Goal: Transaction & Acquisition: Book appointment/travel/reservation

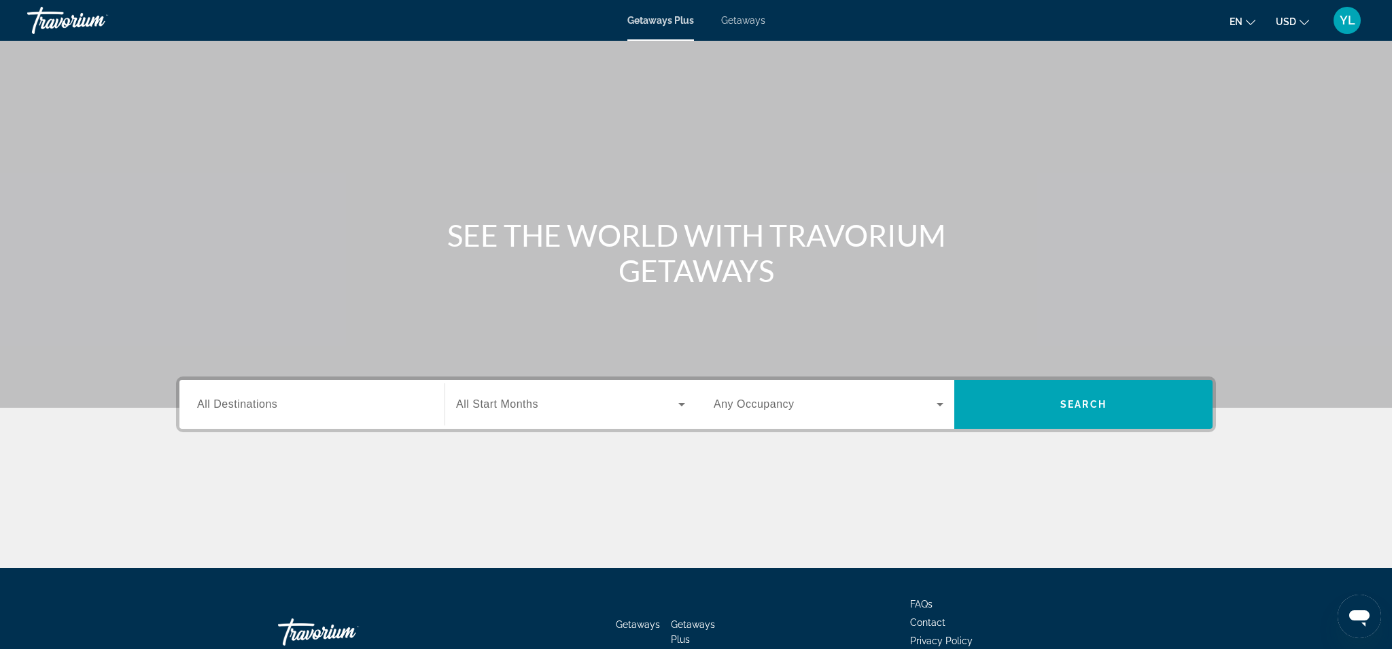
click at [757, 21] on span "Getaways" at bounding box center [743, 20] width 44 height 11
click at [268, 411] on input "Destination All Destinations" at bounding box center [312, 405] width 230 height 16
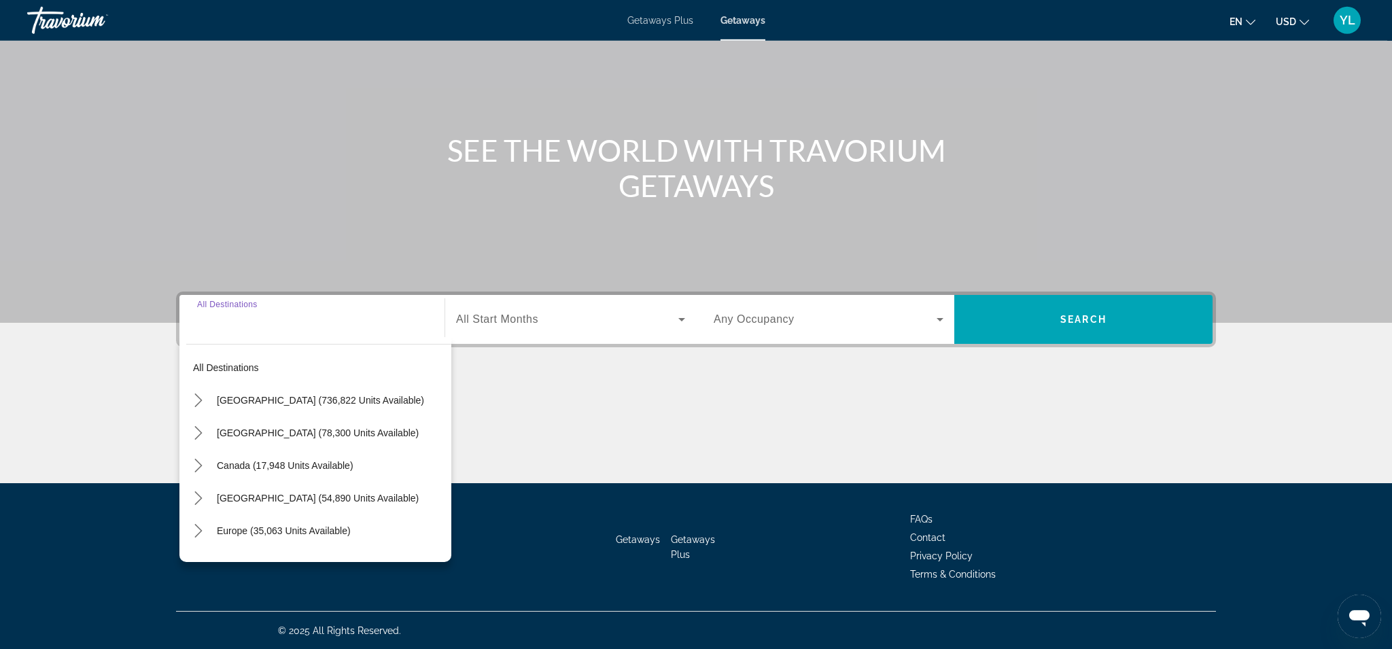
scroll to position [86, 0]
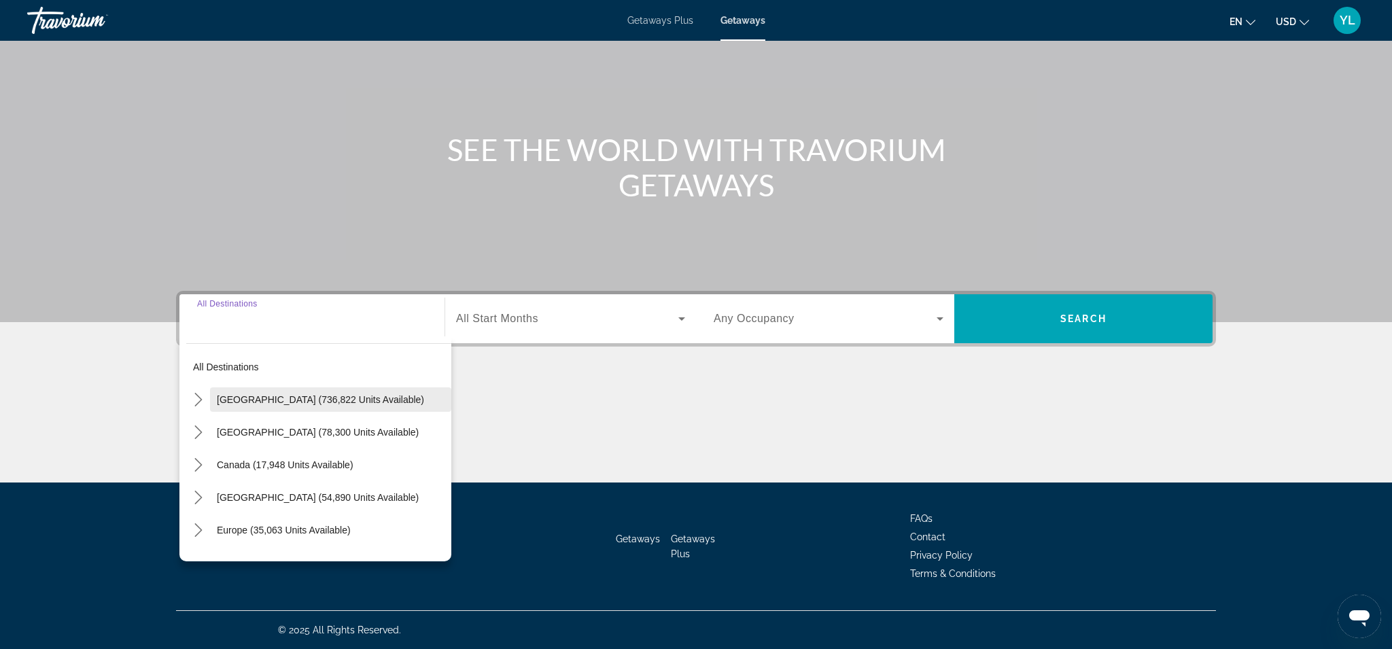
click at [267, 396] on span "[GEOGRAPHIC_DATA] (736,822 units available)" at bounding box center [320, 399] width 207 height 11
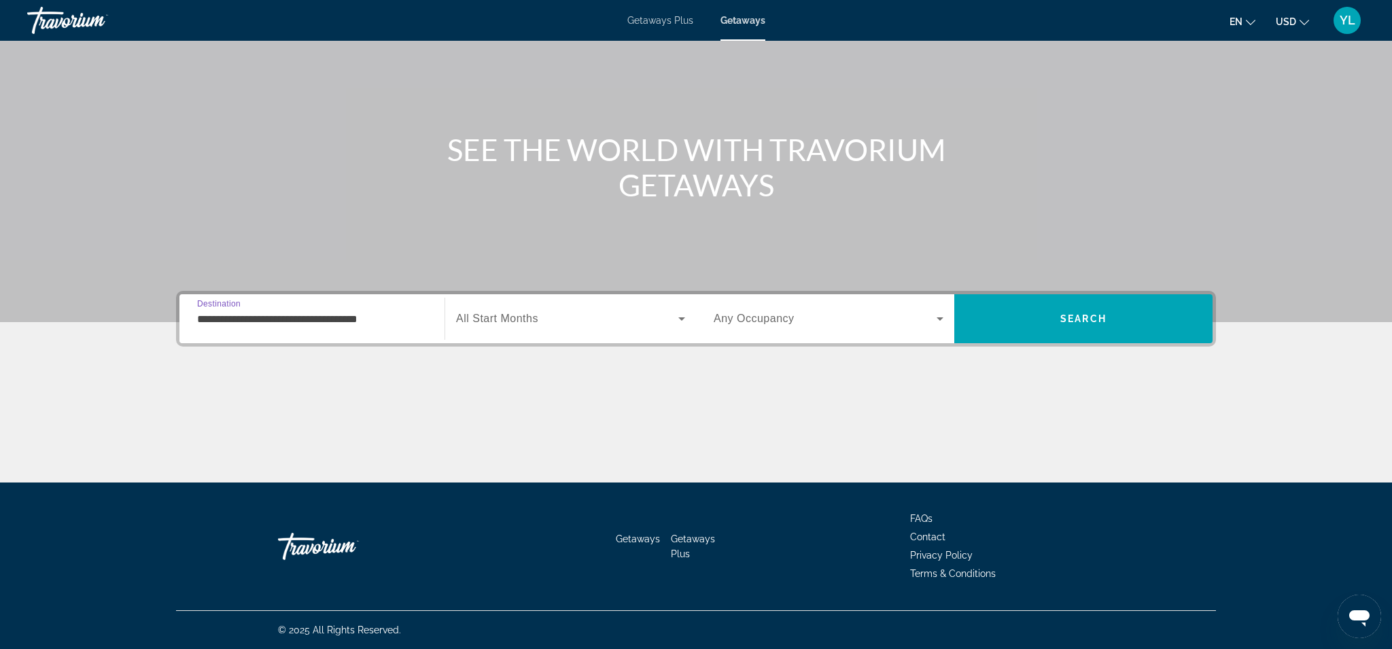
click at [285, 322] on input "**********" at bounding box center [312, 319] width 230 height 16
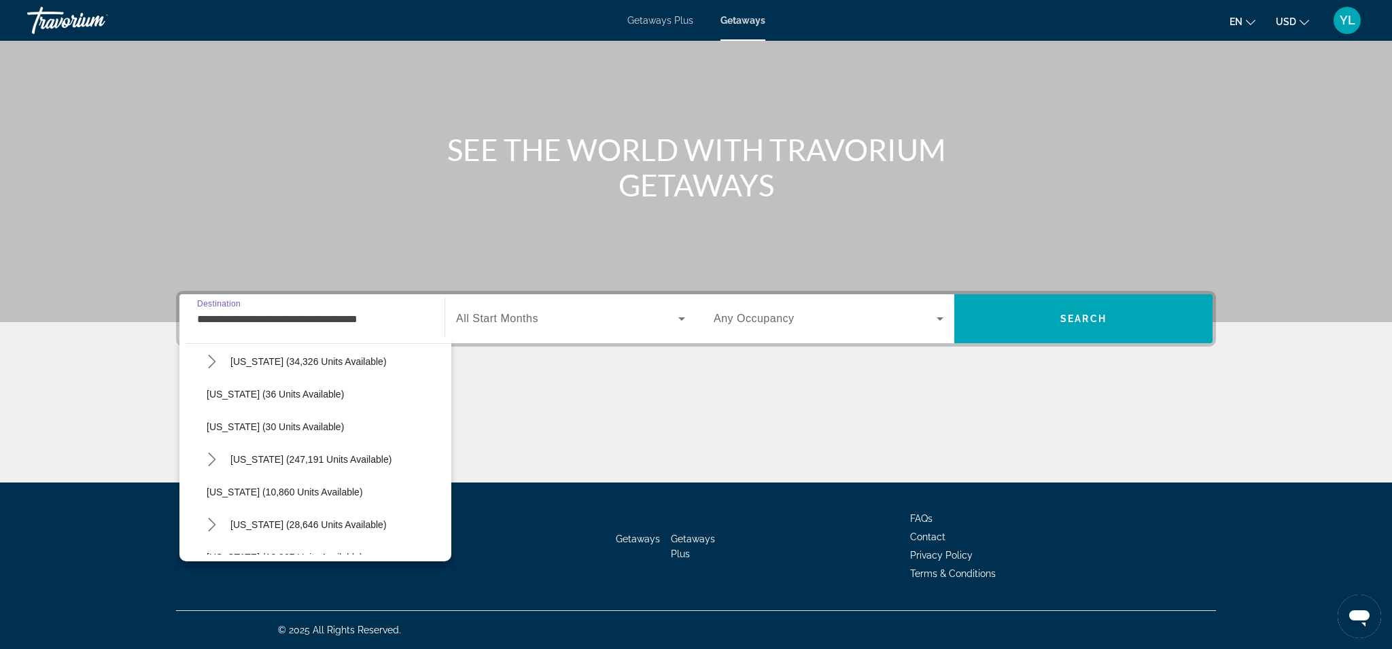
scroll to position [175, 0]
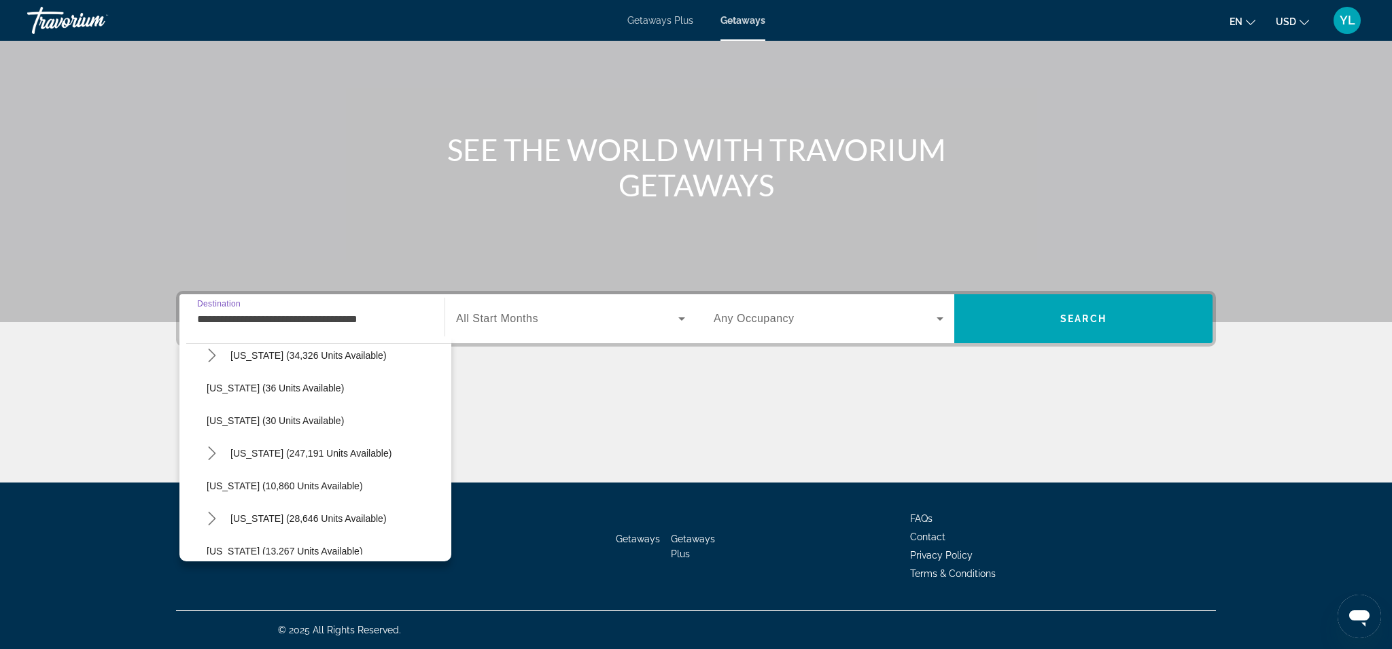
click at [255, 454] on span "Florida (247,191 units available)" at bounding box center [310, 453] width 161 height 11
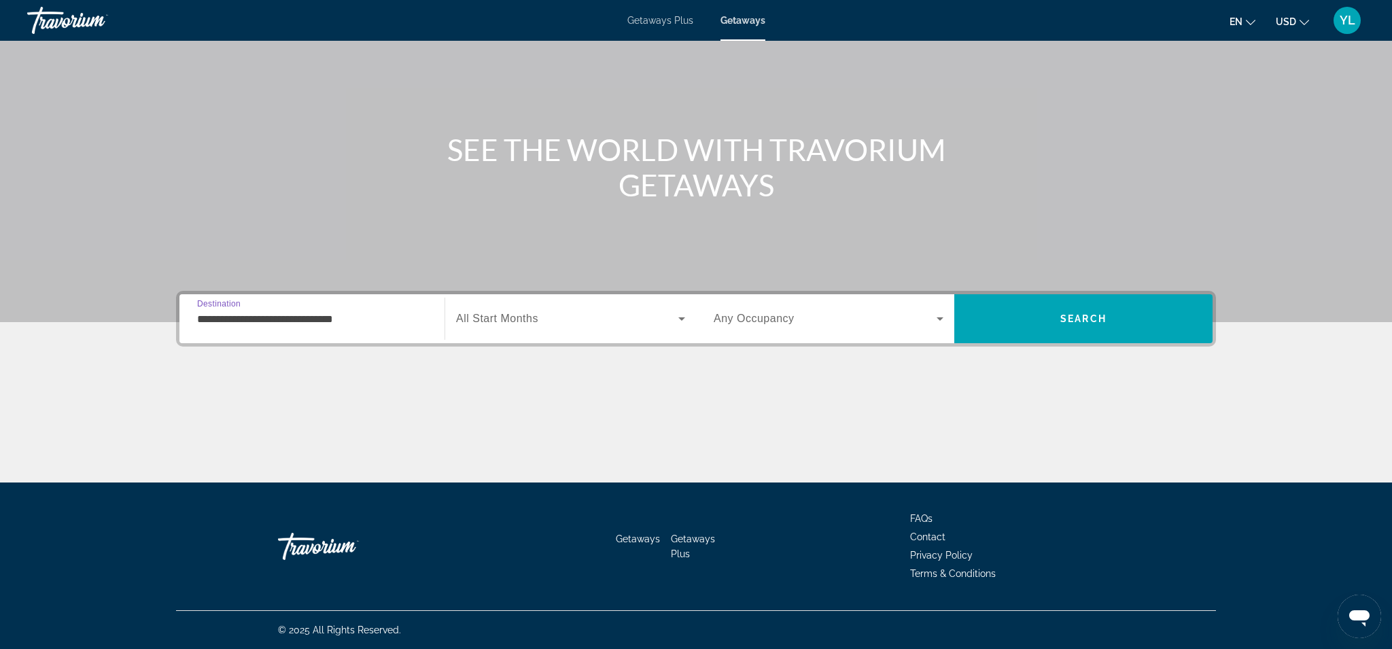
click at [357, 317] on input "**********" at bounding box center [312, 319] width 230 height 16
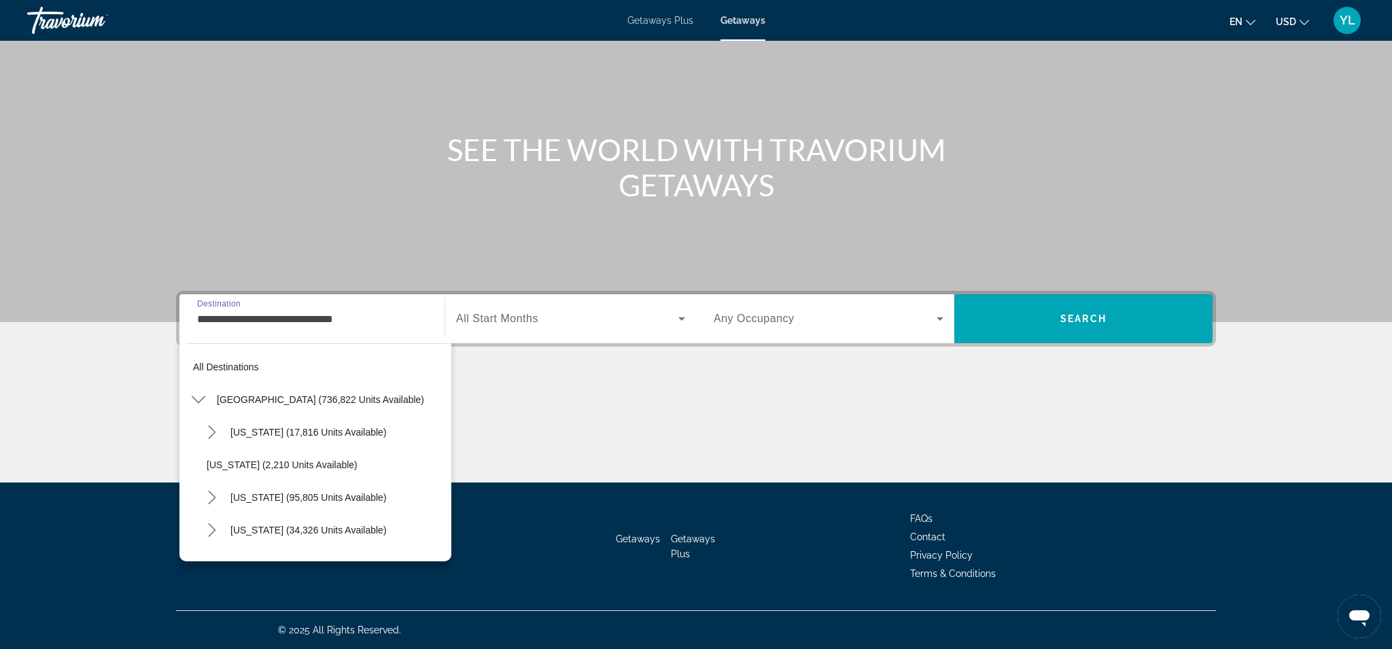
scroll to position [179, 0]
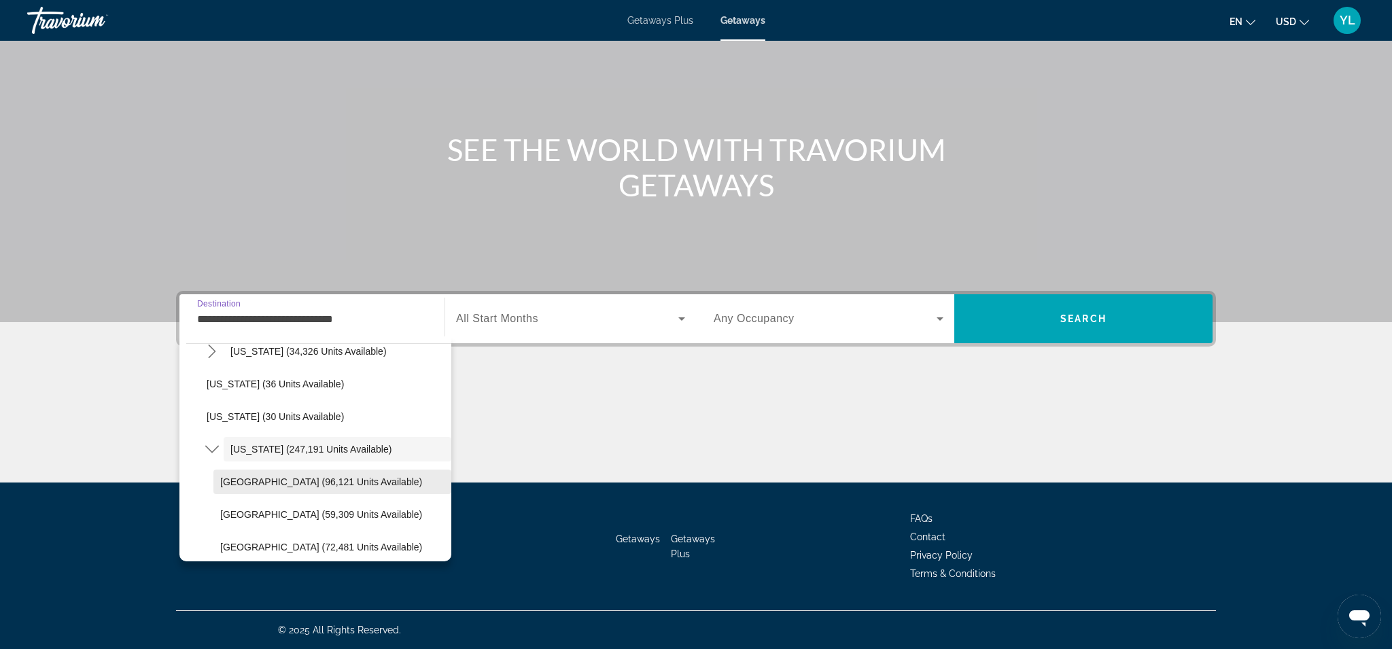
click at [268, 483] on span "Orlando & Disney Area (96,121 units available)" at bounding box center [321, 481] width 202 height 11
type input "**********"
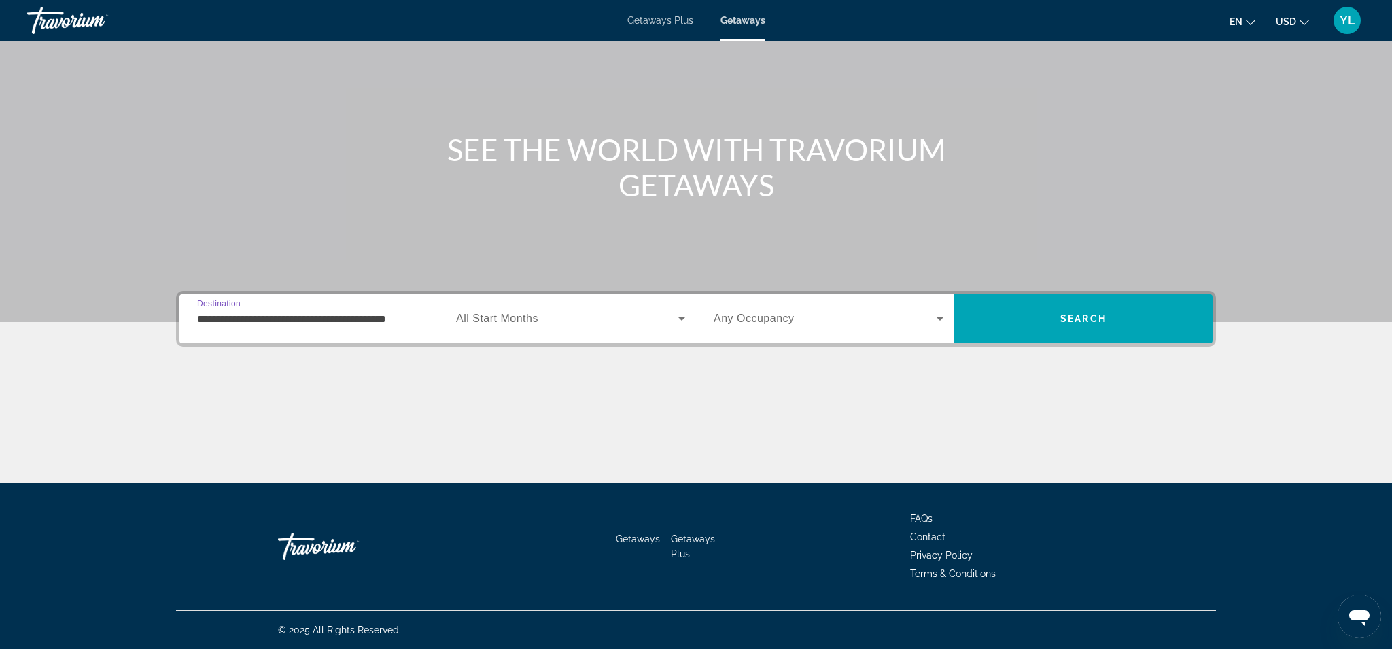
click at [676, 318] on icon "Search widget" at bounding box center [682, 319] width 16 height 16
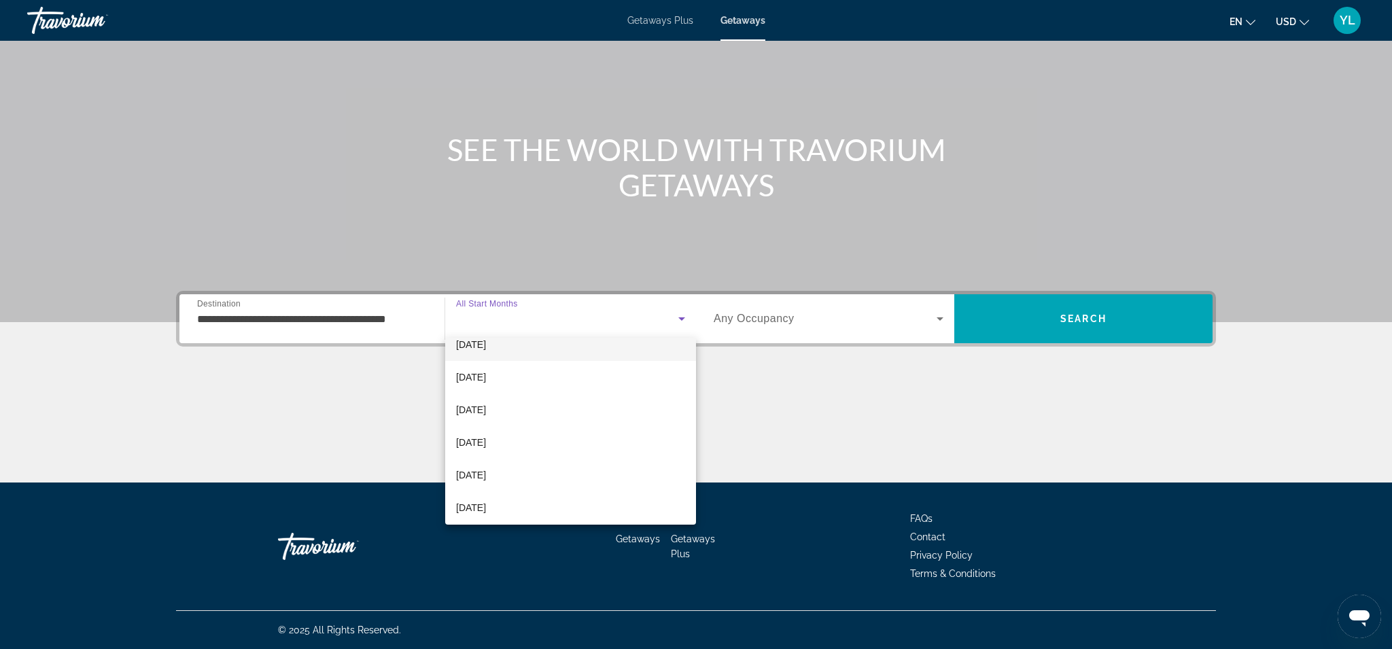
scroll to position [82, 0]
click at [528, 438] on mat-option "[DATE]" at bounding box center [570, 440] width 251 height 33
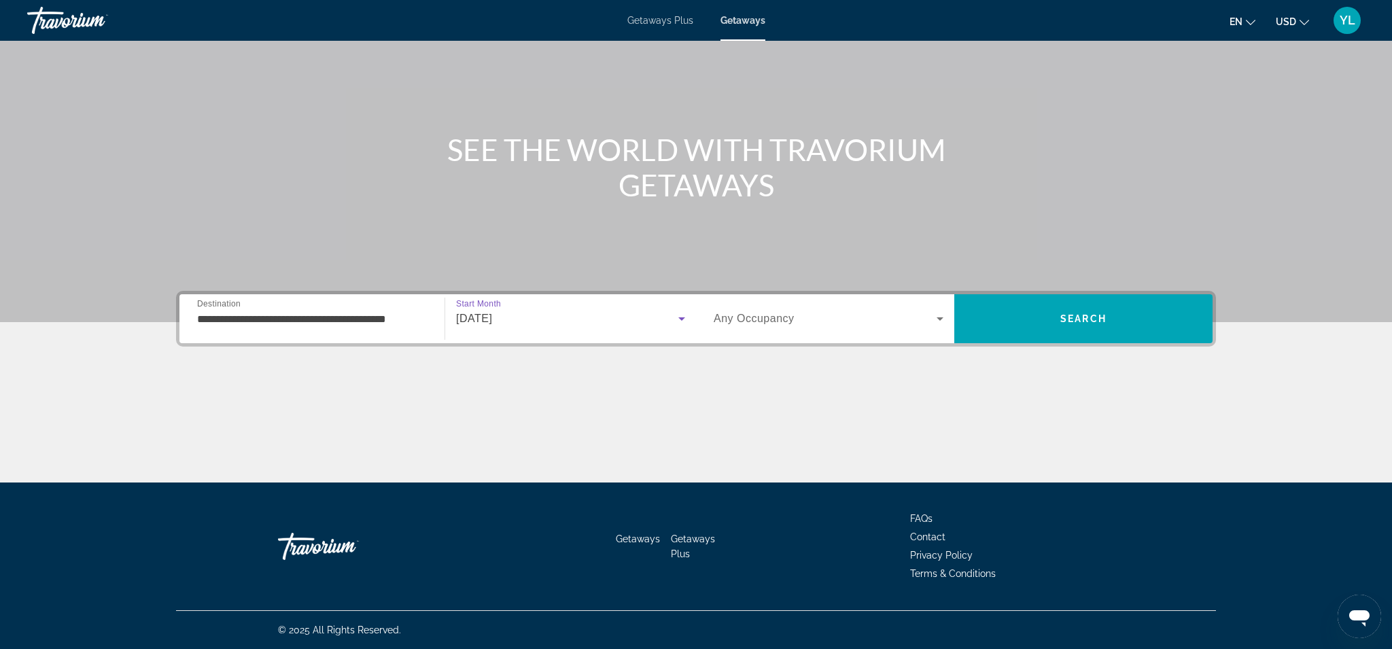
click at [940, 319] on icon "Search widget" at bounding box center [940, 318] width 7 height 3
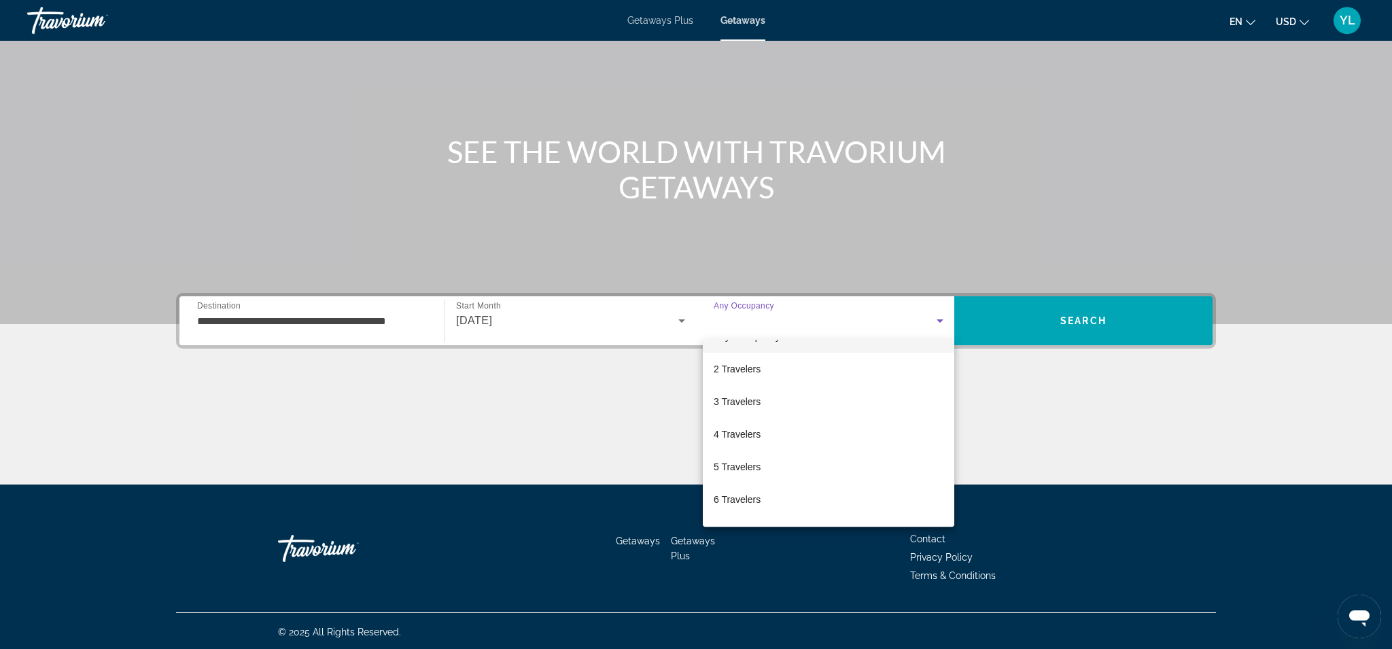
scroll to position [0, 0]
click at [1098, 324] on div at bounding box center [696, 324] width 1392 height 649
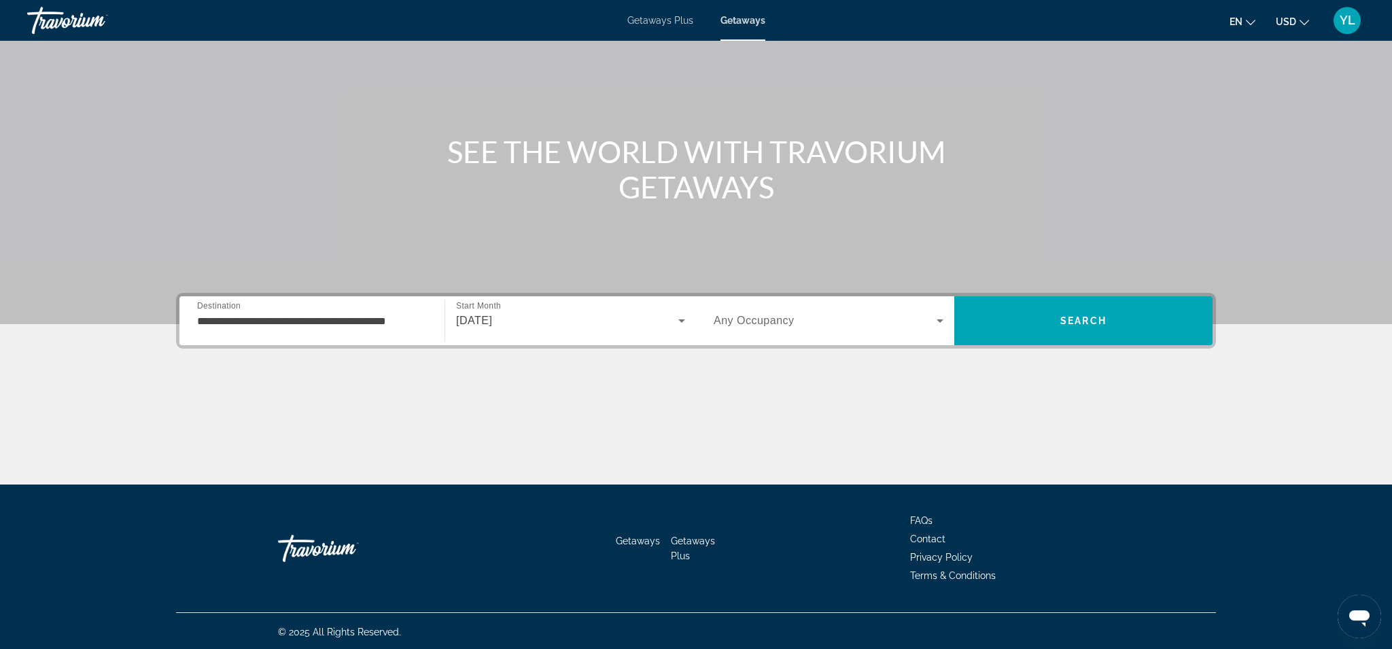
click at [1098, 324] on span "Search" at bounding box center [1083, 320] width 46 height 11
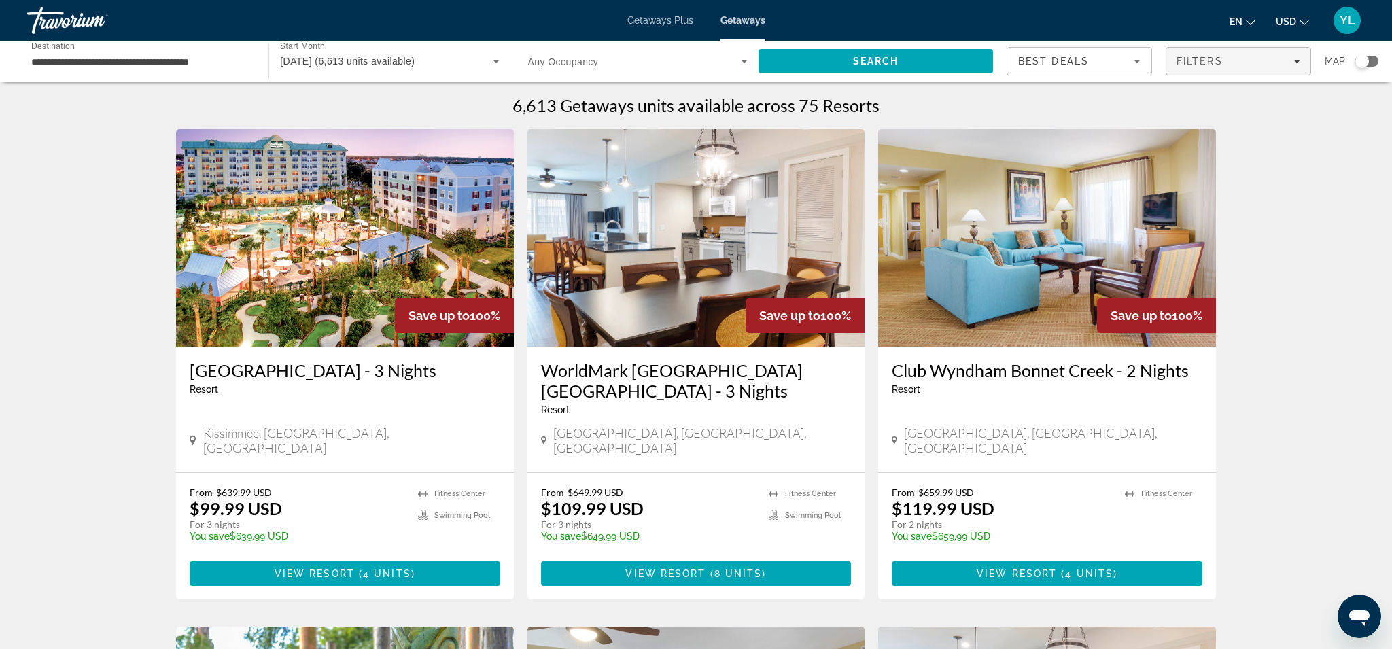
click at [1262, 69] on span "Filters" at bounding box center [1238, 61] width 144 height 33
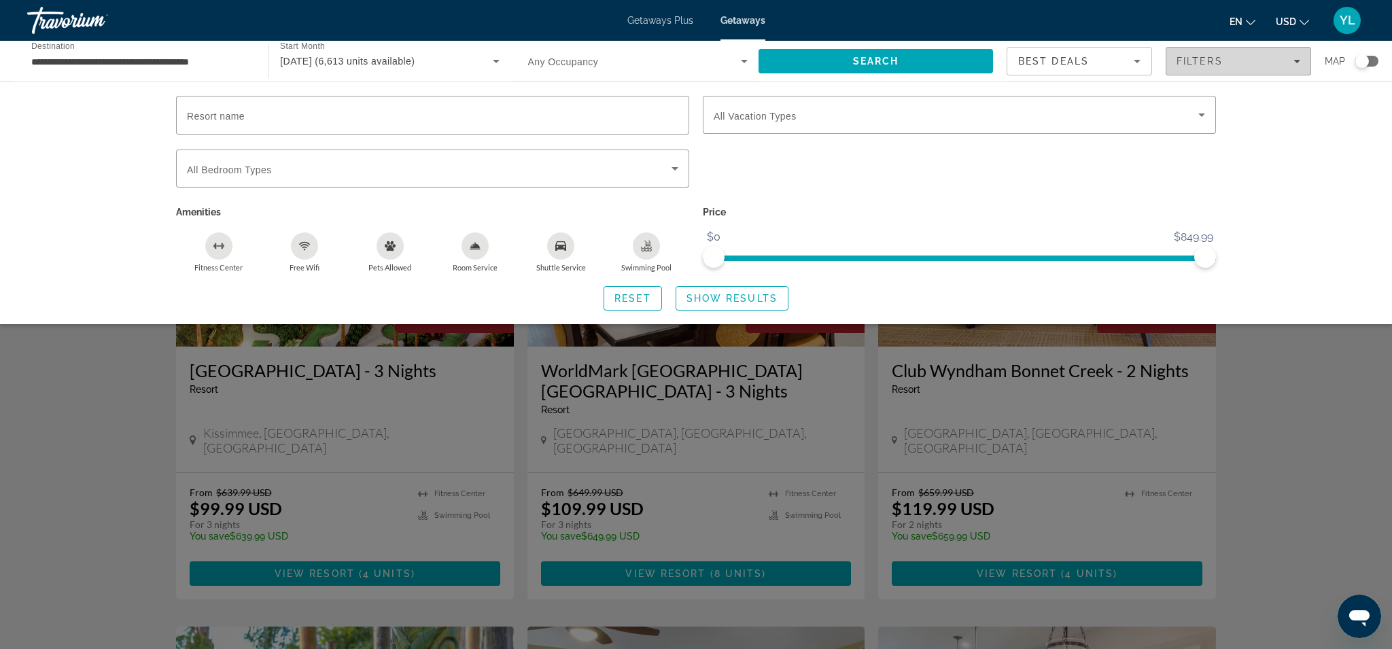
click at [1283, 63] on div "Filters" at bounding box center [1239, 61] width 124 height 11
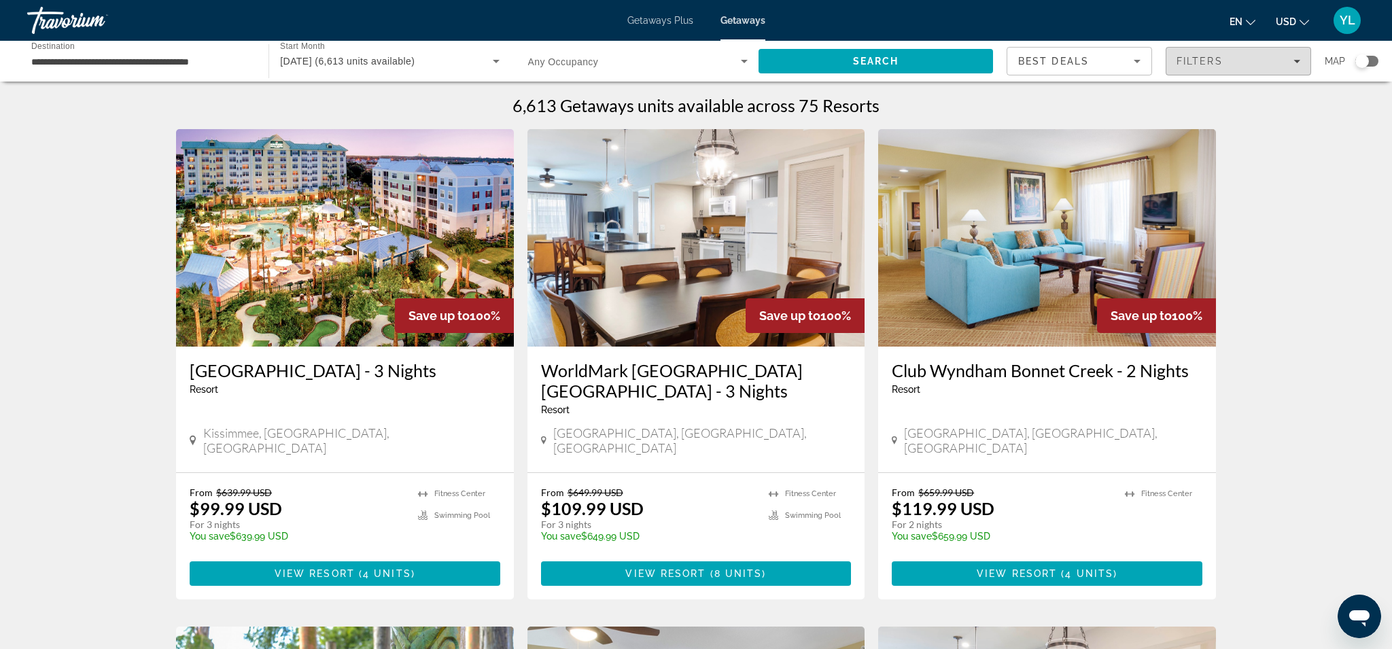
click at [1283, 63] on div "Filters" at bounding box center [1239, 61] width 124 height 11
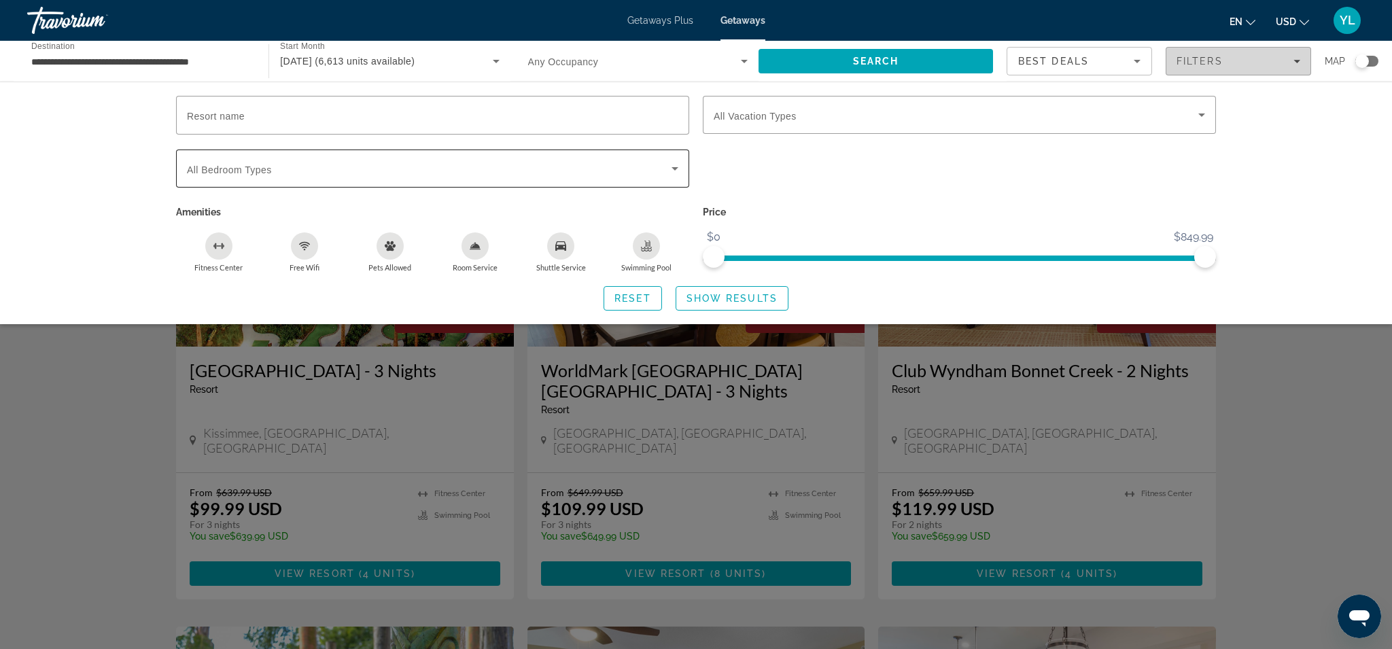
click at [672, 174] on icon "Search widget" at bounding box center [675, 168] width 16 height 16
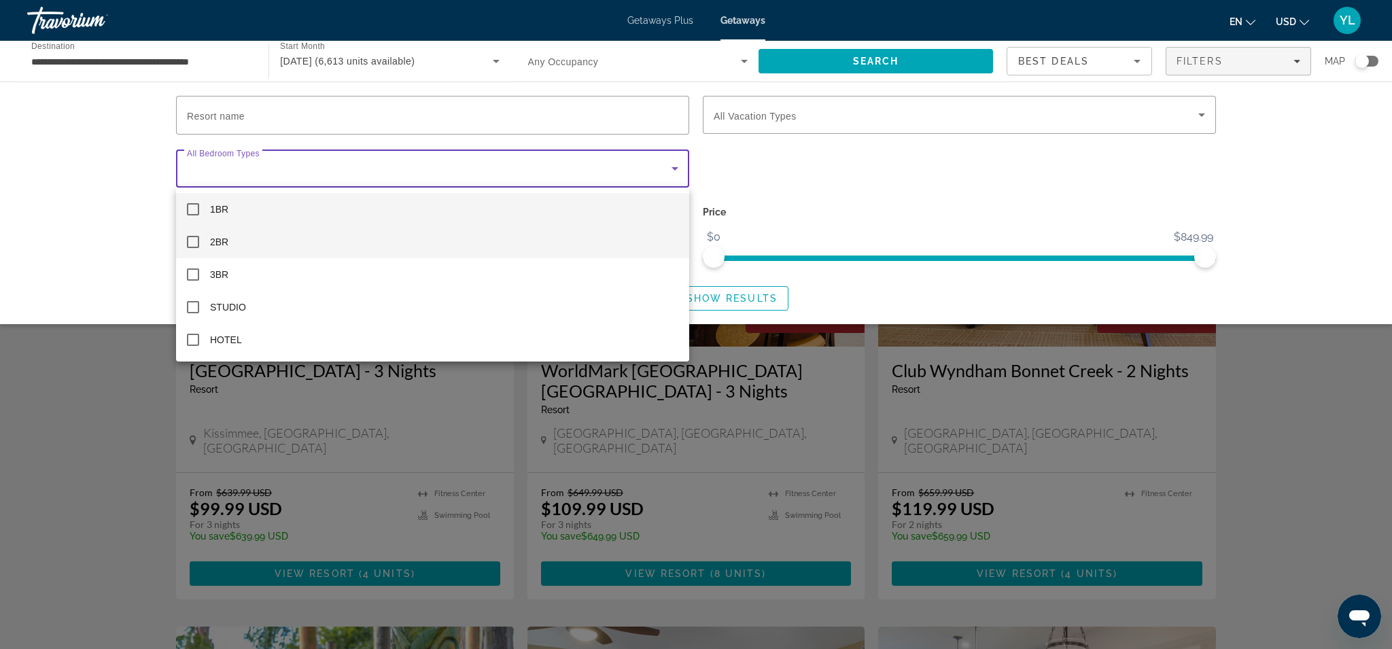
click at [194, 243] on mat-pseudo-checkbox at bounding box center [193, 242] width 12 height 12
click at [929, 194] on div at bounding box center [696, 324] width 1392 height 649
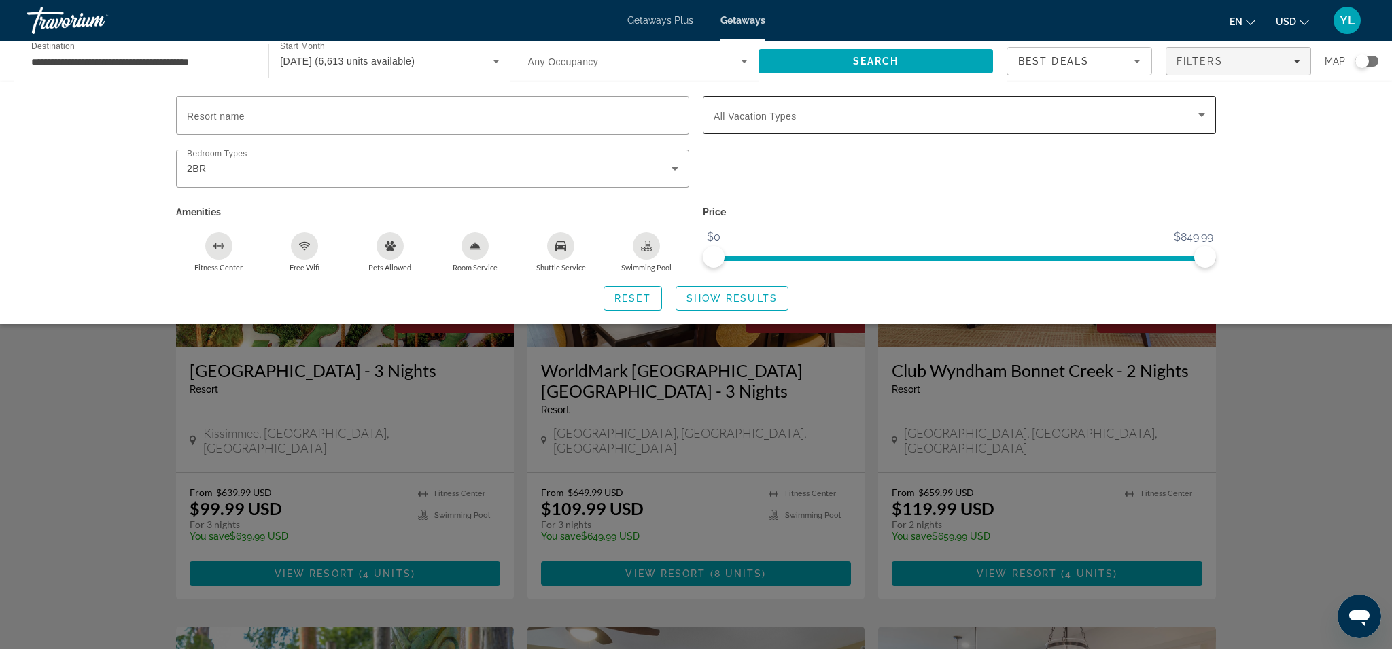
click at [1201, 116] on icon "Search widget" at bounding box center [1202, 115] width 16 height 16
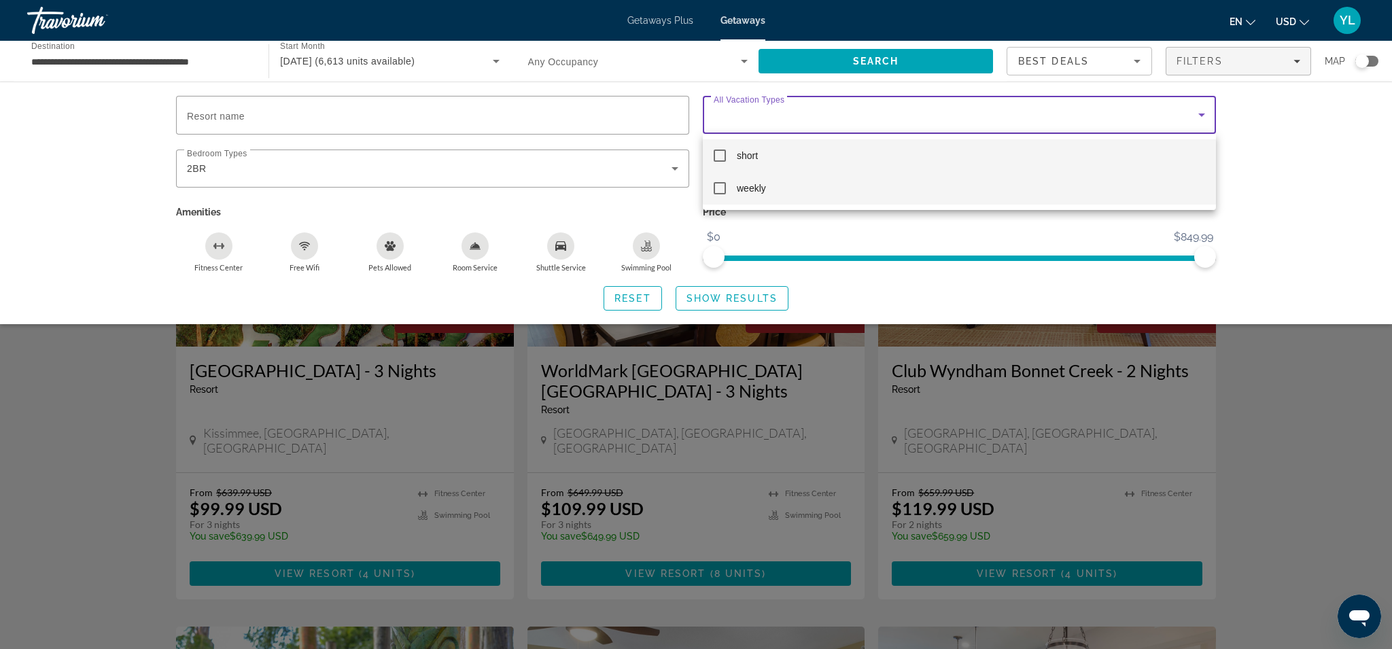
click at [723, 190] on mat-pseudo-checkbox at bounding box center [720, 188] width 12 height 12
click at [1240, 216] on div at bounding box center [696, 324] width 1392 height 649
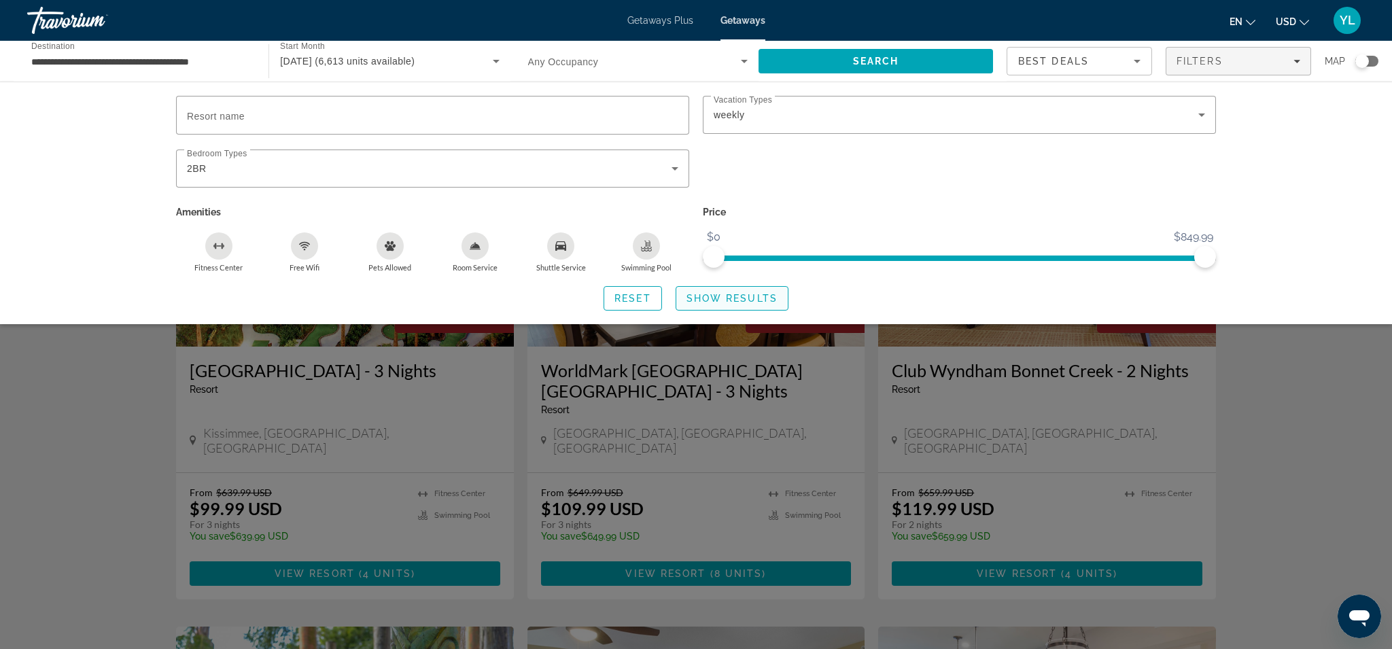
click at [731, 303] on span "Show Results" at bounding box center [732, 298] width 91 height 11
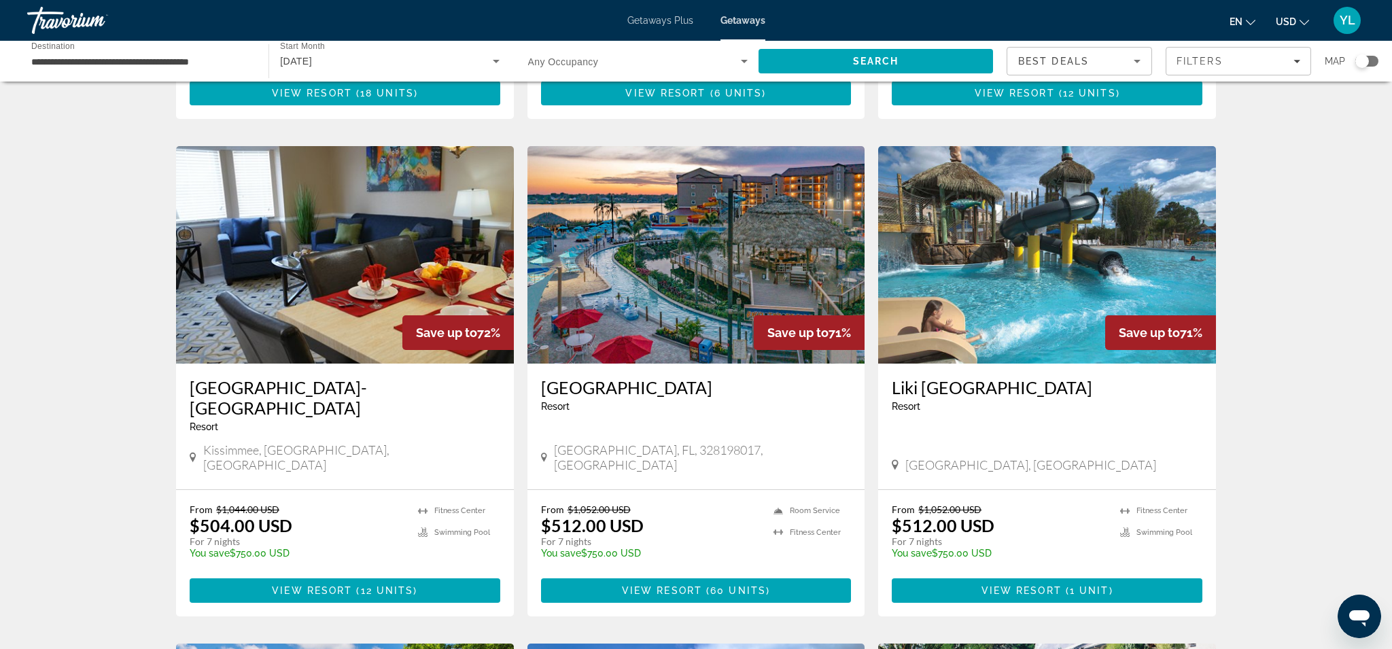
scroll to position [474, 0]
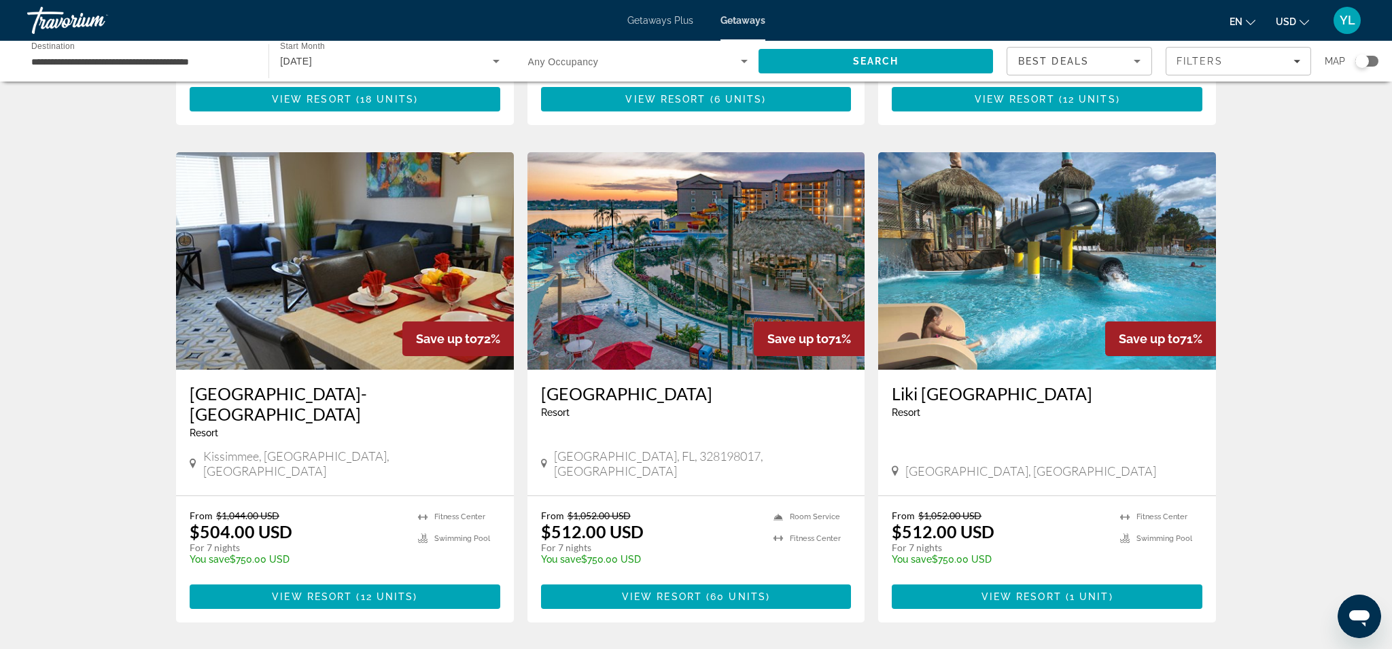
click at [680, 230] on img "Main content" at bounding box center [696, 261] width 338 height 218
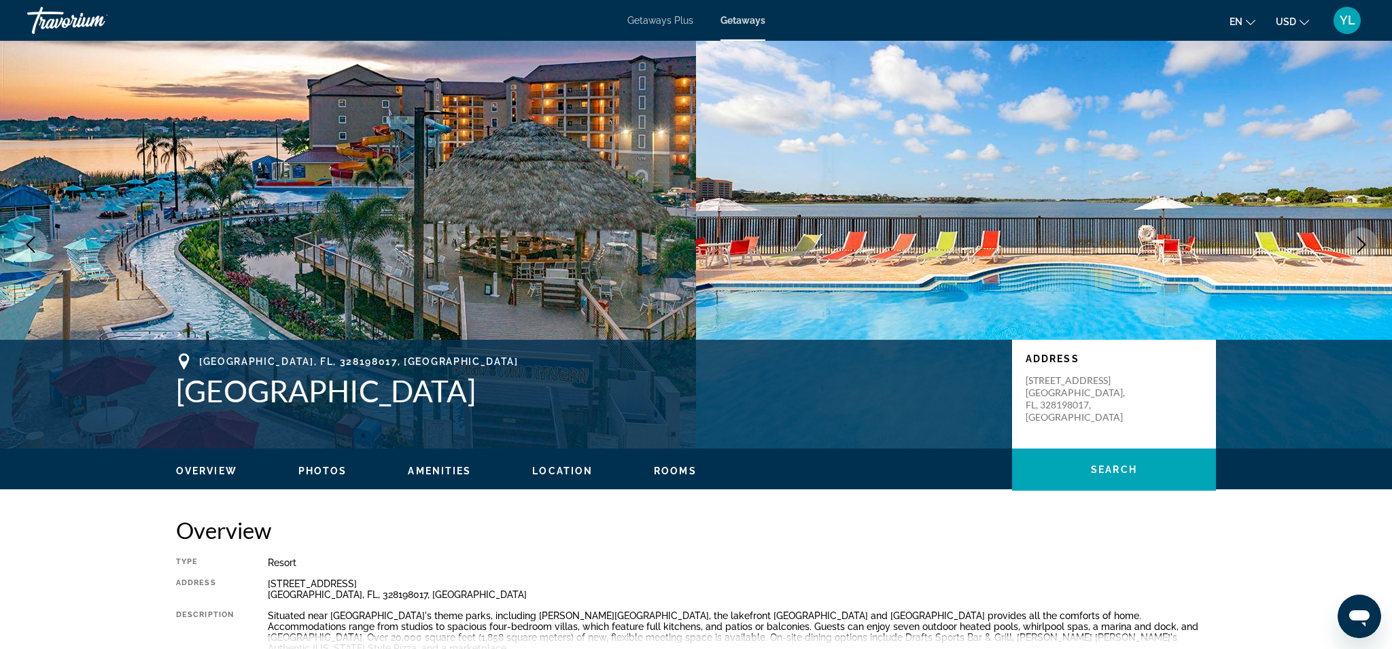
click at [1362, 252] on icon "Next image" at bounding box center [1361, 245] width 16 height 16
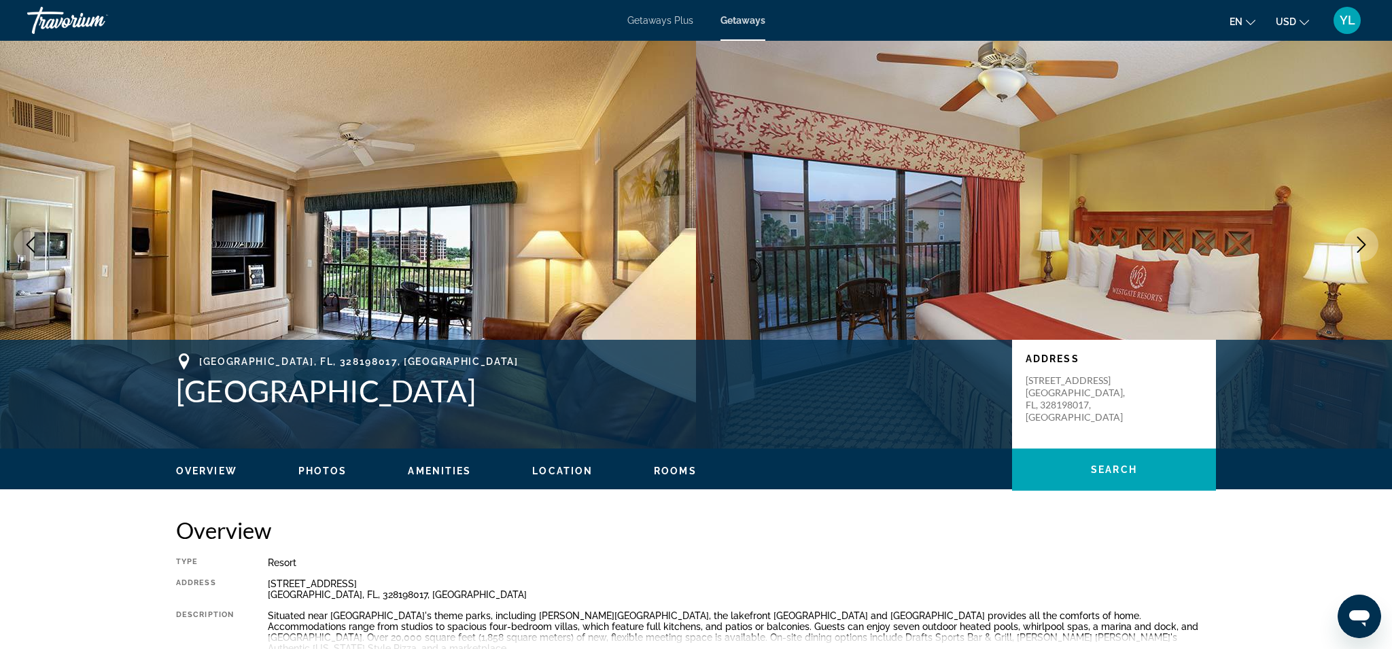
click at [1362, 252] on icon "Next image" at bounding box center [1361, 245] width 16 height 16
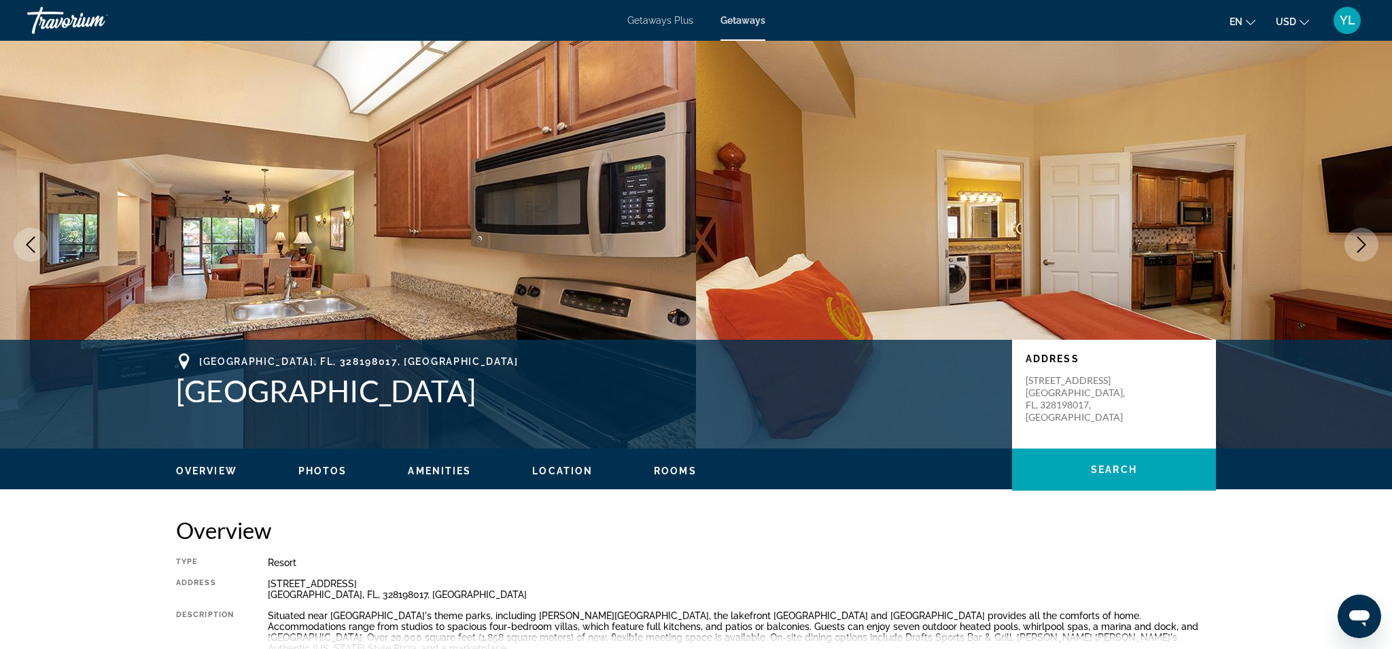
click at [1362, 252] on icon "Next image" at bounding box center [1361, 245] width 16 height 16
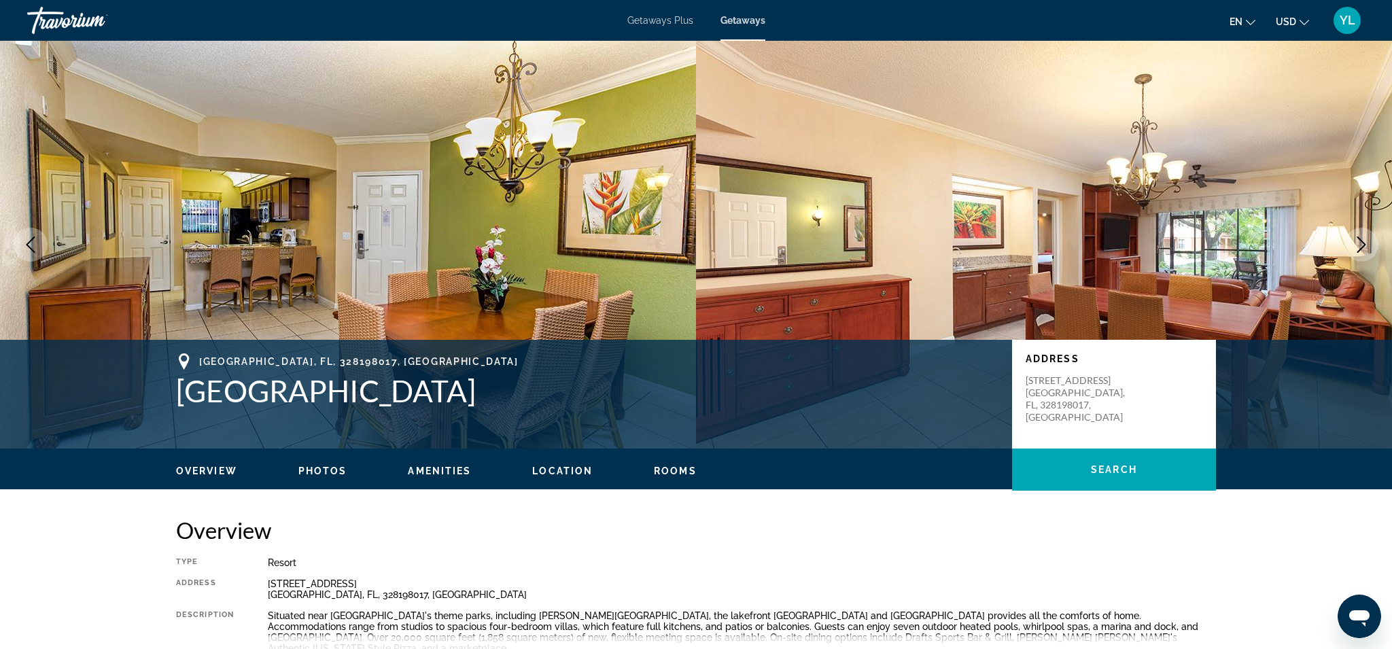
click at [1362, 252] on icon "Next image" at bounding box center [1361, 245] width 16 height 16
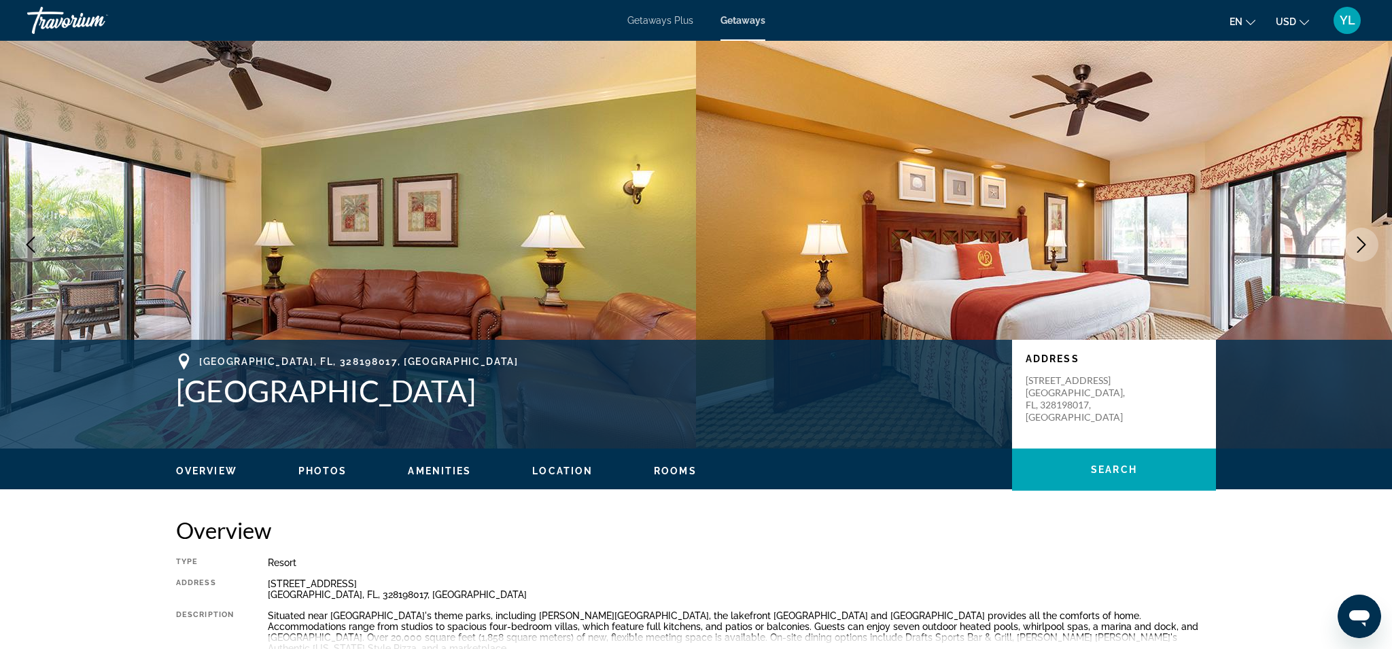
click at [1362, 252] on icon "Next image" at bounding box center [1361, 245] width 16 height 16
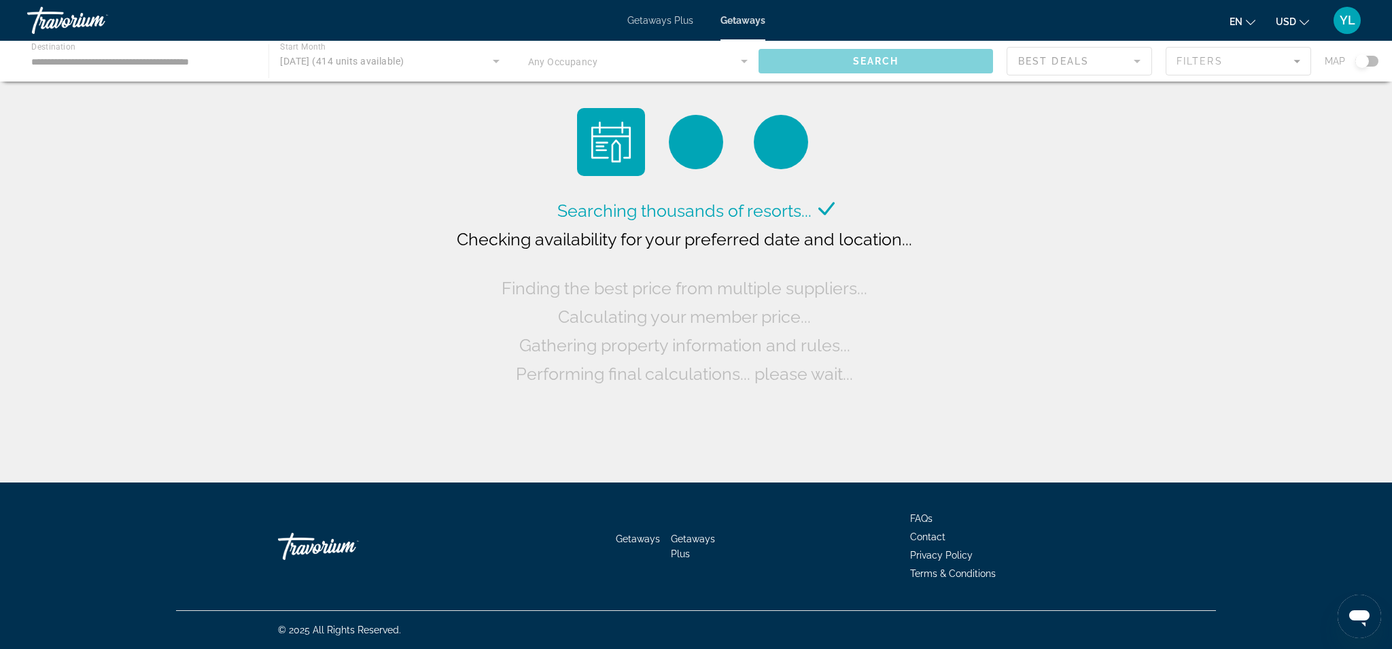
click at [1291, 63] on div "Main content" at bounding box center [696, 61] width 1392 height 41
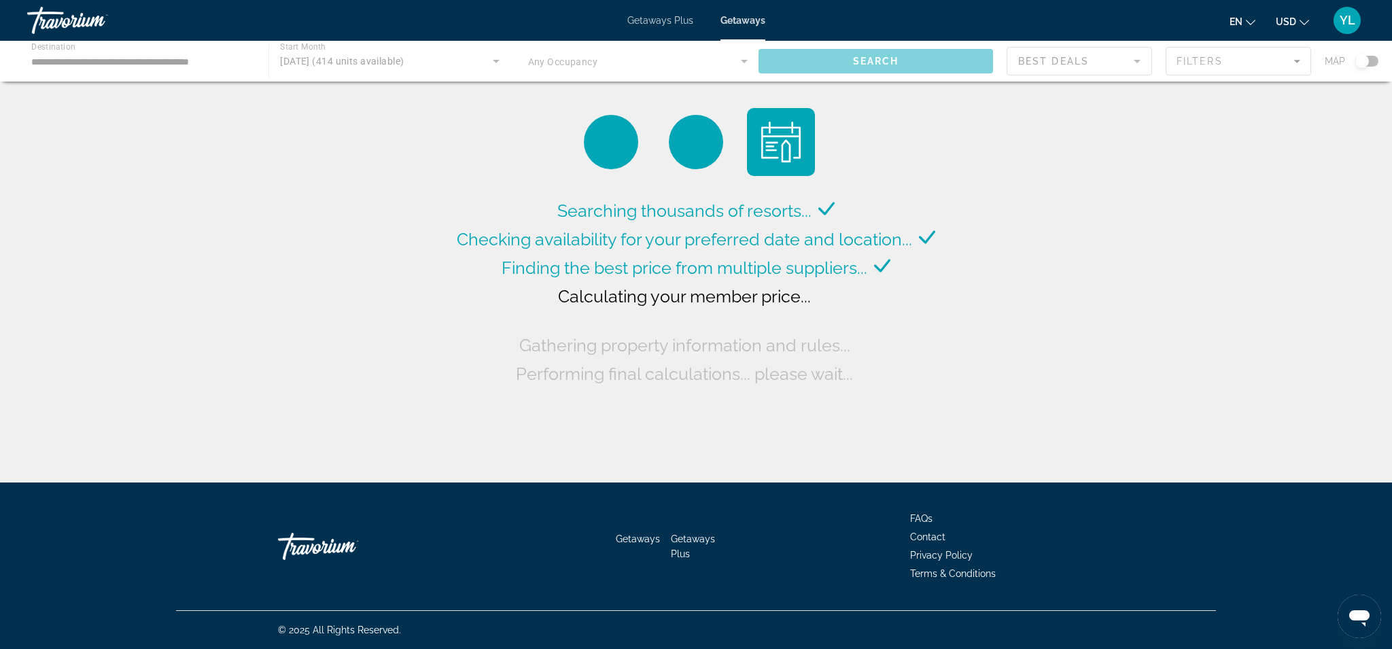
click at [1293, 61] on div "Main content" at bounding box center [696, 61] width 1392 height 41
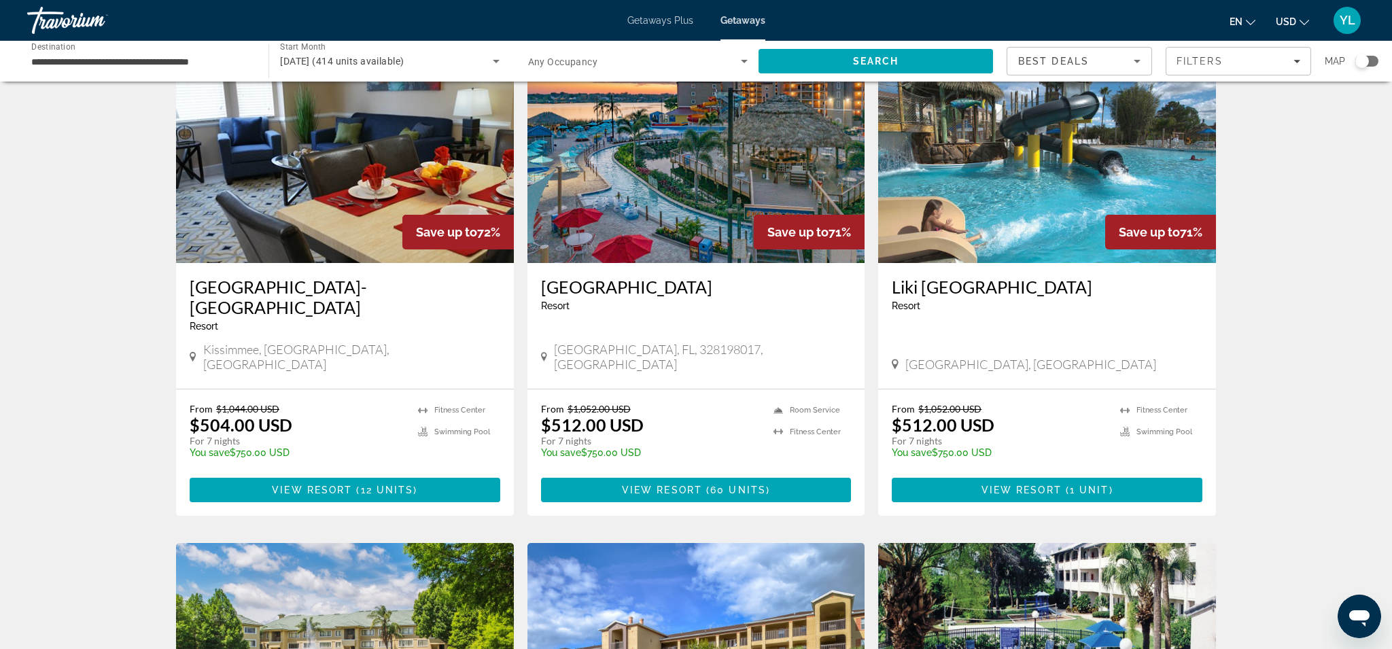
scroll to position [587, 0]
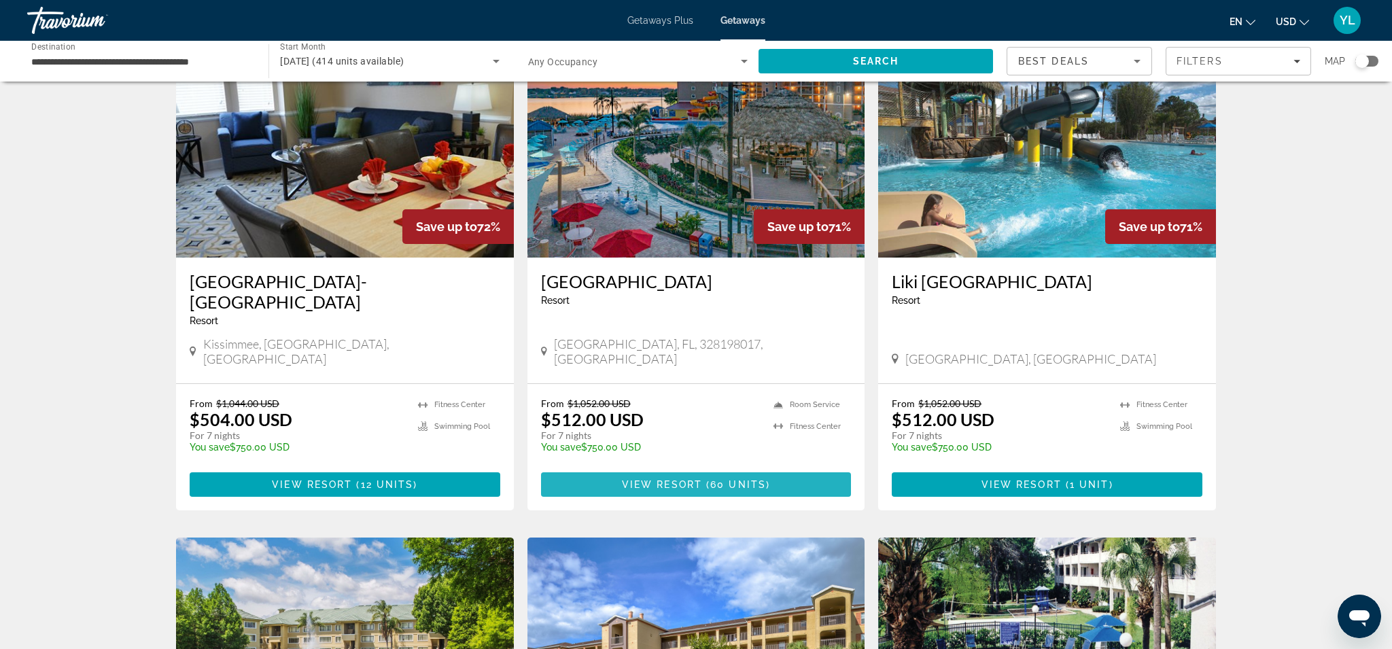
click at [663, 479] on span "View Resort" at bounding box center [662, 484] width 80 height 11
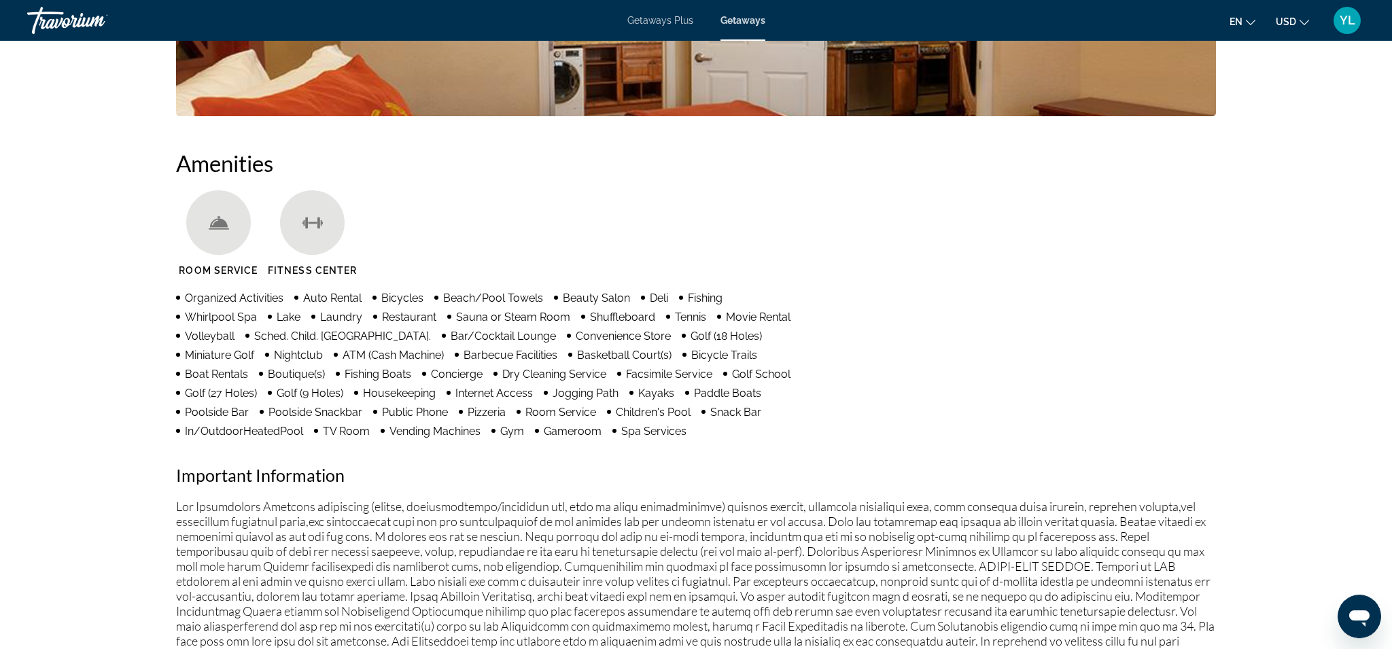
scroll to position [952, 0]
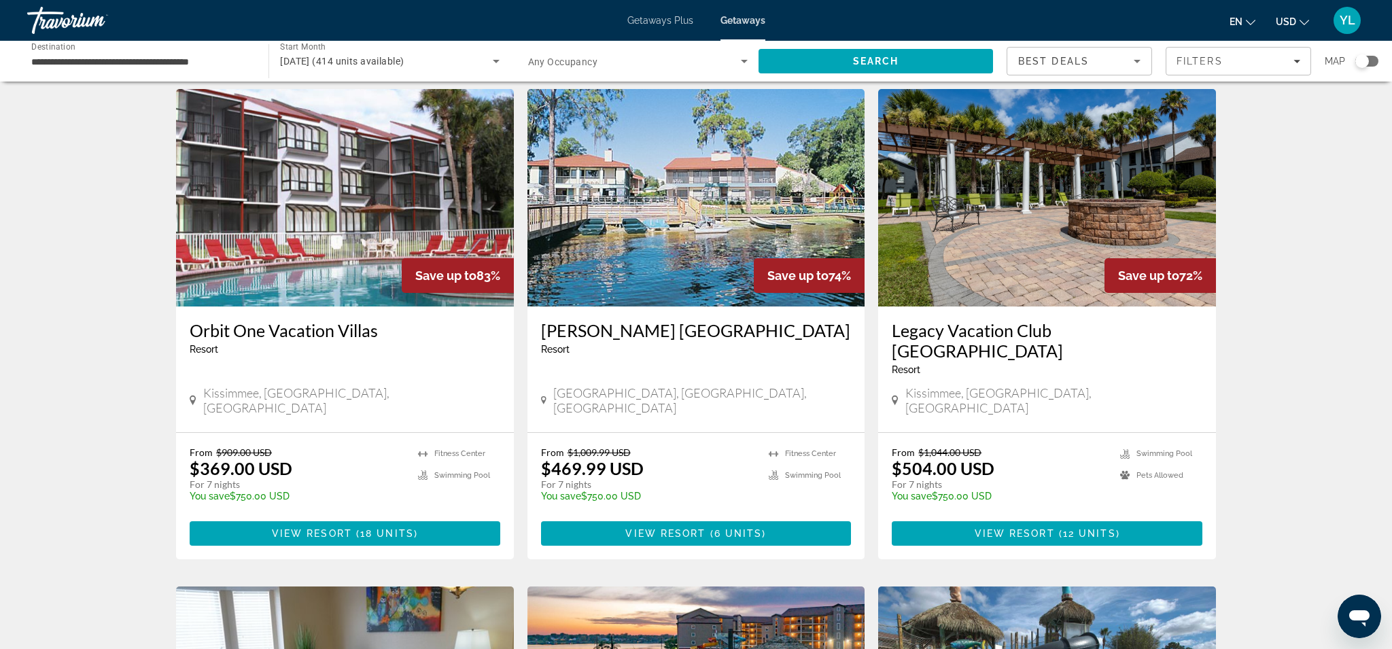
scroll to position [39, 0]
click at [1047, 529] on span "View Resort" at bounding box center [1015, 534] width 80 height 11
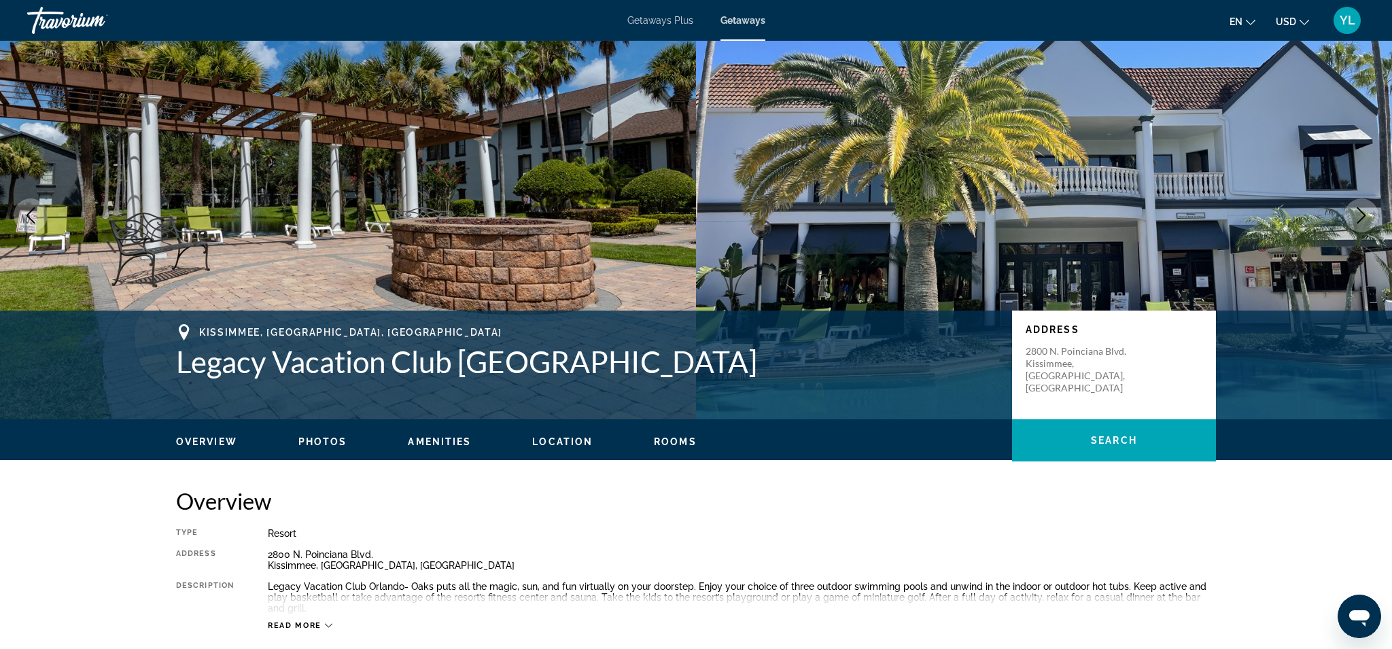
scroll to position [29, 0]
click at [1366, 222] on icon "Next image" at bounding box center [1361, 216] width 16 height 16
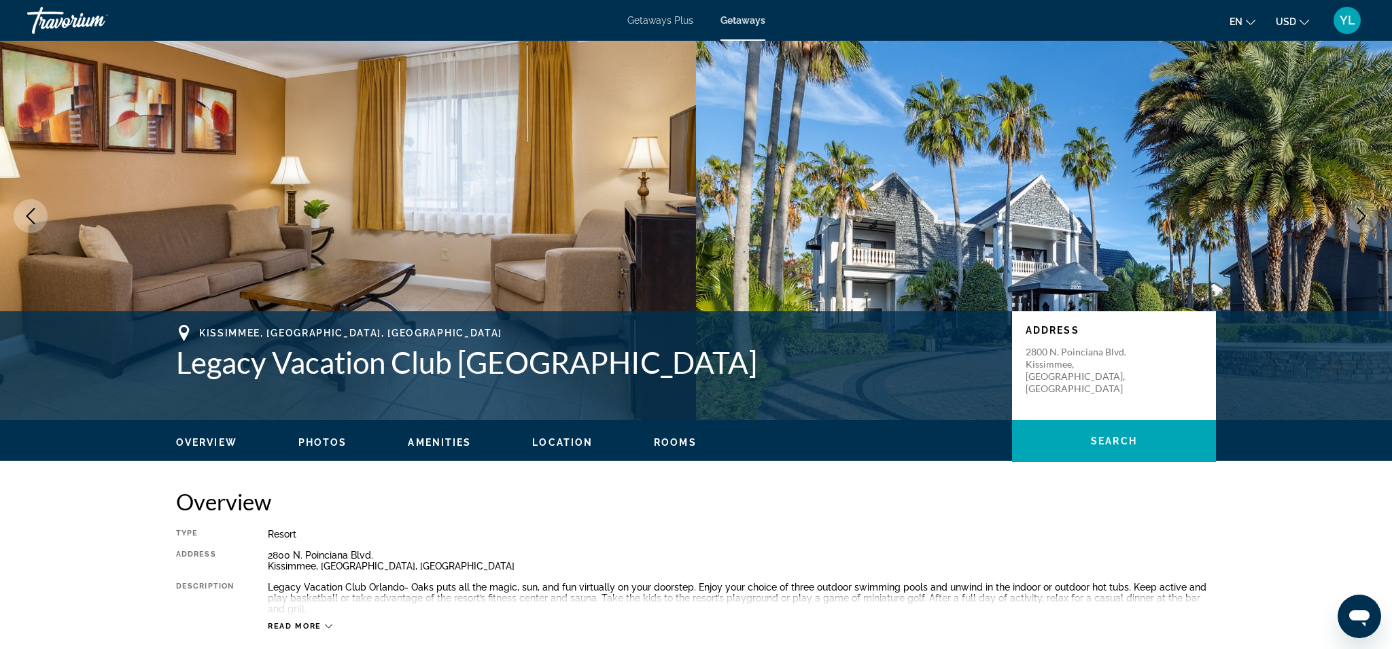
click at [1366, 222] on icon "Next image" at bounding box center [1361, 216] width 16 height 16
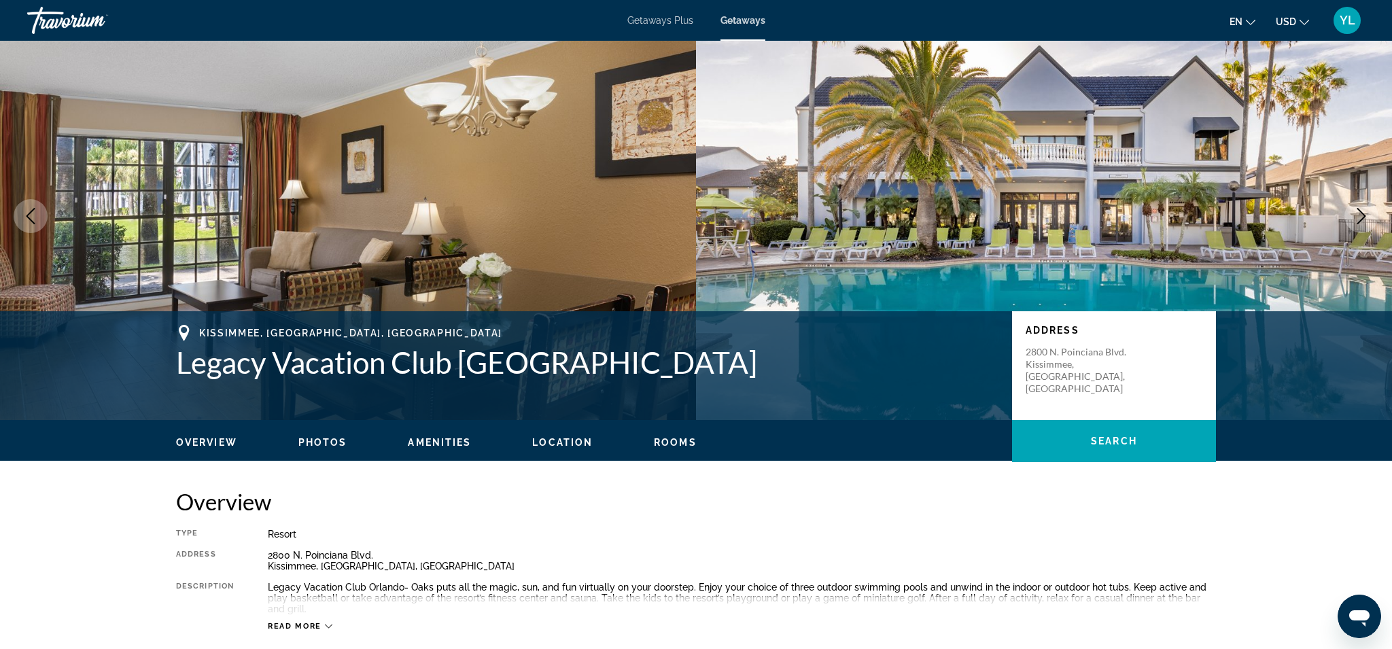
click at [1366, 222] on icon "Next image" at bounding box center [1361, 216] width 16 height 16
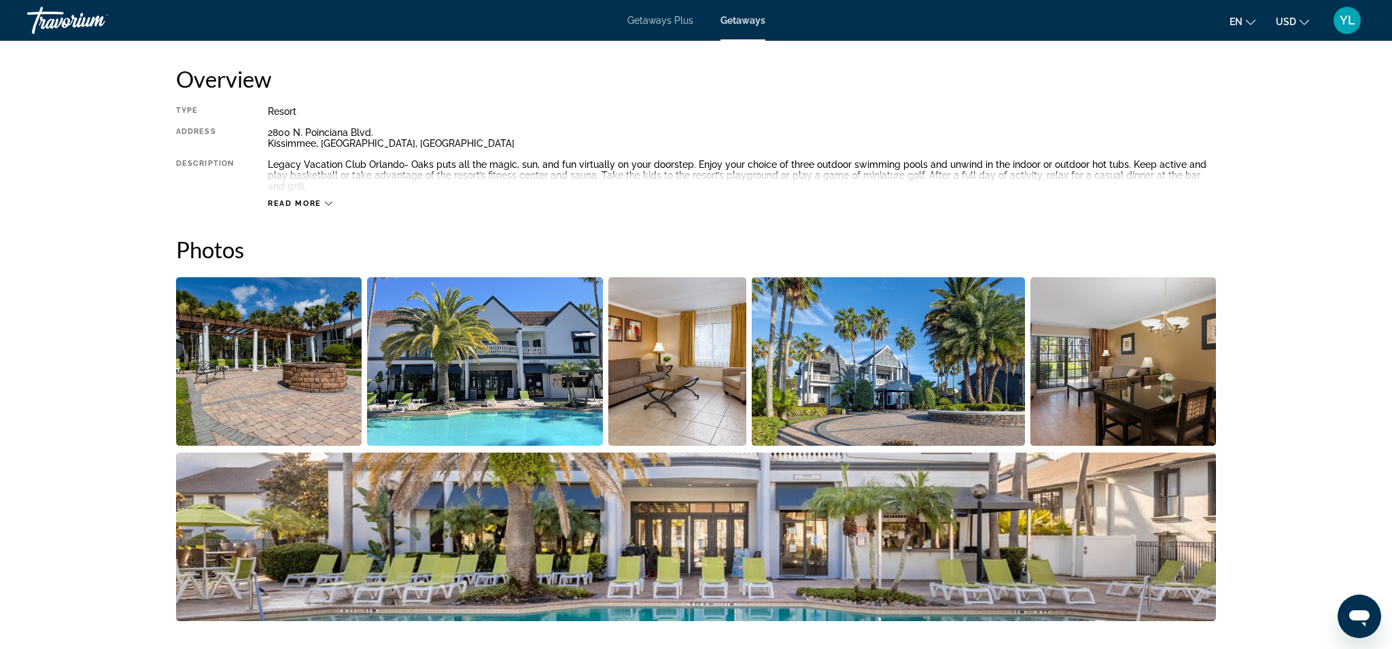
scroll to position [0, 0]
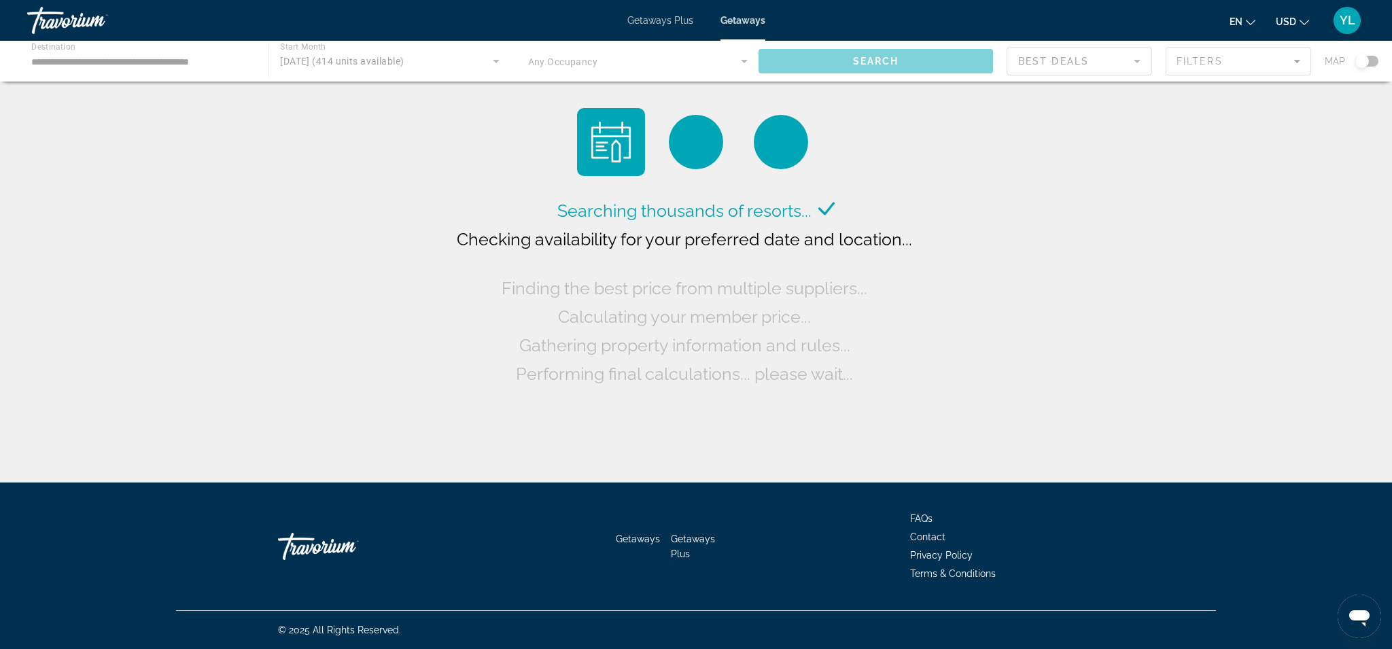
click at [1230, 61] on div "Main content" at bounding box center [696, 61] width 1392 height 41
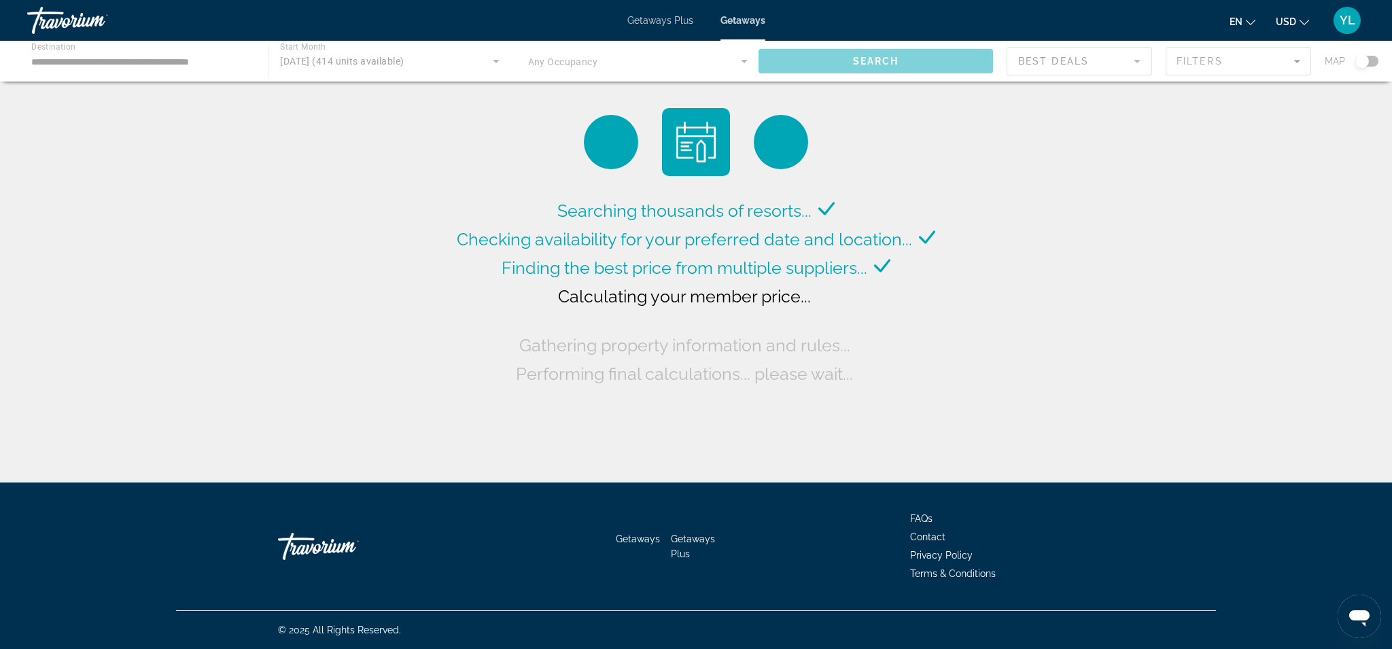
click at [1293, 59] on div "Main content" at bounding box center [696, 61] width 1392 height 41
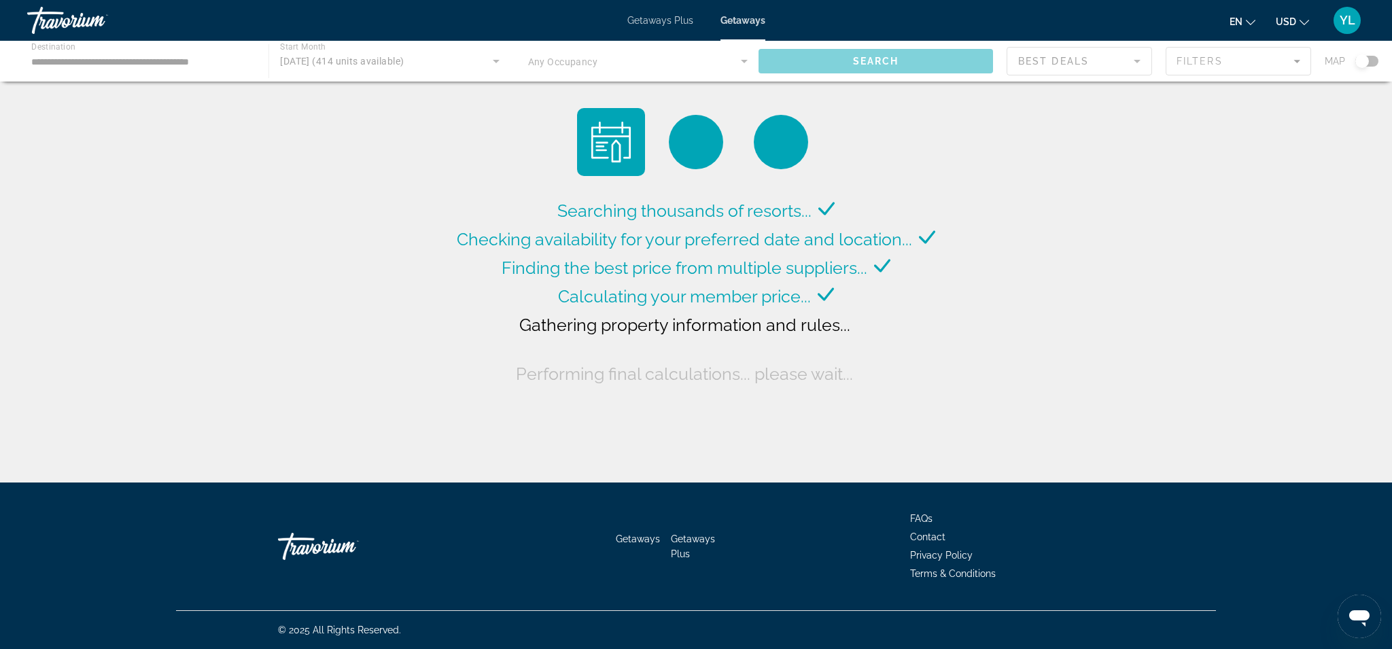
click at [1204, 63] on div "Main content" at bounding box center [696, 61] width 1392 height 41
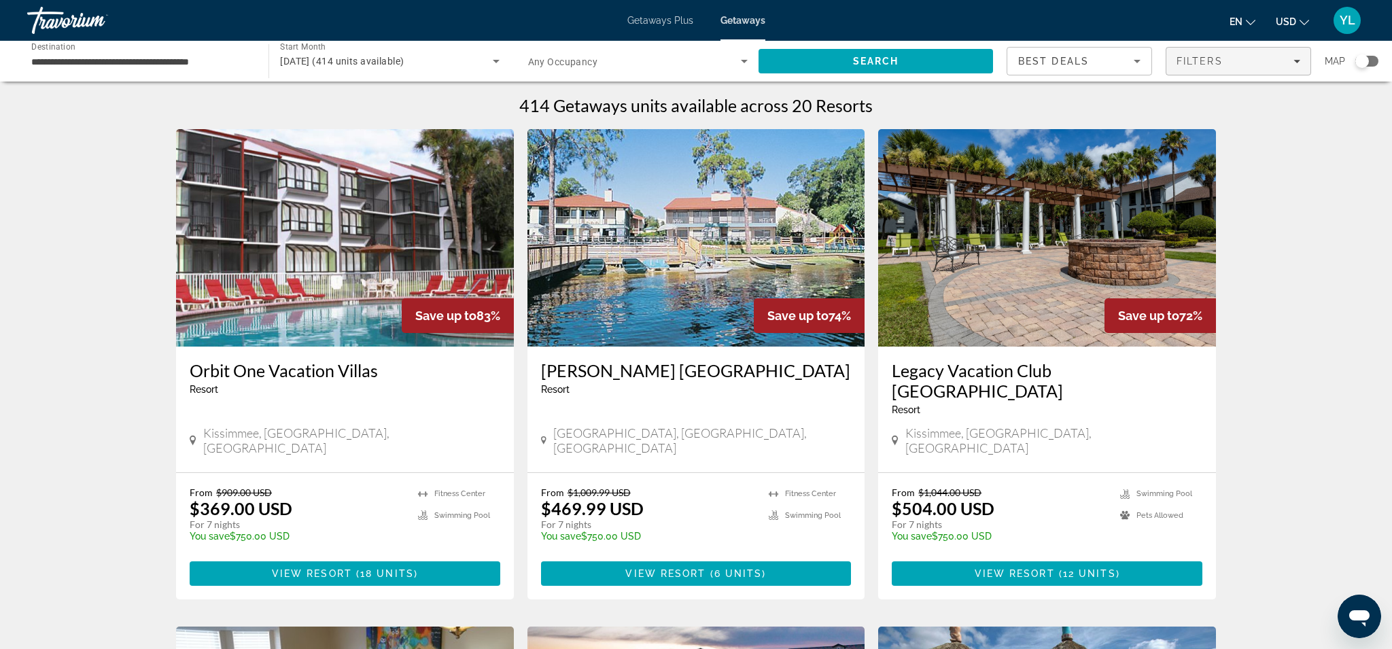
click at [1300, 65] on div "Filters" at bounding box center [1239, 61] width 124 height 11
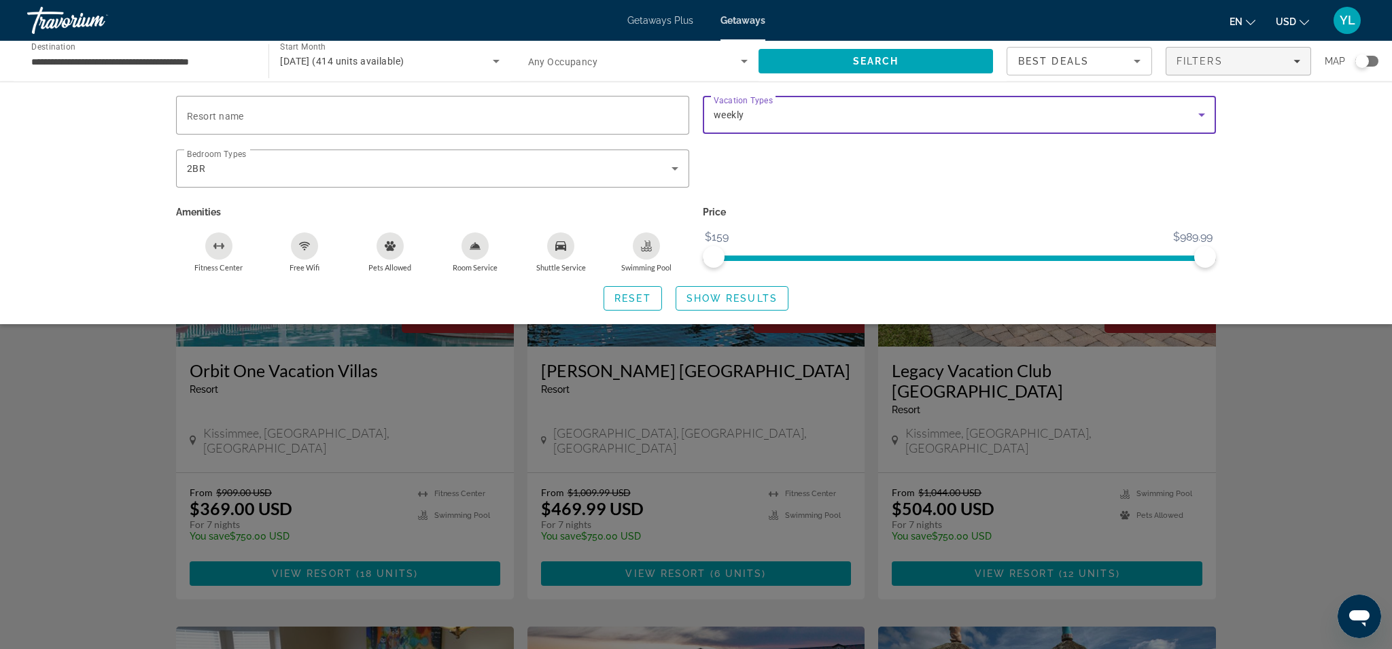
click at [1204, 112] on icon "Search widget" at bounding box center [1202, 115] width 16 height 16
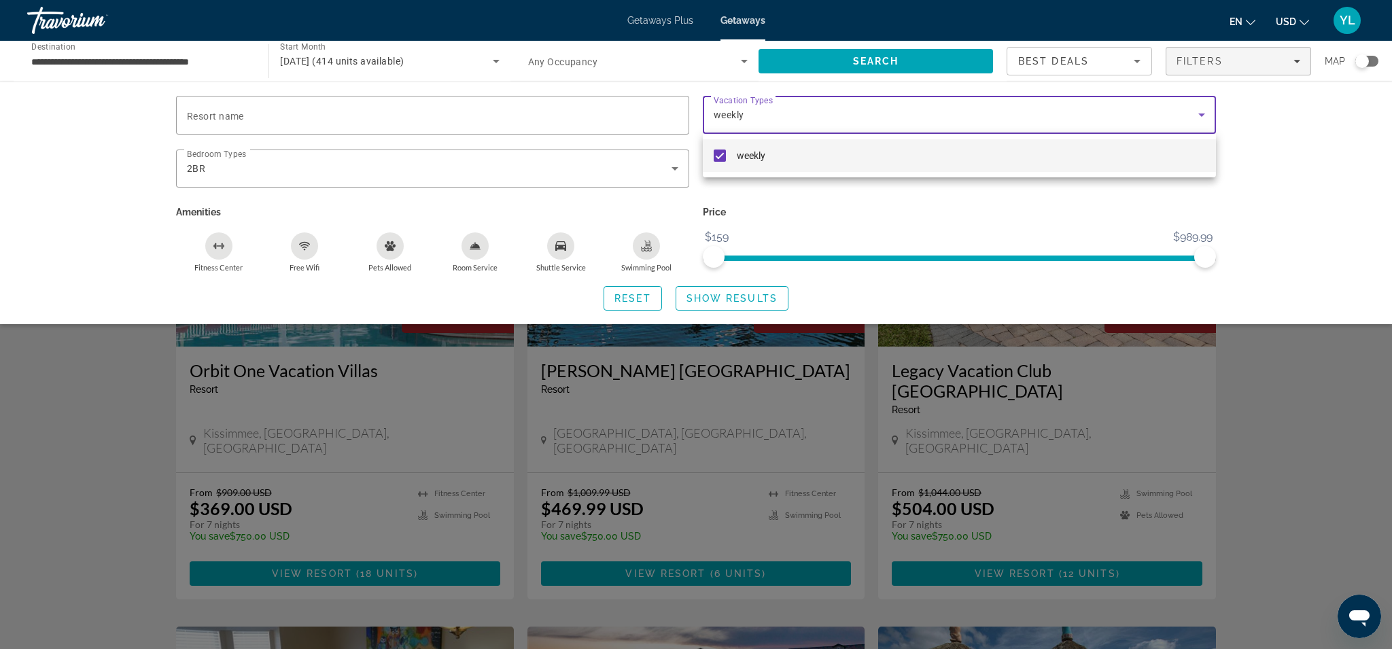
click at [762, 117] on div at bounding box center [696, 324] width 1392 height 649
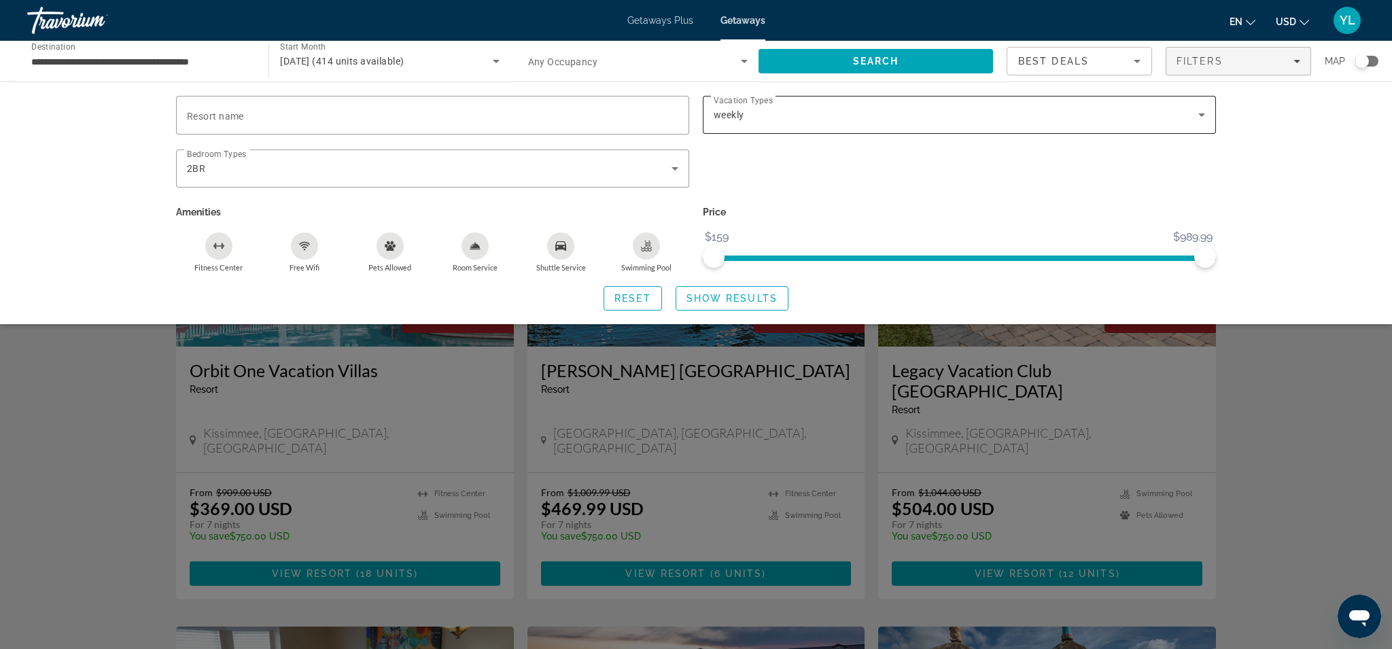
click at [726, 113] on span "weekly" at bounding box center [729, 114] width 31 height 11
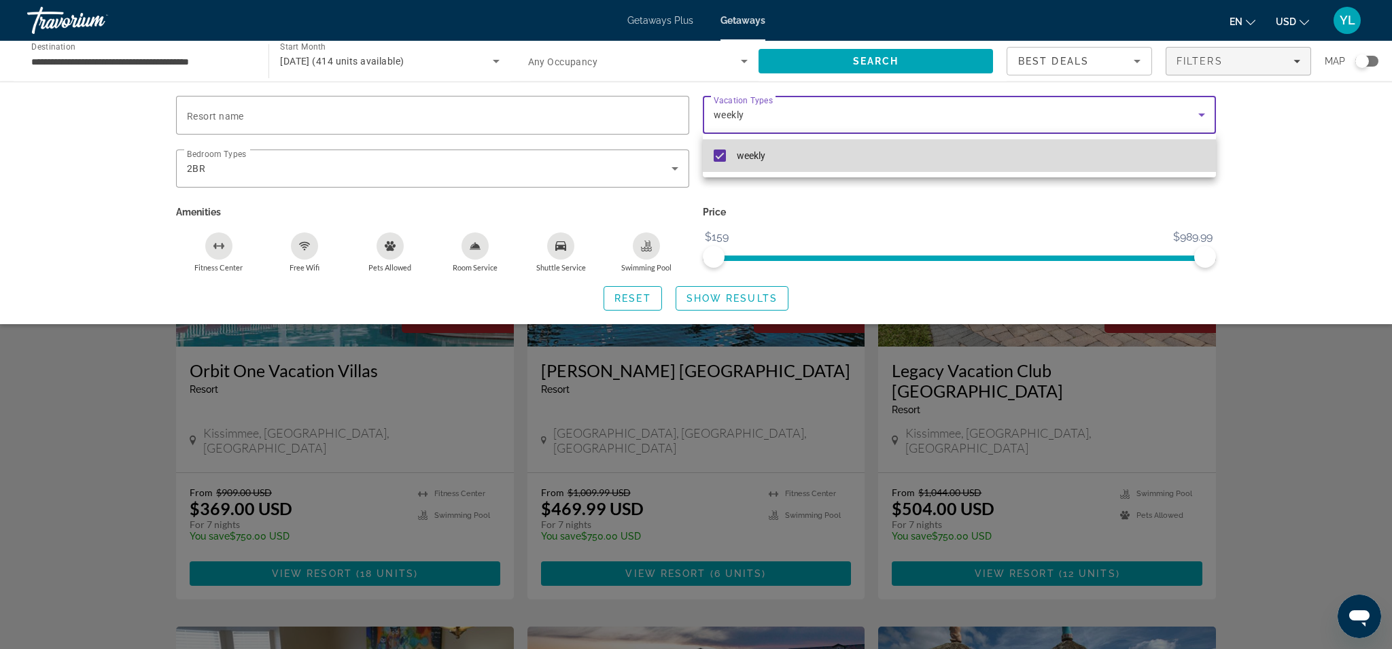
click at [715, 158] on mat-pseudo-checkbox at bounding box center [720, 156] width 12 height 12
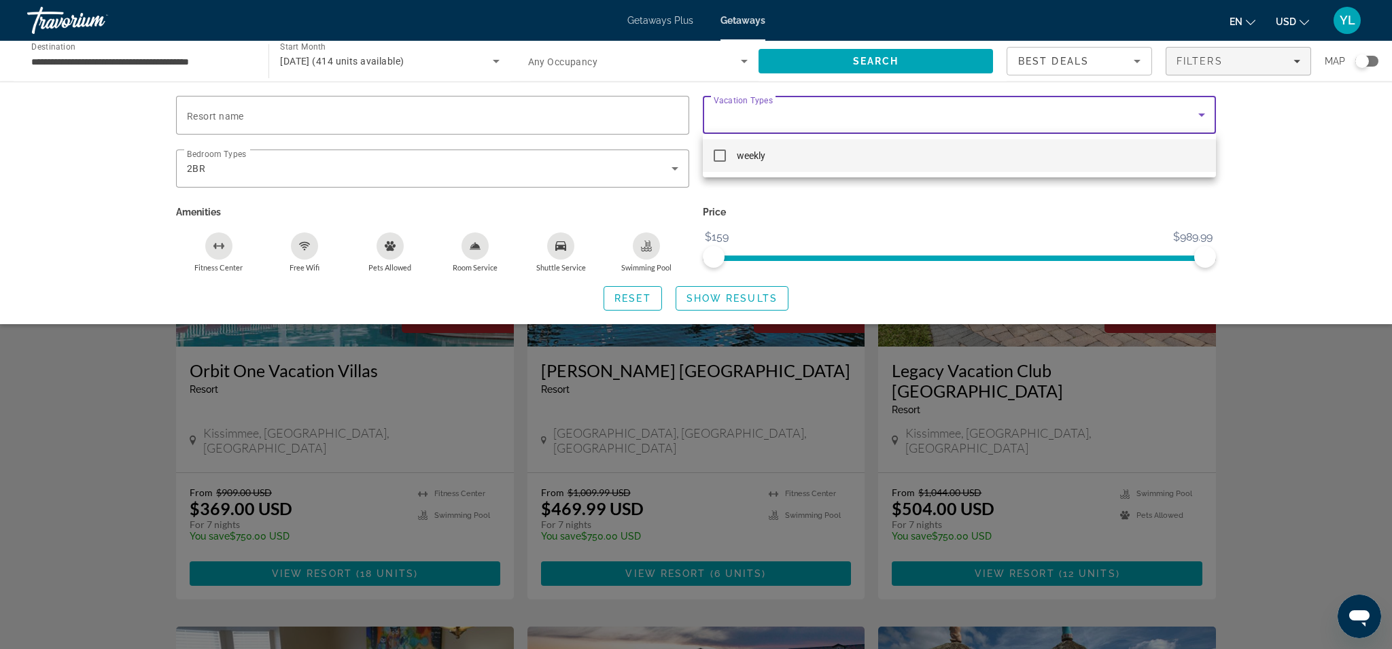
click at [786, 125] on div at bounding box center [696, 324] width 1392 height 649
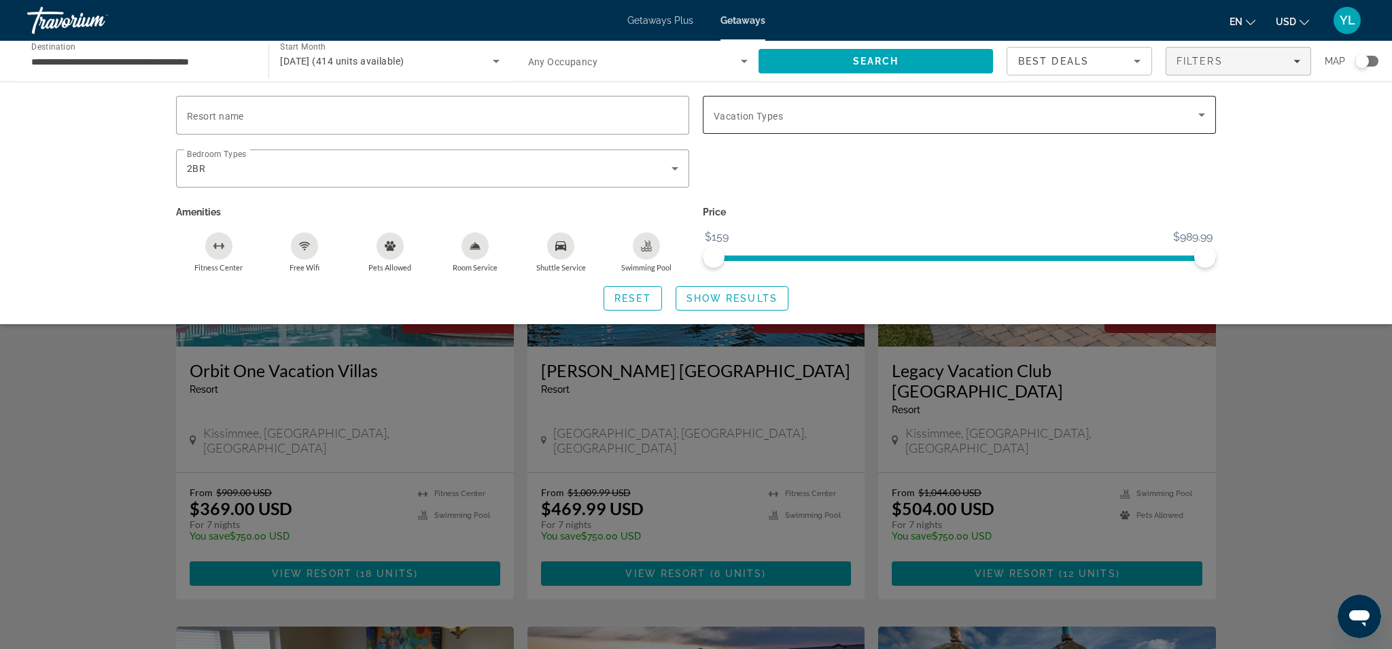
click at [1202, 119] on icon "Search widget" at bounding box center [1202, 115] width 16 height 16
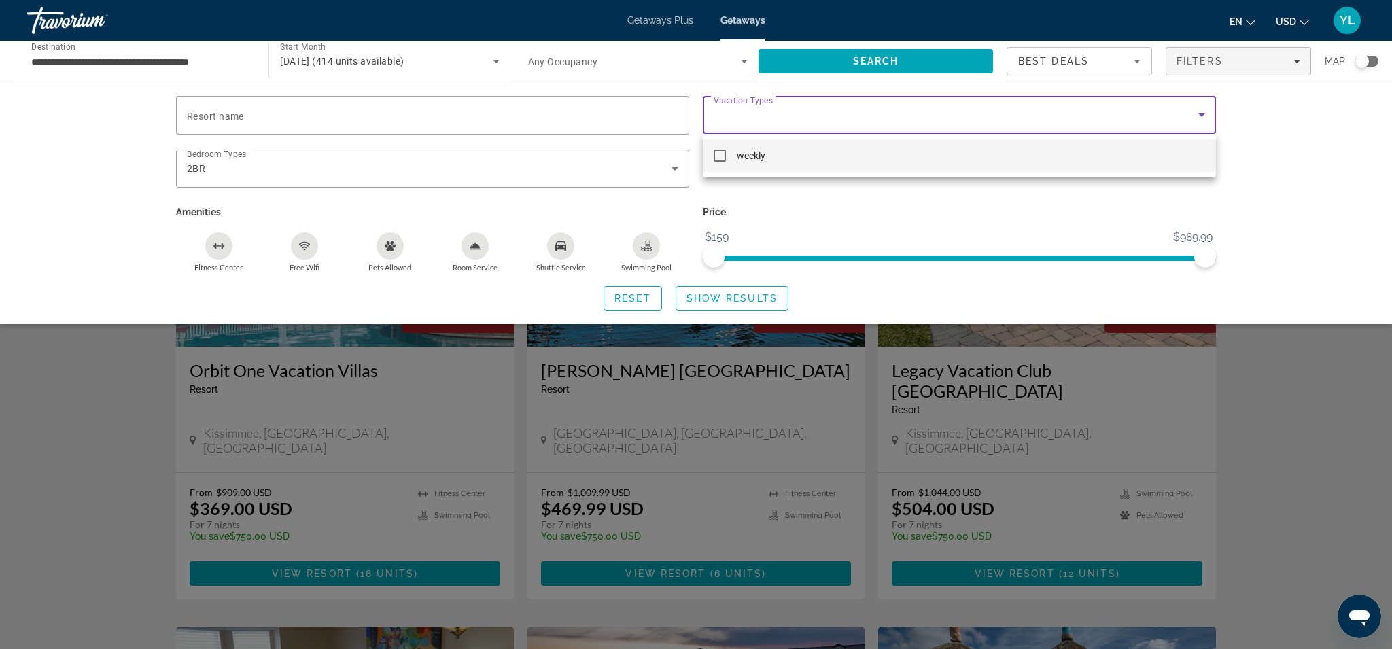
click at [955, 102] on div at bounding box center [696, 324] width 1392 height 649
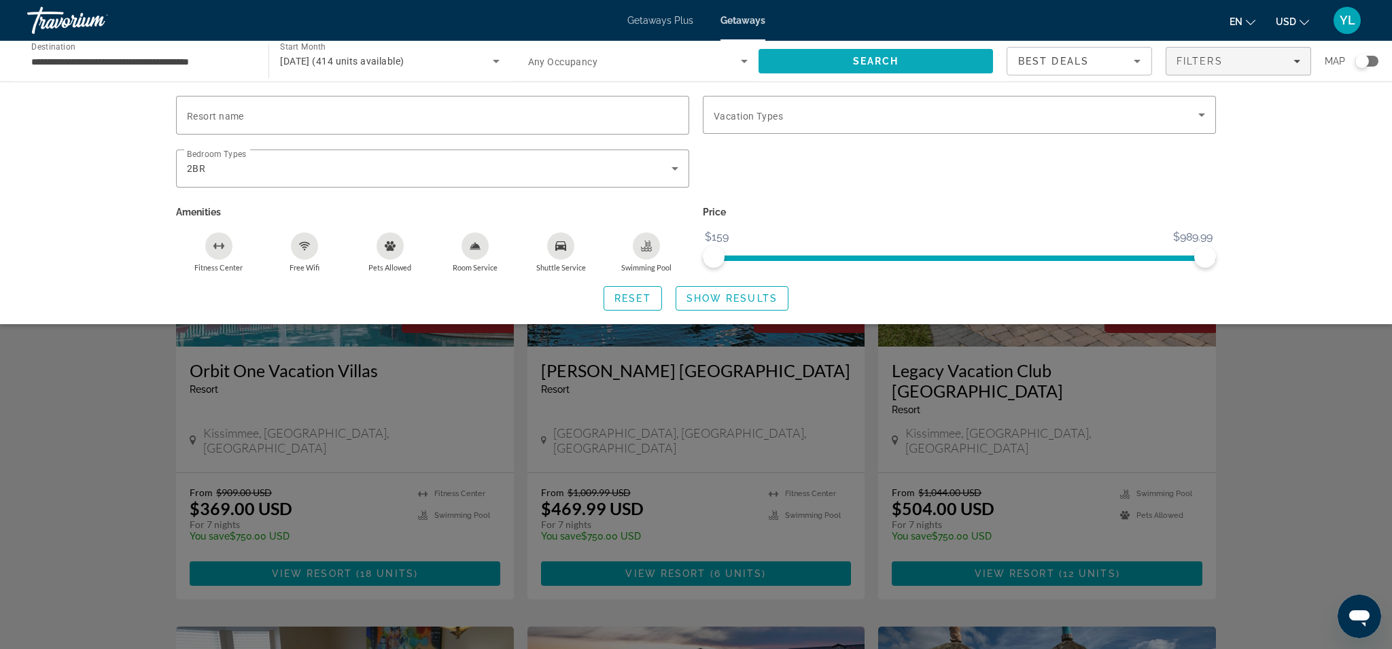
click at [855, 61] on span "Search" at bounding box center [876, 61] width 46 height 11
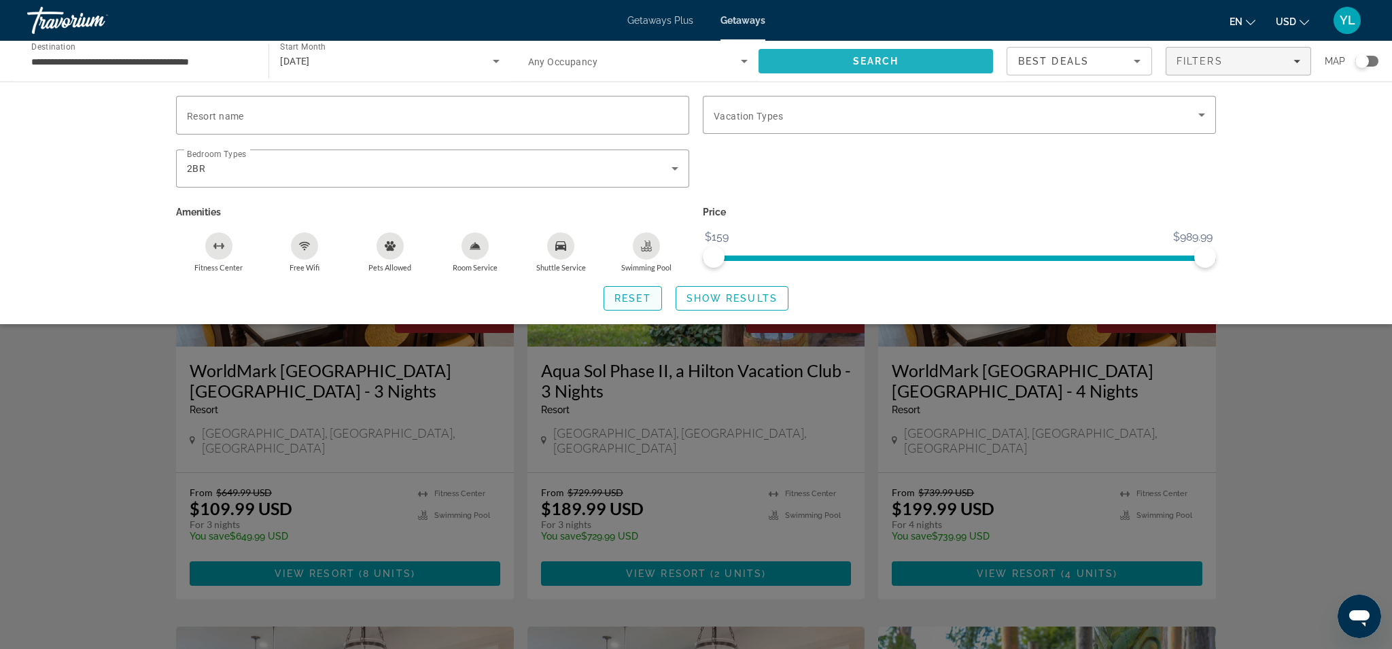
click at [638, 297] on span "Reset" at bounding box center [632, 298] width 37 height 11
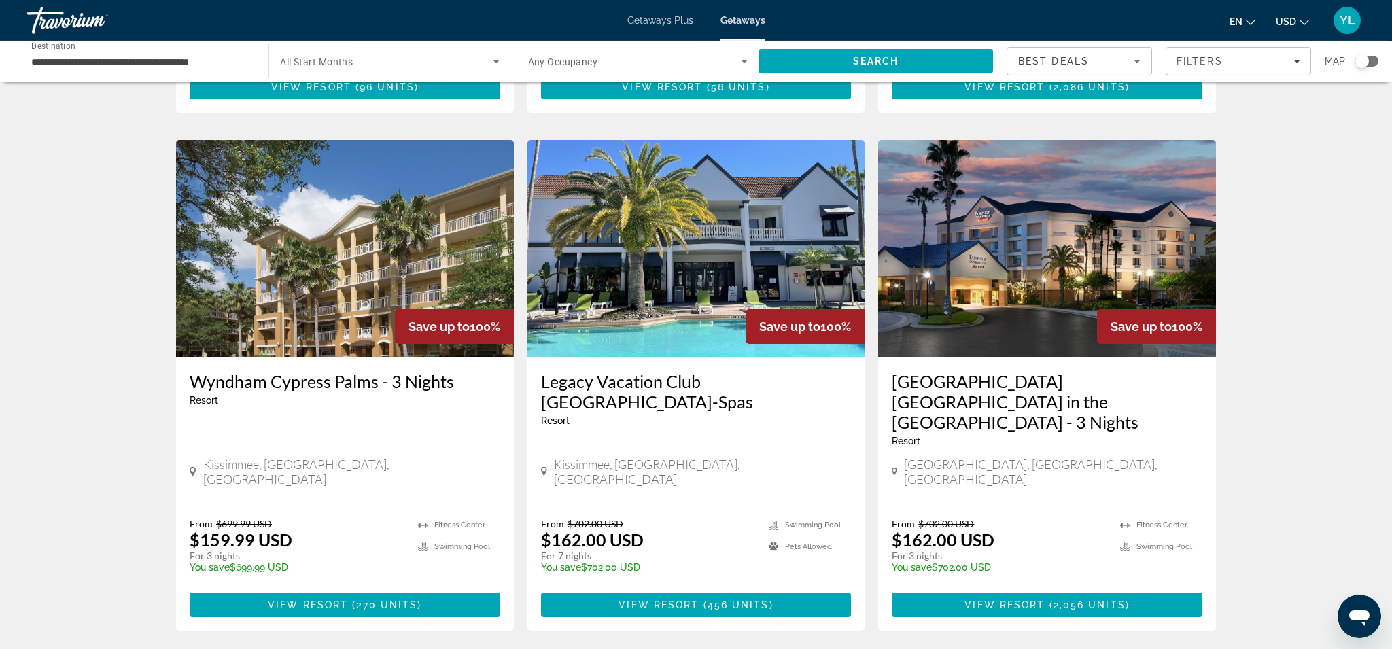
scroll to position [1450, 0]
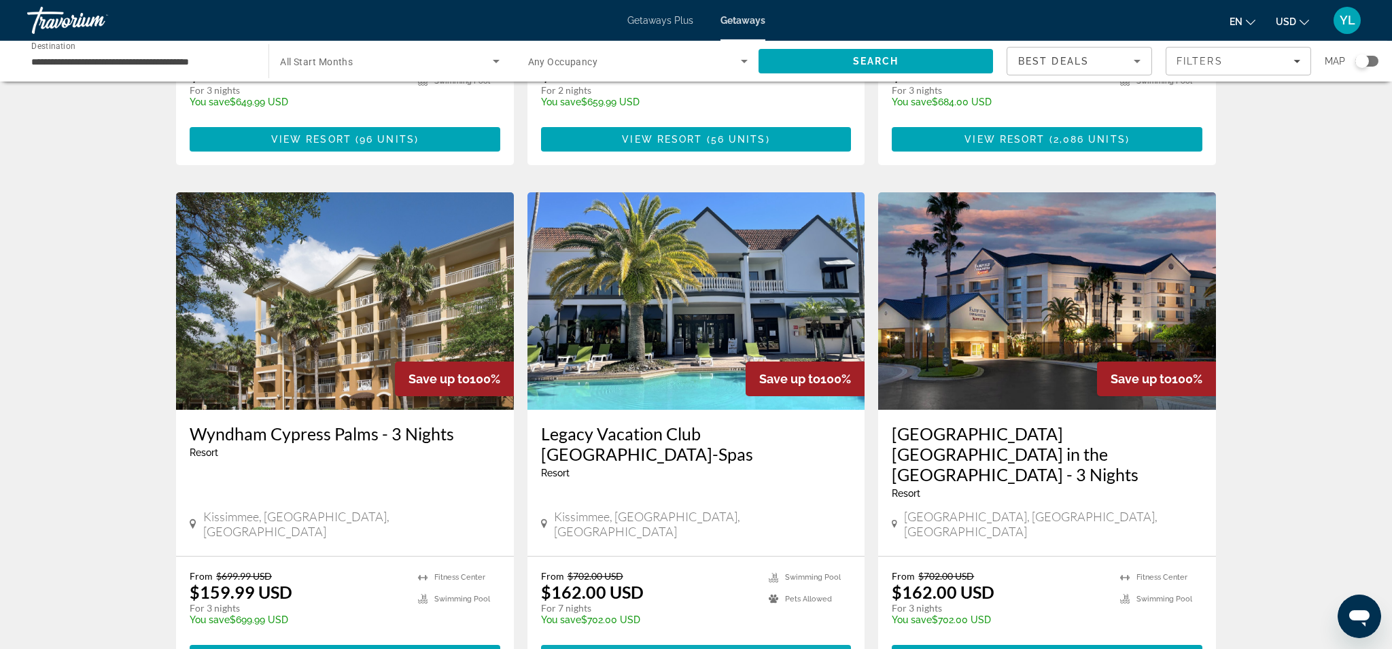
click at [657, 648] on span "View Resort" at bounding box center [659, 657] width 80 height 11
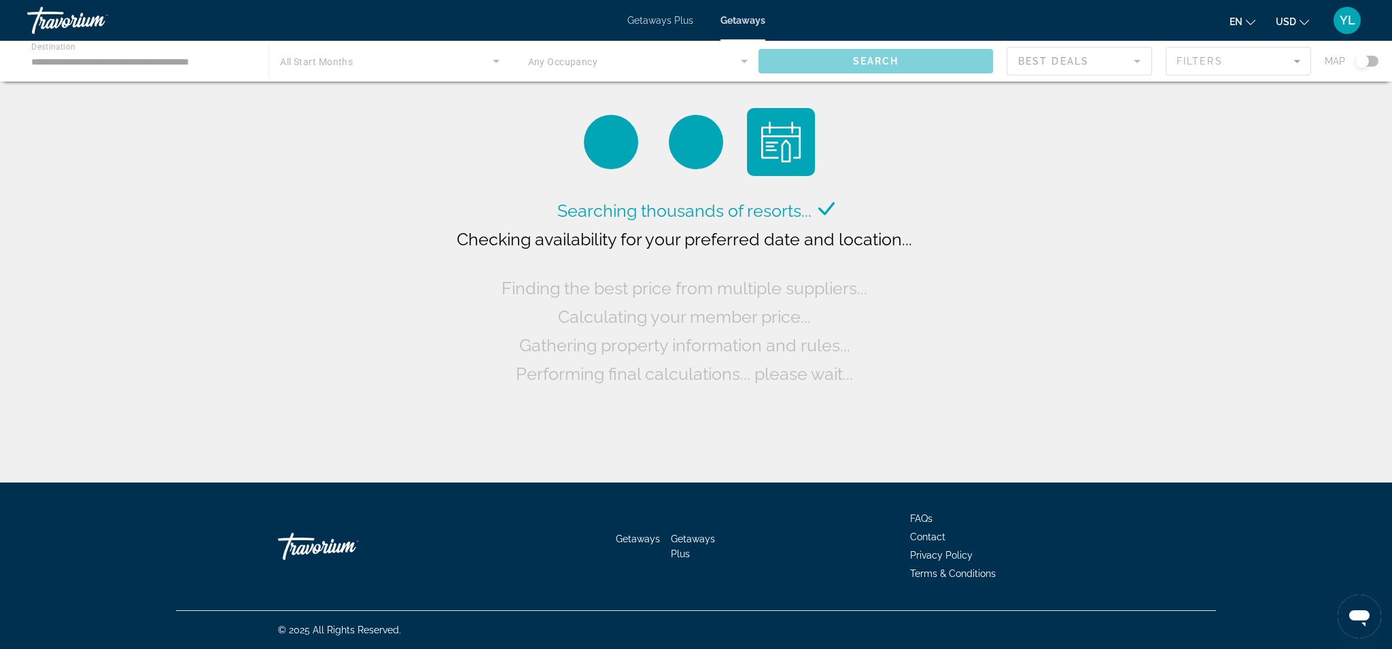
click at [425, 71] on div "Main content" at bounding box center [696, 61] width 1392 height 41
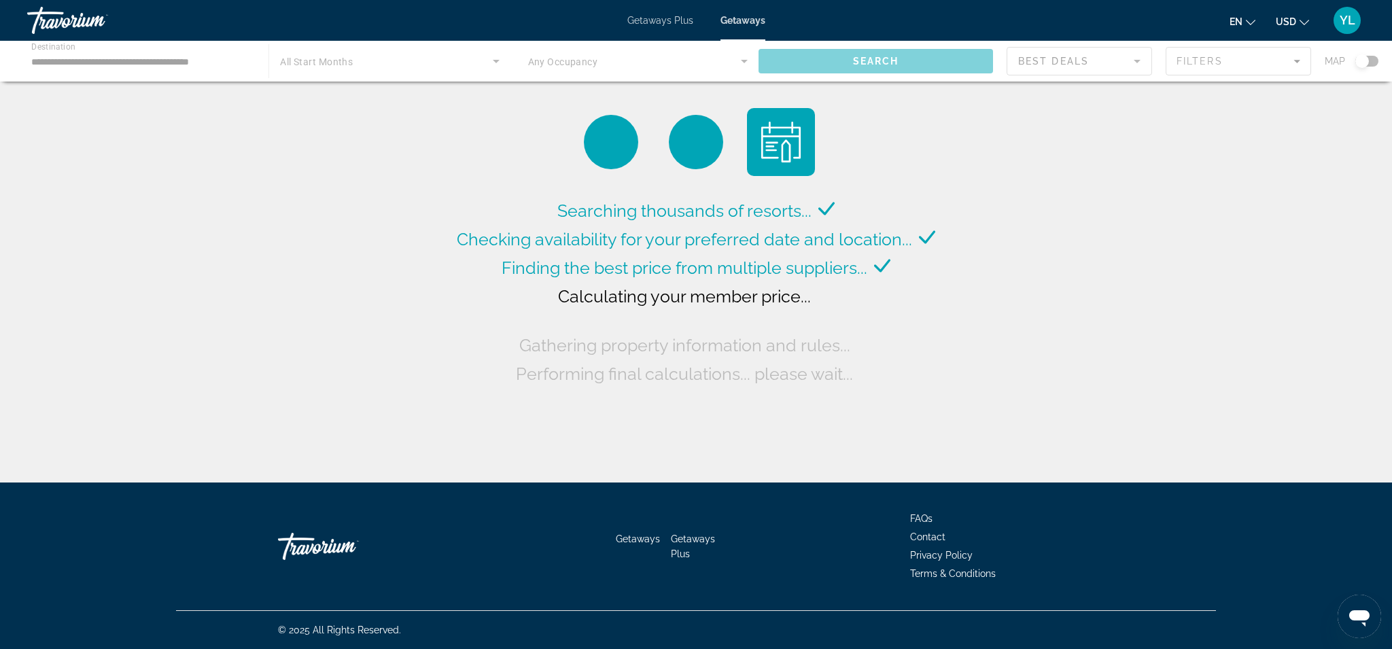
click at [496, 65] on div "Main content" at bounding box center [696, 61] width 1392 height 41
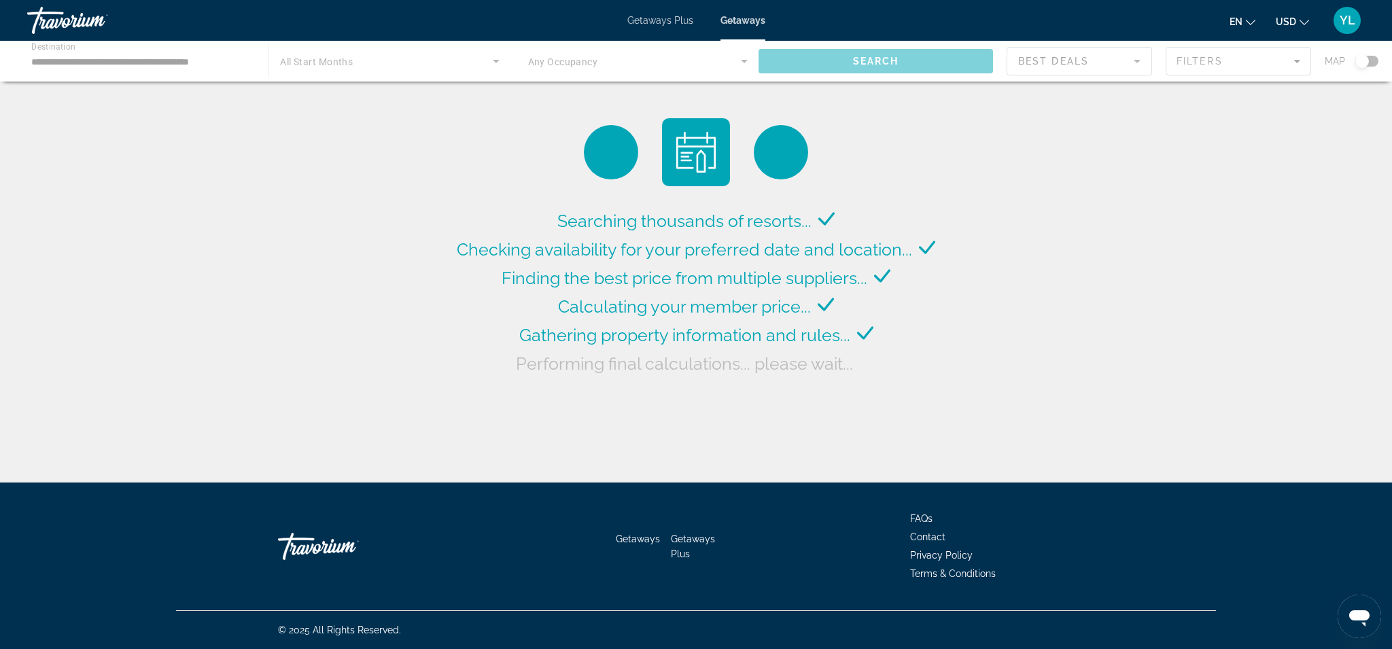
click at [434, 54] on div "Main content" at bounding box center [696, 61] width 1392 height 41
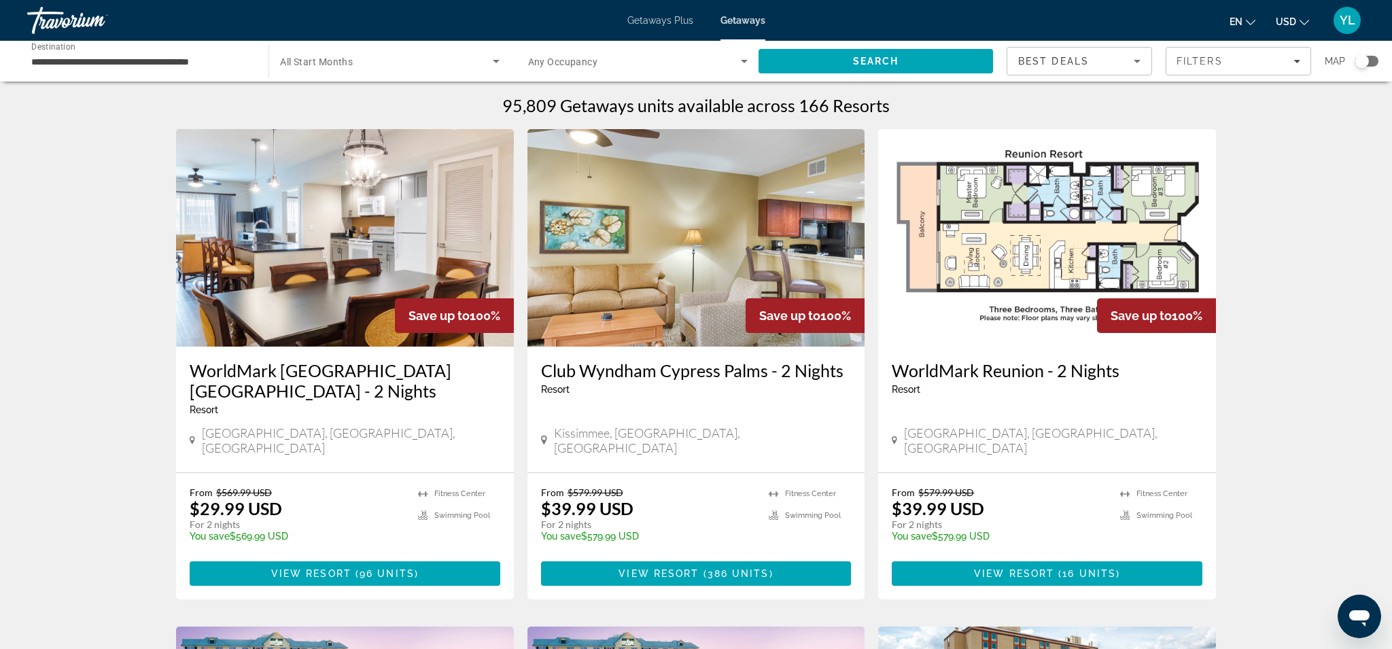
click at [375, 63] on span "Search widget" at bounding box center [386, 61] width 212 height 16
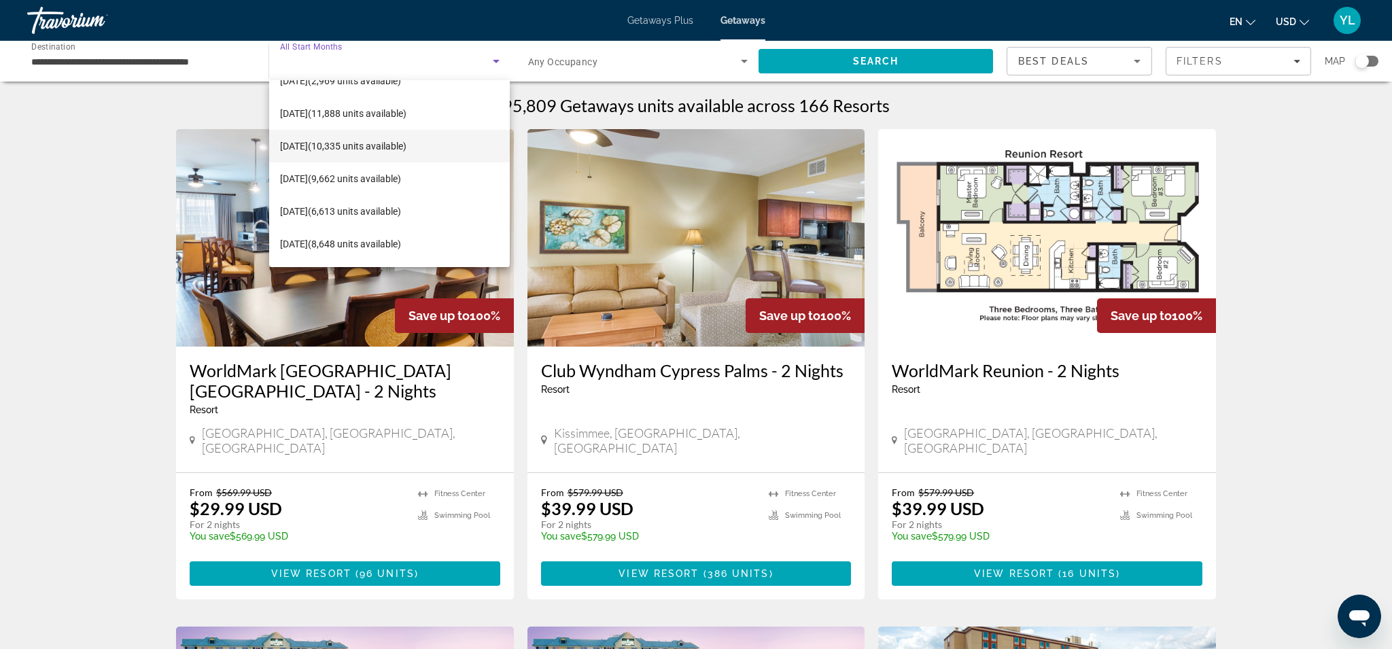
scroll to position [56, 0]
click at [334, 209] on span "February 2026 (6,613 units available)" at bounding box center [340, 209] width 121 height 16
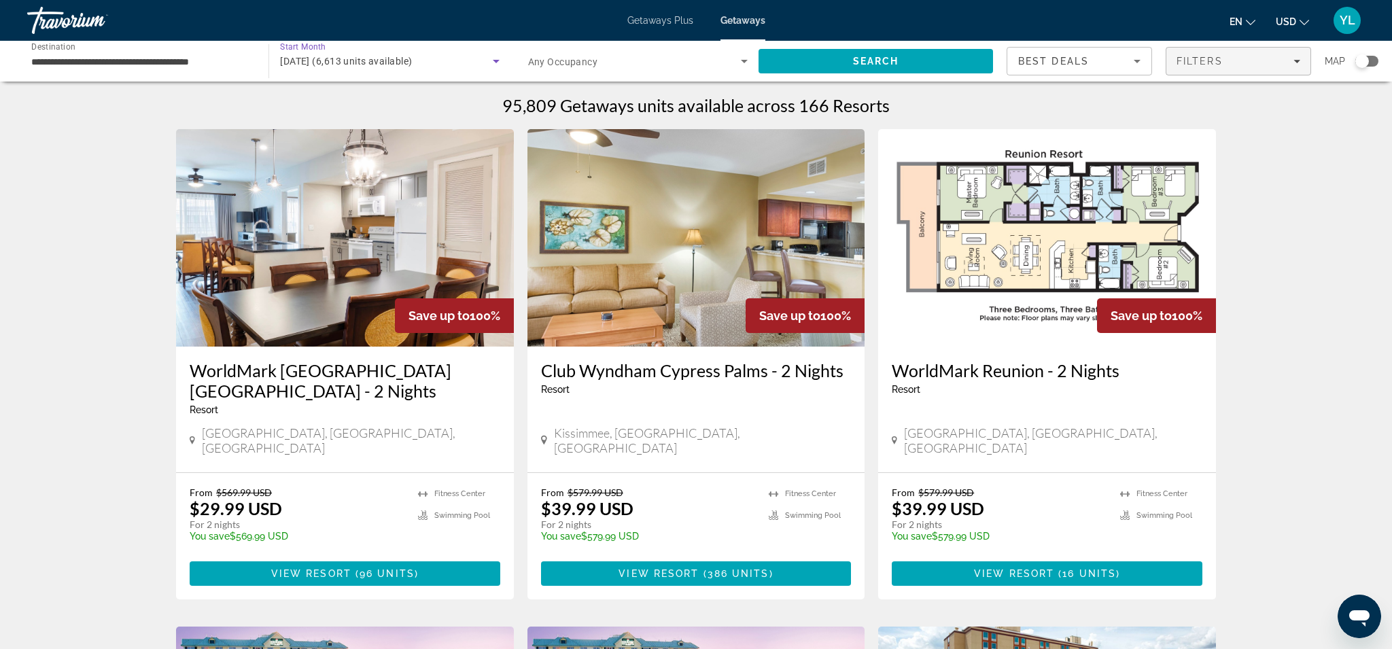
click at [1239, 67] on span "Filters" at bounding box center [1238, 61] width 144 height 33
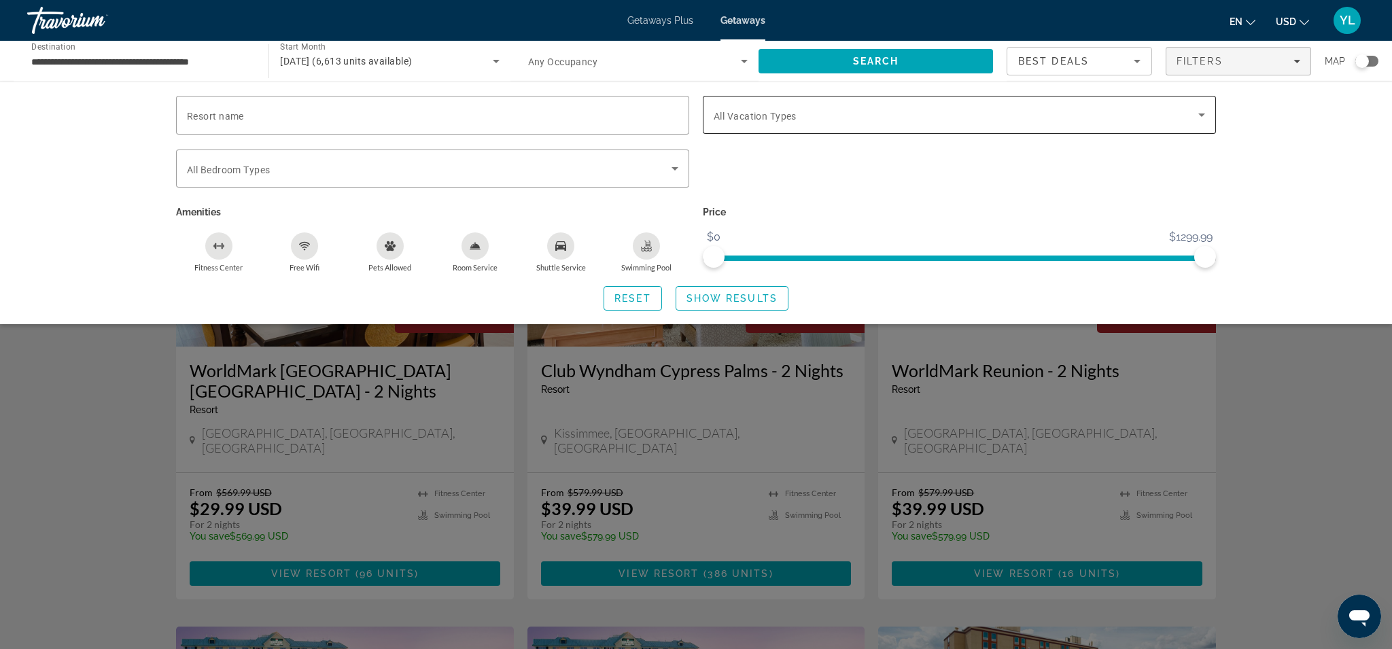
click at [1196, 109] on icon "Search widget" at bounding box center [1202, 115] width 16 height 16
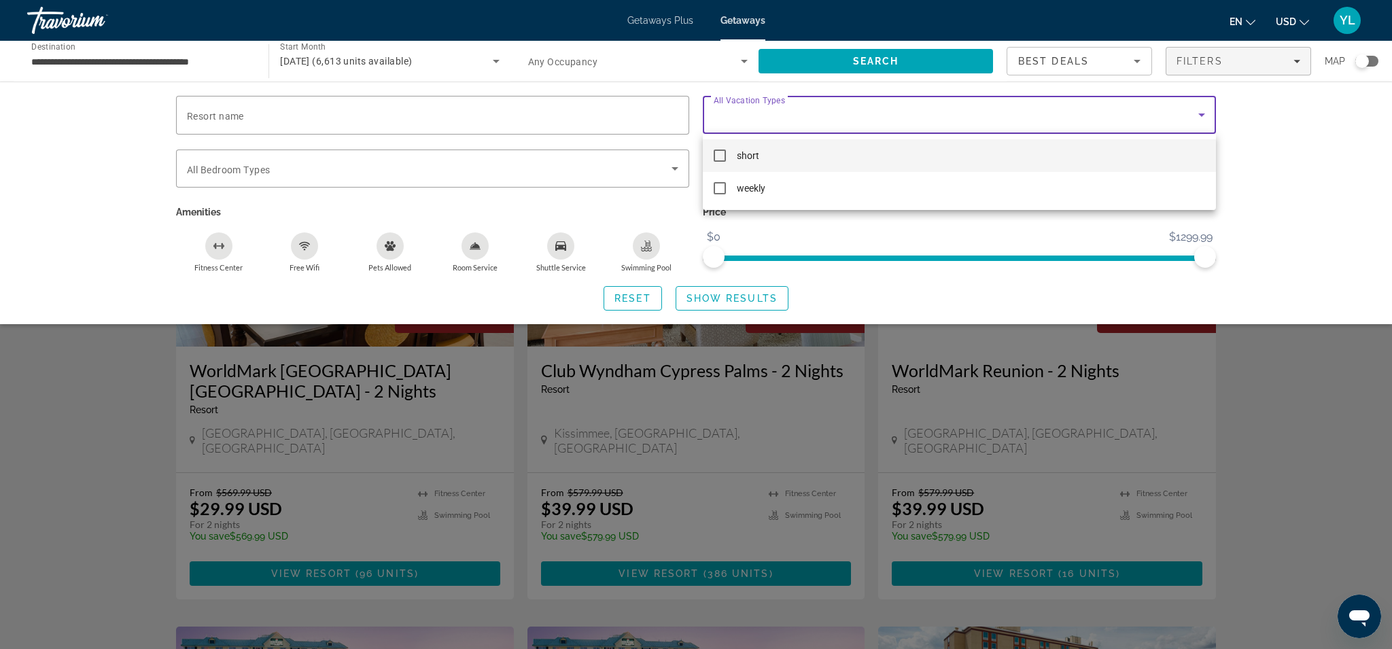
click at [720, 157] on mat-pseudo-checkbox at bounding box center [720, 156] width 12 height 12
click at [680, 169] on div at bounding box center [696, 324] width 1392 height 649
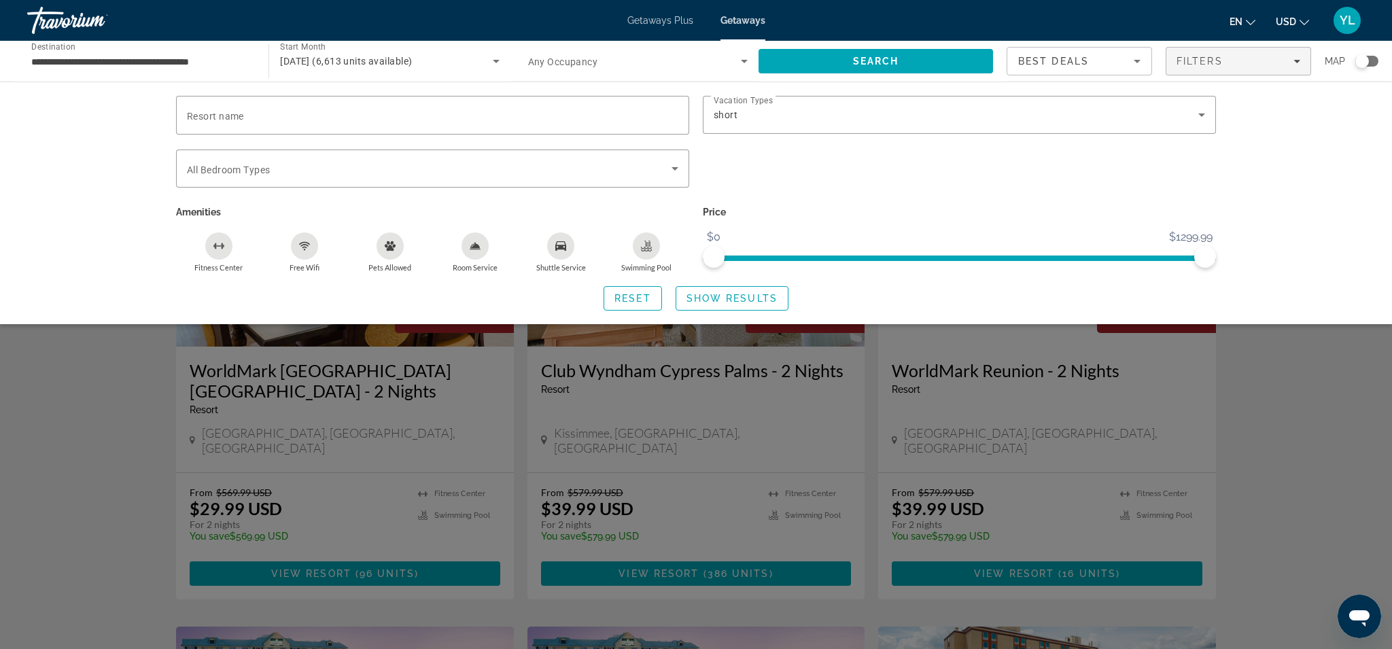
click at [680, 169] on icon "Search widget" at bounding box center [675, 168] width 16 height 16
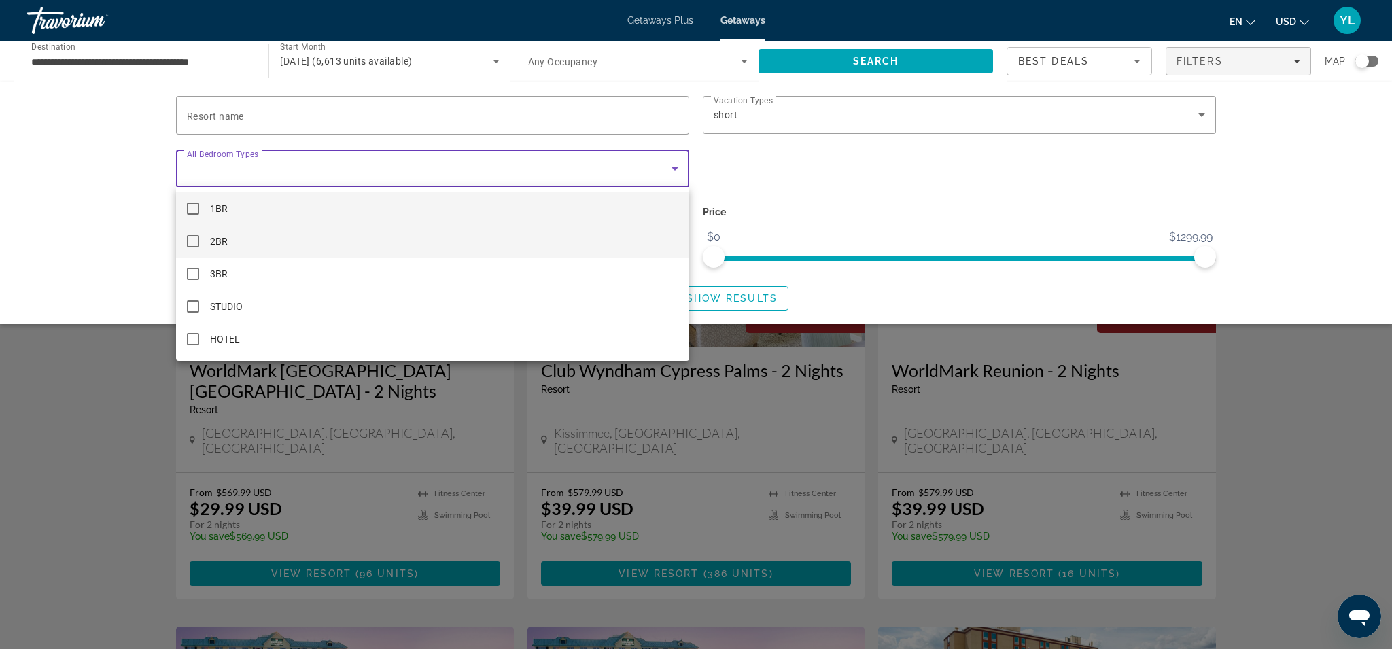
click at [196, 239] on mat-pseudo-checkbox at bounding box center [193, 241] width 12 height 12
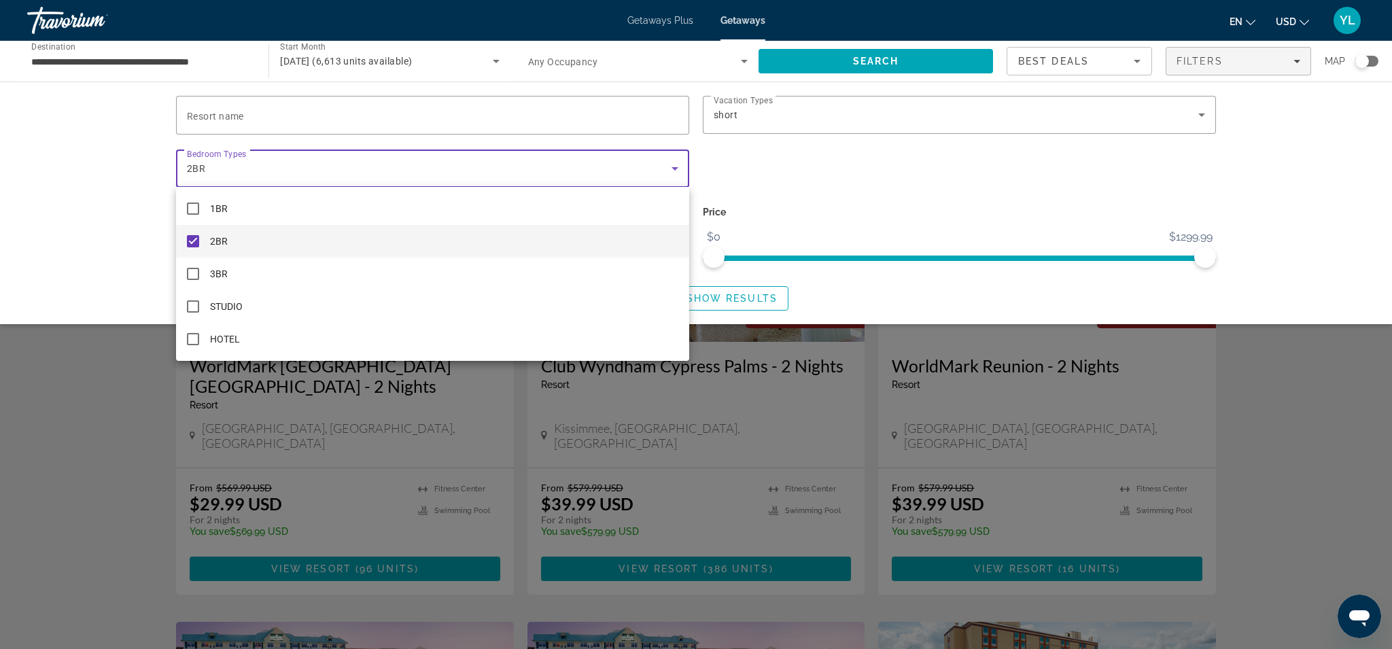
scroll to position [2, 0]
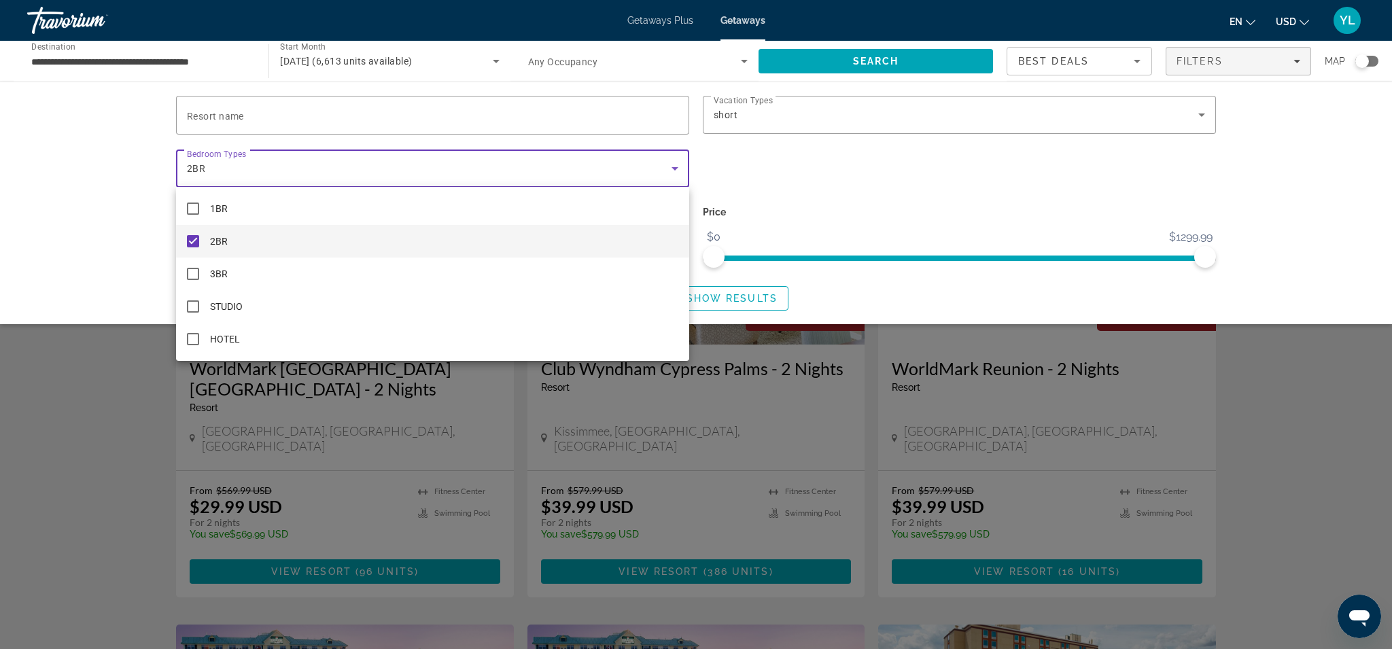
click at [1314, 177] on div at bounding box center [696, 324] width 1392 height 649
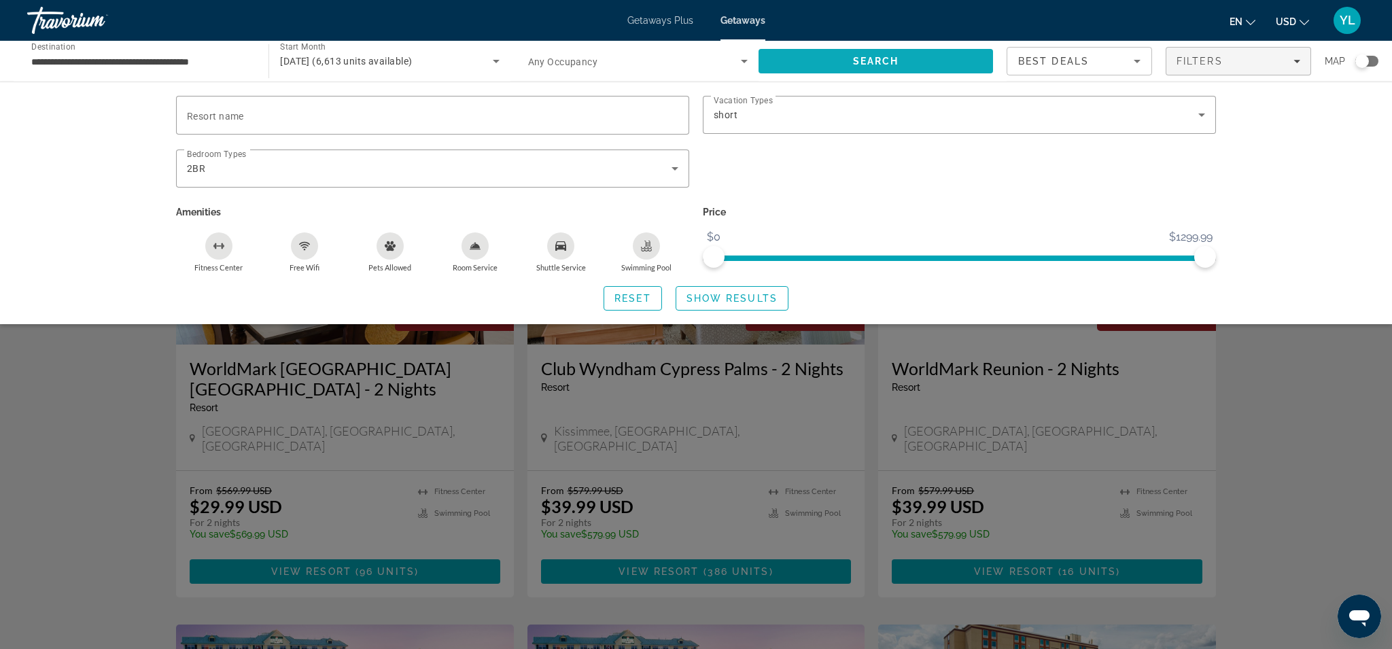
click at [922, 58] on span "Search" at bounding box center [876, 61] width 234 height 33
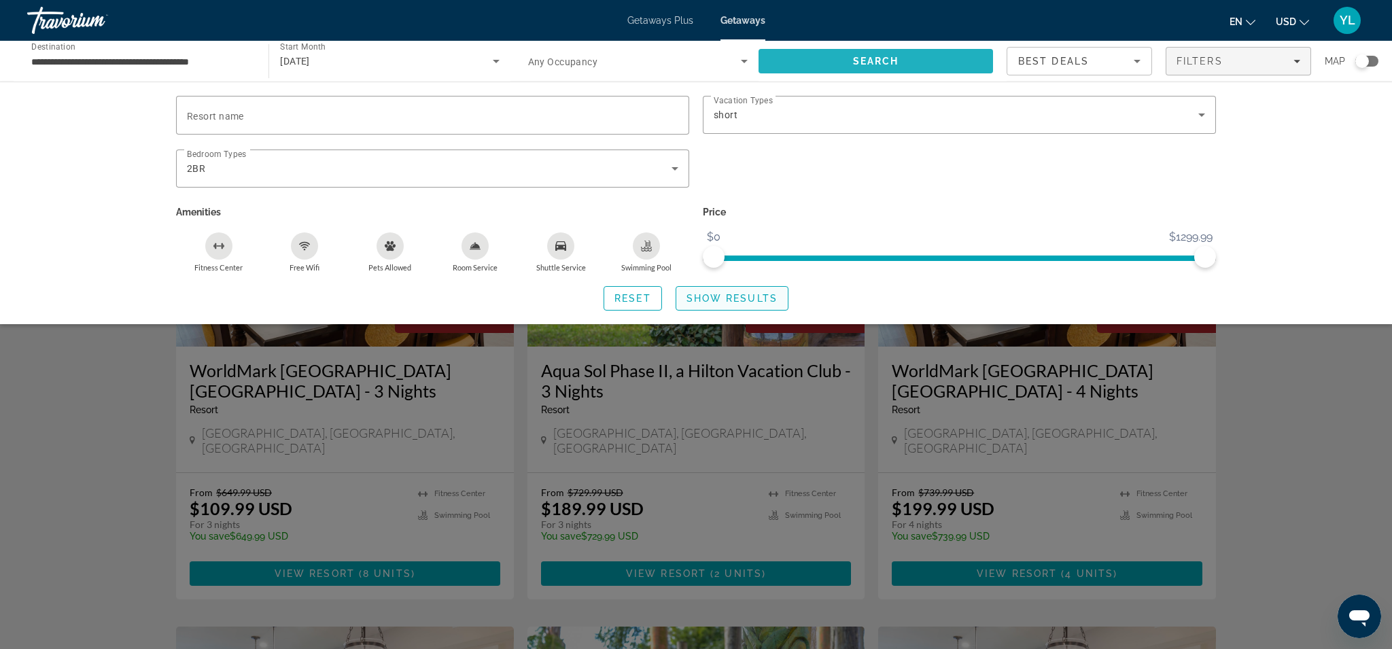
click at [755, 305] on span "Search widget" at bounding box center [731, 298] width 111 height 33
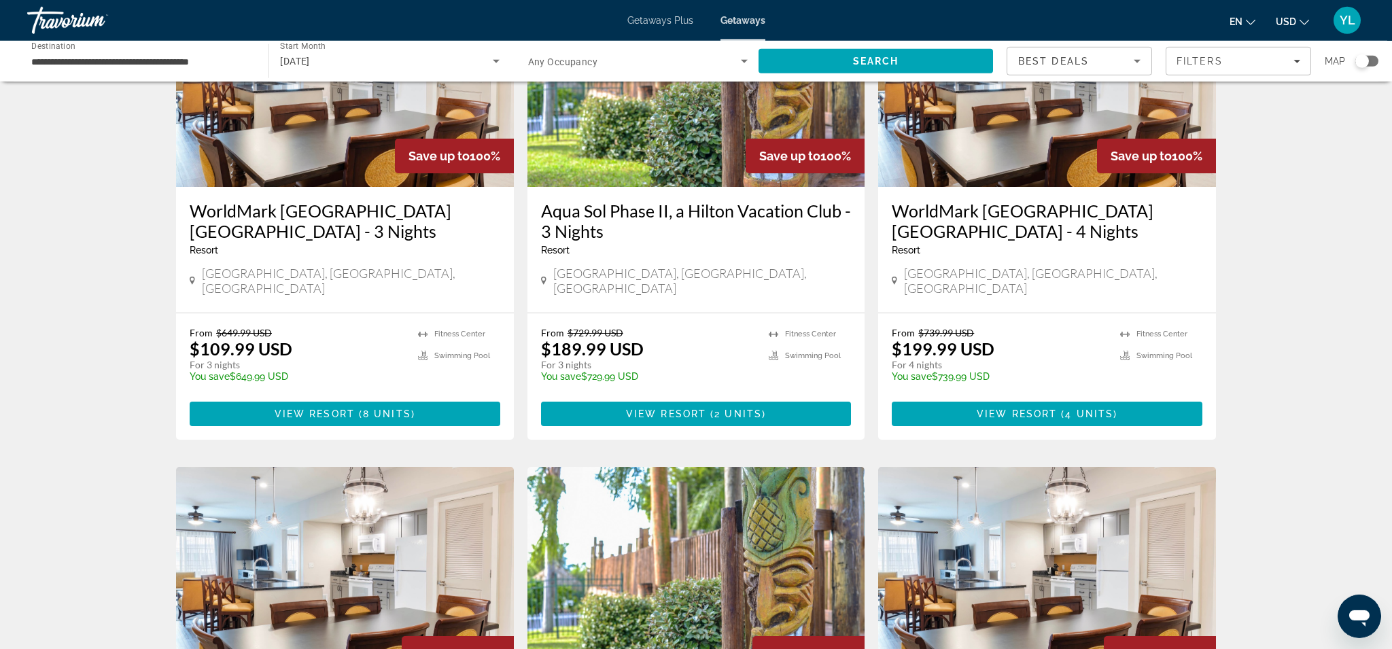
scroll to position [146, 0]
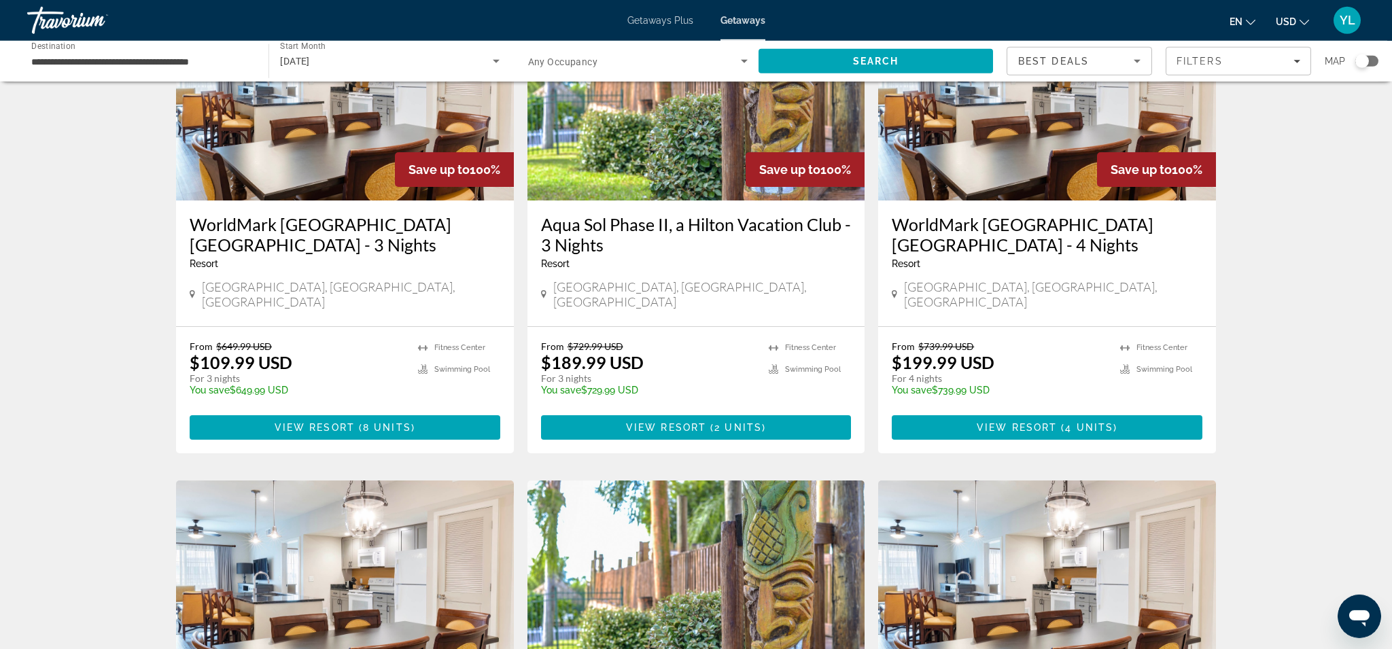
click at [746, 56] on icon "Search widget" at bounding box center [744, 61] width 16 height 16
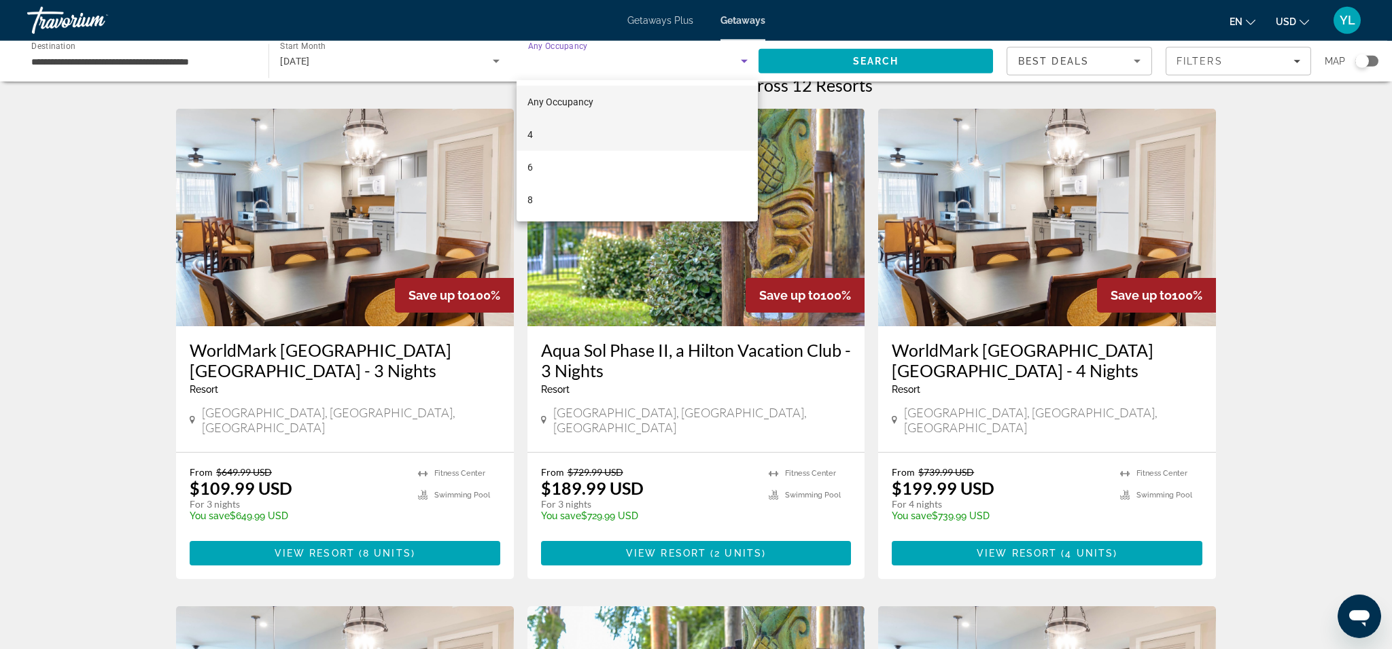
scroll to position [16, 0]
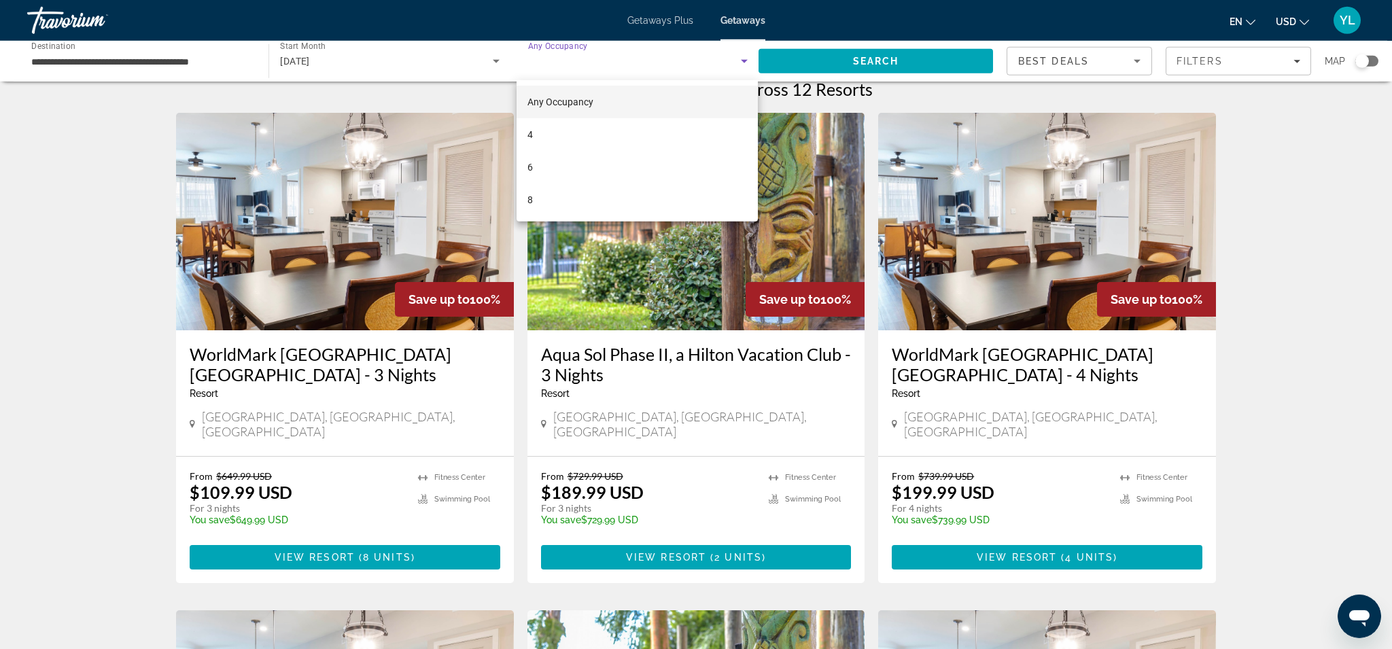
click at [360, 146] on div at bounding box center [696, 324] width 1392 height 649
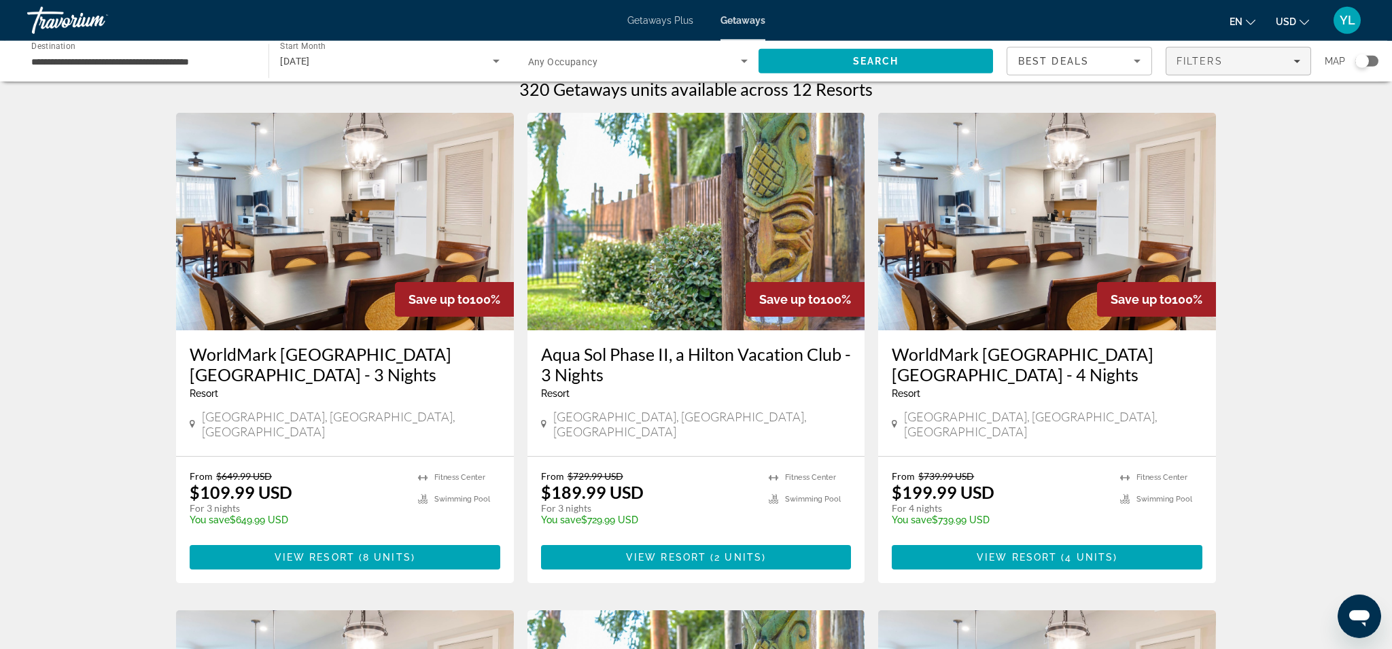
click at [1271, 65] on div "Filters" at bounding box center [1239, 61] width 124 height 11
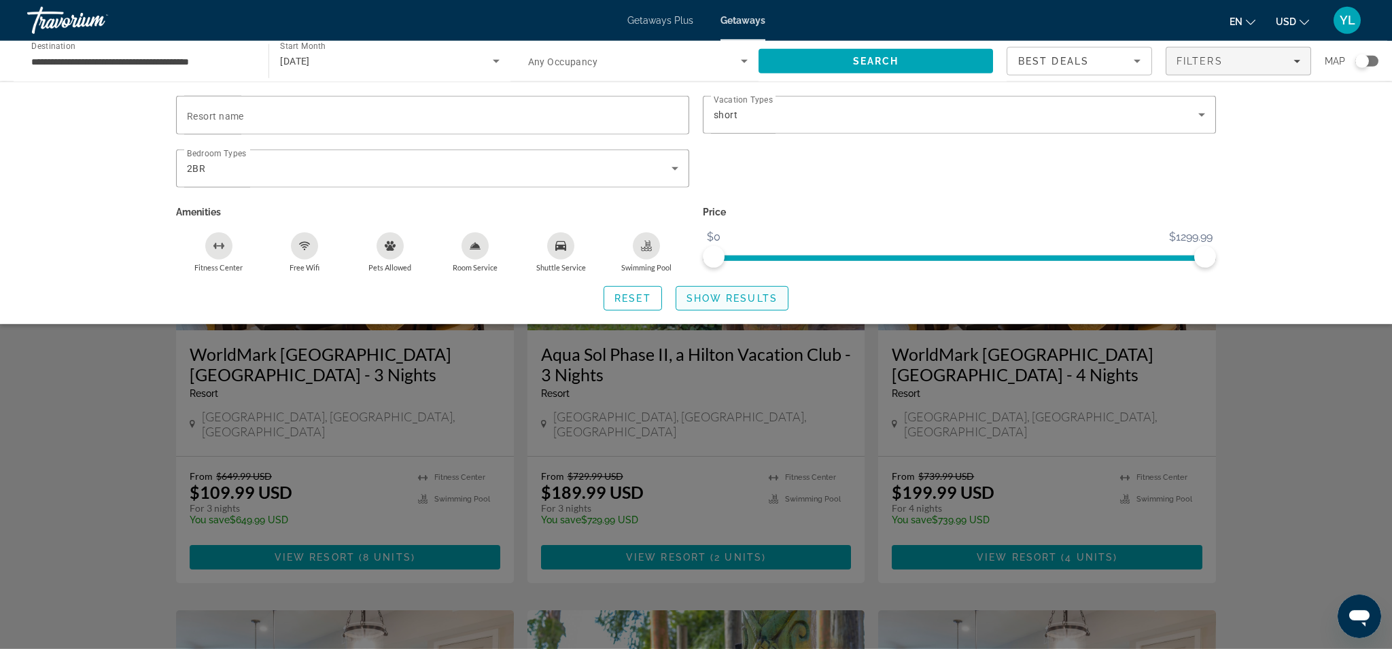
click at [730, 300] on span "Show Results" at bounding box center [732, 298] width 91 height 11
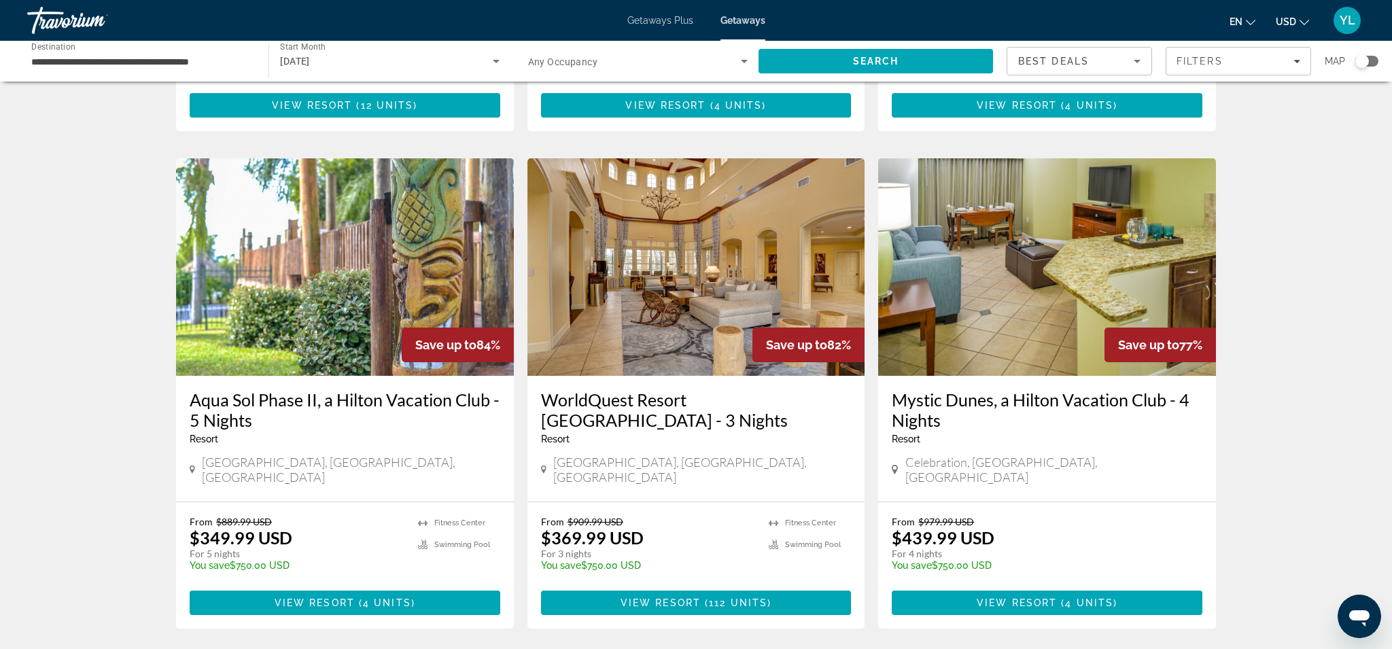
scroll to position [994, 0]
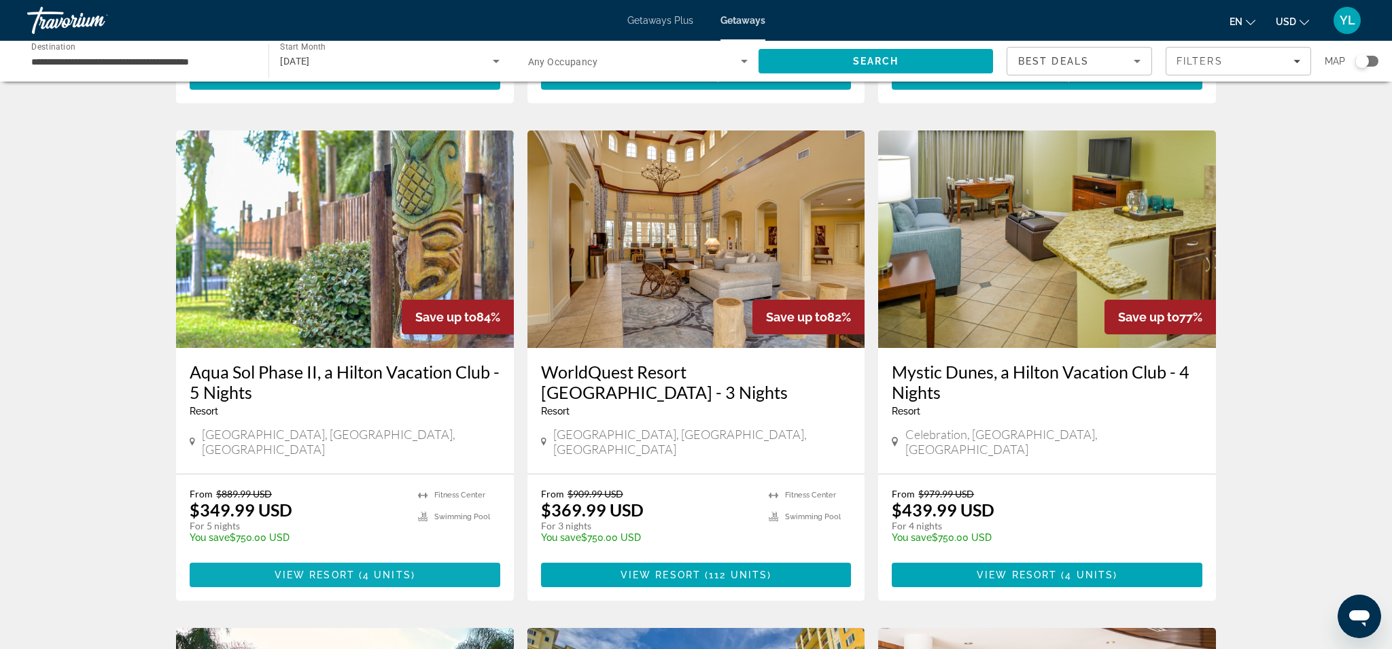
click at [348, 570] on span "View Resort" at bounding box center [315, 575] width 80 height 11
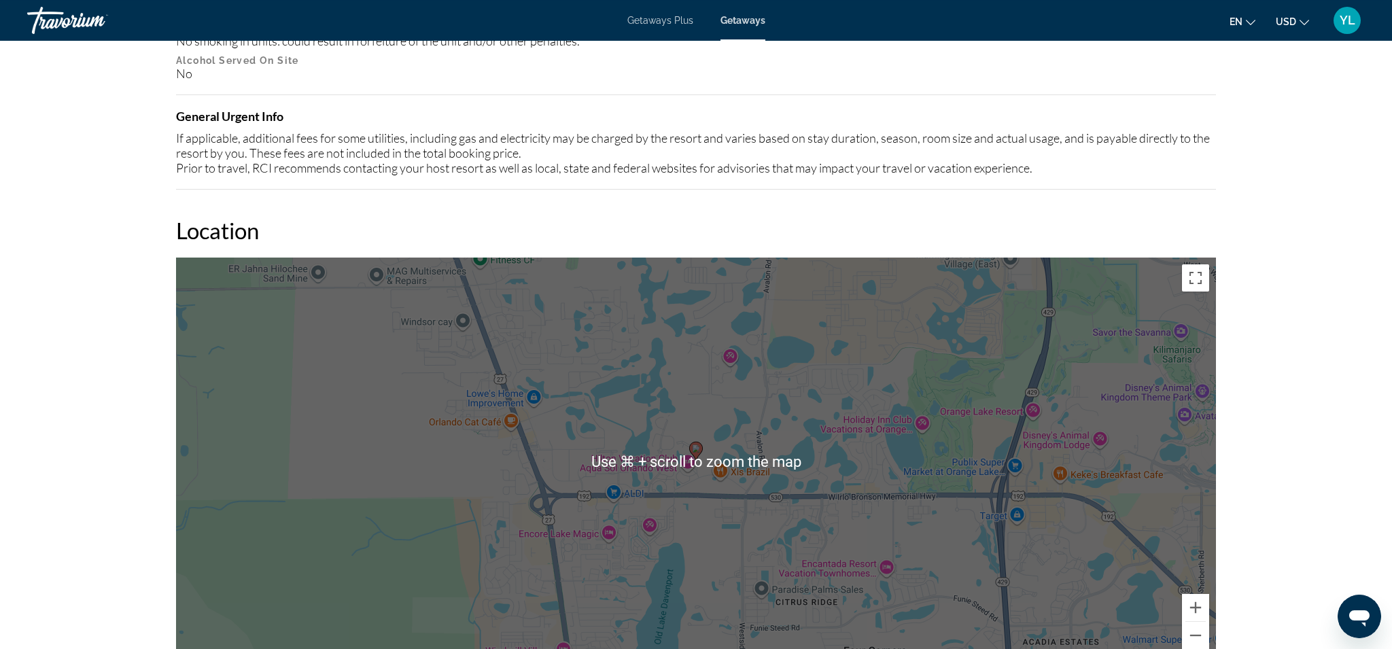
scroll to position [1603, 0]
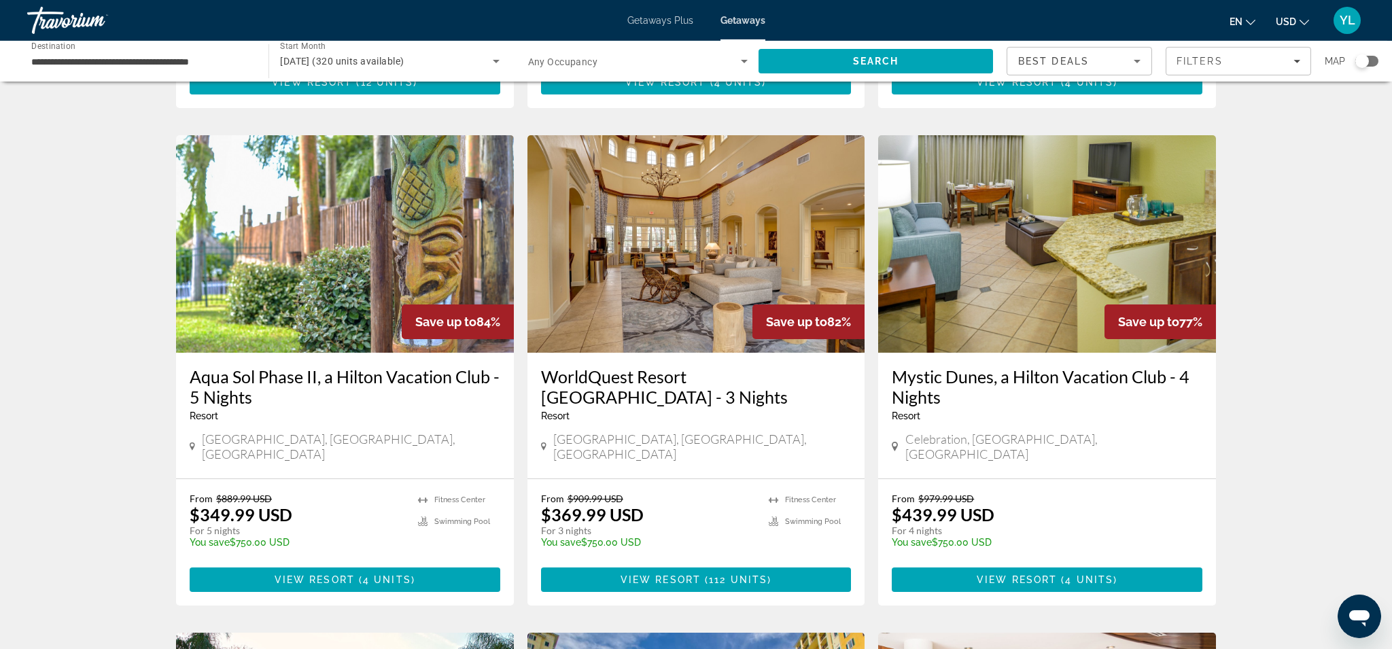
scroll to position [1071, 0]
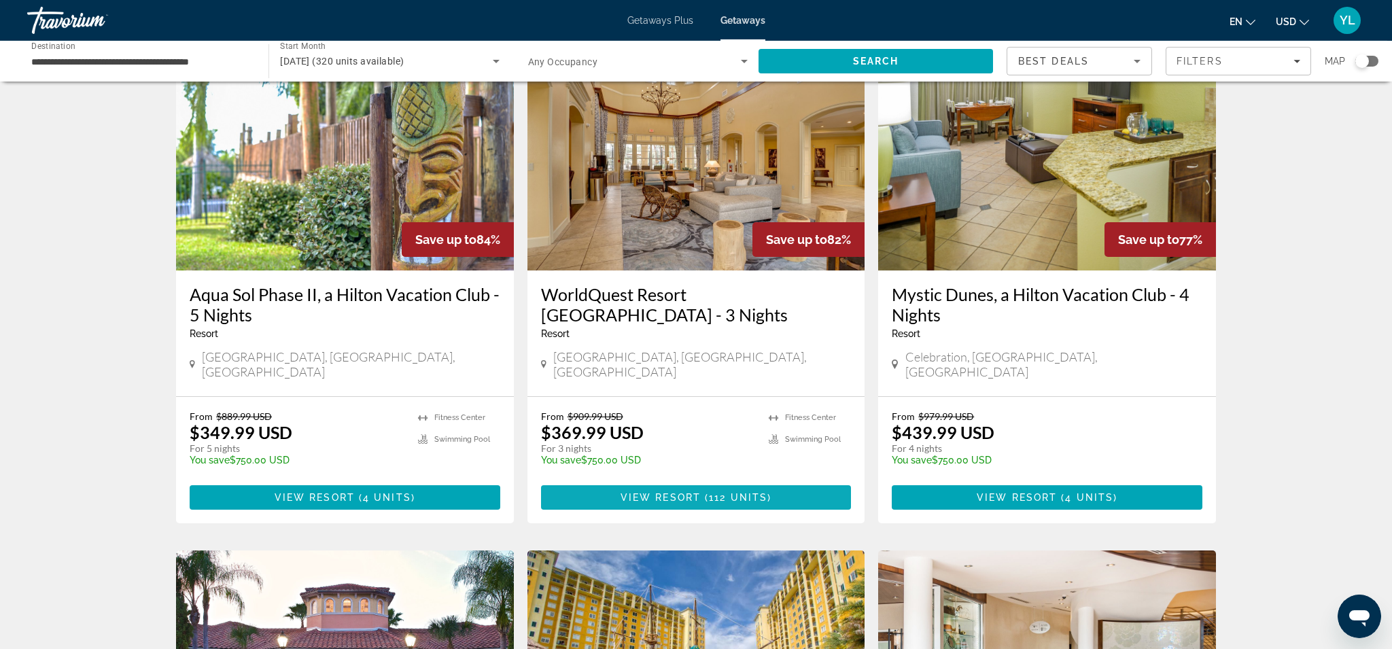
click at [674, 492] on span "View Resort" at bounding box center [661, 497] width 80 height 11
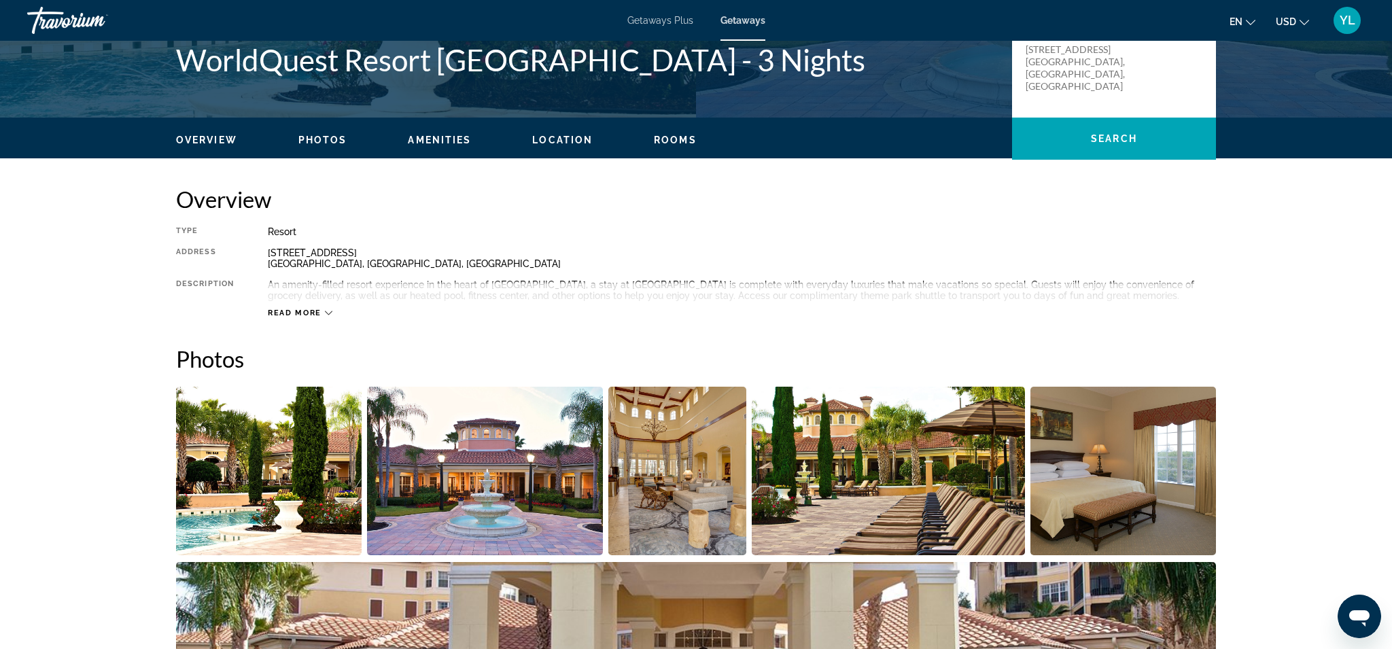
scroll to position [343, 0]
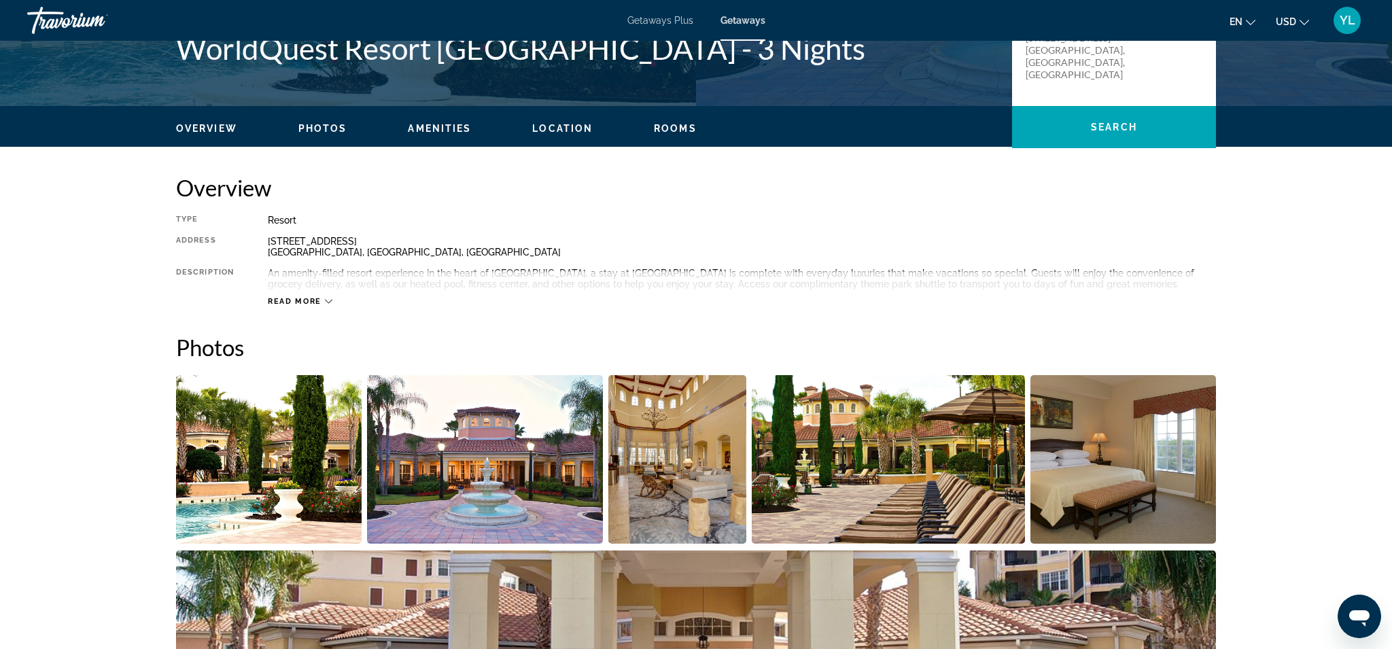
click at [279, 300] on span "Read more" at bounding box center [295, 301] width 54 height 9
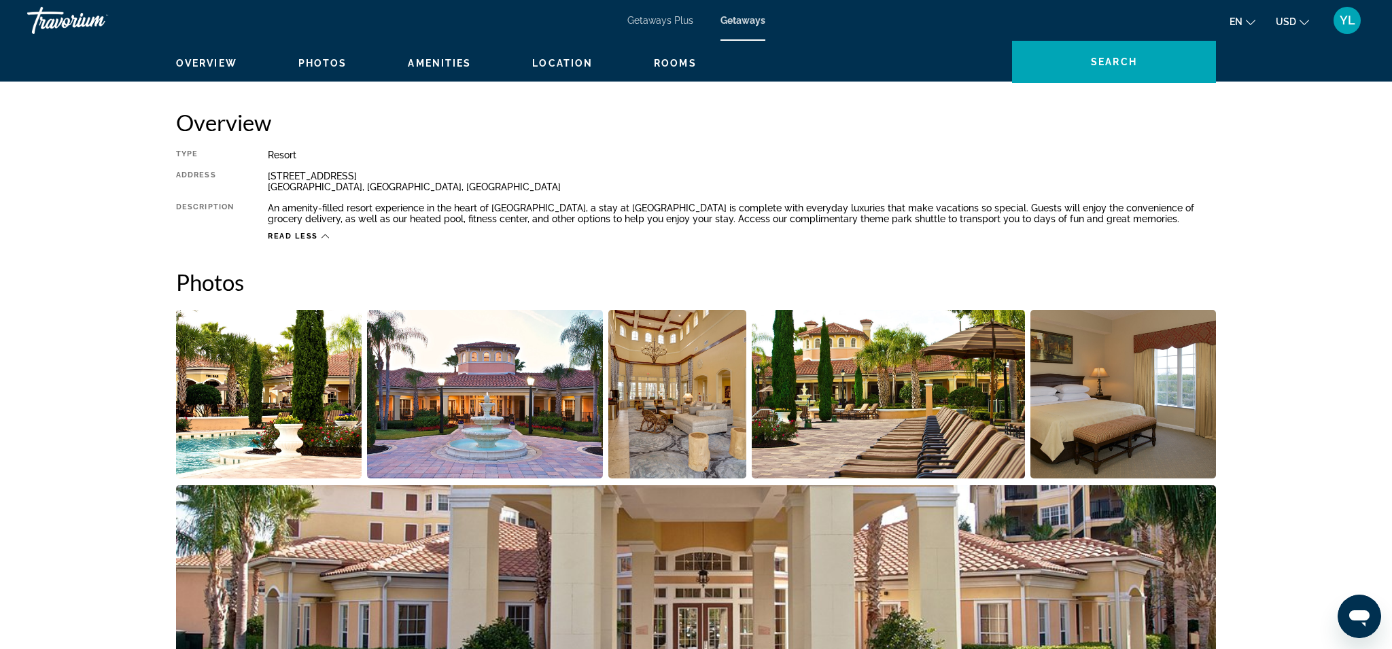
scroll to position [425, 0]
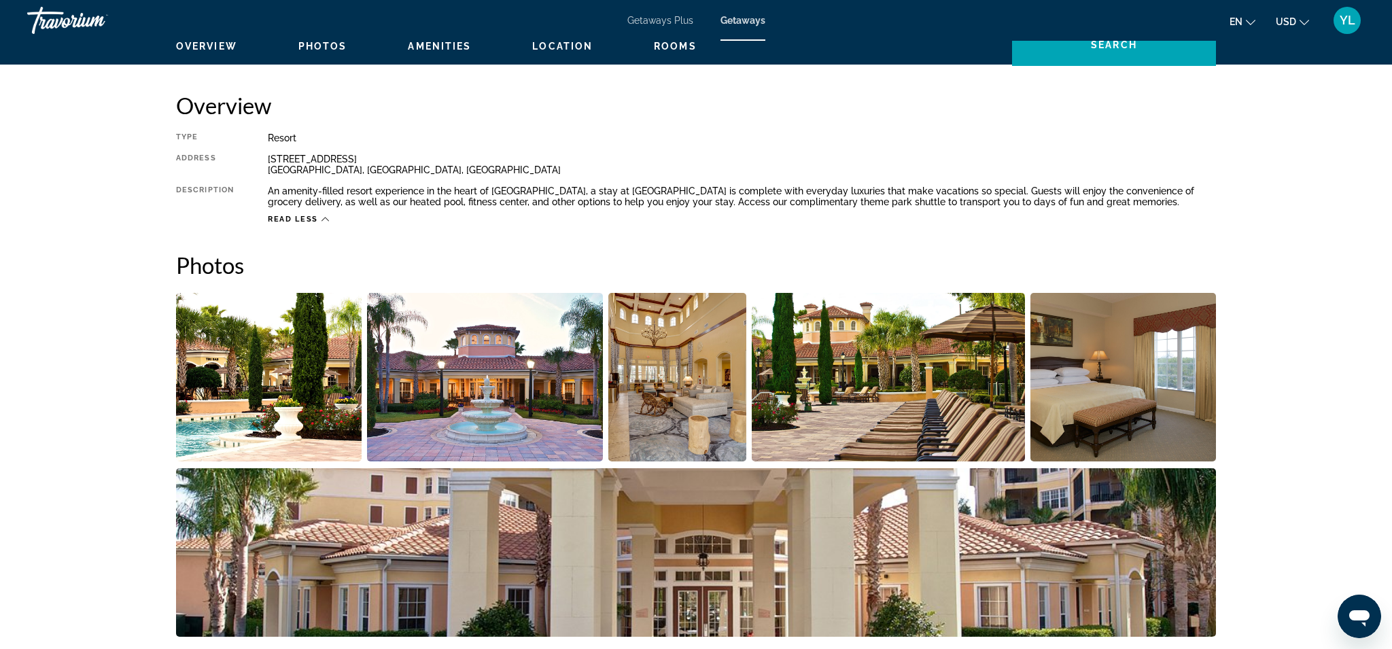
click at [307, 369] on img "Open full-screen image slider" at bounding box center [269, 377] width 186 height 169
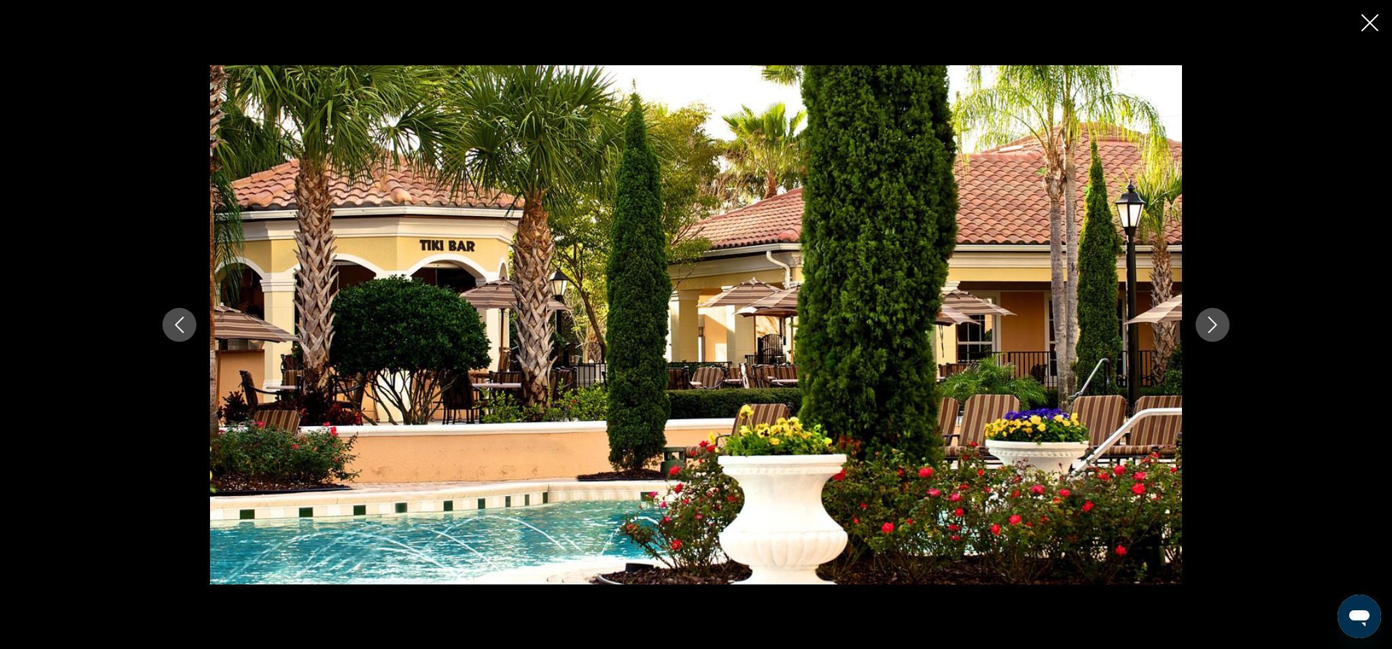
click at [1217, 324] on icon "Next image" at bounding box center [1212, 325] width 16 height 16
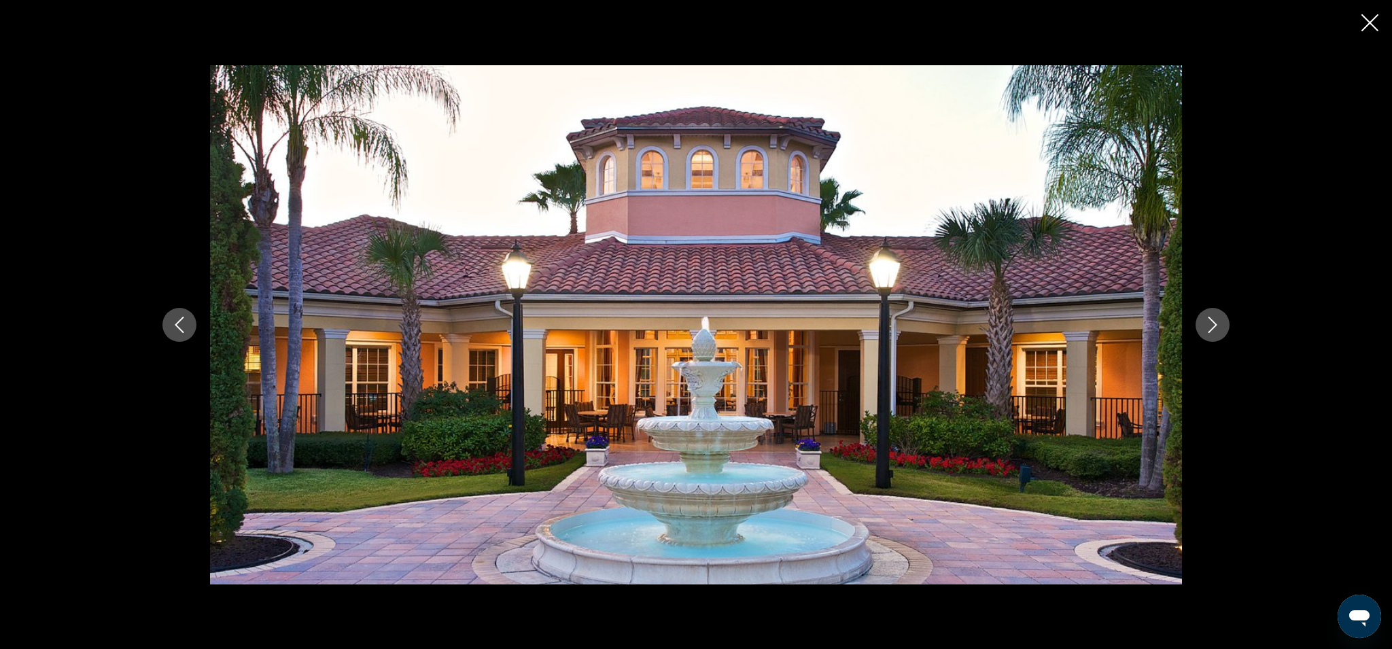
click at [1217, 324] on icon "Next image" at bounding box center [1212, 325] width 16 height 16
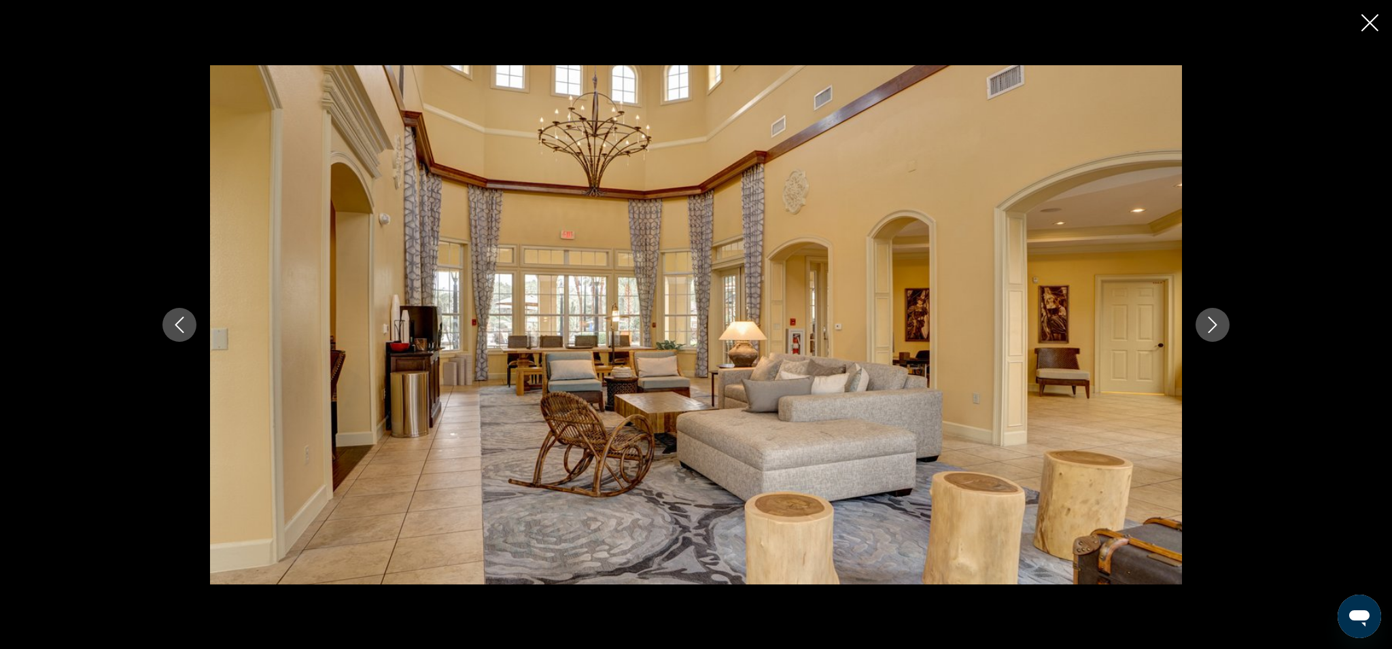
click at [1217, 324] on icon "Next image" at bounding box center [1212, 325] width 16 height 16
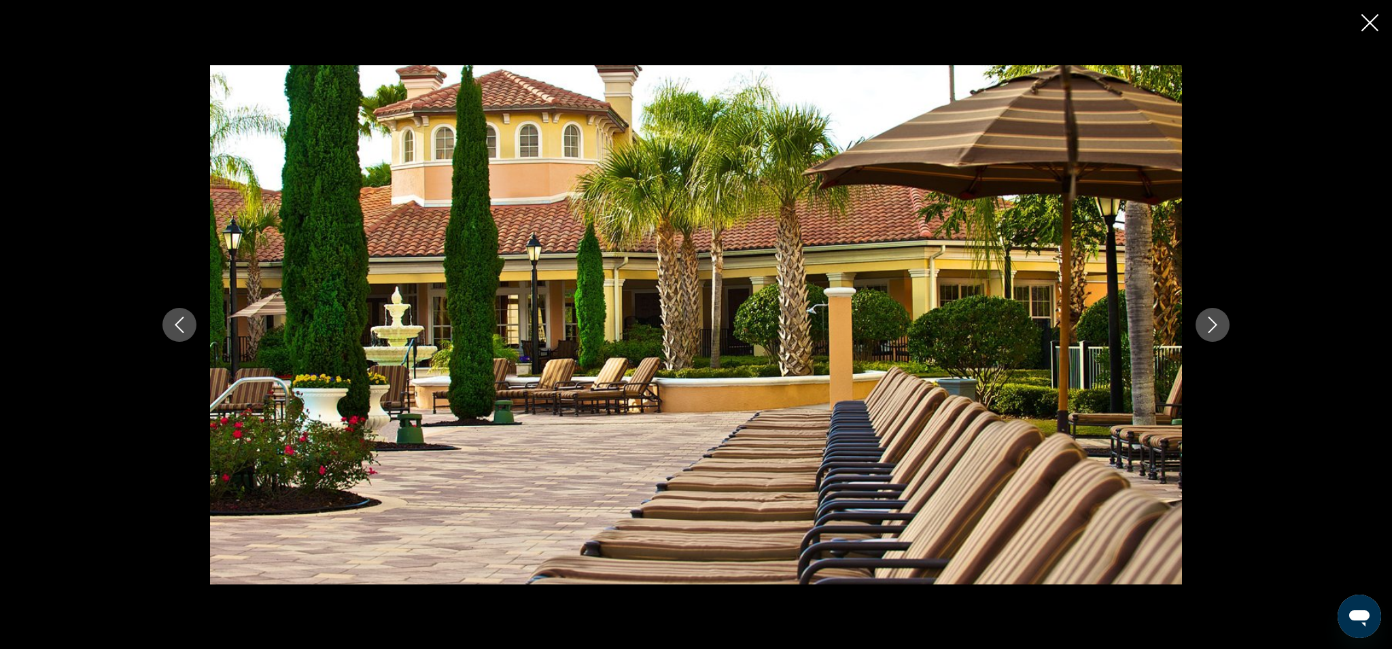
click at [1217, 324] on icon "Next image" at bounding box center [1212, 325] width 16 height 16
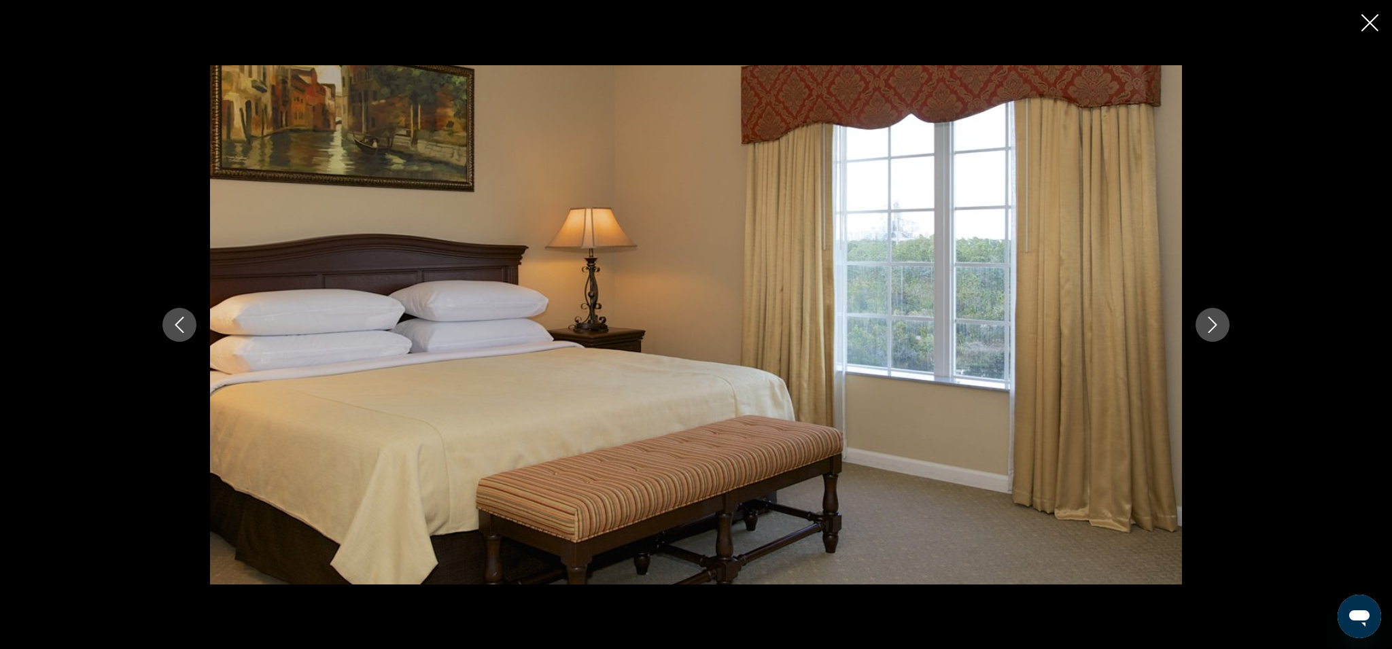
click at [1217, 324] on icon "Next image" at bounding box center [1212, 325] width 16 height 16
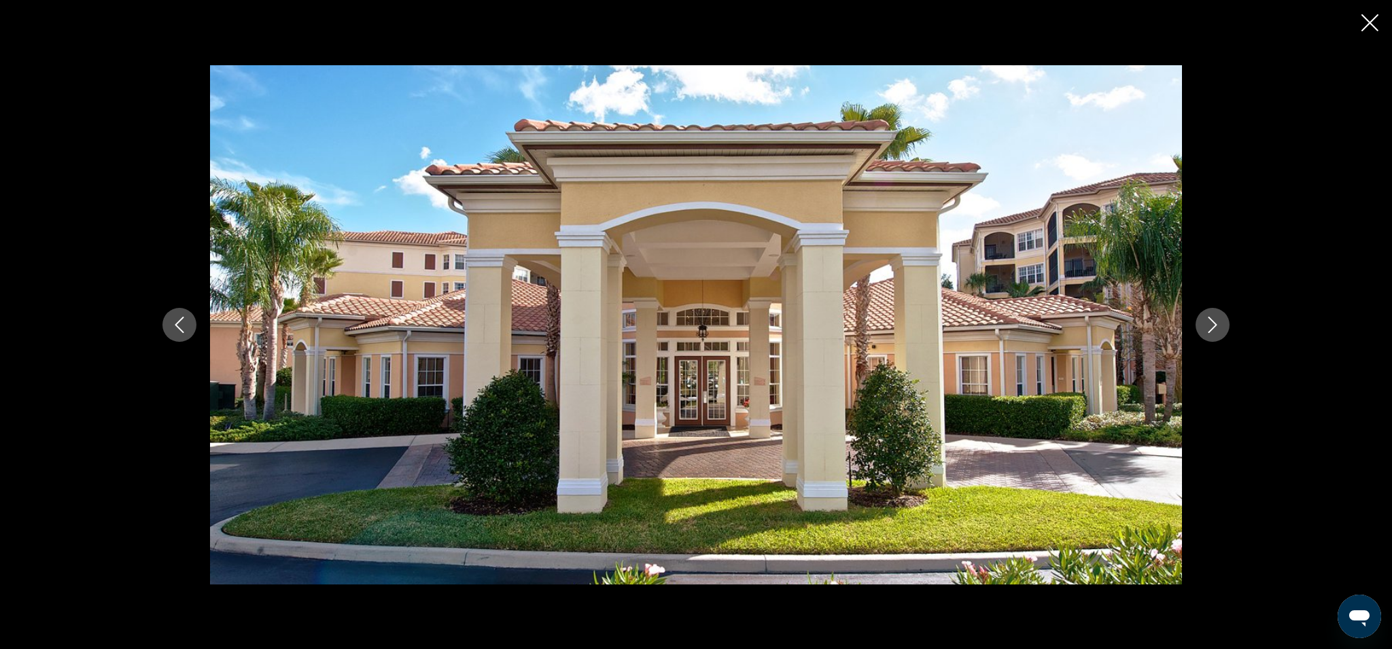
click at [1217, 324] on icon "Next image" at bounding box center [1212, 325] width 16 height 16
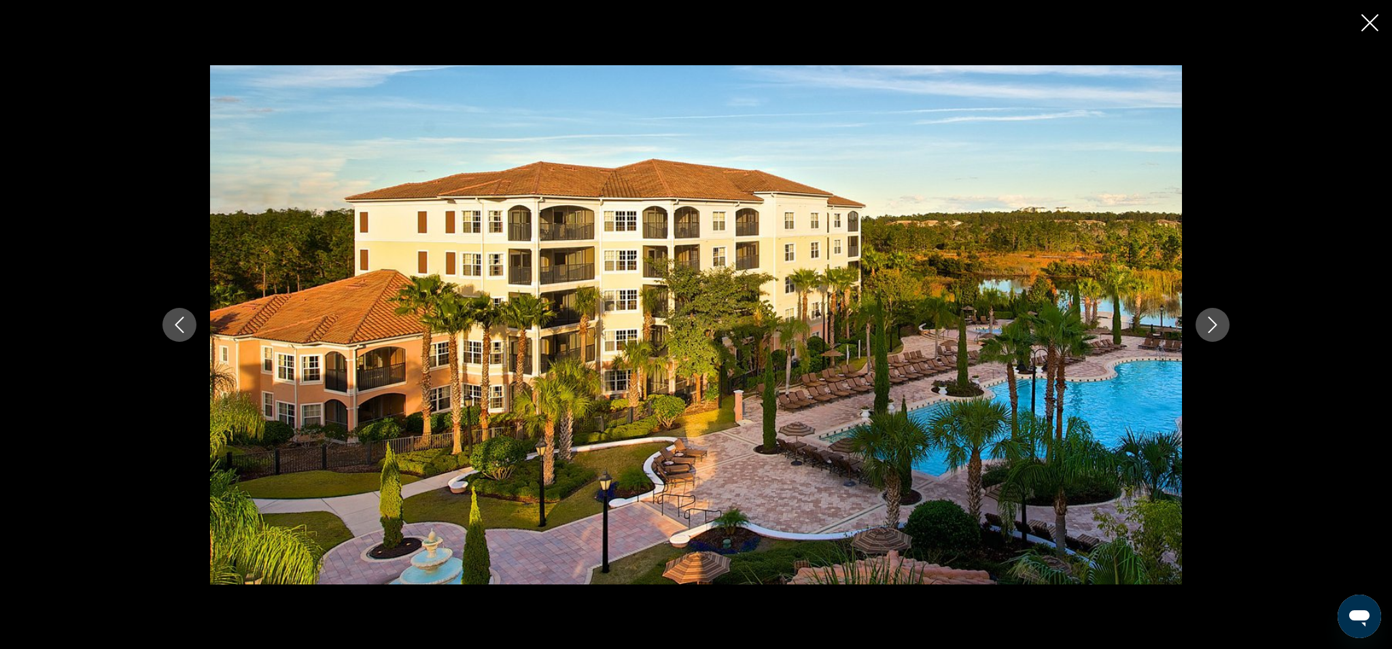
click at [1217, 324] on icon "Next image" at bounding box center [1212, 325] width 16 height 16
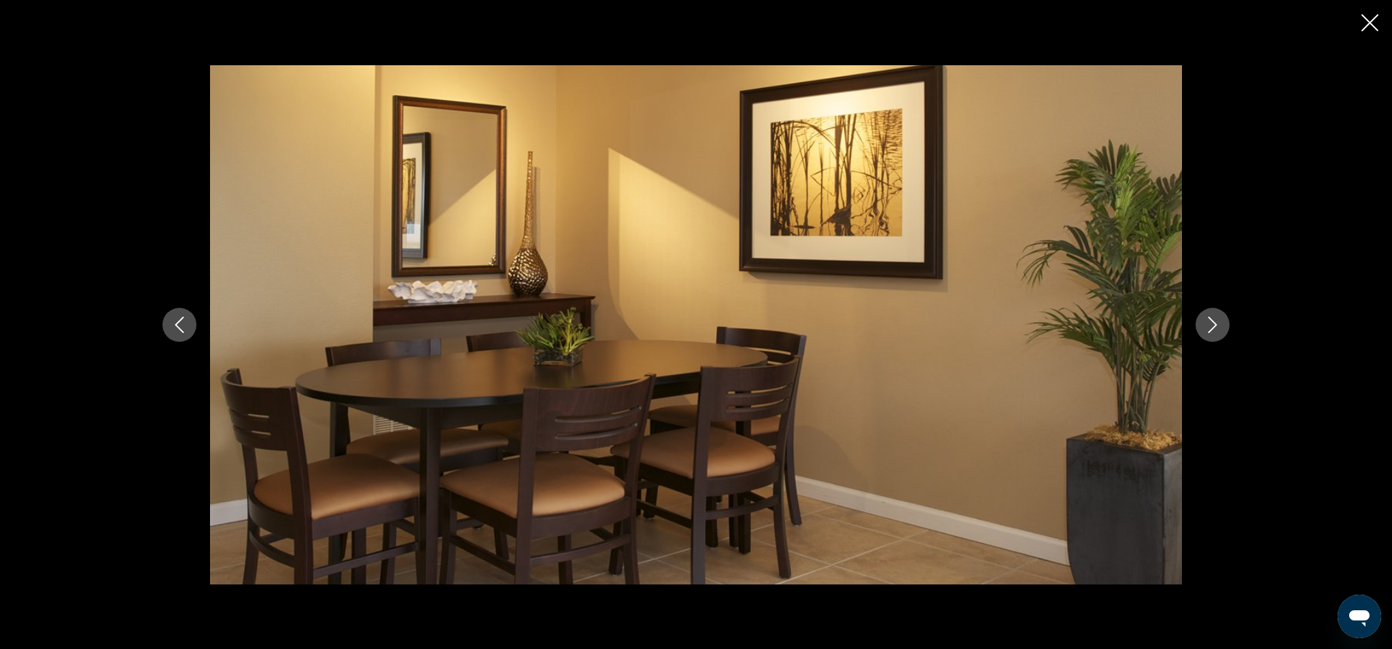
click at [181, 315] on button "Previous image" at bounding box center [179, 325] width 34 height 34
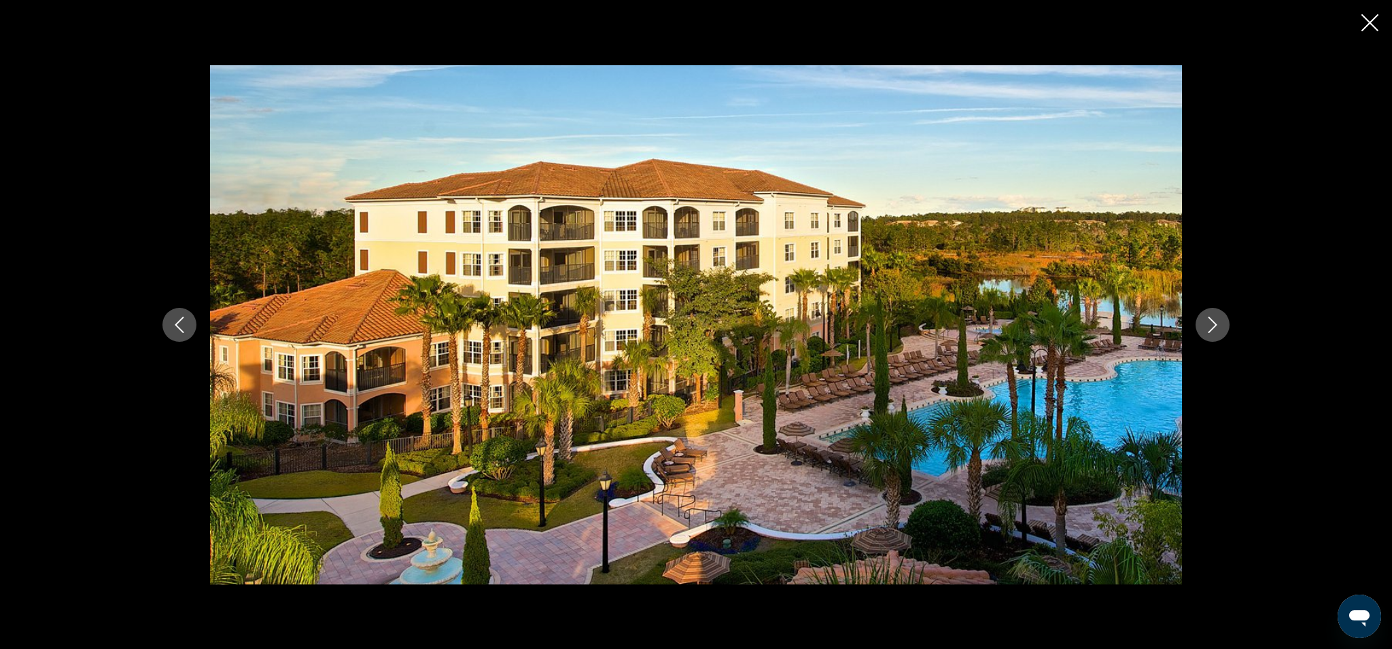
click at [1214, 324] on icon "Next image" at bounding box center [1212, 325] width 16 height 16
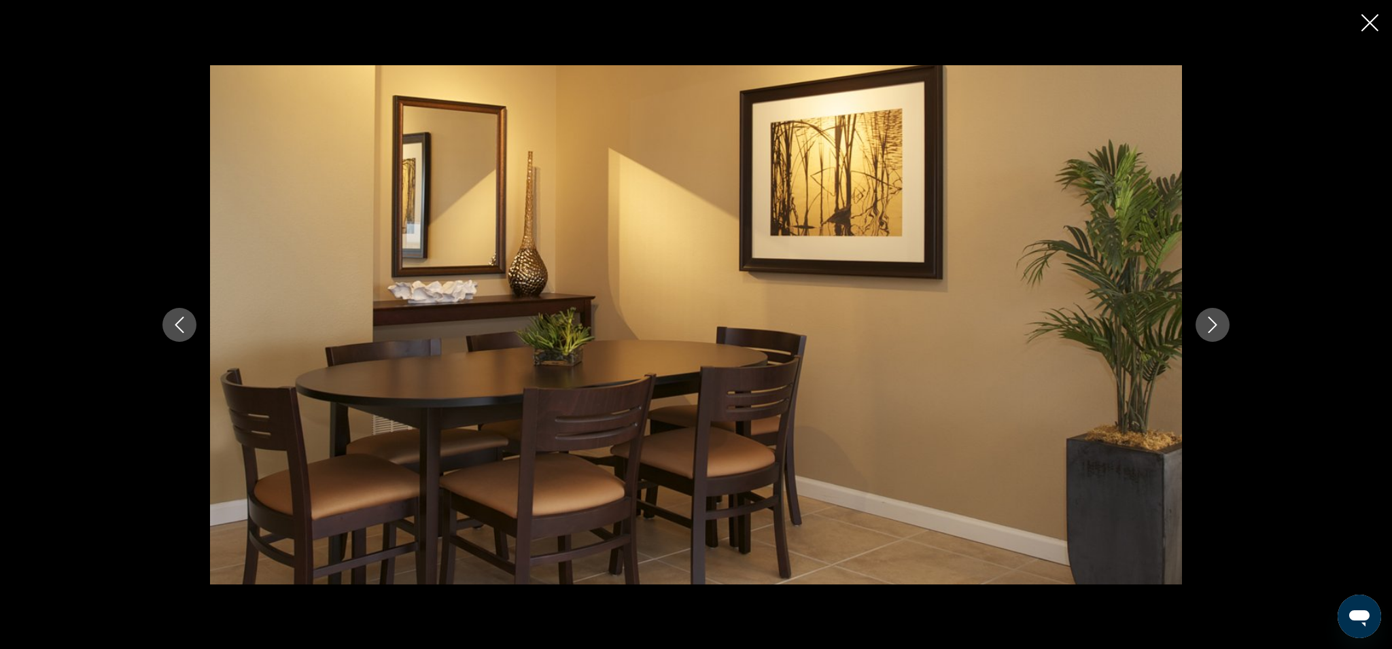
click at [1214, 324] on icon "Next image" at bounding box center [1212, 325] width 16 height 16
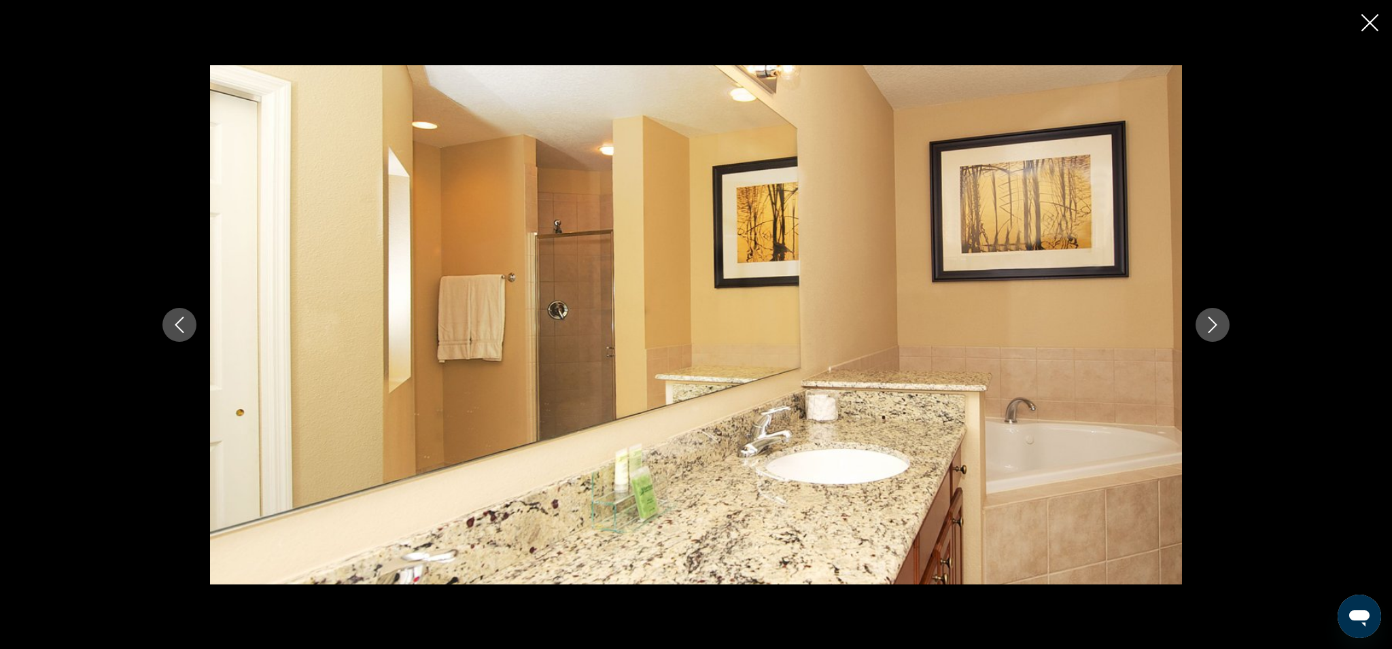
click at [1214, 324] on icon "Next image" at bounding box center [1212, 325] width 16 height 16
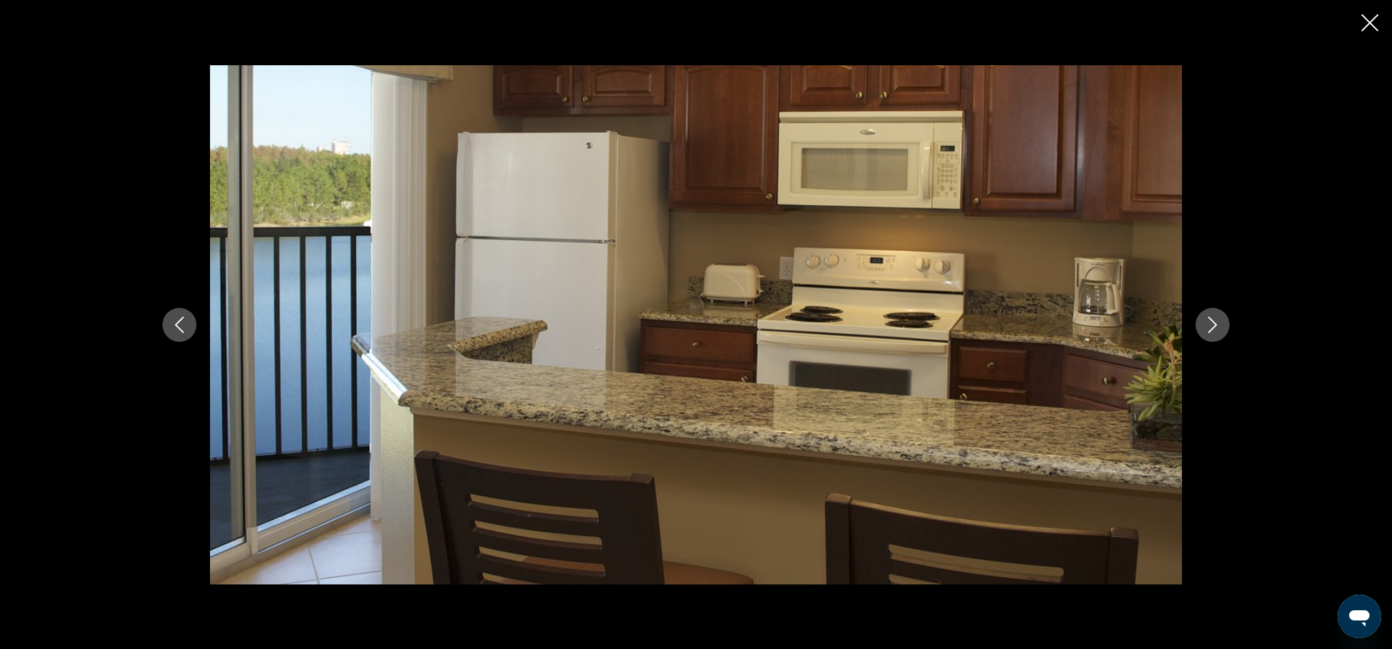
click at [1214, 324] on icon "Next image" at bounding box center [1212, 325] width 16 height 16
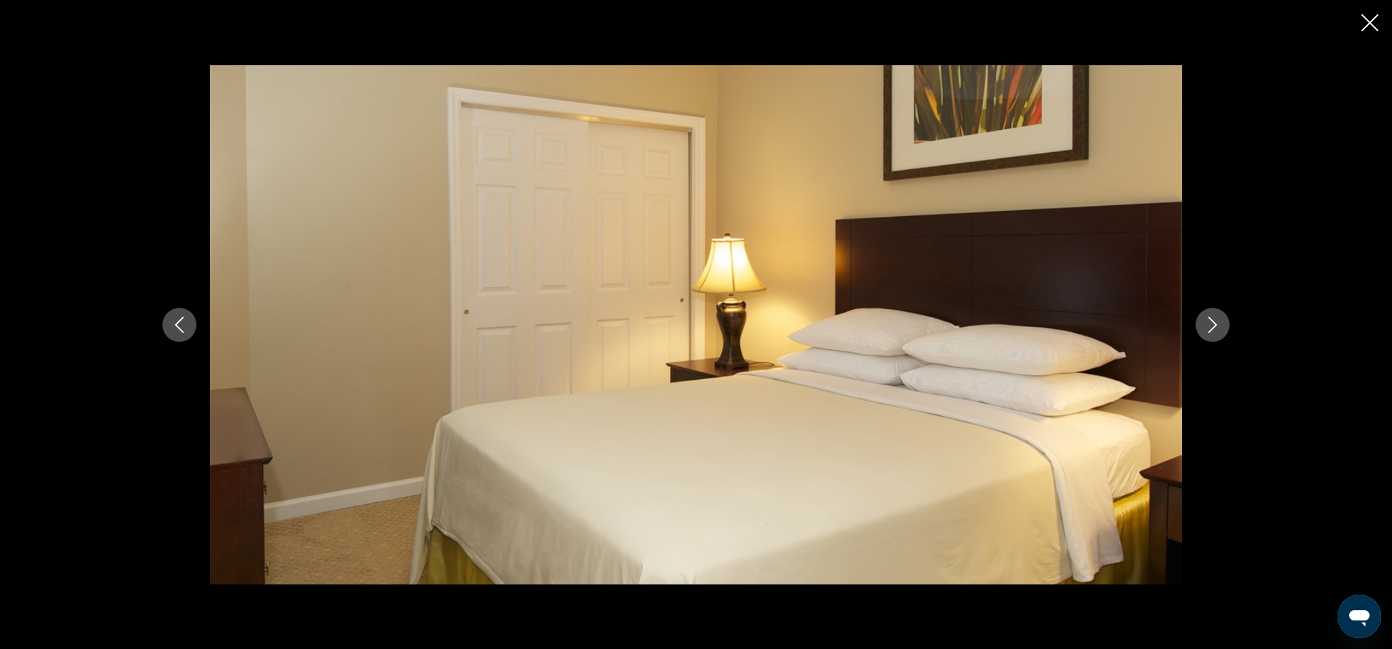
click at [1214, 324] on icon "Next image" at bounding box center [1212, 325] width 16 height 16
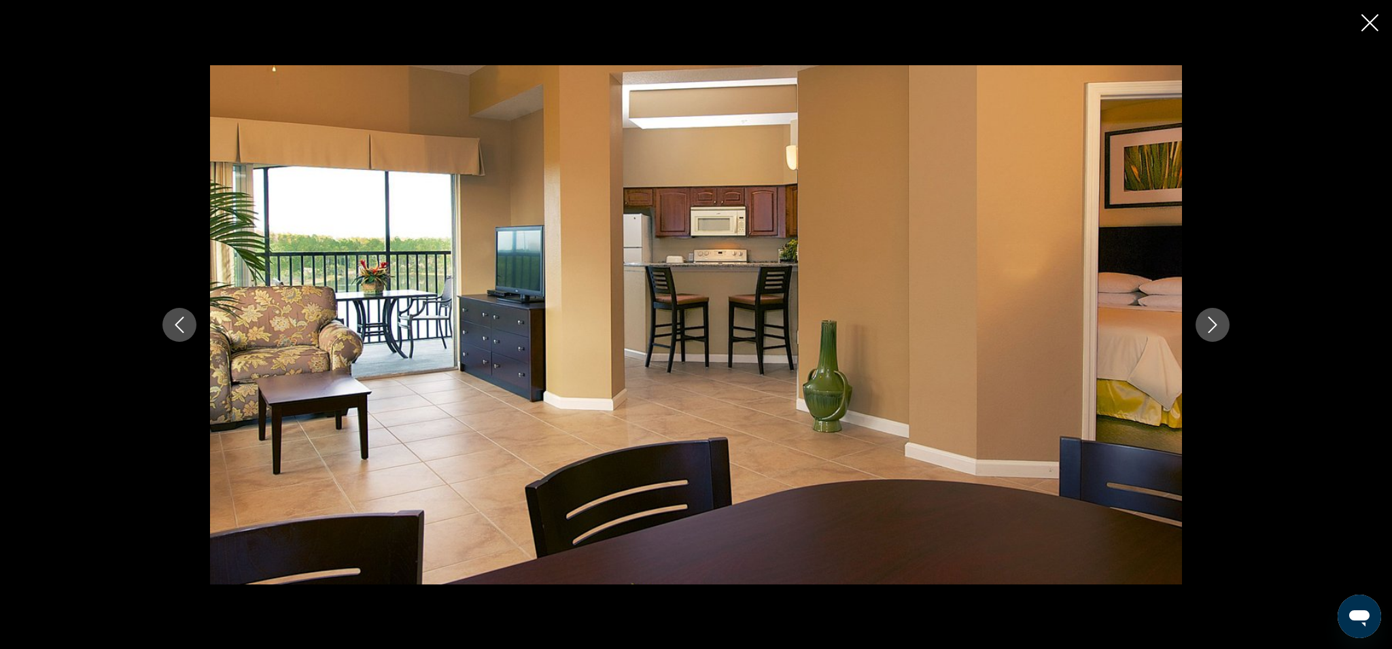
click at [1214, 324] on icon "Next image" at bounding box center [1212, 325] width 16 height 16
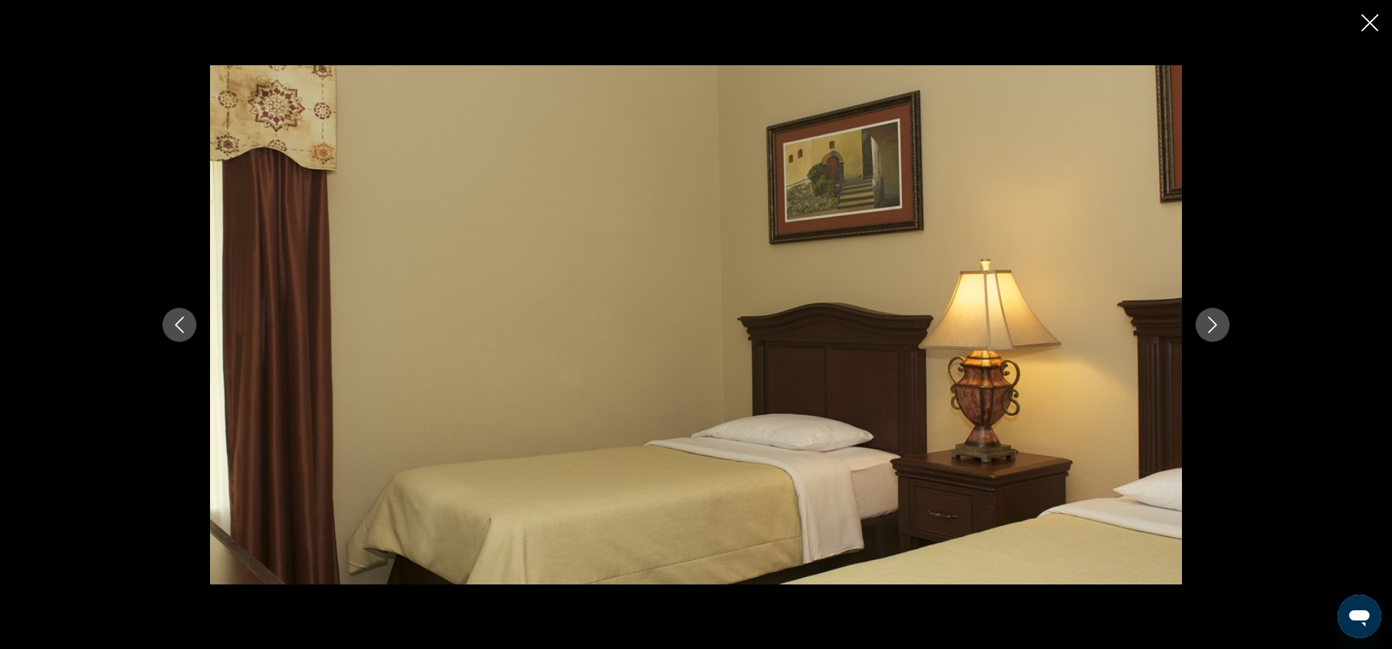
click at [1214, 324] on icon "Next image" at bounding box center [1212, 325] width 16 height 16
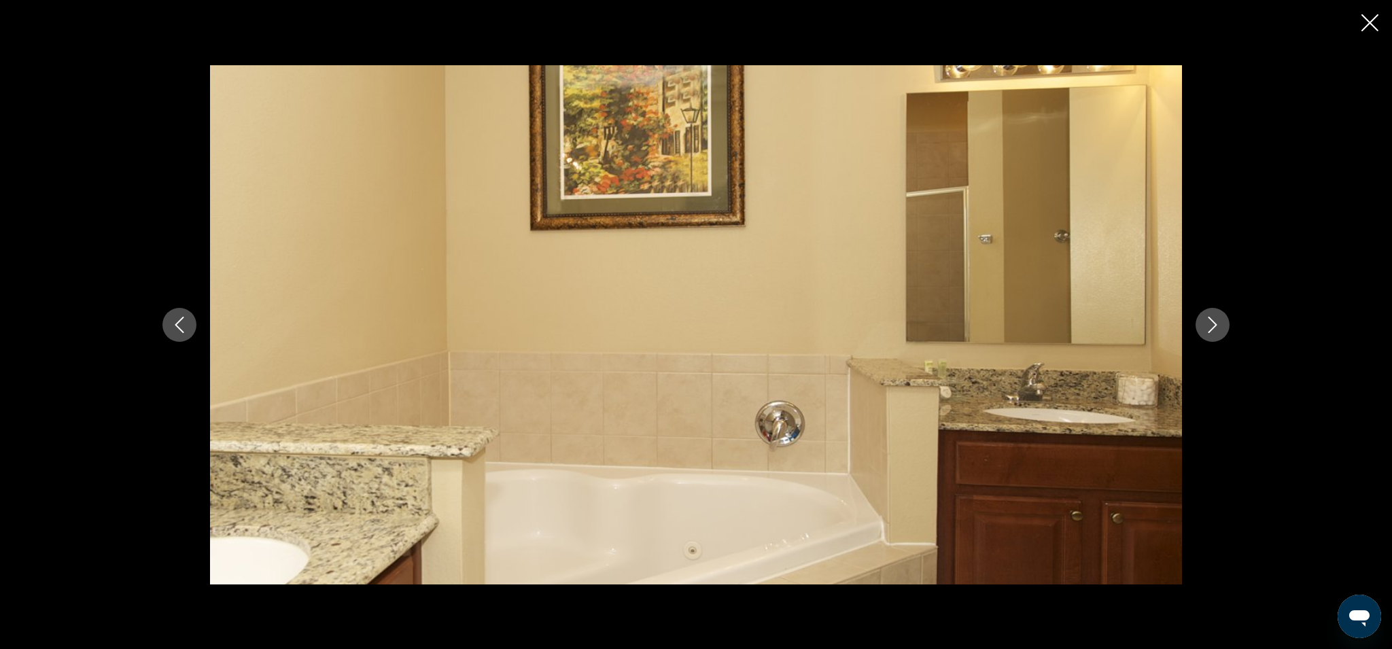
click at [1361, 25] on div "prev next" at bounding box center [696, 324] width 1392 height 649
click at [1363, 21] on icon "Close slideshow" at bounding box center [1369, 22] width 17 height 17
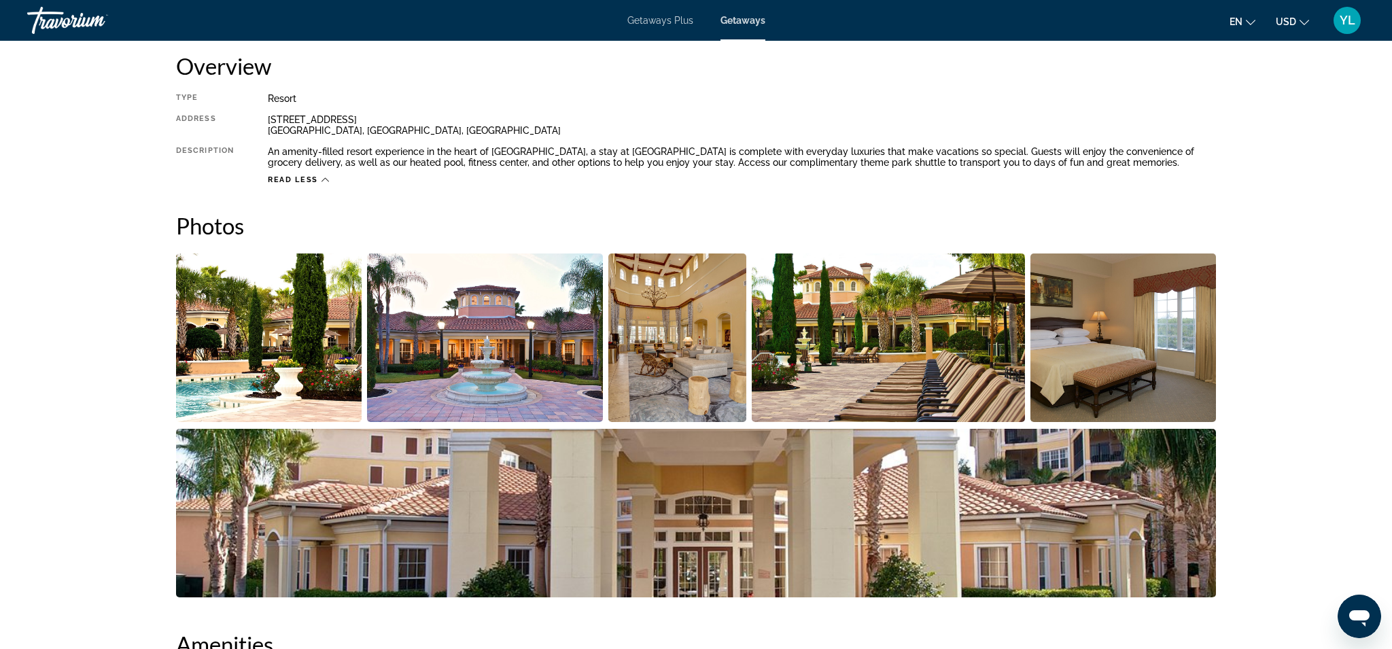
scroll to position [445, 0]
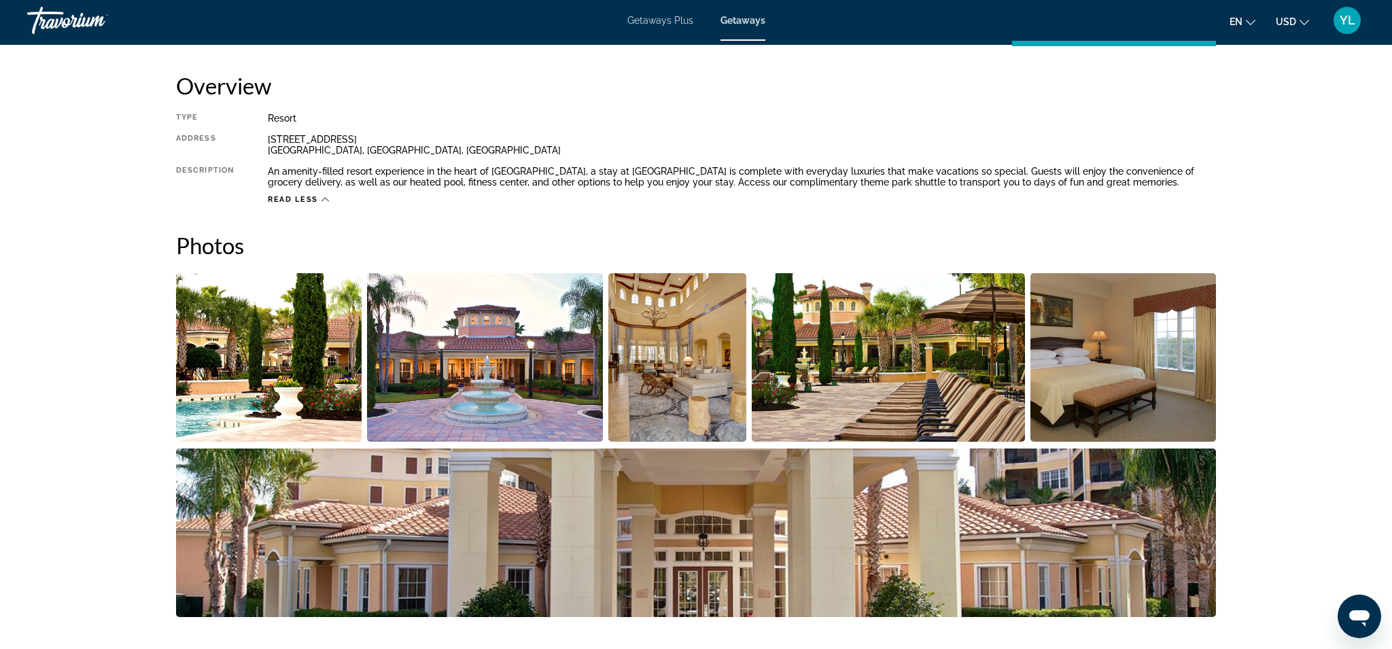
click at [323, 347] on img "Open full-screen image slider" at bounding box center [269, 357] width 186 height 169
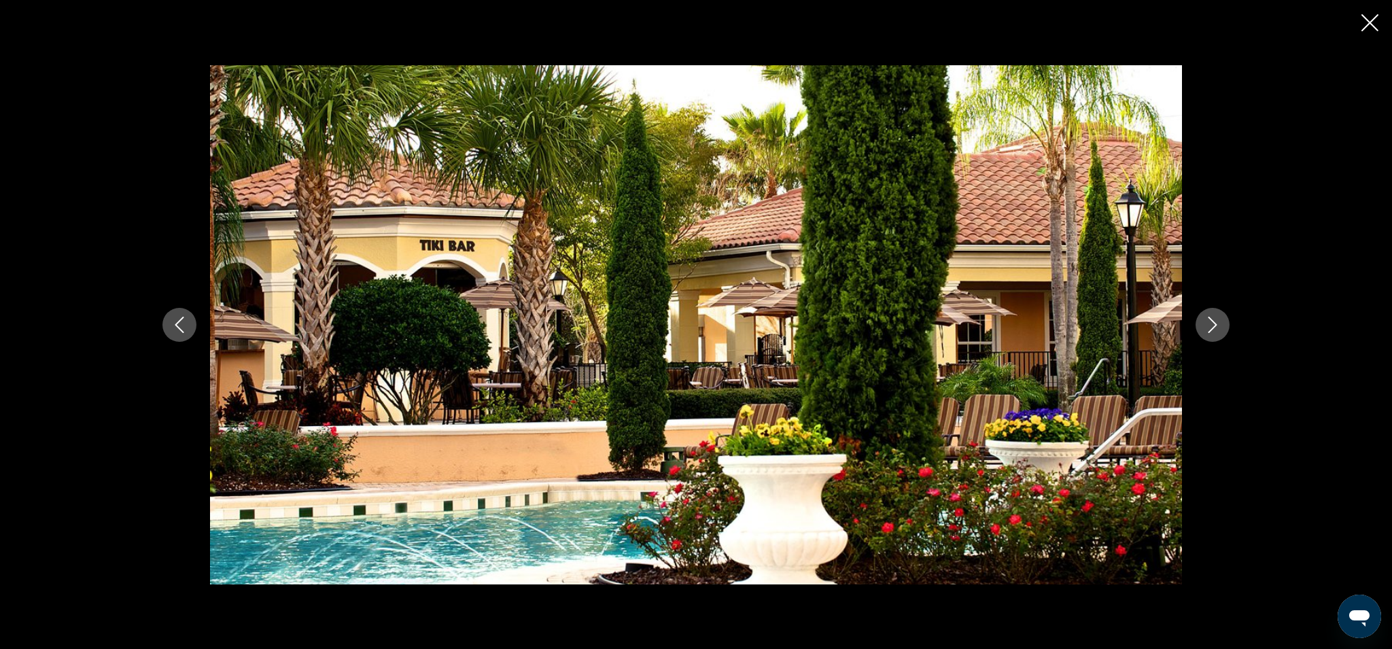
click at [1222, 332] on button "Next image" at bounding box center [1213, 325] width 34 height 34
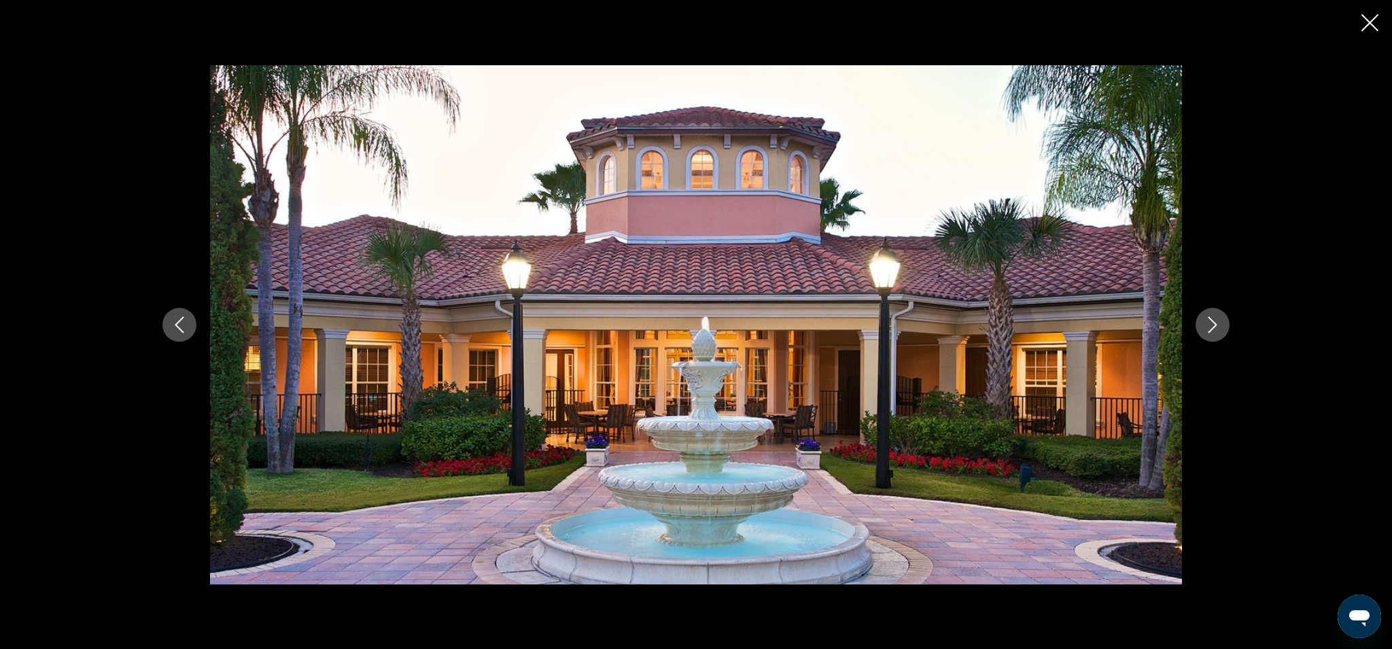
click at [1222, 332] on button "Next image" at bounding box center [1213, 325] width 34 height 34
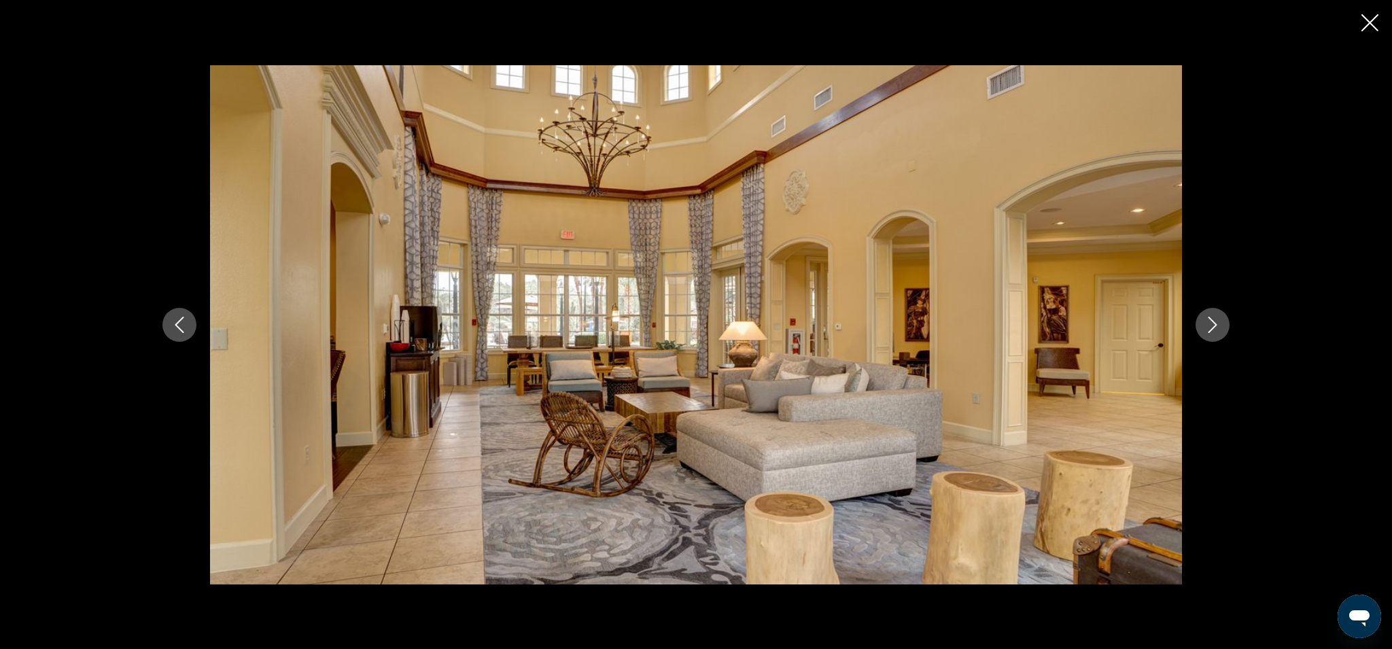
click at [1222, 332] on button "Next image" at bounding box center [1213, 325] width 34 height 34
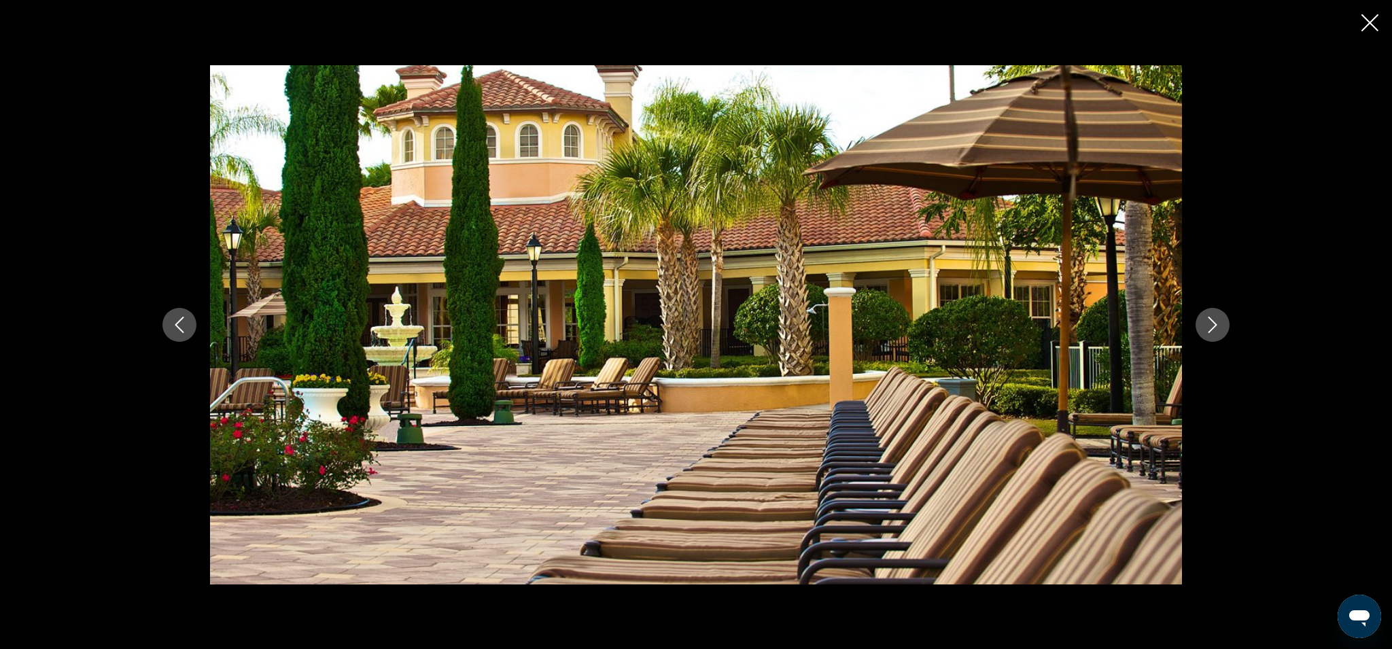
click at [1222, 332] on button "Next image" at bounding box center [1213, 325] width 34 height 34
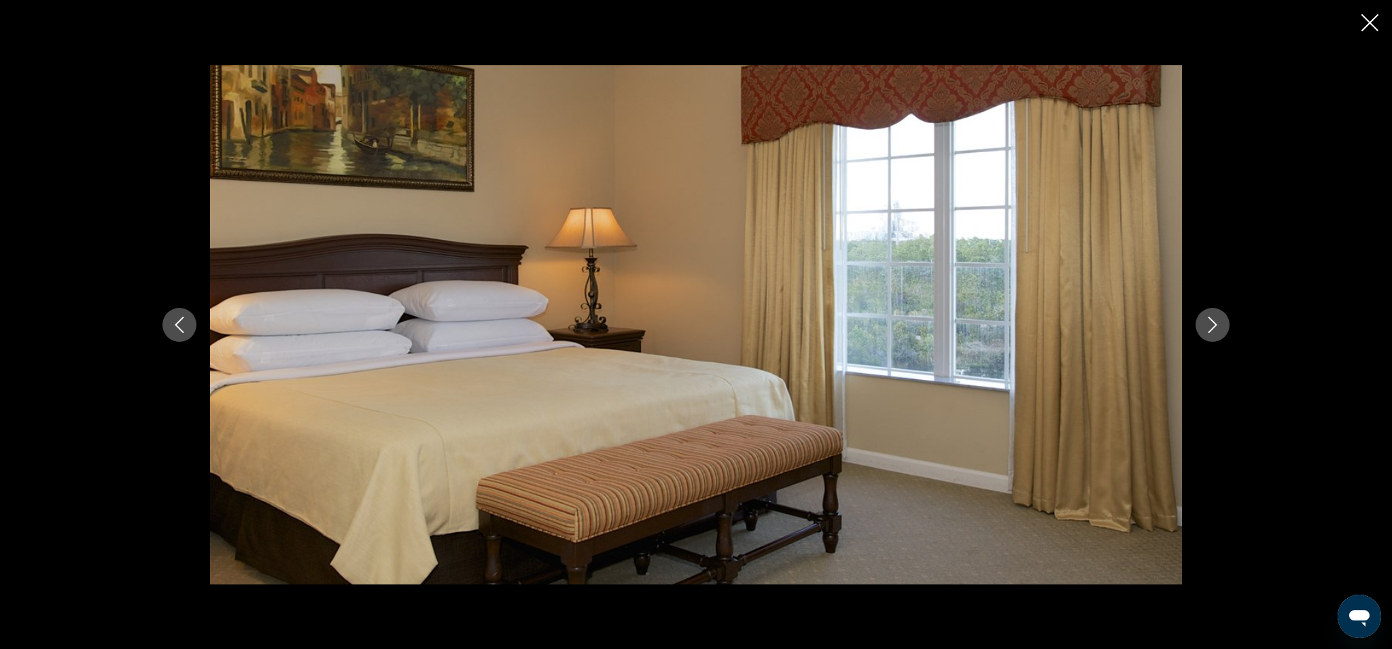
click at [1222, 332] on button "Next image" at bounding box center [1213, 325] width 34 height 34
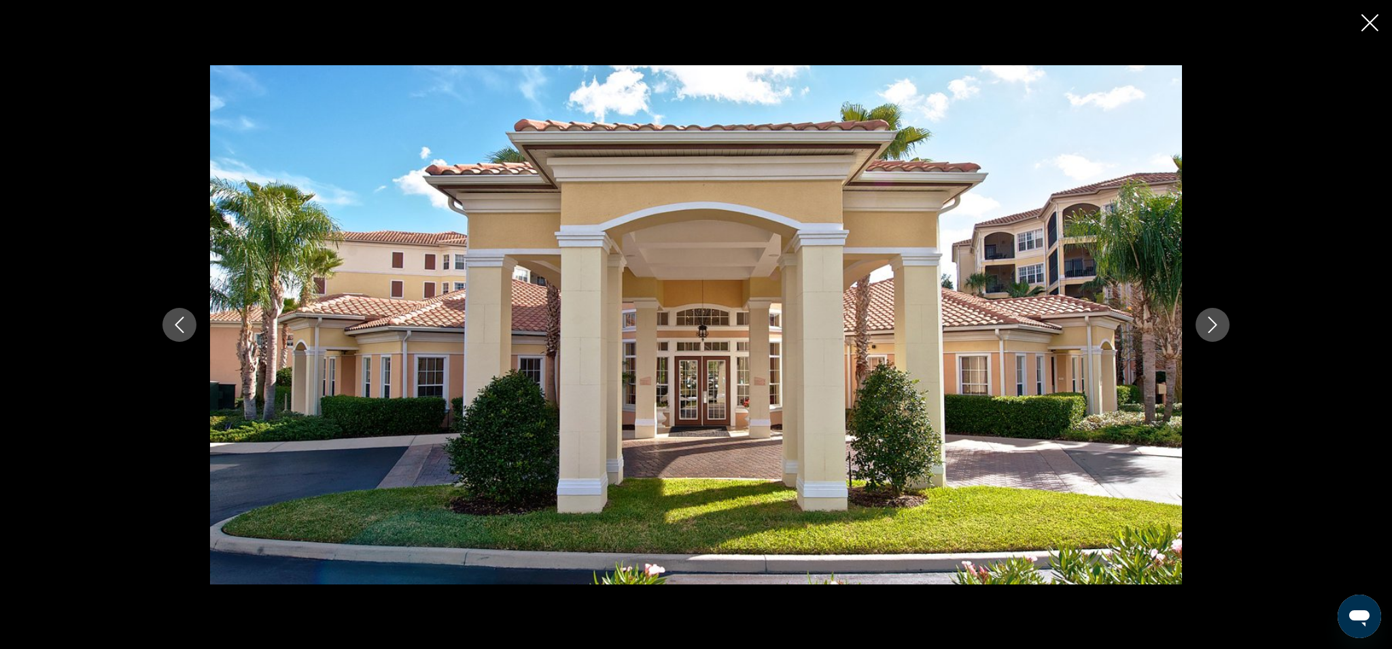
click at [1222, 332] on button "Next image" at bounding box center [1213, 325] width 34 height 34
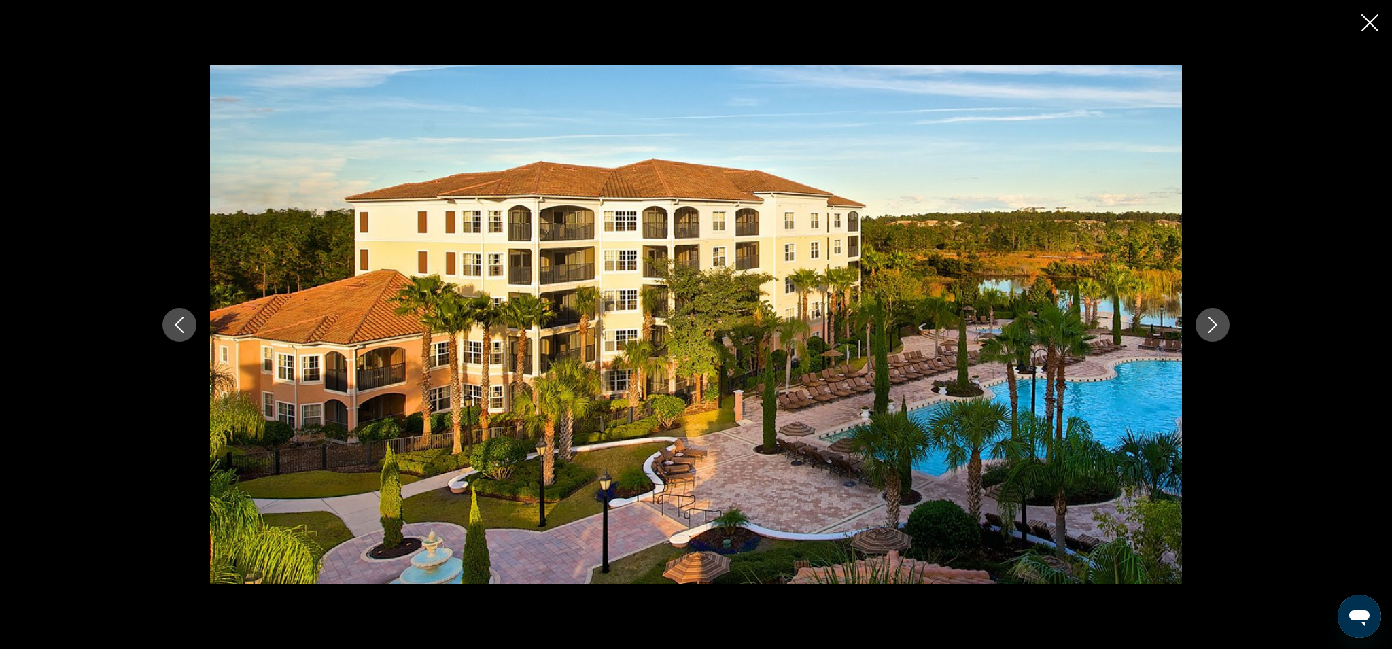
click at [1222, 332] on button "Next image" at bounding box center [1213, 325] width 34 height 34
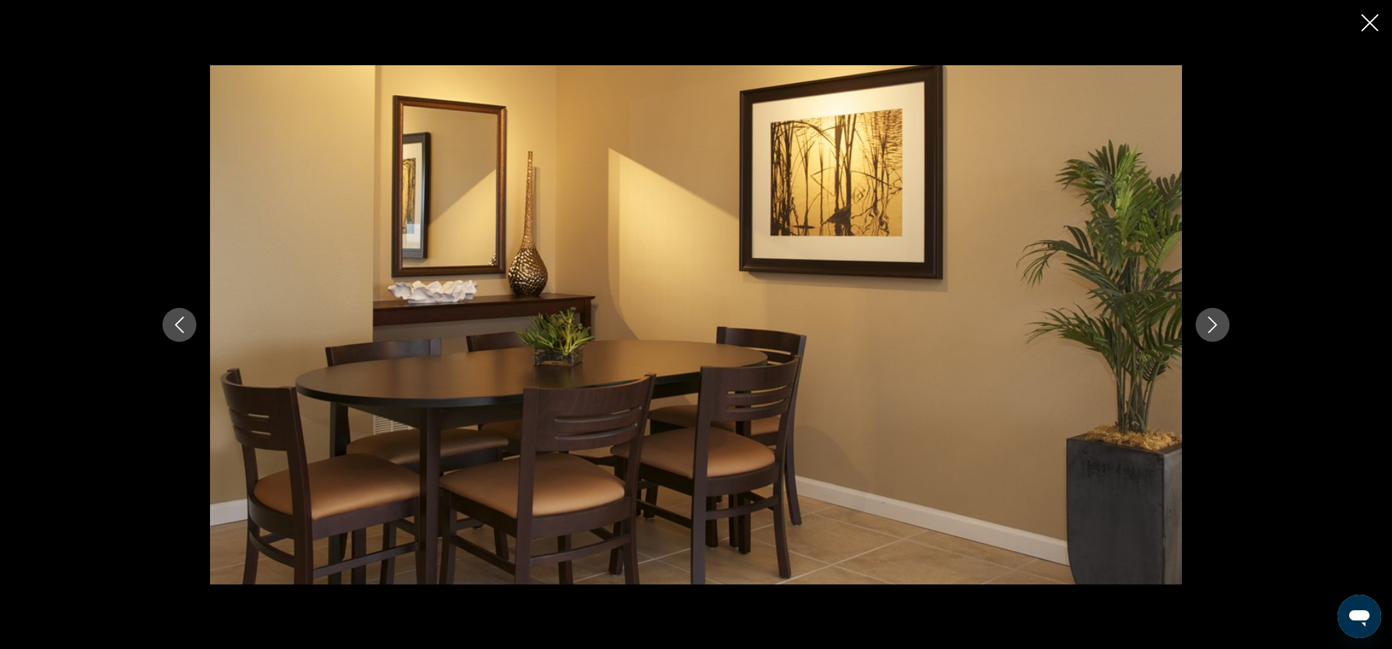
click at [1222, 332] on button "Next image" at bounding box center [1213, 325] width 34 height 34
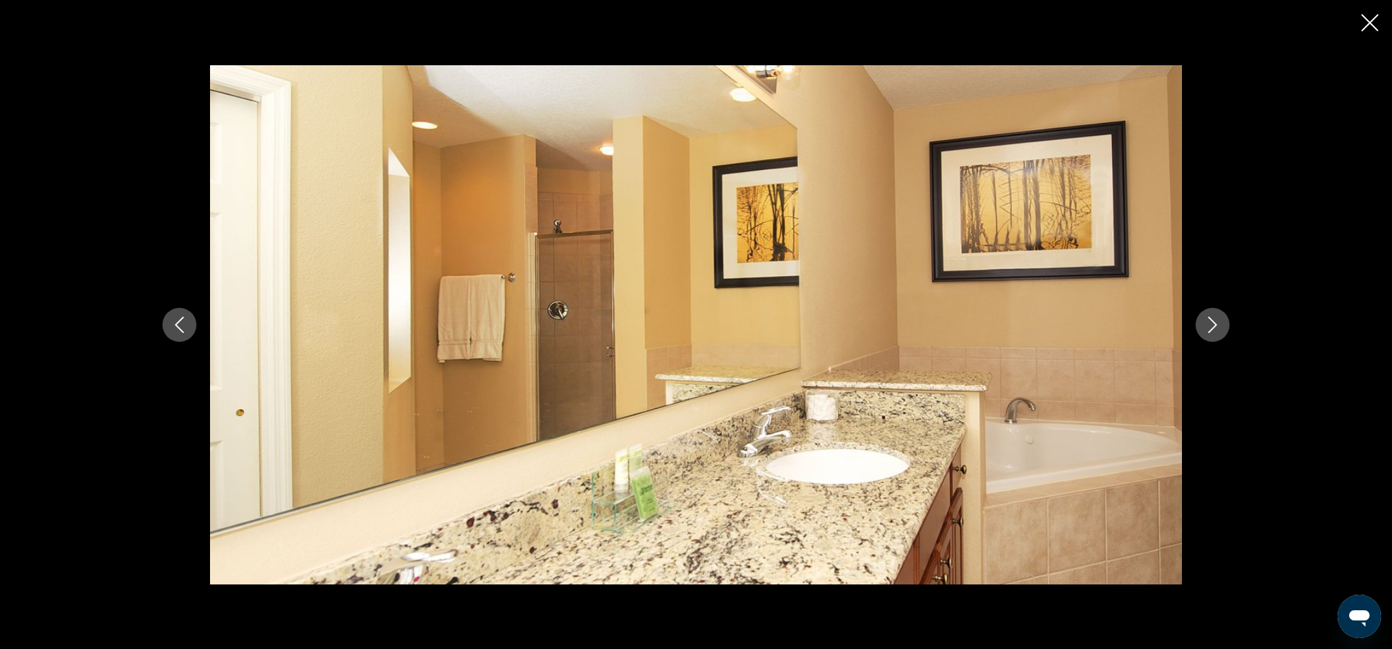
click at [1368, 33] on button "Close slideshow" at bounding box center [1369, 24] width 17 height 21
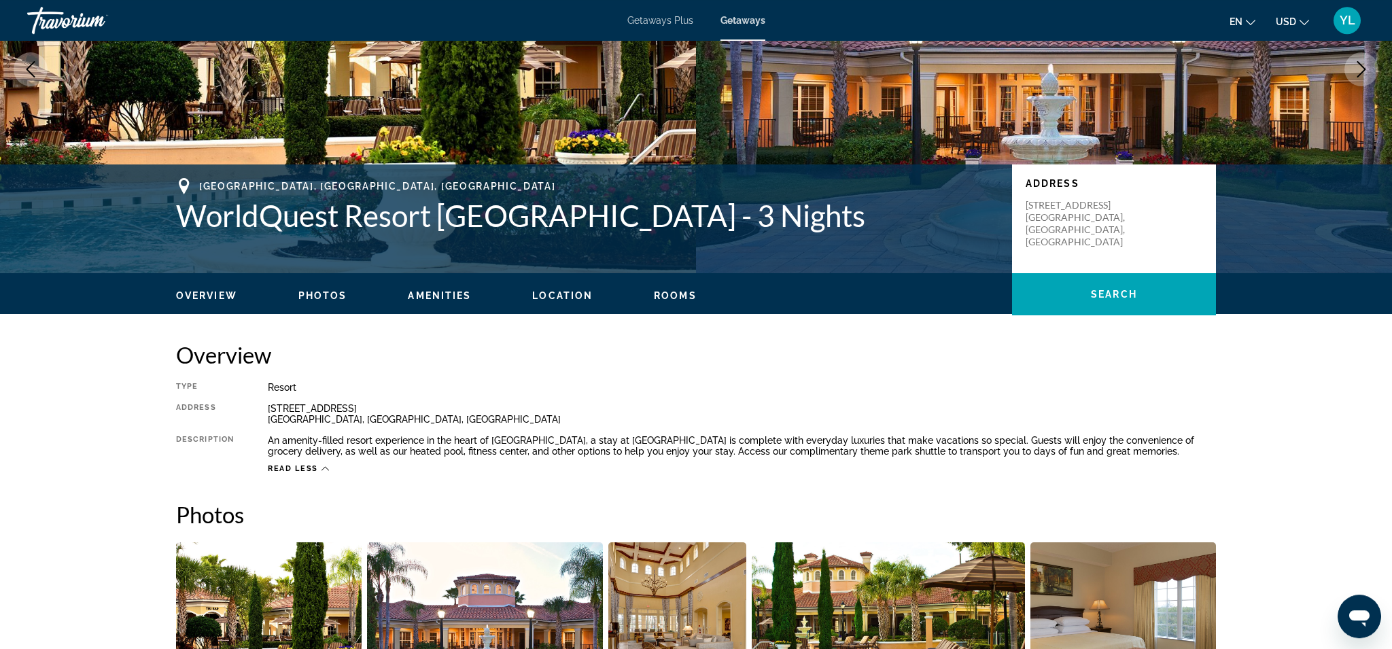
scroll to position [176, 0]
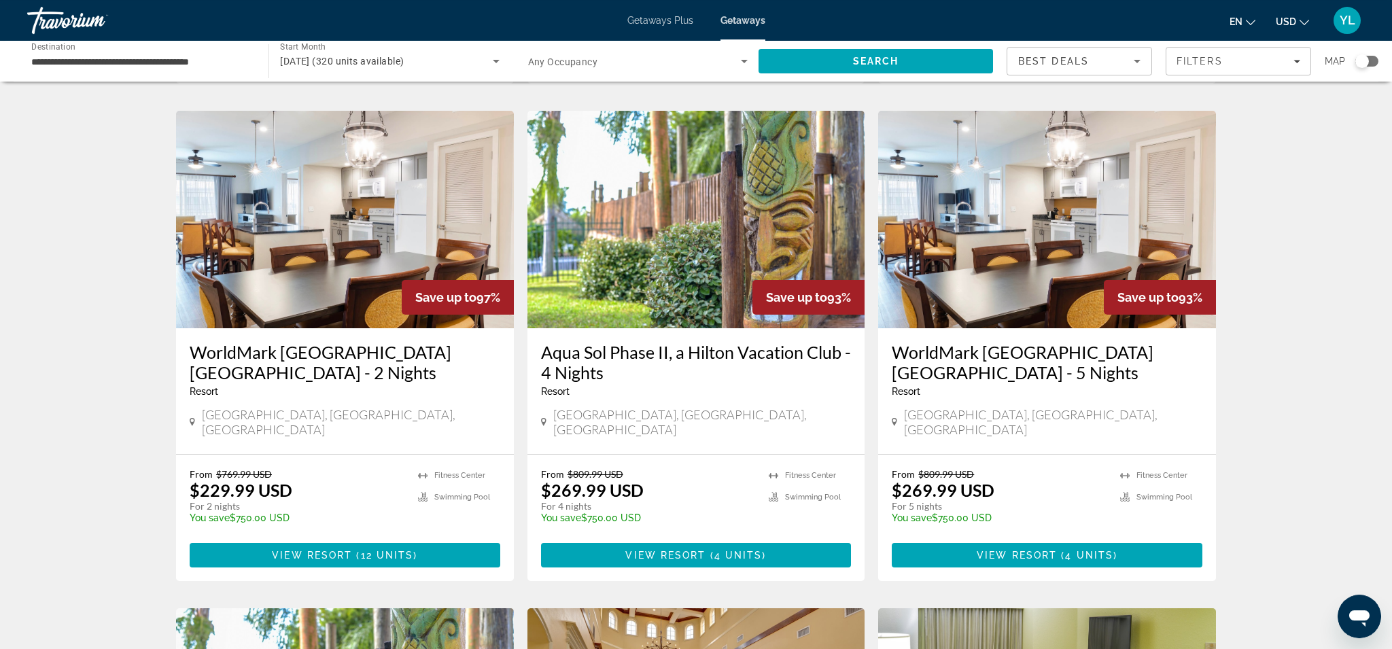
scroll to position [512, 0]
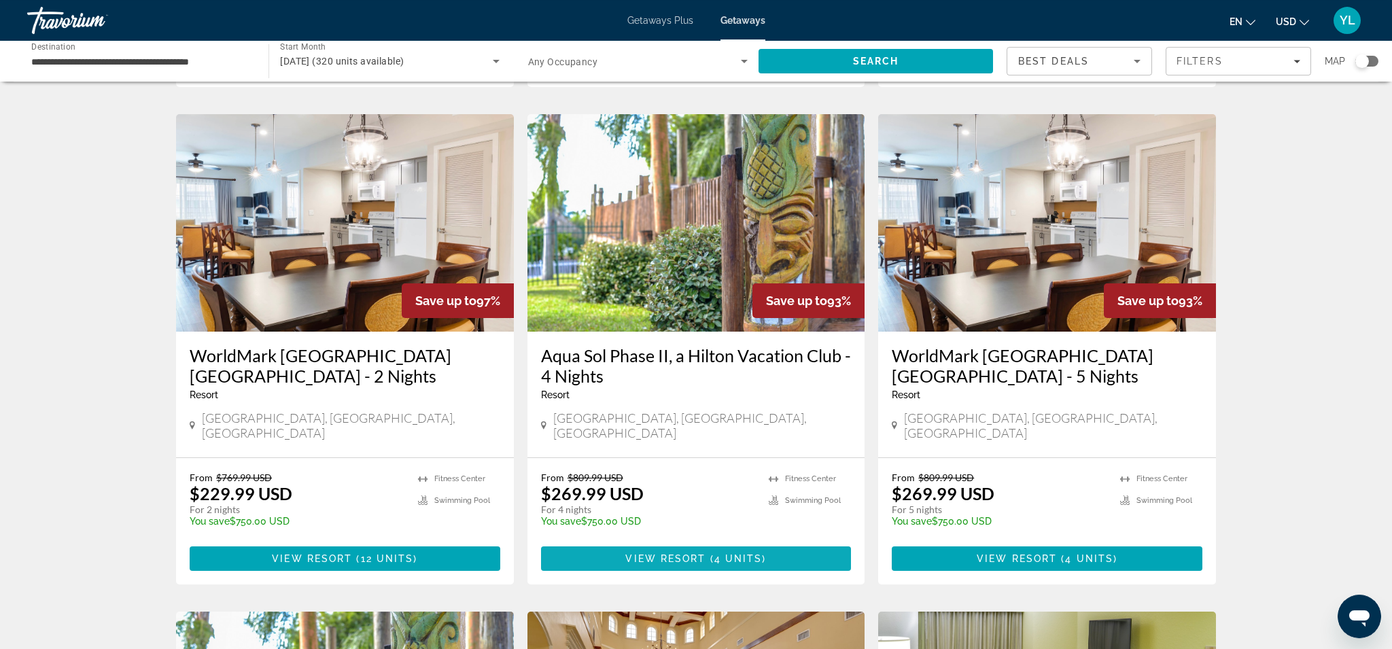
click at [684, 553] on span "View Resort" at bounding box center [665, 558] width 80 height 11
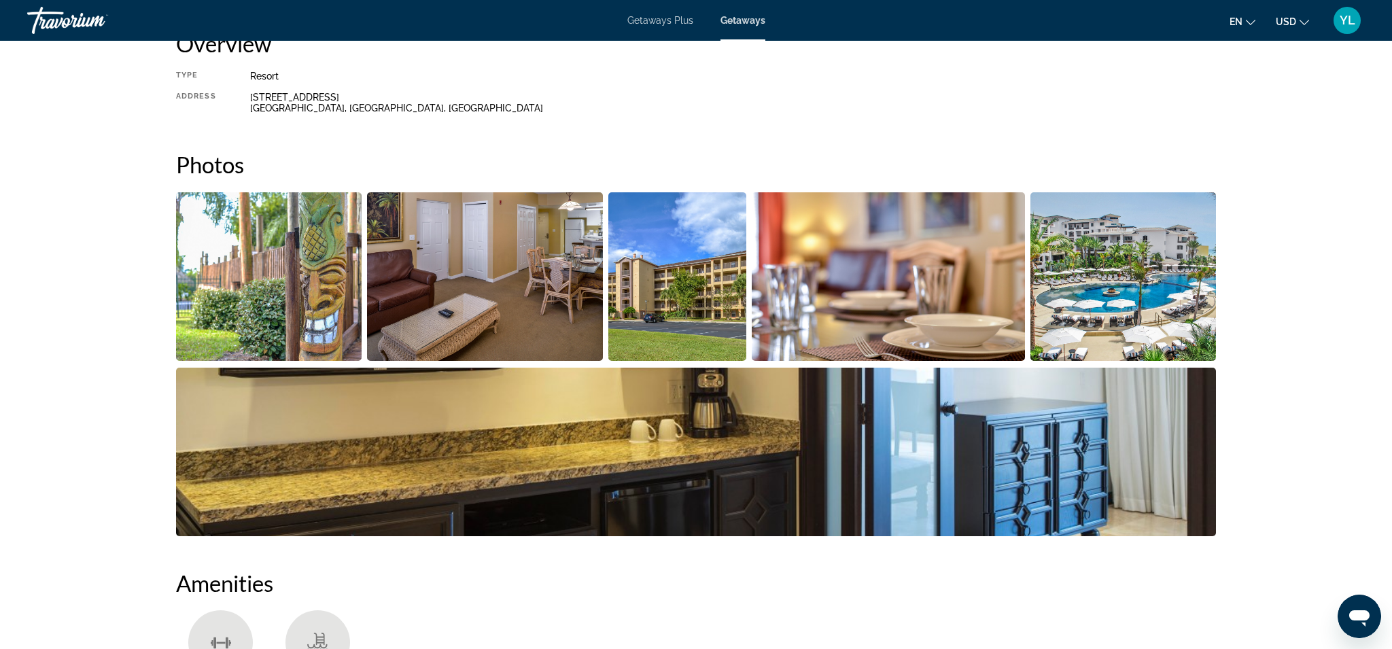
scroll to position [494, 0]
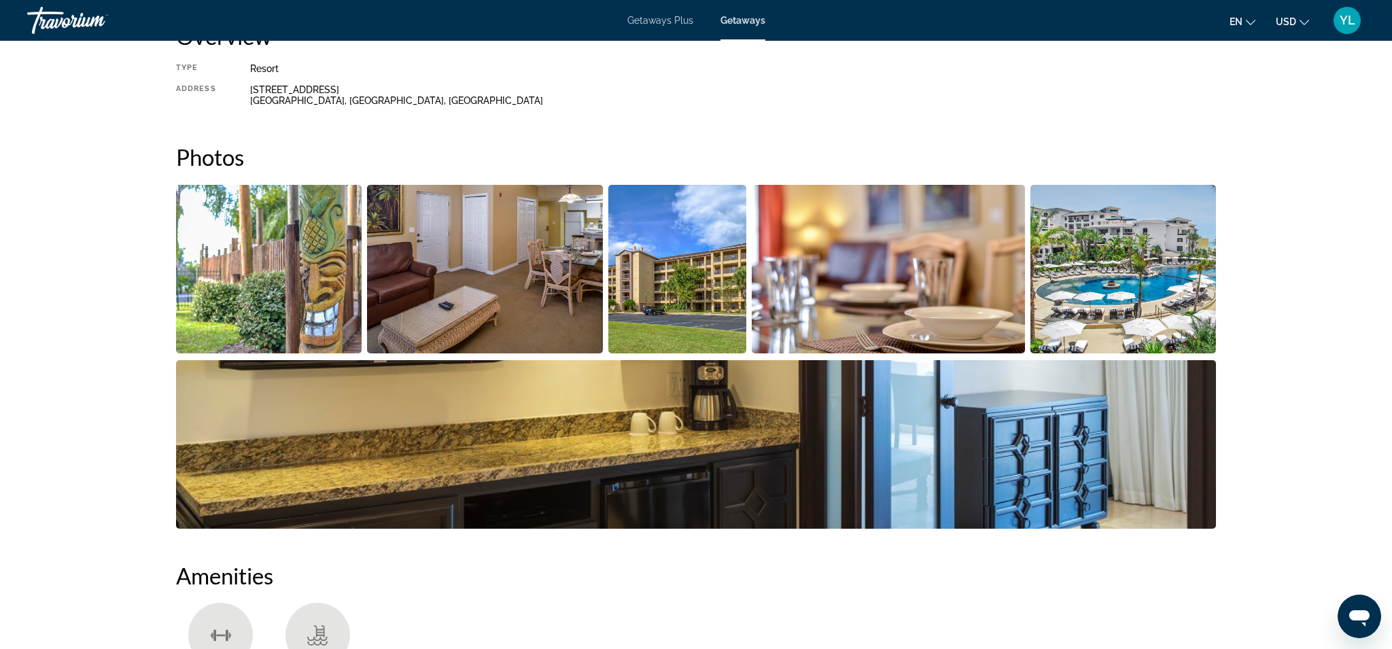
click at [500, 293] on img "Open full-screen image slider" at bounding box center [485, 269] width 237 height 169
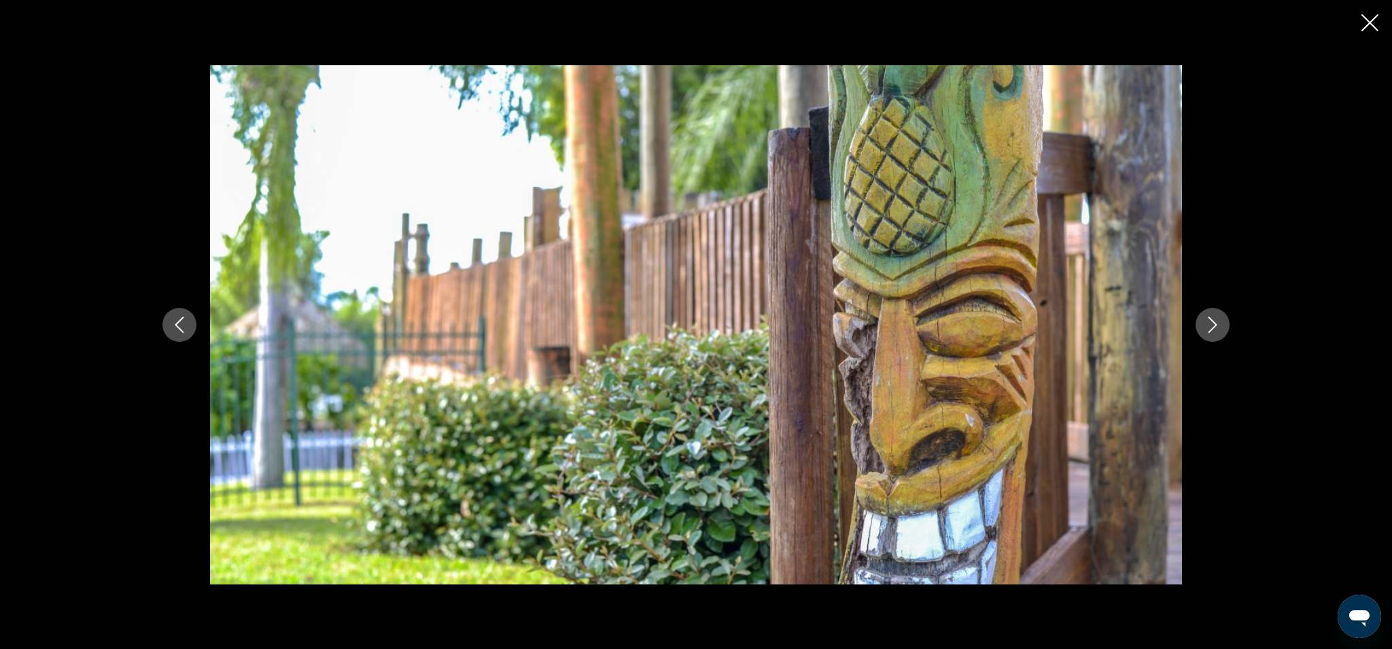
click at [1217, 321] on icon "Next image" at bounding box center [1212, 325] width 16 height 16
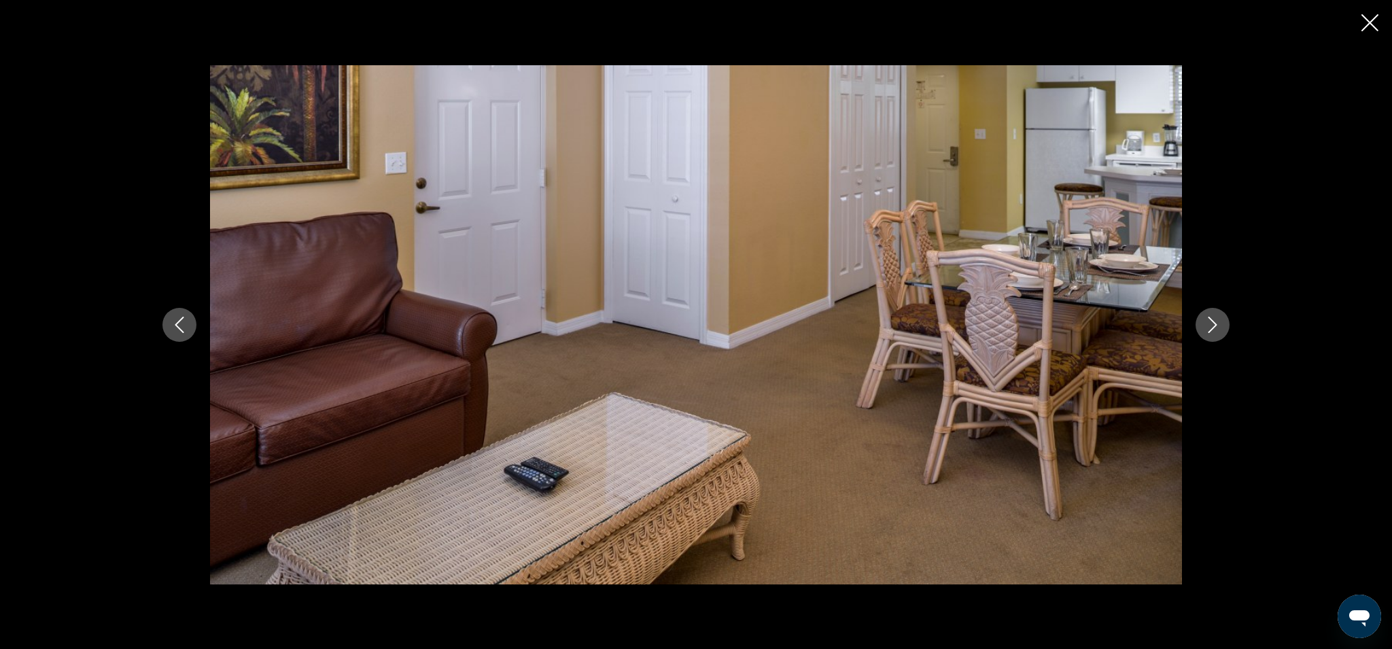
click at [1217, 321] on icon "Next image" at bounding box center [1212, 325] width 16 height 16
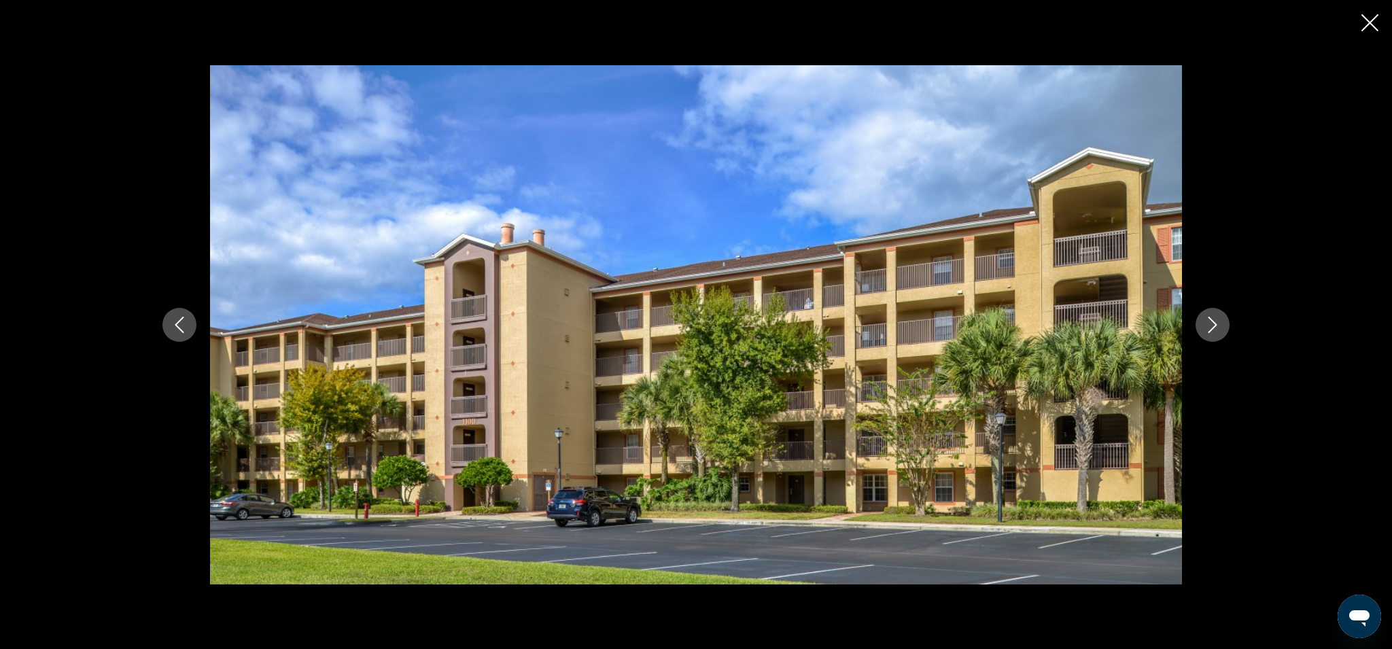
click at [1217, 321] on icon "Next image" at bounding box center [1212, 325] width 16 height 16
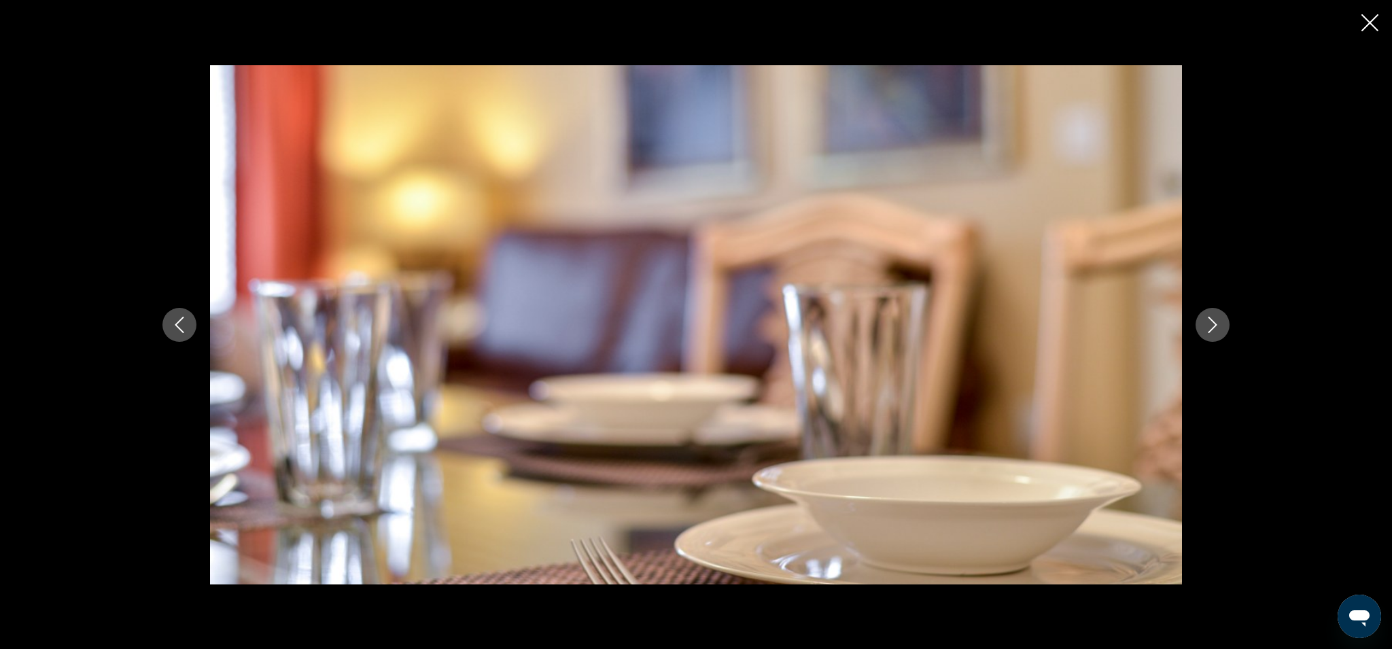
click at [1217, 321] on icon "Next image" at bounding box center [1212, 325] width 16 height 16
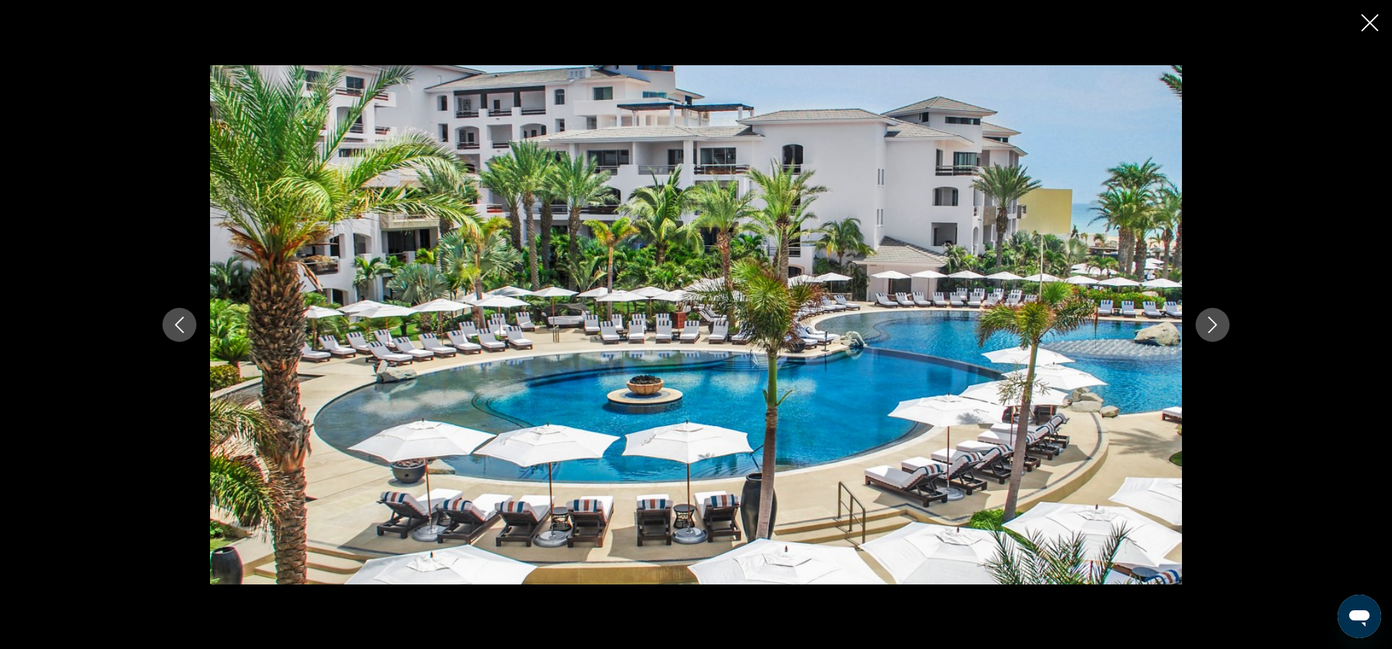
click at [1217, 321] on icon "Next image" at bounding box center [1212, 325] width 16 height 16
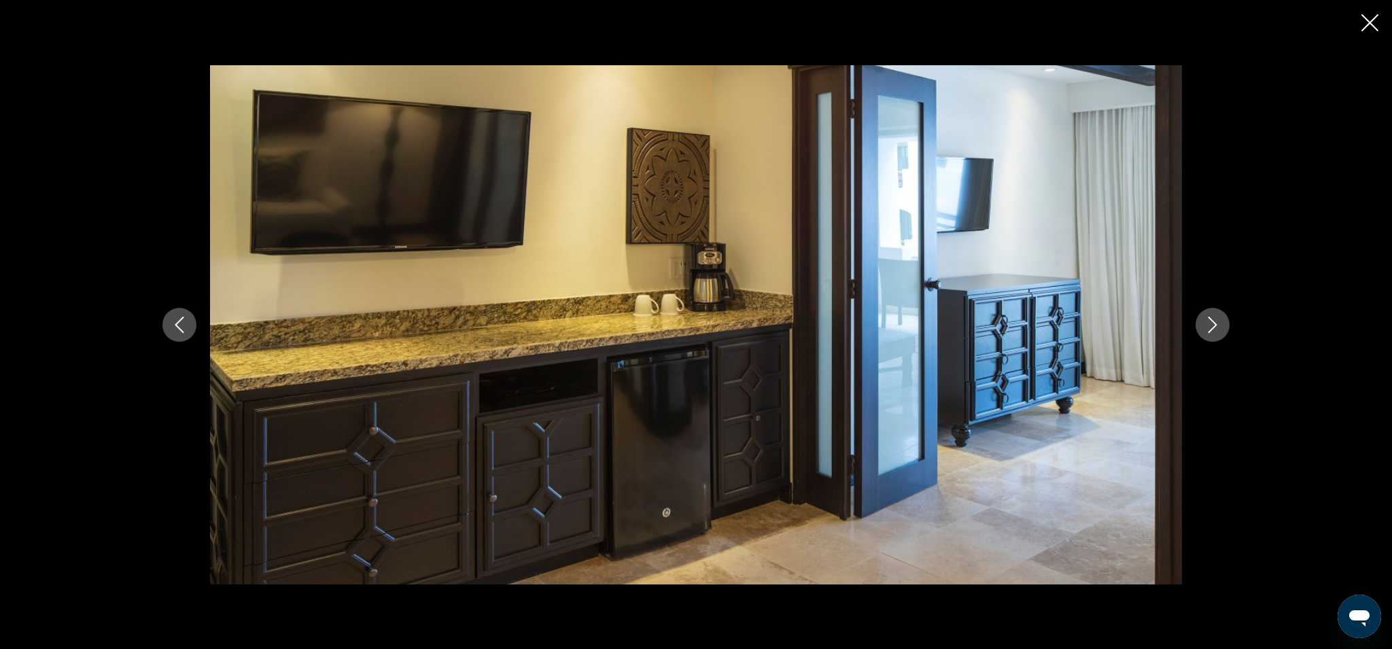
click at [1217, 321] on icon "Next image" at bounding box center [1212, 325] width 16 height 16
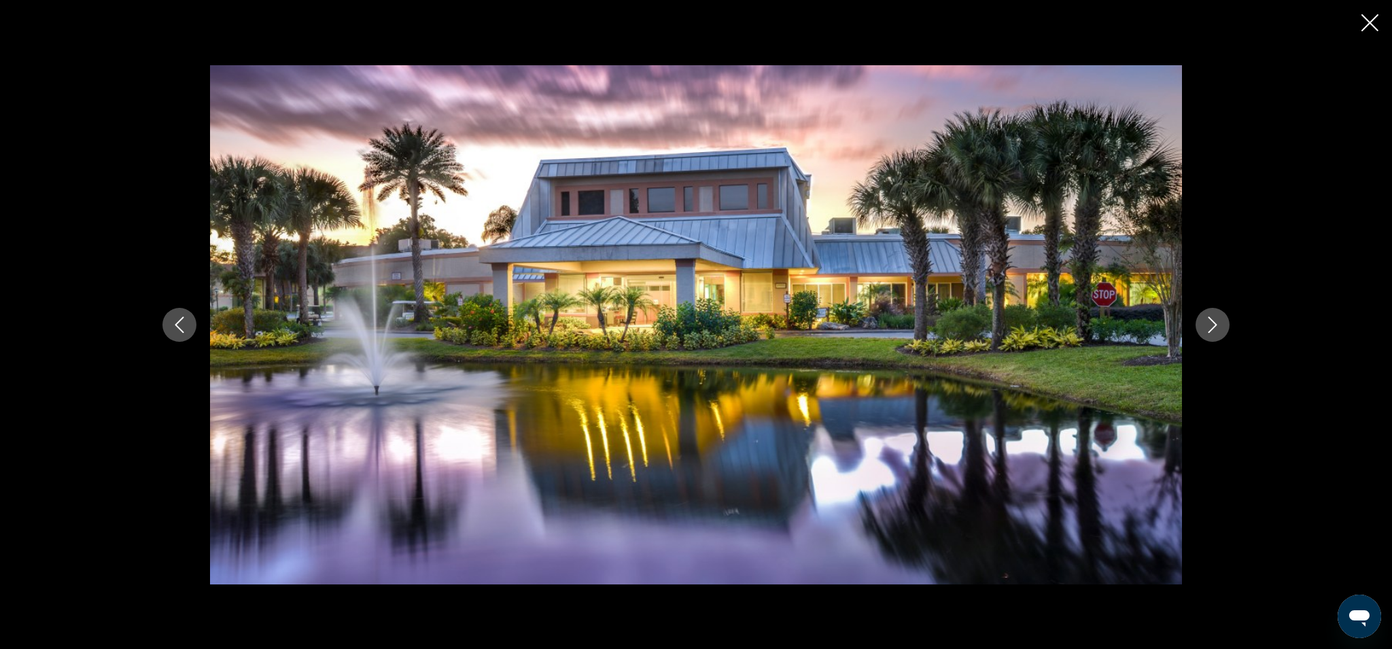
click at [1217, 321] on icon "Next image" at bounding box center [1212, 325] width 16 height 16
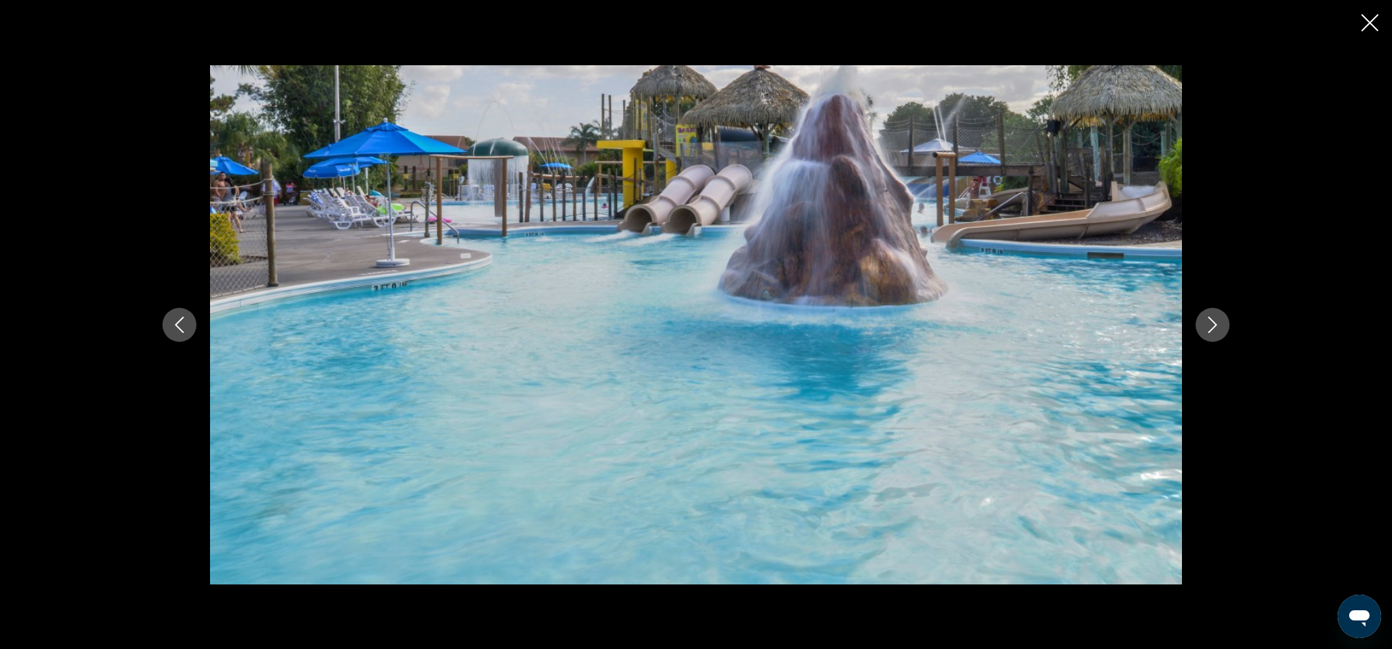
click at [1217, 321] on icon "Next image" at bounding box center [1212, 325] width 16 height 16
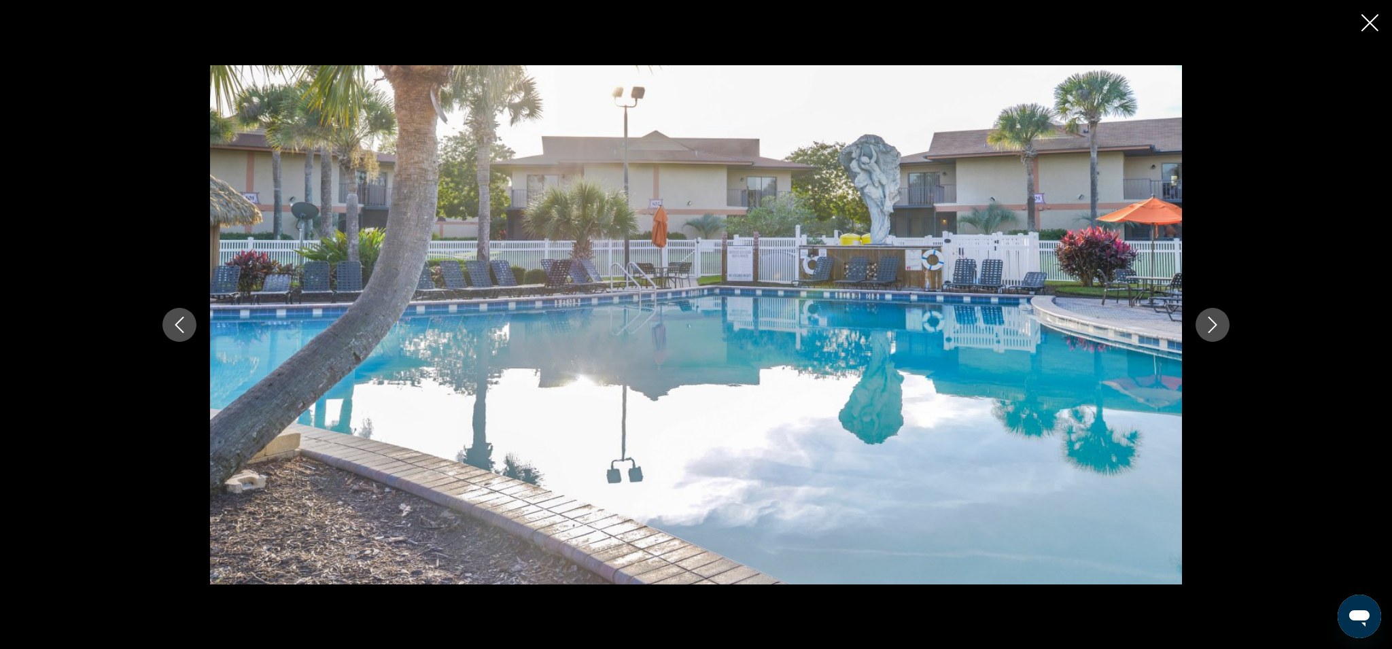
click at [1217, 321] on icon "Next image" at bounding box center [1212, 325] width 16 height 16
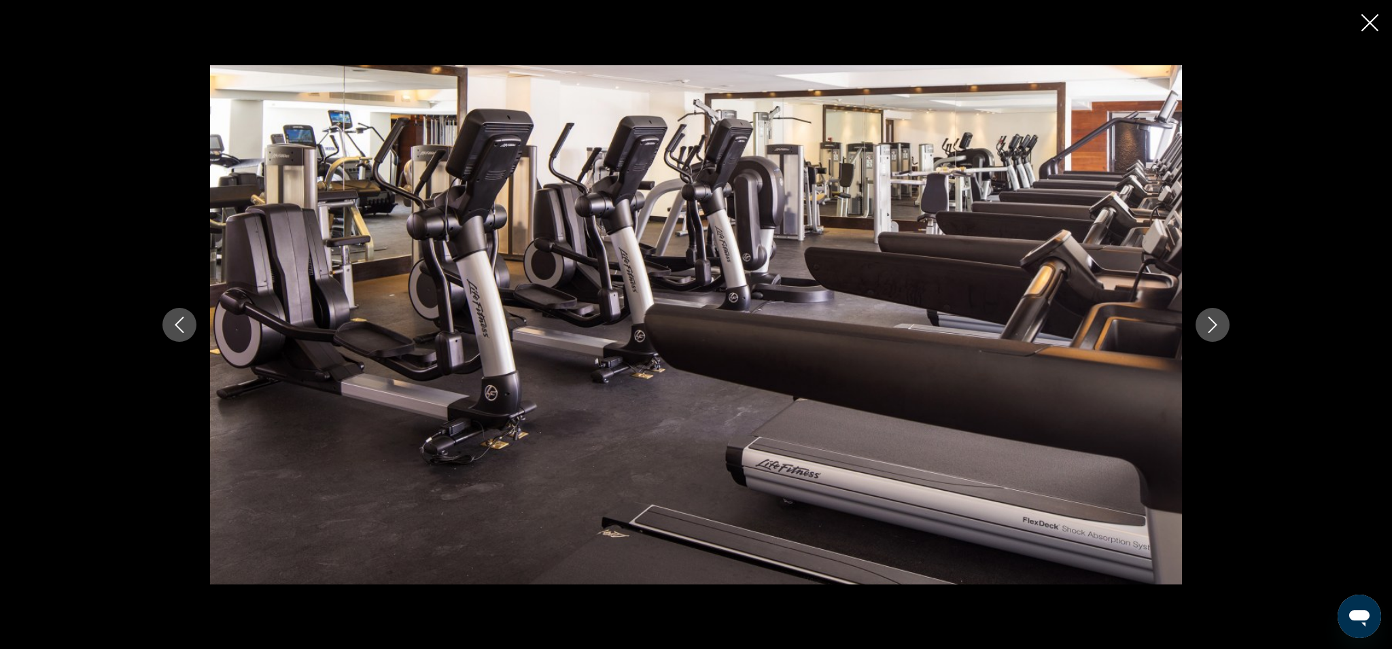
click at [1217, 321] on icon "Next image" at bounding box center [1212, 325] width 16 height 16
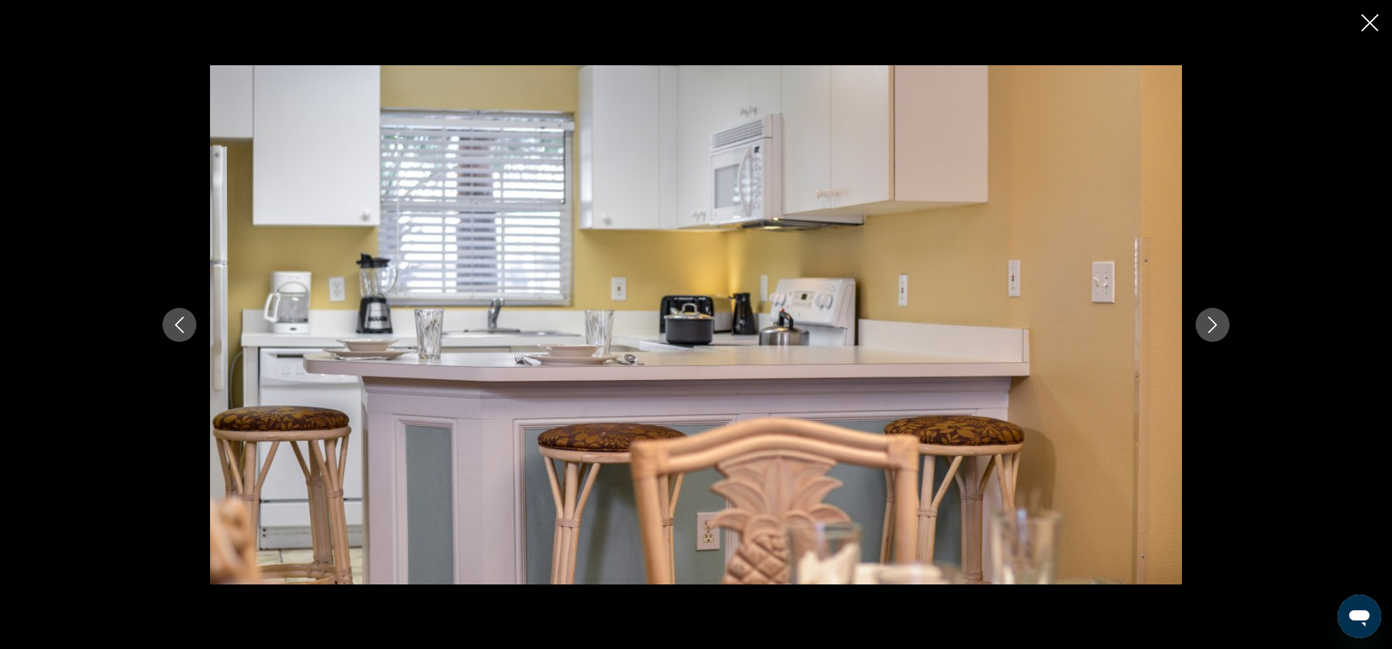
click at [1200, 324] on button "Next image" at bounding box center [1213, 325] width 34 height 34
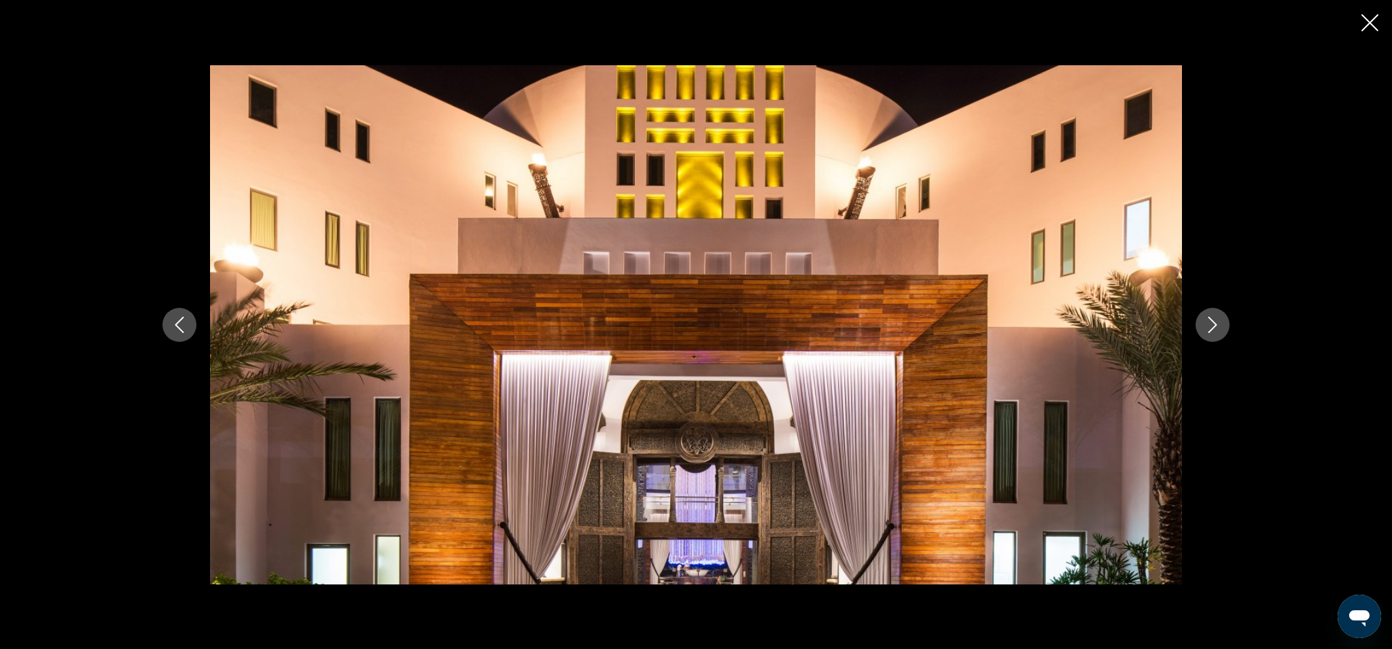
click at [1368, 27] on icon "Close slideshow" at bounding box center [1369, 22] width 17 height 17
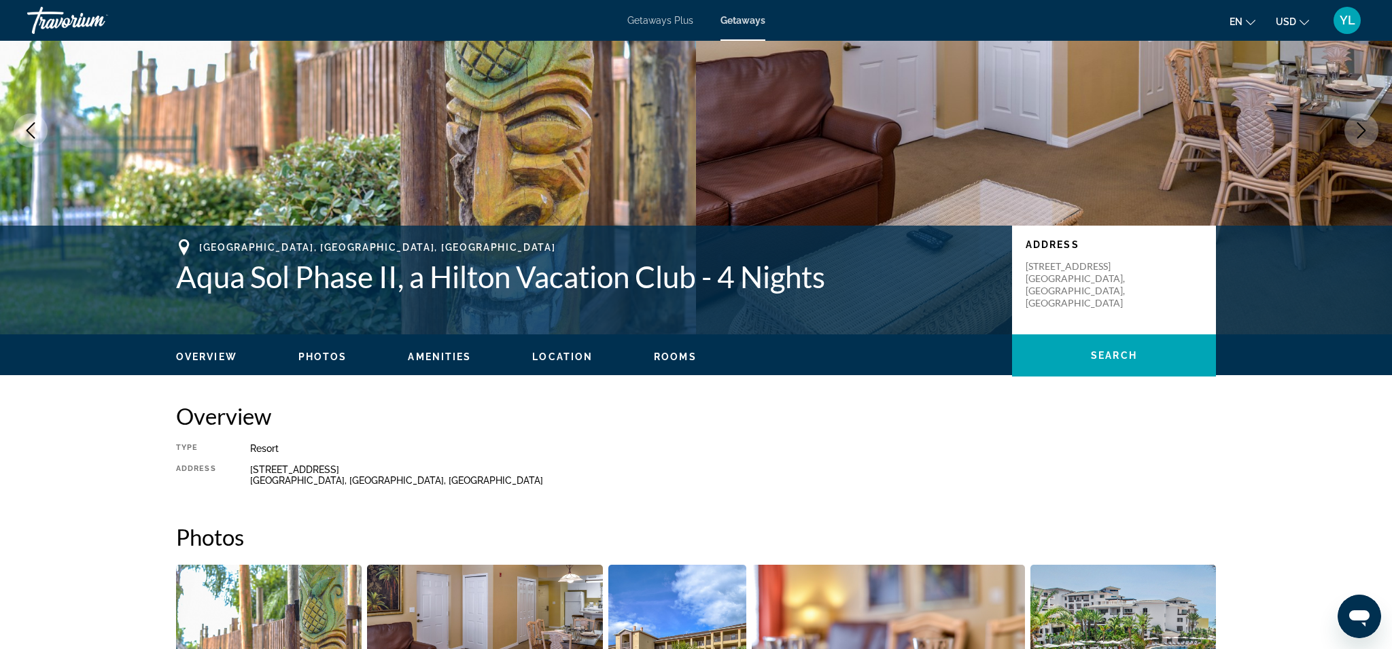
scroll to position [0, 0]
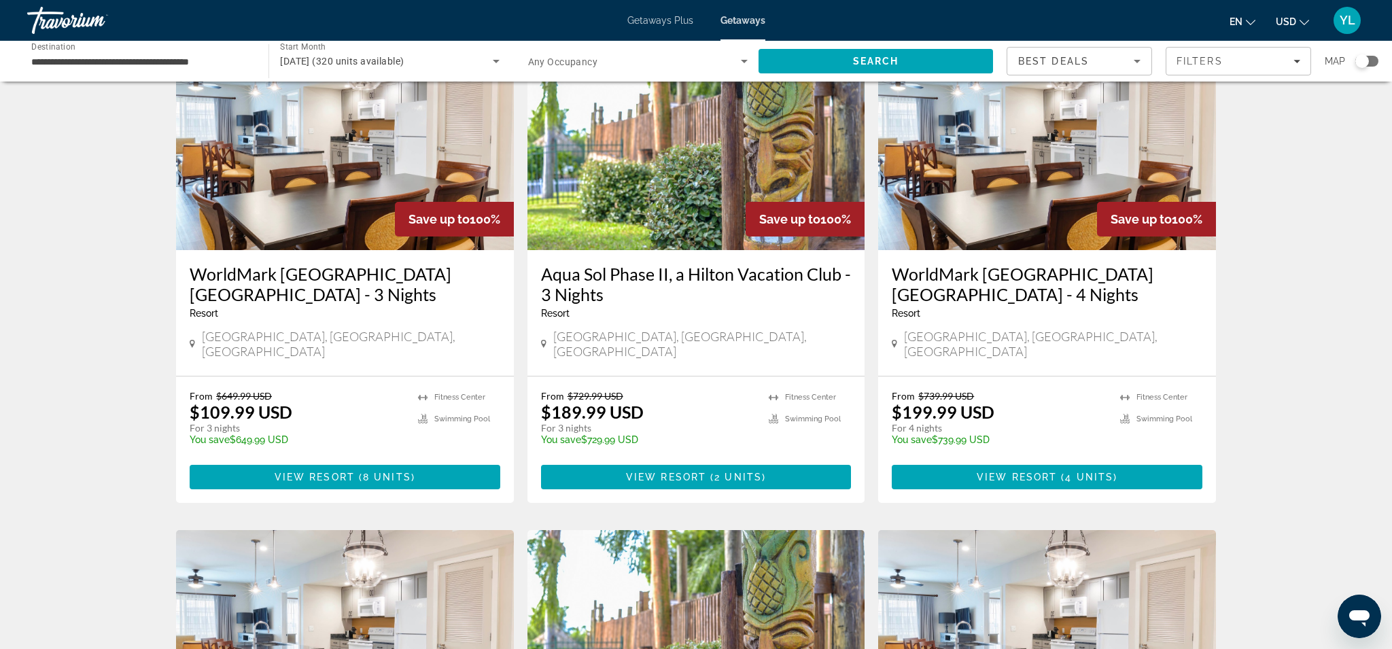
scroll to position [107, 0]
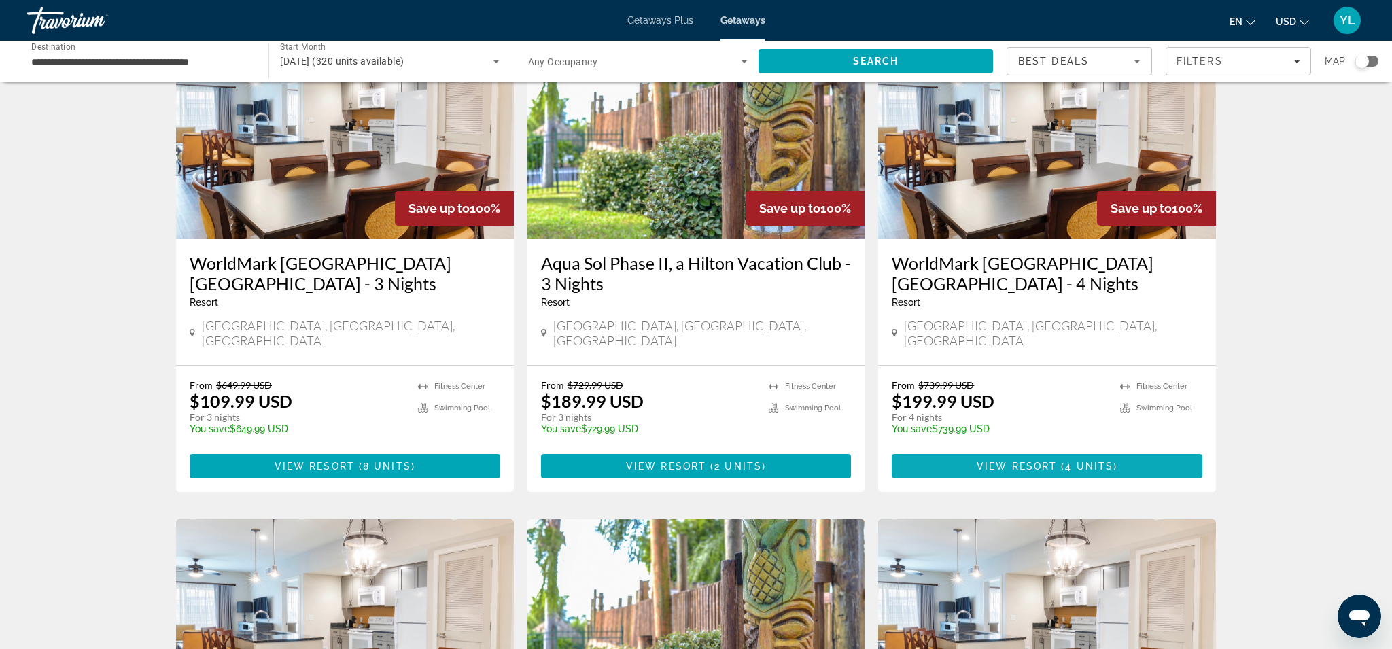
click at [1037, 461] on span "View Resort" at bounding box center [1017, 466] width 80 height 11
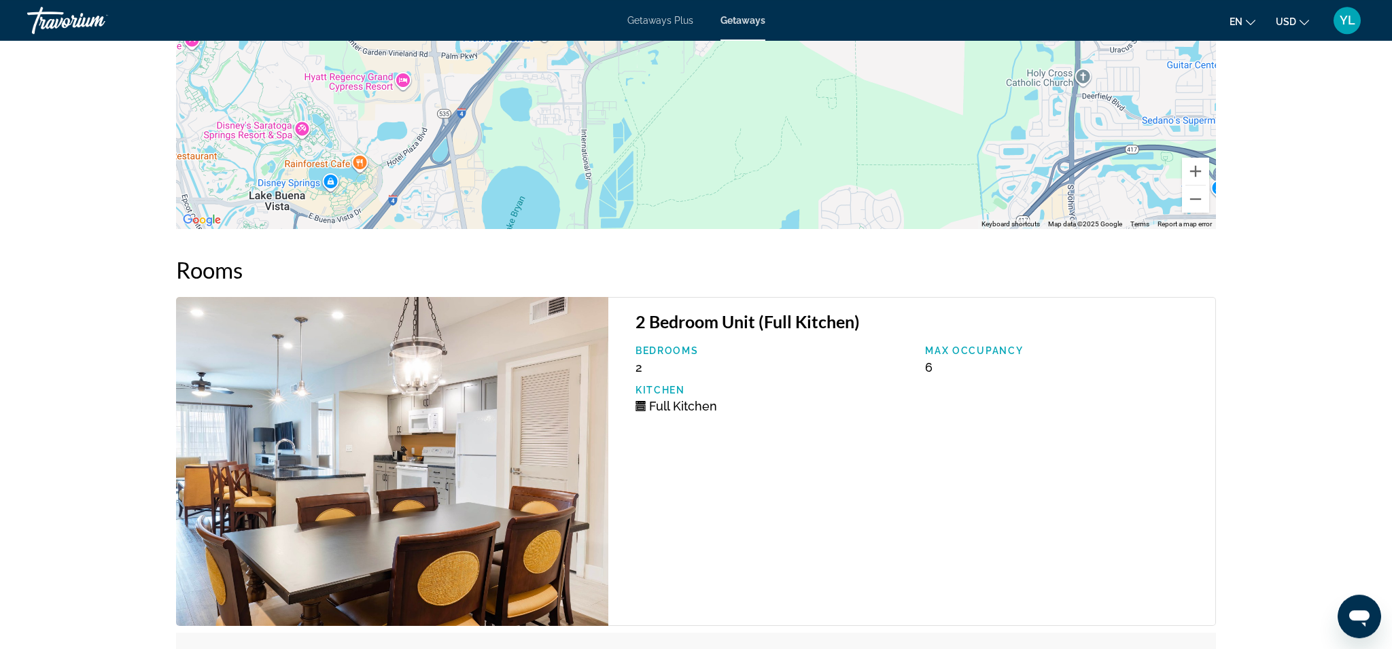
scroll to position [1815, 0]
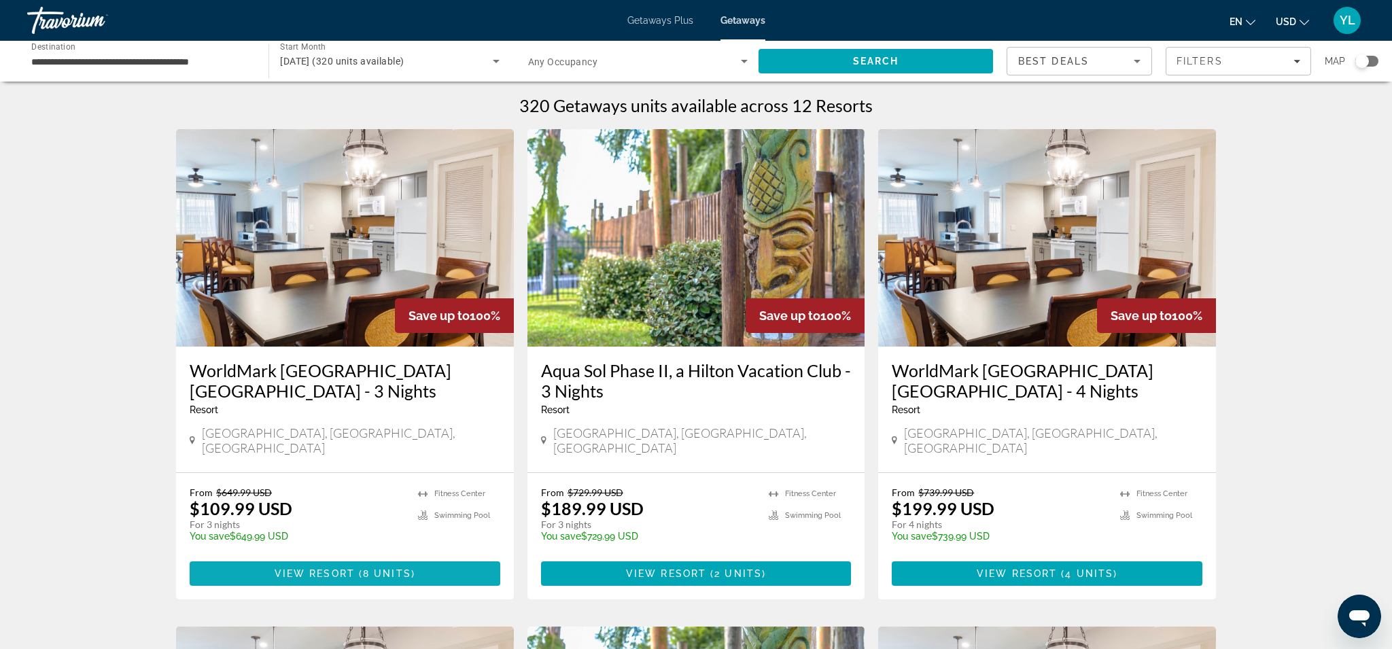
click at [304, 568] on span "View Resort" at bounding box center [315, 573] width 80 height 11
click at [1255, 61] on div "Filters" at bounding box center [1239, 61] width 124 height 11
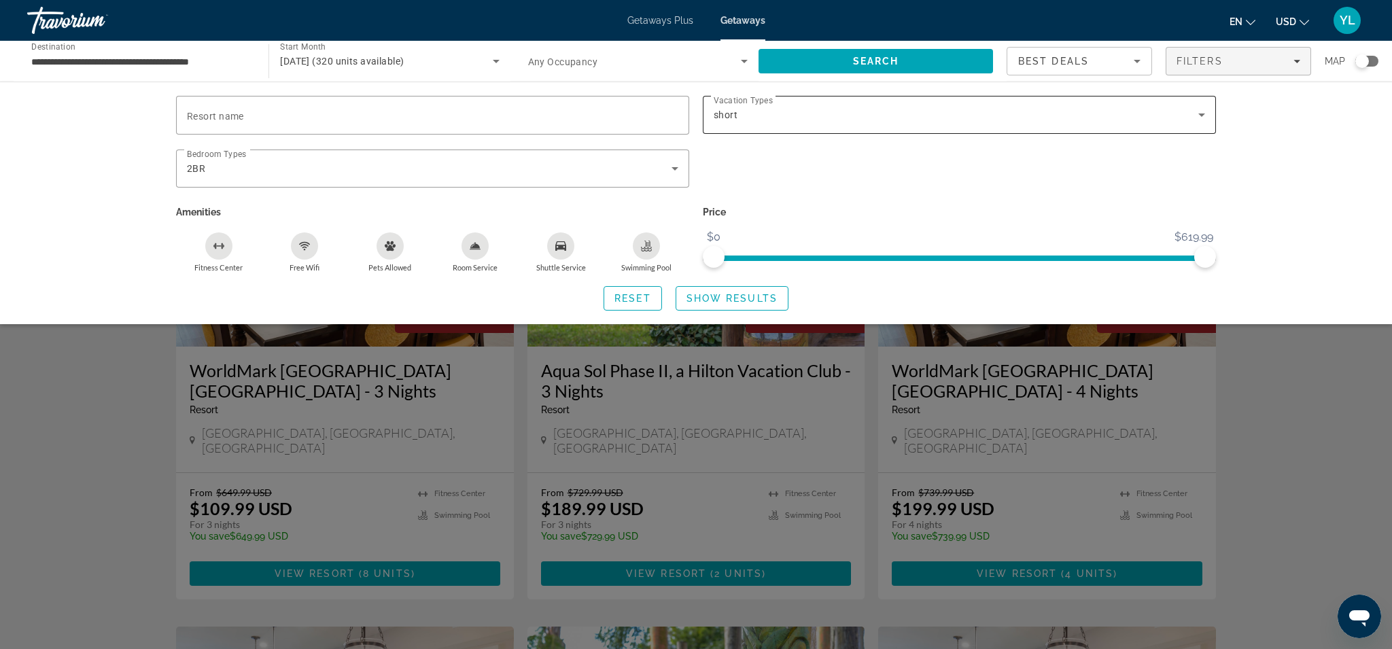
click at [1199, 116] on icon "Search widget" at bounding box center [1202, 115] width 16 height 16
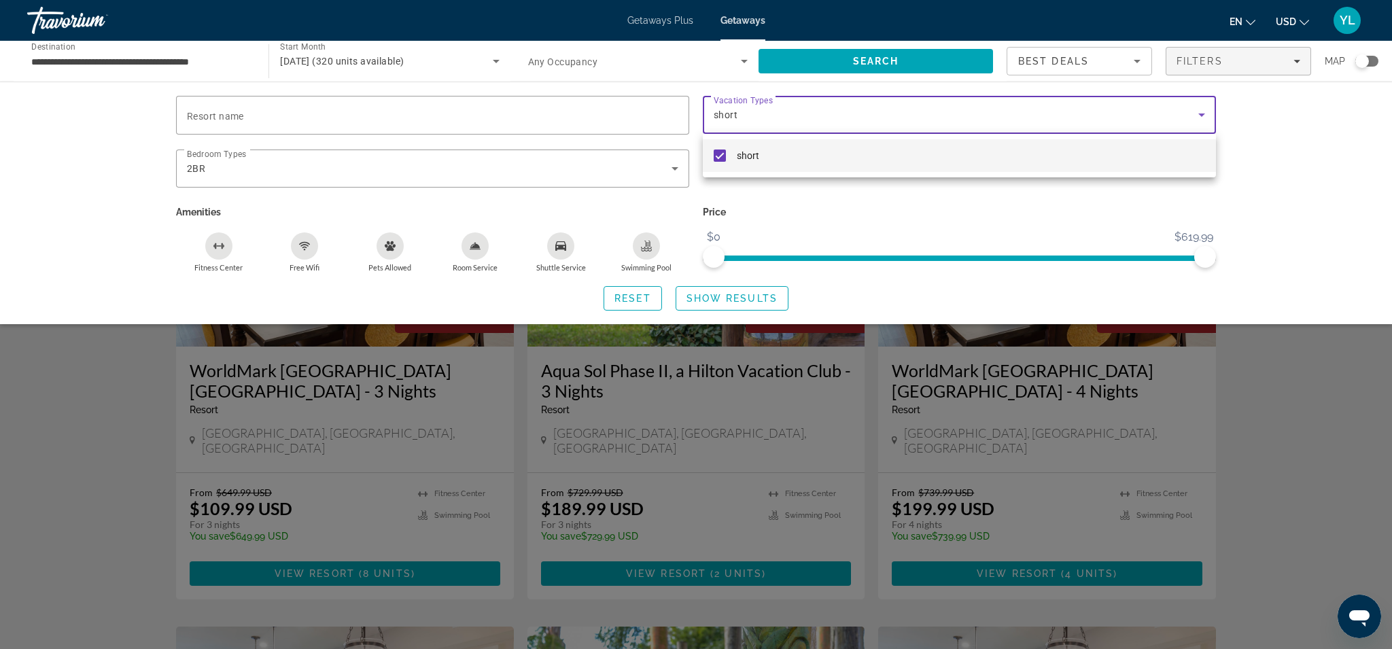
click at [718, 160] on mat-pseudo-checkbox at bounding box center [720, 156] width 12 height 12
click at [789, 110] on div at bounding box center [696, 324] width 1392 height 649
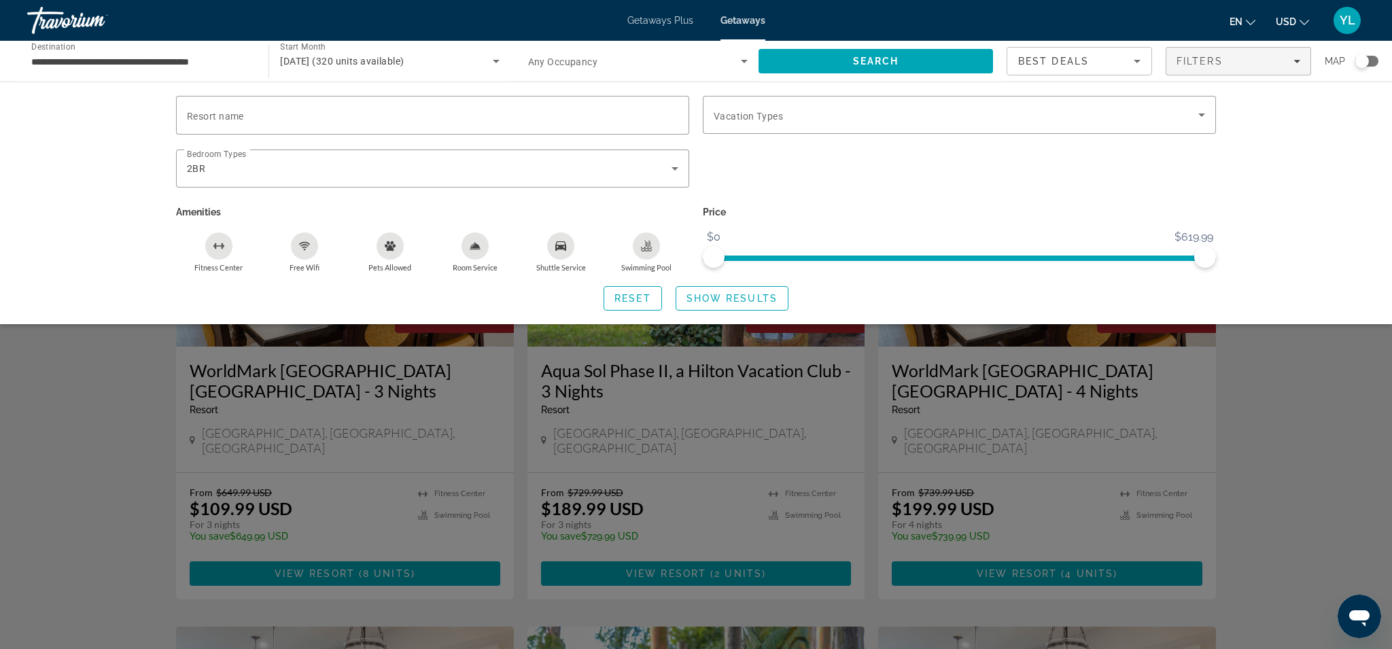
click at [770, 167] on div "Search widget" at bounding box center [959, 176] width 527 height 53
click at [1196, 67] on span "Filters" at bounding box center [1200, 61] width 46 height 11
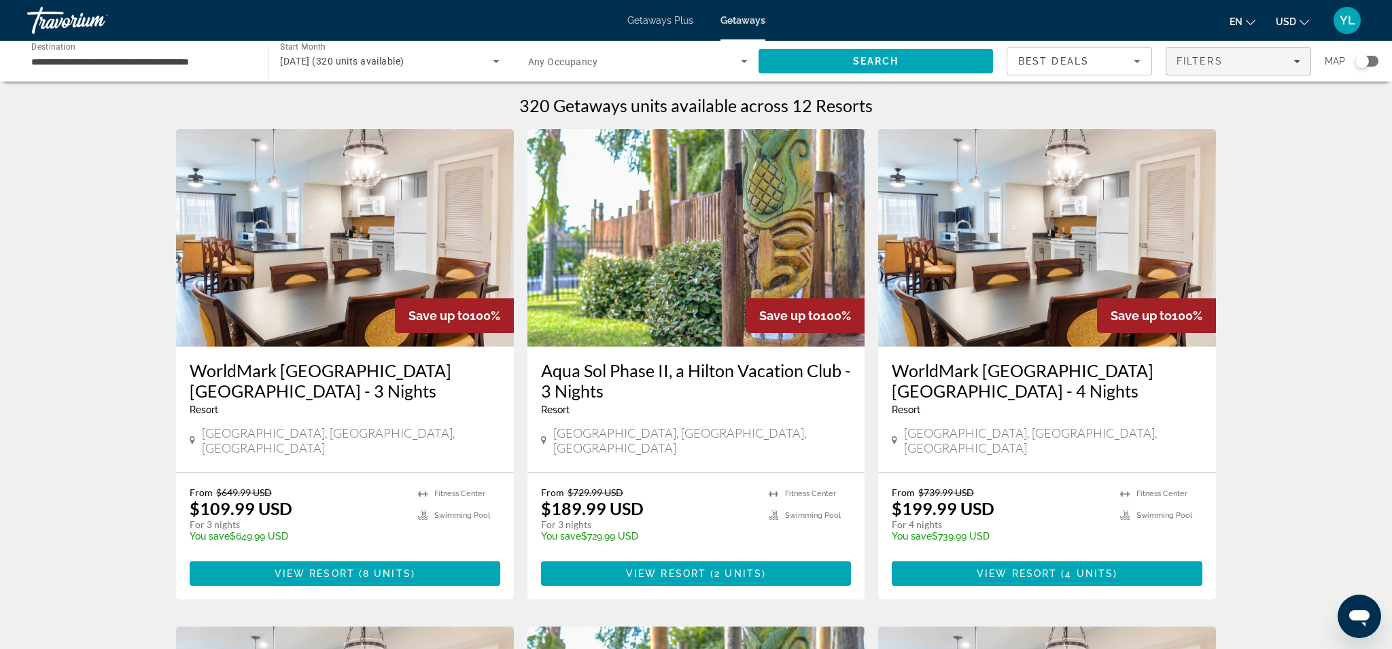
click at [1203, 67] on span "Filters" at bounding box center [1238, 61] width 144 height 33
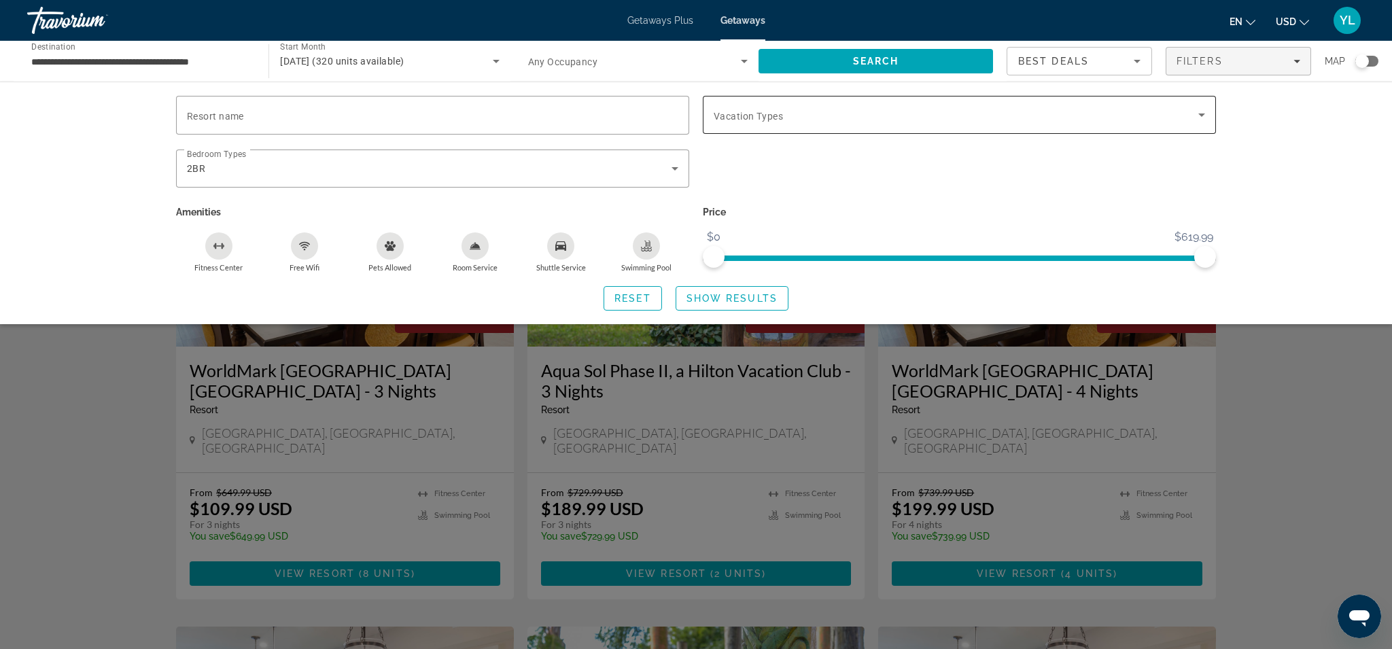
click at [1035, 111] on span "Search widget" at bounding box center [956, 115] width 485 height 16
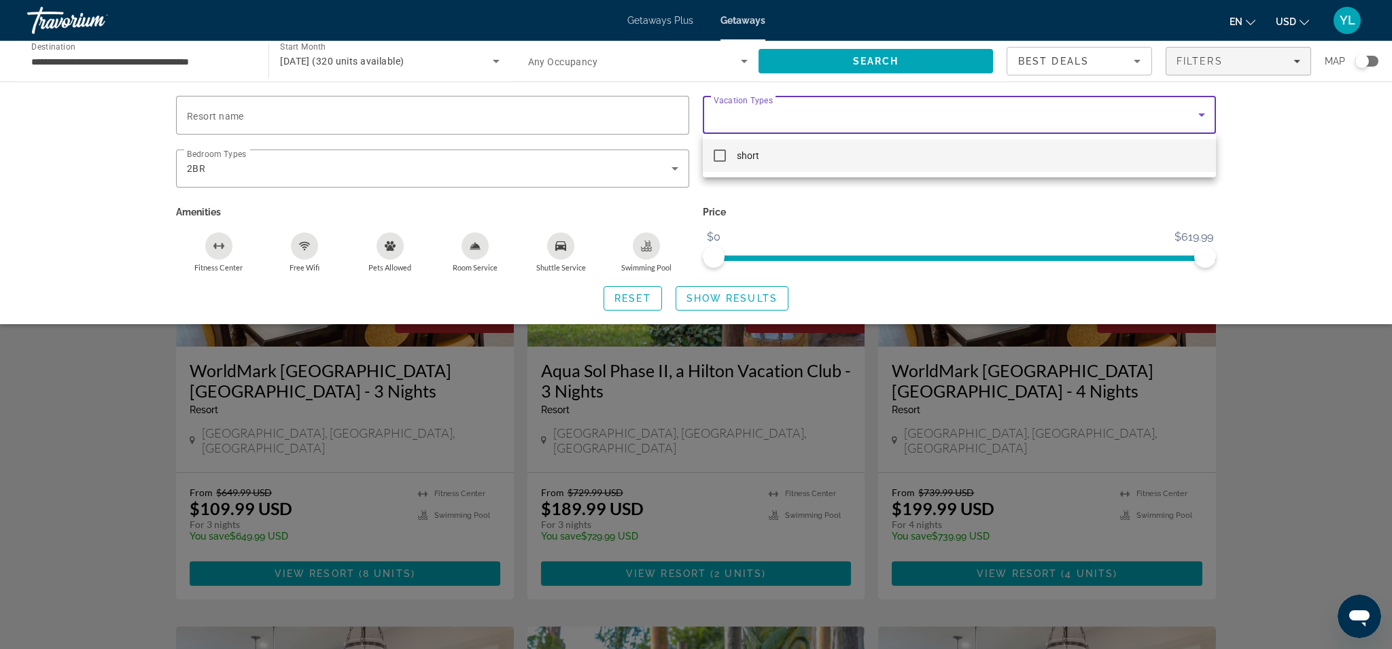
click at [980, 189] on div at bounding box center [696, 324] width 1392 height 649
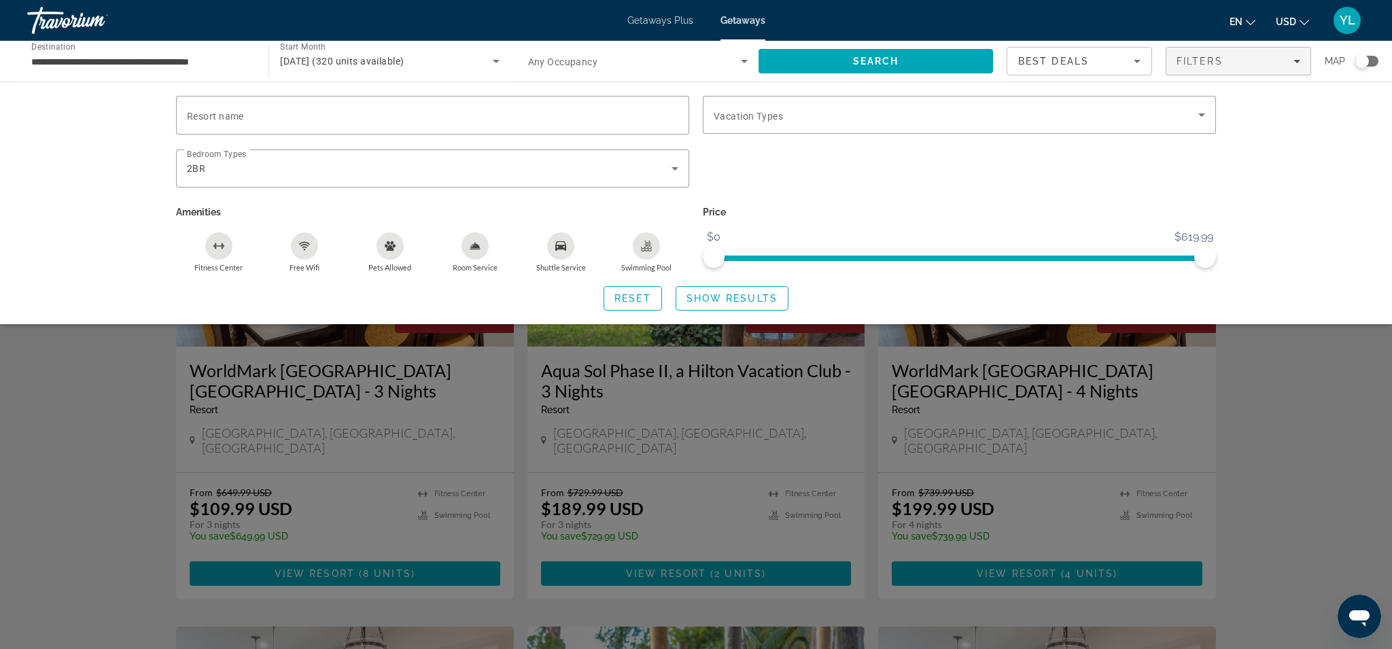
click at [1093, 69] on div "Best Deals" at bounding box center [1076, 61] width 116 height 16
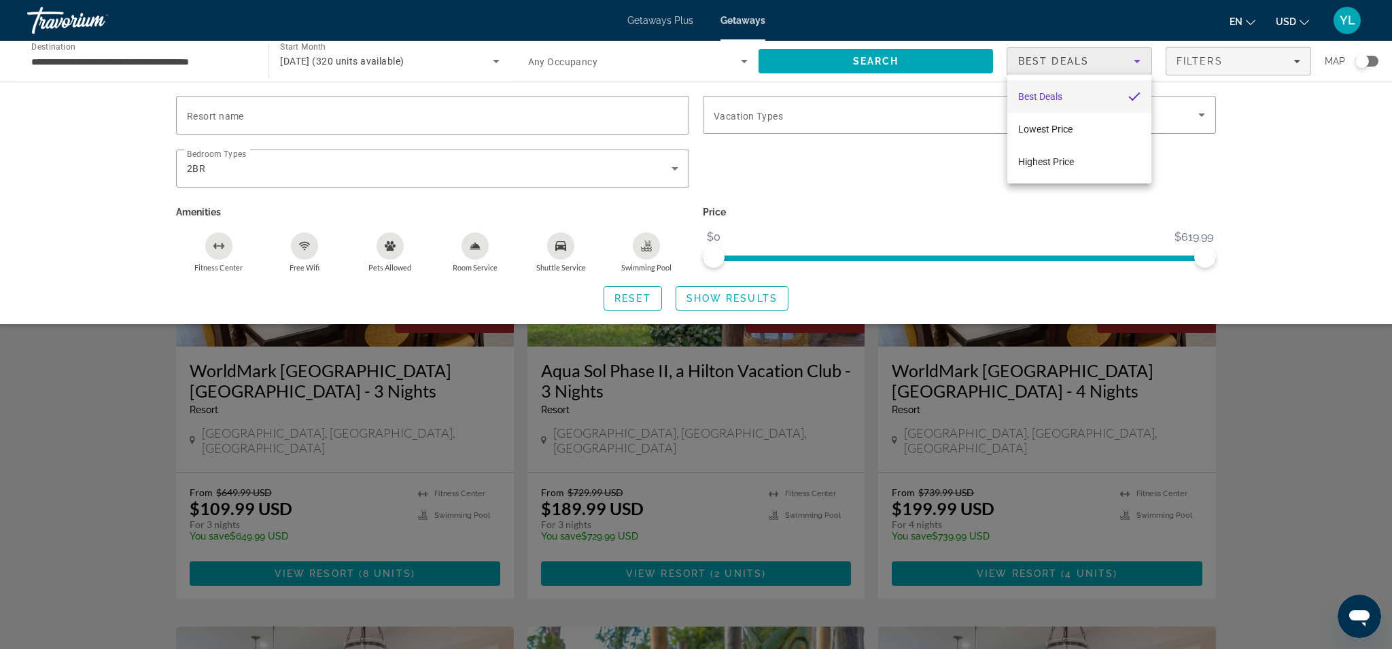
click at [877, 205] on div at bounding box center [696, 324] width 1392 height 649
click at [1128, 114] on span "Search widget" at bounding box center [956, 115] width 485 height 16
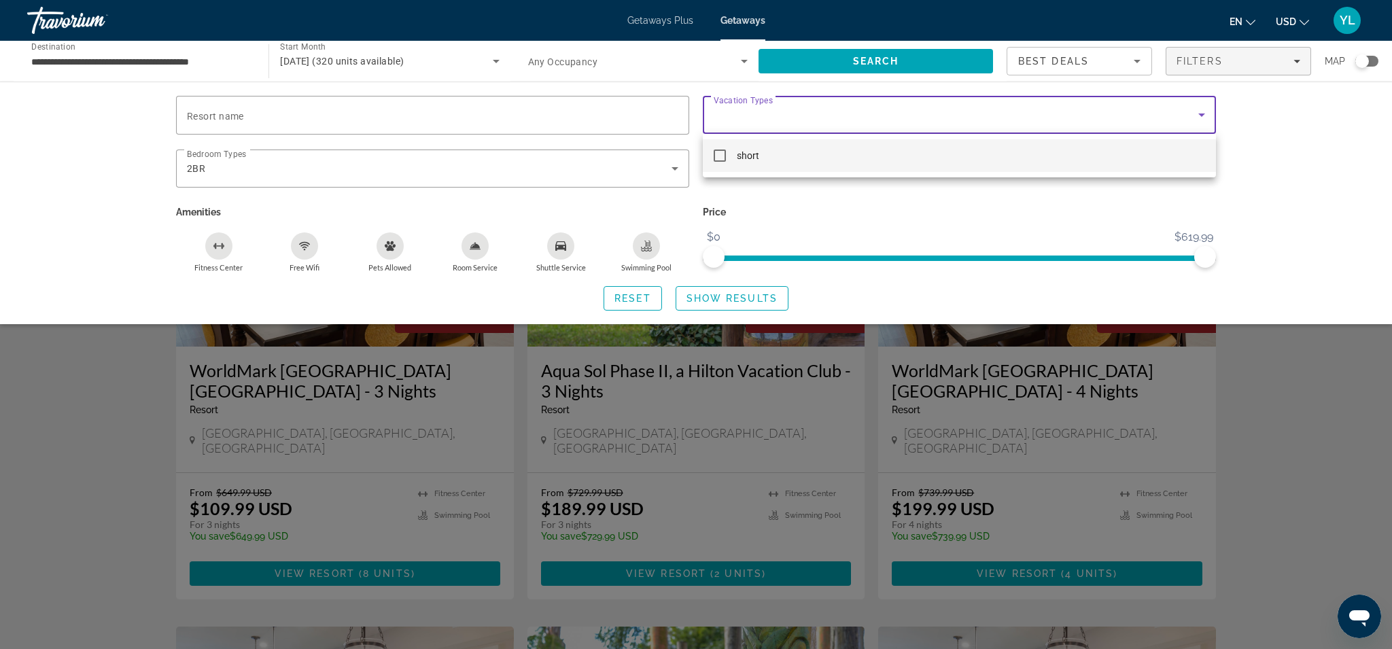
click at [1288, 118] on div at bounding box center [696, 324] width 1392 height 649
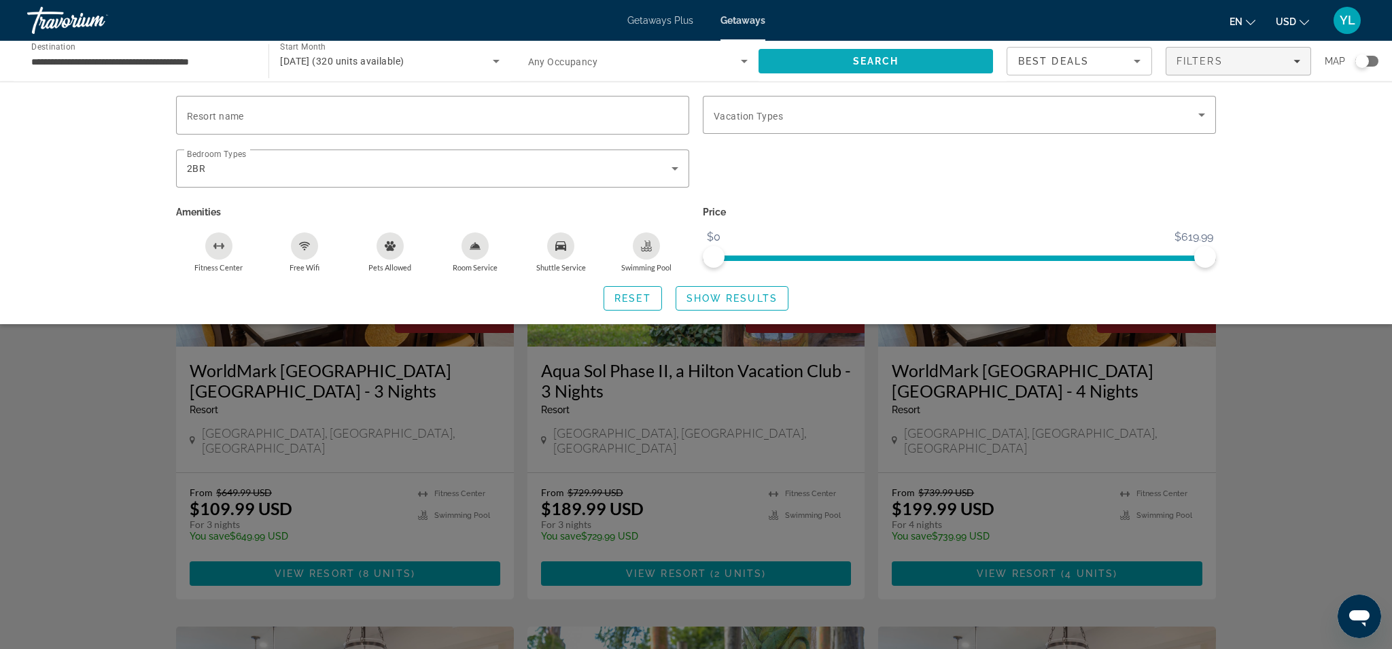
click at [917, 56] on span "Search" at bounding box center [876, 61] width 234 height 33
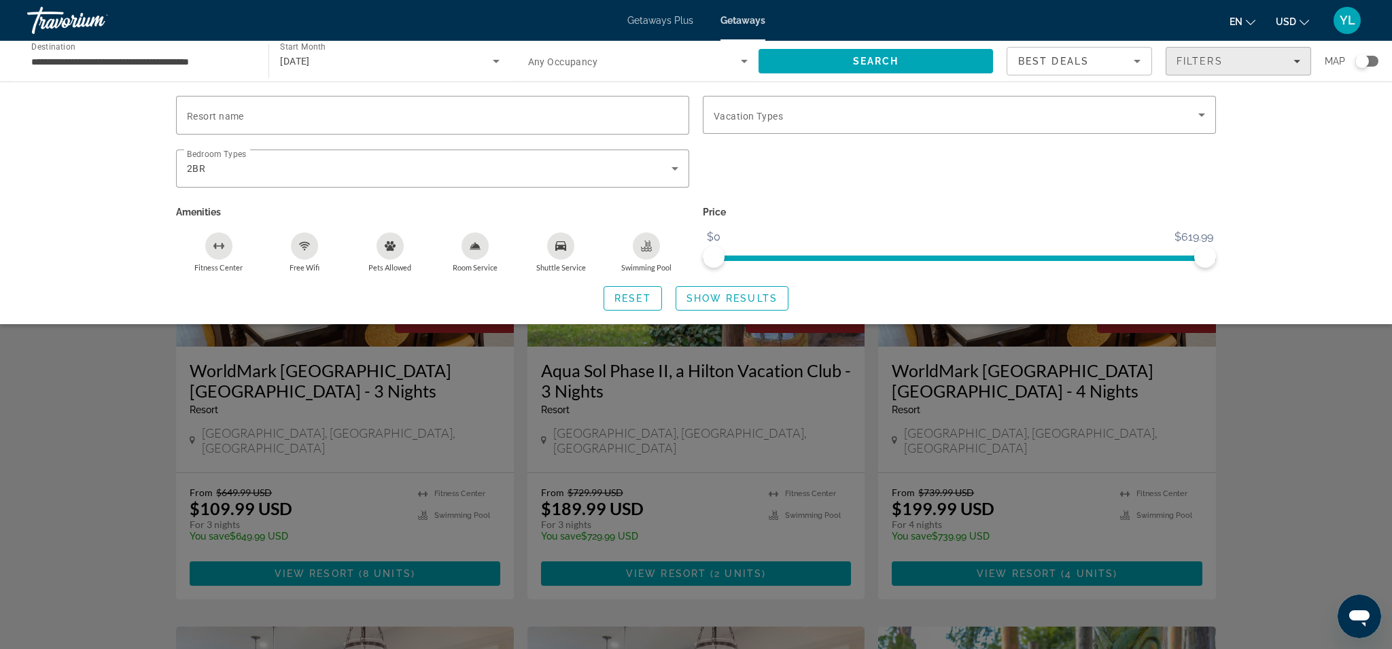
click at [1228, 63] on div "Filters" at bounding box center [1239, 61] width 124 height 11
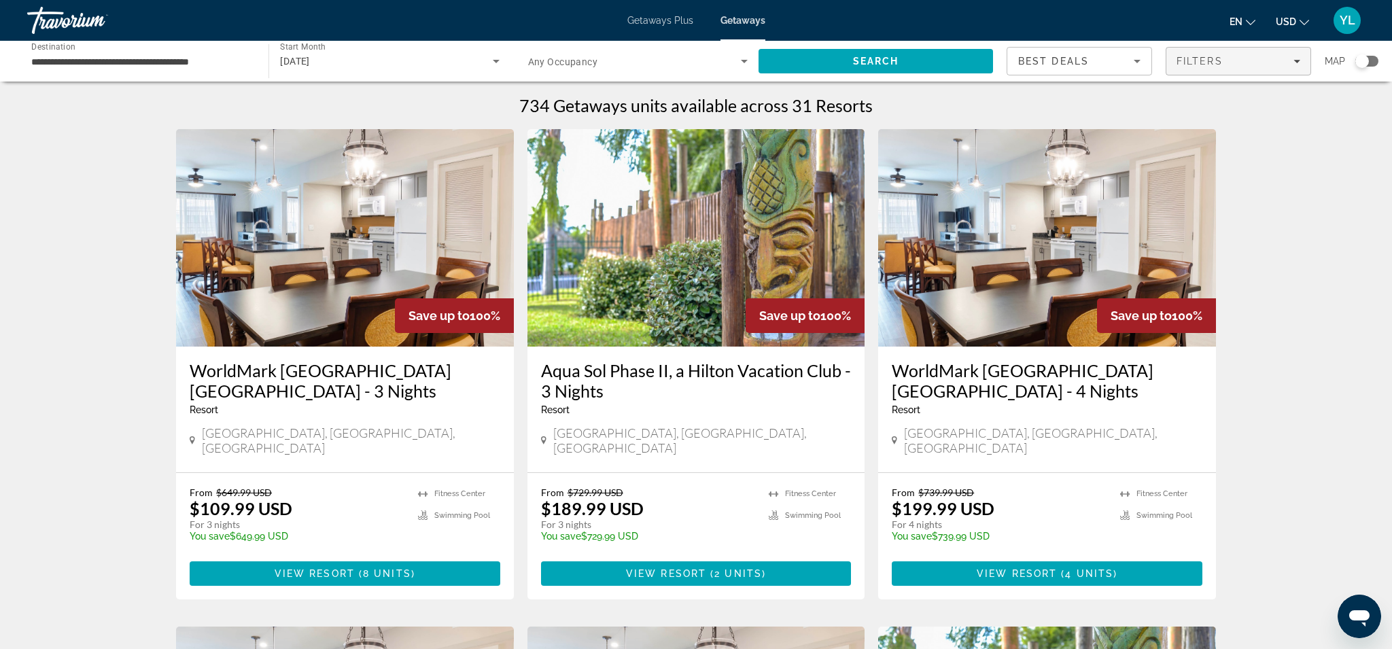
click at [1228, 63] on div "Filters" at bounding box center [1239, 61] width 124 height 11
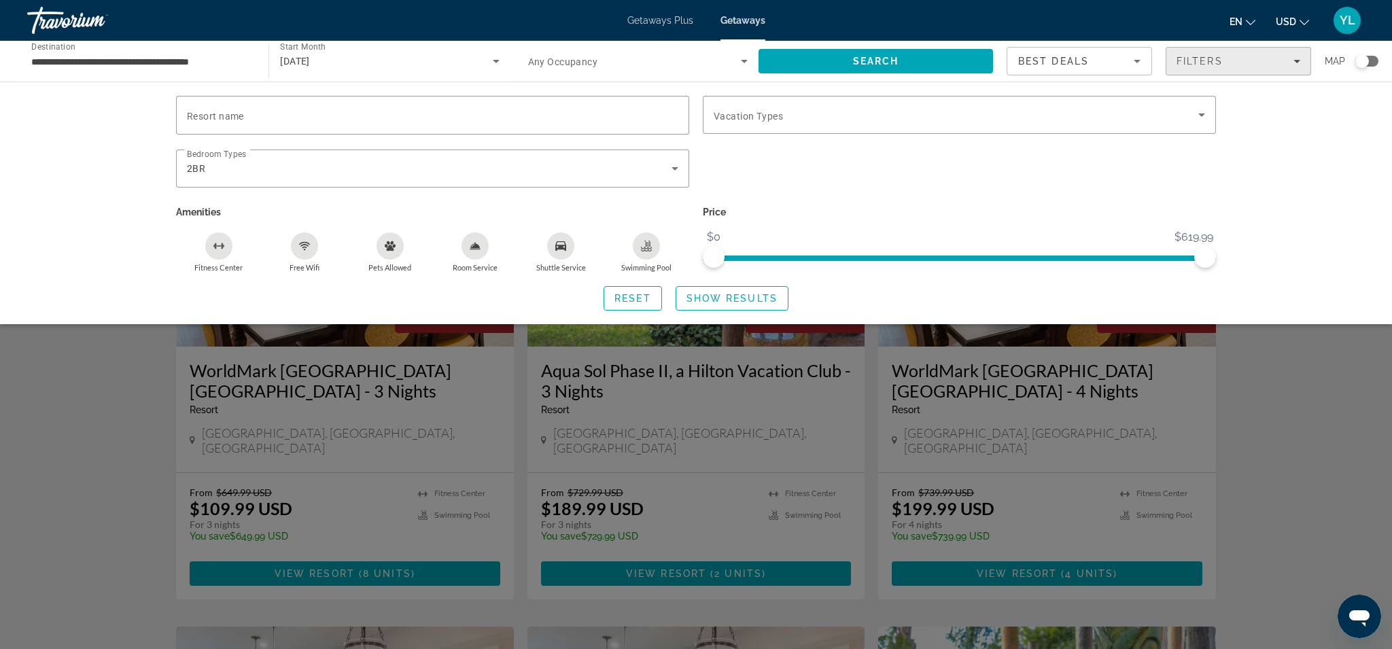
click at [1228, 63] on div "Filters" at bounding box center [1239, 61] width 124 height 11
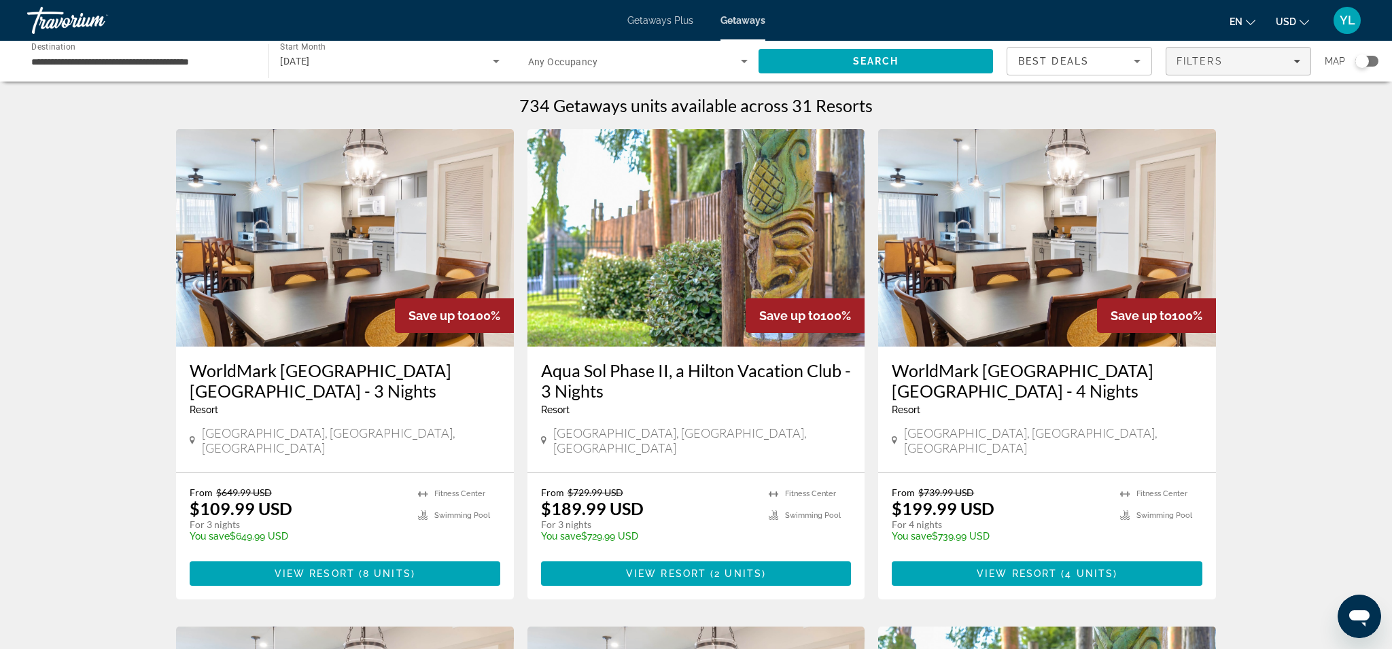
click at [1301, 58] on span "Filters" at bounding box center [1238, 61] width 144 height 33
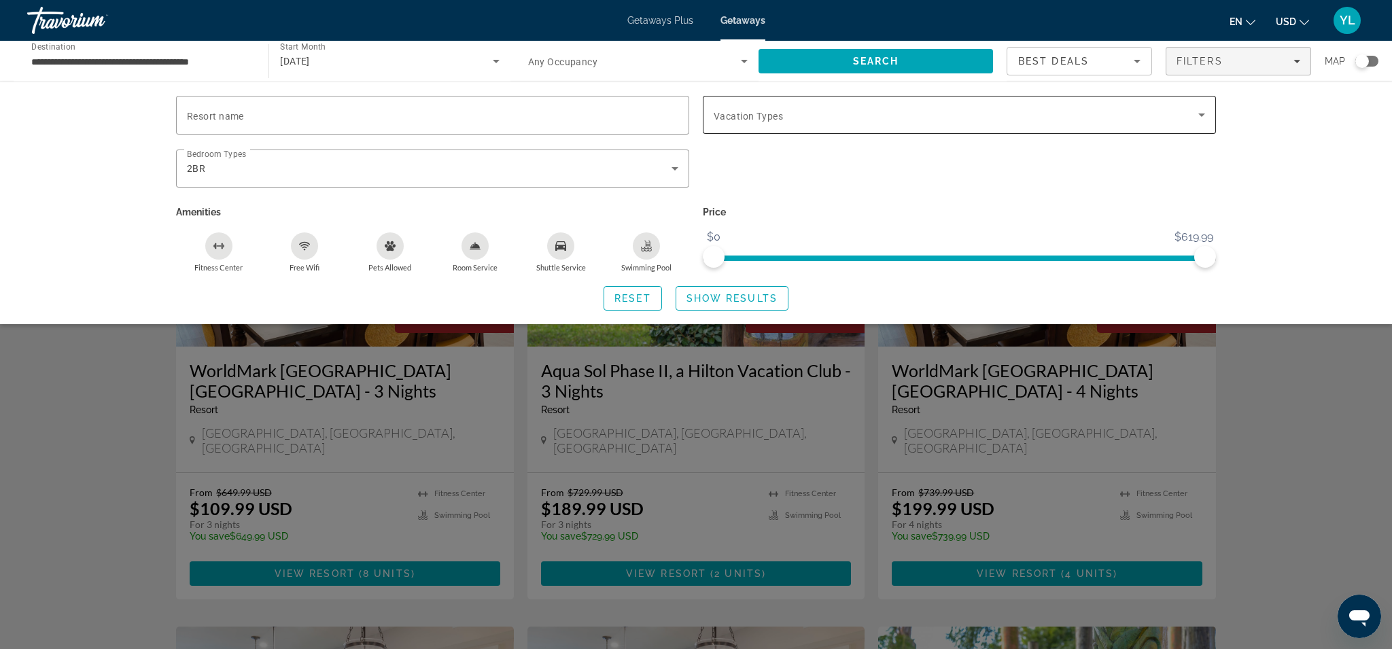
click at [1183, 116] on span "Search widget" at bounding box center [956, 115] width 485 height 16
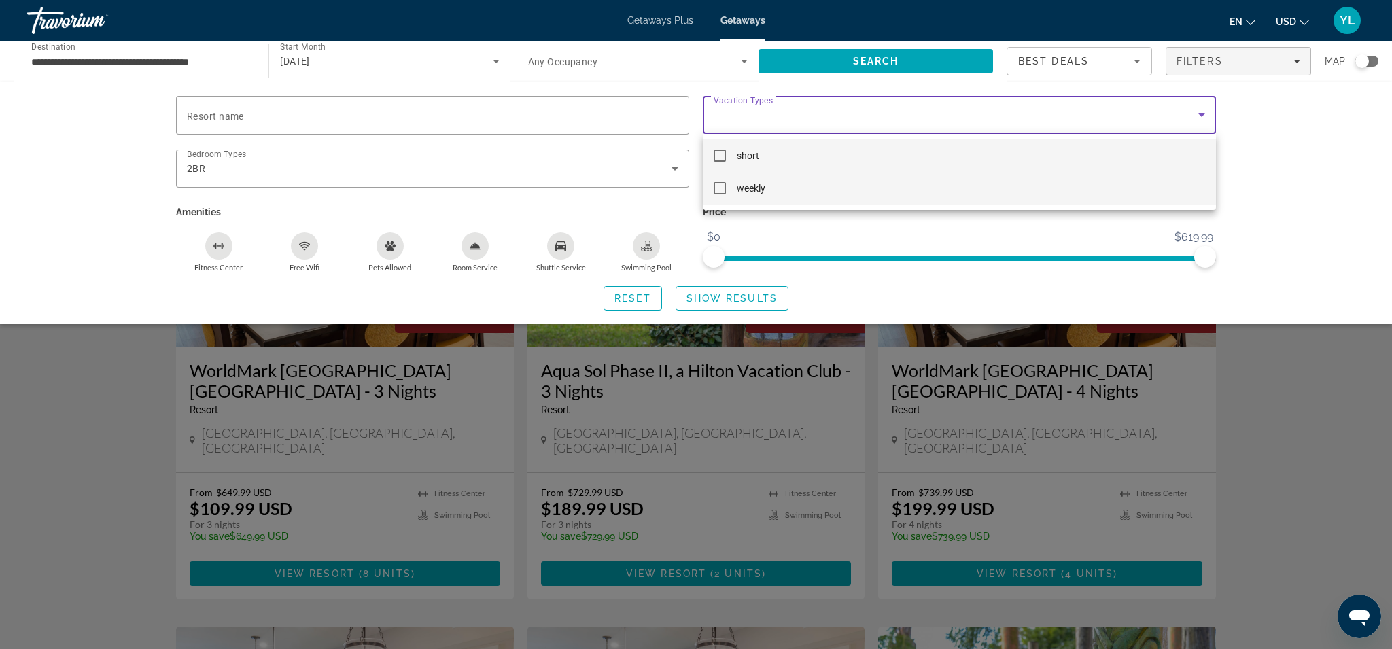
click at [723, 194] on mat-option "weekly" at bounding box center [959, 188] width 513 height 33
click at [1257, 172] on div at bounding box center [696, 324] width 1392 height 649
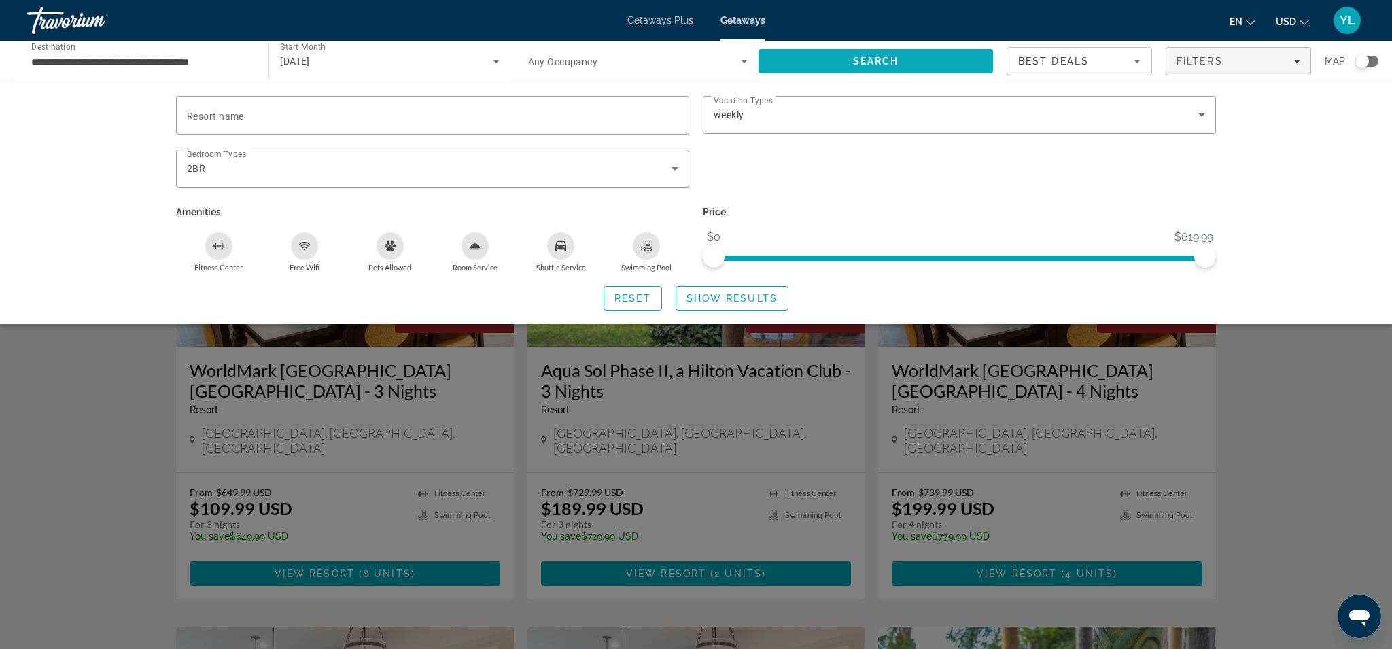
click at [896, 62] on span "Search" at bounding box center [876, 61] width 46 height 11
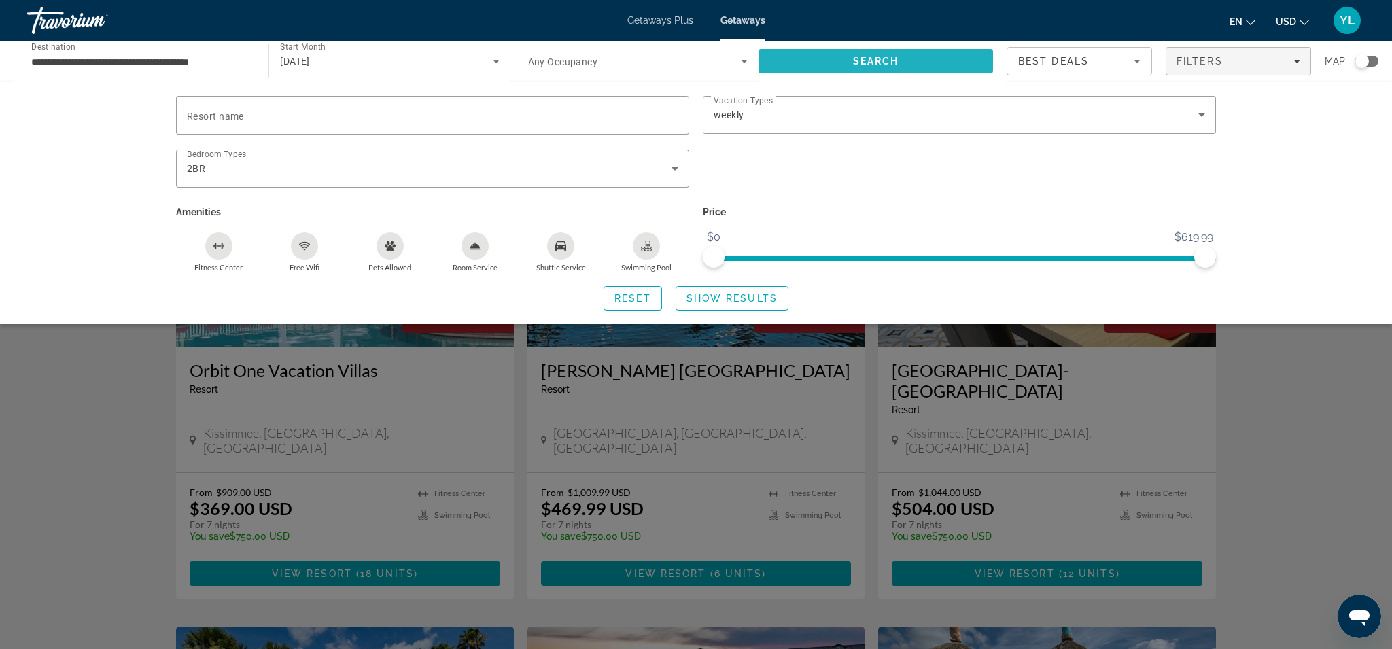
click at [901, 57] on span "Search" at bounding box center [876, 61] width 234 height 33
click at [1308, 137] on div "Resort name Vacation Types All Vacation Types weekly Bedroom Types All Bedroom …" at bounding box center [696, 203] width 1392 height 243
click at [30, 443] on div "Search widget" at bounding box center [696, 426] width 1392 height 445
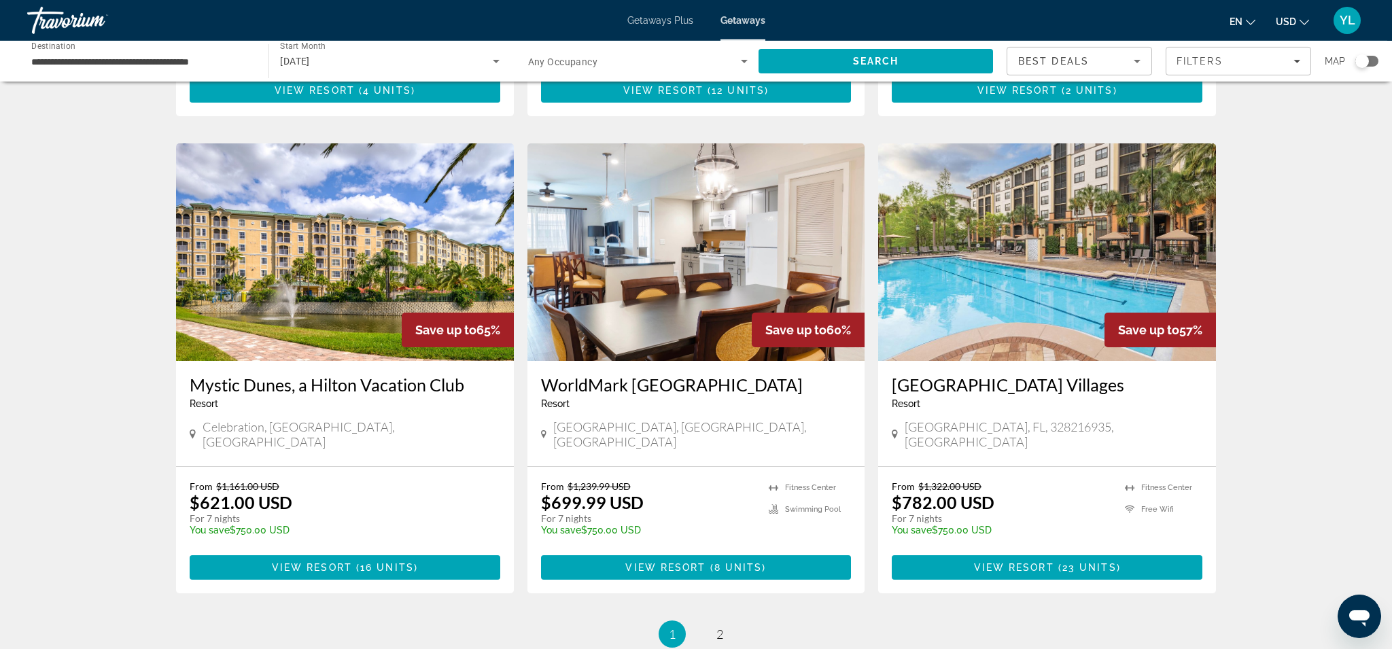
scroll to position [1516, 0]
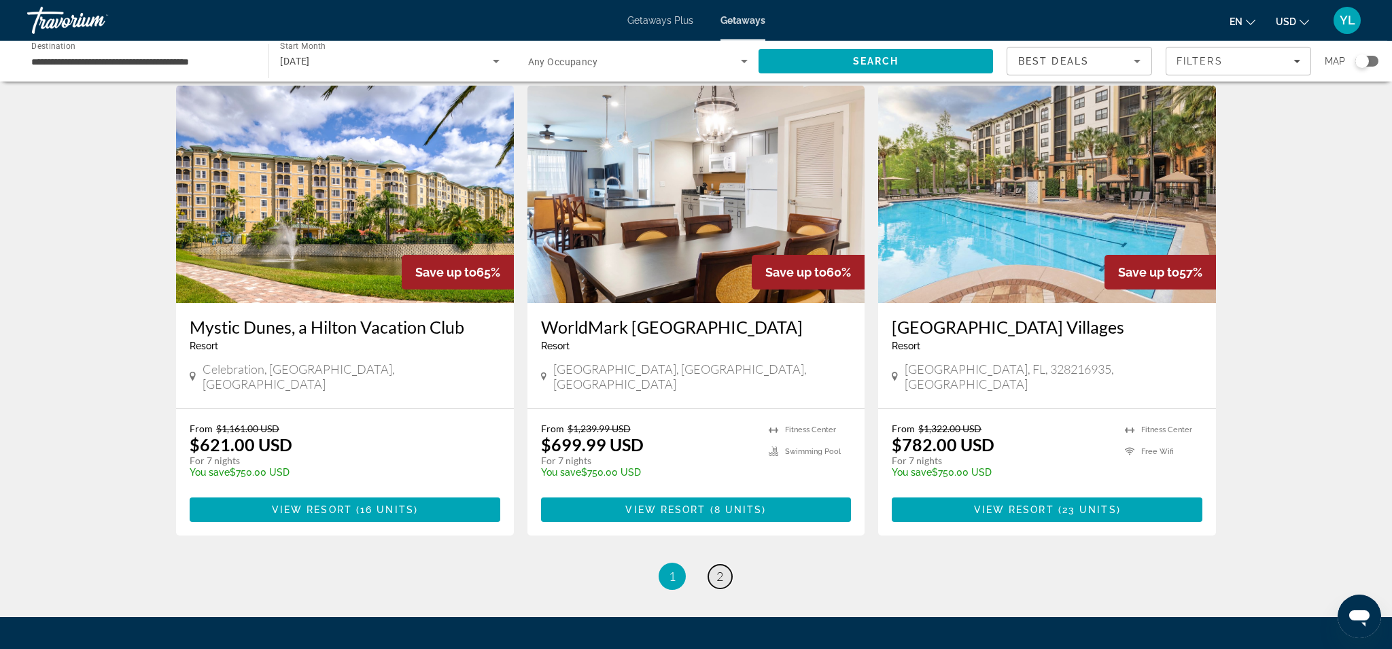
click at [719, 569] on span "2" at bounding box center [719, 576] width 7 height 15
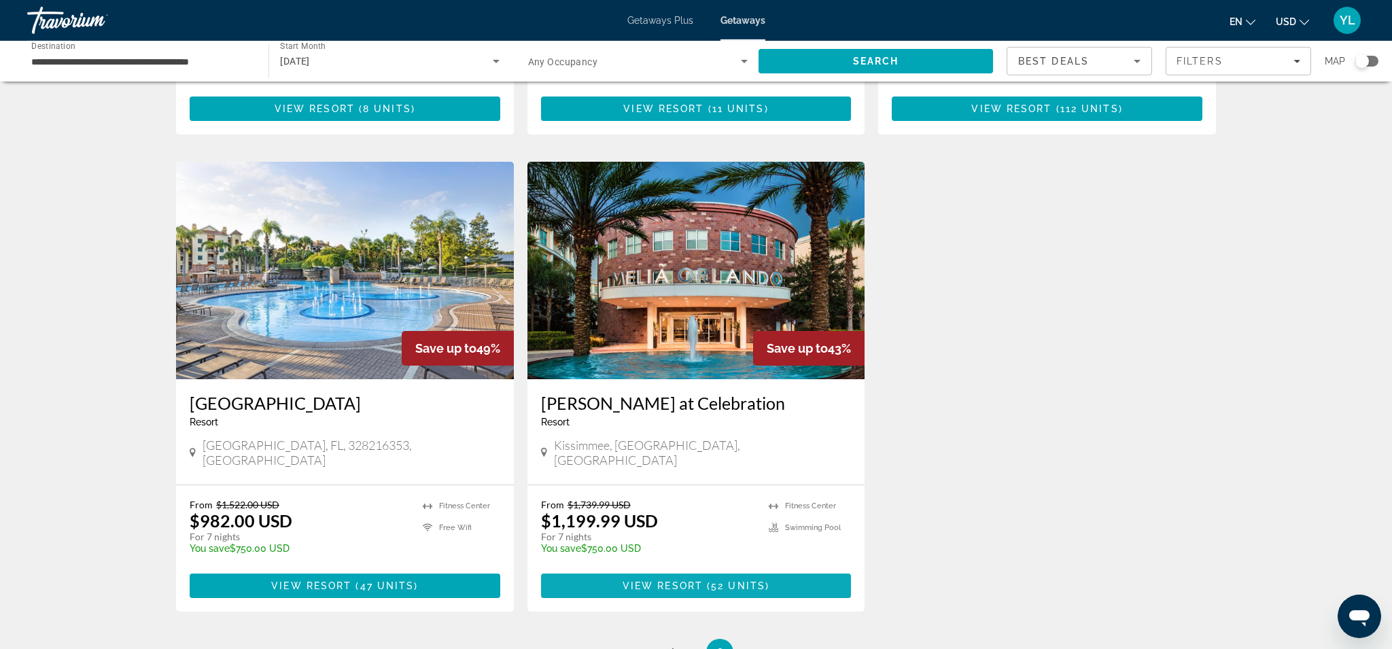
scroll to position [1128, 0]
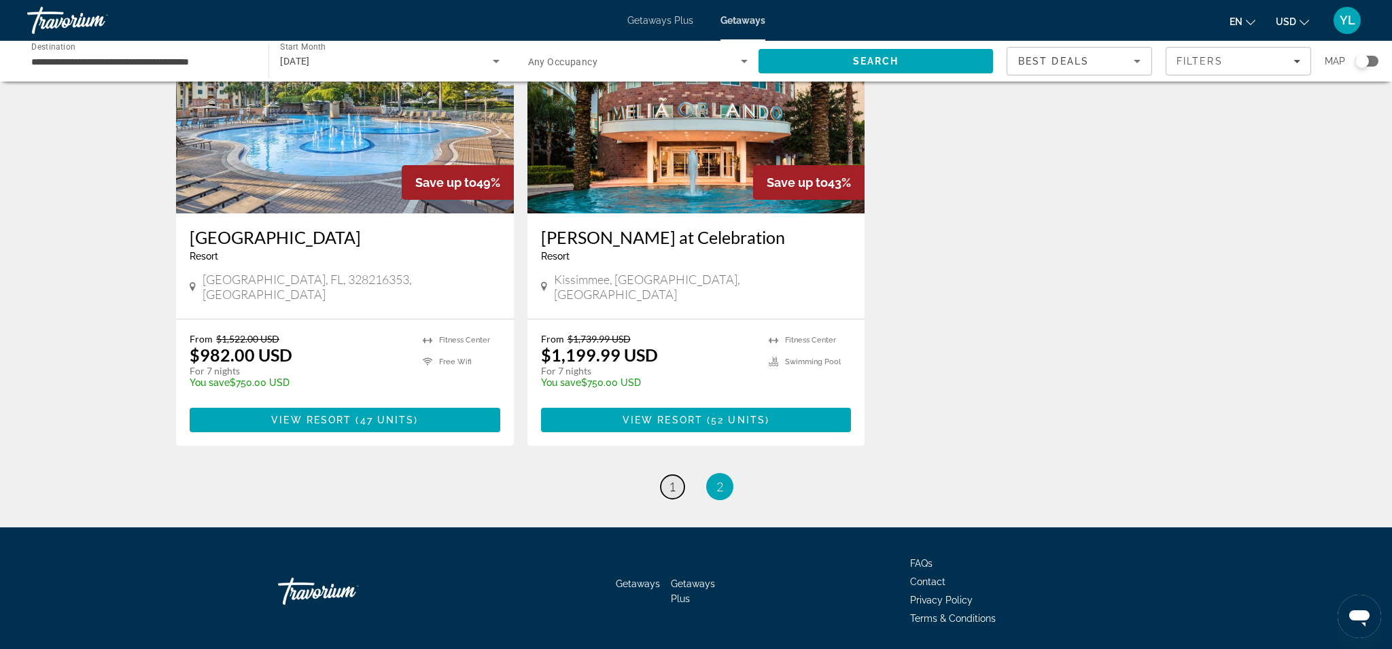
click at [673, 479] on span "1" at bounding box center [672, 486] width 7 height 15
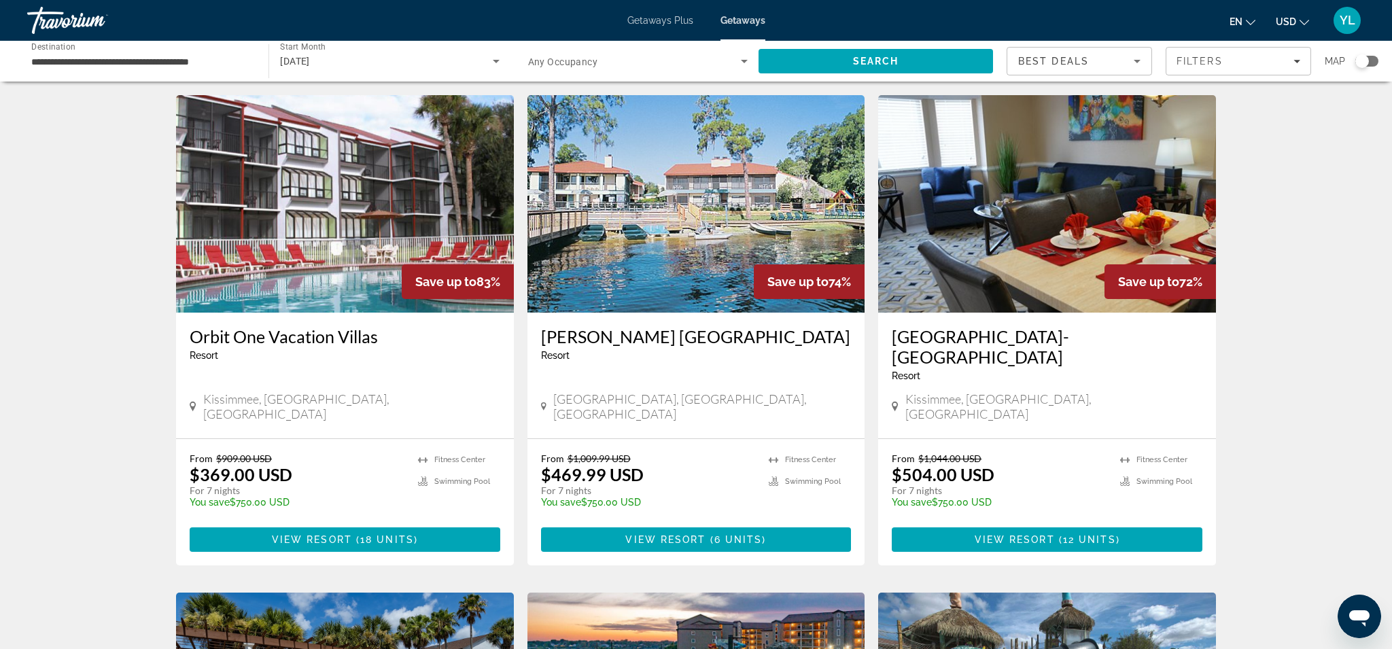
scroll to position [39, 0]
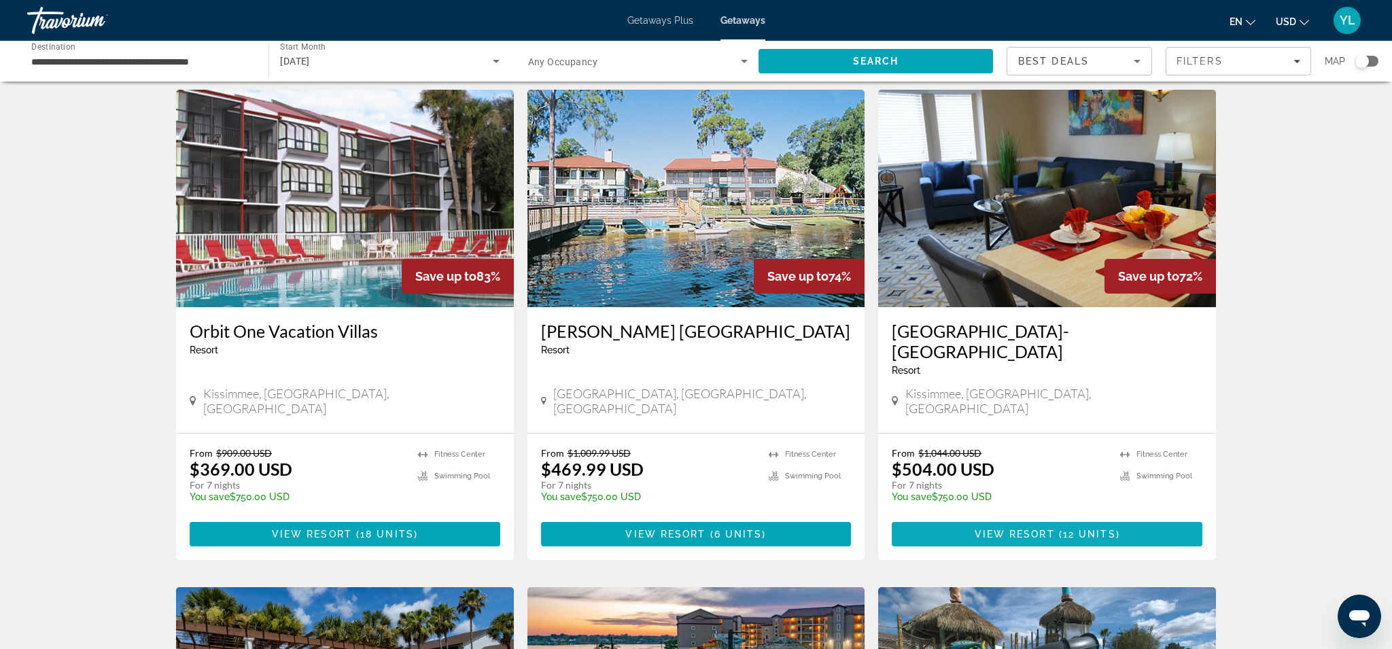
click at [1030, 529] on span "View Resort" at bounding box center [1015, 534] width 80 height 11
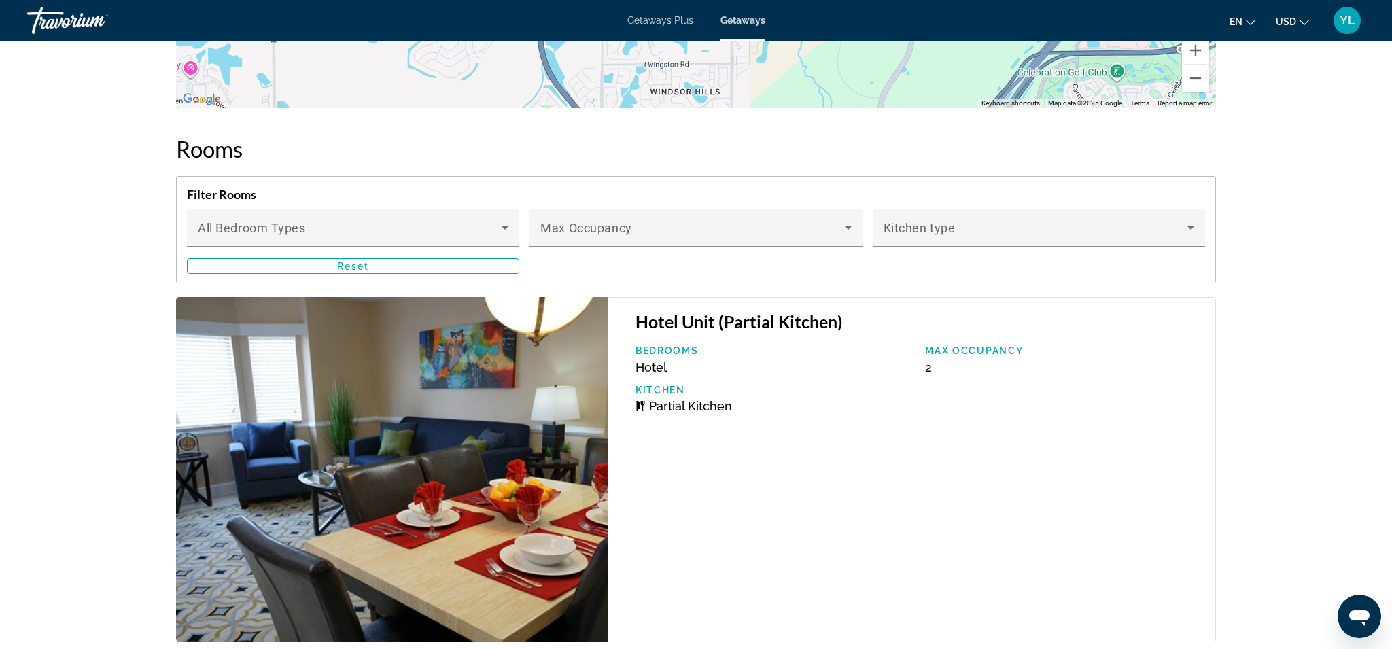
scroll to position [2418, 0]
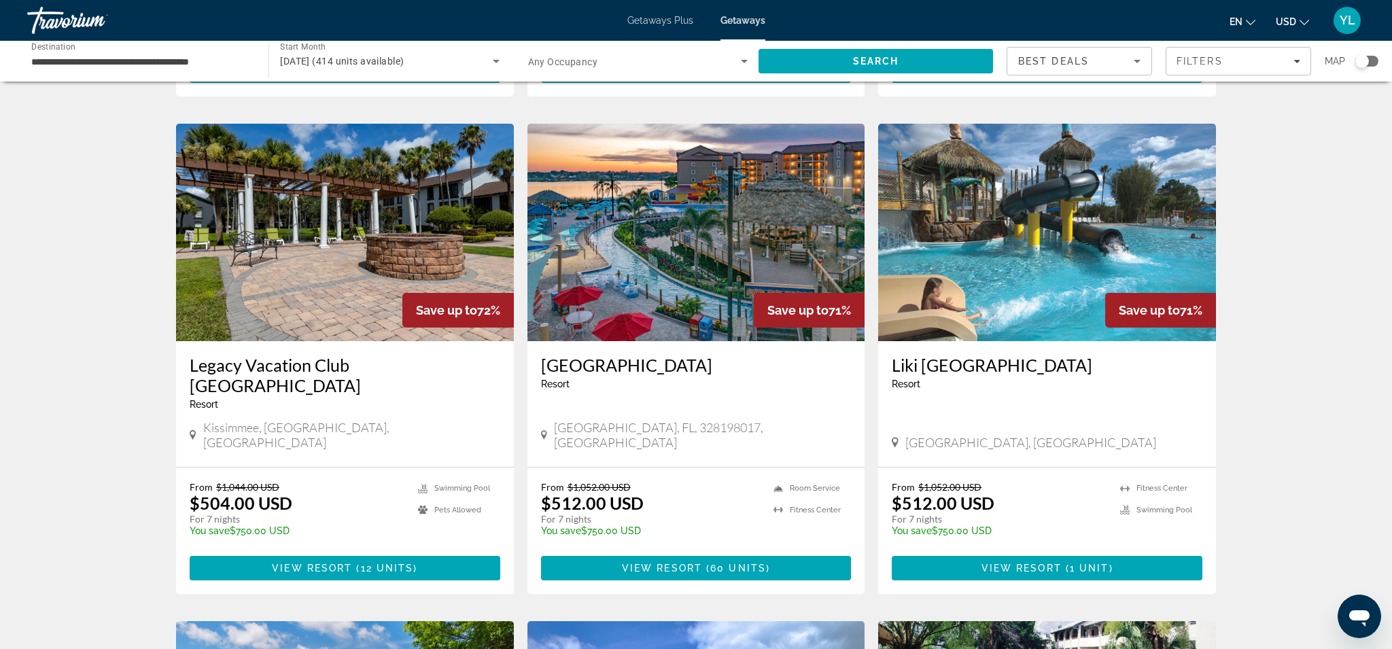
scroll to position [523, 0]
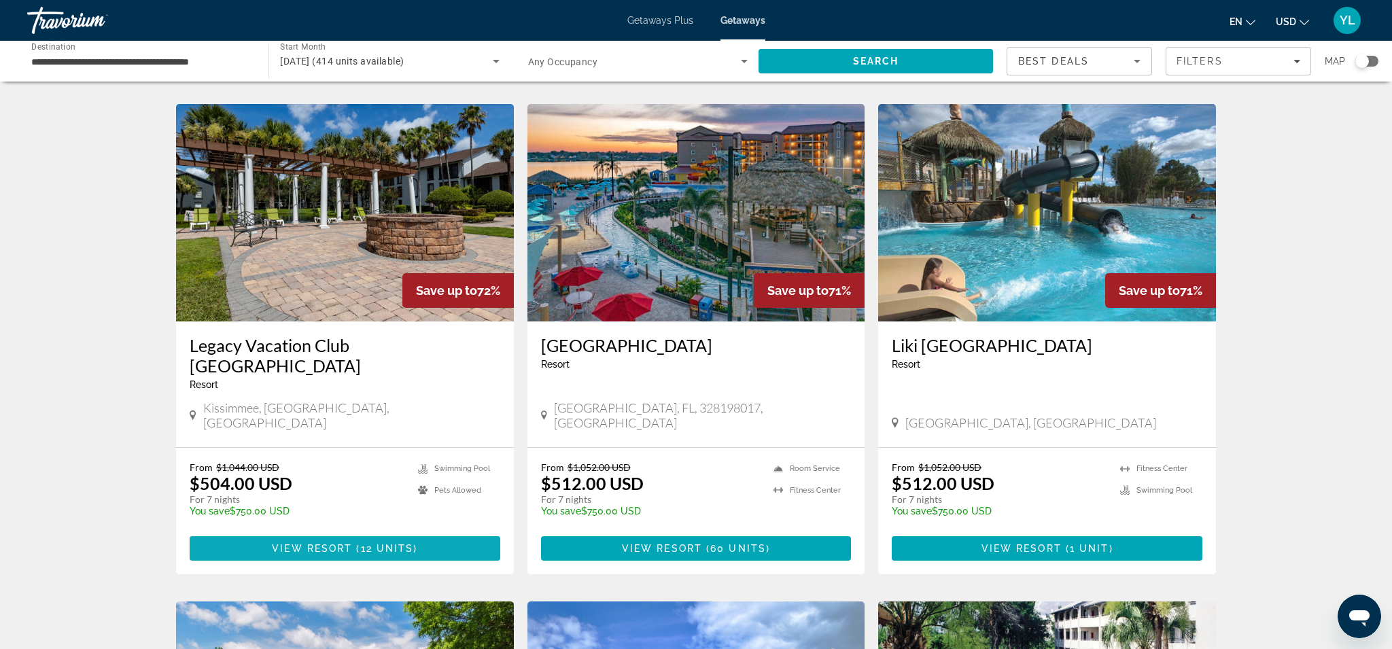
click at [347, 543] on span "View Resort" at bounding box center [312, 548] width 80 height 11
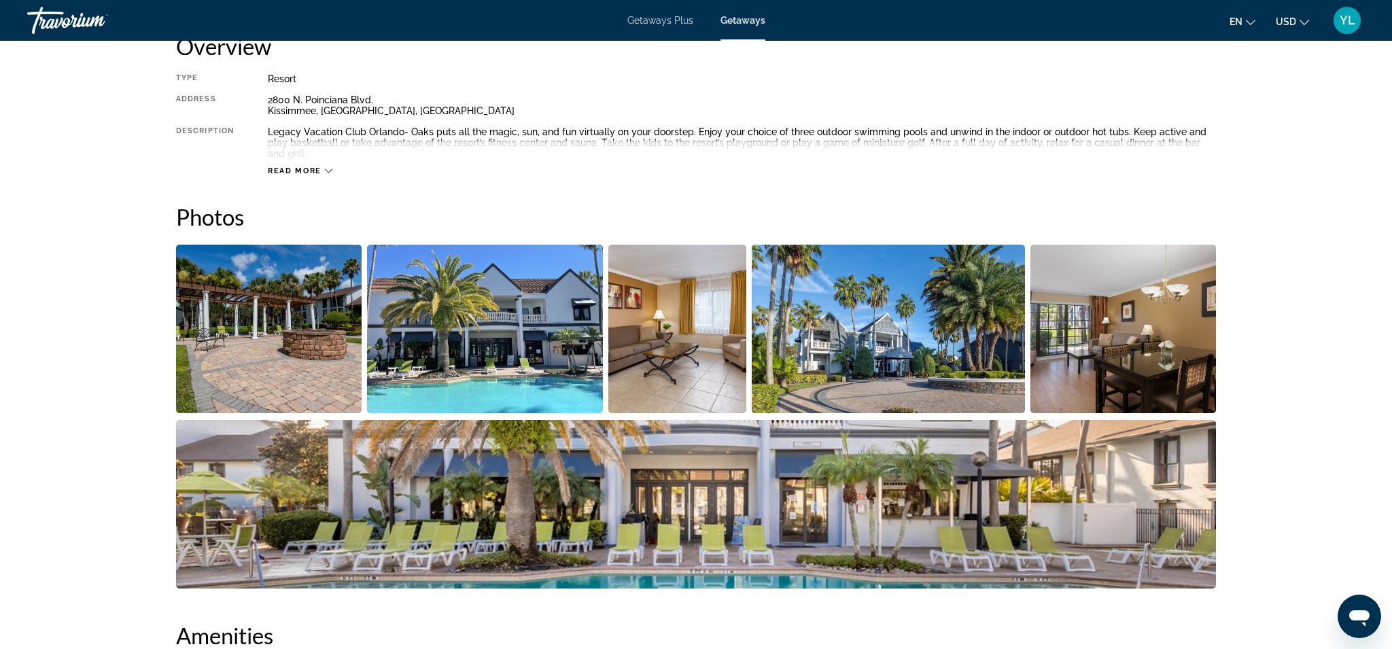
scroll to position [493, 0]
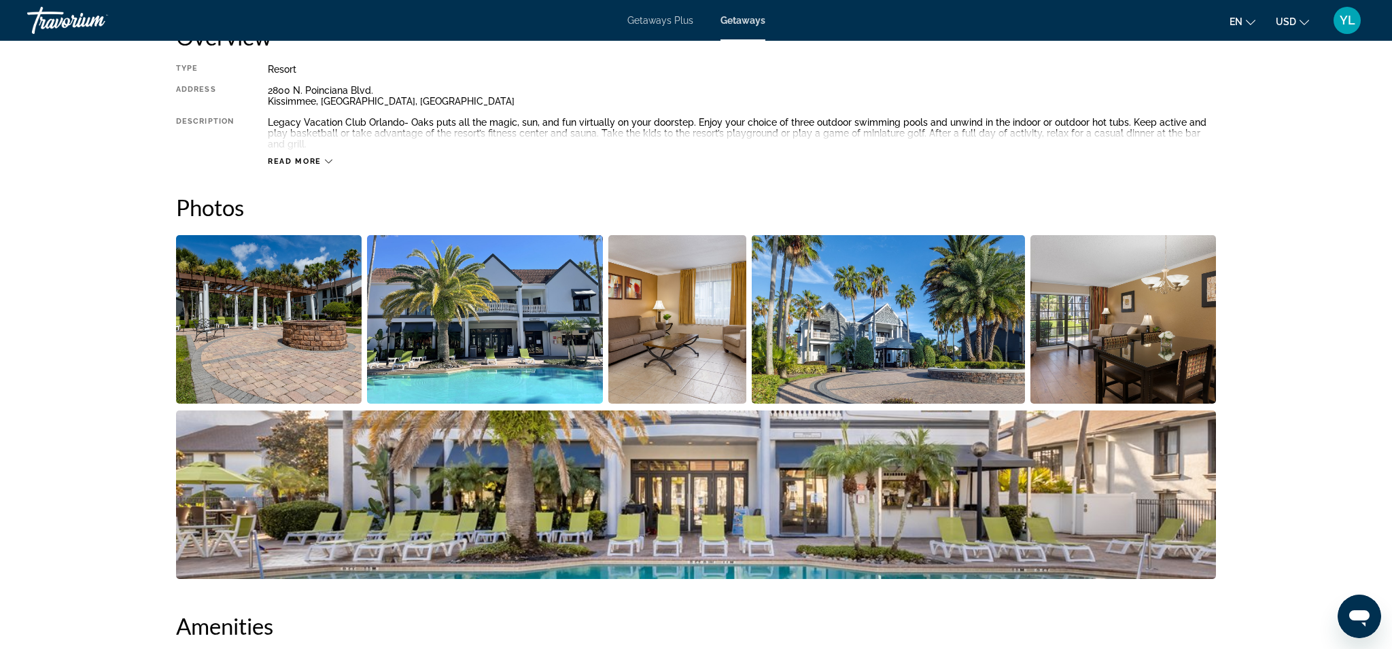
click at [291, 351] on img "Open full-screen image slider" at bounding box center [269, 319] width 186 height 169
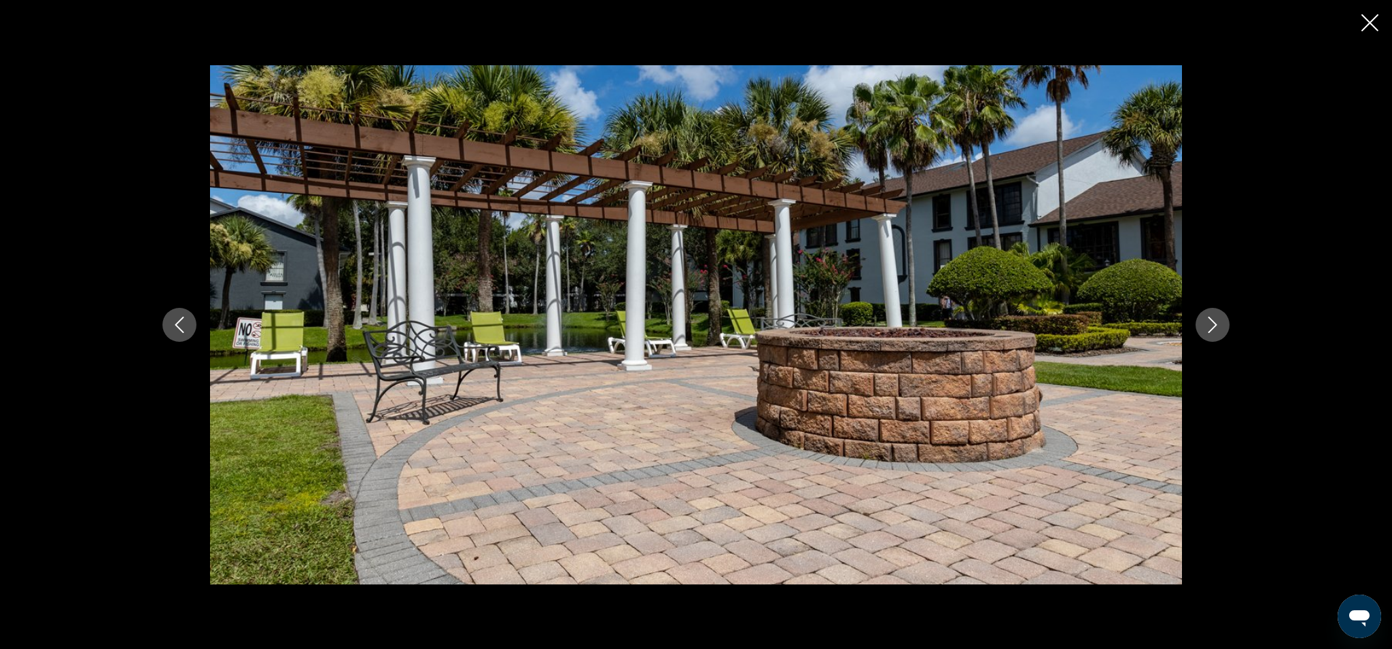
click at [1220, 329] on icon "Next image" at bounding box center [1212, 325] width 16 height 16
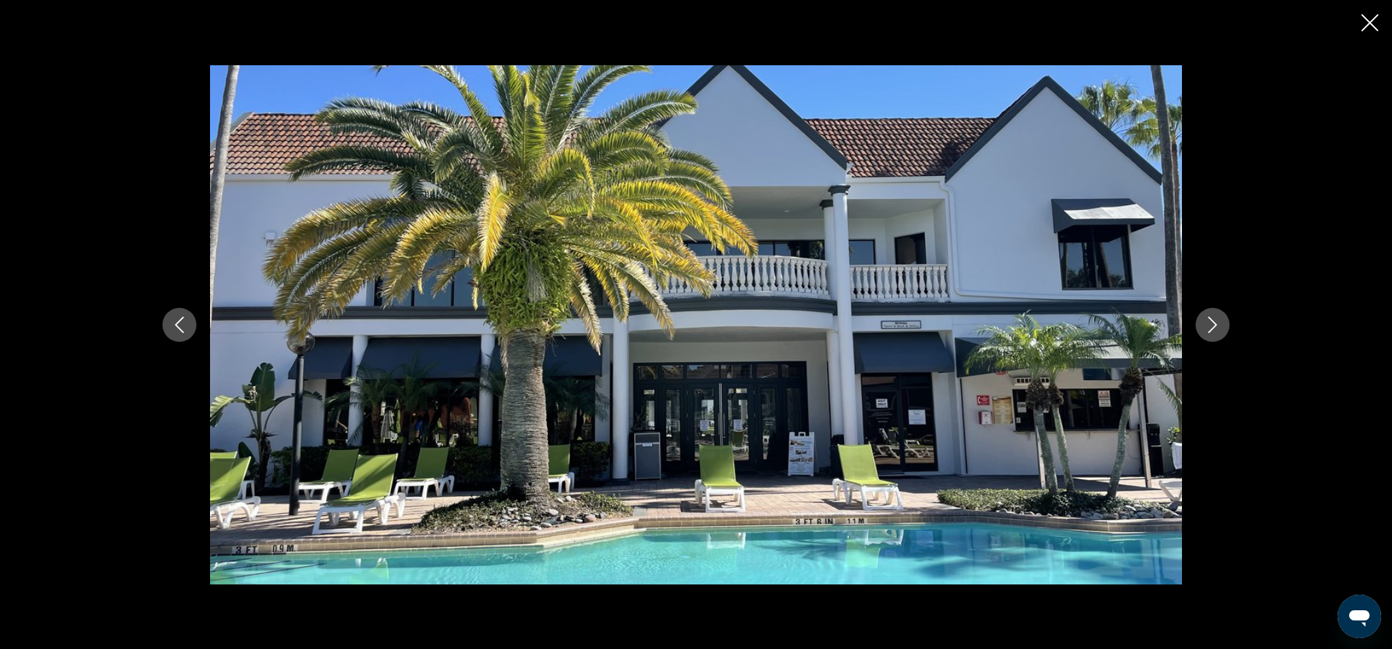
click at [1220, 329] on icon "Next image" at bounding box center [1212, 325] width 16 height 16
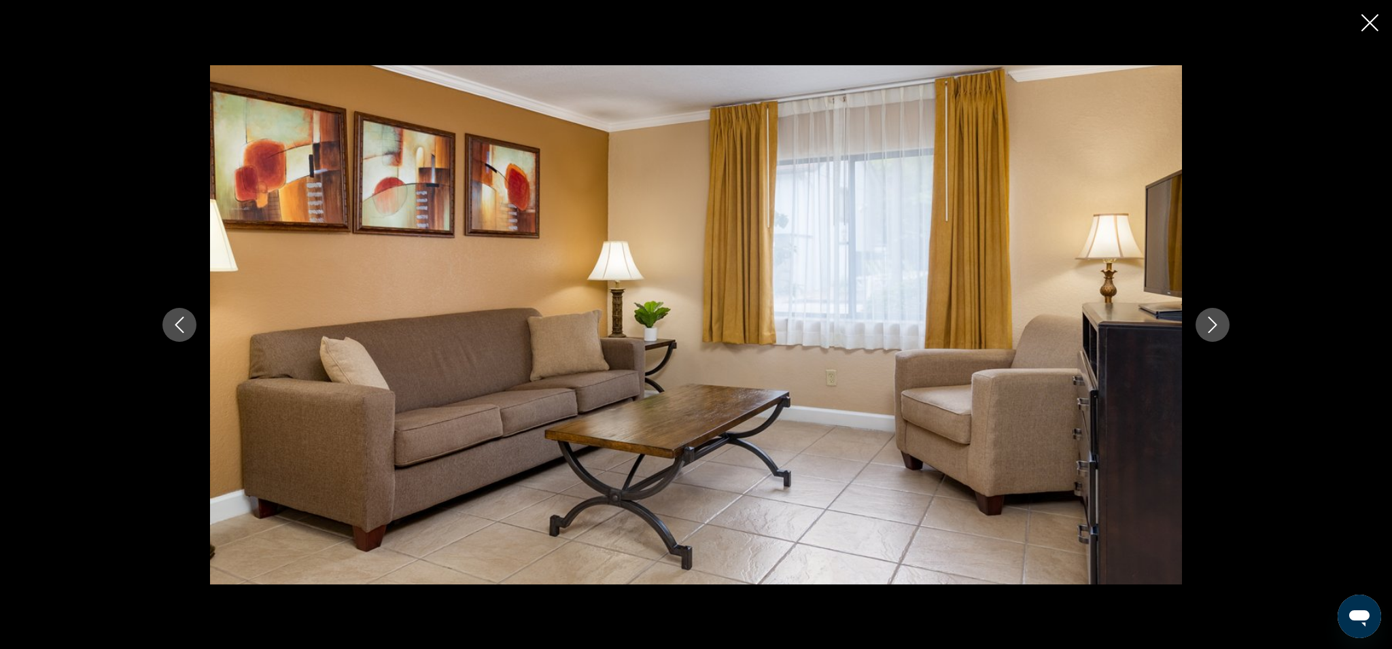
click at [1220, 329] on icon "Next image" at bounding box center [1212, 325] width 16 height 16
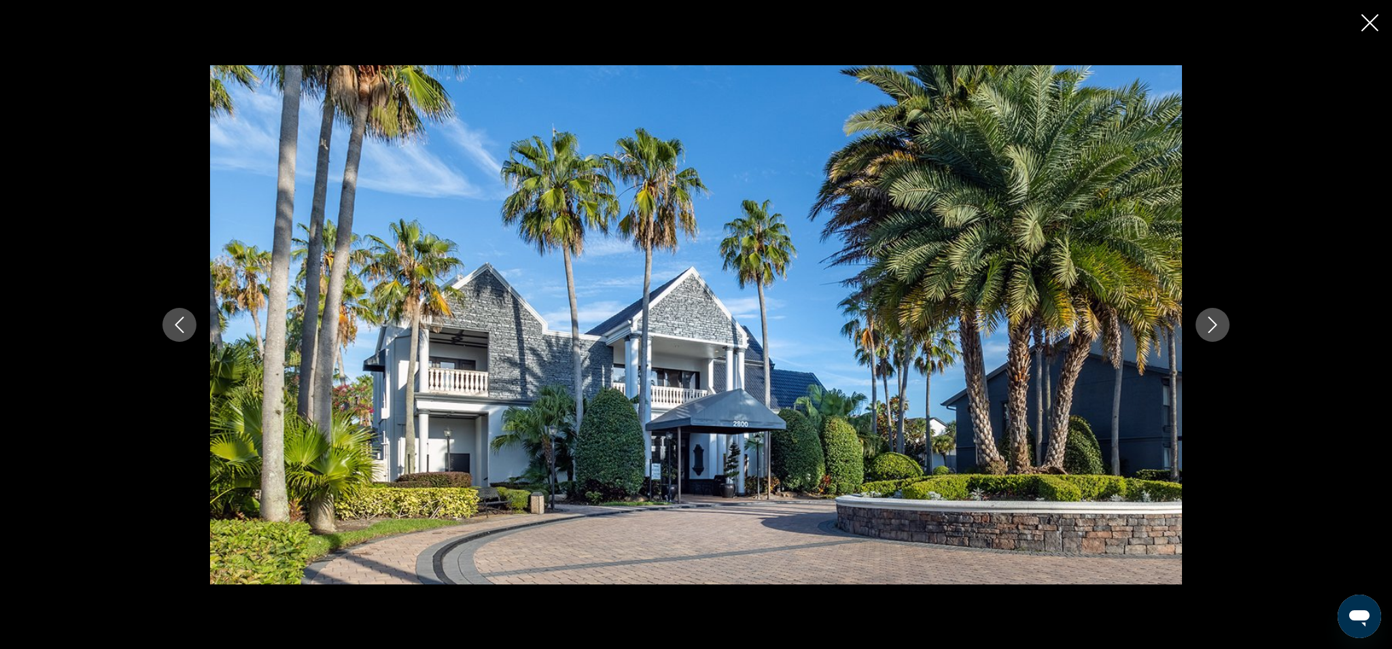
click at [1220, 329] on icon "Next image" at bounding box center [1212, 325] width 16 height 16
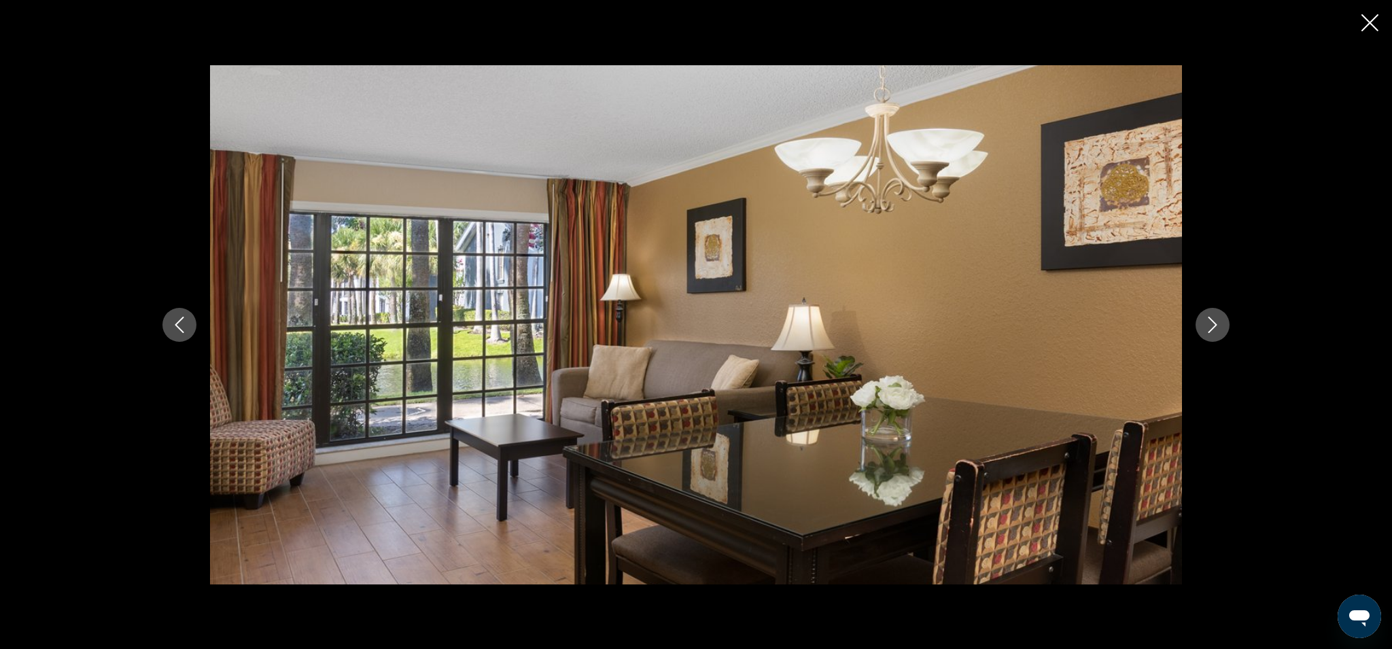
click at [1220, 329] on icon "Next image" at bounding box center [1212, 325] width 16 height 16
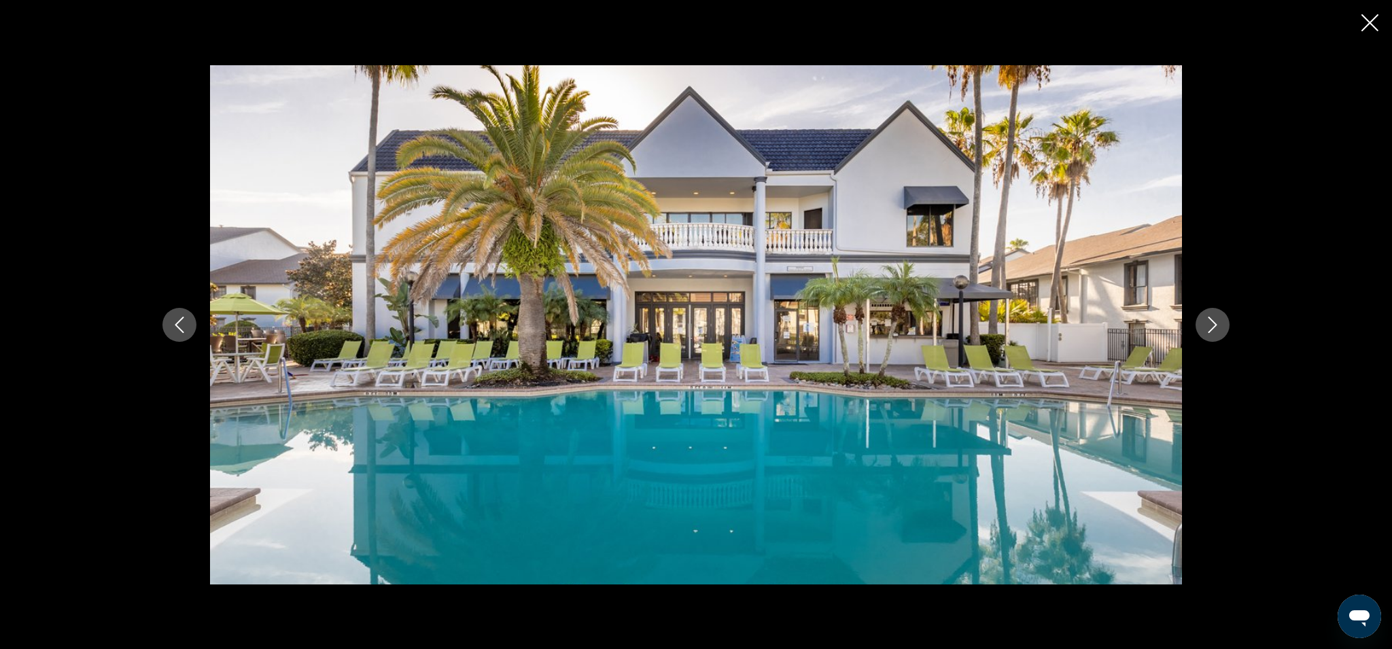
click at [1220, 329] on icon "Next image" at bounding box center [1212, 325] width 16 height 16
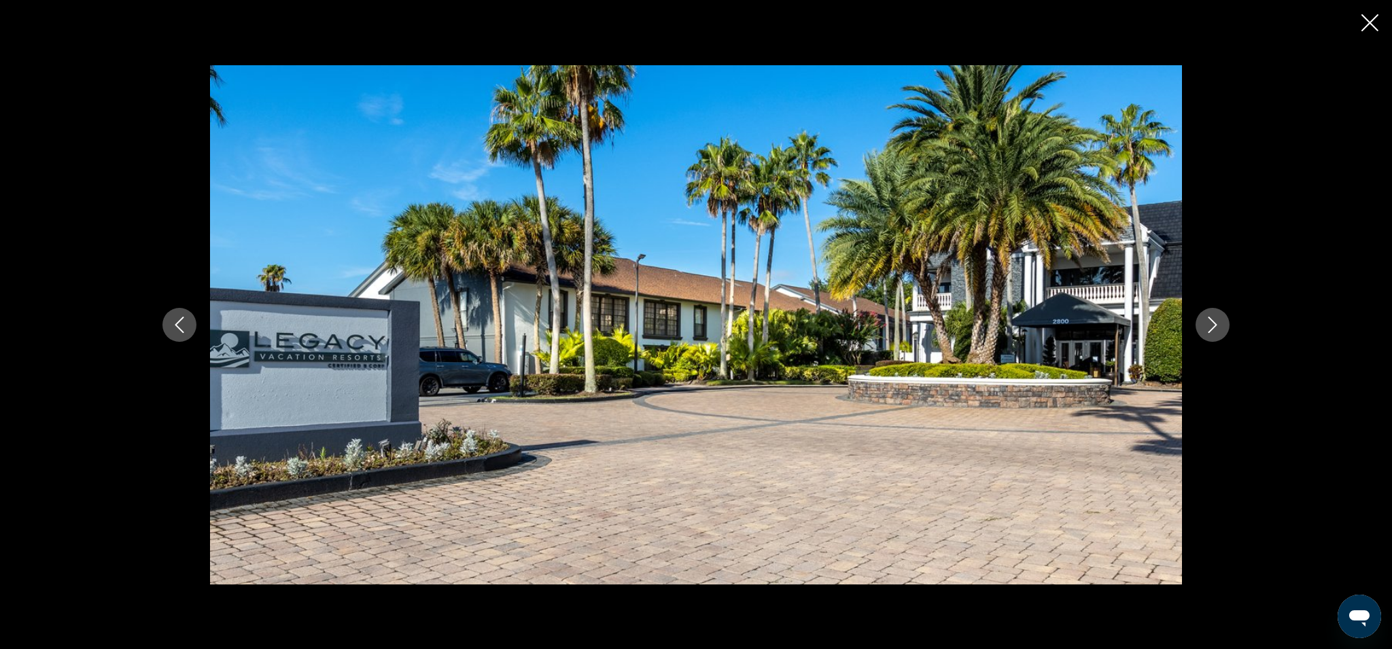
click at [1220, 329] on icon "Next image" at bounding box center [1212, 325] width 16 height 16
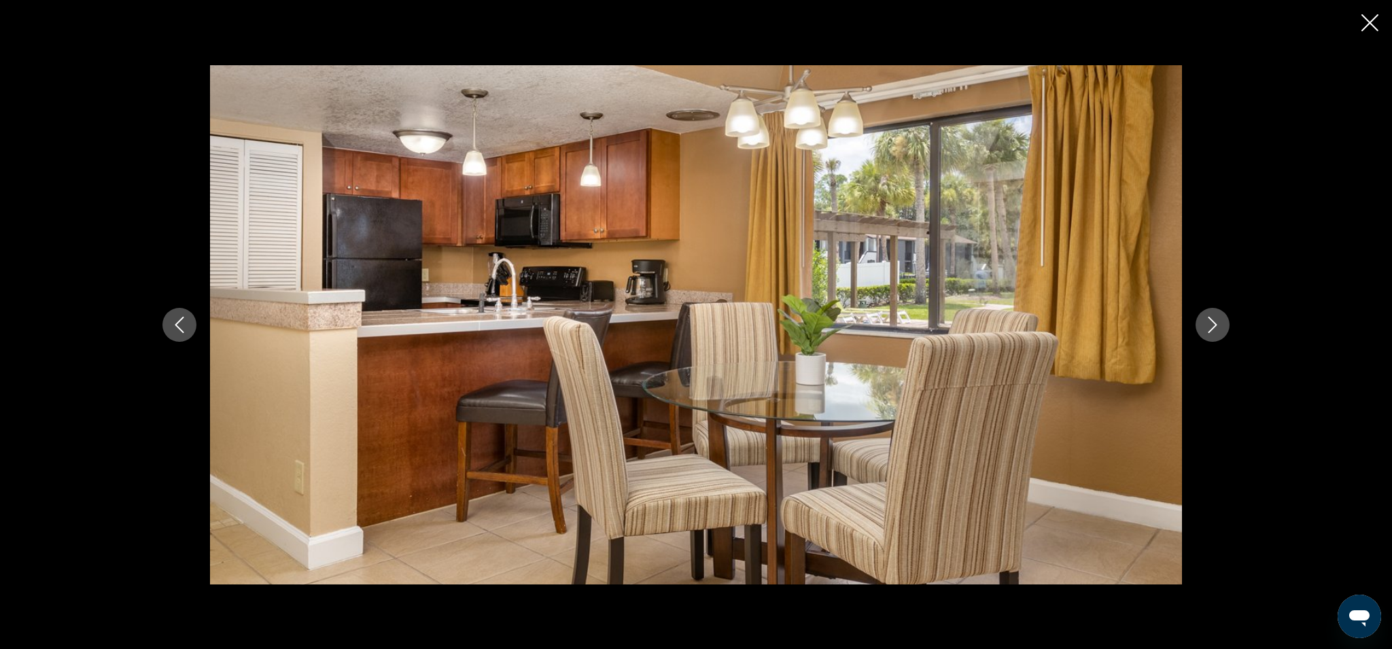
click at [1359, 26] on div "prev next" at bounding box center [696, 324] width 1392 height 649
click at [1364, 24] on icon "Close slideshow" at bounding box center [1369, 22] width 17 height 17
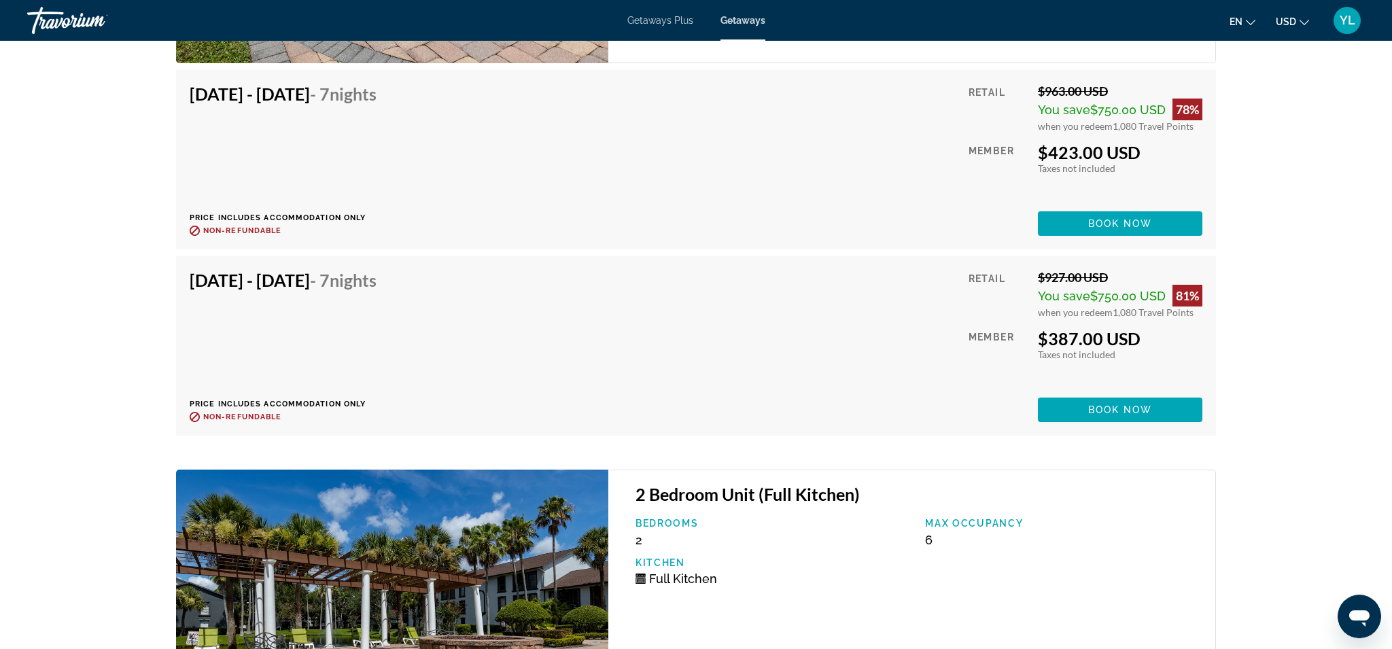
scroll to position [4052, 0]
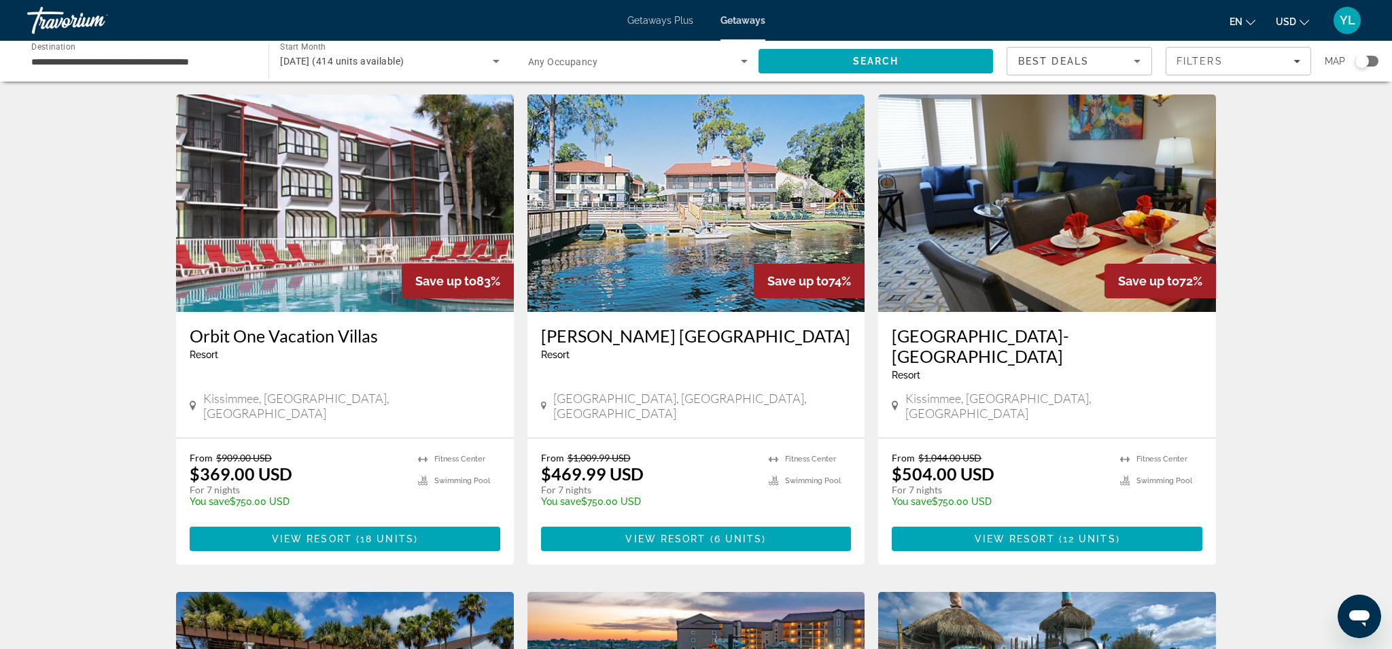
scroll to position [62, 0]
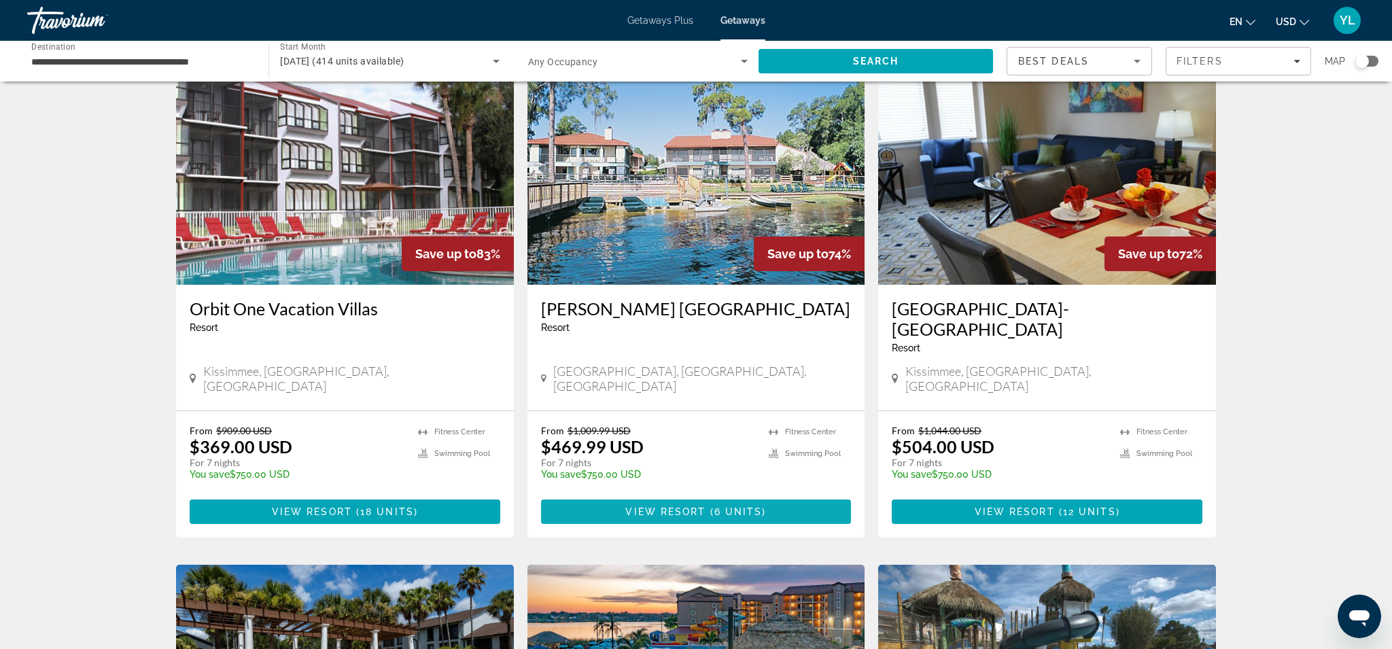
click at [642, 506] on span "View Resort" at bounding box center [665, 511] width 80 height 11
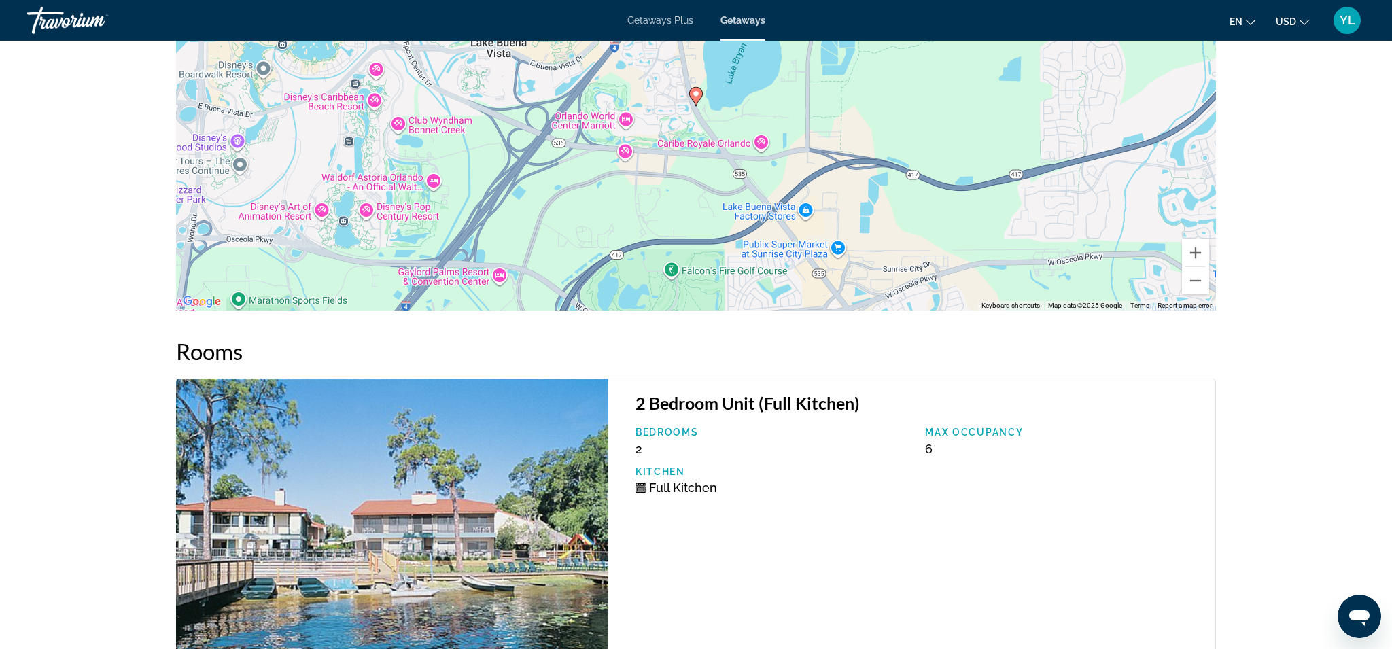
scroll to position [1707, 0]
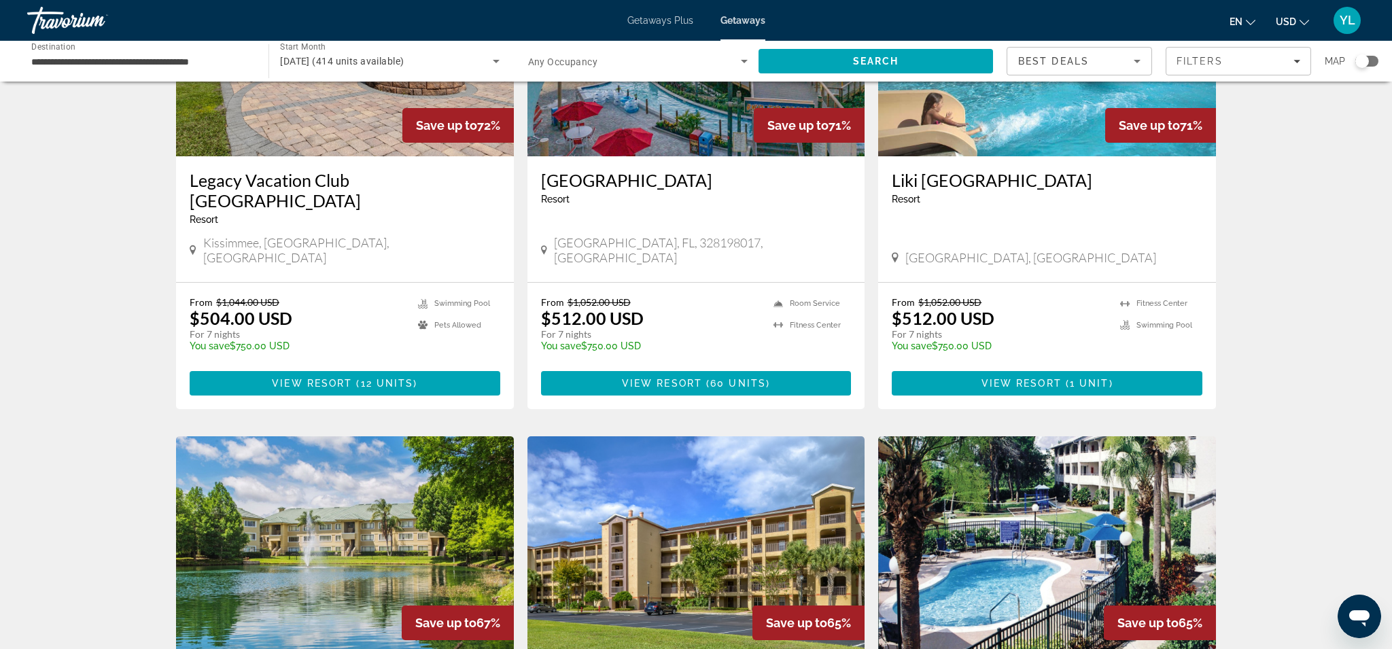
scroll to position [703, 0]
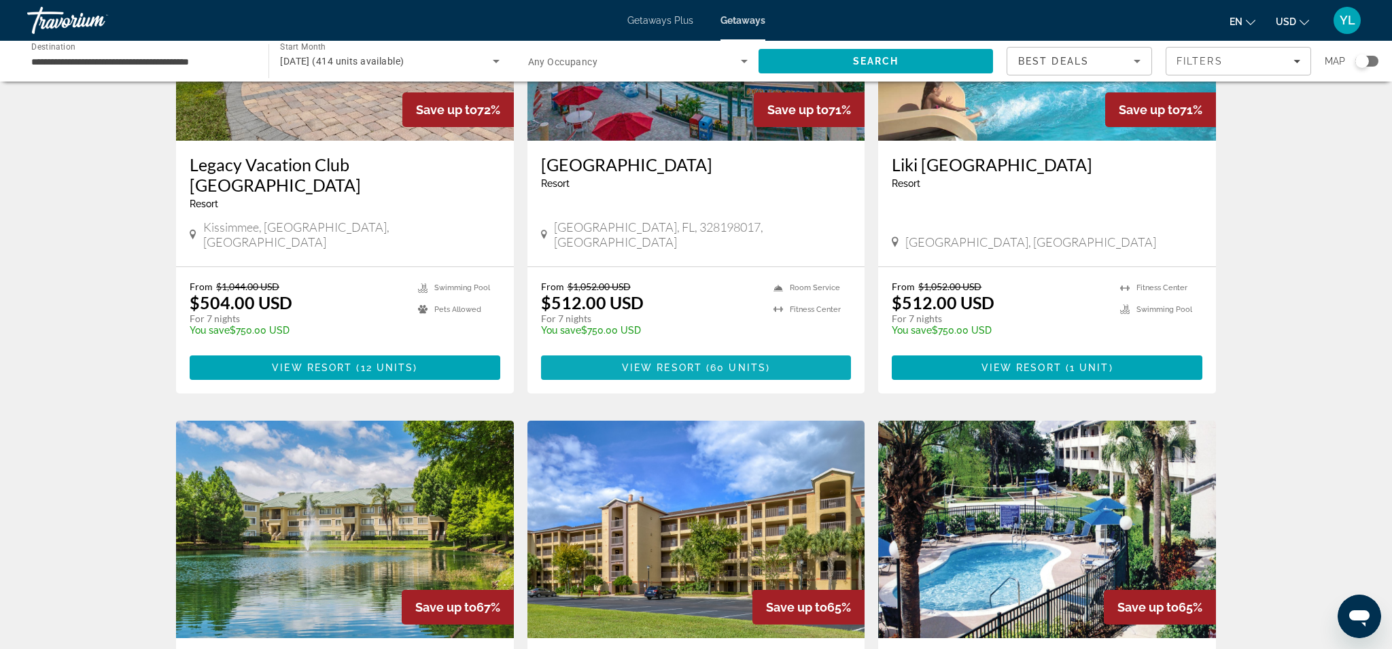
click at [661, 362] on span "View Resort" at bounding box center [662, 367] width 80 height 11
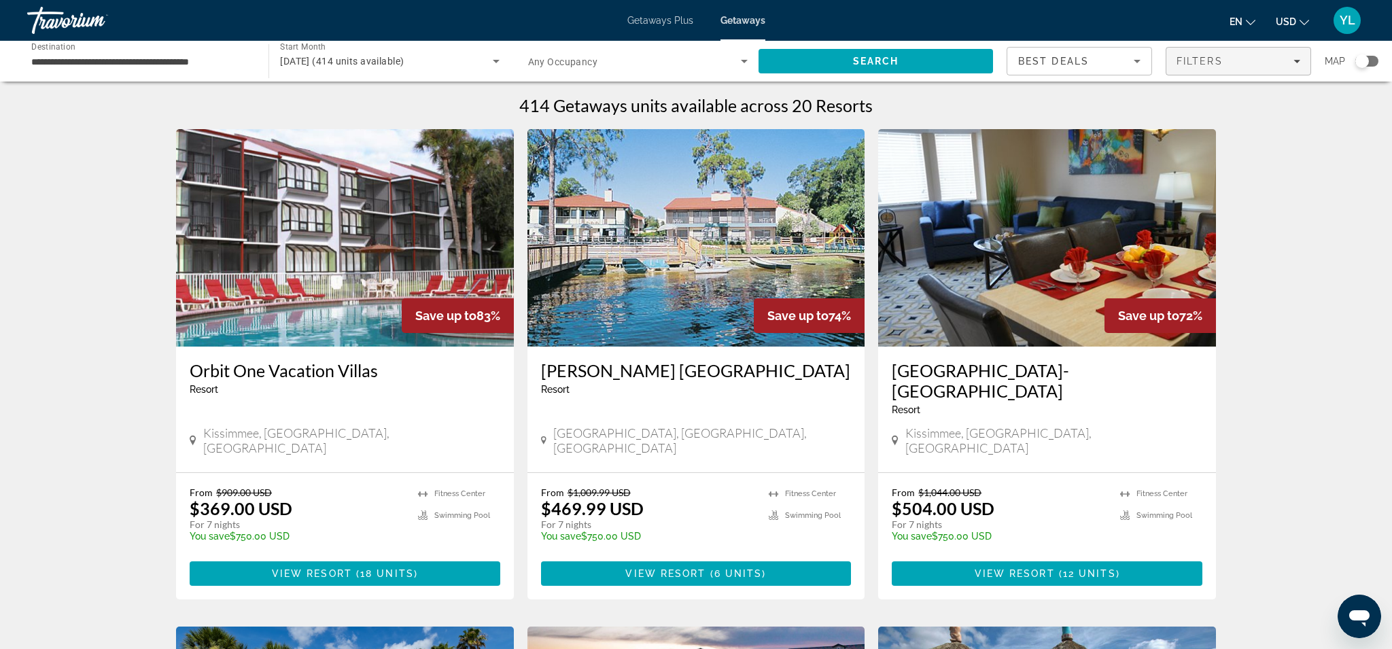
click at [1238, 68] on span "Filters" at bounding box center [1238, 61] width 144 height 33
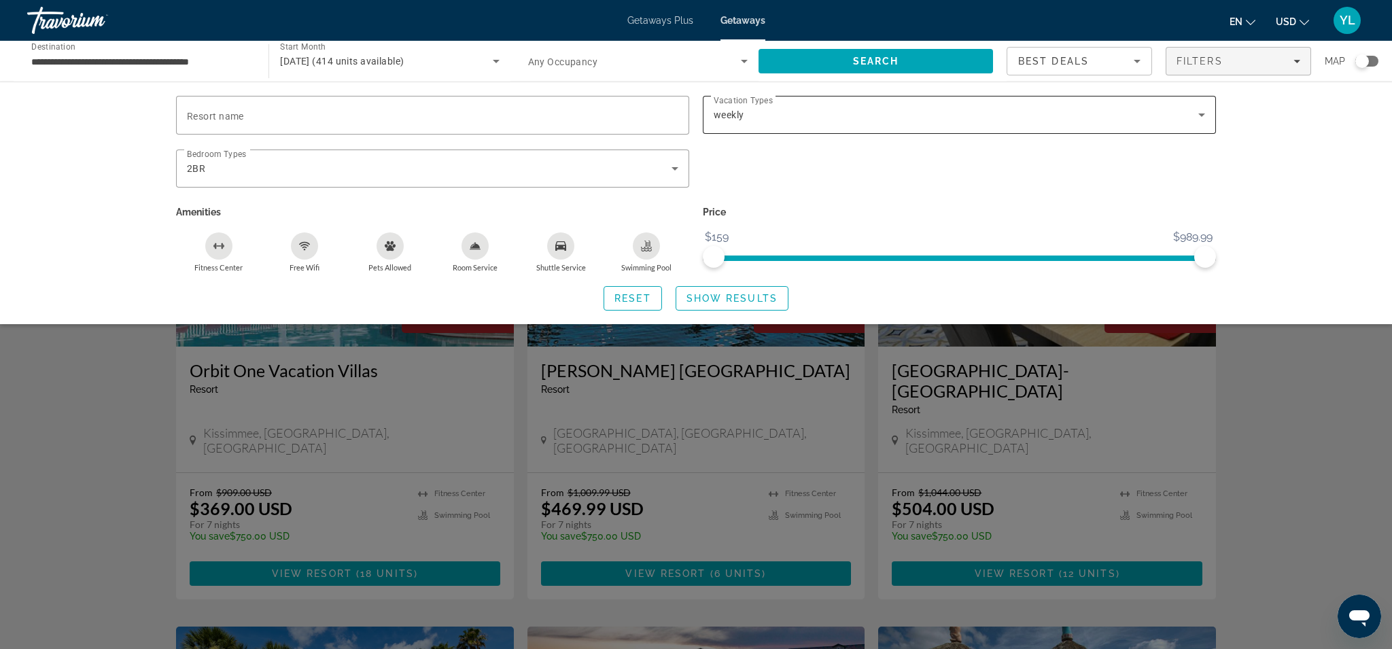
click at [1197, 117] on icon "Search widget" at bounding box center [1202, 115] width 16 height 16
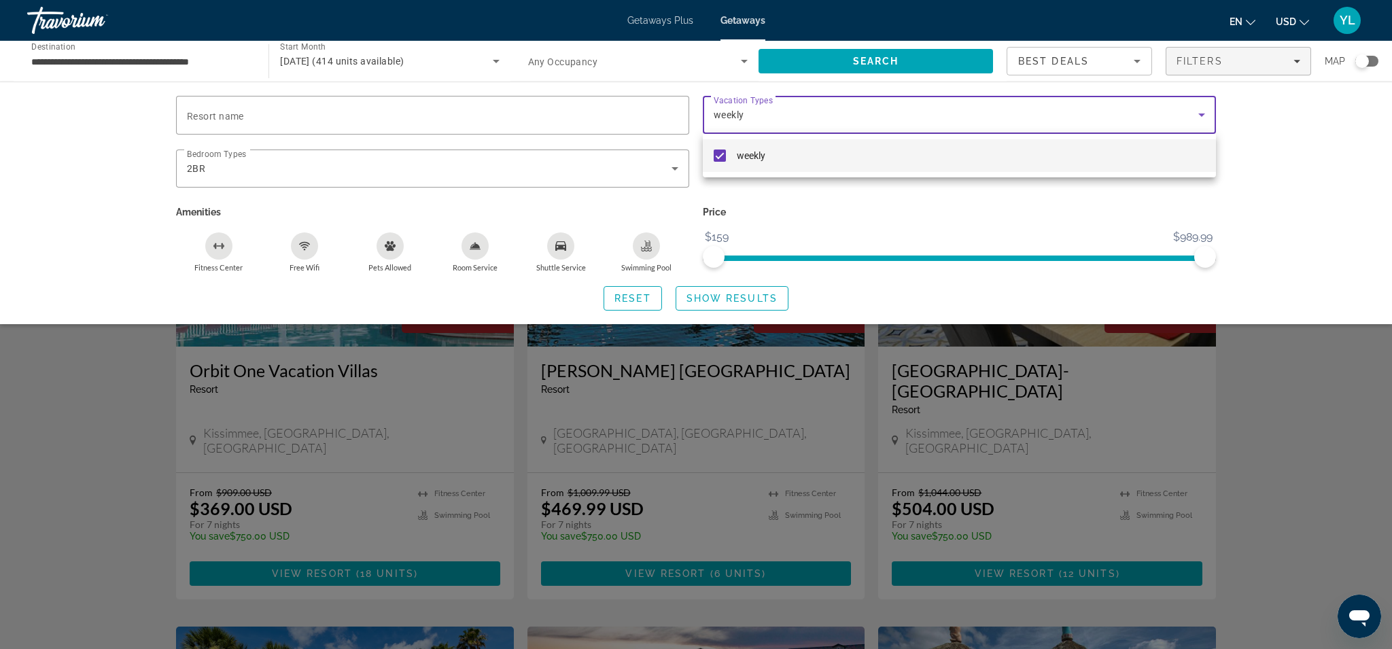
click at [722, 155] on mat-pseudo-checkbox at bounding box center [720, 156] width 12 height 12
click at [645, 300] on div at bounding box center [696, 324] width 1392 height 649
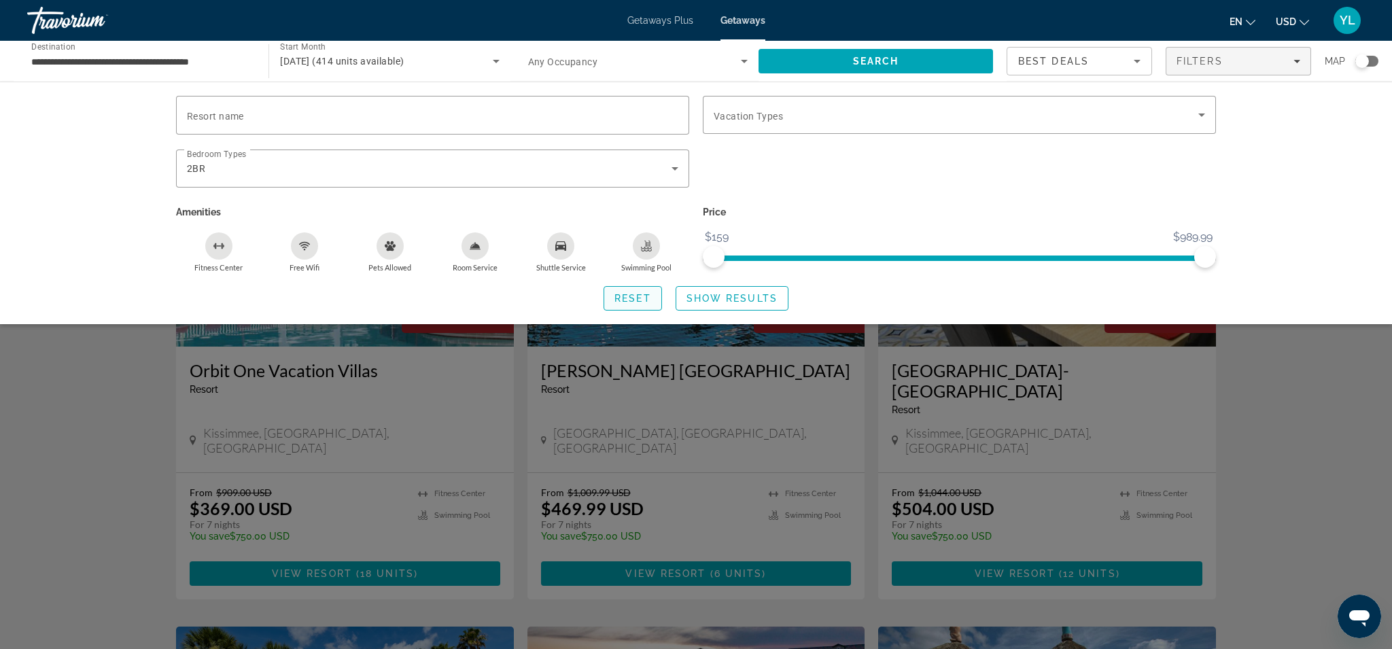
click at [644, 300] on span "Reset" at bounding box center [632, 298] width 37 height 11
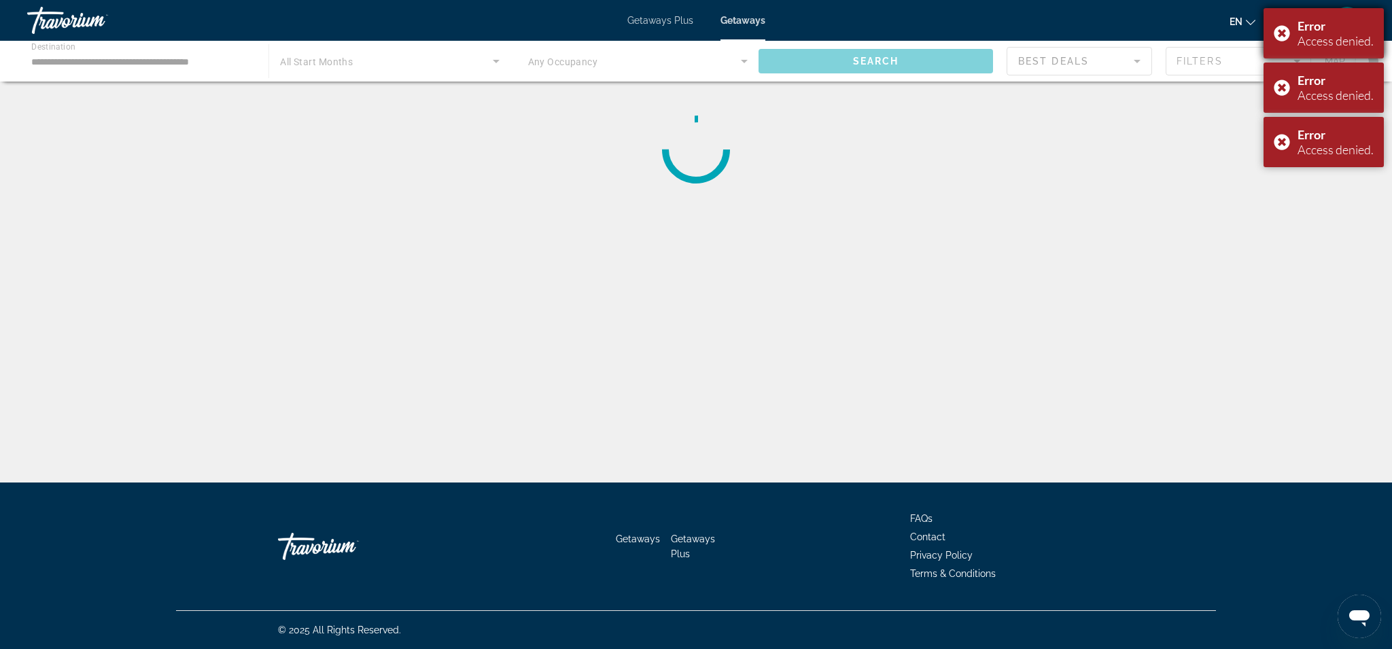
click at [1289, 37] on div "Error Access denied." at bounding box center [1324, 33] width 120 height 50
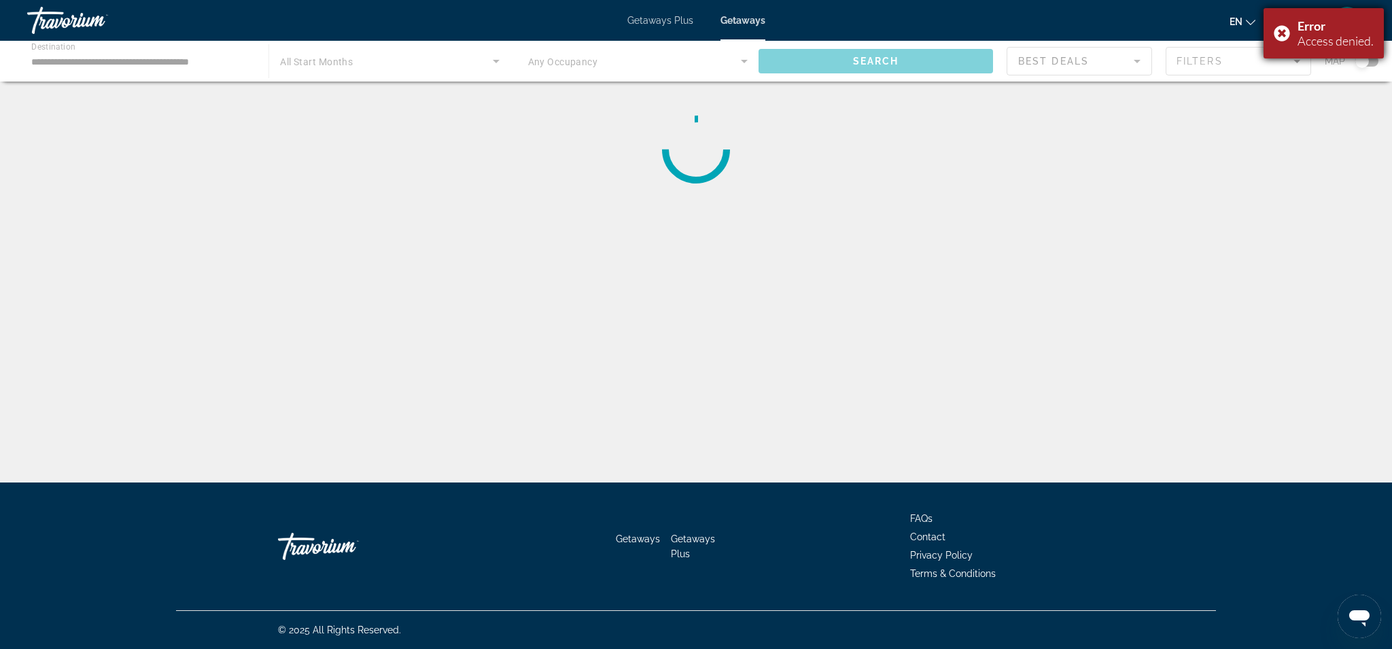
click at [1283, 34] on div "Error Access denied." at bounding box center [1324, 33] width 120 height 50
click at [583, 296] on div "**********" at bounding box center [696, 336] width 1392 height 483
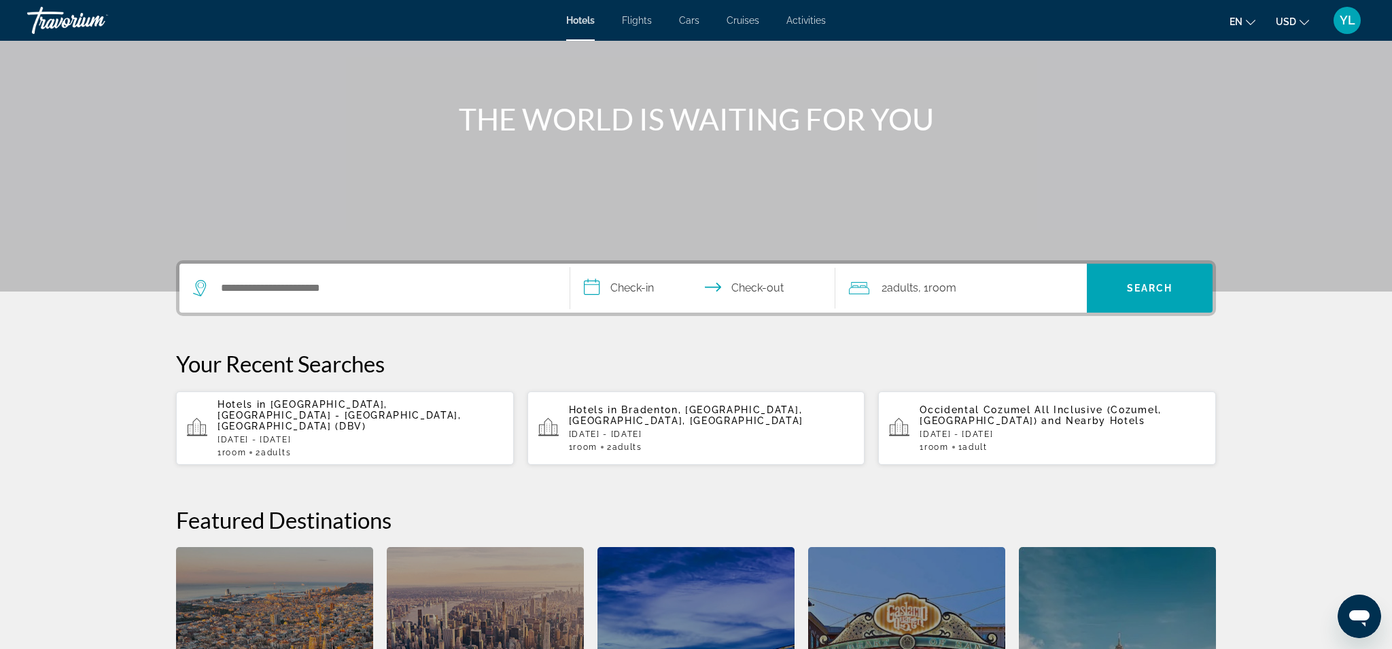
click at [348, 299] on div "Search widget" at bounding box center [374, 288] width 363 height 49
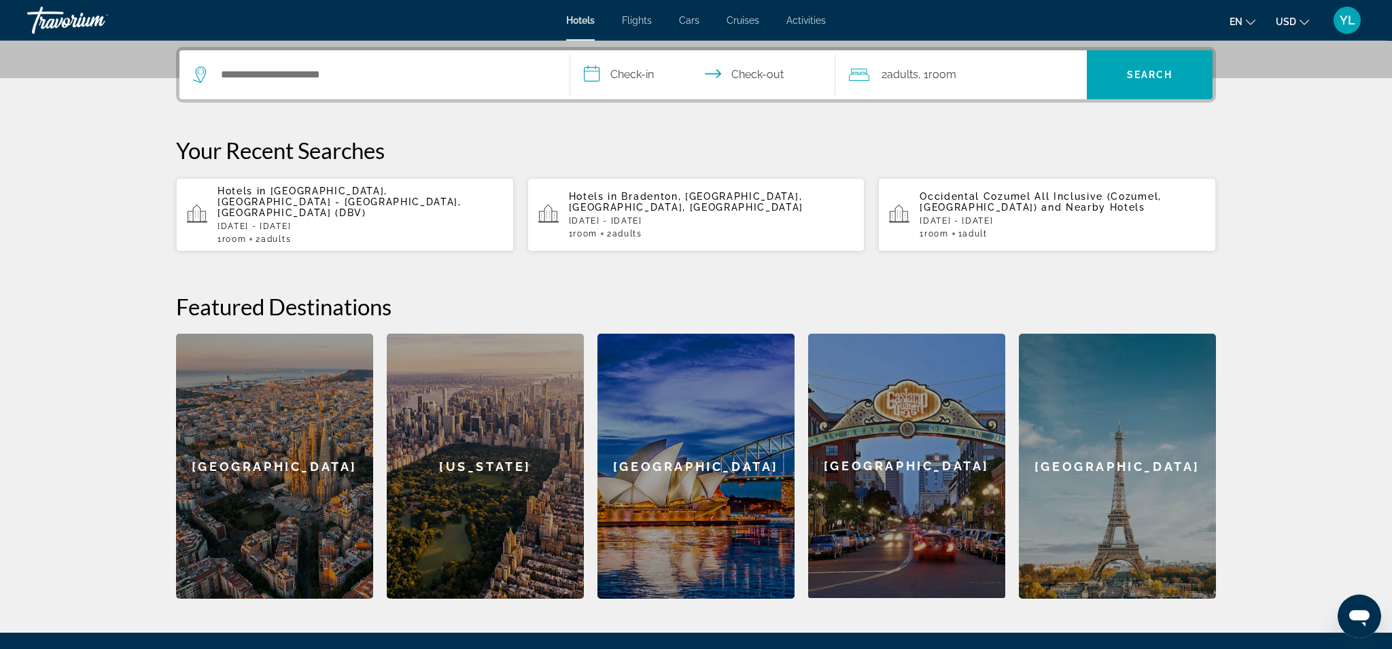
scroll to position [332, 0]
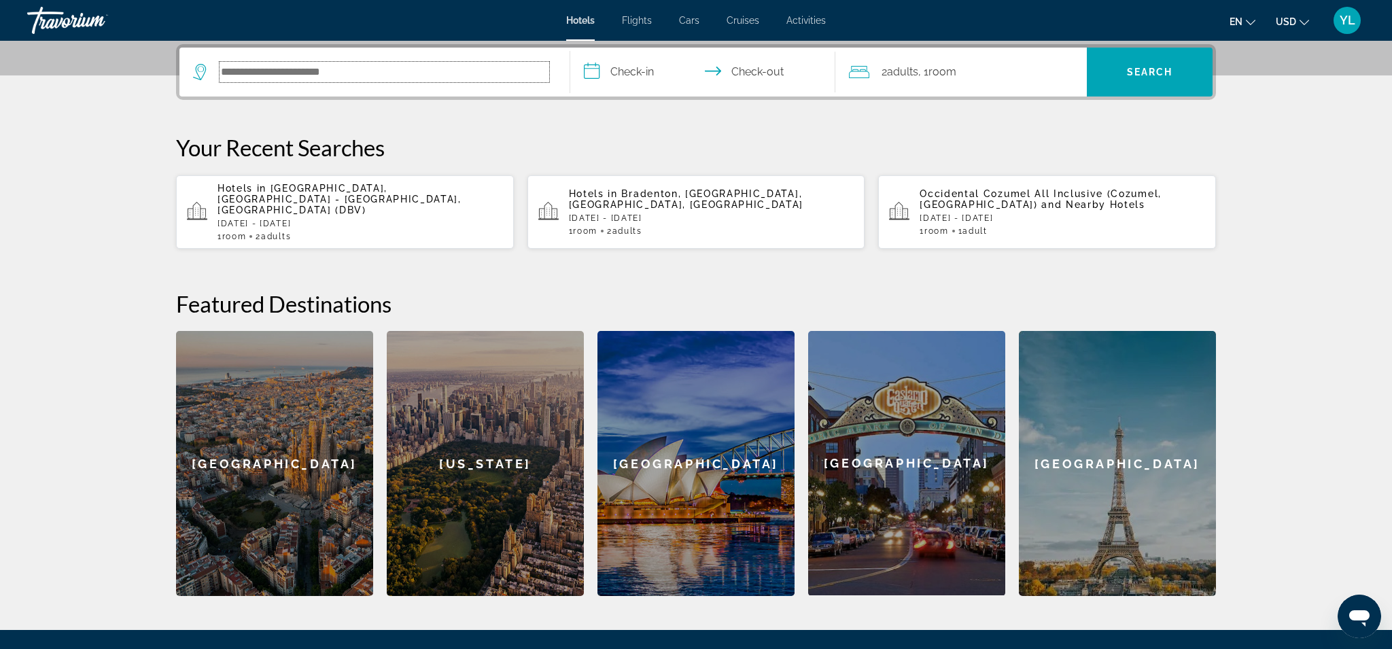
click at [344, 78] on input "Search hotel destination" at bounding box center [385, 72] width 330 height 20
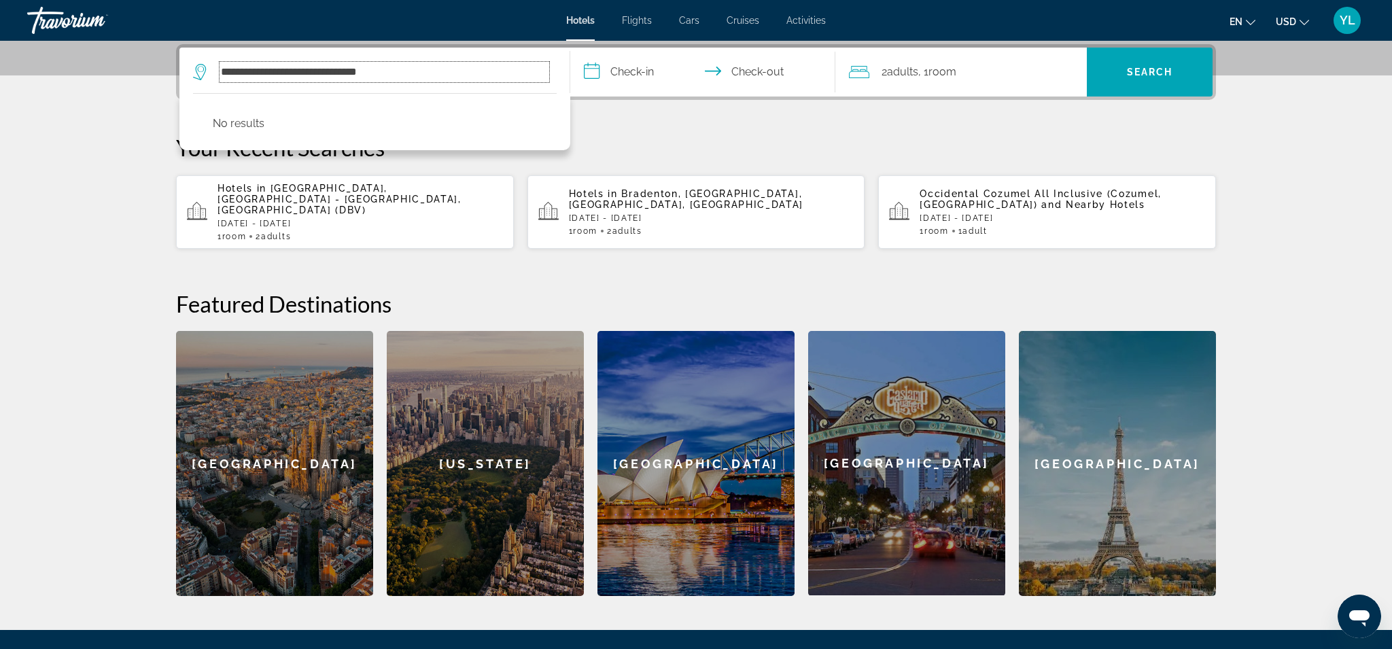
click at [479, 73] on input "**********" at bounding box center [385, 72] width 330 height 20
type input "*"
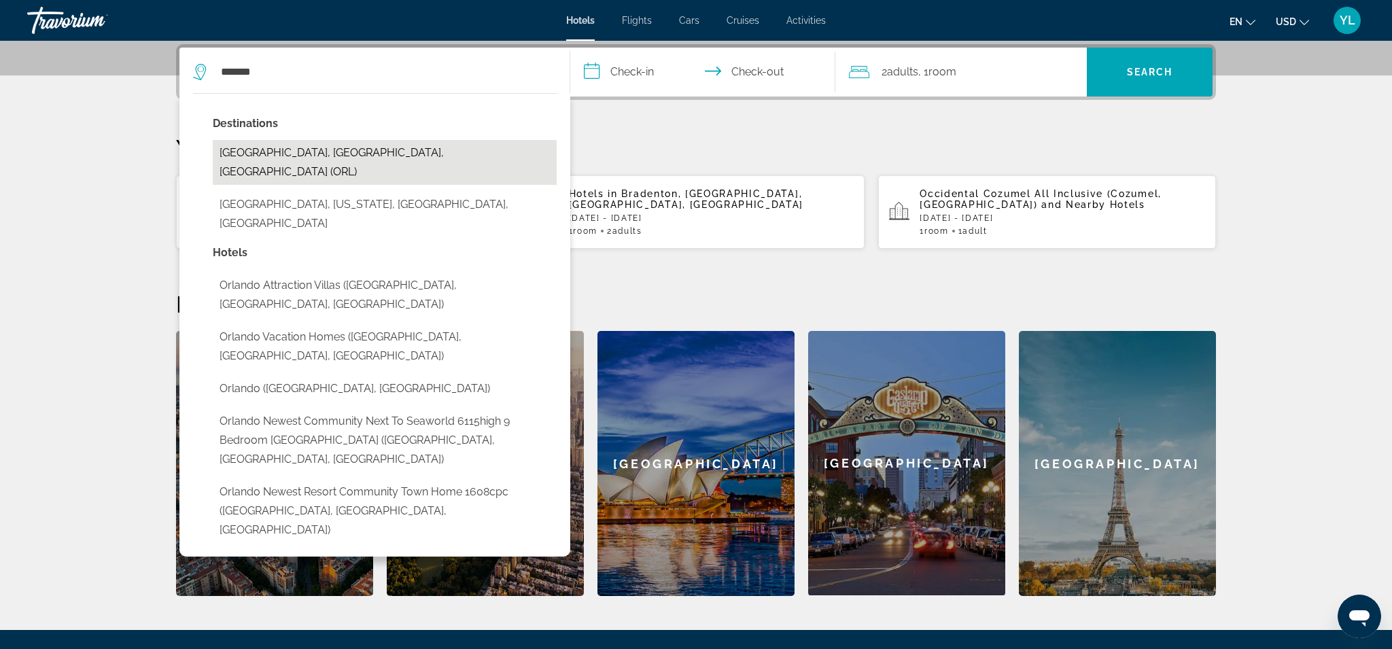
click at [345, 152] on button "Orlando, FL, United States (ORL)" at bounding box center [385, 162] width 344 height 45
type input "**********"
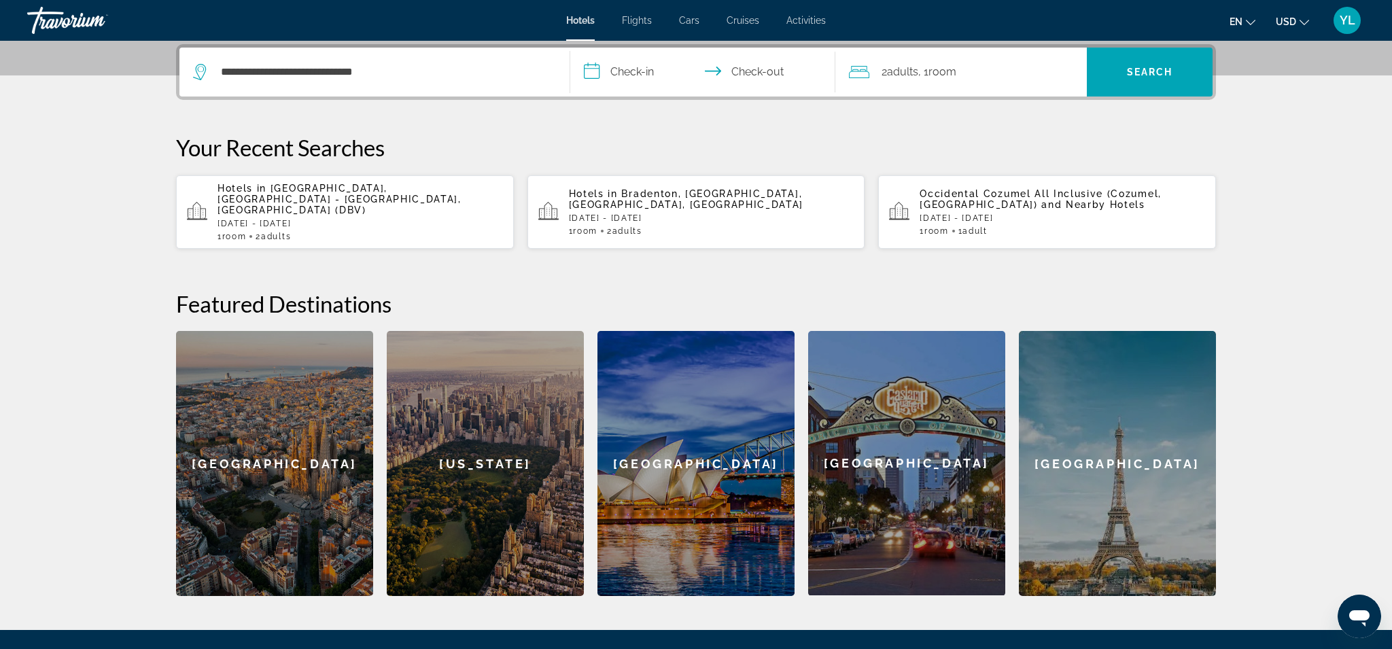
click at [595, 70] on input "**********" at bounding box center [705, 74] width 271 height 53
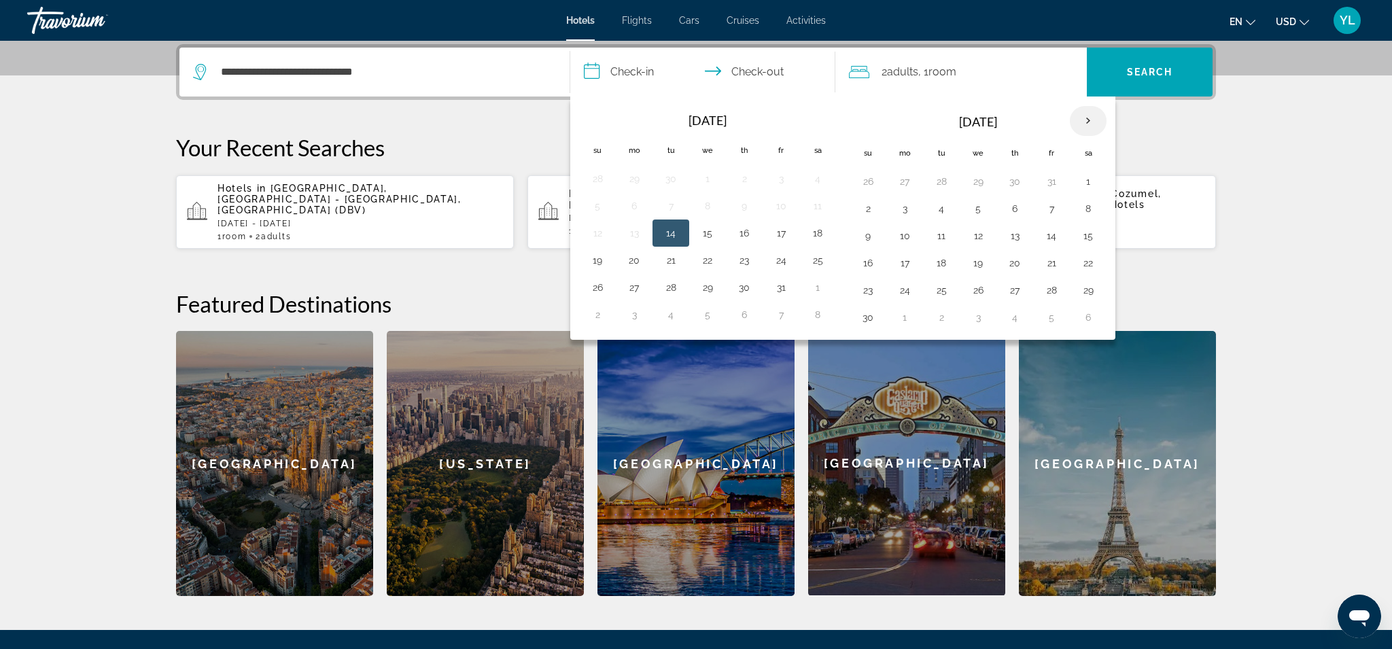
click at [1088, 120] on th "Next month" at bounding box center [1088, 121] width 37 height 30
click at [1019, 296] on button "26" at bounding box center [1015, 290] width 22 height 19
click at [1087, 122] on th "Next month" at bounding box center [1088, 121] width 37 height 30
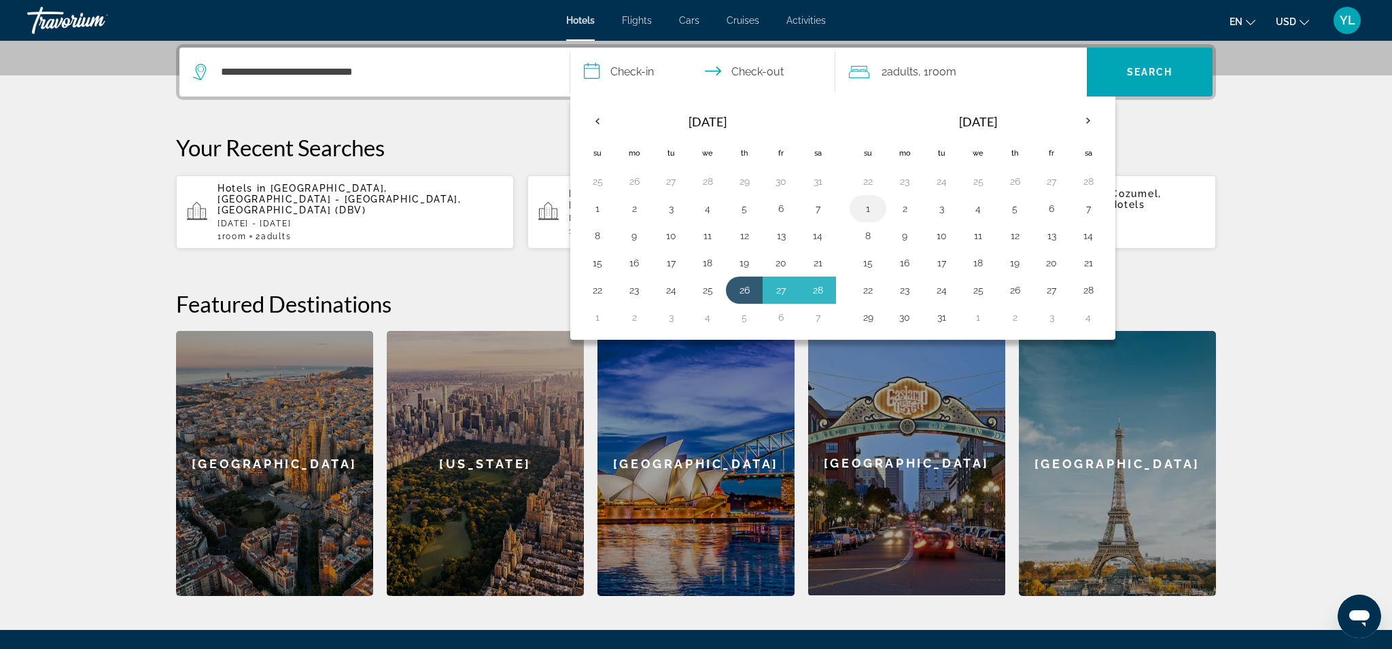
click at [867, 209] on button "1" at bounding box center [868, 208] width 22 height 19
type input "**********"
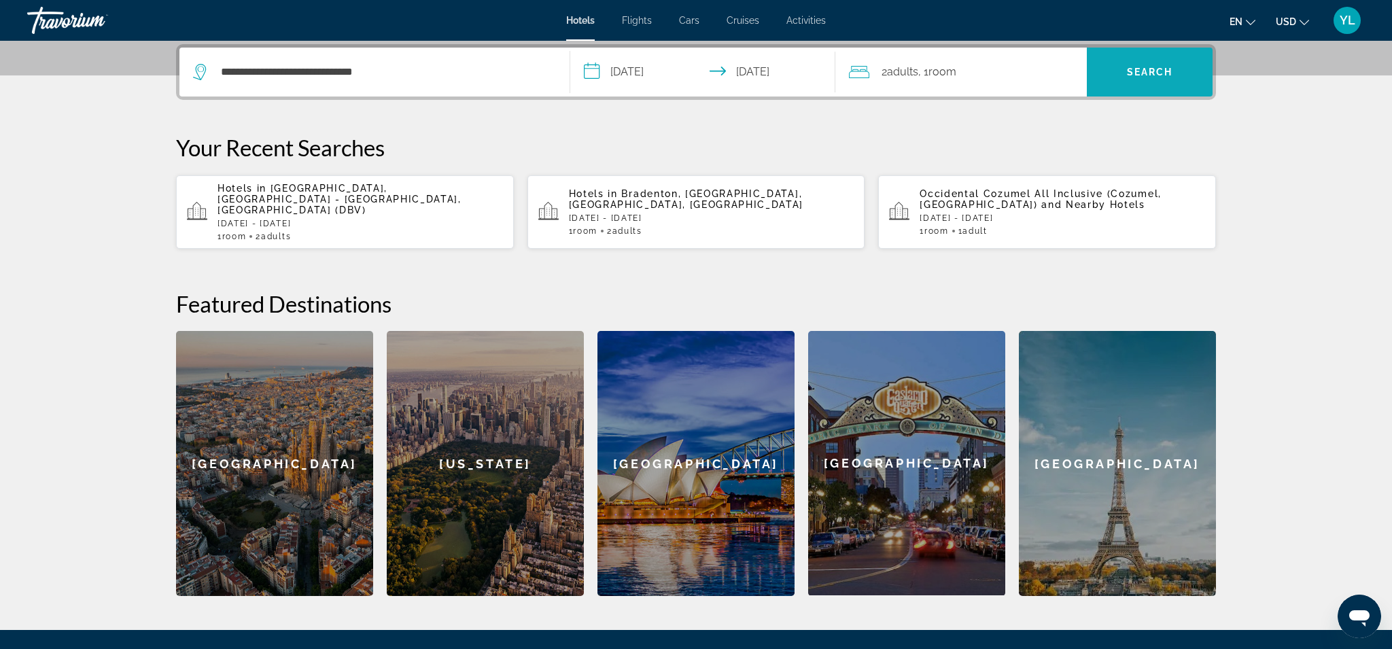
click at [1173, 75] on span "Search" at bounding box center [1150, 72] width 46 height 11
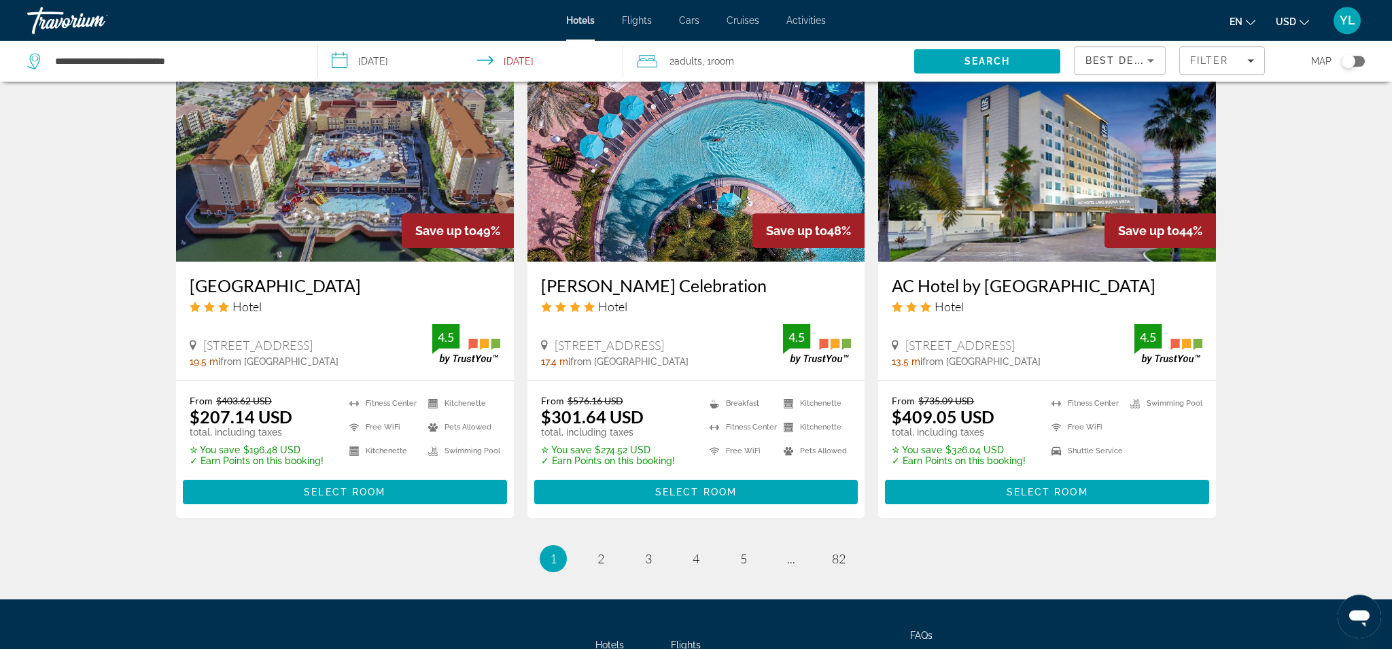
scroll to position [1789, 0]
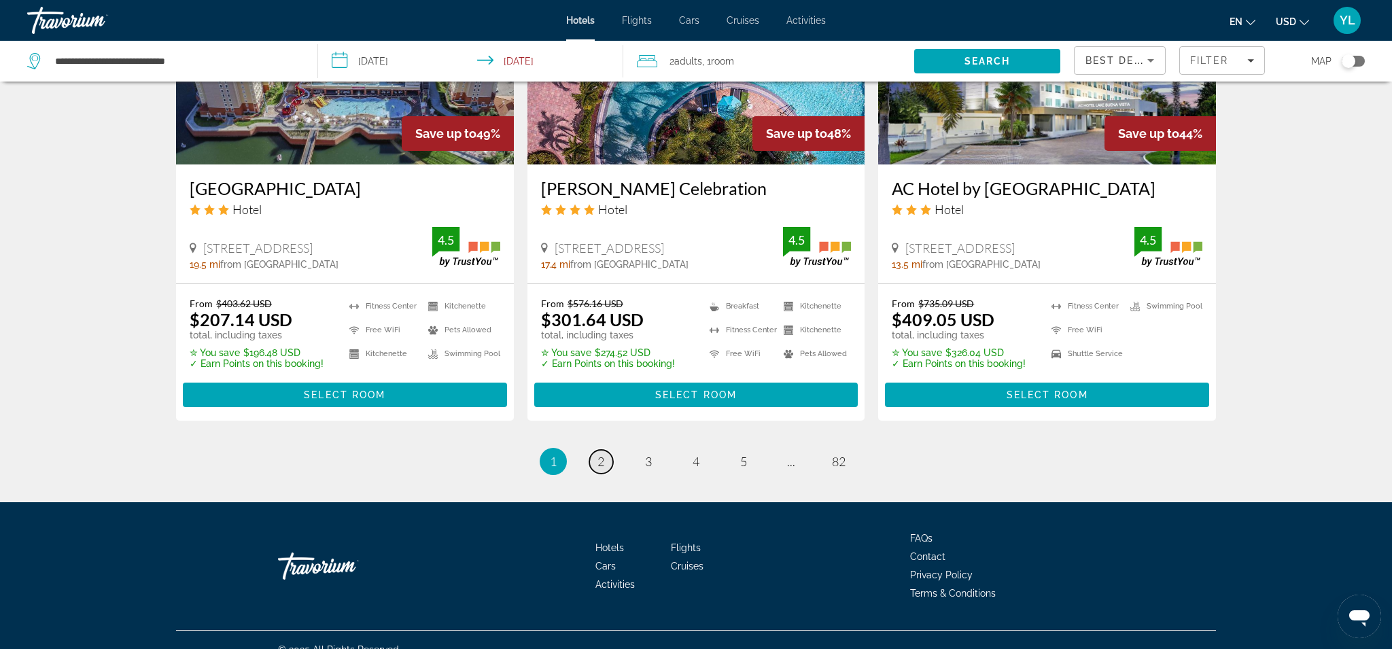
click at [600, 451] on link "page 2" at bounding box center [601, 462] width 24 height 24
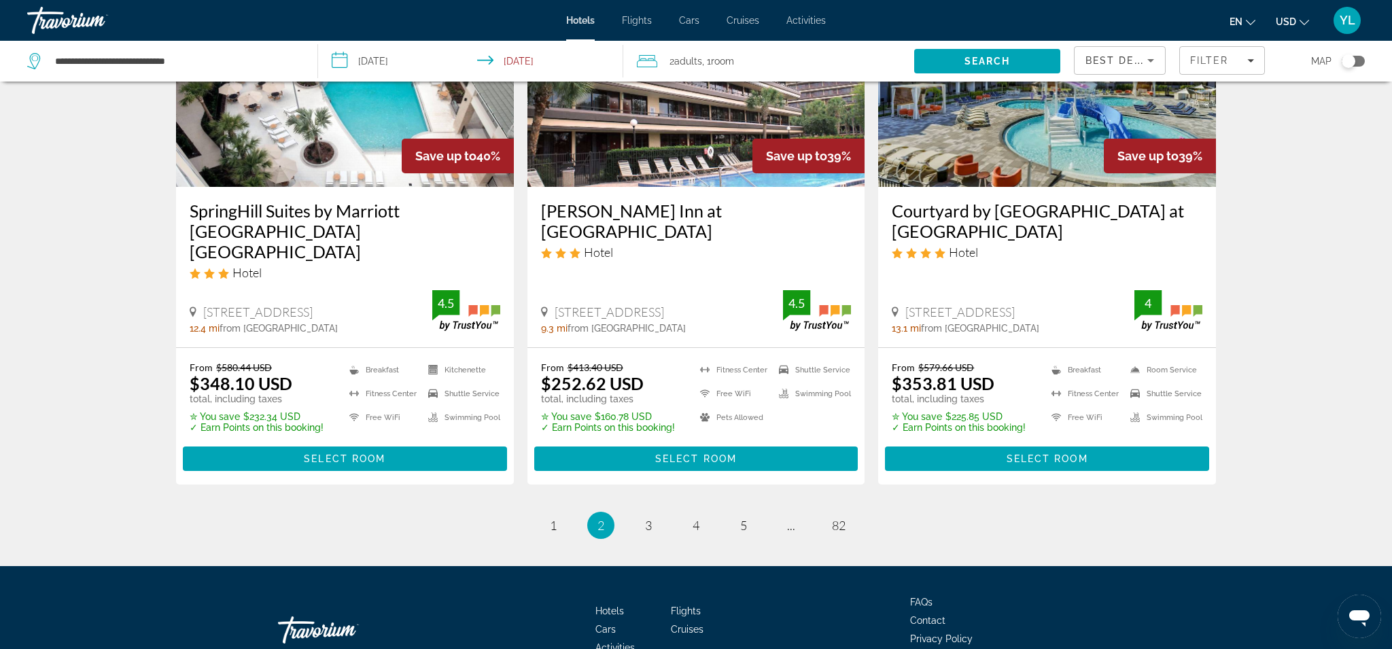
scroll to position [1788, 0]
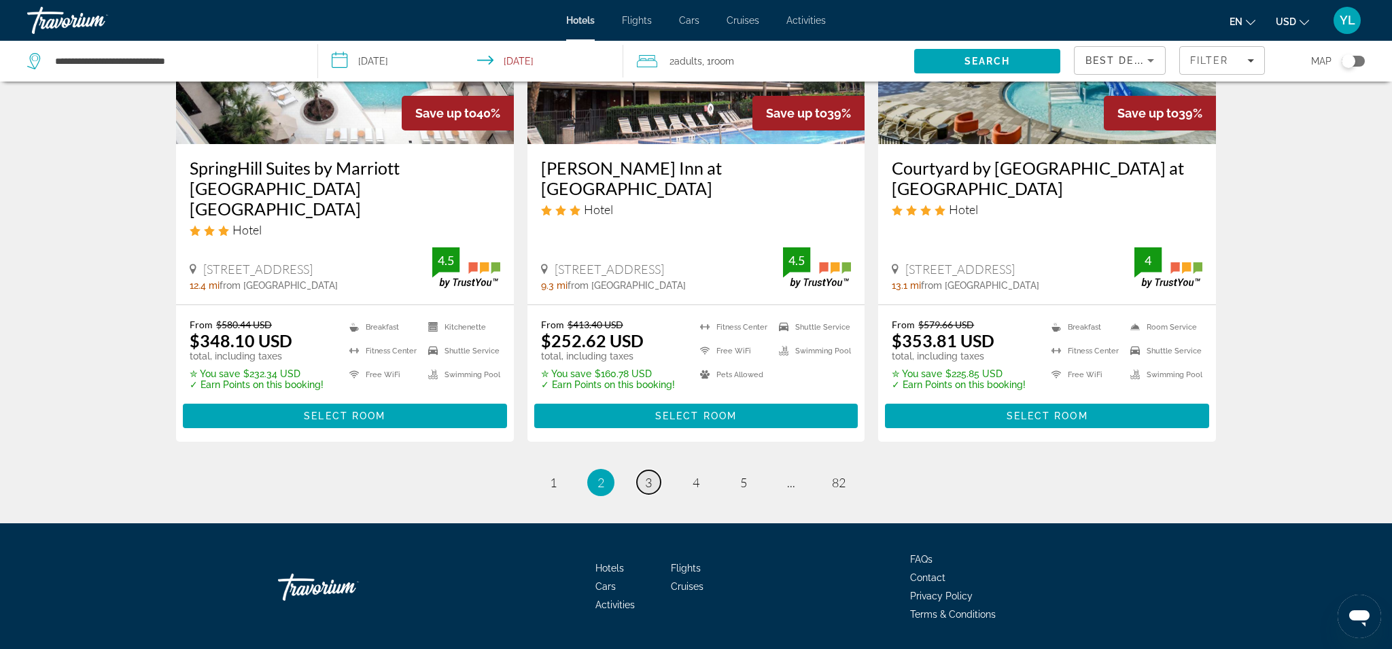
click at [652, 475] on span "3" at bounding box center [648, 482] width 7 height 15
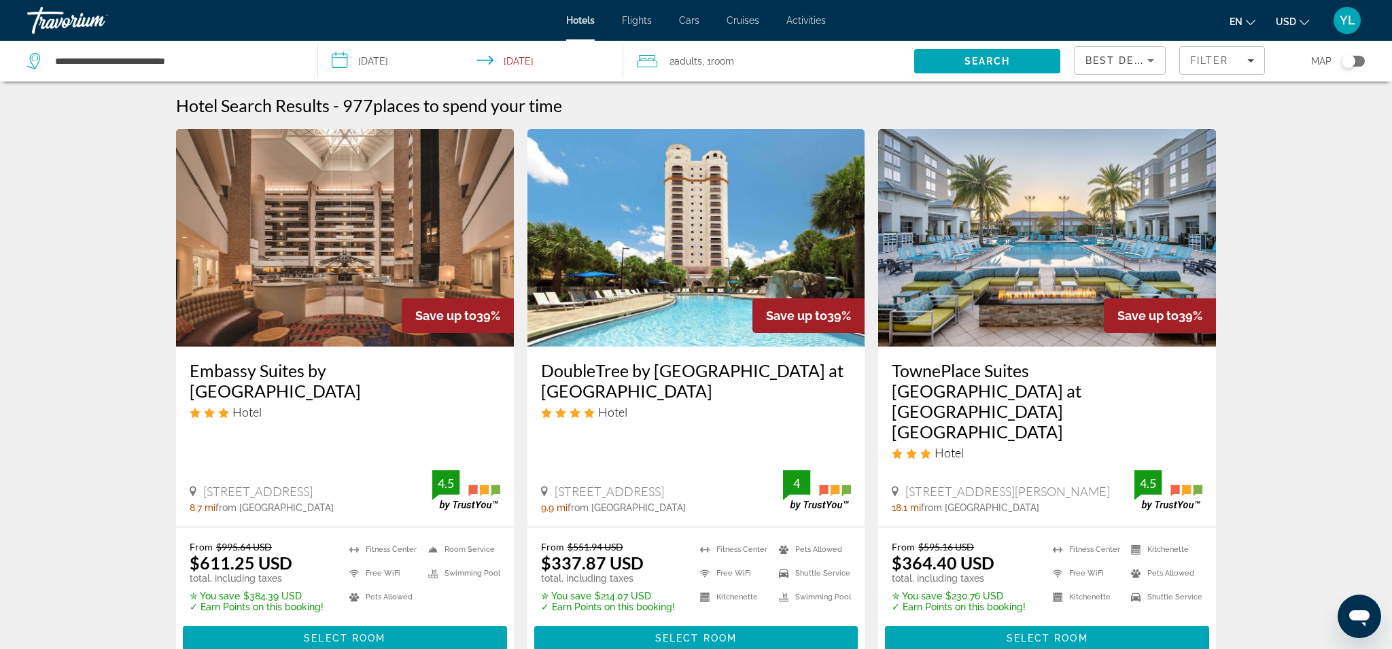
scroll to position [4, 0]
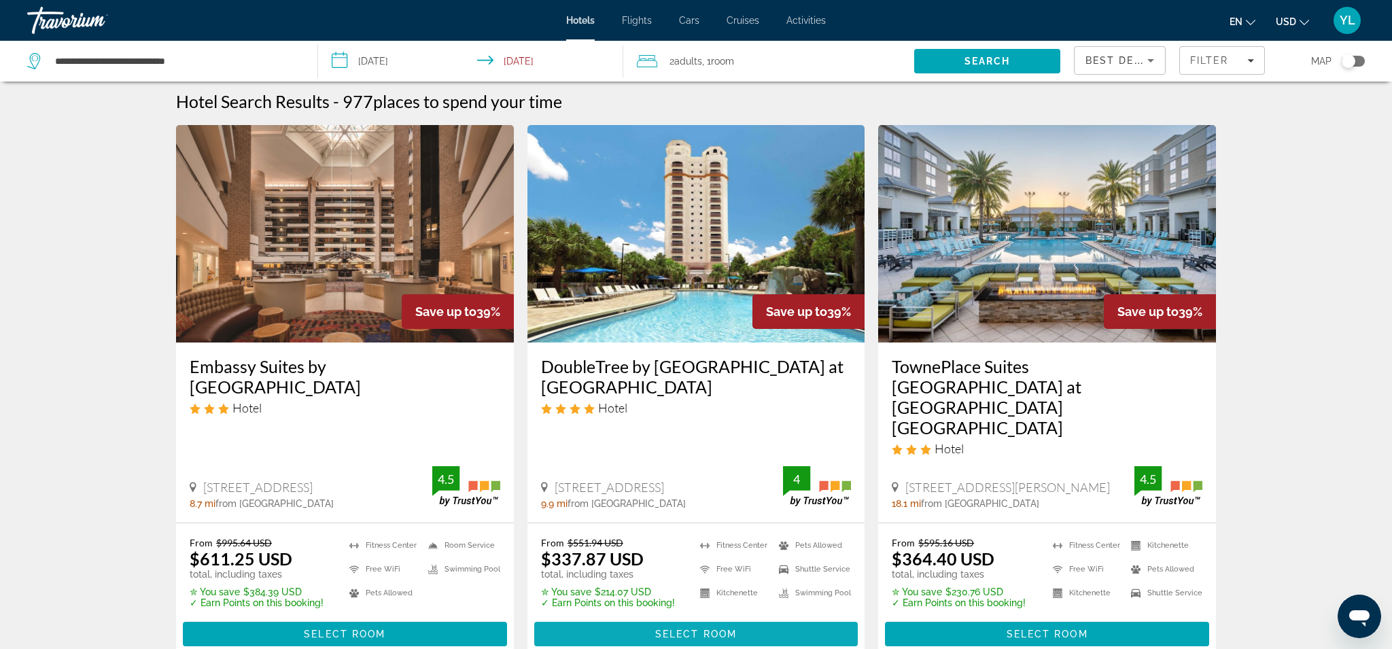
click at [681, 629] on span "Select Room" at bounding box center [696, 634] width 82 height 11
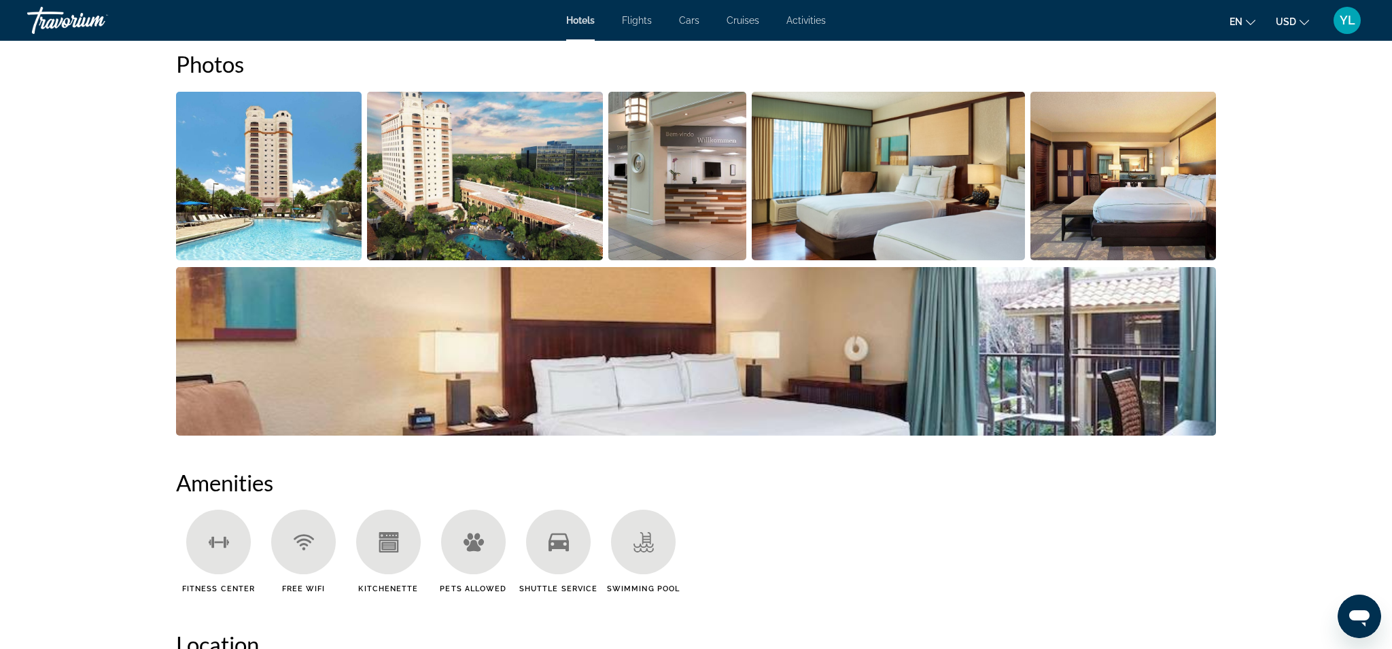
scroll to position [678, 0]
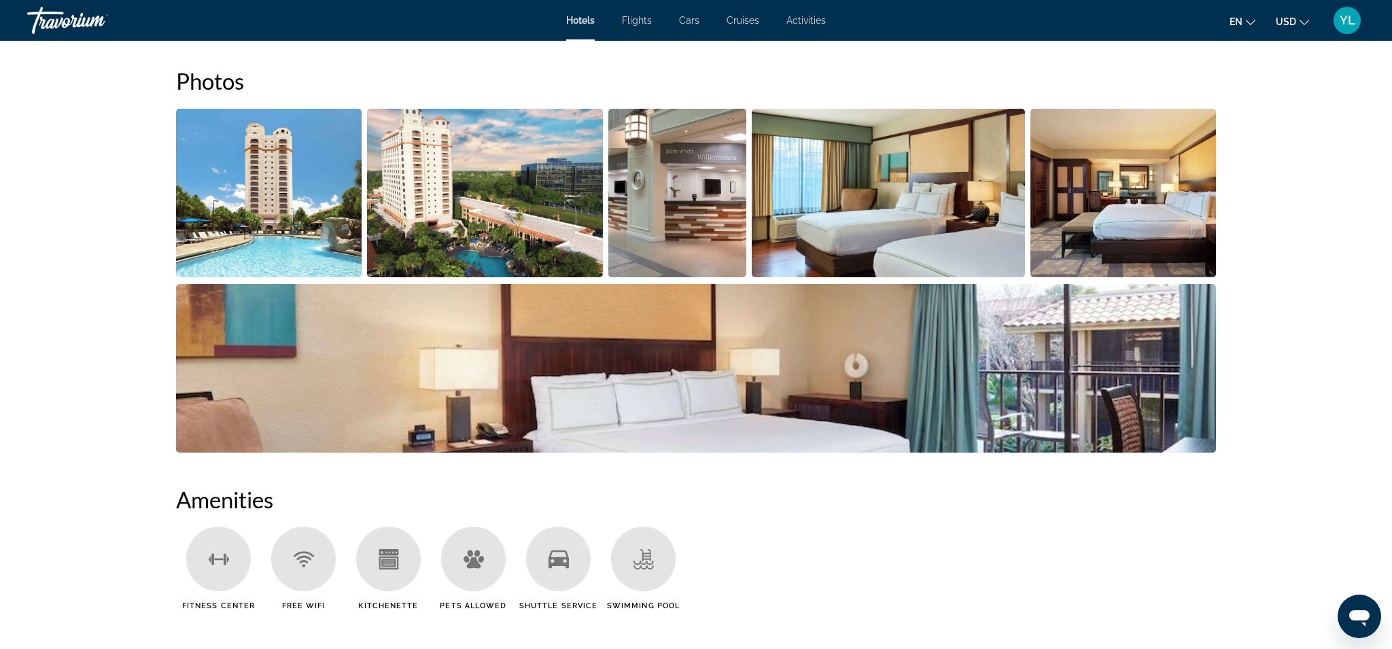
click at [328, 188] on img "Open full-screen image slider" at bounding box center [269, 193] width 186 height 169
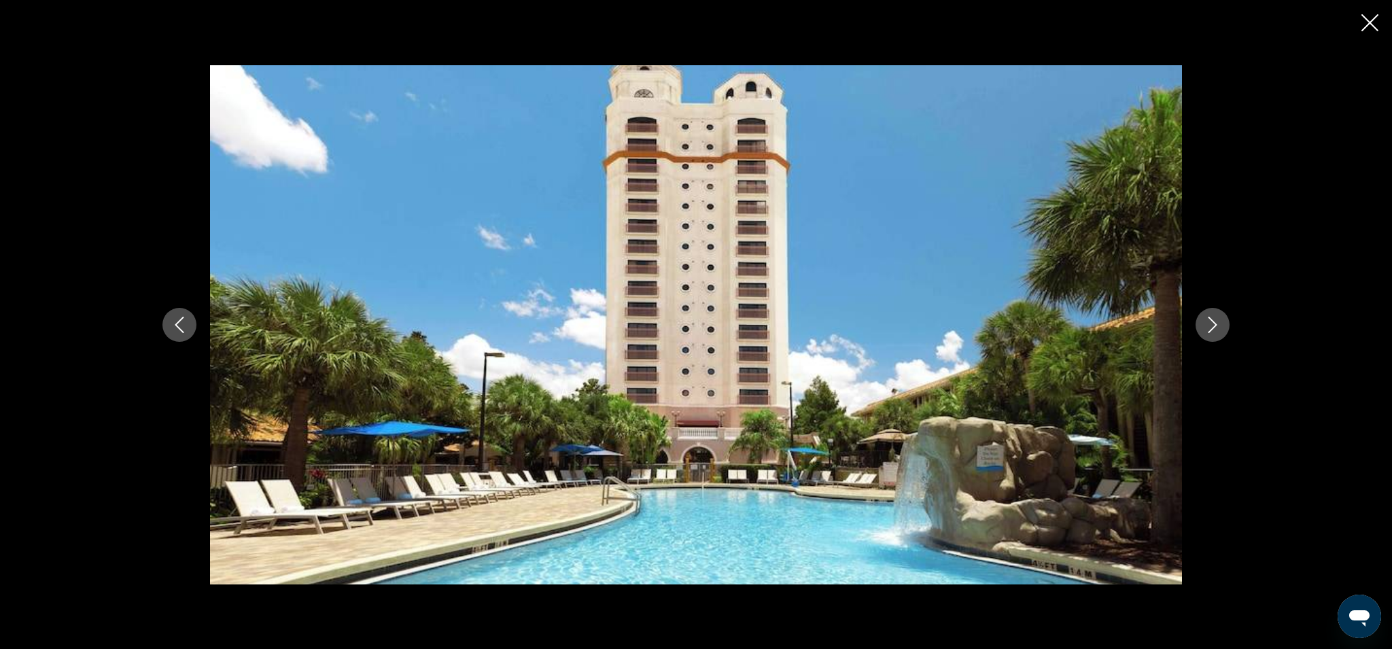
click at [1220, 330] on icon "Next image" at bounding box center [1212, 325] width 16 height 16
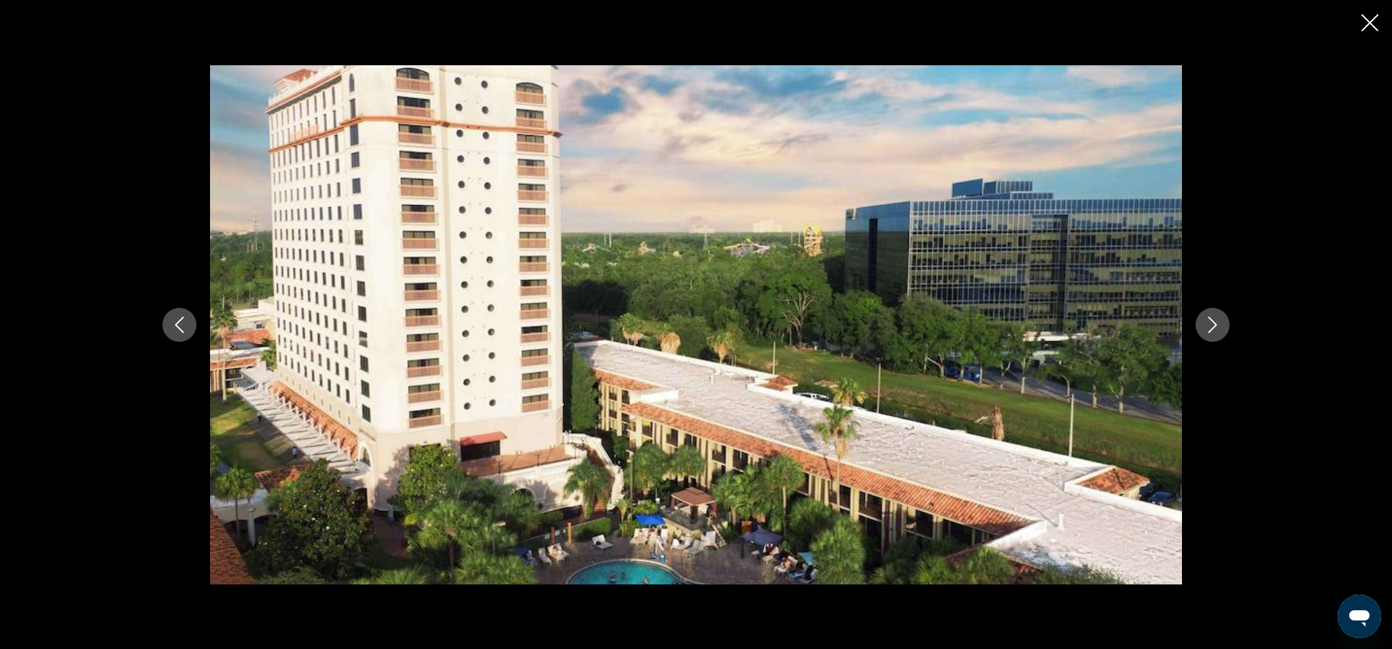
click at [1220, 330] on icon "Next image" at bounding box center [1212, 325] width 16 height 16
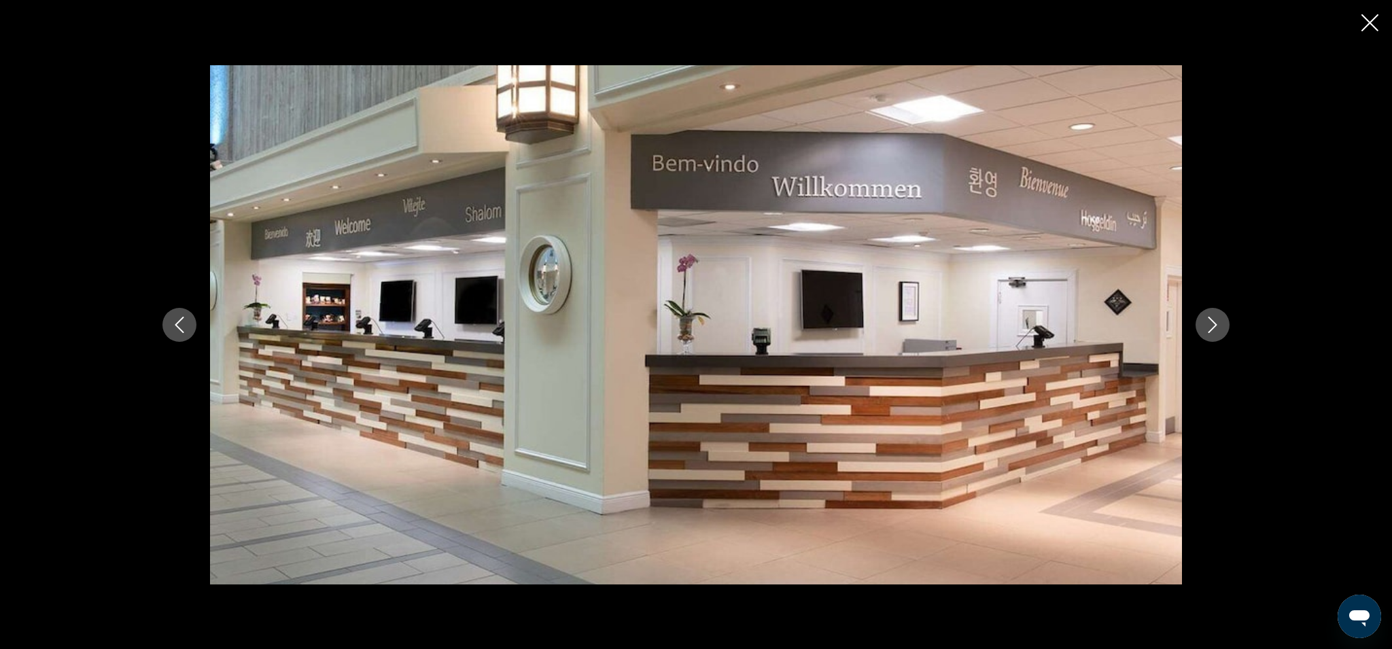
click at [1220, 330] on icon "Next image" at bounding box center [1212, 325] width 16 height 16
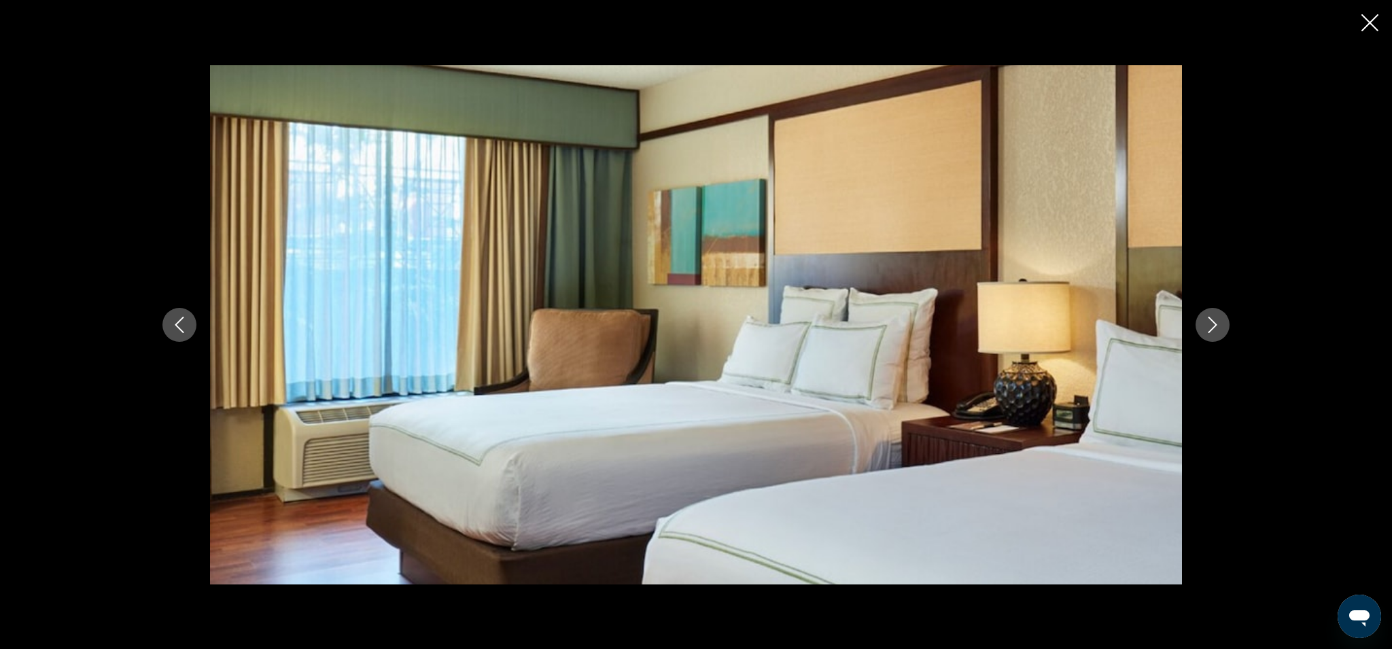
click at [1220, 330] on icon "Next image" at bounding box center [1212, 325] width 16 height 16
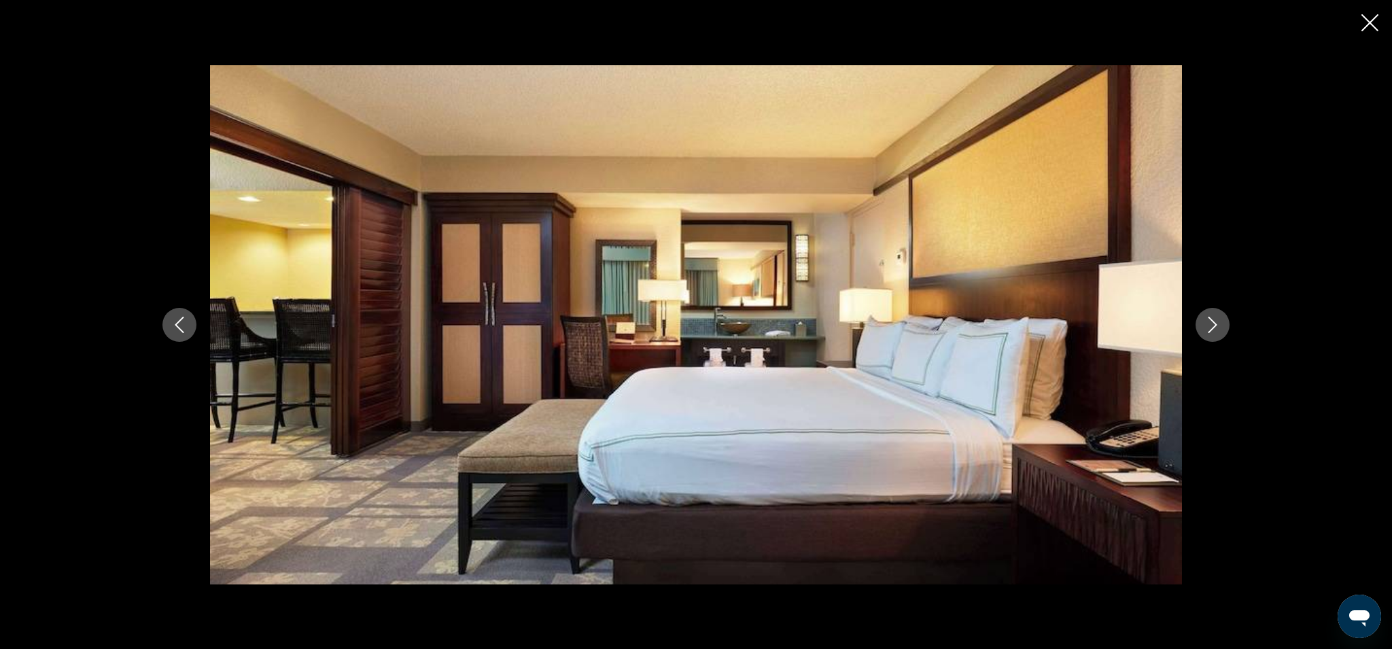
click at [1220, 330] on icon "Next image" at bounding box center [1212, 325] width 16 height 16
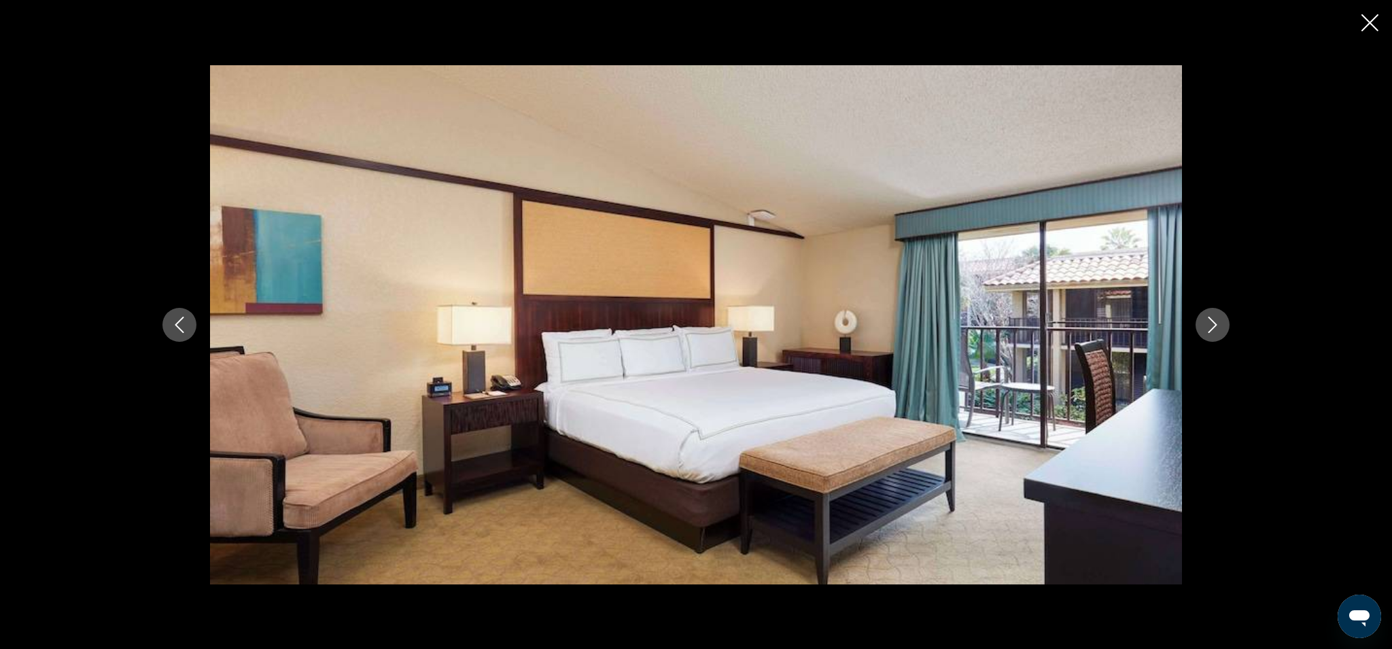
click at [1220, 330] on icon "Next image" at bounding box center [1212, 325] width 16 height 16
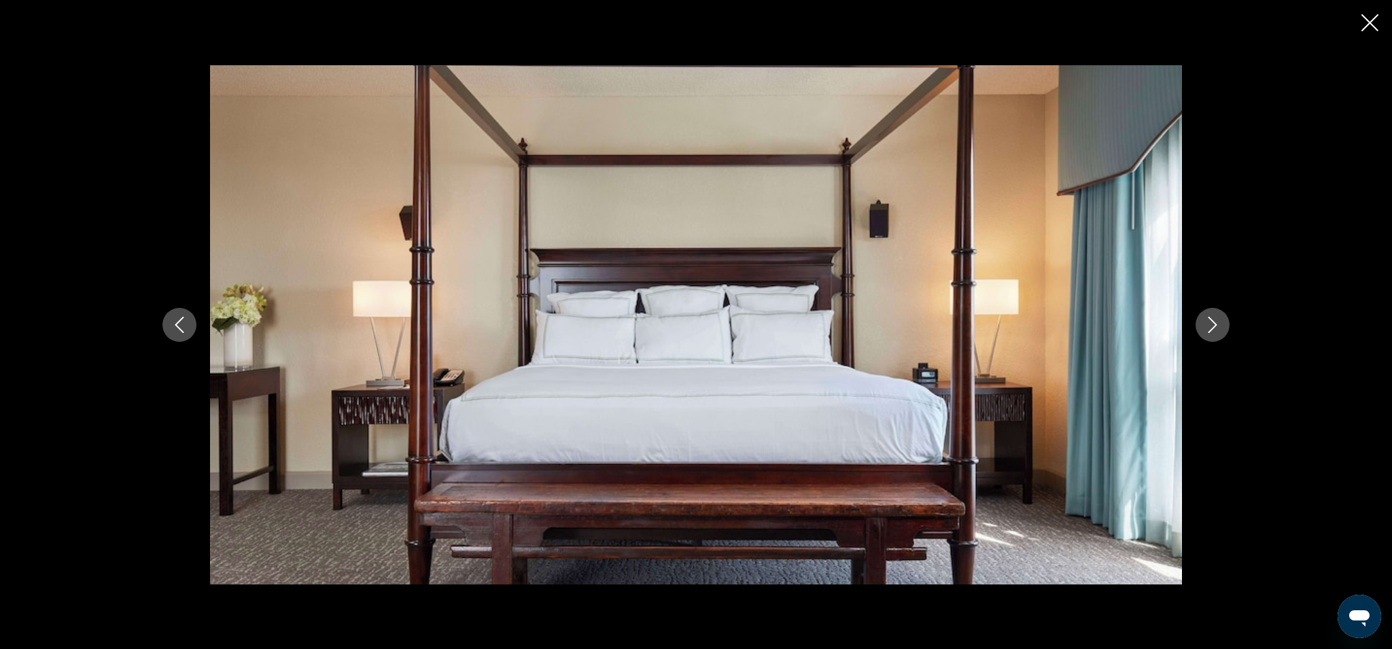
click at [1220, 330] on icon "Next image" at bounding box center [1212, 325] width 16 height 16
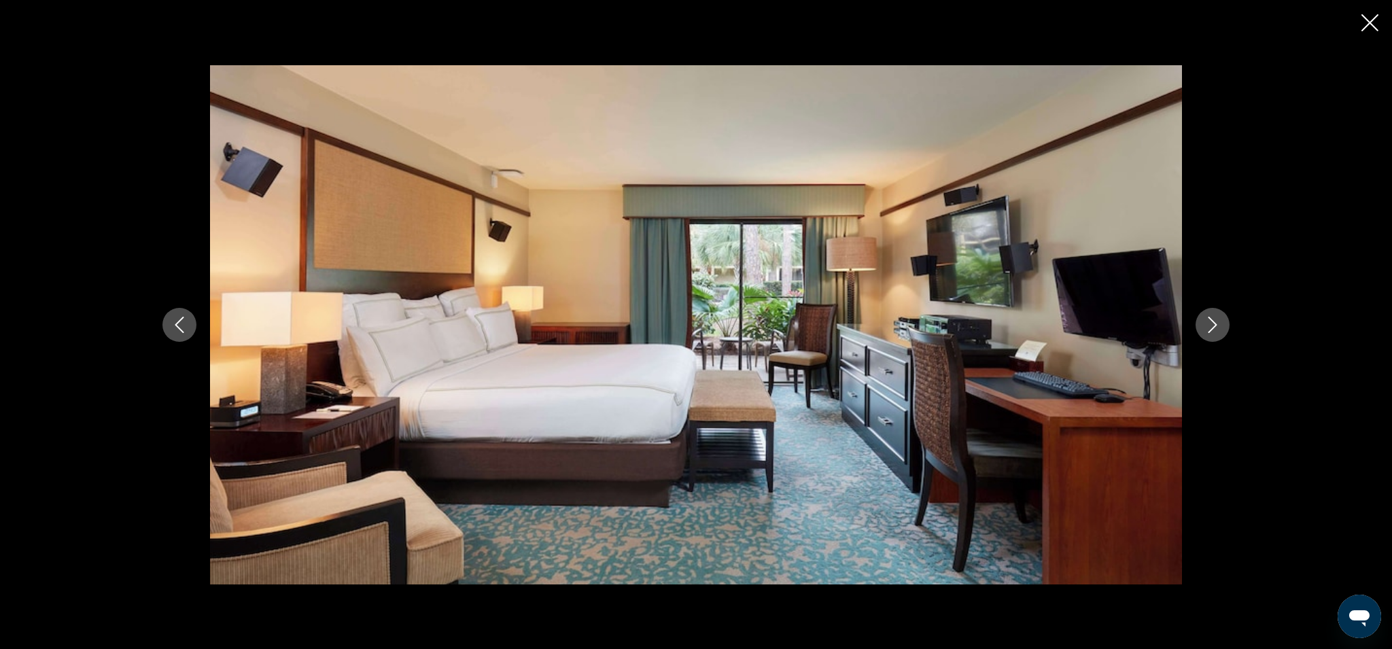
click at [1220, 330] on icon "Next image" at bounding box center [1212, 325] width 16 height 16
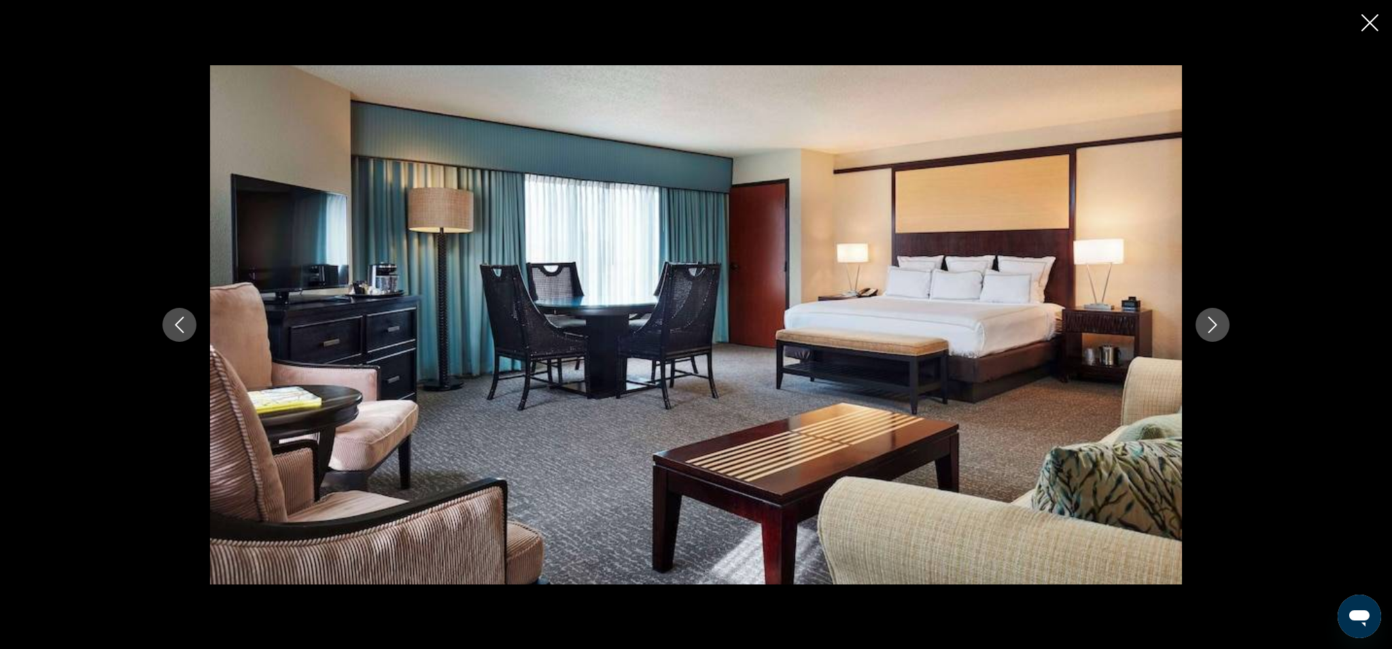
click at [1220, 330] on icon "Next image" at bounding box center [1212, 325] width 16 height 16
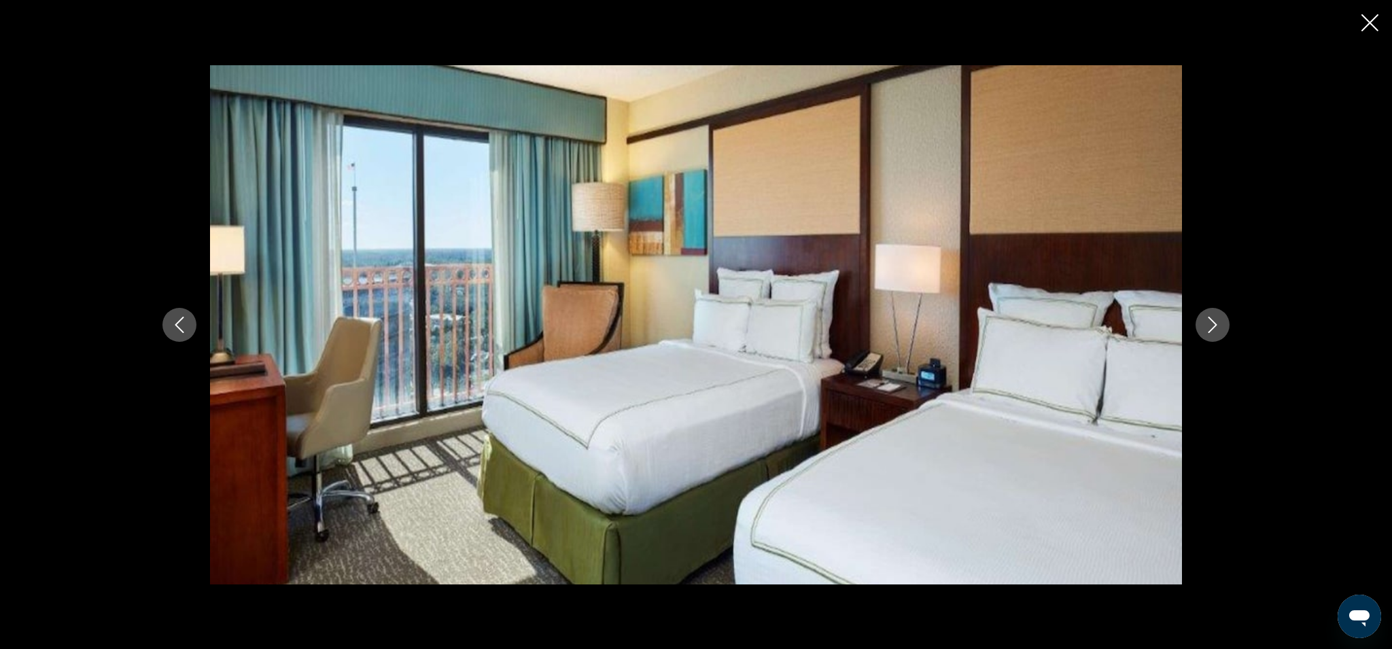
click at [1220, 330] on icon "Next image" at bounding box center [1212, 325] width 16 height 16
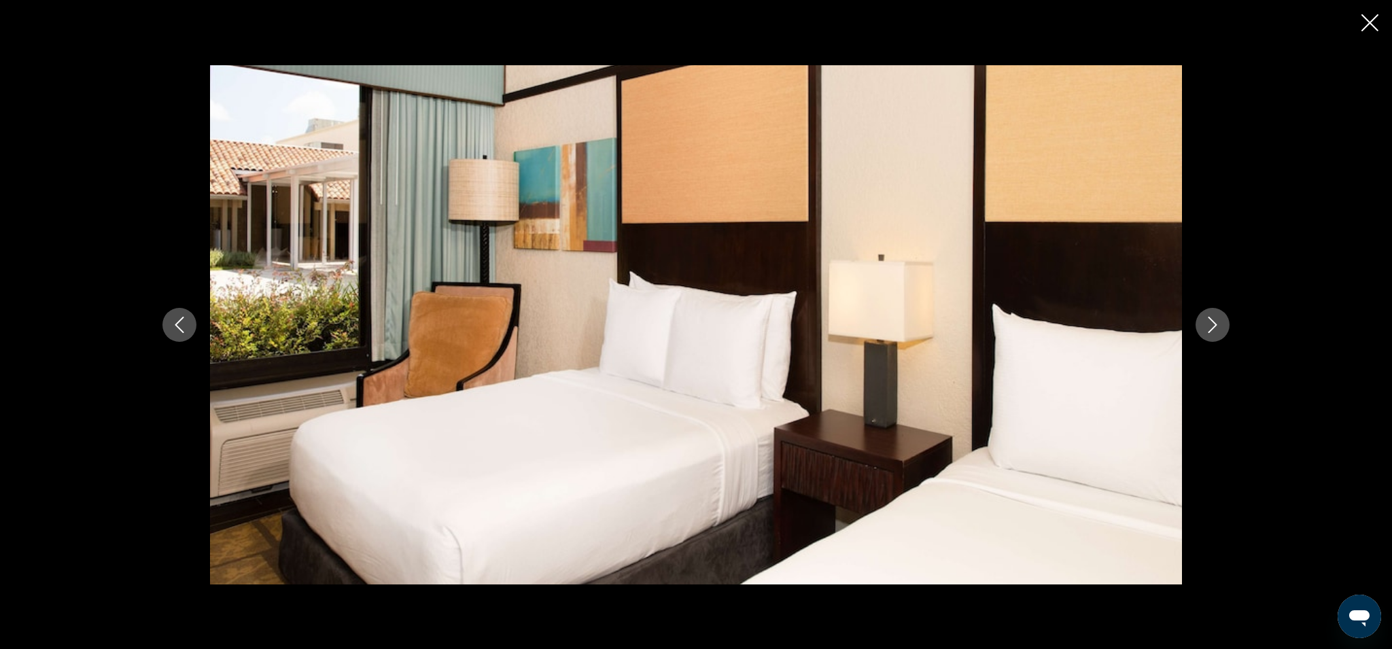
click at [1220, 330] on icon "Next image" at bounding box center [1212, 325] width 16 height 16
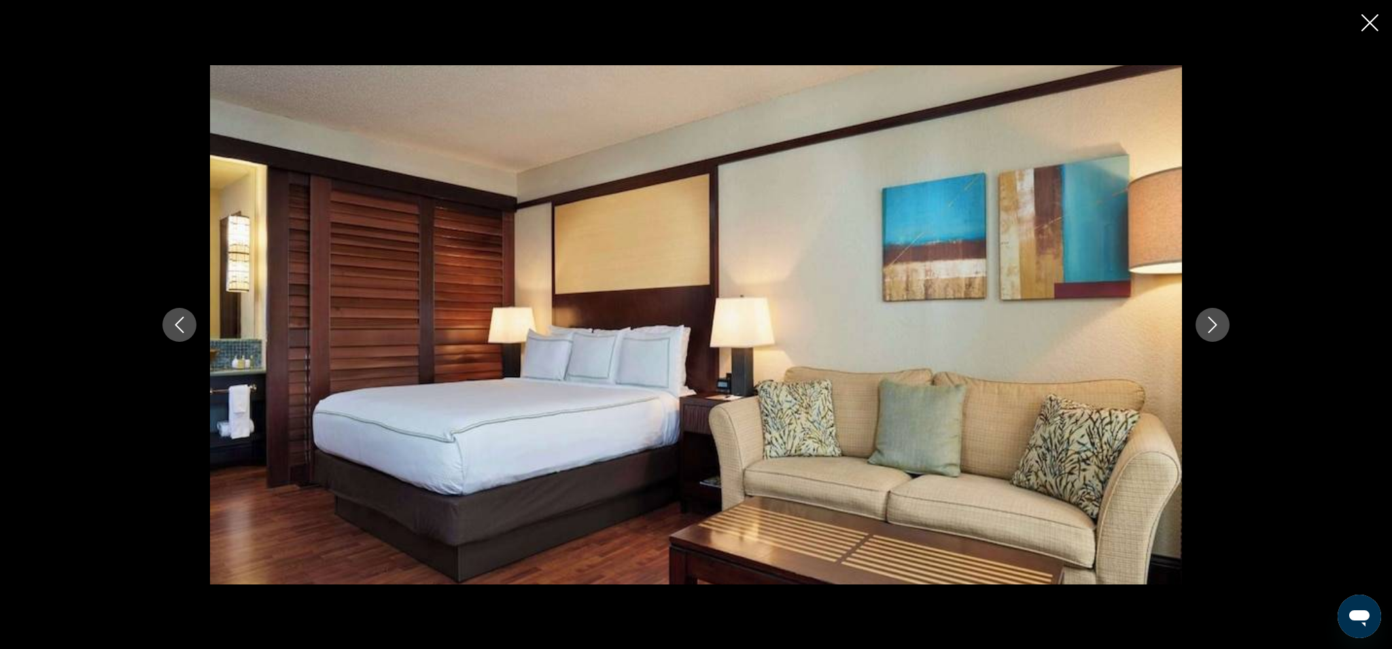
click at [1220, 330] on icon "Next image" at bounding box center [1212, 325] width 16 height 16
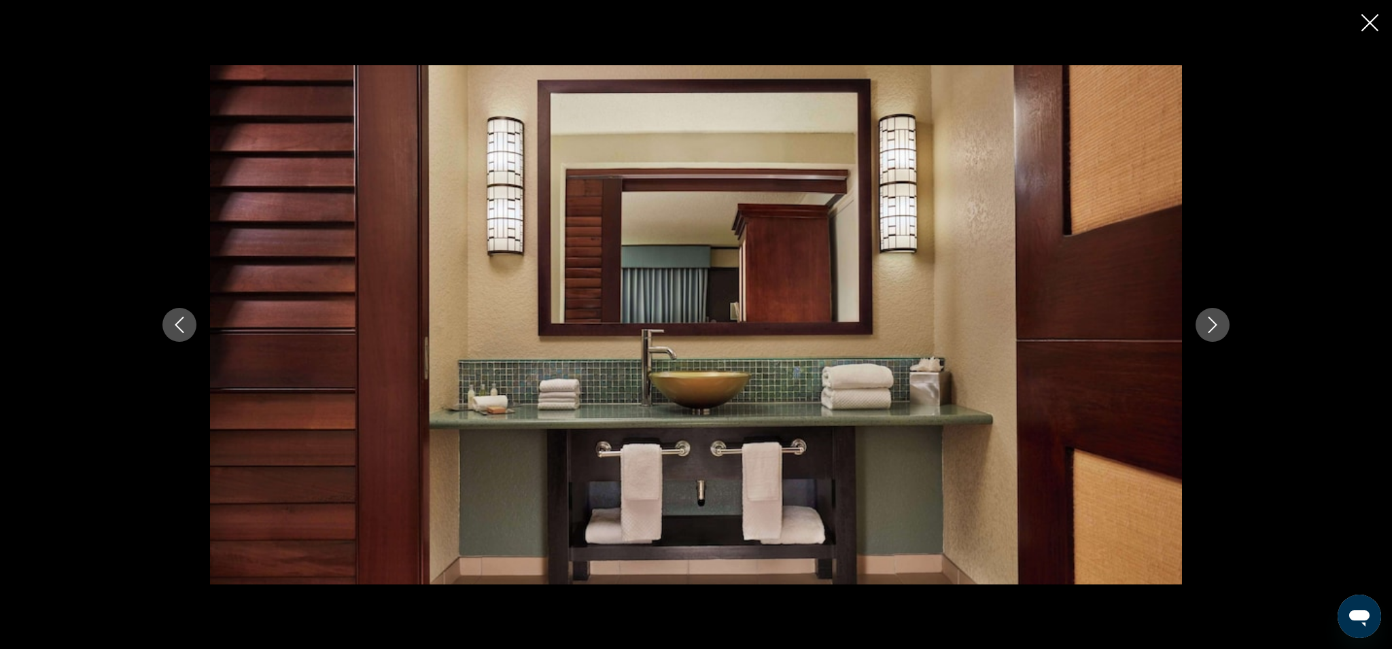
click at [1220, 330] on icon "Next image" at bounding box center [1212, 325] width 16 height 16
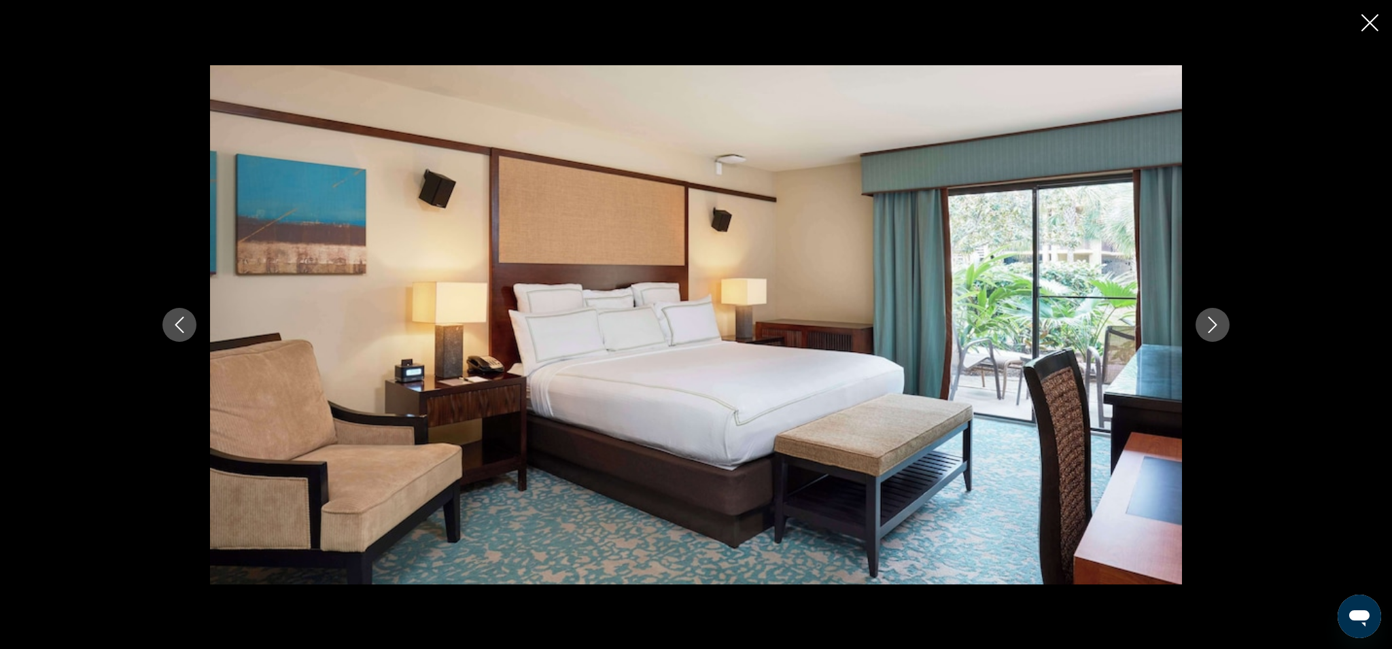
click at [1220, 330] on icon "Next image" at bounding box center [1212, 325] width 16 height 16
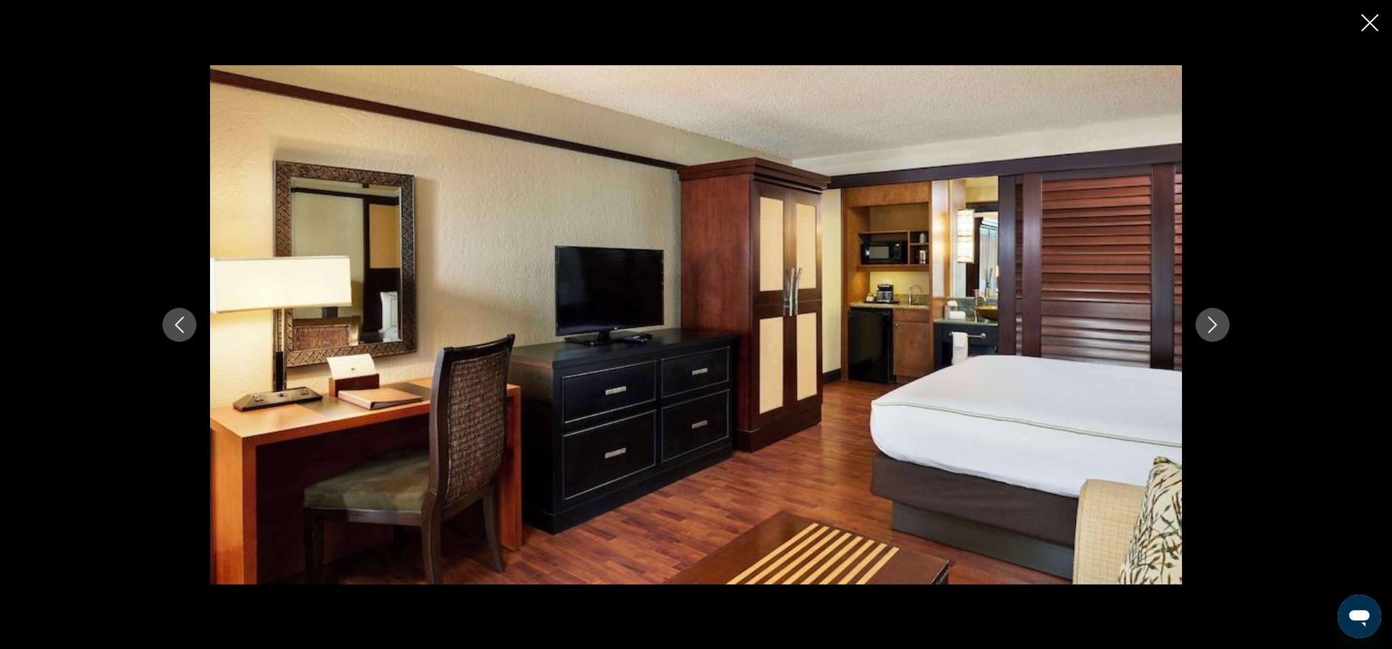
click at [1220, 330] on icon "Next image" at bounding box center [1212, 325] width 16 height 16
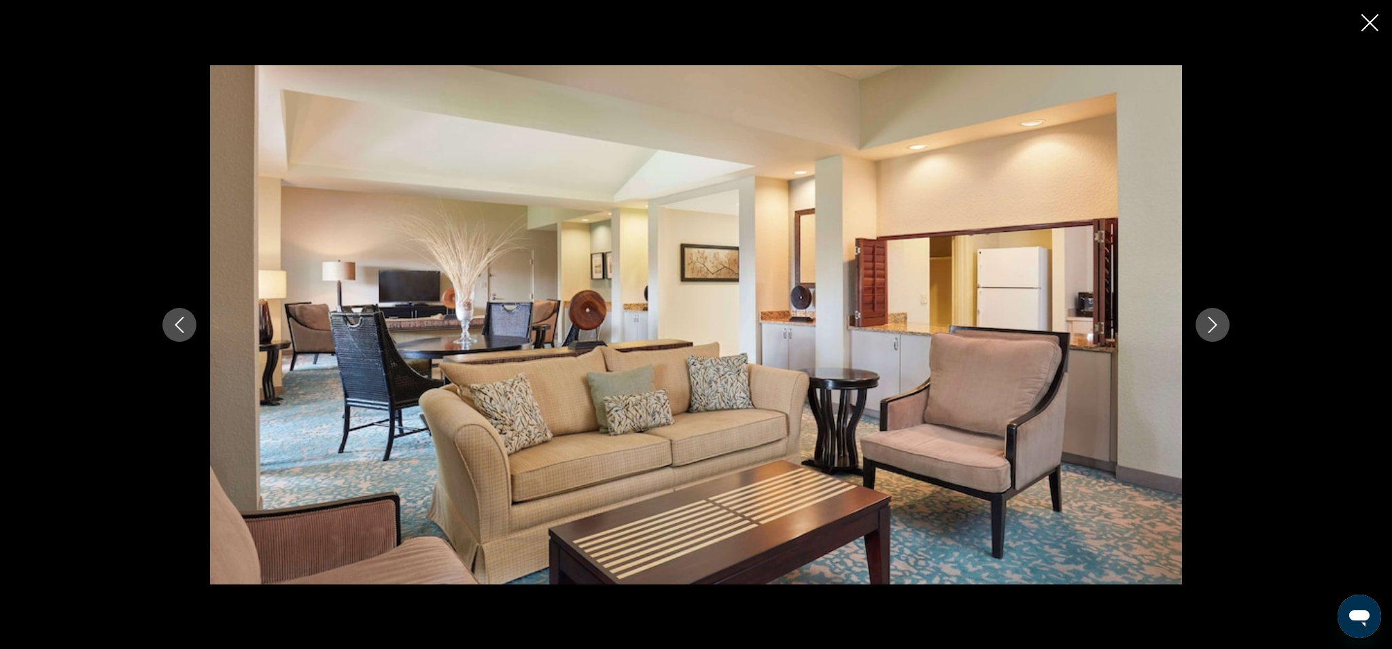
click at [1220, 330] on icon "Next image" at bounding box center [1212, 325] width 16 height 16
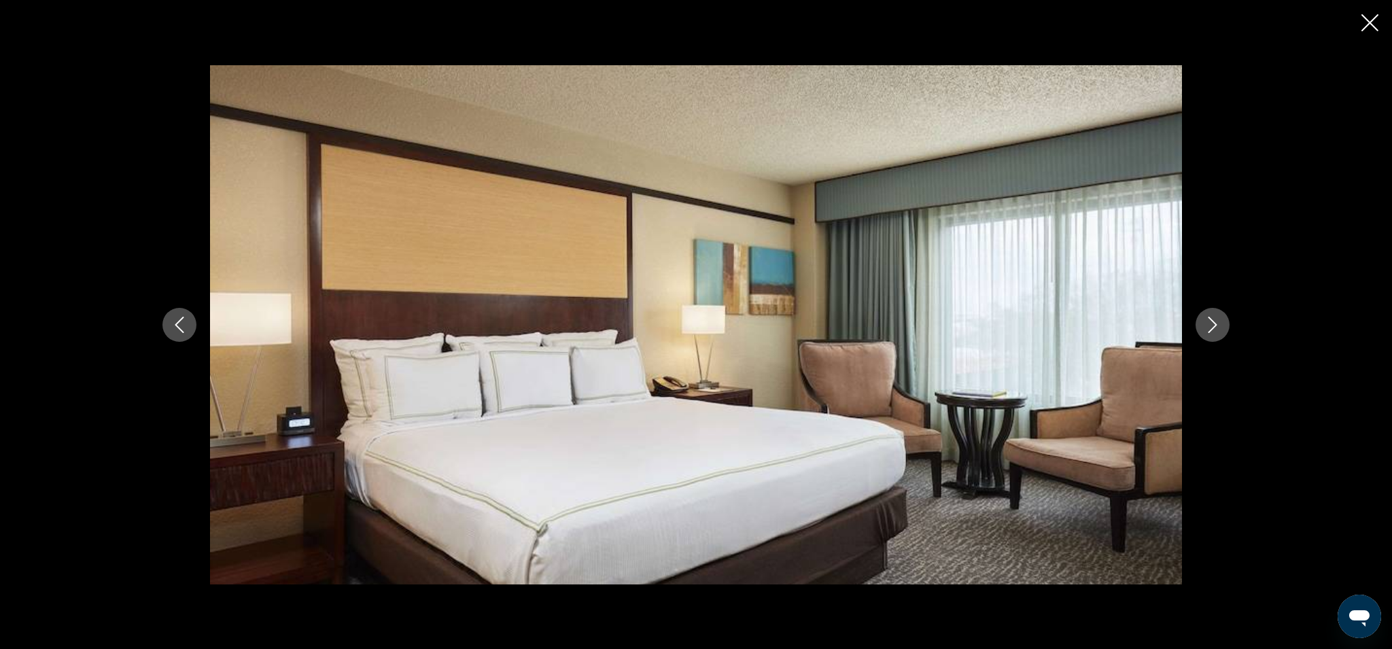
click at [1220, 330] on icon "Next image" at bounding box center [1212, 325] width 16 height 16
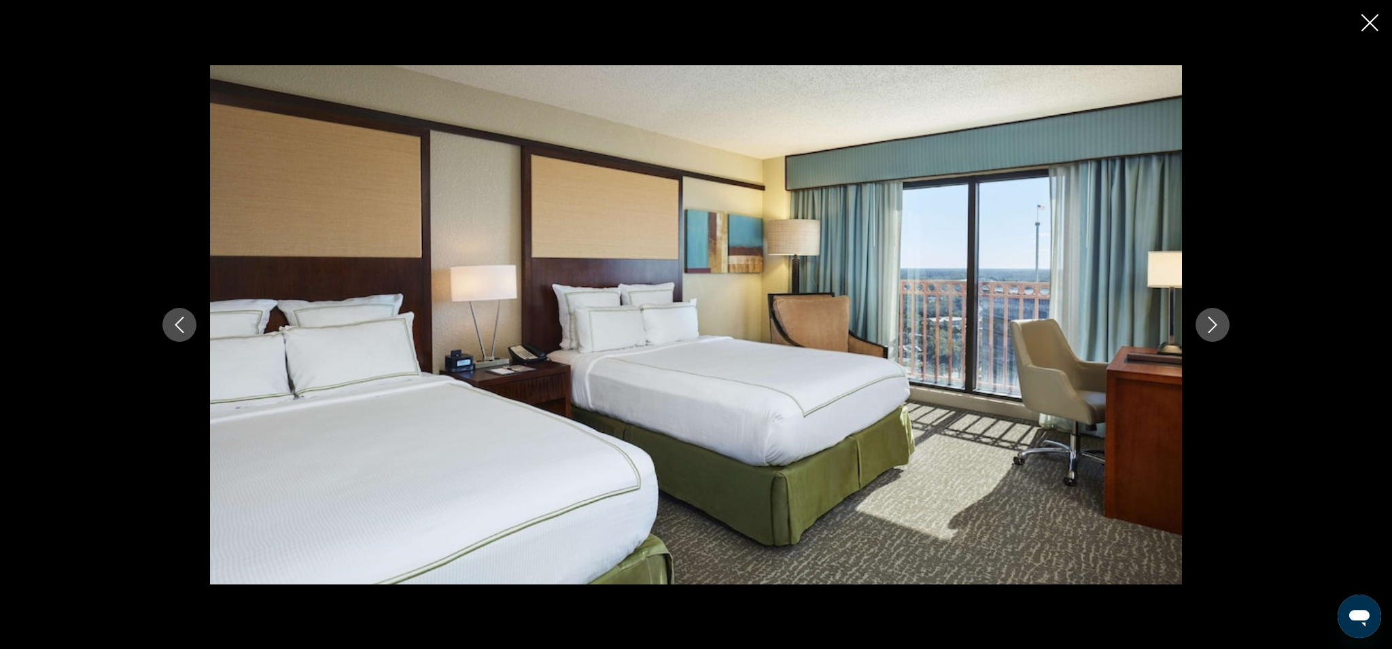
click at [1220, 330] on icon "Next image" at bounding box center [1212, 325] width 16 height 16
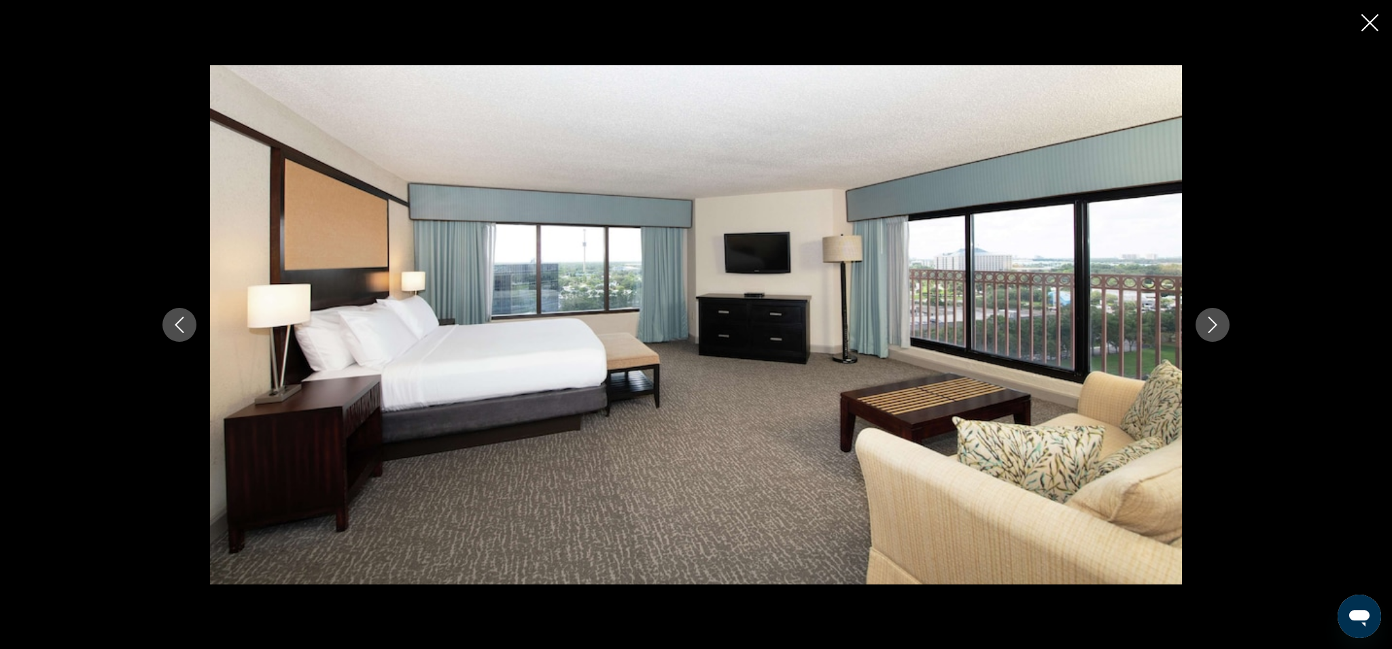
click at [1220, 330] on icon "Next image" at bounding box center [1212, 325] width 16 height 16
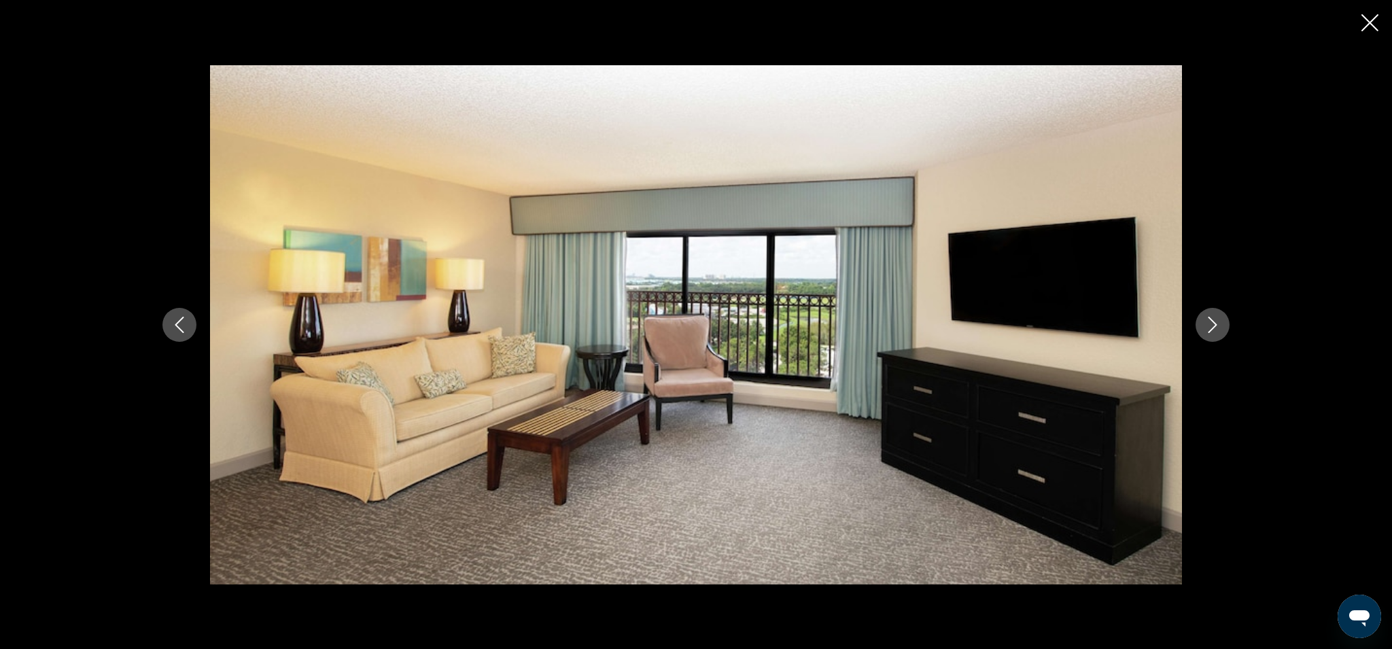
click at [1360, 34] on div "prev next" at bounding box center [696, 324] width 1392 height 649
click at [1368, 26] on icon "Close slideshow" at bounding box center [1369, 22] width 17 height 17
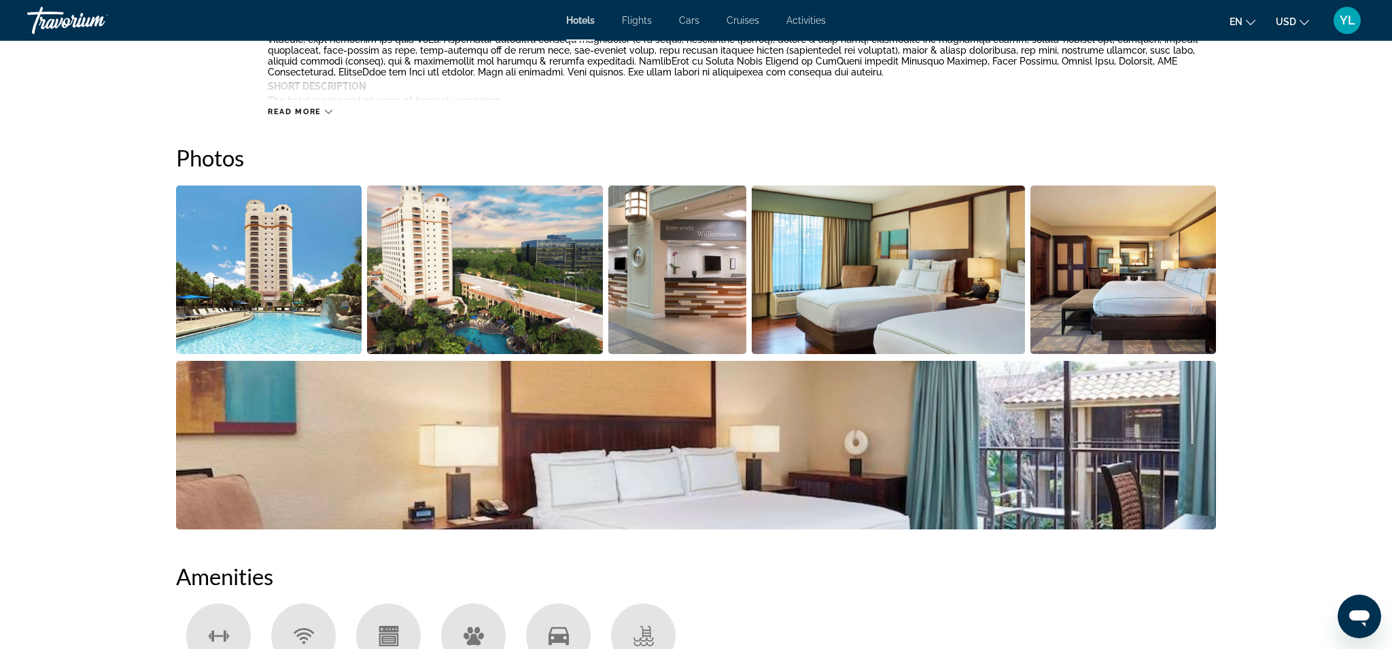
scroll to position [594, 0]
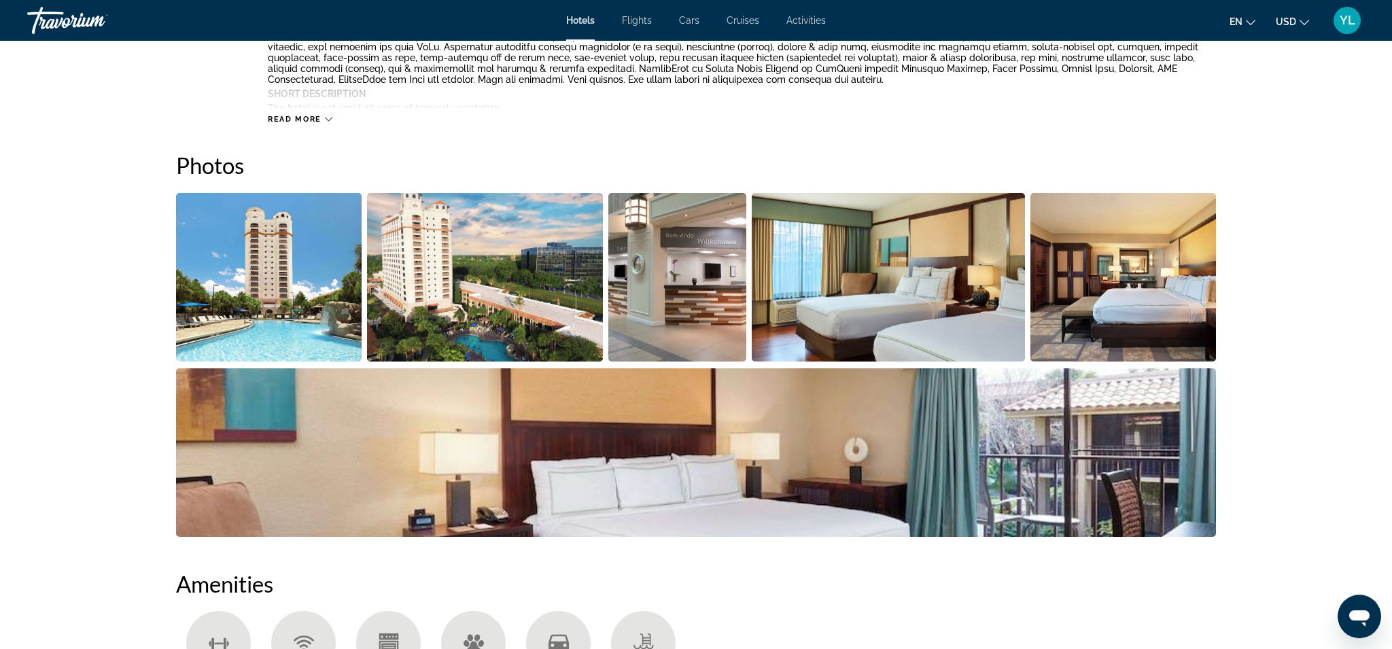
click at [597, 249] on img "Open full-screen image slider" at bounding box center [485, 277] width 237 height 169
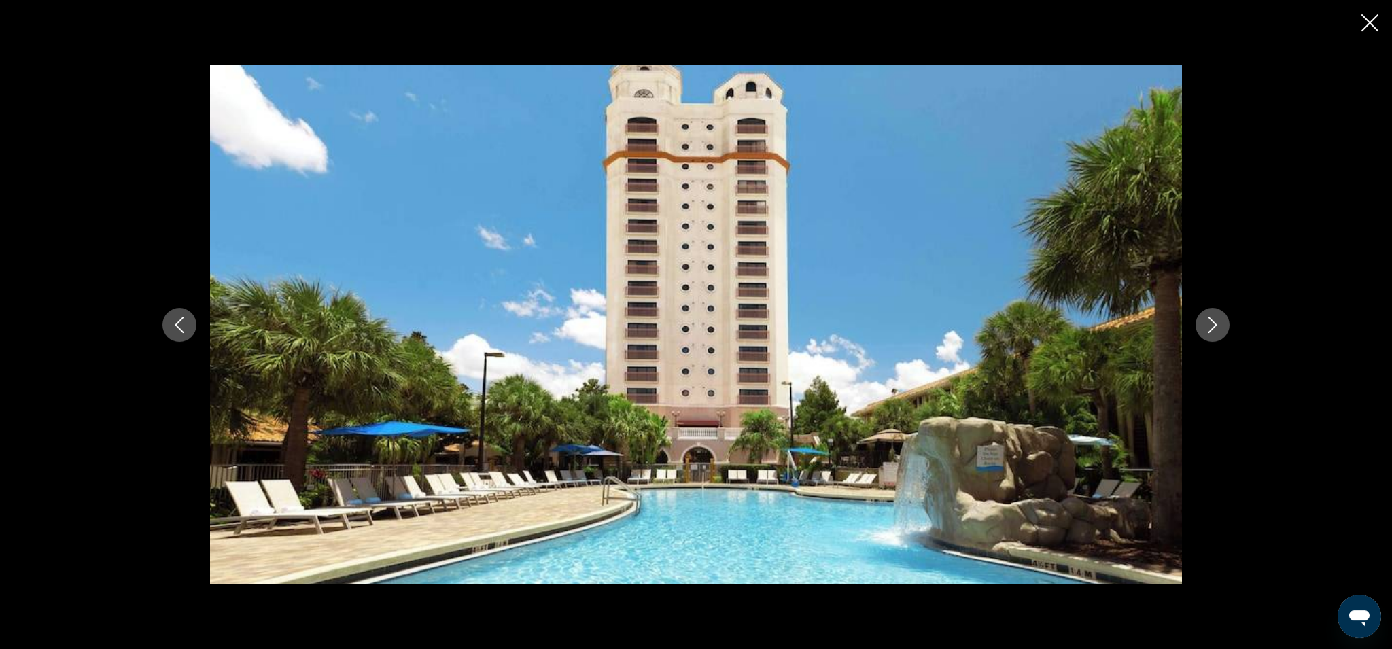
click at [1218, 330] on icon "Next image" at bounding box center [1212, 325] width 16 height 16
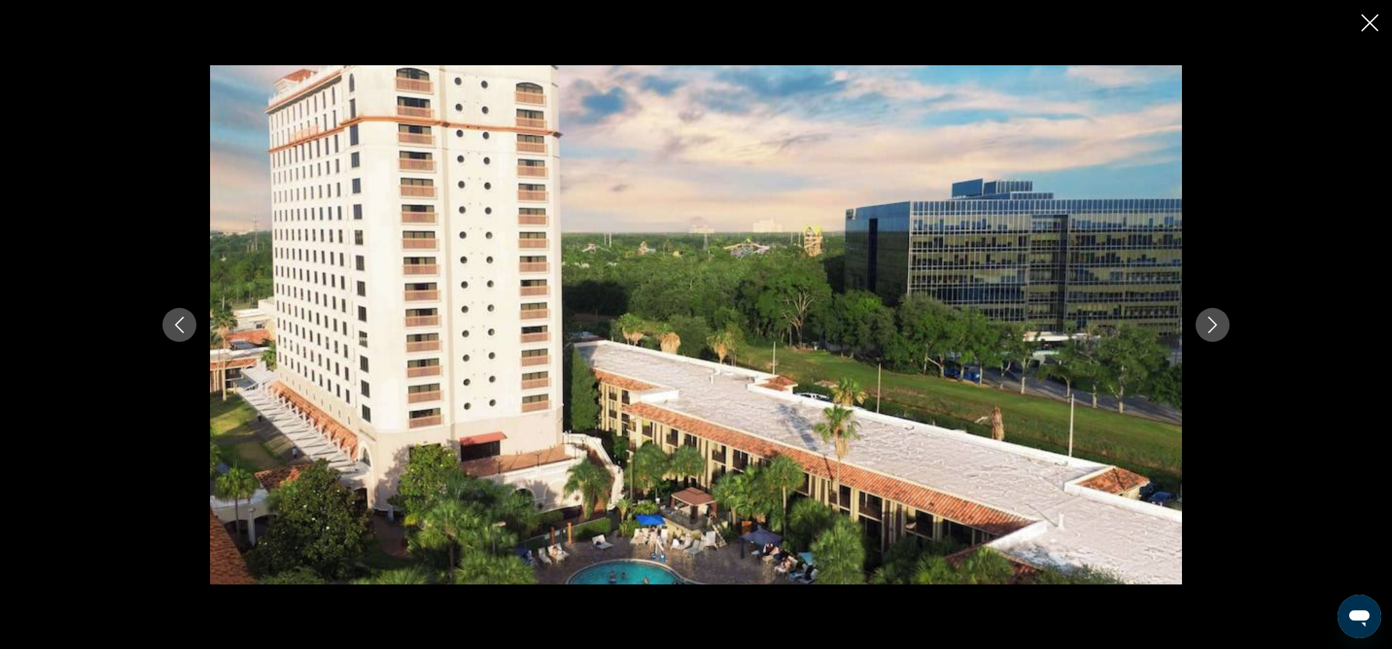
click at [1219, 330] on icon "Next image" at bounding box center [1212, 325] width 16 height 16
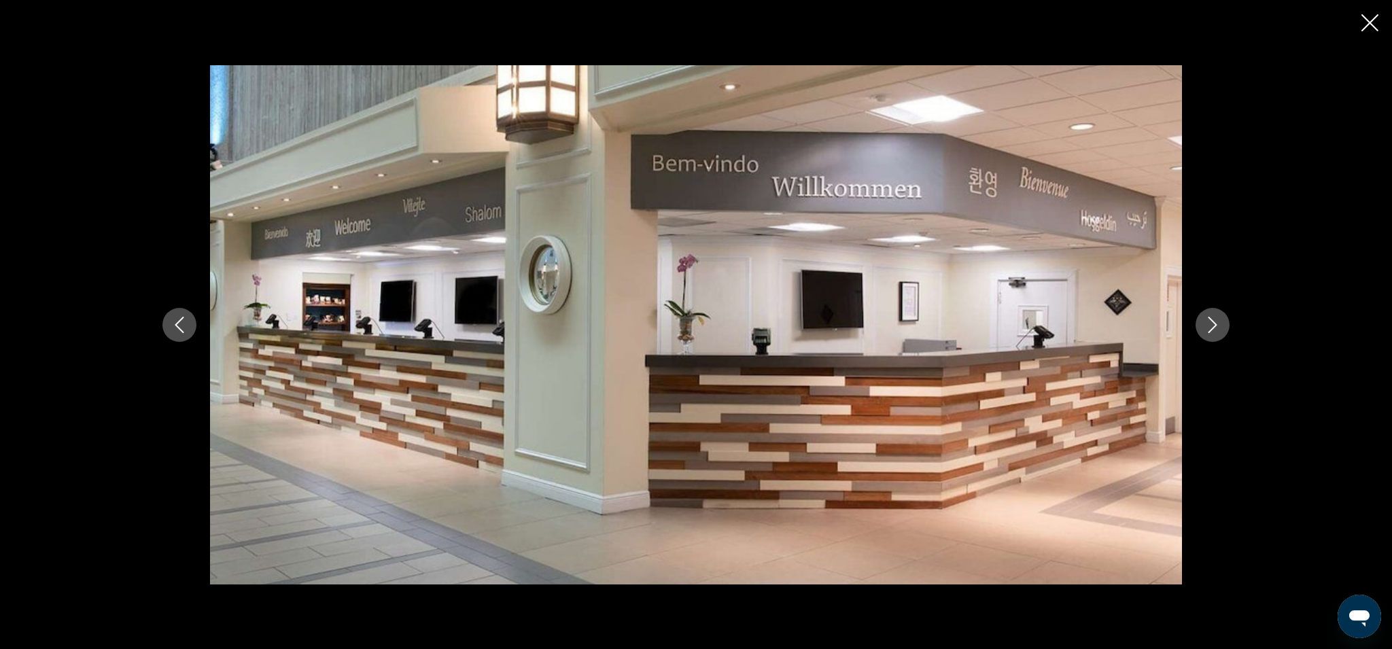
click at [1219, 330] on icon "Next image" at bounding box center [1212, 325] width 16 height 16
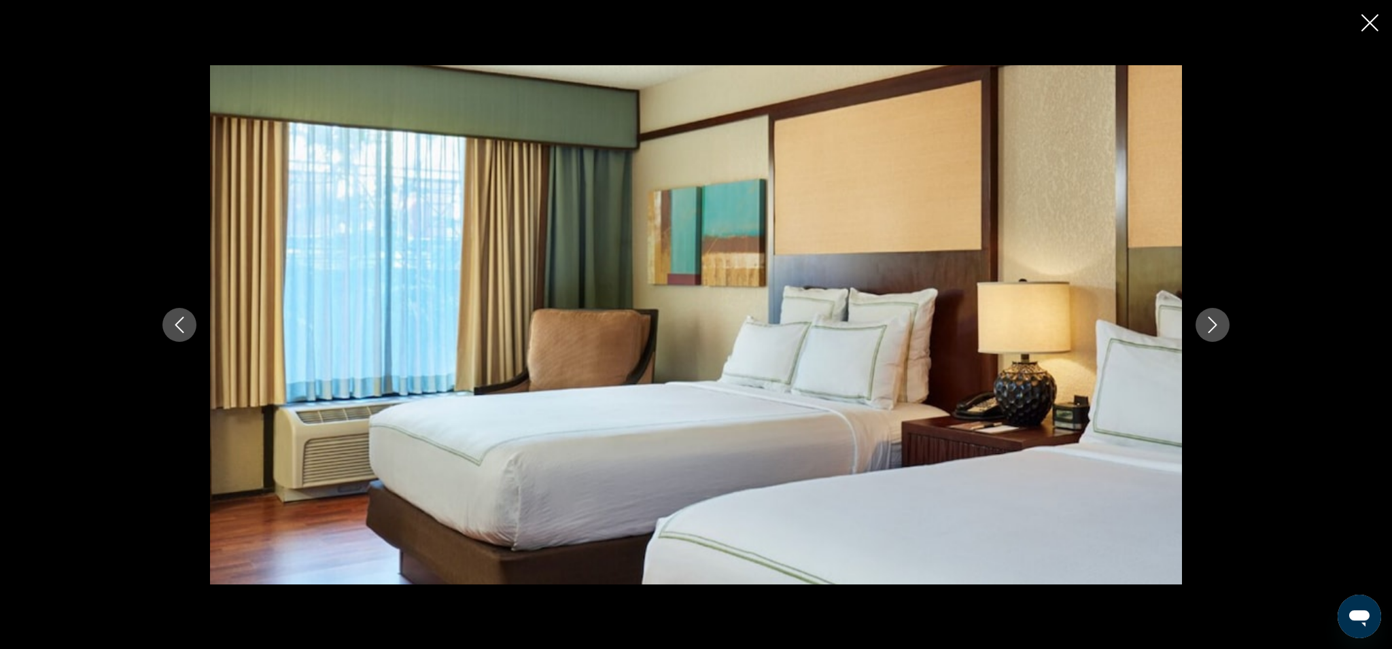
click at [1219, 330] on icon "Next image" at bounding box center [1212, 325] width 16 height 16
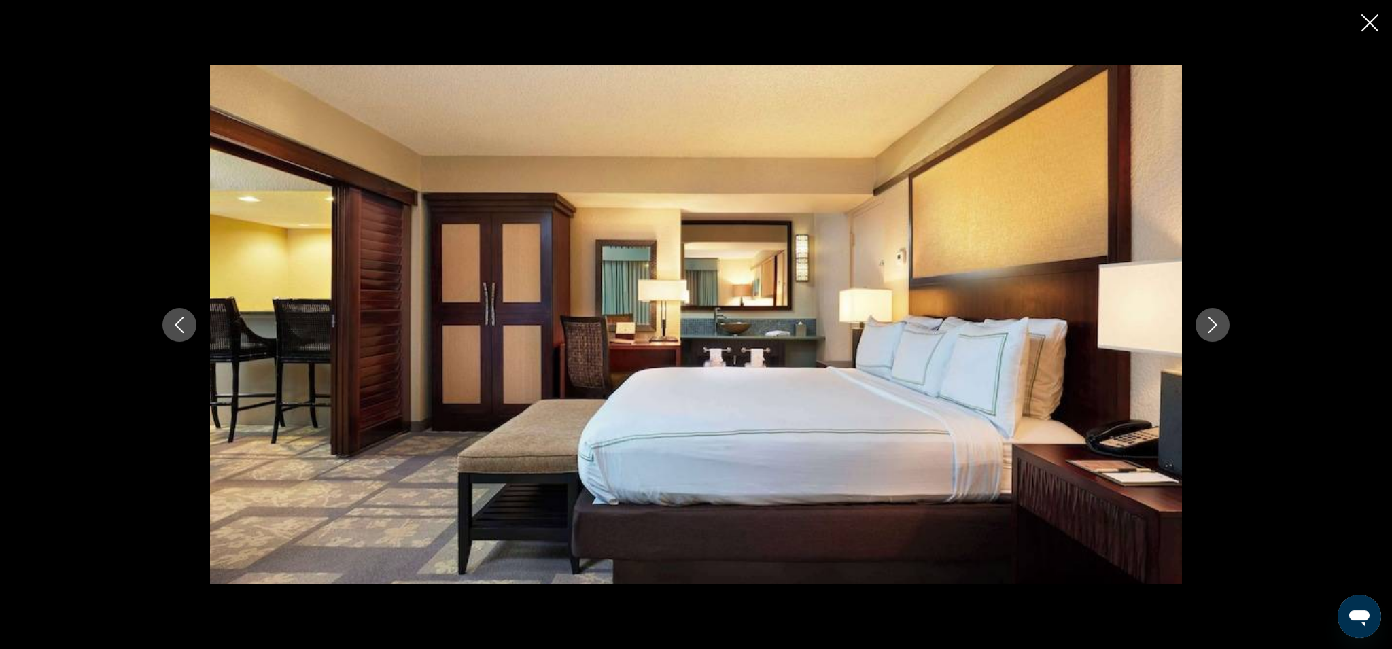
click at [1219, 330] on icon "Next image" at bounding box center [1212, 325] width 16 height 16
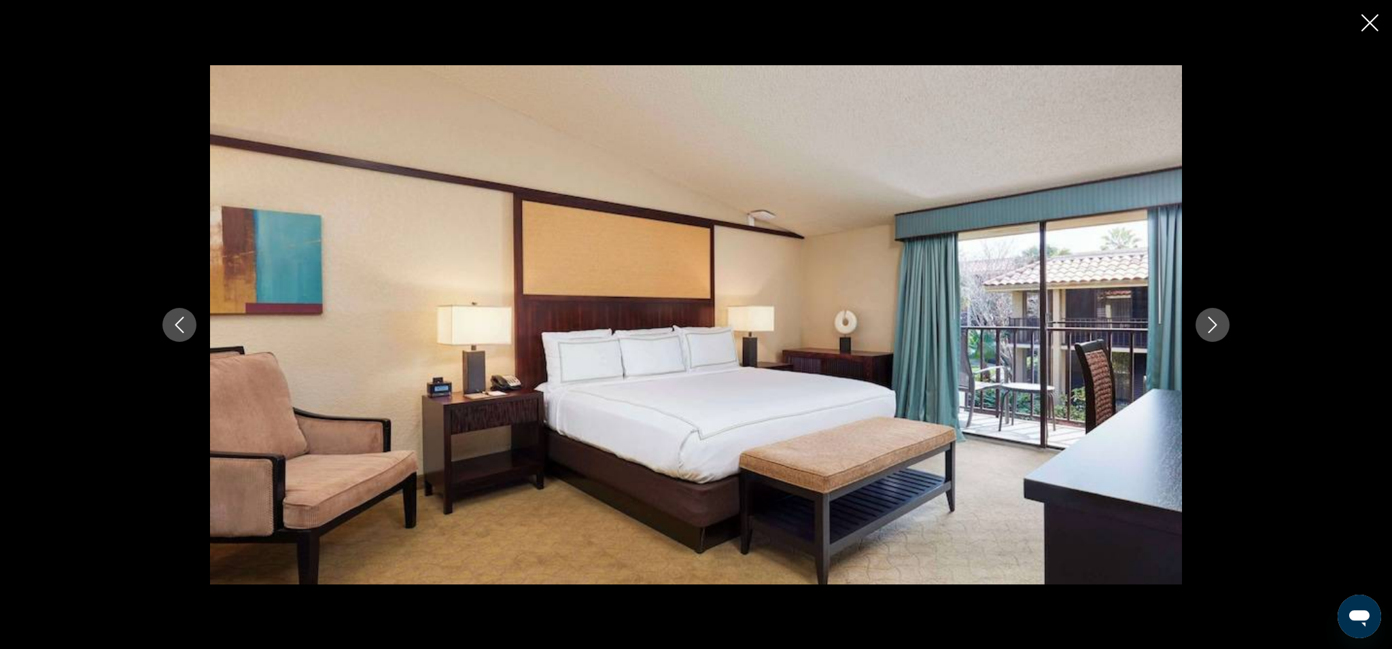
click at [1219, 330] on icon "Next image" at bounding box center [1212, 325] width 16 height 16
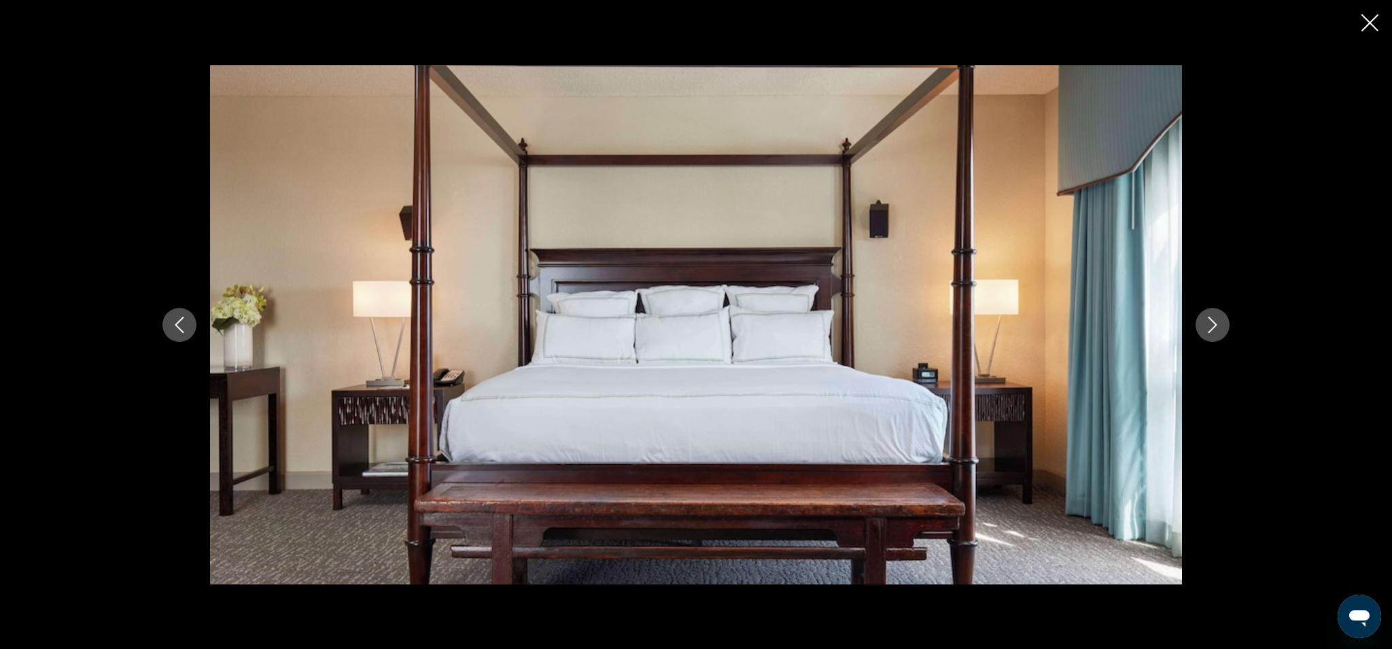
click at [1219, 330] on icon "Next image" at bounding box center [1212, 325] width 16 height 16
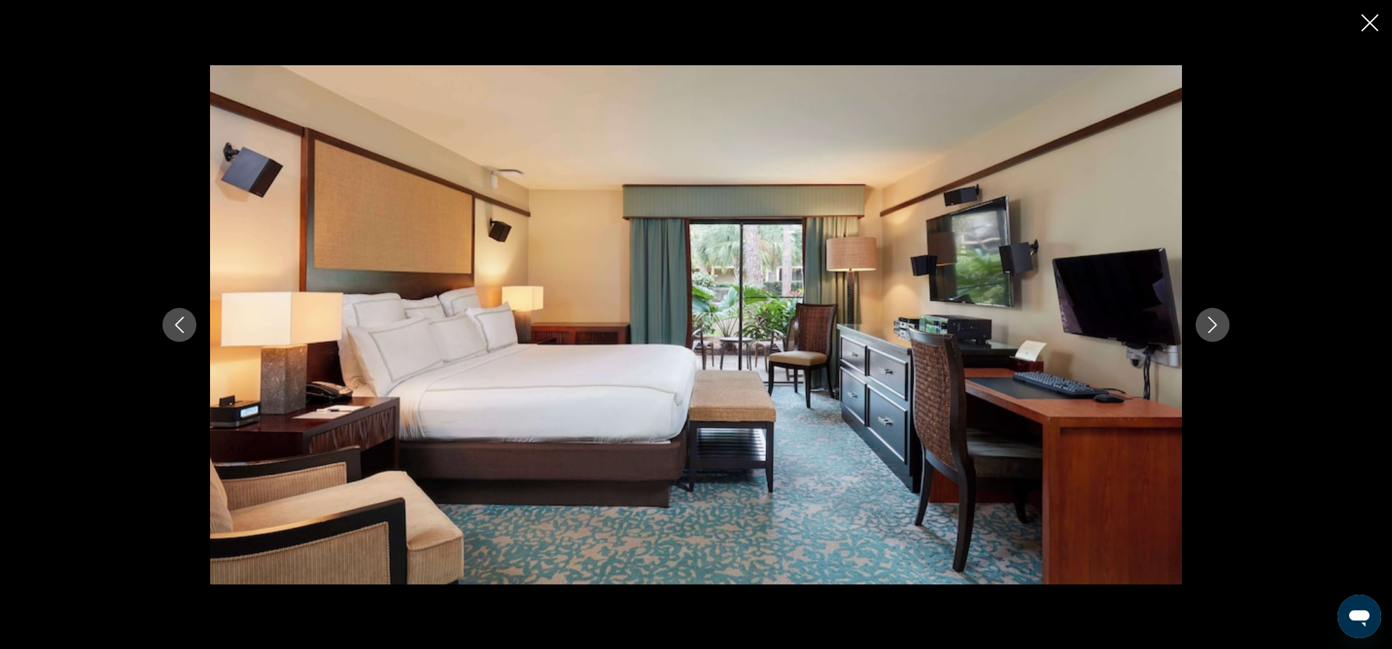
click at [1219, 330] on icon "Next image" at bounding box center [1212, 325] width 16 height 16
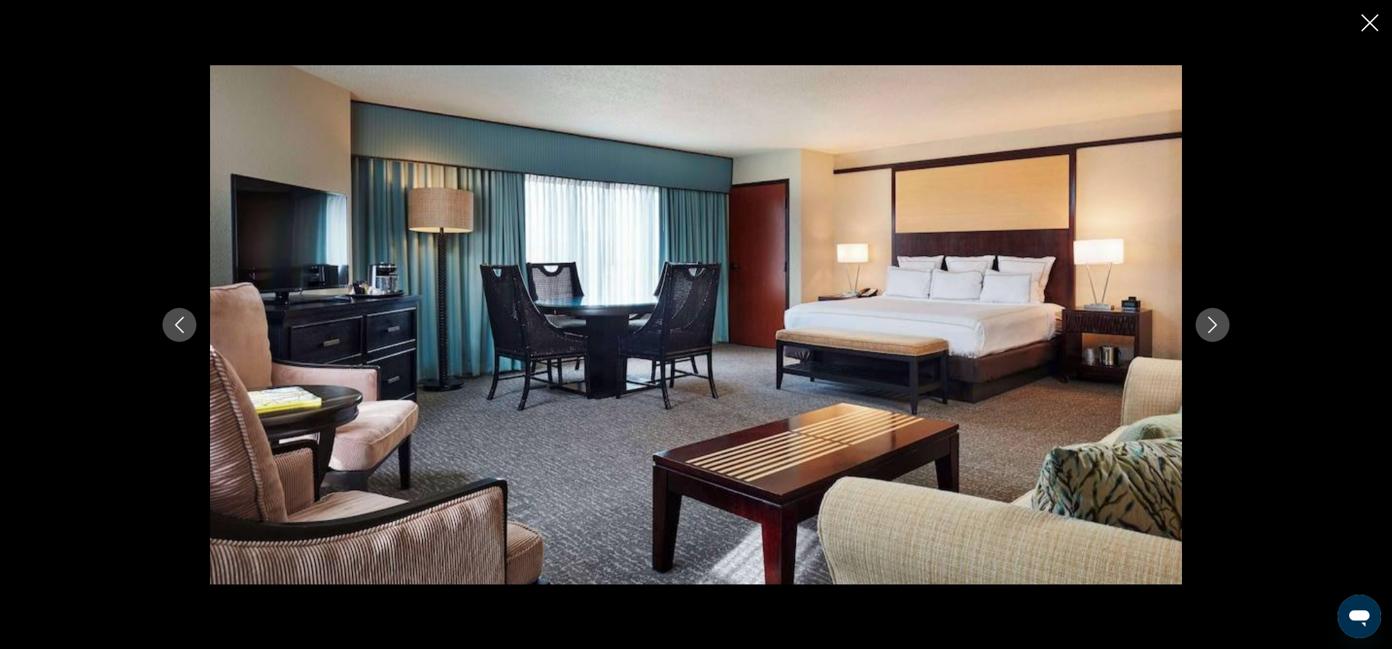
click at [1219, 330] on icon "Next image" at bounding box center [1212, 325] width 16 height 16
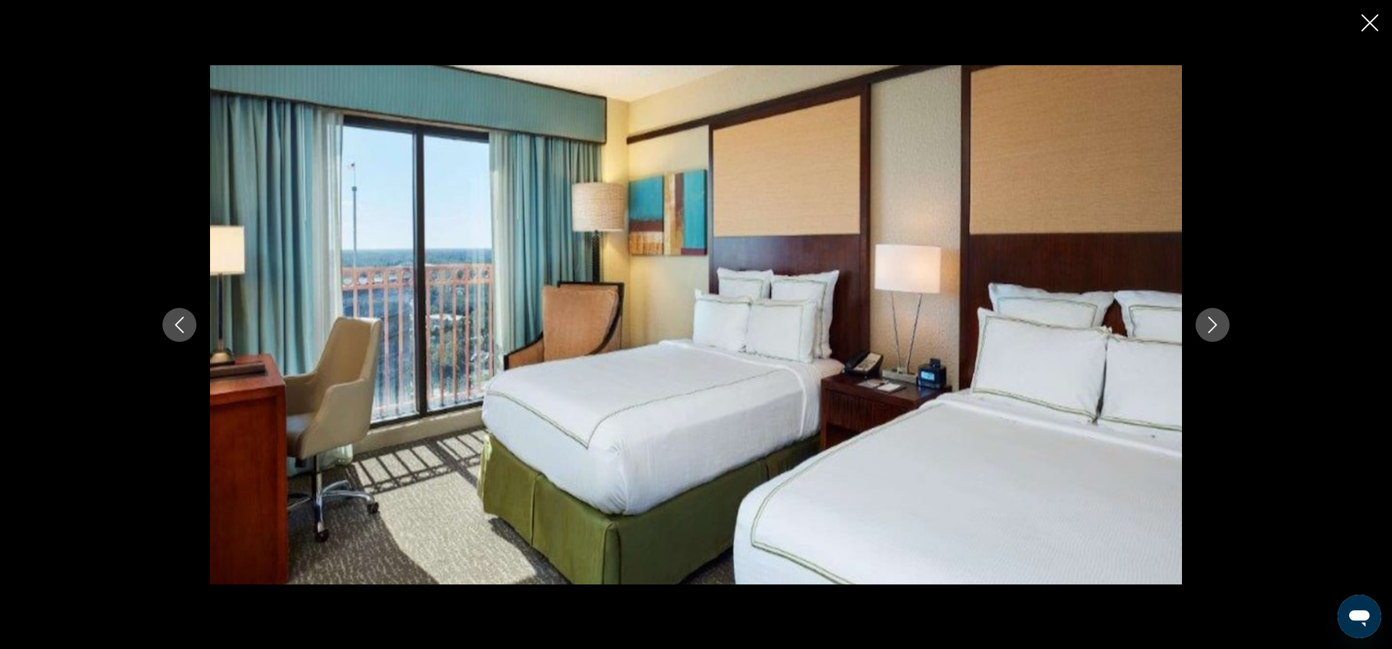
click at [1378, 28] on div "prev next" at bounding box center [696, 324] width 1392 height 649
click at [1371, 22] on icon "Close slideshow" at bounding box center [1369, 22] width 17 height 17
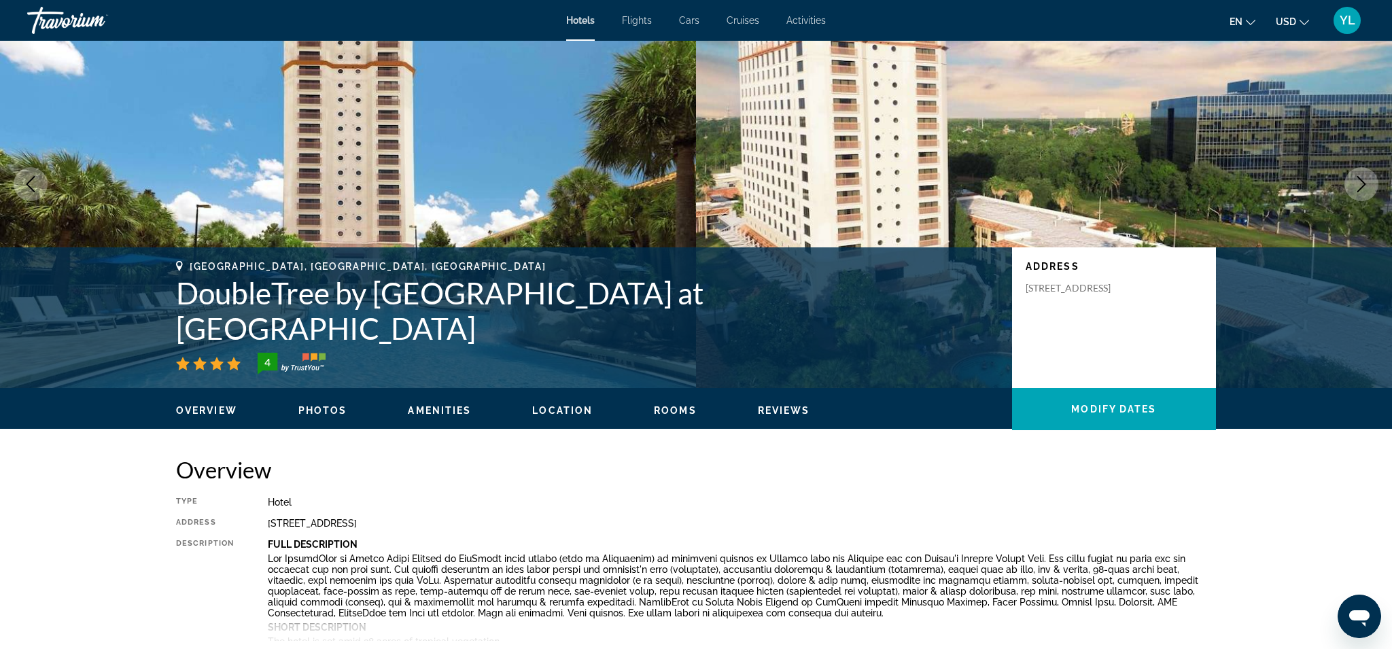
scroll to position [10, 0]
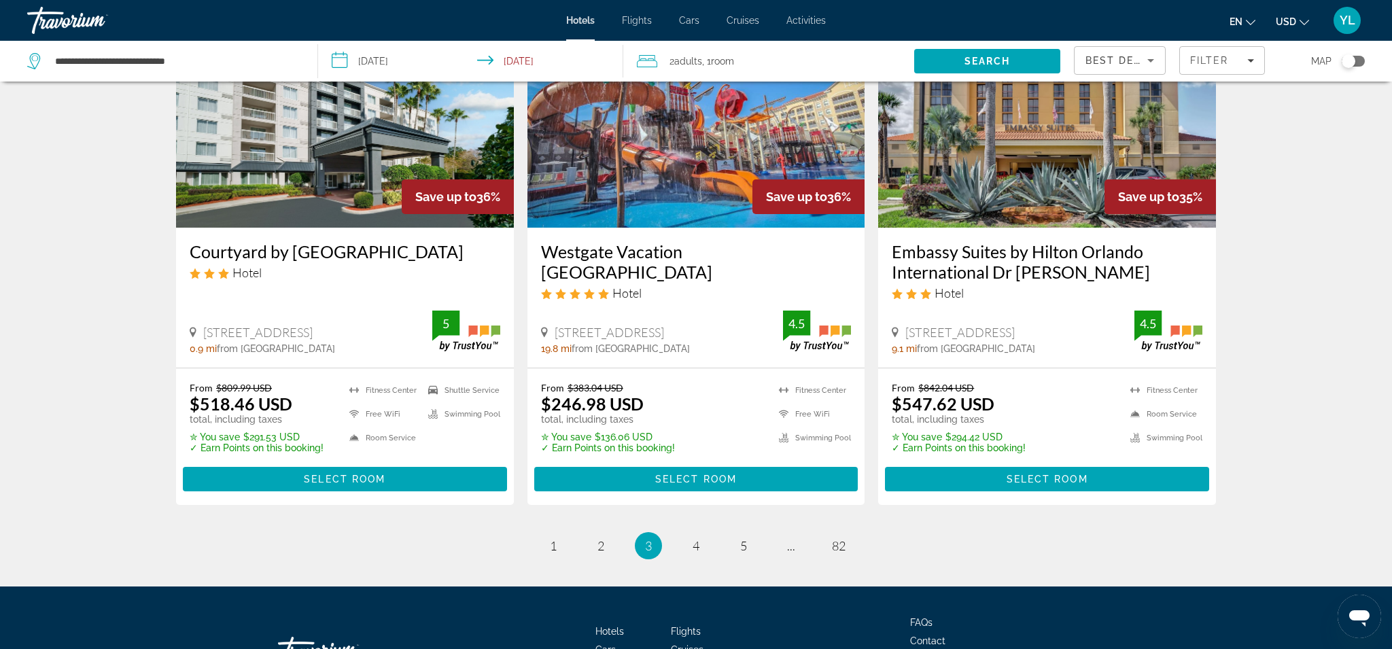
scroll to position [1789, 0]
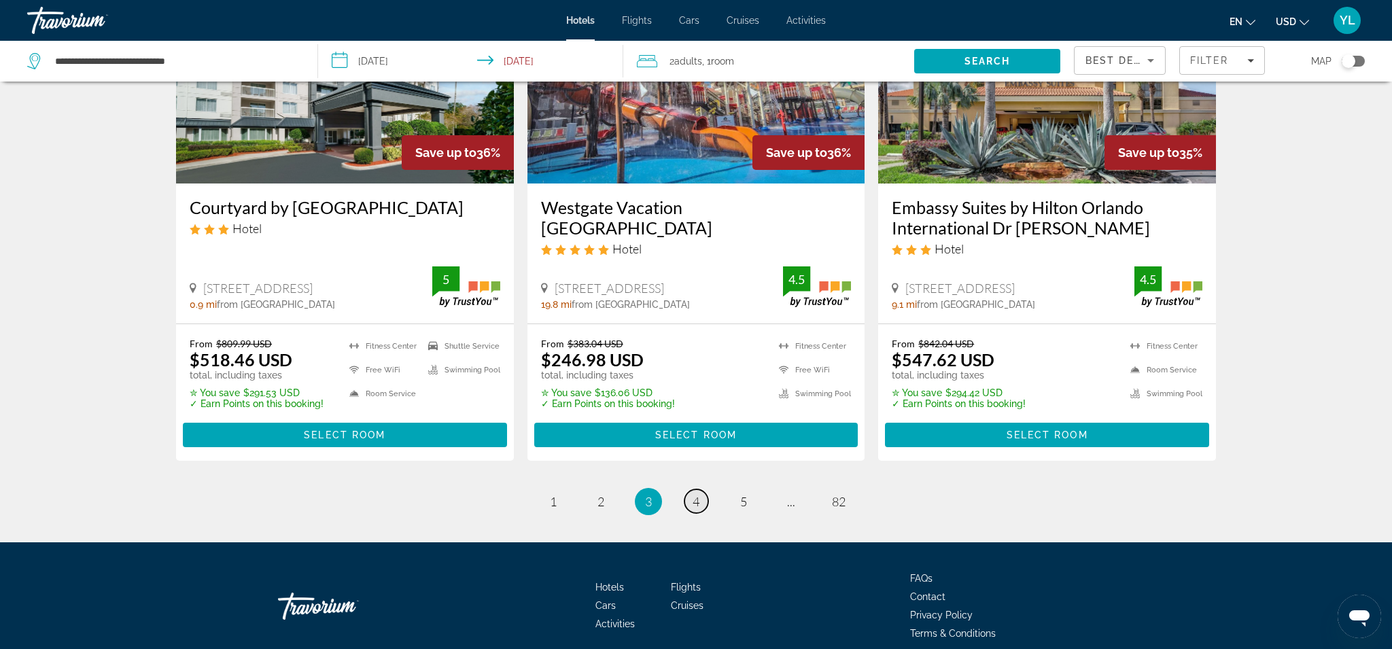
click at [702, 489] on link "page 4" at bounding box center [696, 501] width 24 height 24
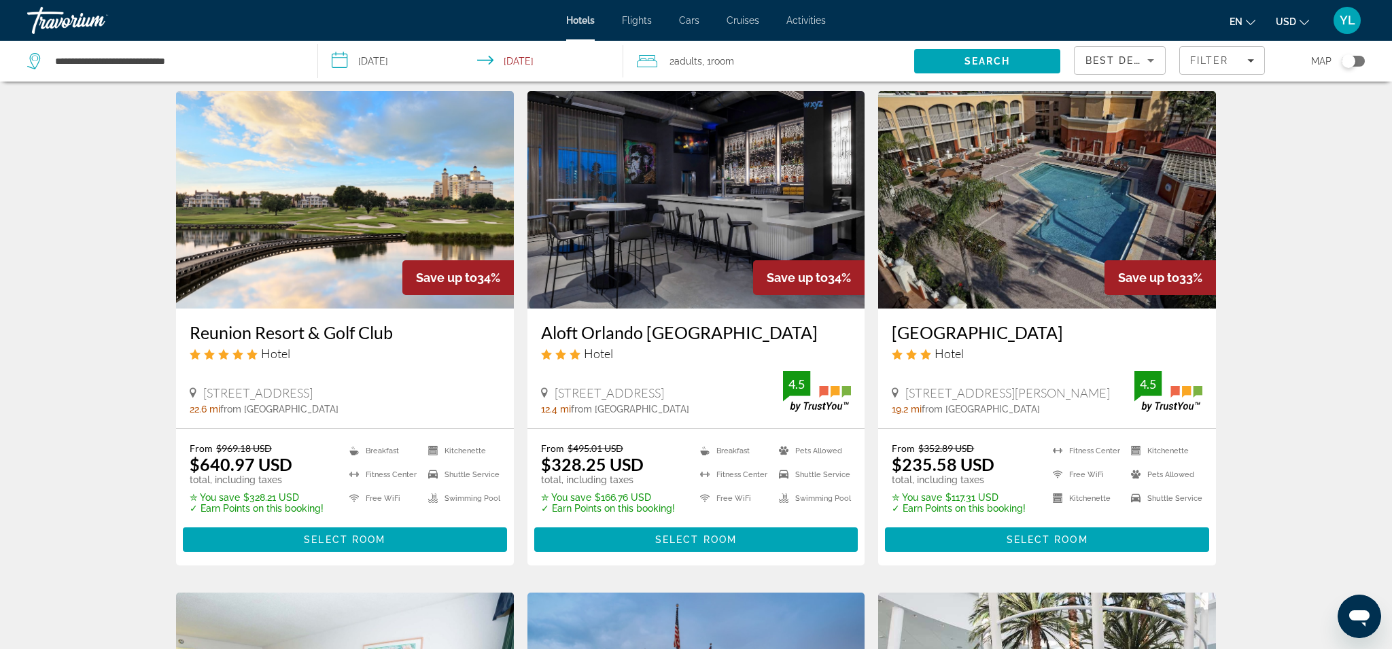
scroll to position [557, 0]
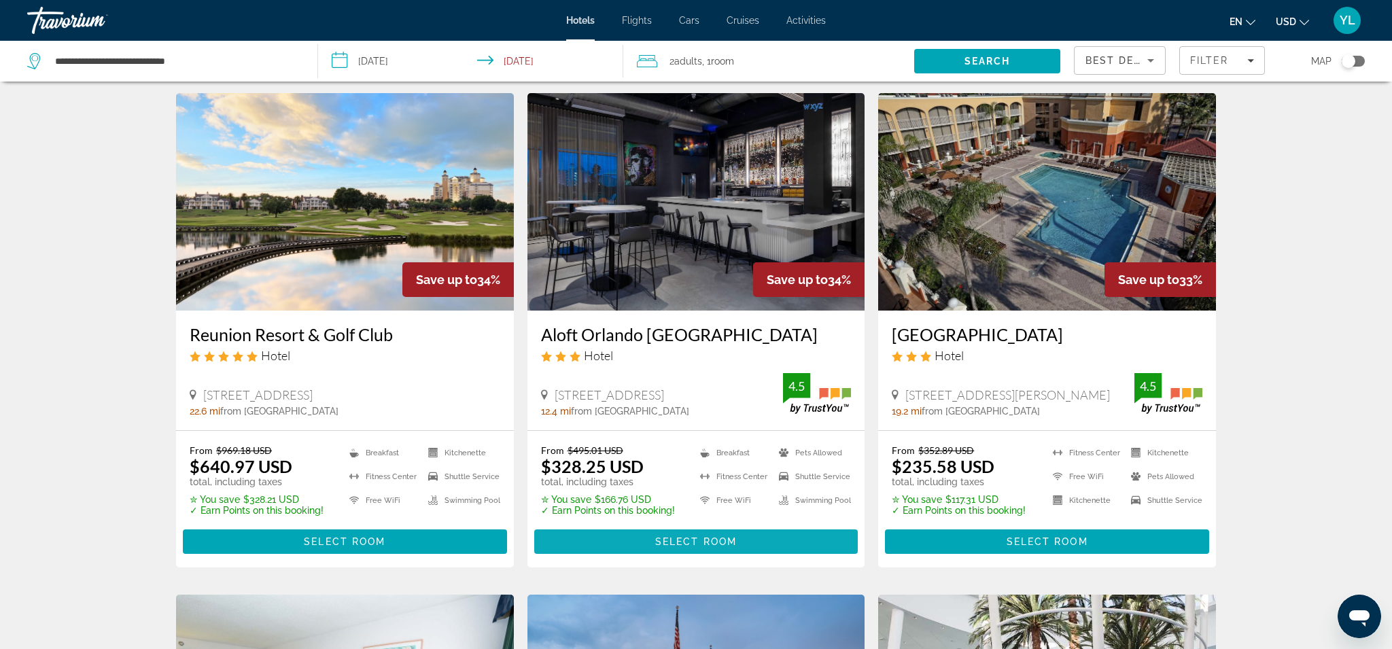
click at [689, 542] on span "Select Room" at bounding box center [696, 541] width 82 height 11
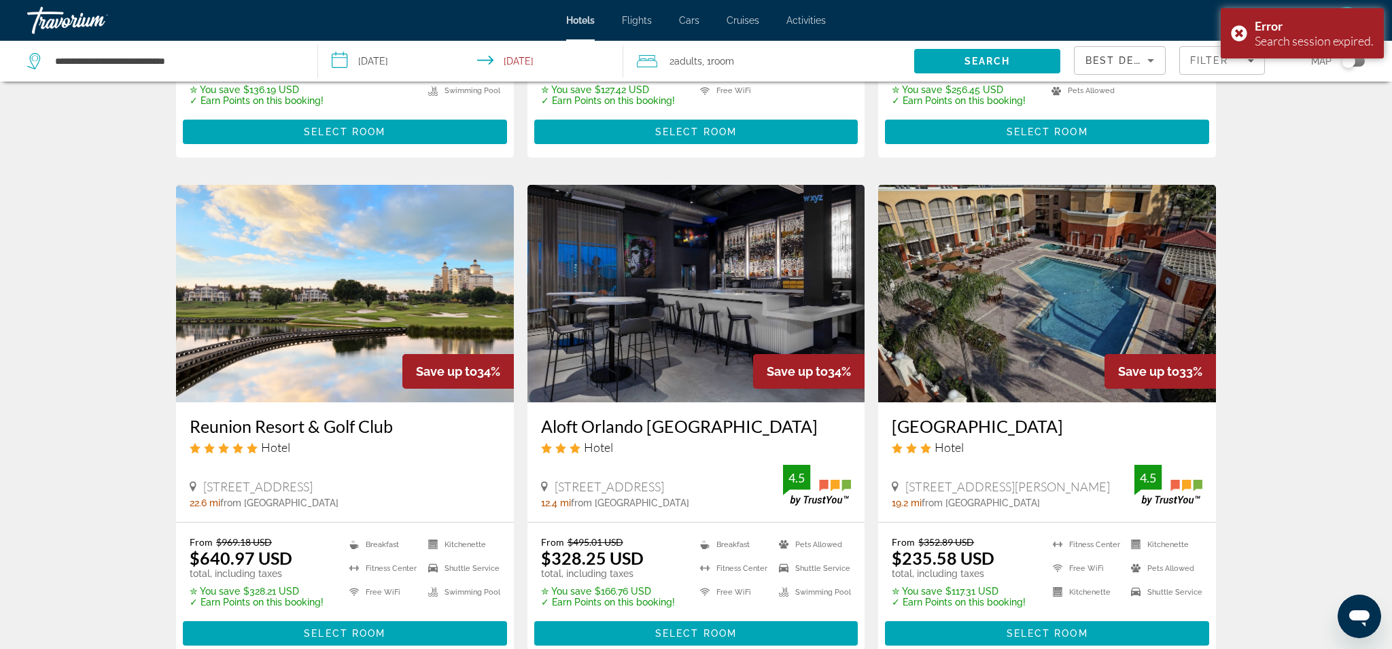
scroll to position [619, 0]
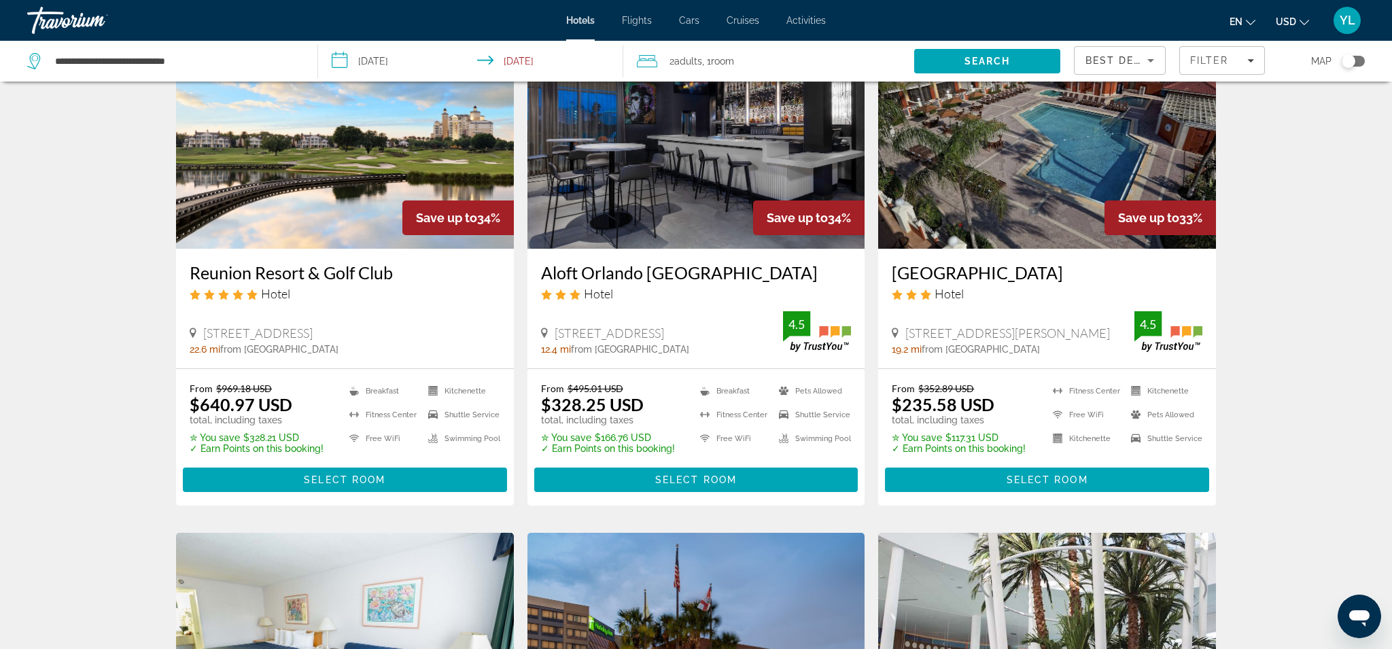
click at [688, 221] on img "Main content" at bounding box center [696, 140] width 338 height 218
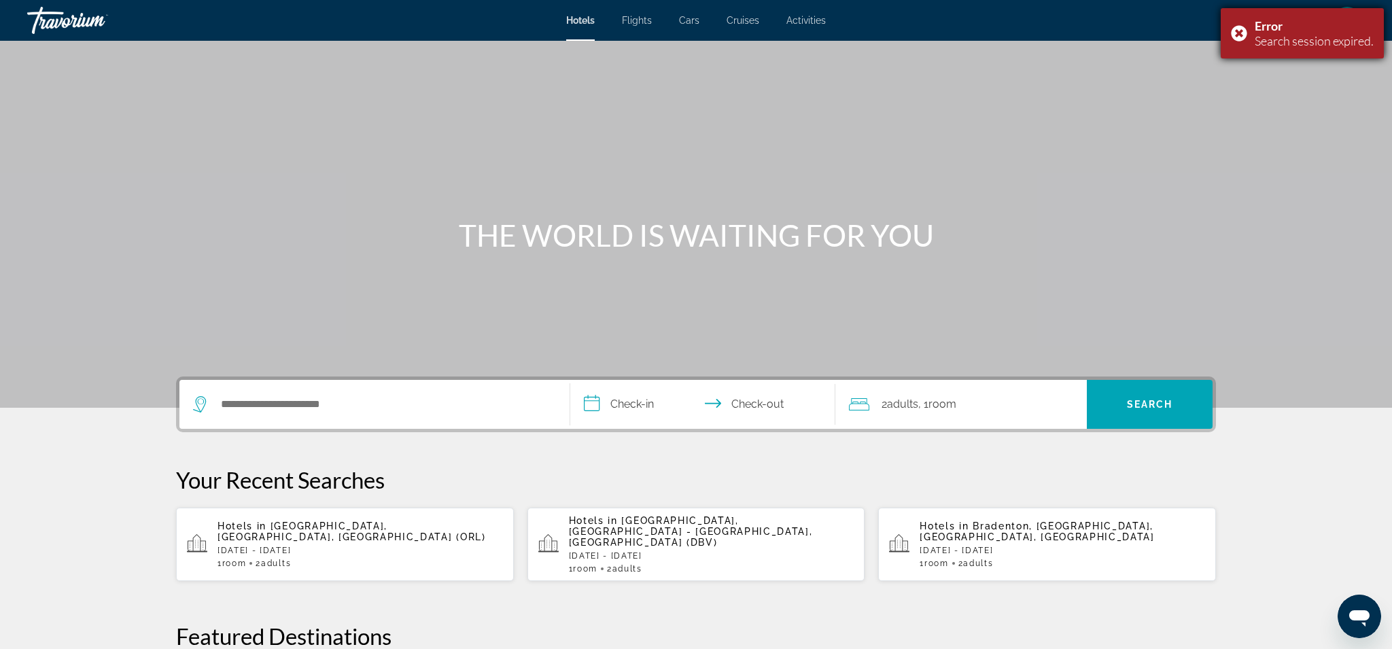
click at [1242, 27] on div "Error Search session expired." at bounding box center [1302, 33] width 163 height 50
click at [367, 402] on input "Search hotel destination" at bounding box center [385, 404] width 330 height 20
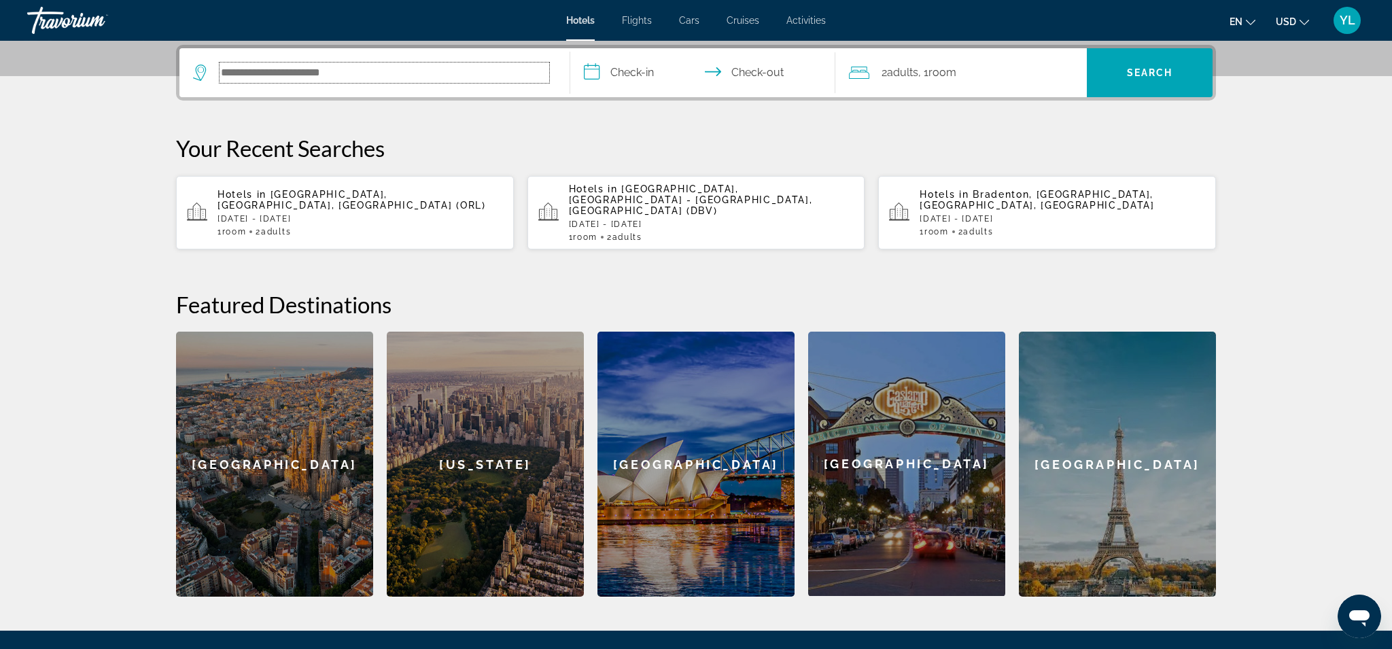
scroll to position [332, 0]
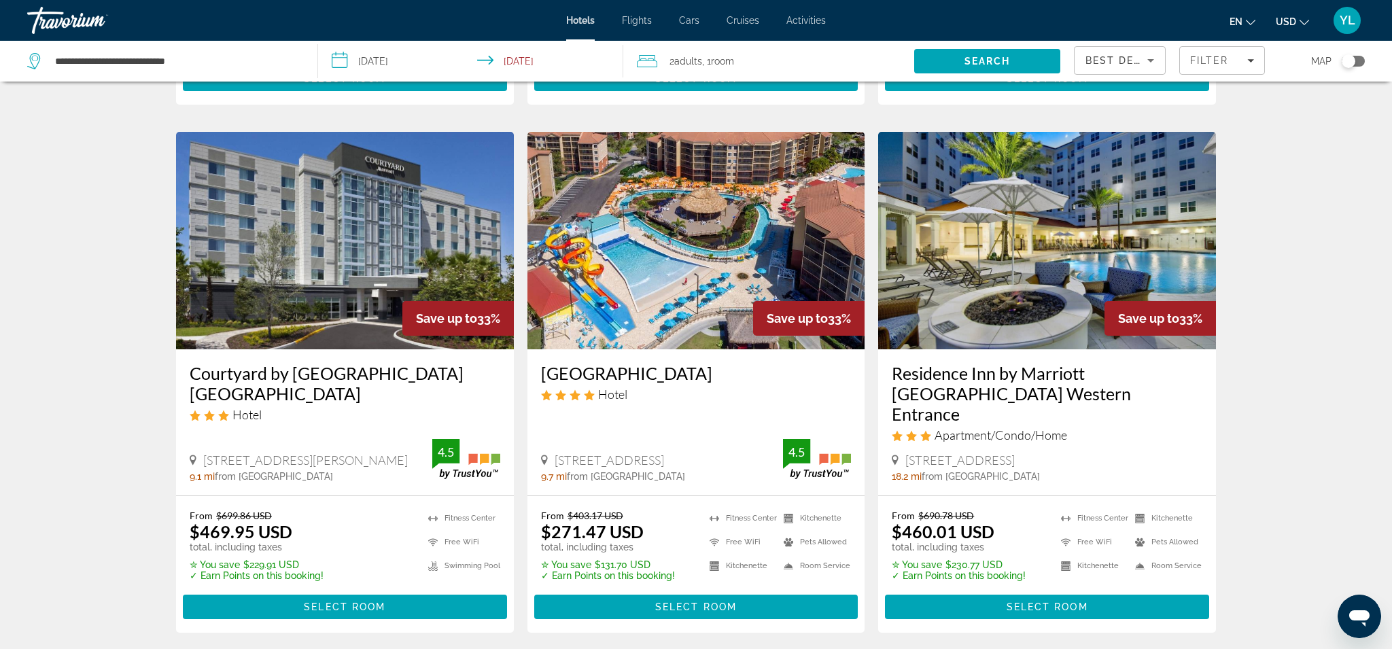
scroll to position [1769, 0]
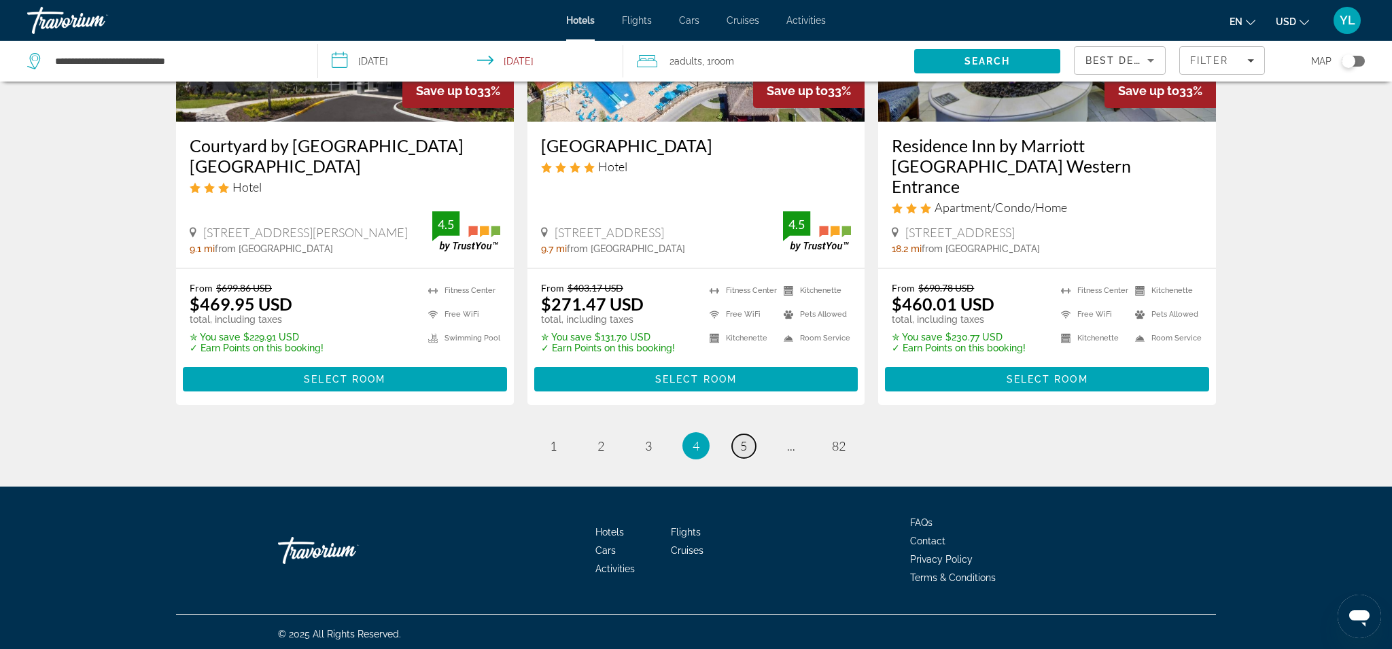
click at [746, 444] on span "5" at bounding box center [743, 445] width 7 height 15
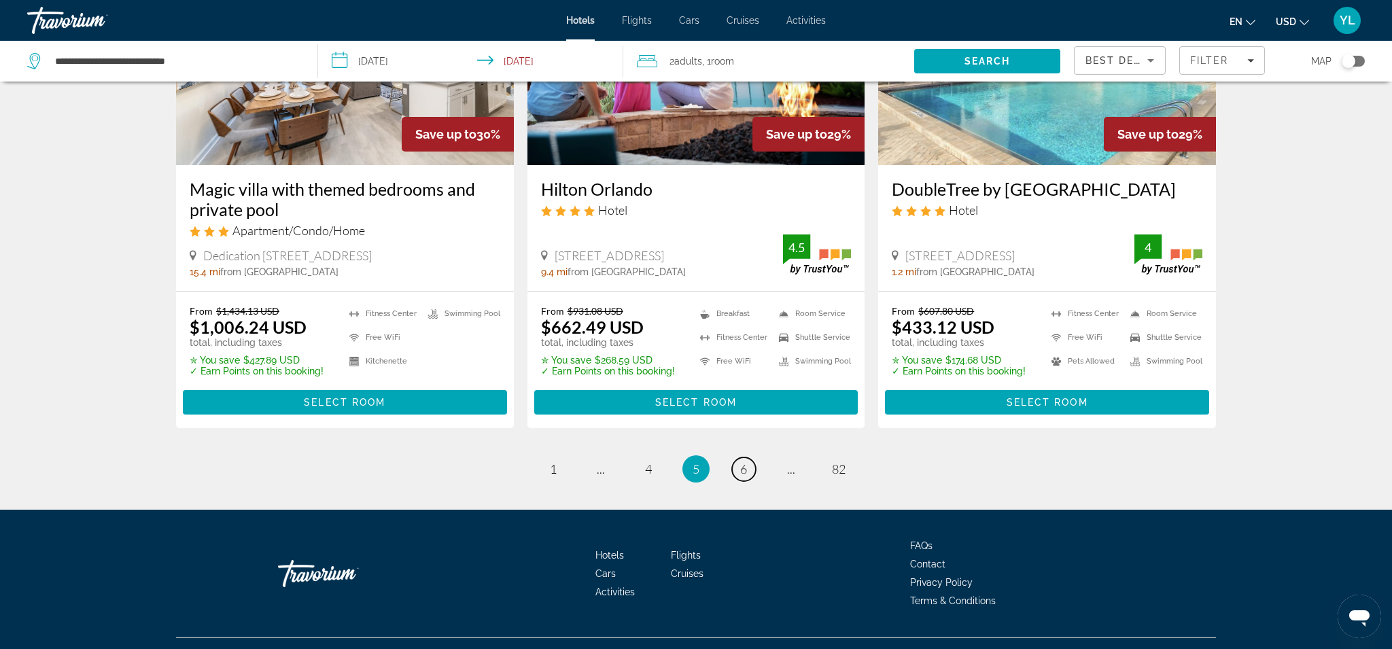
scroll to position [1748, 0]
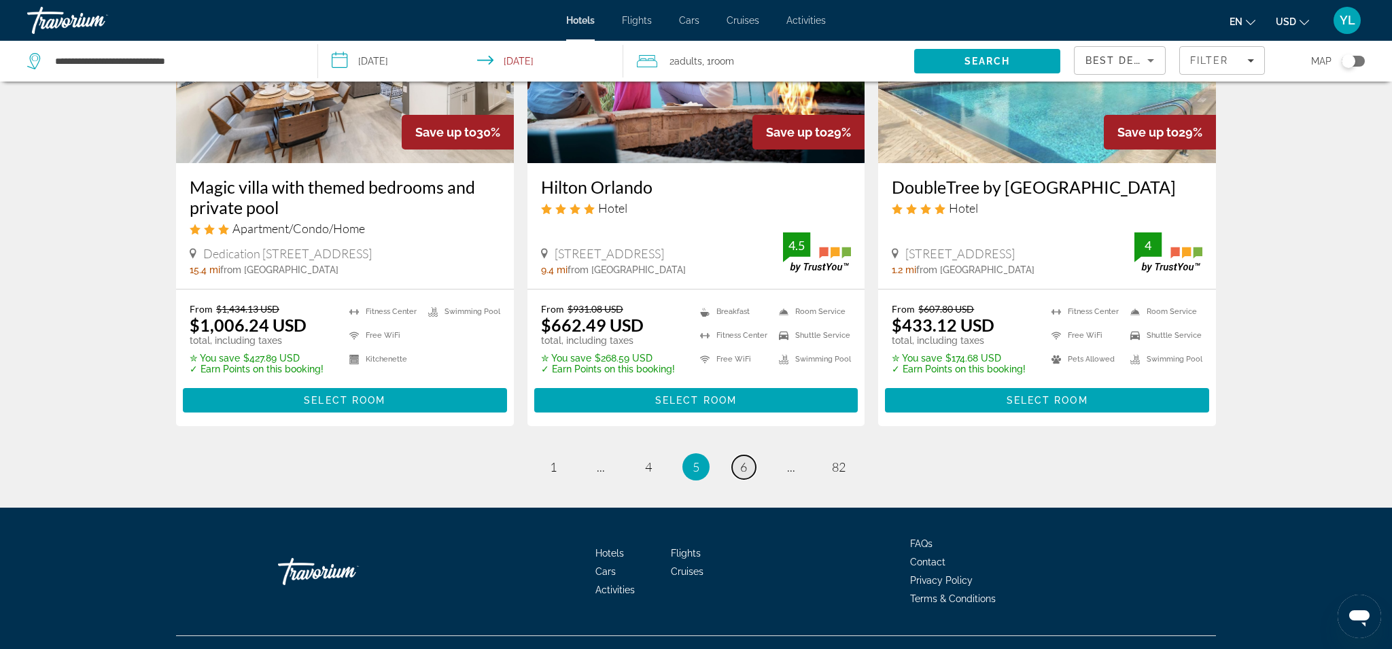
click at [739, 455] on link "page 6" at bounding box center [744, 467] width 24 height 24
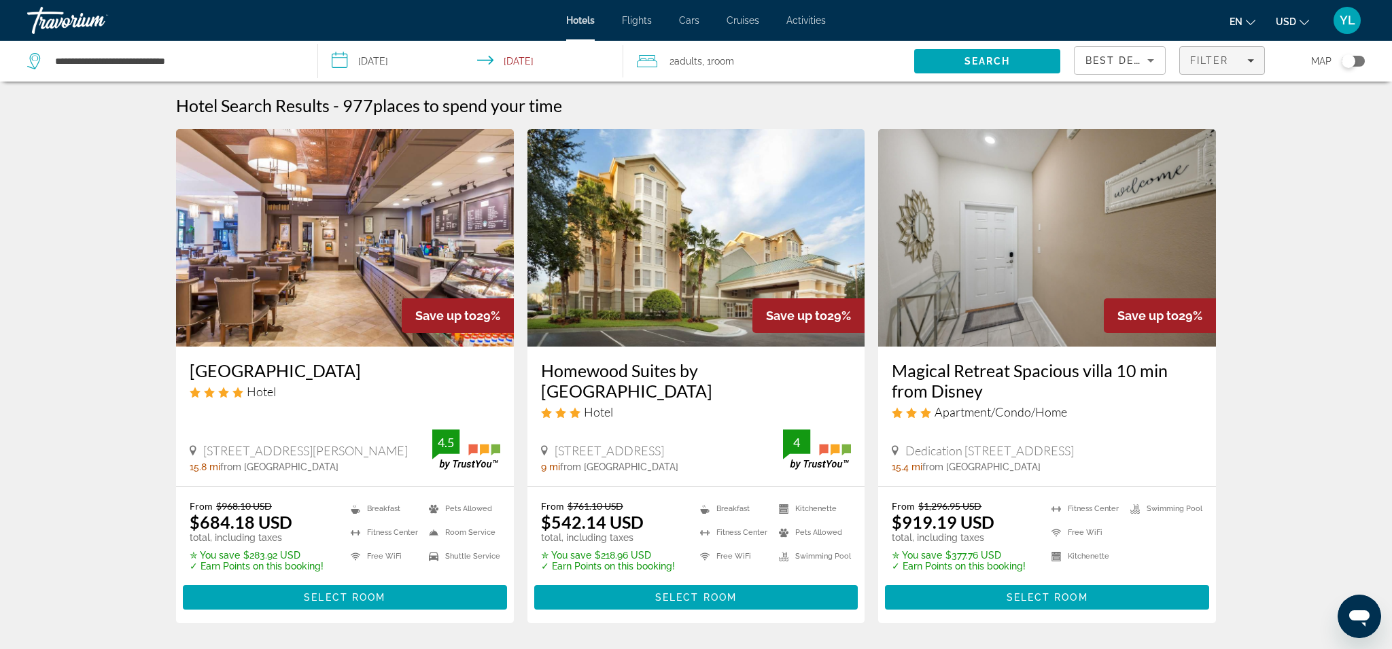
click at [1202, 61] on span "Filter" at bounding box center [1209, 60] width 39 height 11
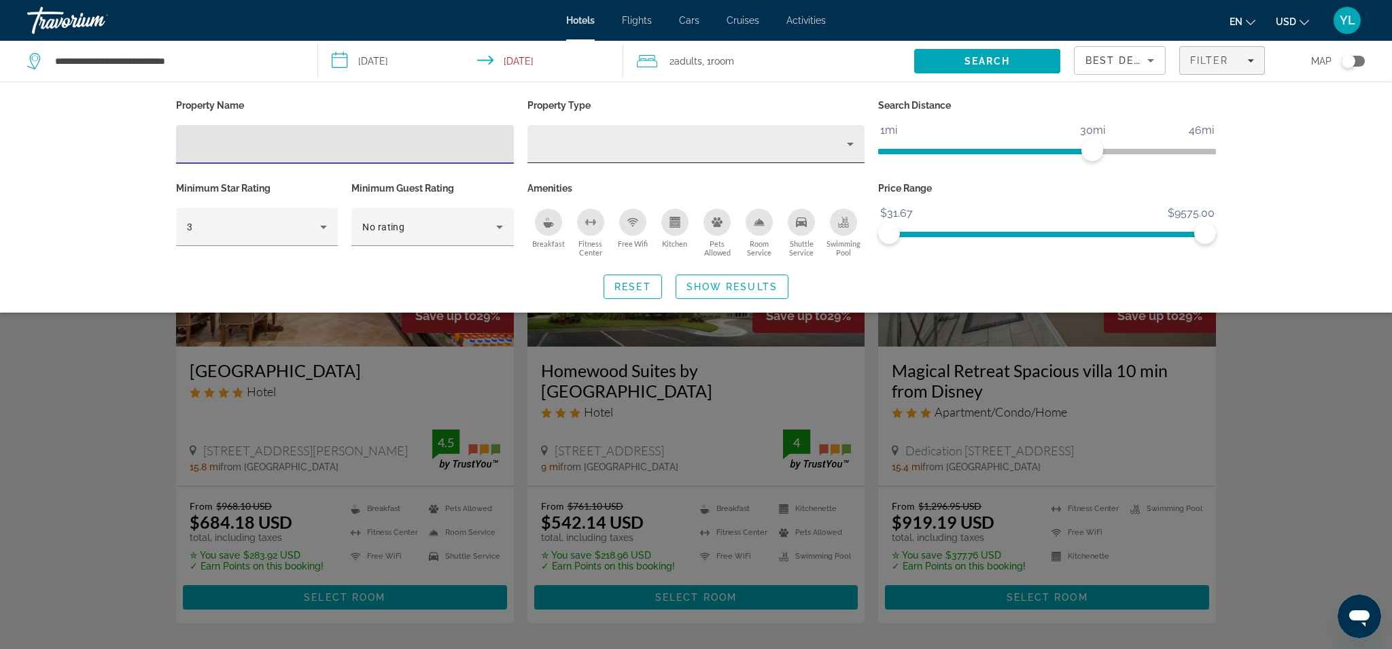
click at [846, 143] on icon "Property type" at bounding box center [850, 144] width 16 height 16
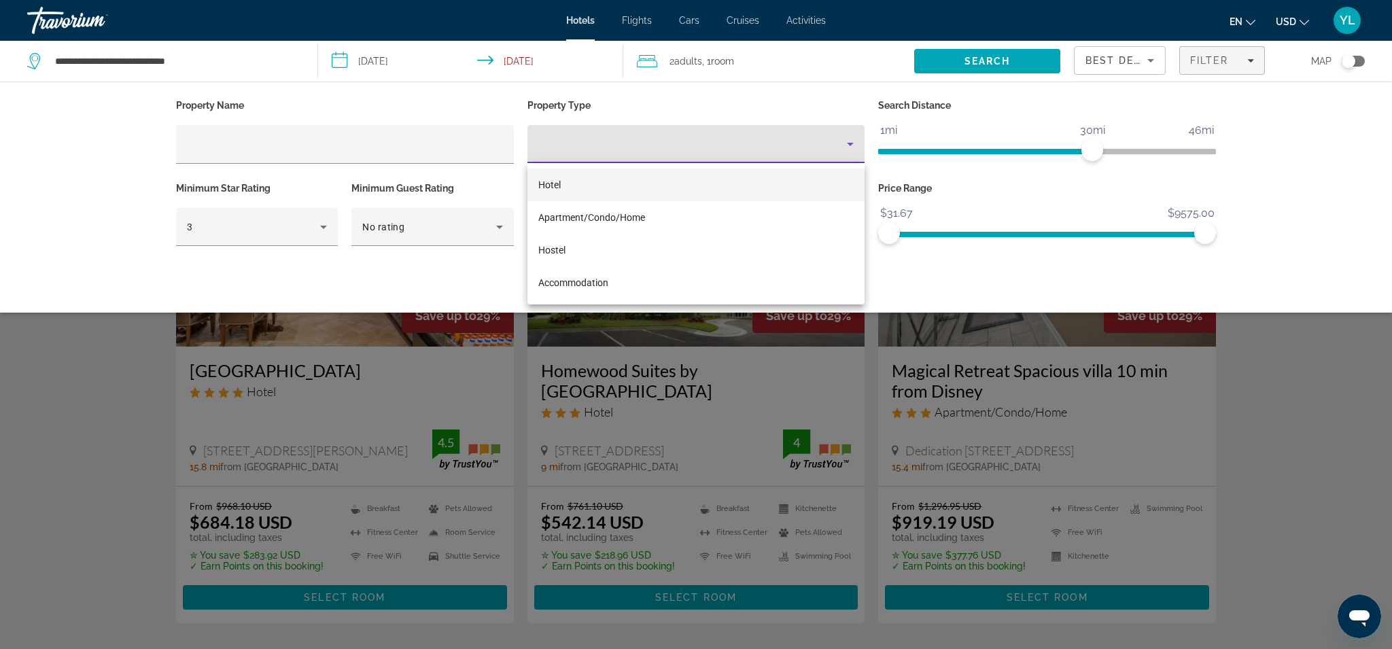
click at [612, 87] on div at bounding box center [696, 324] width 1392 height 649
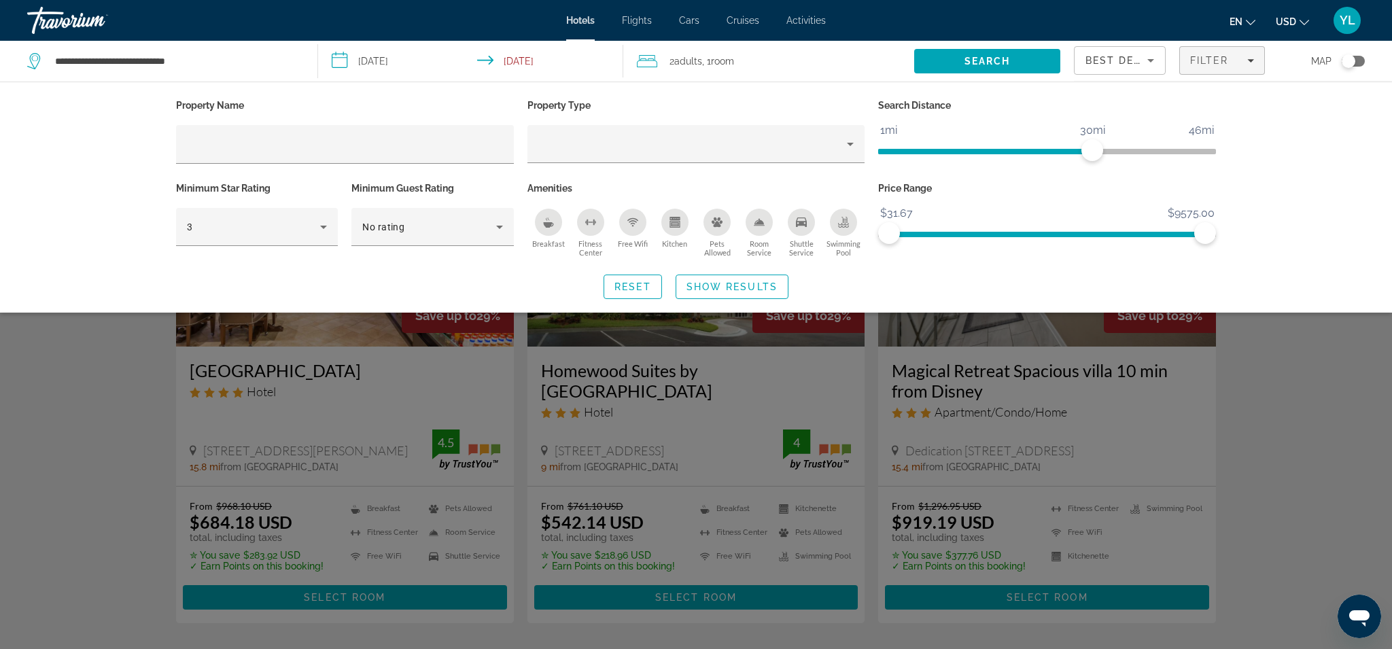
click at [892, 64] on div "2 Adult Adults , 1 Room rooms" at bounding box center [775, 61] width 277 height 19
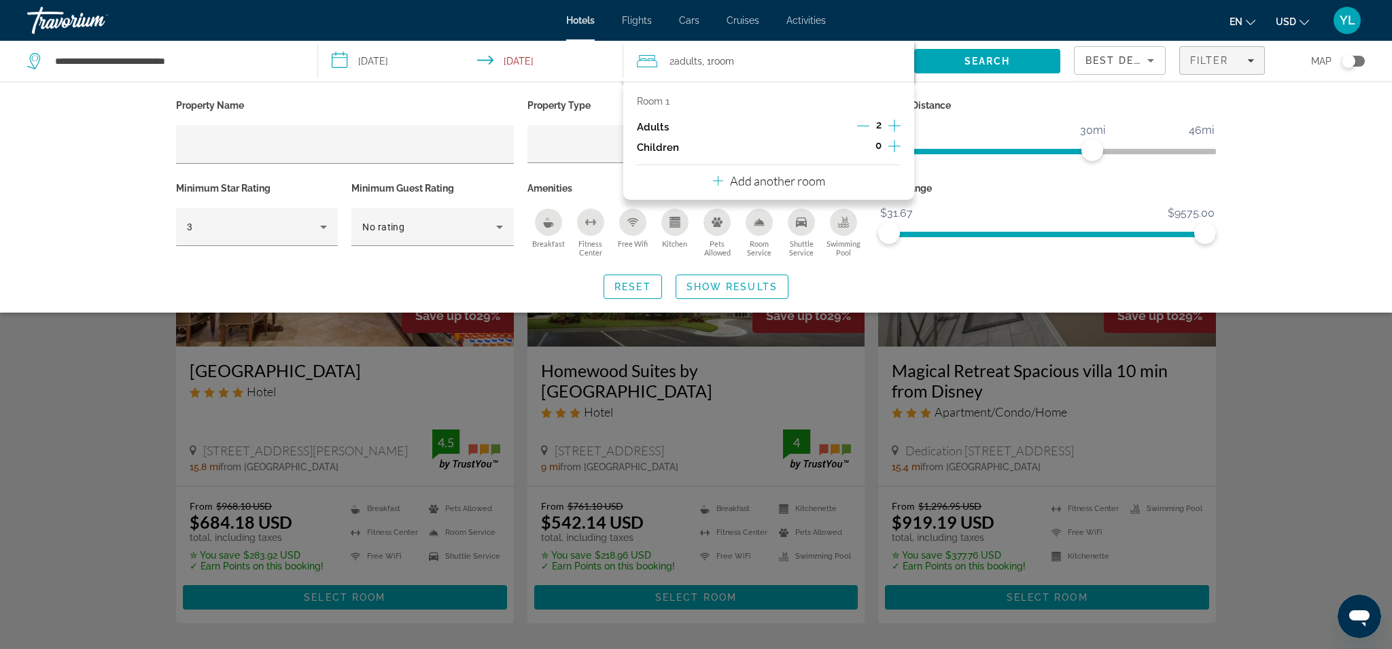
click at [994, 103] on p "Search Distance" at bounding box center [1047, 105] width 338 height 19
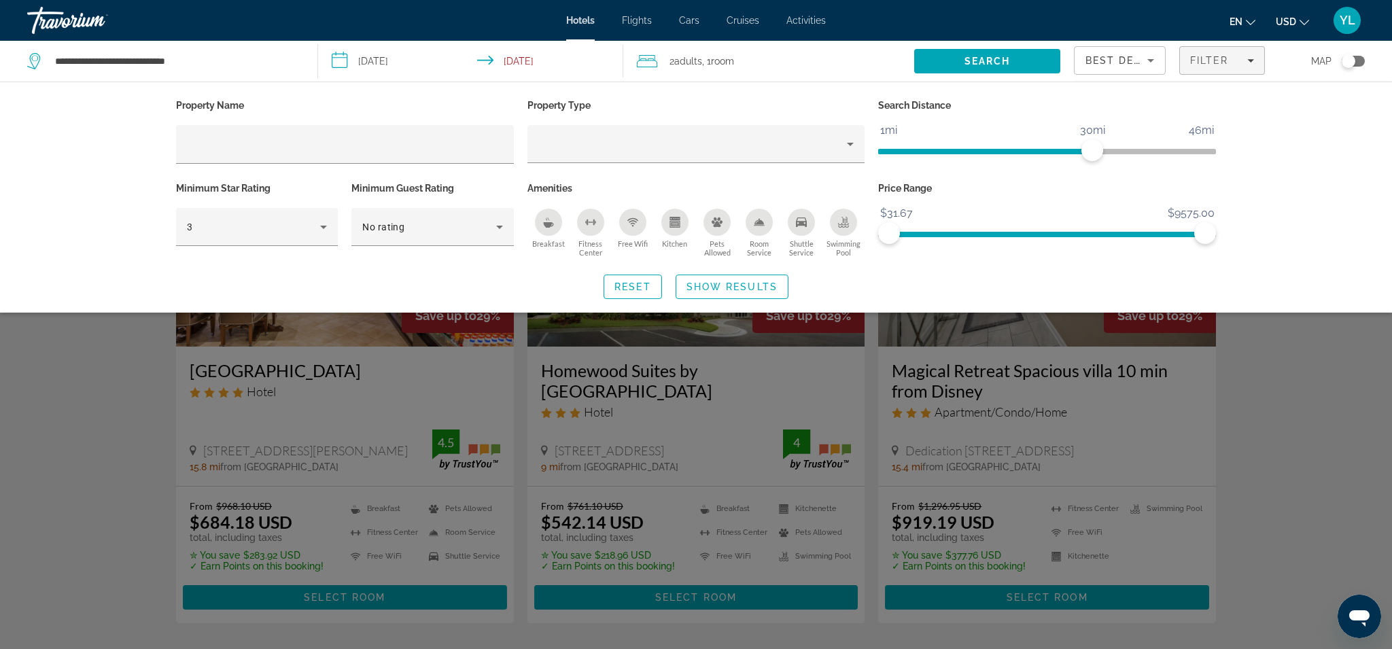
click at [1261, 221] on div "Property Name Property Type Search Distance 1mi 46mi 30mi Minimum Star Rating 3…" at bounding box center [696, 197] width 1392 height 231
click at [779, 283] on span "Search widget" at bounding box center [731, 287] width 111 height 33
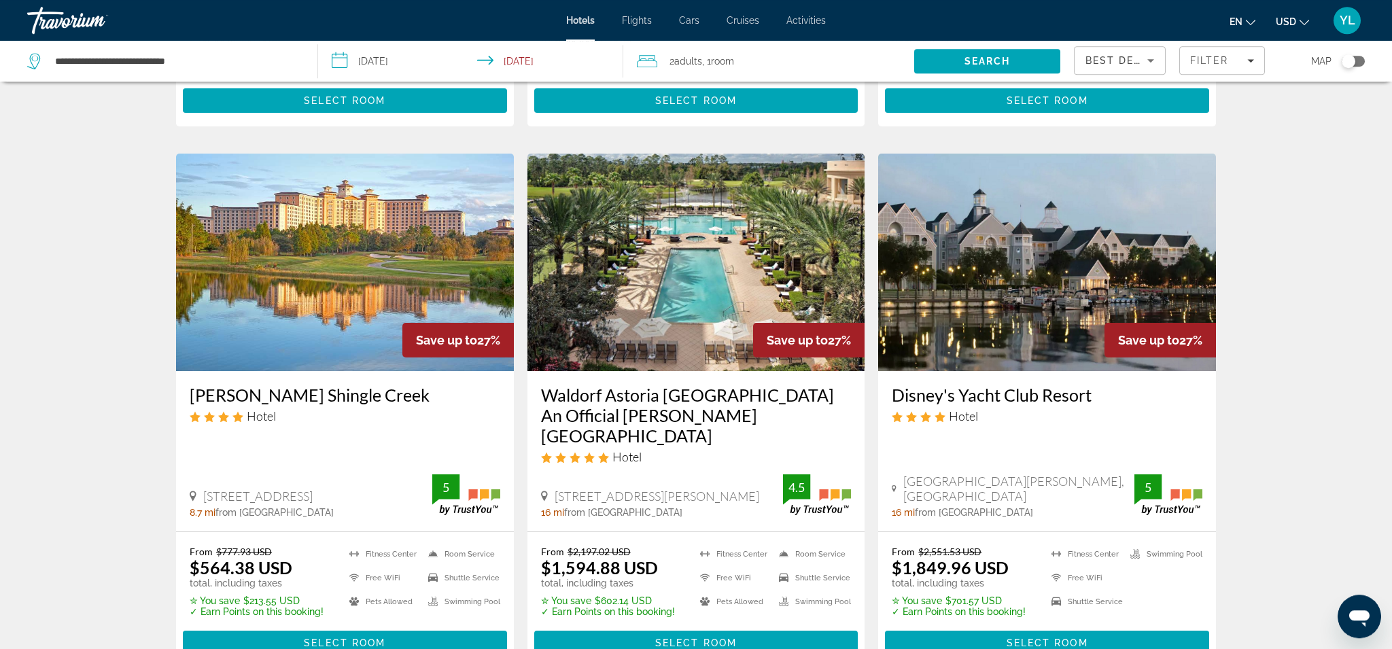
scroll to position [1564, 0]
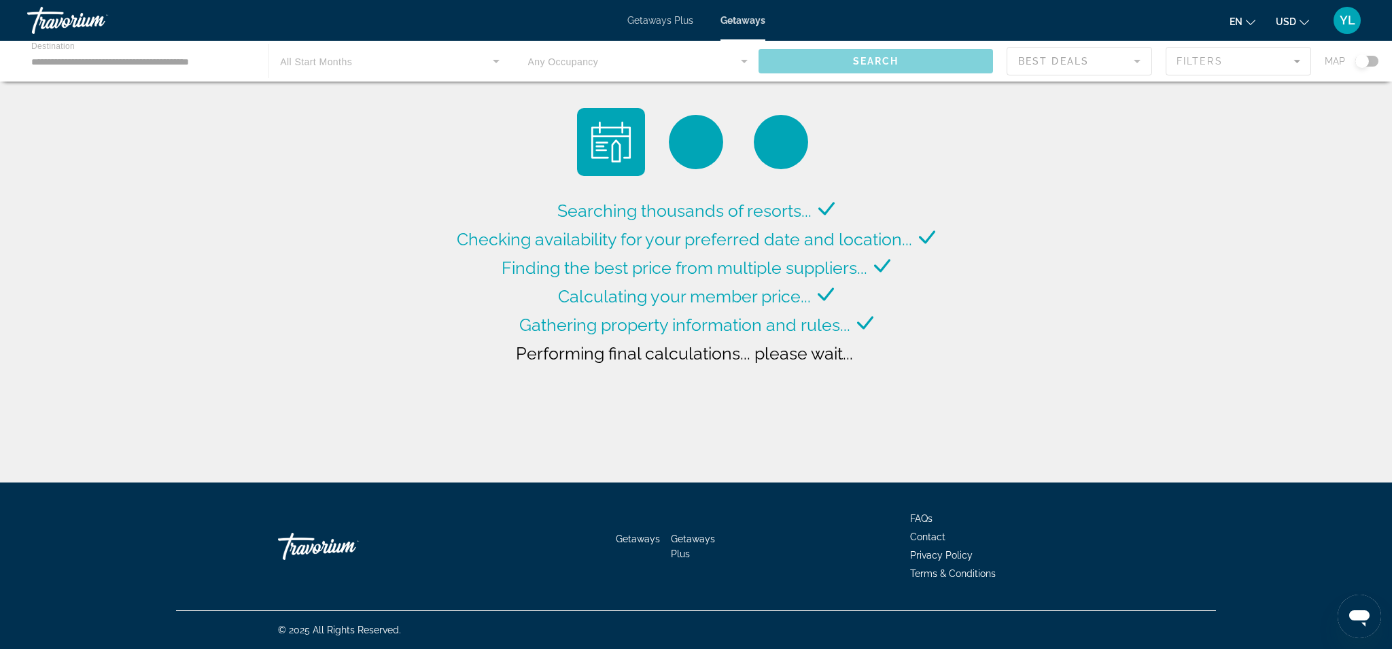
click at [366, 69] on div "Main content" at bounding box center [696, 61] width 1392 height 41
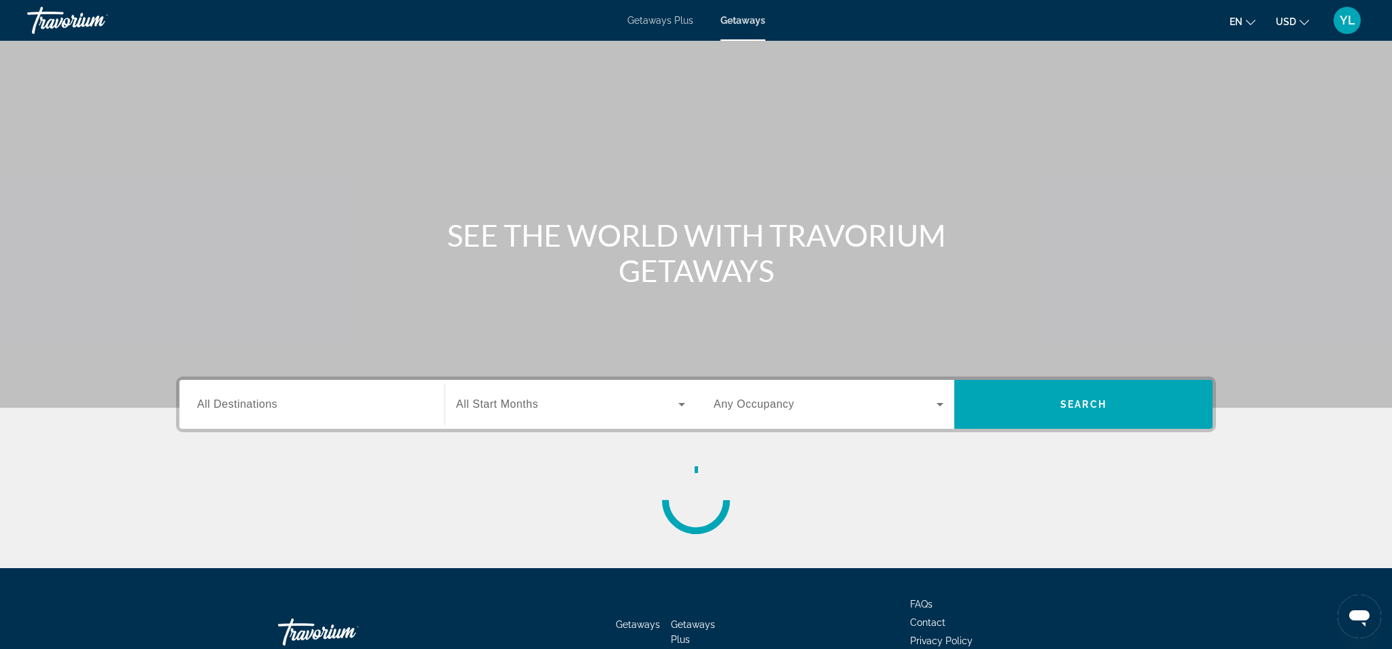
click at [258, 404] on span "All Destinations" at bounding box center [237, 404] width 80 height 12
click at [258, 404] on input "Destination All Destinations" at bounding box center [312, 405] width 230 height 16
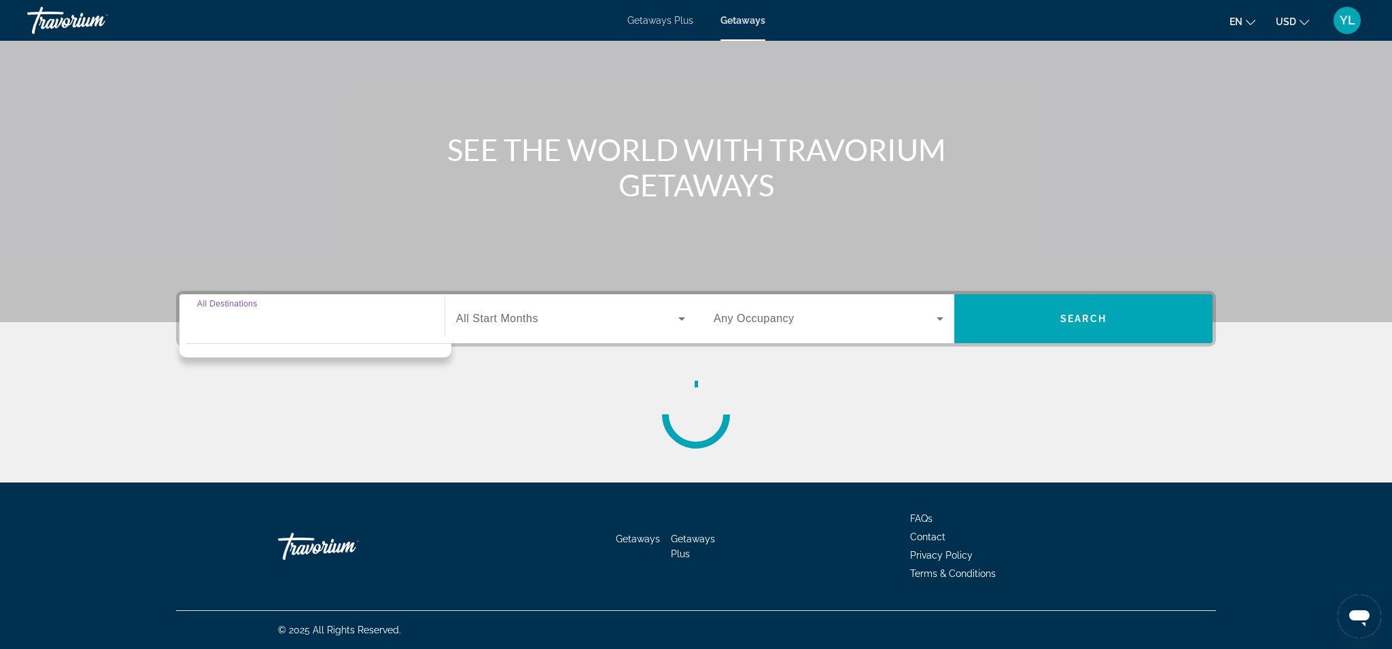
scroll to position [86, 0]
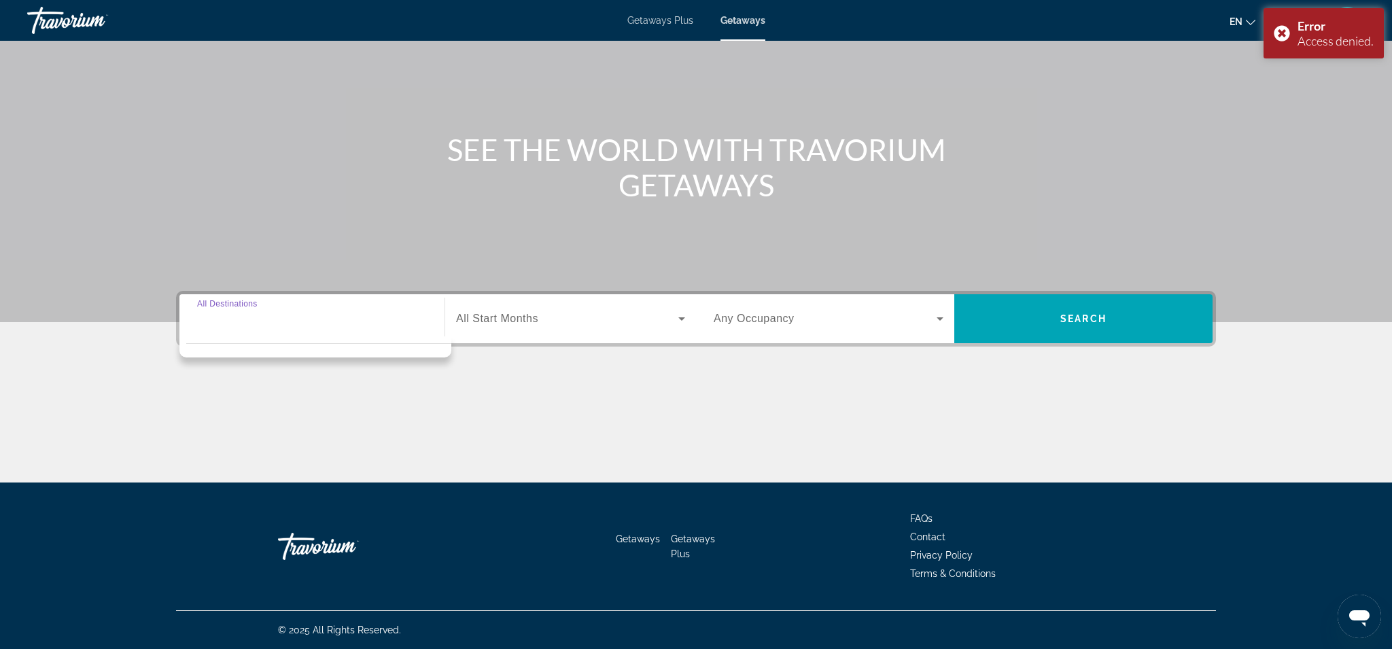
click at [735, 18] on span "Getaways" at bounding box center [742, 20] width 45 height 11
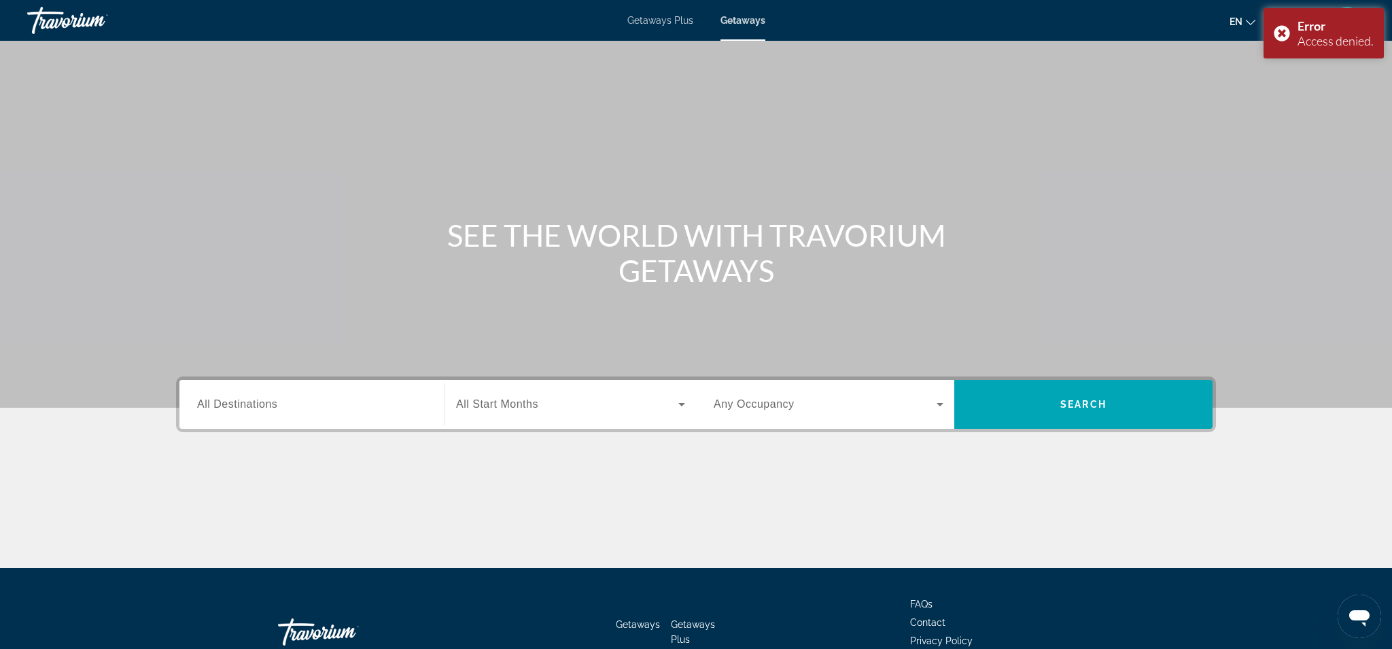
click at [283, 406] on input "Destination All Destinations" at bounding box center [312, 405] width 230 height 16
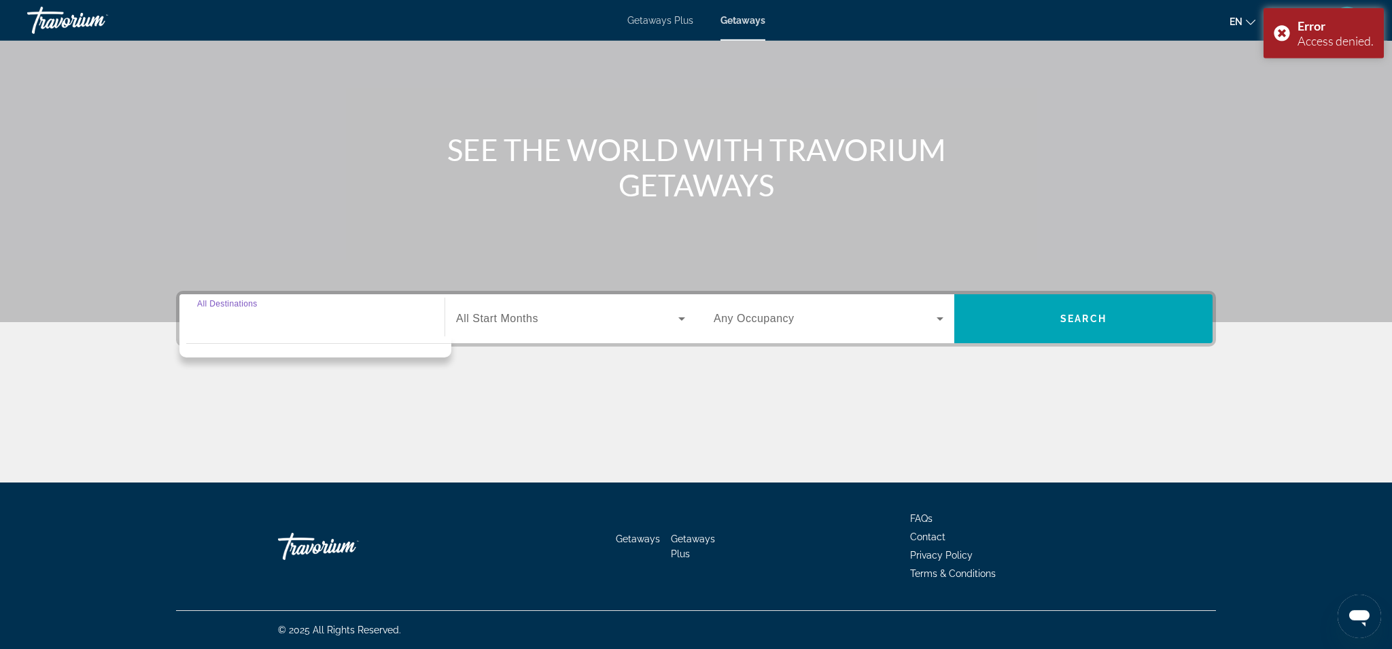
scroll to position [86, 0]
click at [296, 336] on div "Destination options" at bounding box center [315, 346] width 272 height 21
click at [307, 317] on input "Destination All Destinations" at bounding box center [312, 319] width 230 height 16
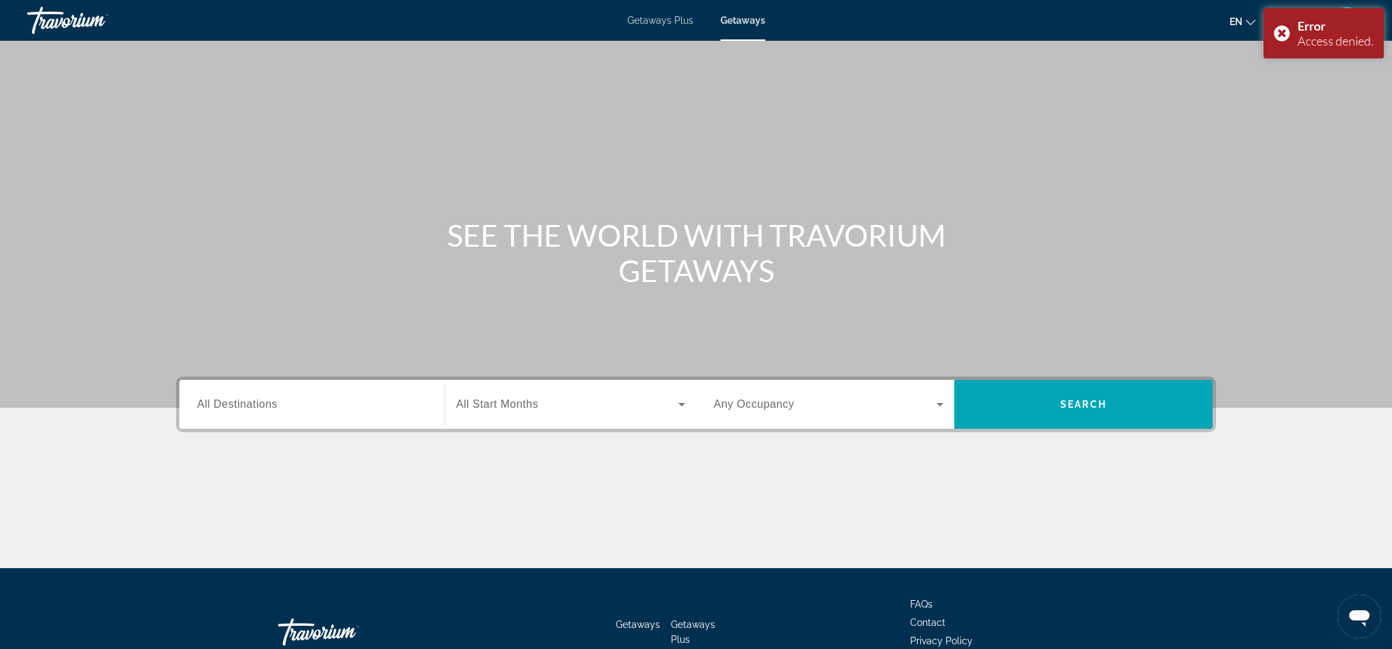
click at [253, 409] on span "All Destinations" at bounding box center [237, 404] width 80 height 12
click at [253, 409] on input "Destination All Destinations" at bounding box center [312, 405] width 230 height 16
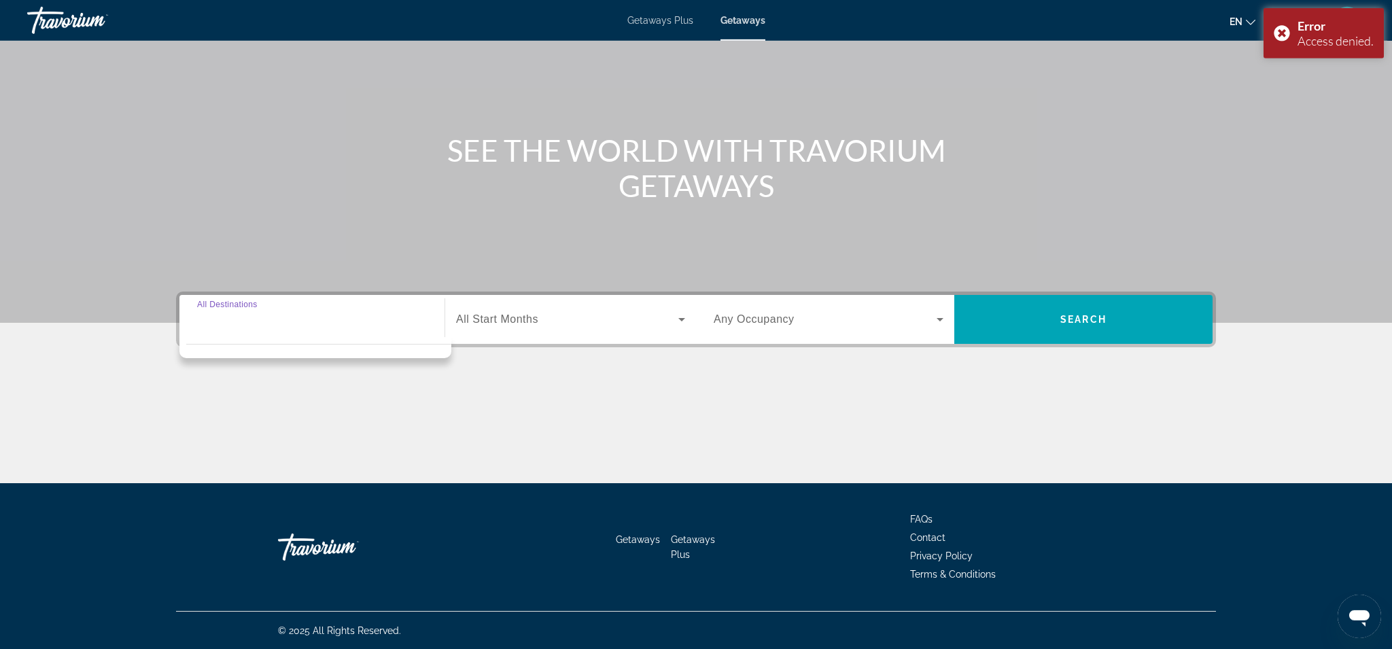
scroll to position [86, 0]
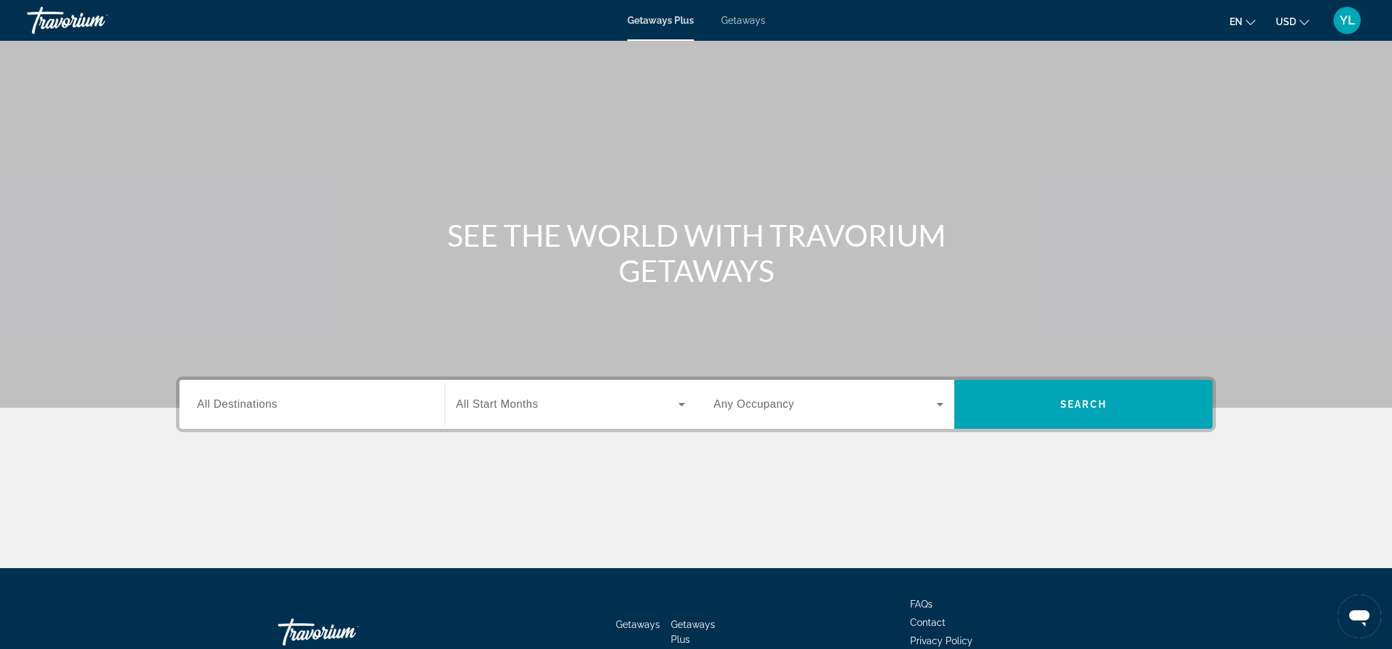
click at [253, 408] on span "All Destinations" at bounding box center [237, 404] width 80 height 12
click at [253, 408] on input "Destination All Destinations" at bounding box center [312, 405] width 230 height 16
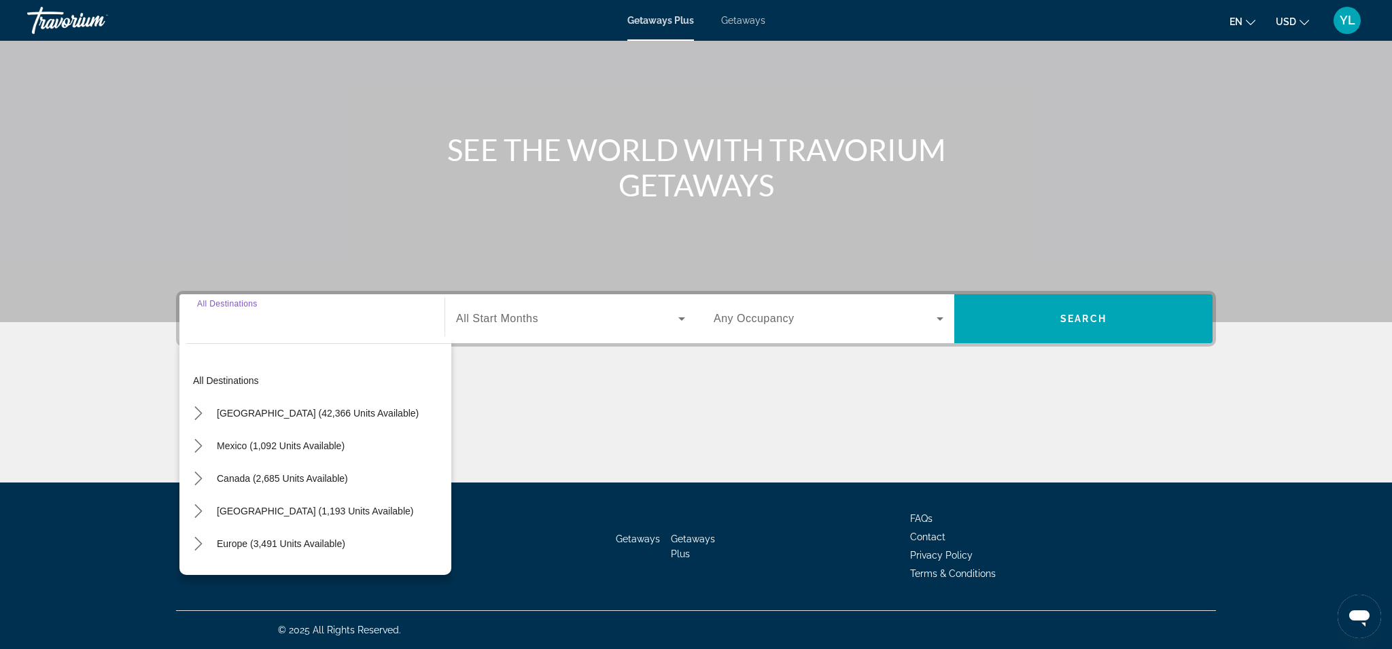
scroll to position [86, 0]
click at [268, 411] on span "United States (42,366 units available)" at bounding box center [318, 413] width 202 height 11
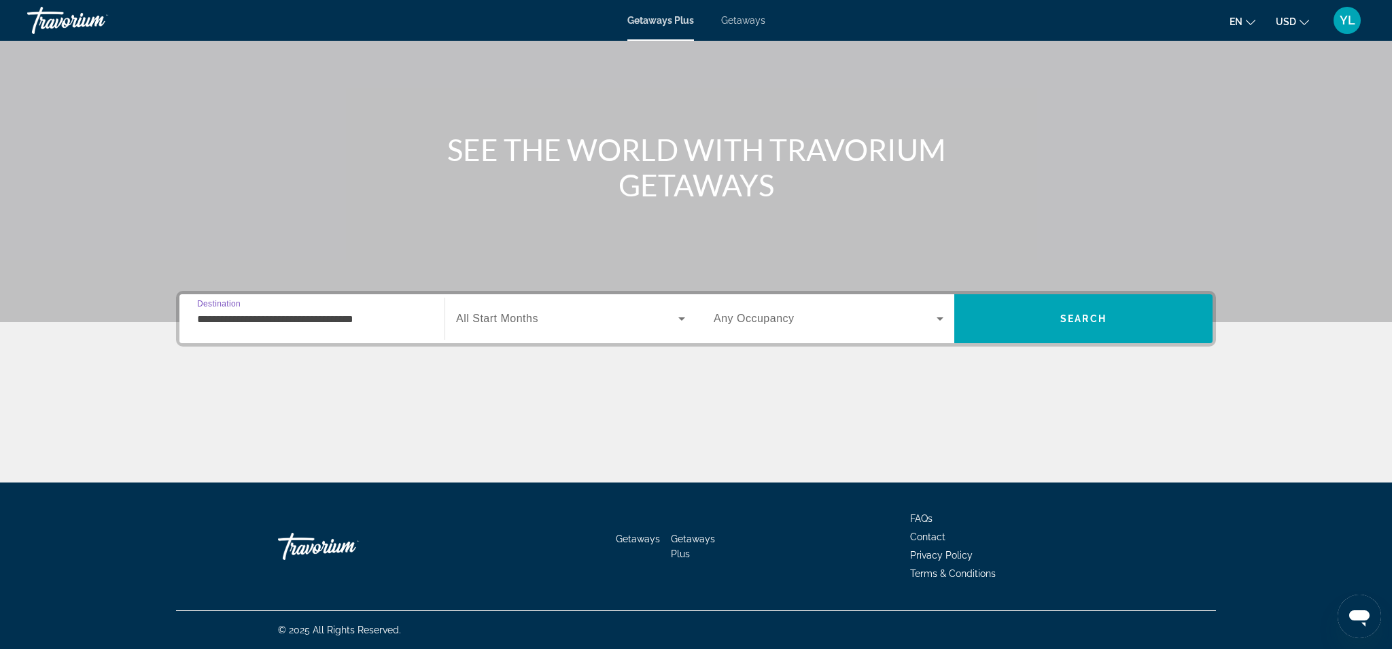
click at [351, 326] on input "**********" at bounding box center [312, 319] width 230 height 16
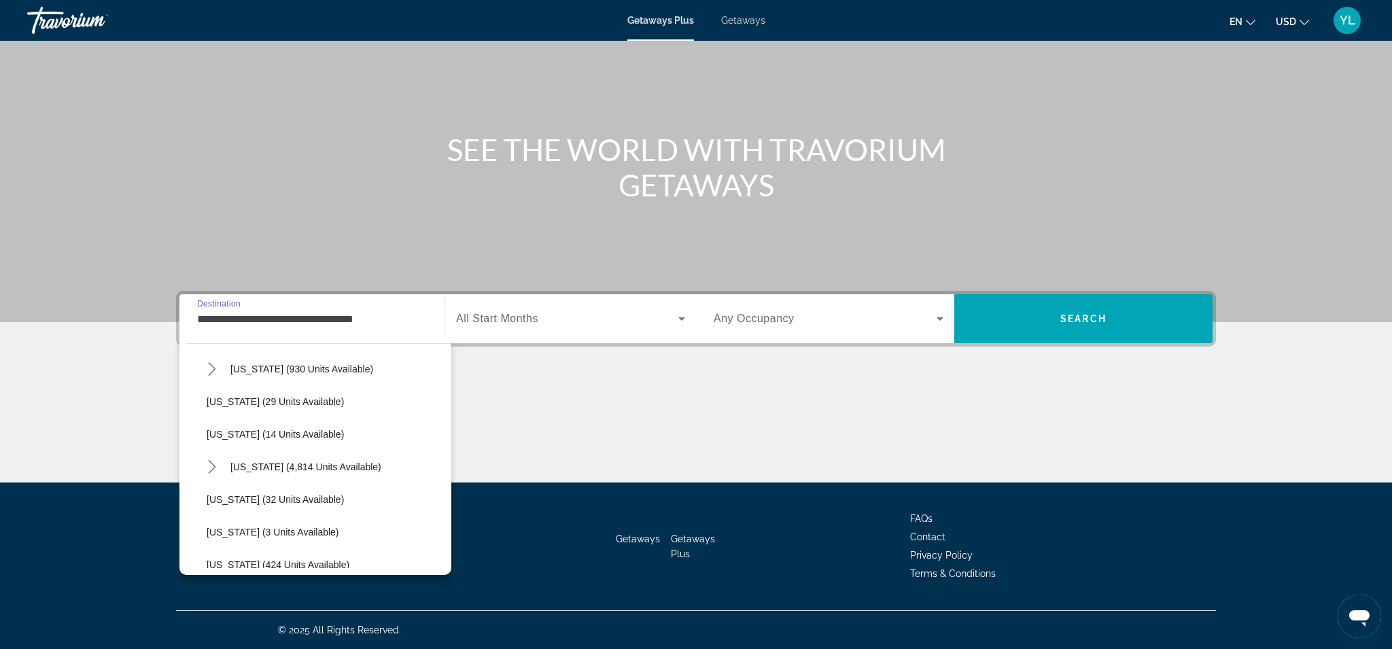
scroll to position [177, 0]
click at [273, 464] on span "Florida (4,814 units available)" at bounding box center [305, 464] width 151 height 11
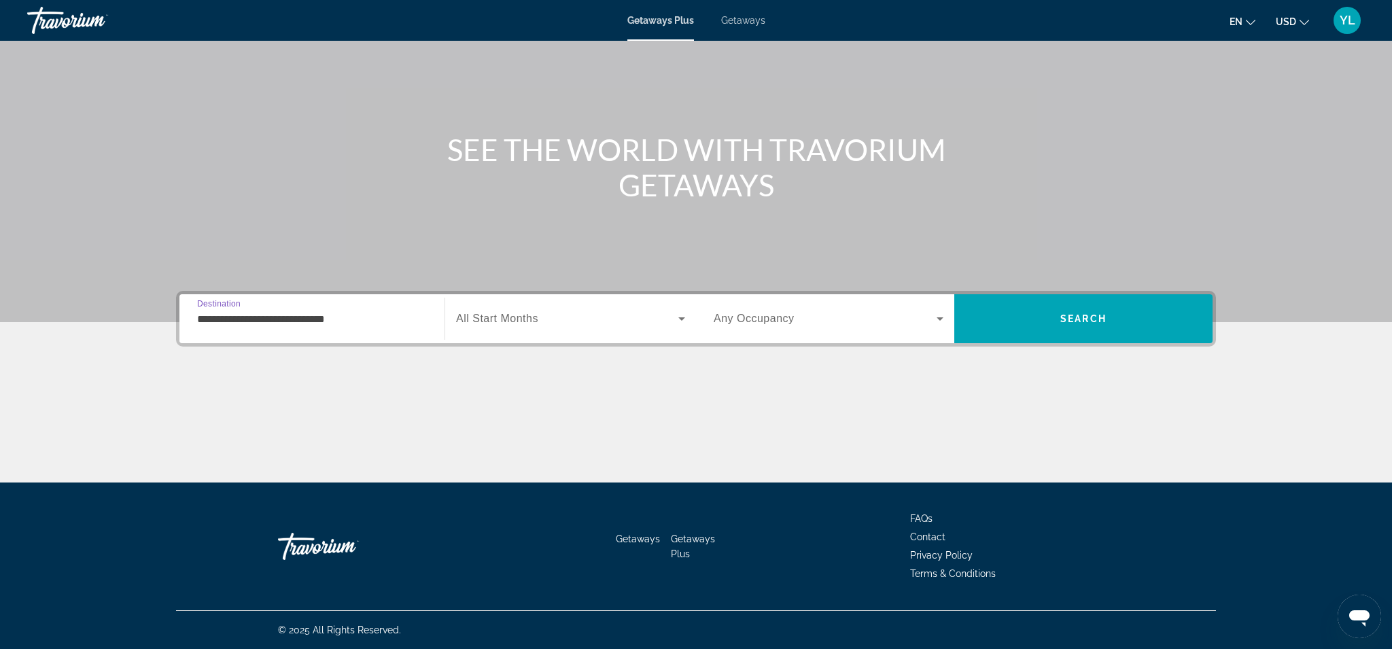
click at [353, 327] on div "**********" at bounding box center [312, 319] width 230 height 39
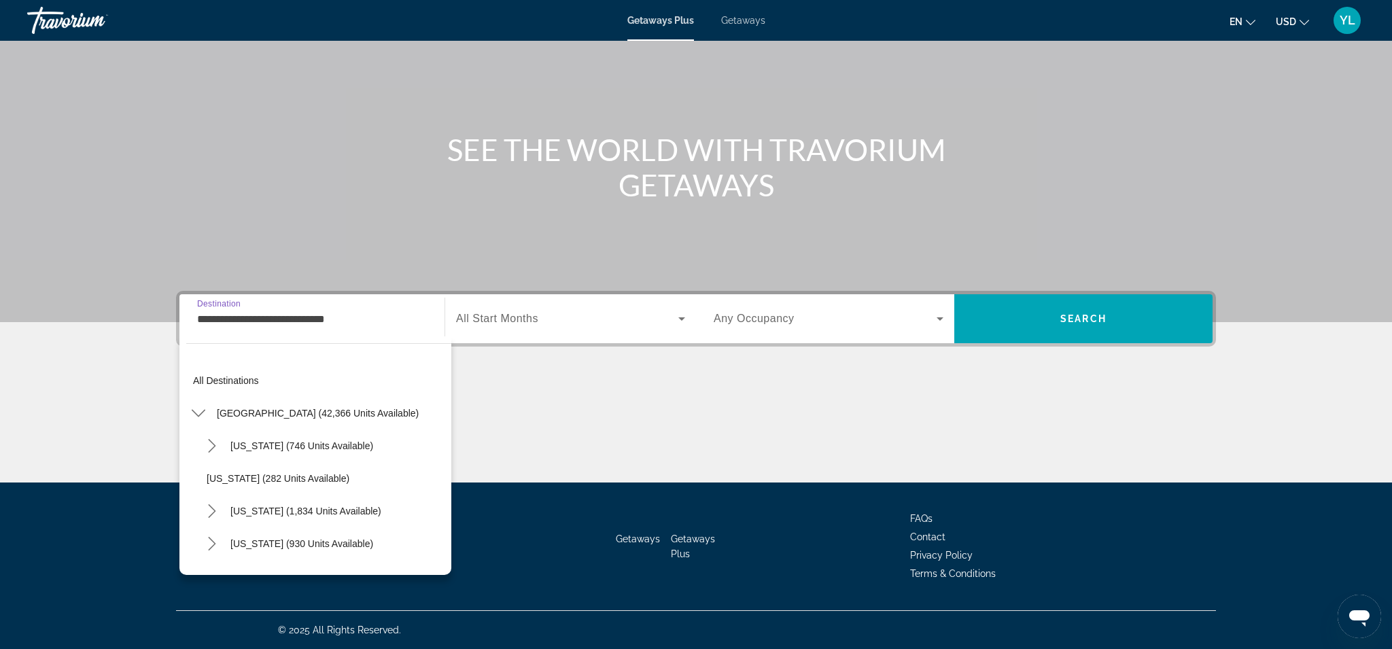
scroll to position [179, 0]
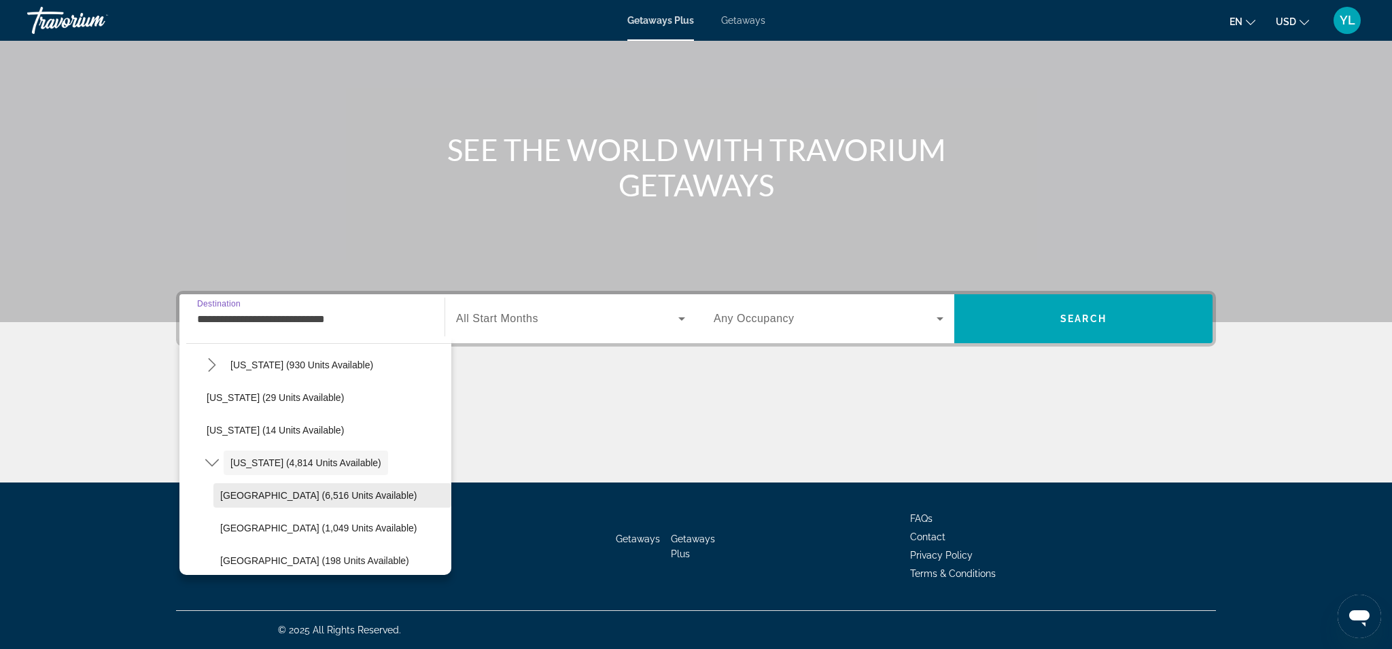
click at [271, 491] on span "Orlando & Disney Area (6,516 units available)" at bounding box center [318, 495] width 196 height 11
type input "**********"
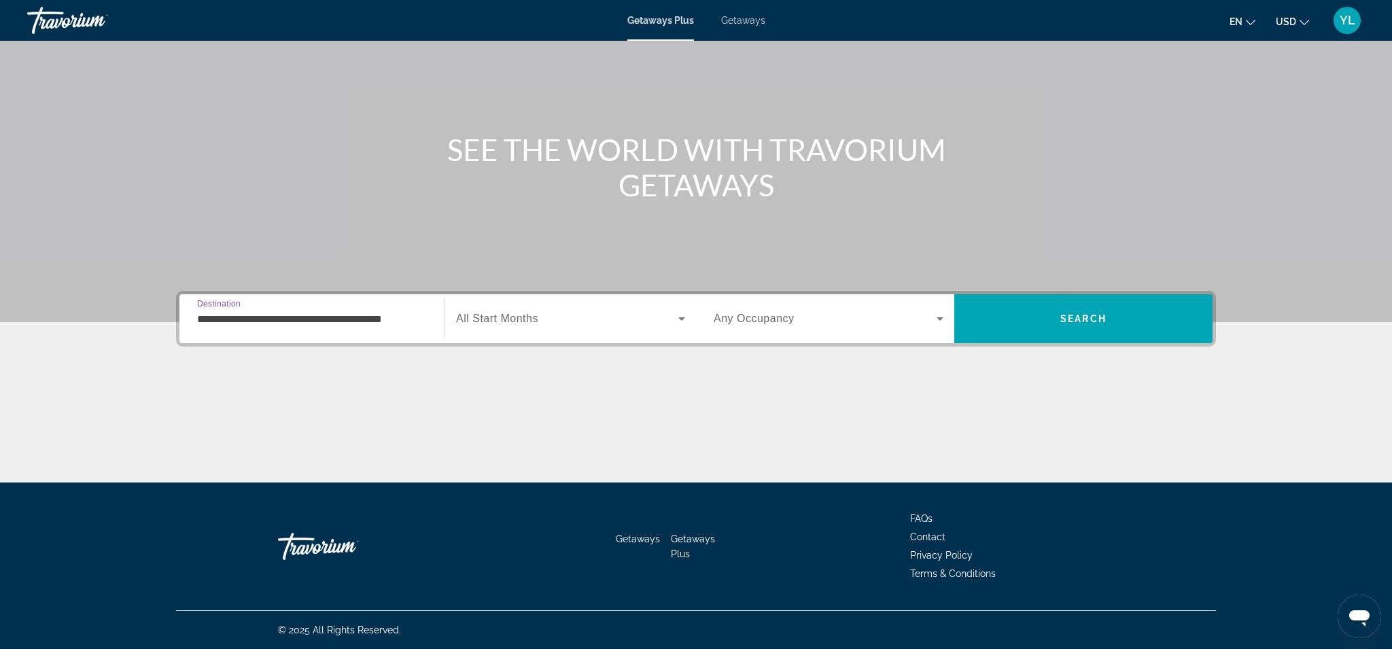
click at [638, 322] on span "Search widget" at bounding box center [567, 319] width 222 height 16
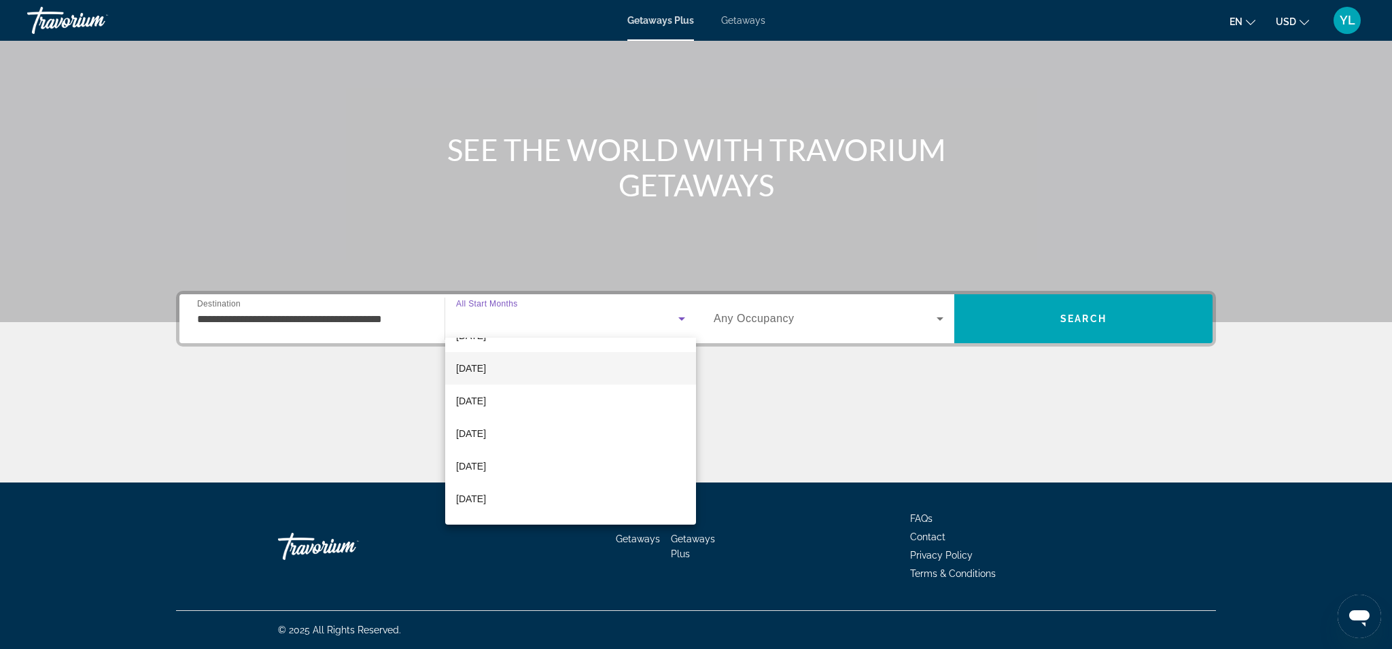
scroll to position [58, 0]
click at [483, 462] on span "[DATE]" at bounding box center [471, 464] width 30 height 16
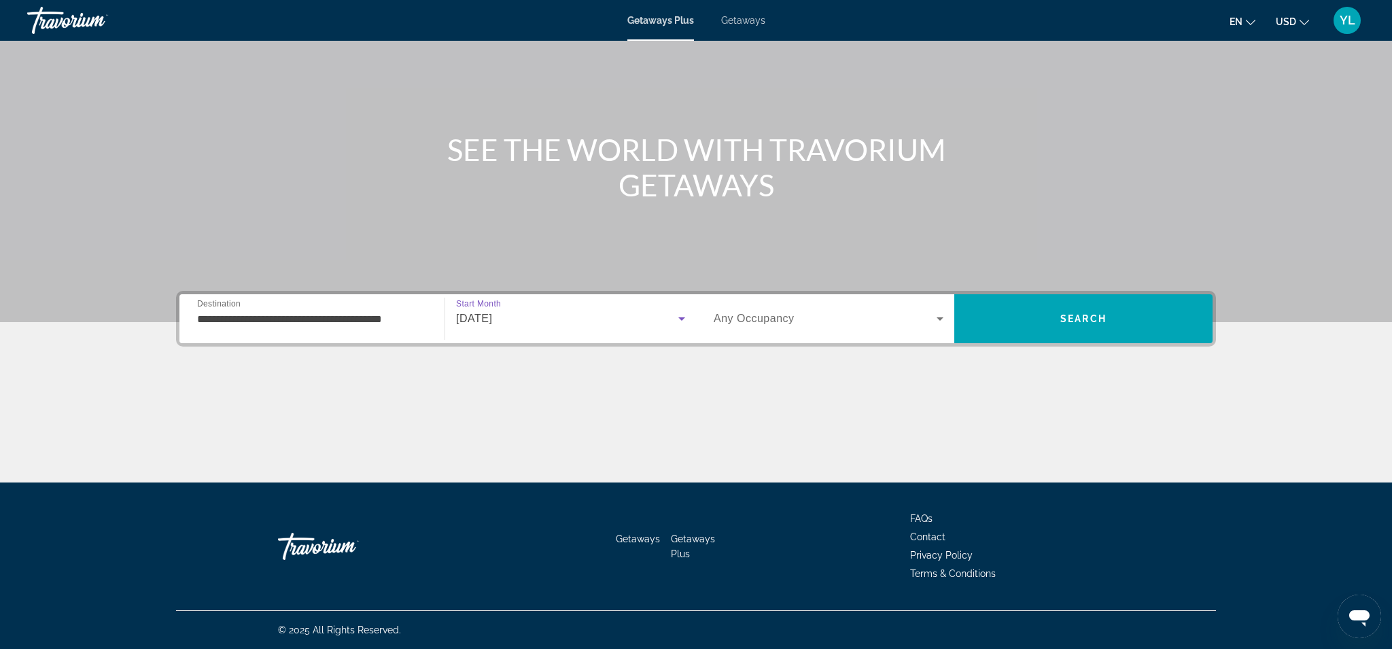
click at [820, 328] on div "Search widget" at bounding box center [829, 319] width 230 height 38
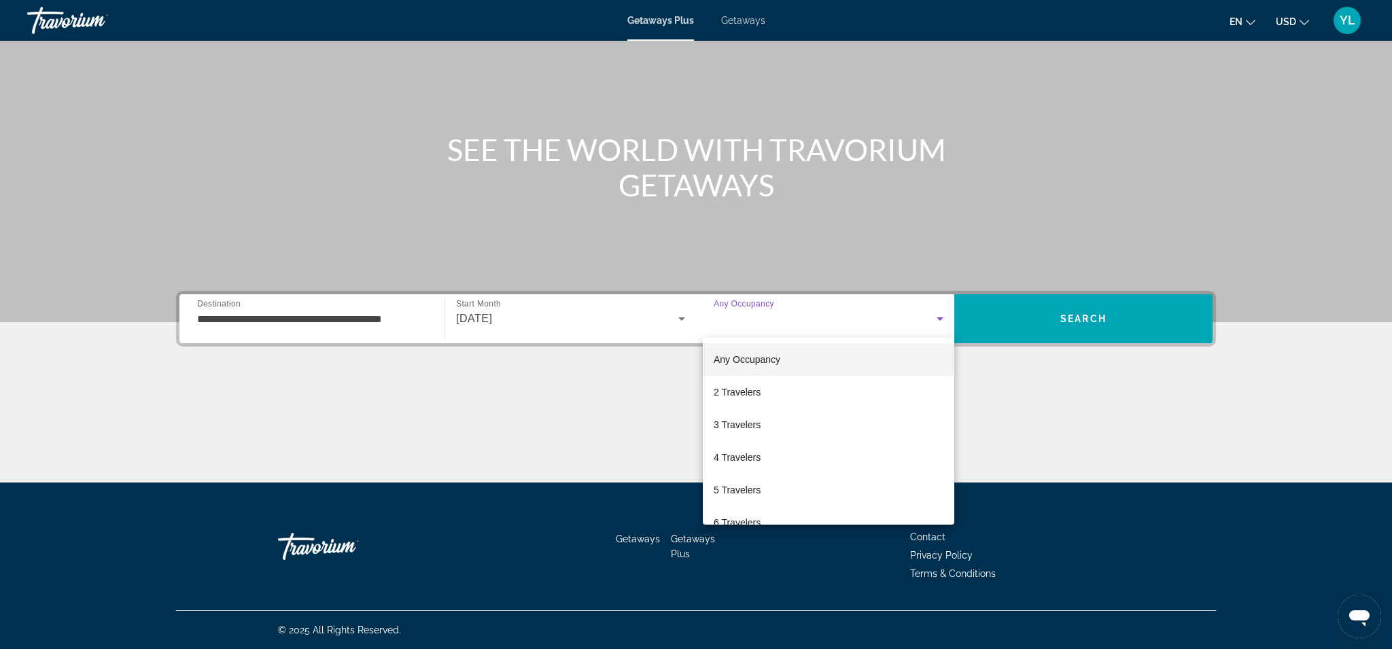
click at [1037, 376] on div at bounding box center [696, 324] width 1392 height 649
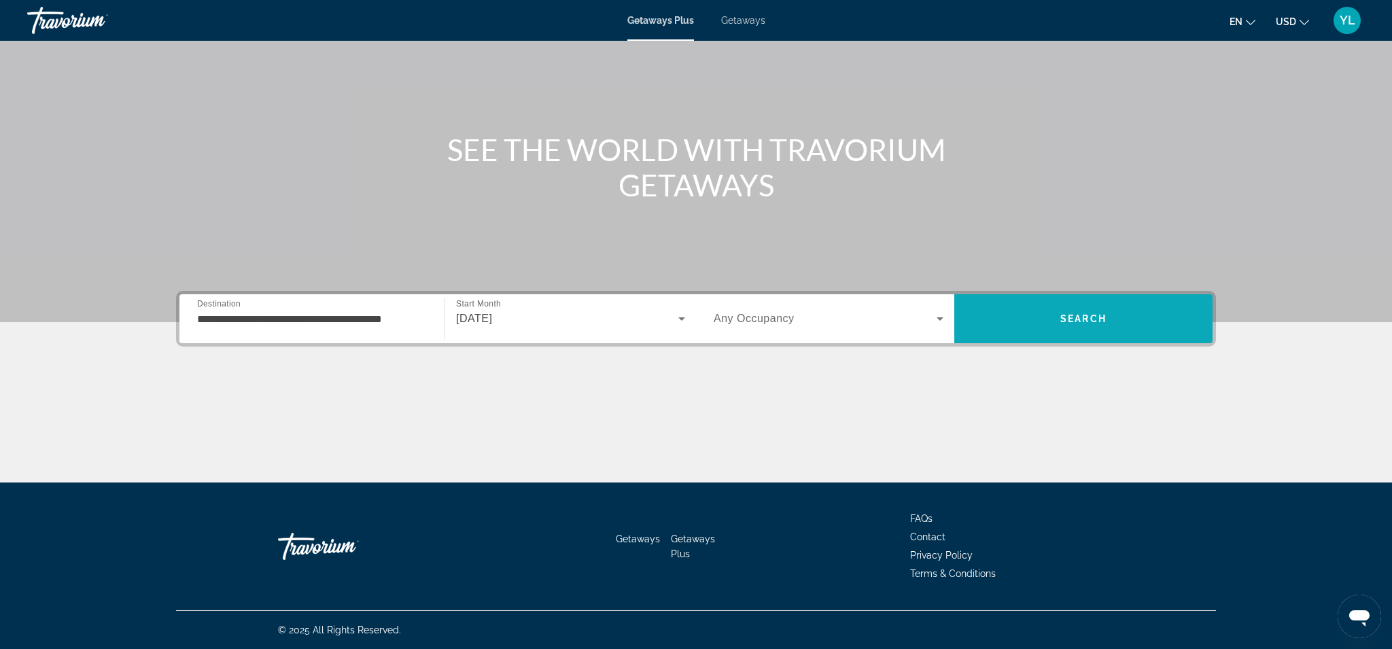
click at [1088, 314] on span "Search" at bounding box center [1083, 318] width 46 height 11
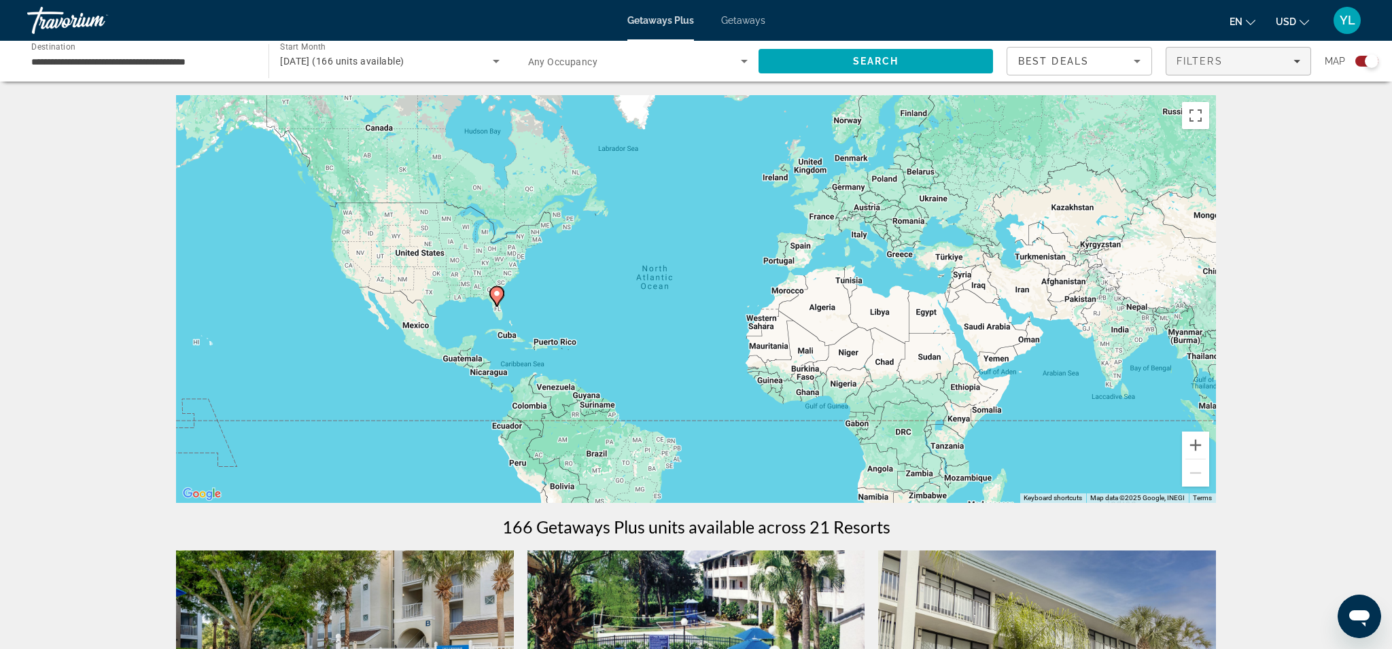
click at [1215, 67] on span "Filters" at bounding box center [1200, 61] width 46 height 11
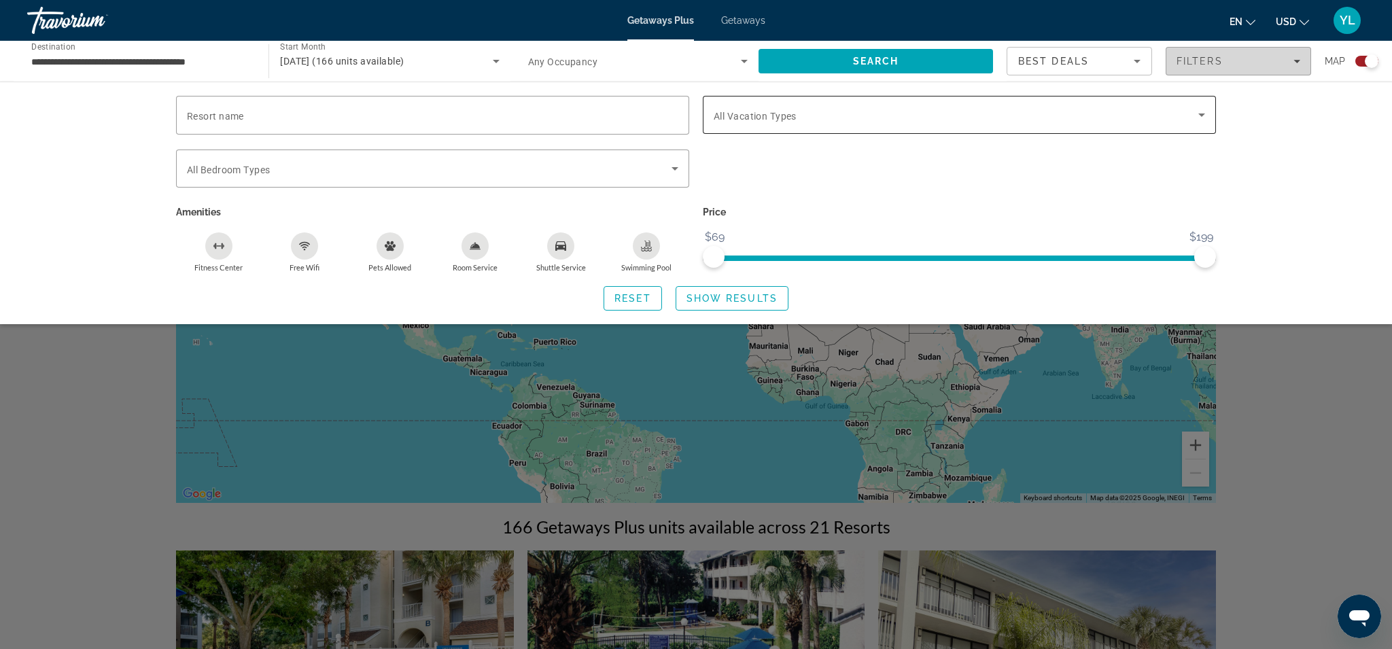
click at [938, 129] on div "Search widget" at bounding box center [959, 115] width 491 height 38
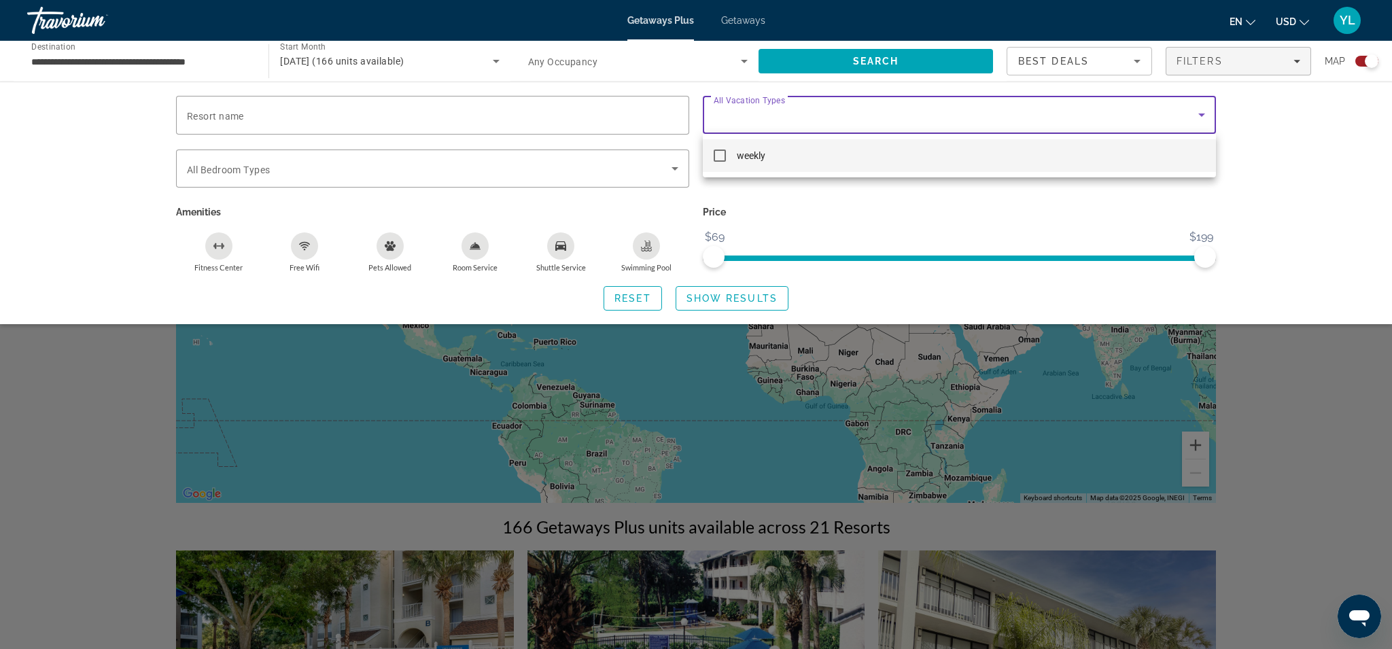
click at [1122, 115] on div at bounding box center [696, 324] width 1392 height 649
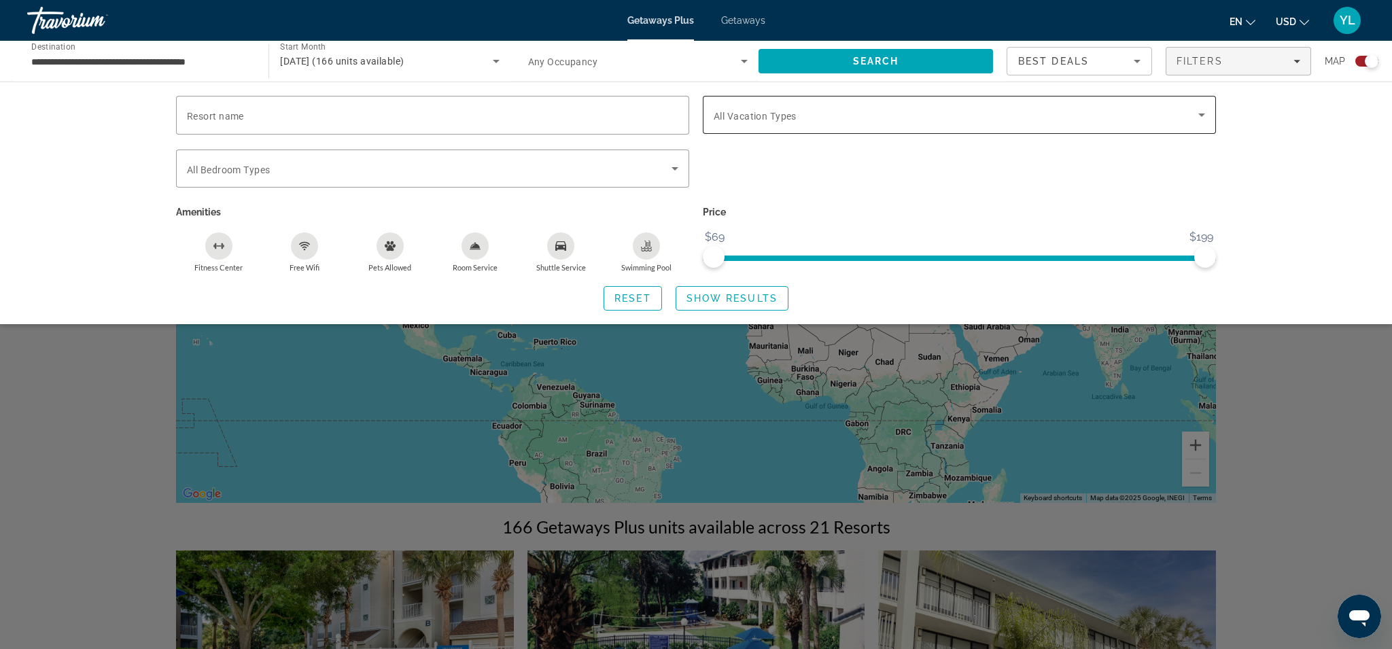
click at [1192, 114] on span "Search widget" at bounding box center [956, 115] width 485 height 16
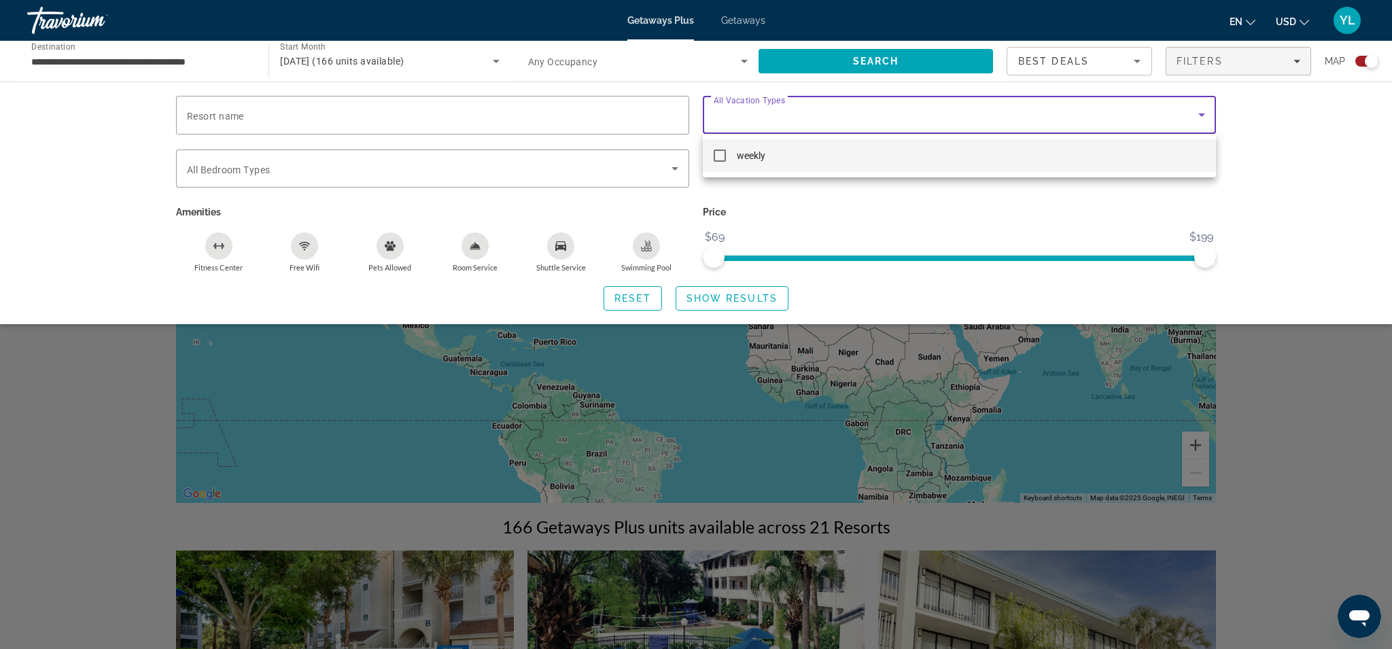
click at [854, 213] on div at bounding box center [696, 324] width 1392 height 649
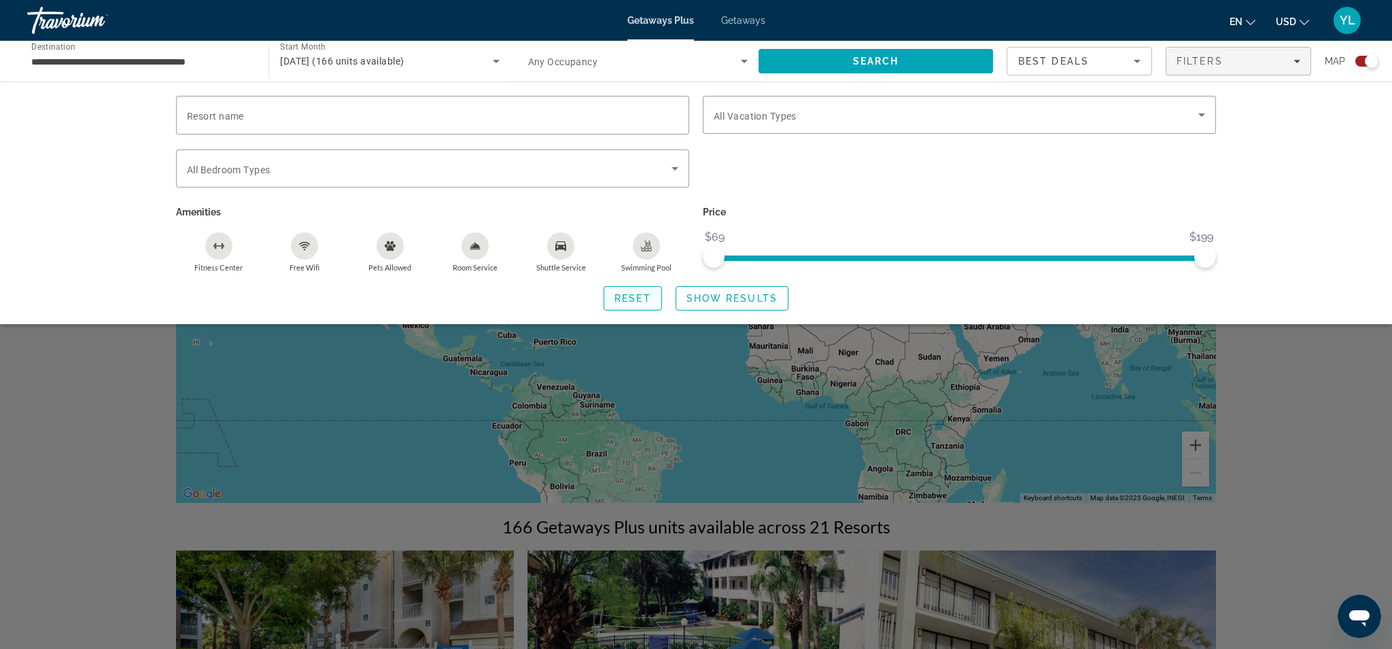
click at [636, 298] on span "Reset" at bounding box center [632, 298] width 37 height 11
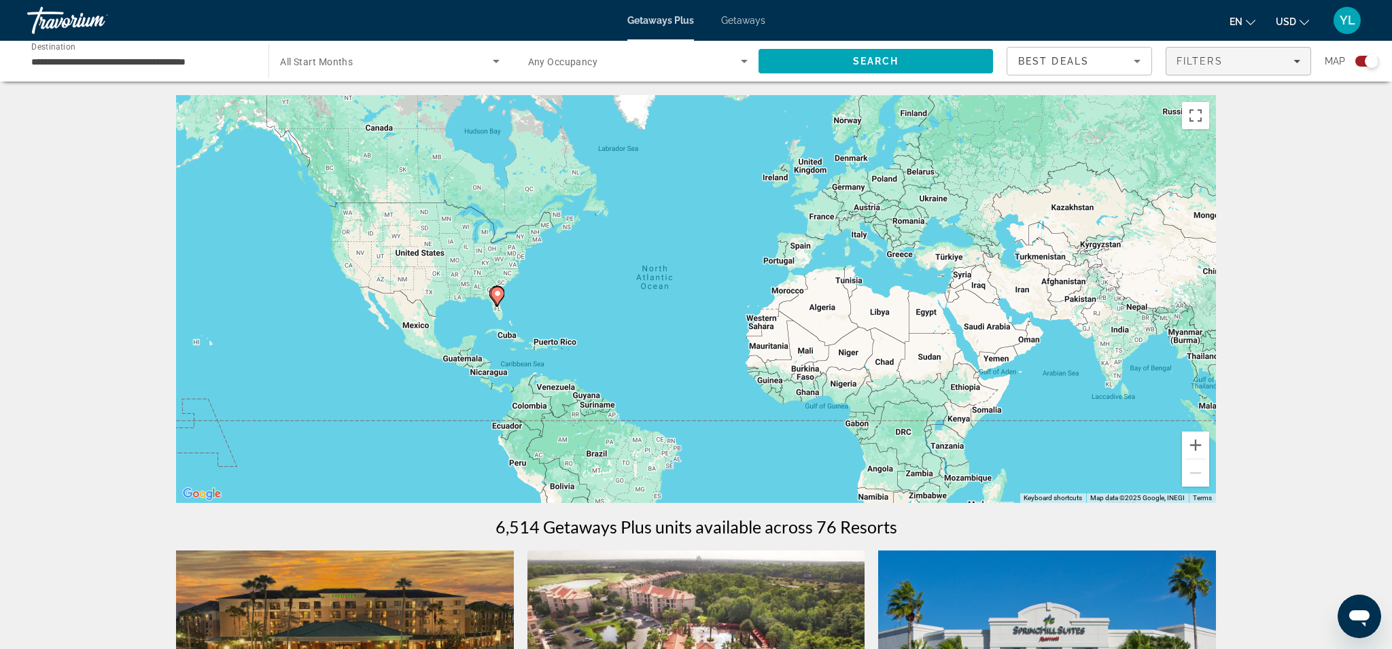
click at [1213, 63] on span "Filters" at bounding box center [1200, 61] width 46 height 11
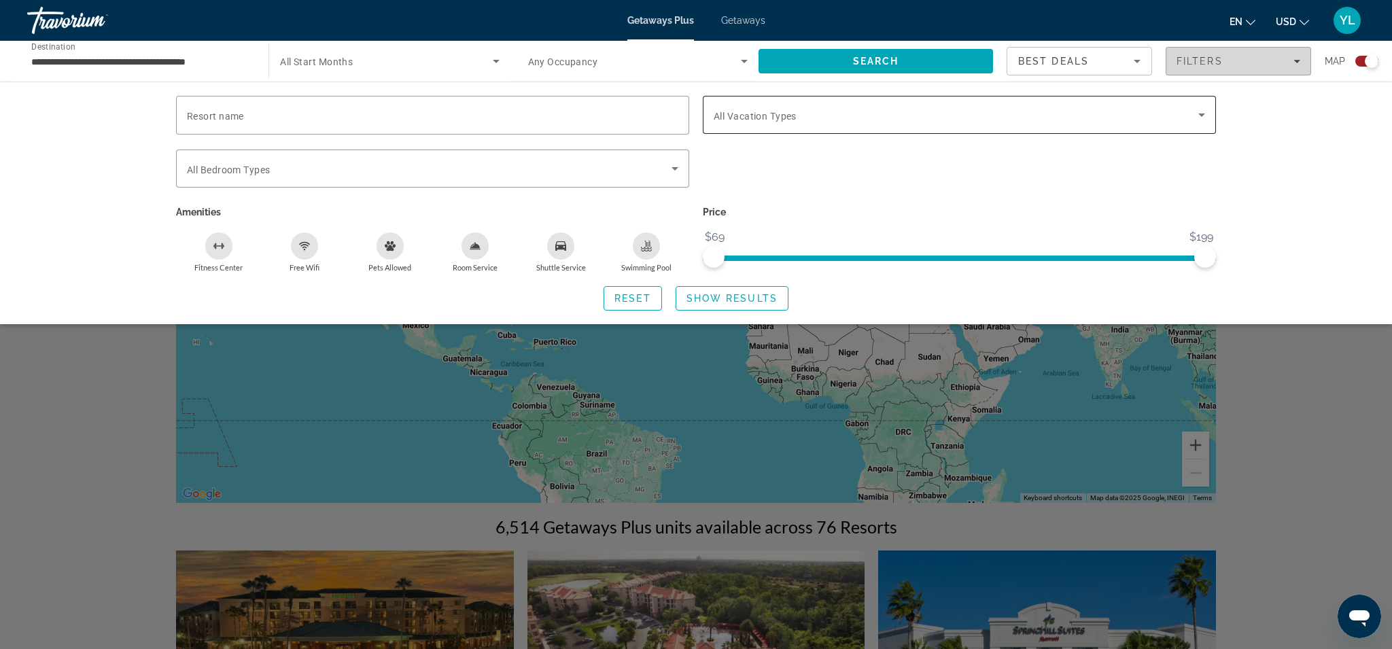
click at [855, 119] on span "Search widget" at bounding box center [956, 115] width 485 height 16
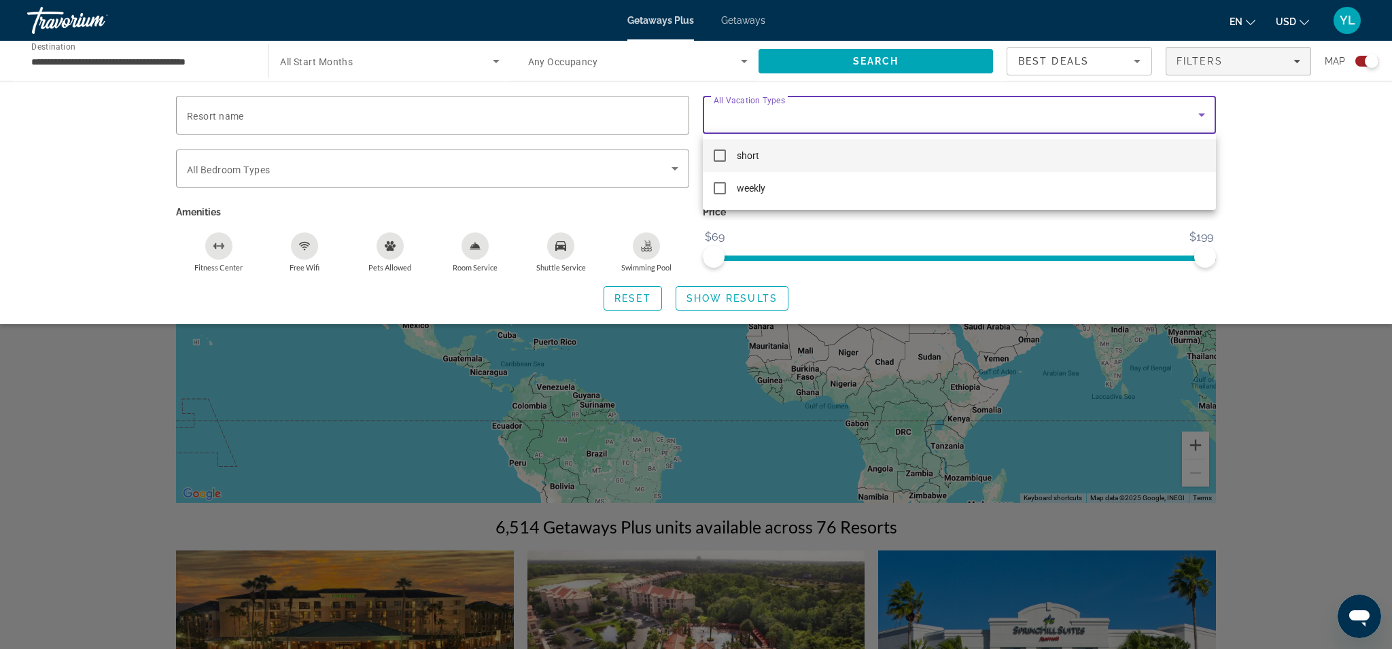
click at [718, 156] on mat-pseudo-checkbox at bounding box center [720, 156] width 12 height 12
click at [619, 181] on div at bounding box center [696, 324] width 1392 height 649
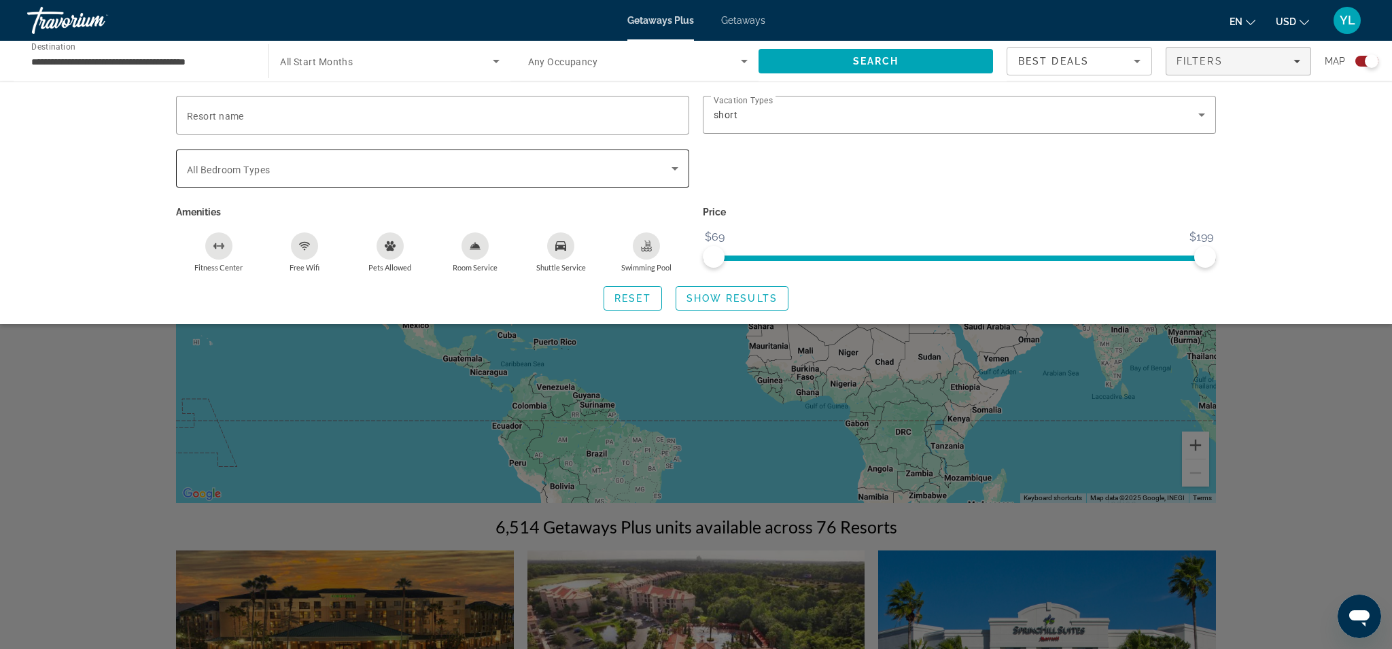
click at [670, 165] on icon "Search widget" at bounding box center [675, 168] width 16 height 16
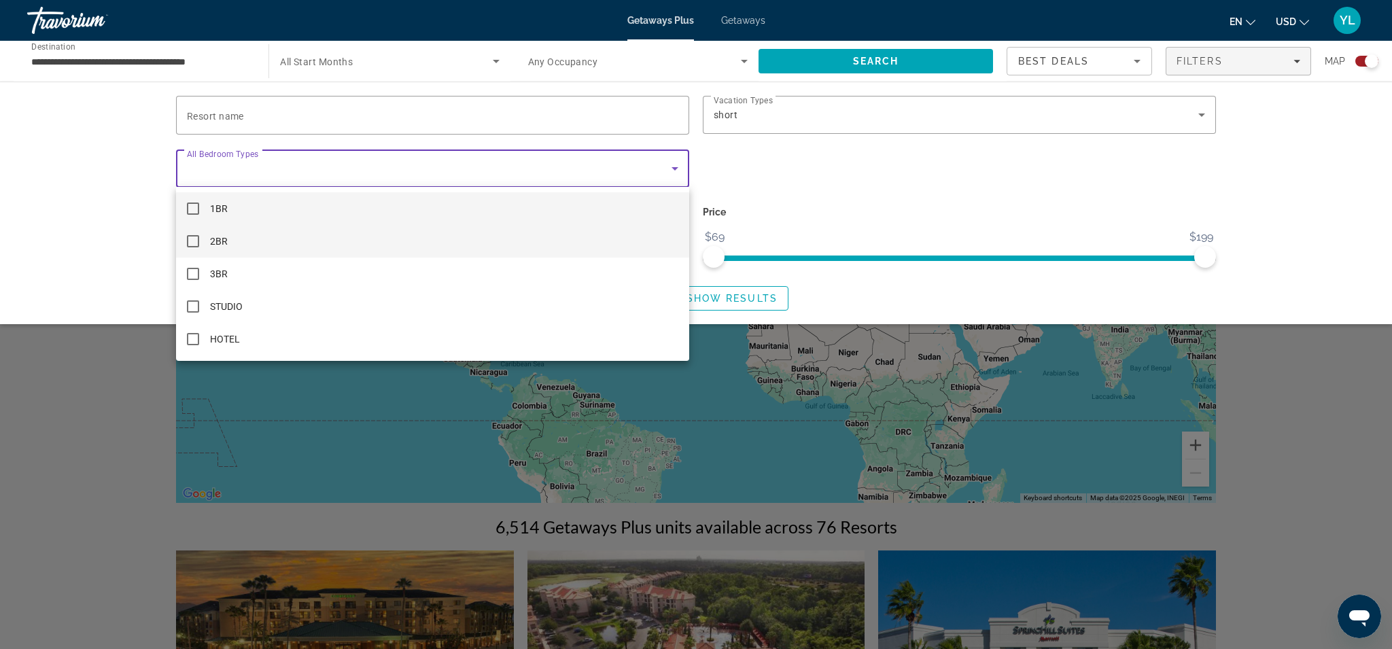
click at [192, 241] on mat-pseudo-checkbox at bounding box center [193, 241] width 12 height 12
click at [1202, 363] on div at bounding box center [696, 324] width 1392 height 649
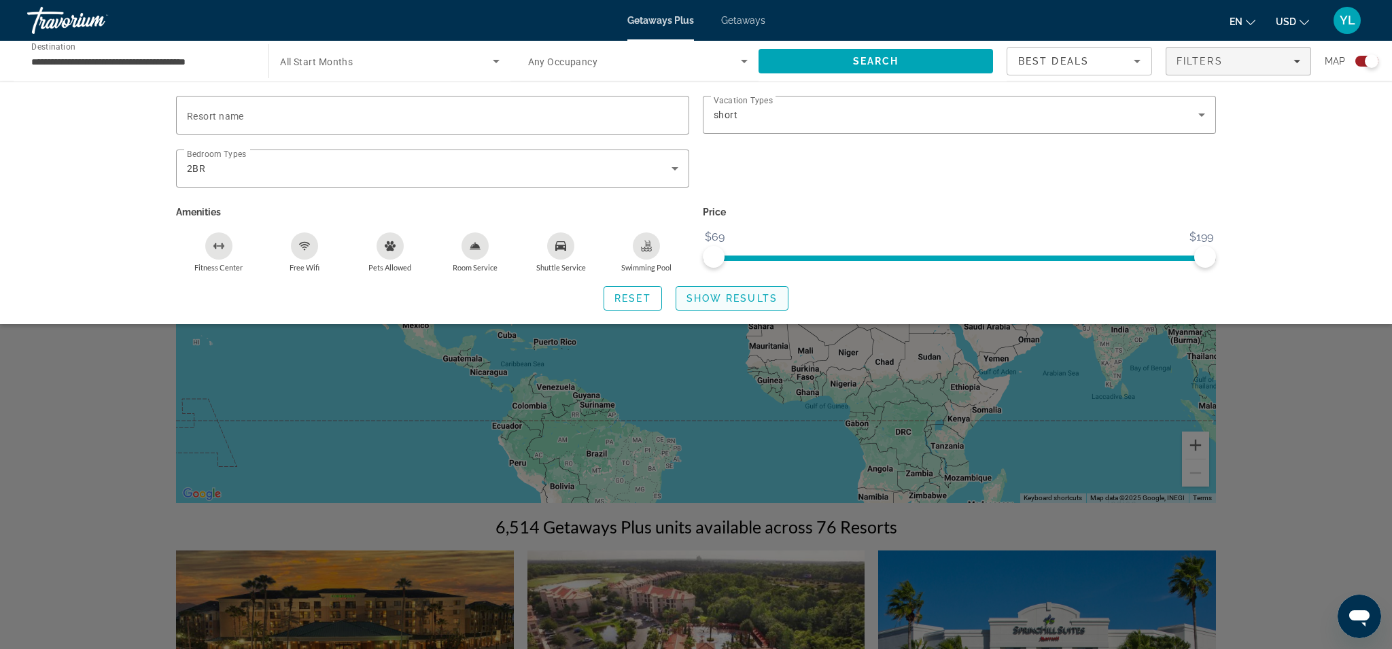
click at [728, 302] on span "Show Results" at bounding box center [732, 298] width 91 height 11
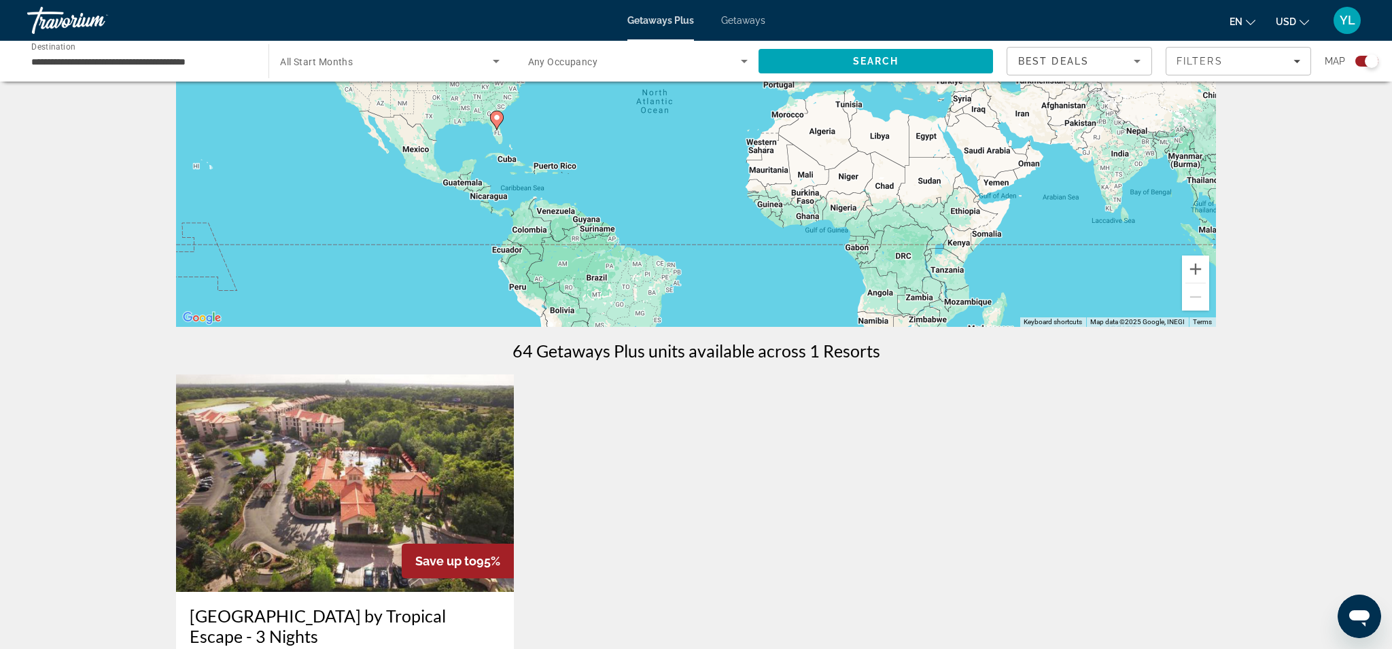
click at [827, 149] on div "To activate drag with keyboard, press Alt + Enter. Once in keyboard drag state,…" at bounding box center [696, 123] width 1040 height 408
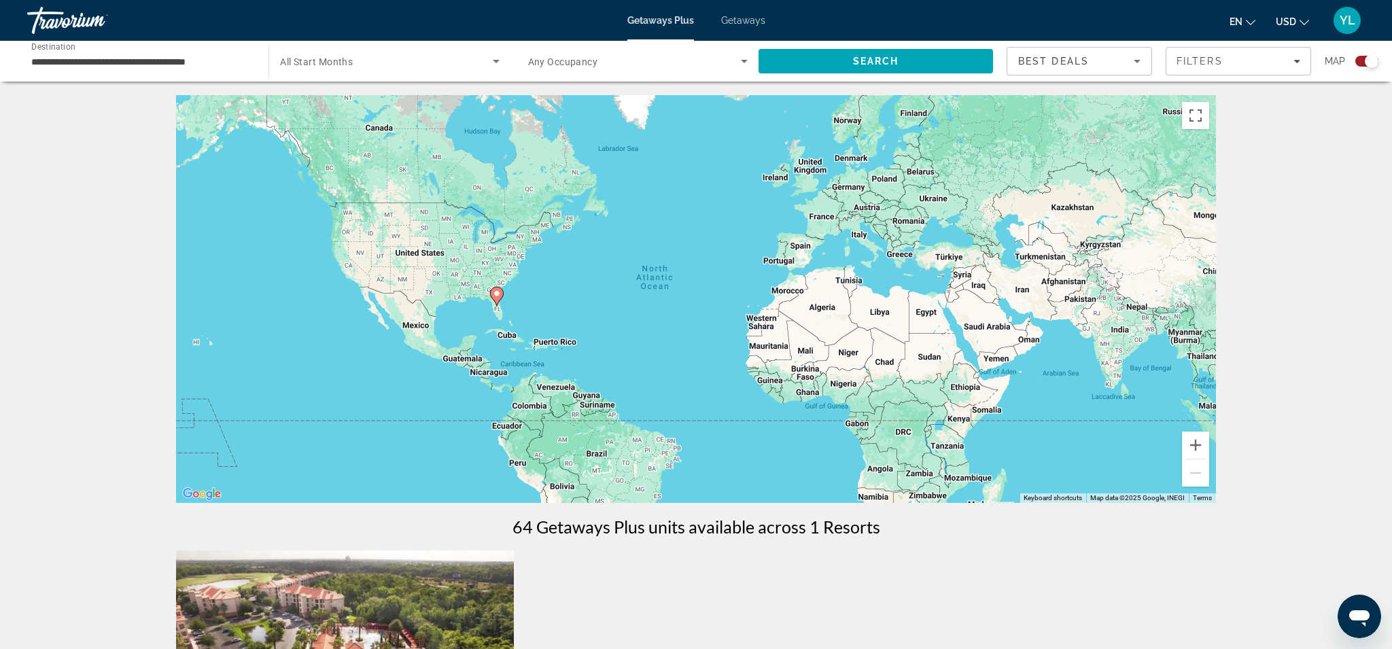
click at [743, 17] on span "Getaways" at bounding box center [743, 20] width 44 height 11
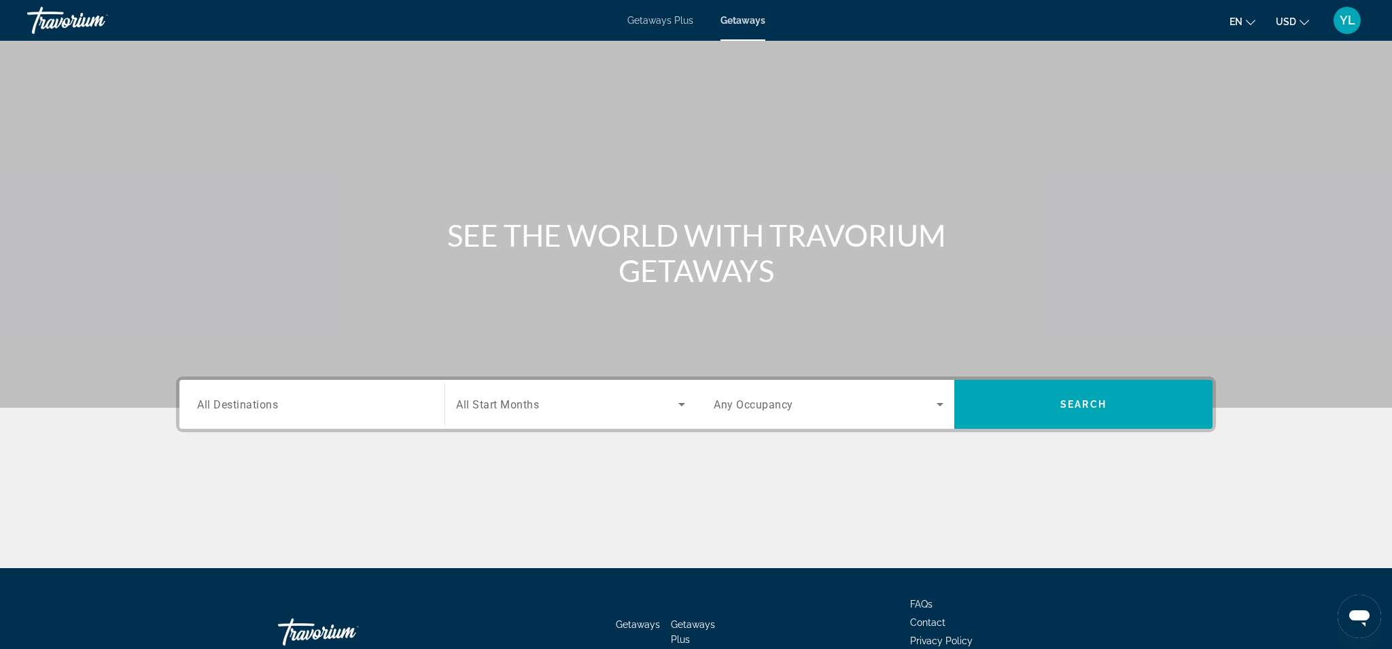
click at [264, 409] on span "All Destinations" at bounding box center [237, 404] width 81 height 13
click at [264, 409] on input "Destination All Destinations" at bounding box center [312, 405] width 230 height 16
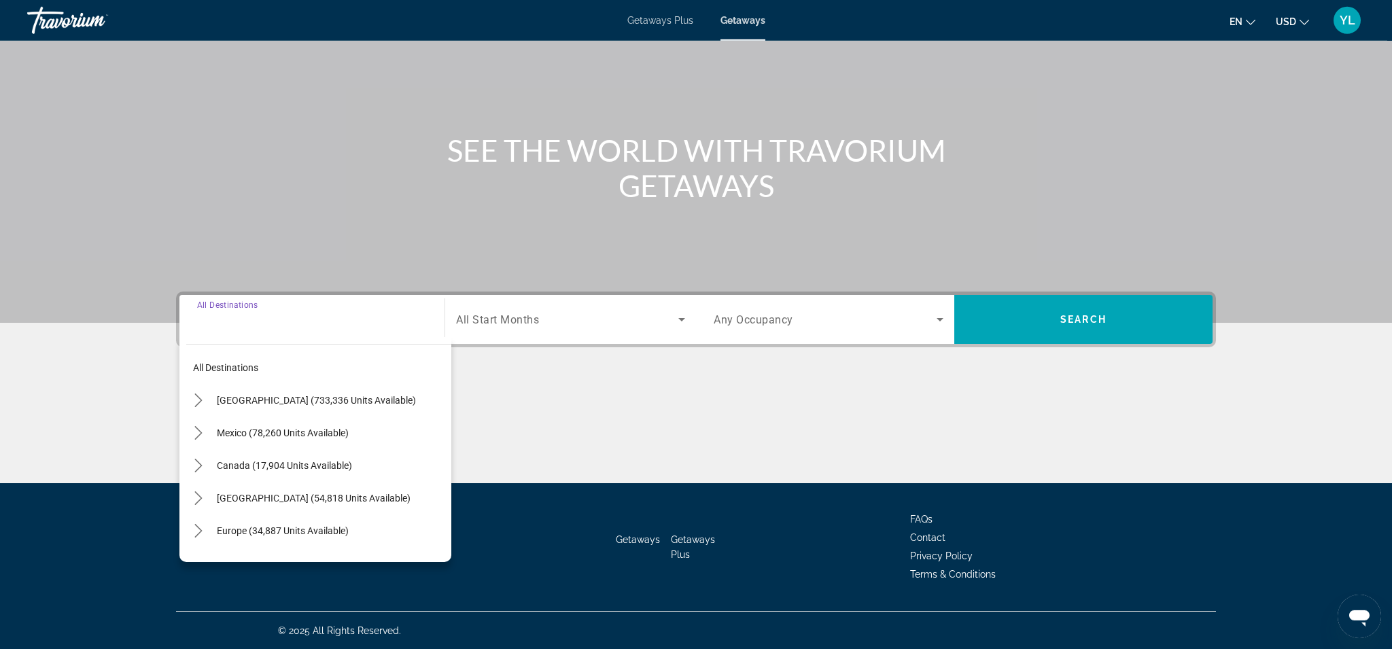
scroll to position [86, 0]
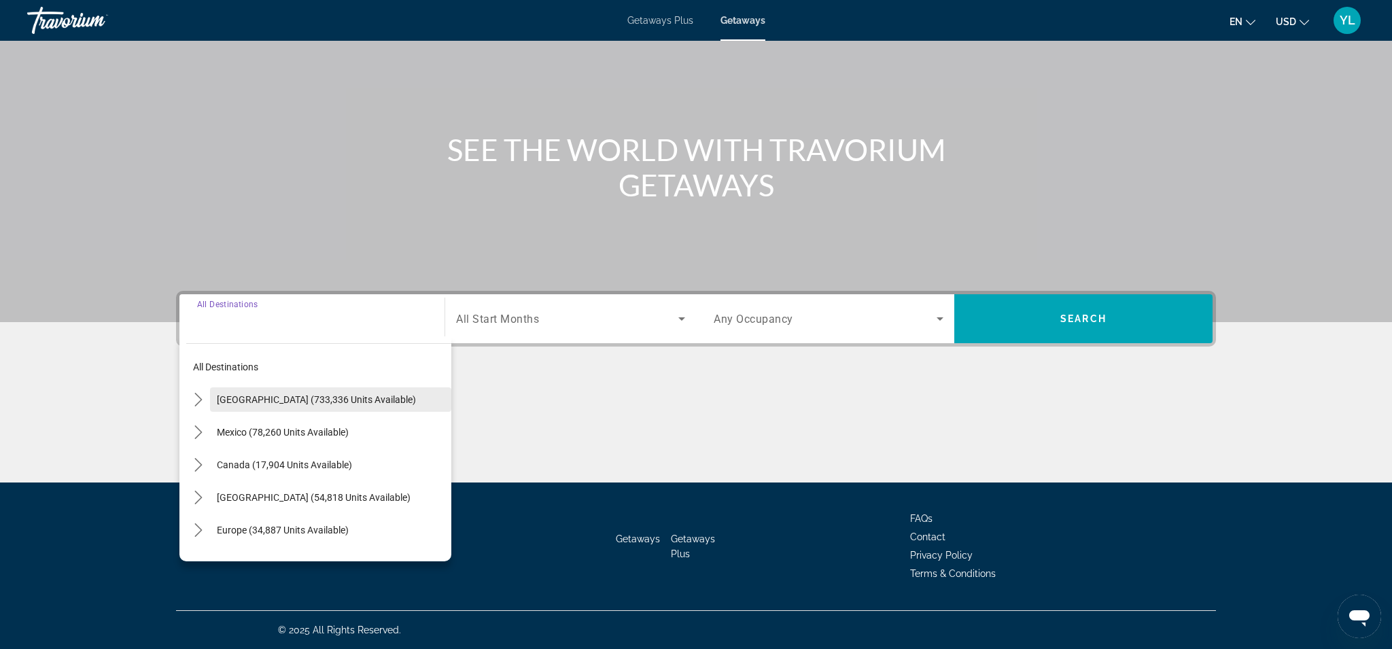
click at [276, 402] on span "[GEOGRAPHIC_DATA] (733,336 units available)" at bounding box center [316, 399] width 199 height 11
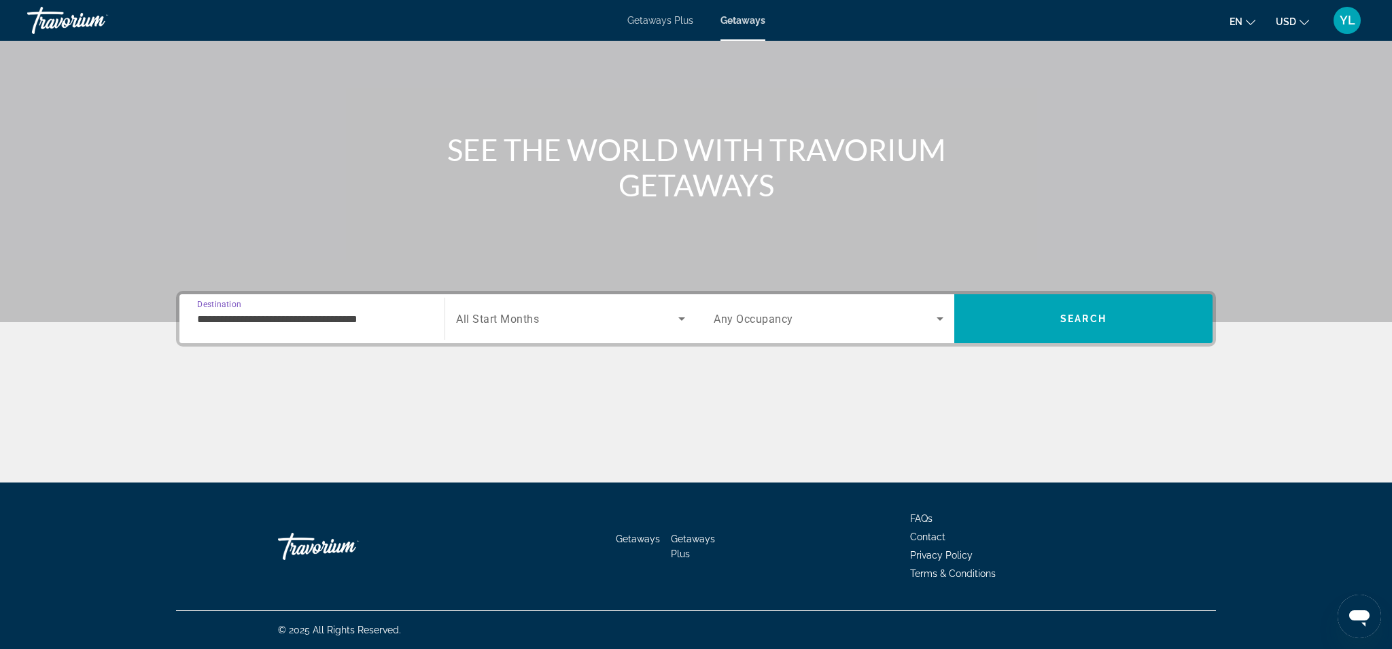
click at [282, 319] on input "**********" at bounding box center [312, 319] width 230 height 16
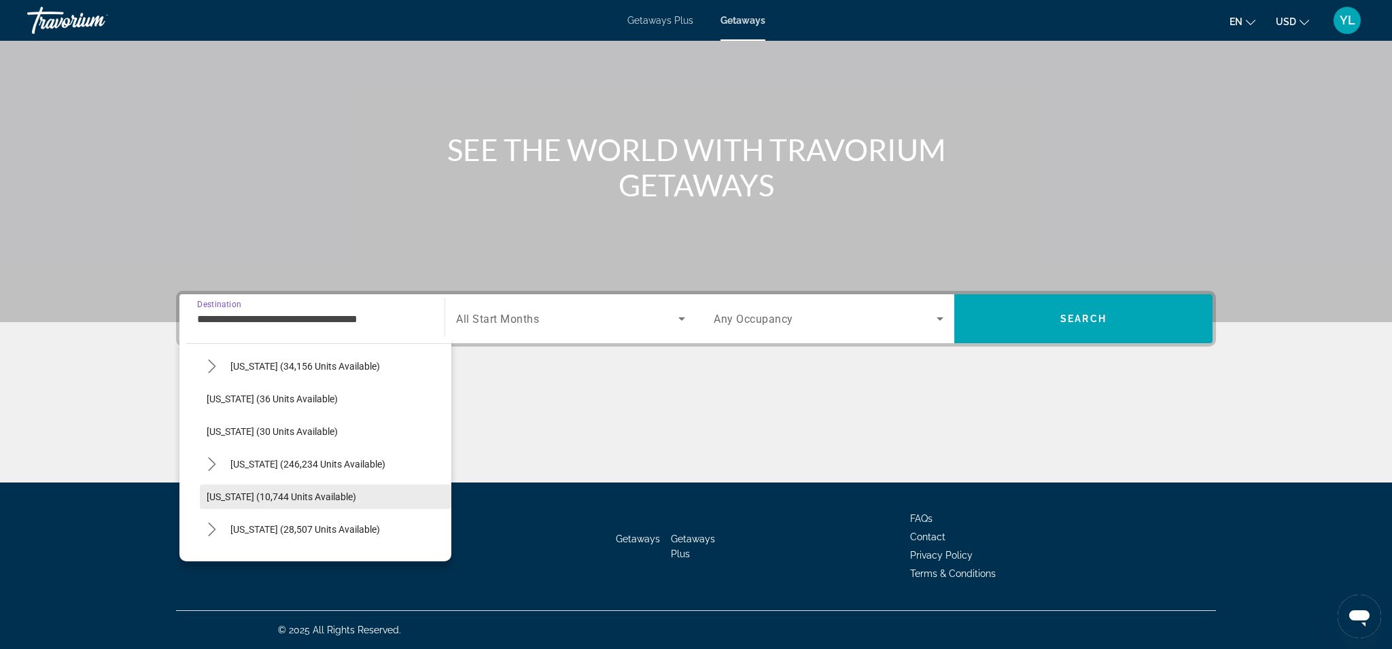
scroll to position [175, 0]
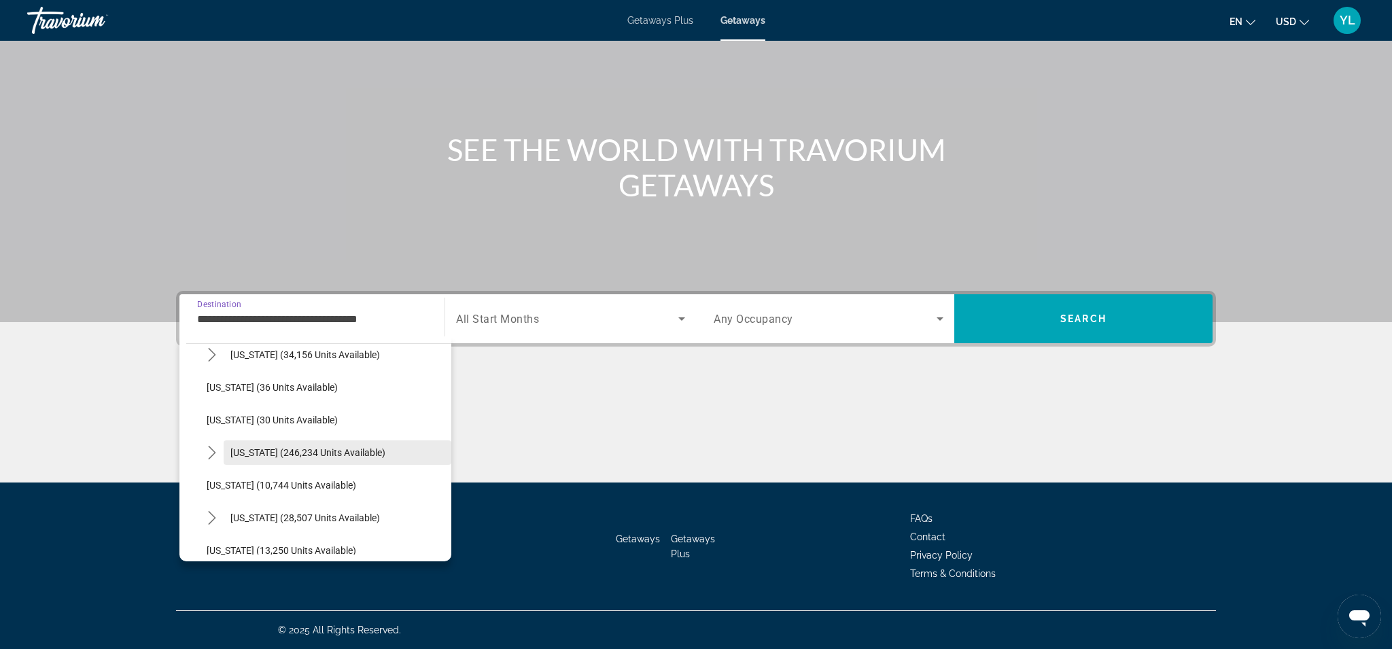
click at [288, 452] on span "[US_STATE] (246,234 units available)" at bounding box center [307, 452] width 155 height 11
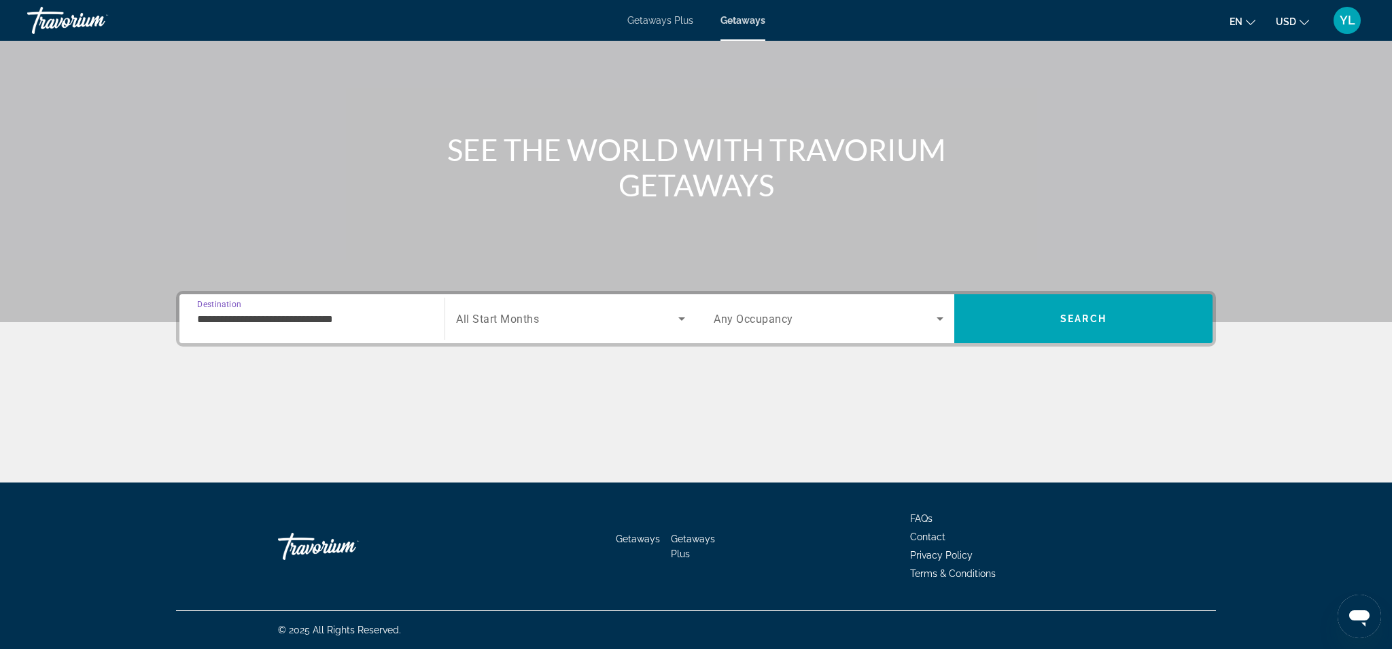
click at [314, 323] on input "**********" at bounding box center [312, 319] width 230 height 16
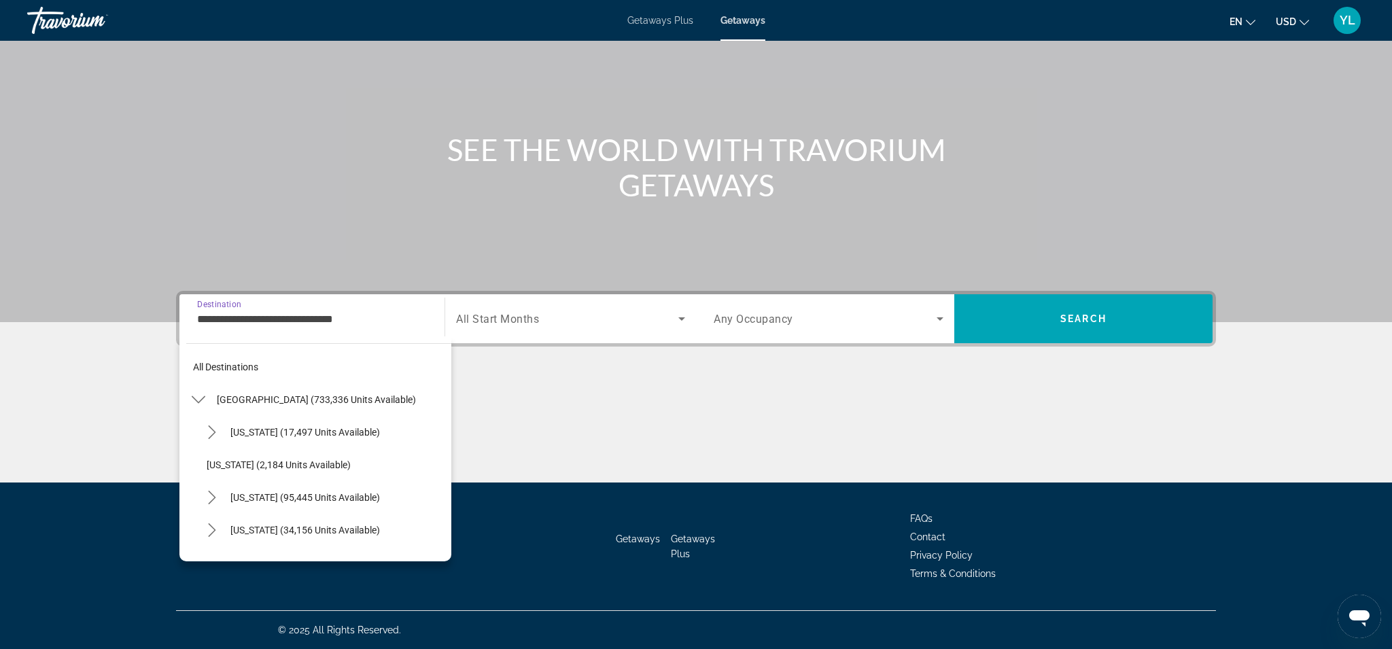
scroll to position [179, 0]
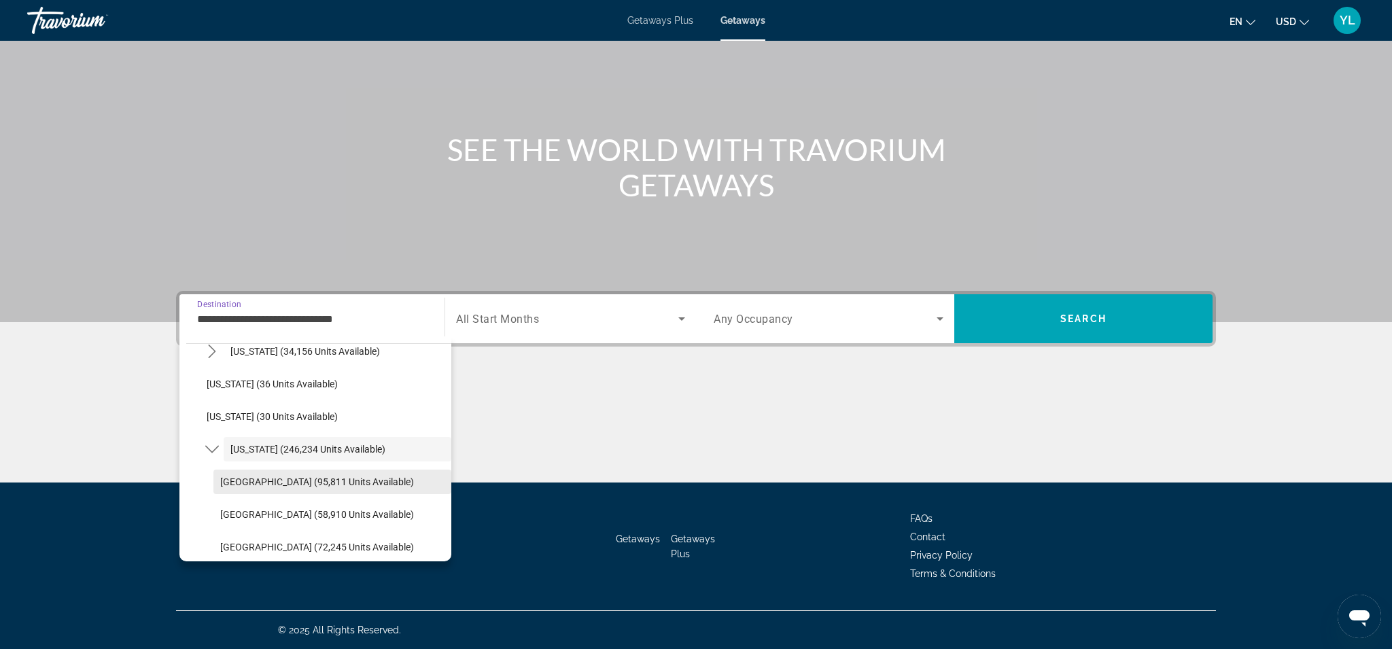
click at [305, 480] on span "[GEOGRAPHIC_DATA] (95,811 units available)" at bounding box center [317, 481] width 194 height 11
type input "**********"
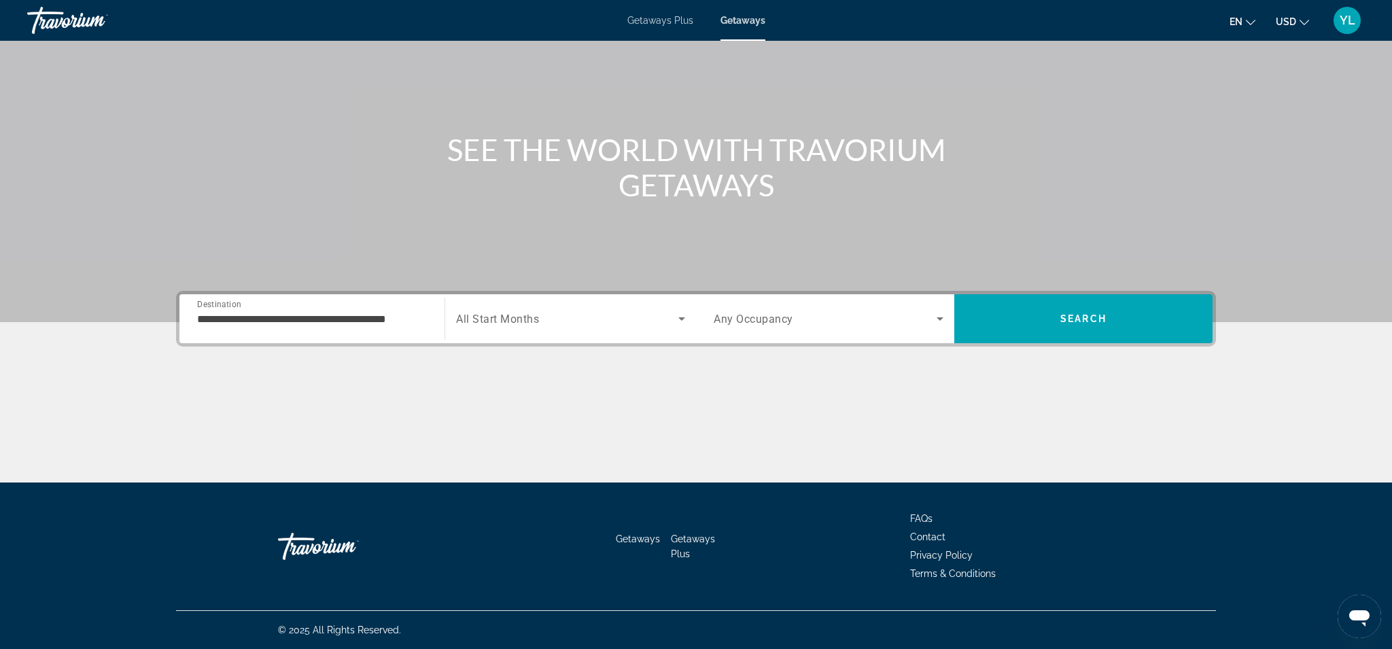
click at [509, 329] on div "Search widget" at bounding box center [570, 319] width 229 height 38
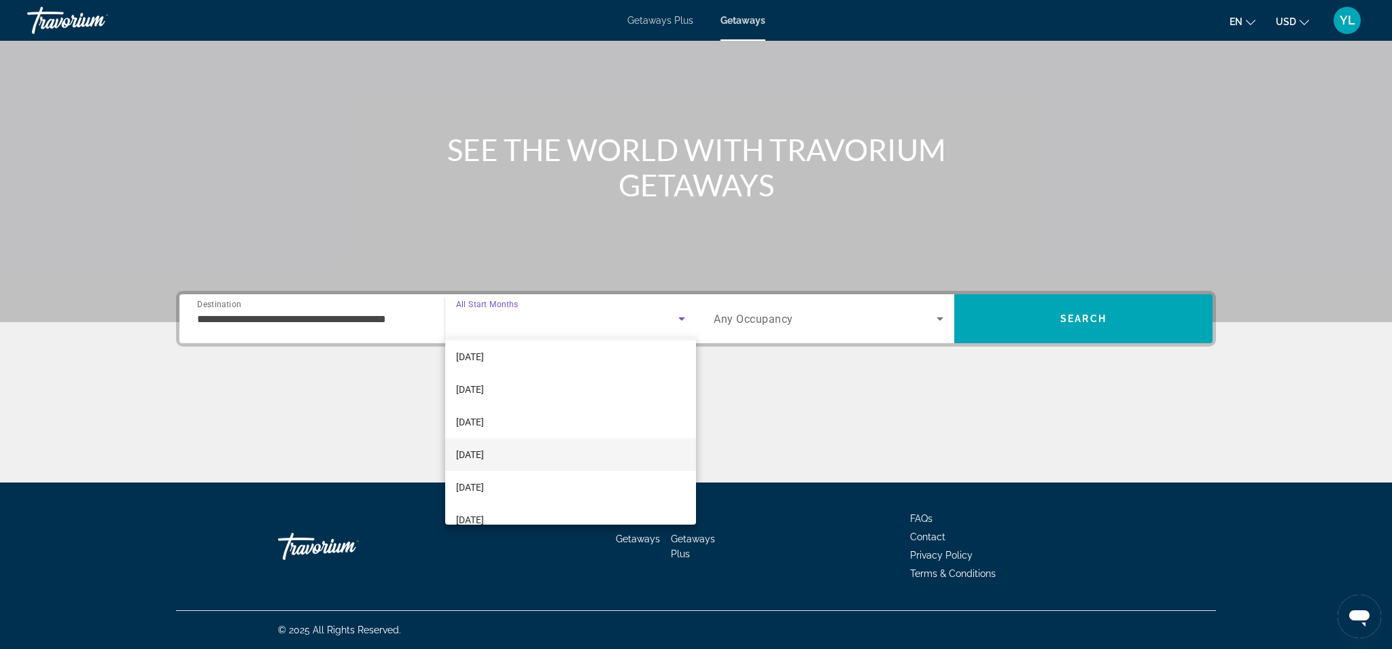
scroll to position [42, 0]
click at [484, 483] on span "[DATE]" at bounding box center [470, 480] width 28 height 16
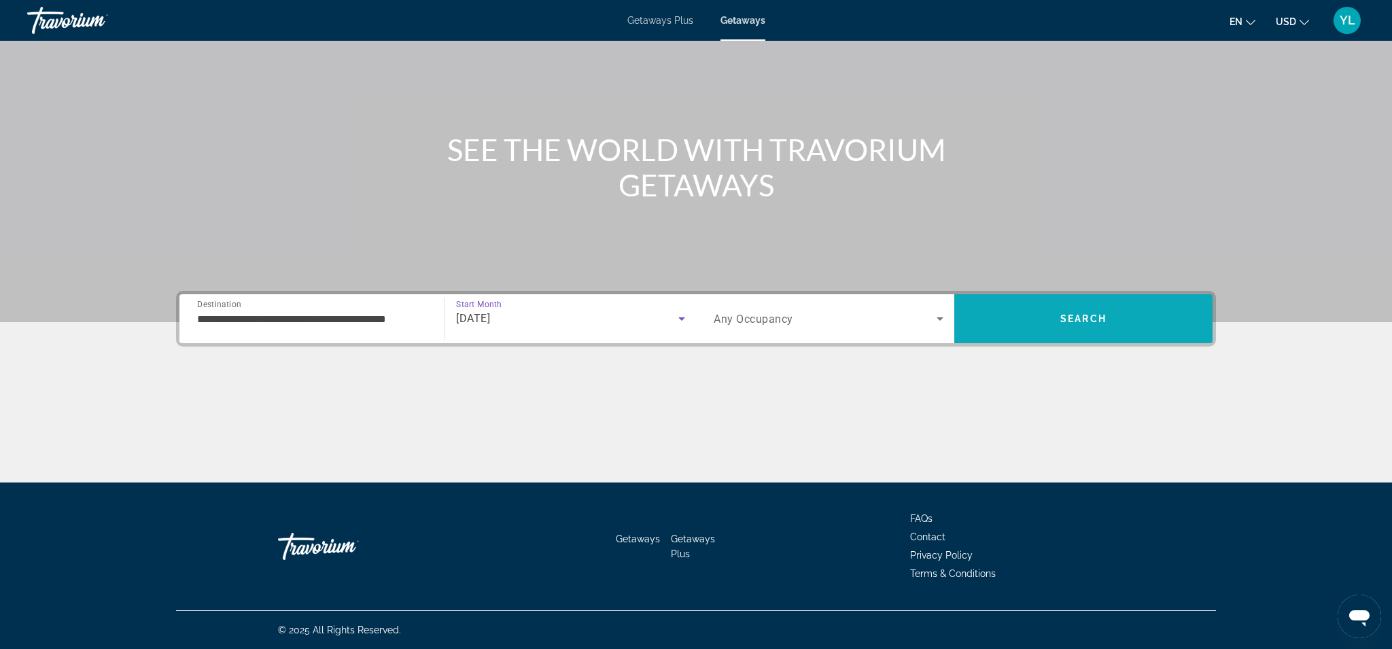
click at [1091, 324] on span "Search" at bounding box center [1083, 318] width 46 height 11
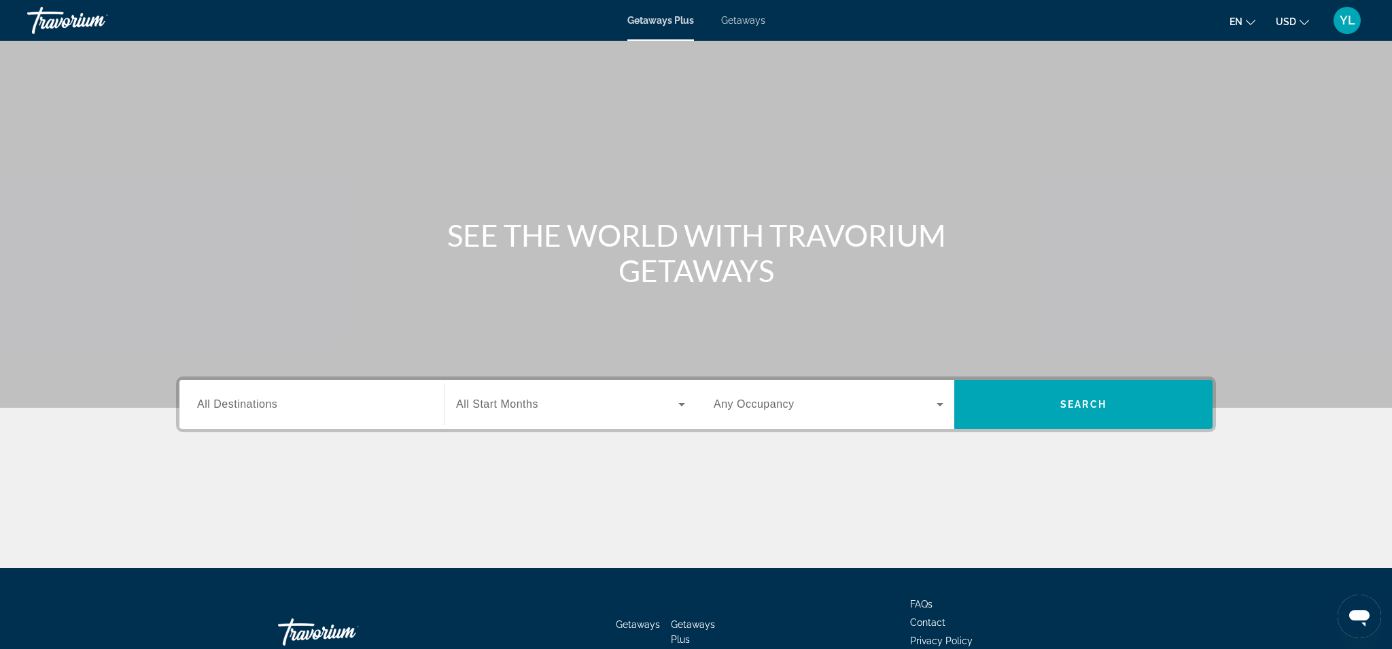
click at [745, 20] on span "Getaways" at bounding box center [743, 20] width 44 height 11
click at [525, 302] on div "Main content" at bounding box center [696, 204] width 1392 height 408
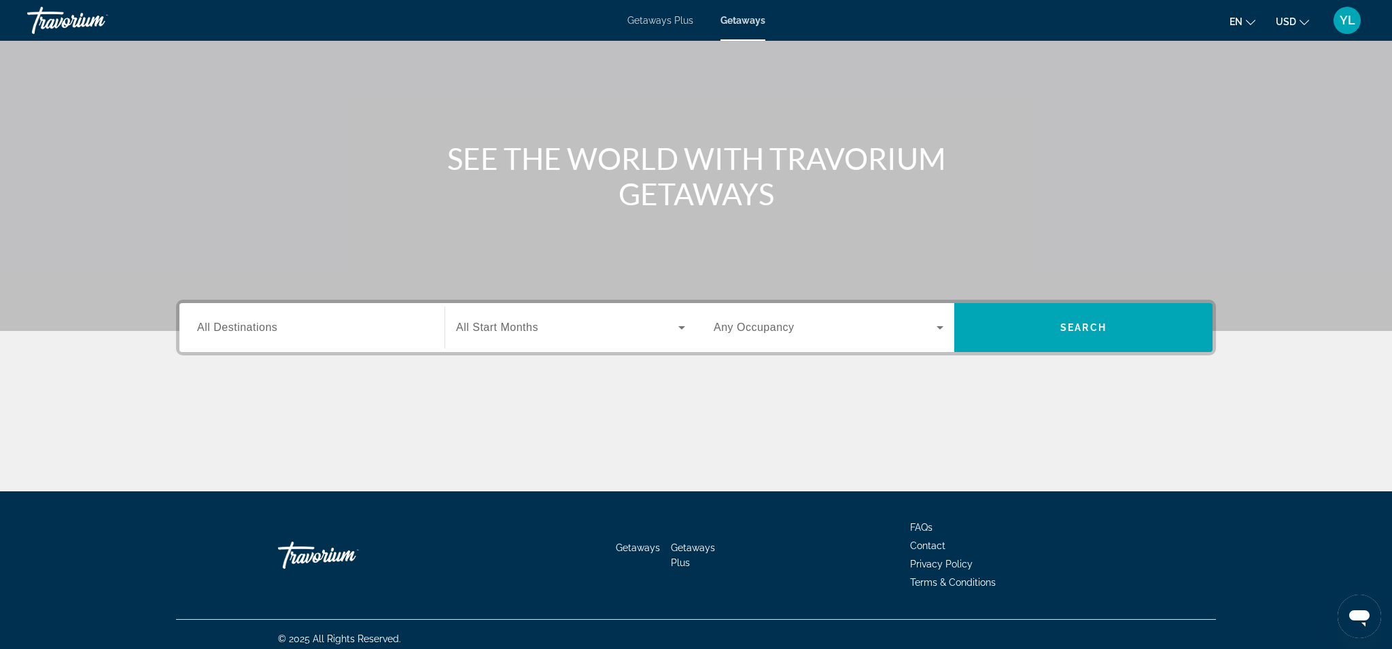
click at [263, 336] on div "Search widget" at bounding box center [312, 328] width 230 height 39
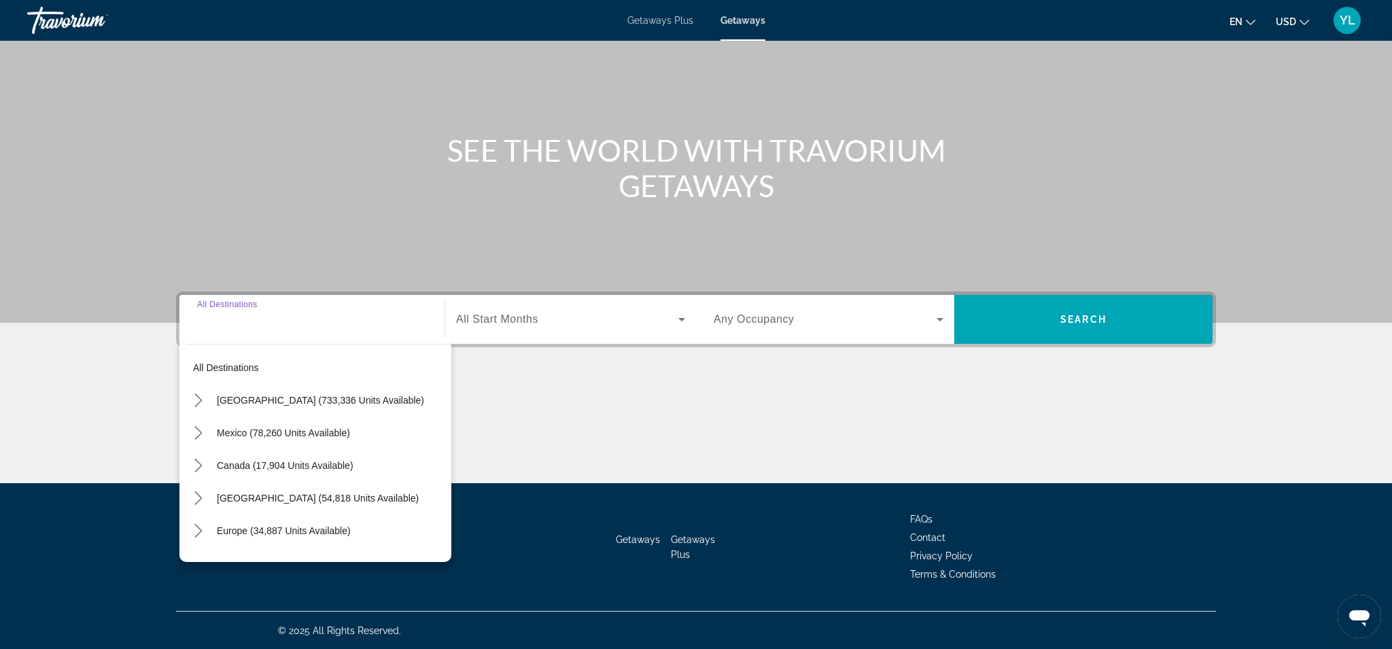
scroll to position [86, 0]
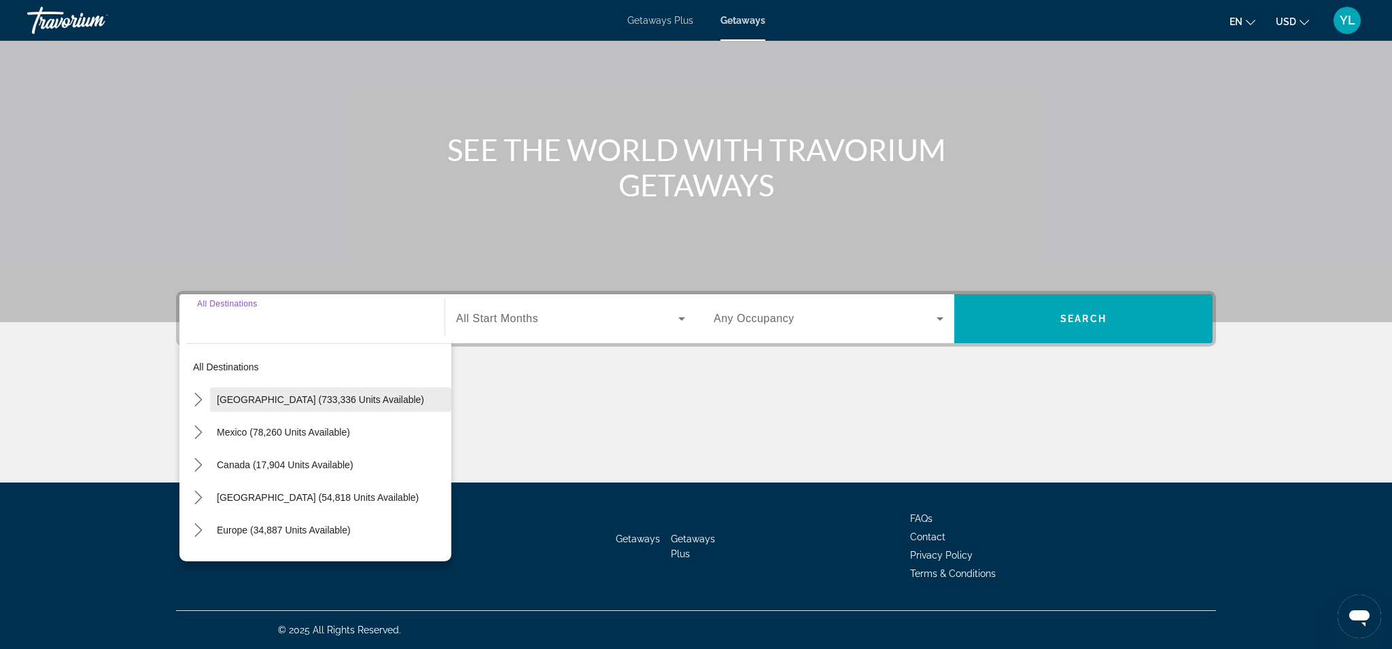
click at [279, 404] on span "[GEOGRAPHIC_DATA] (733,336 units available)" at bounding box center [320, 399] width 207 height 11
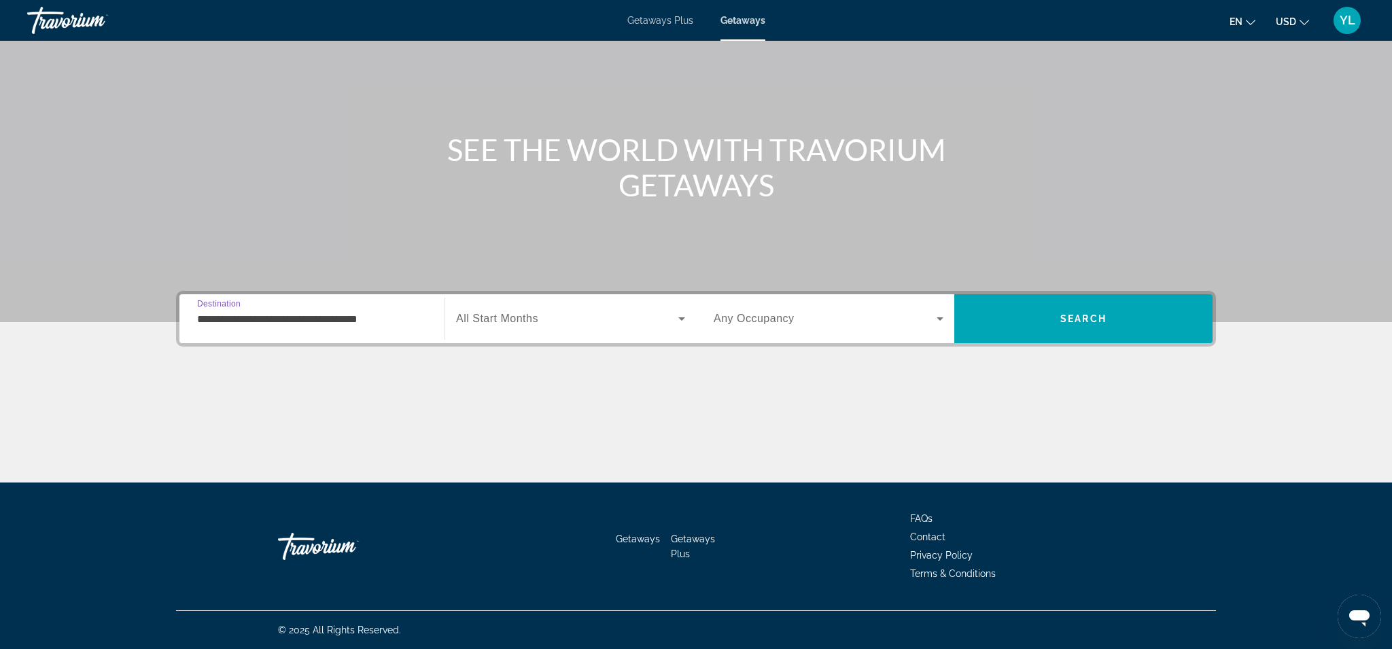
click at [292, 321] on input "**********" at bounding box center [312, 319] width 230 height 16
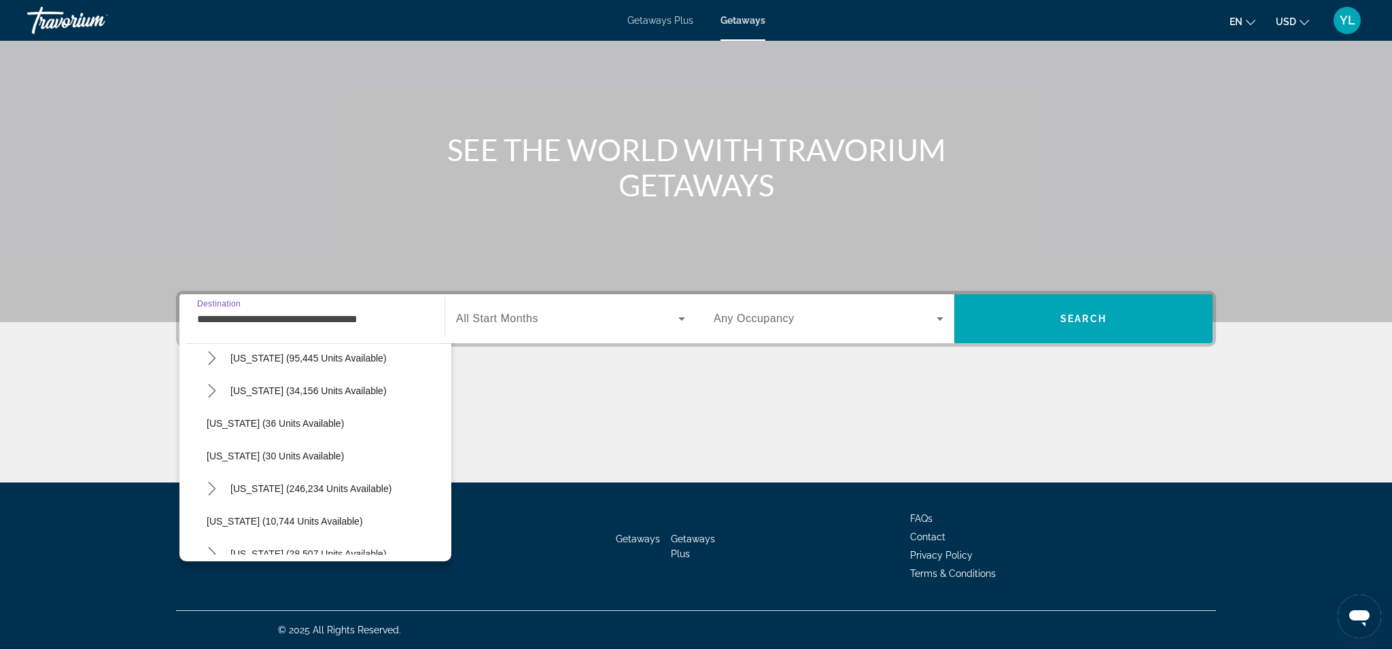
scroll to position [162, 0]
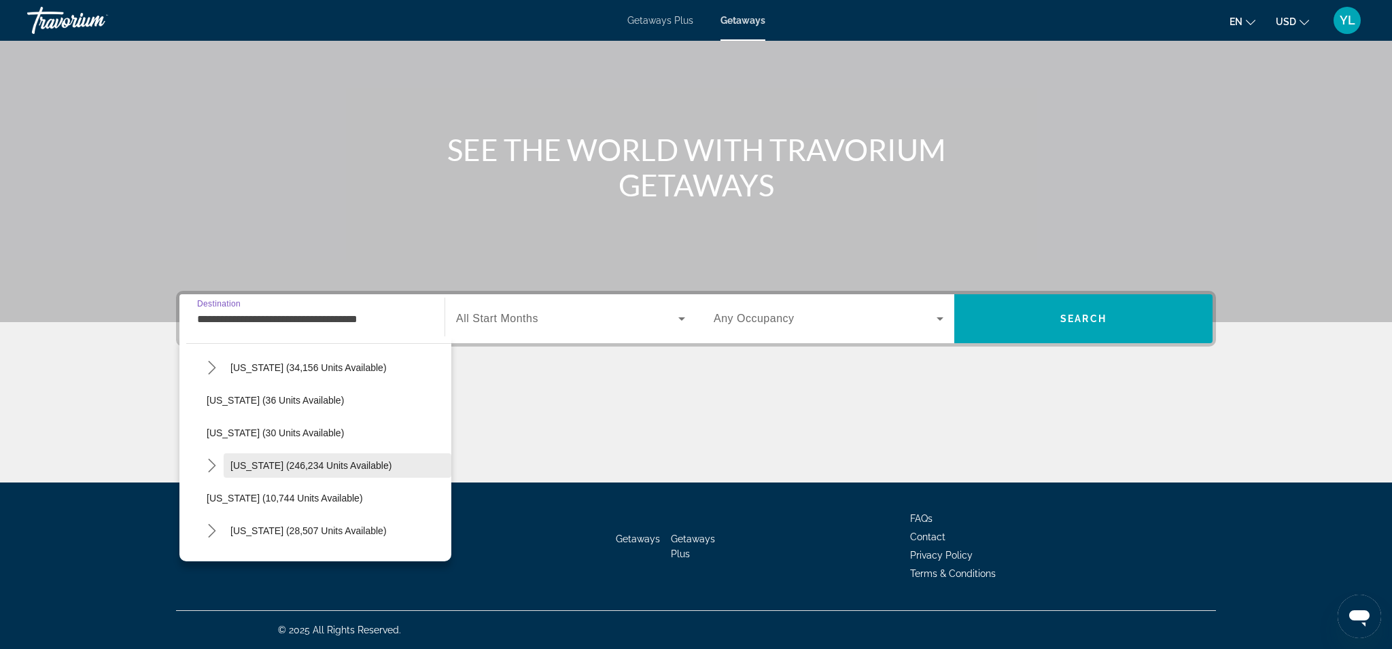
click at [262, 465] on span "[US_STATE] (246,234 units available)" at bounding box center [310, 465] width 161 height 11
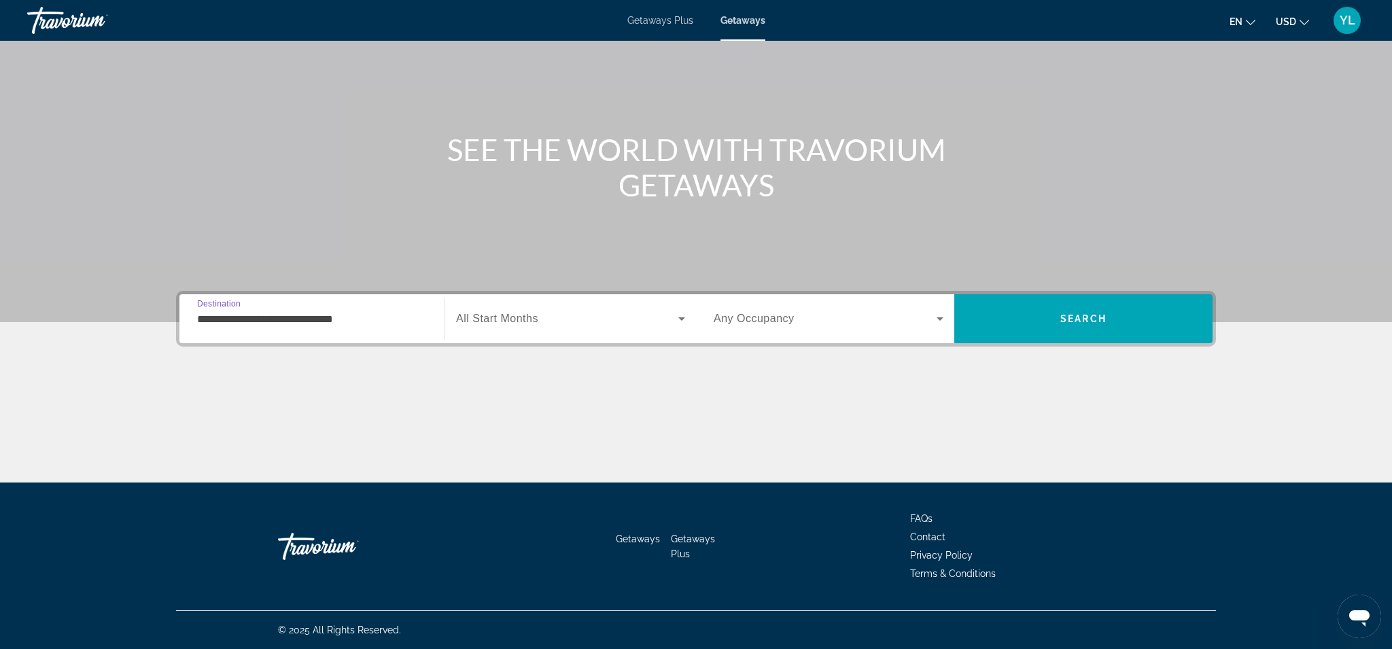
click at [319, 328] on div "**********" at bounding box center [312, 319] width 230 height 39
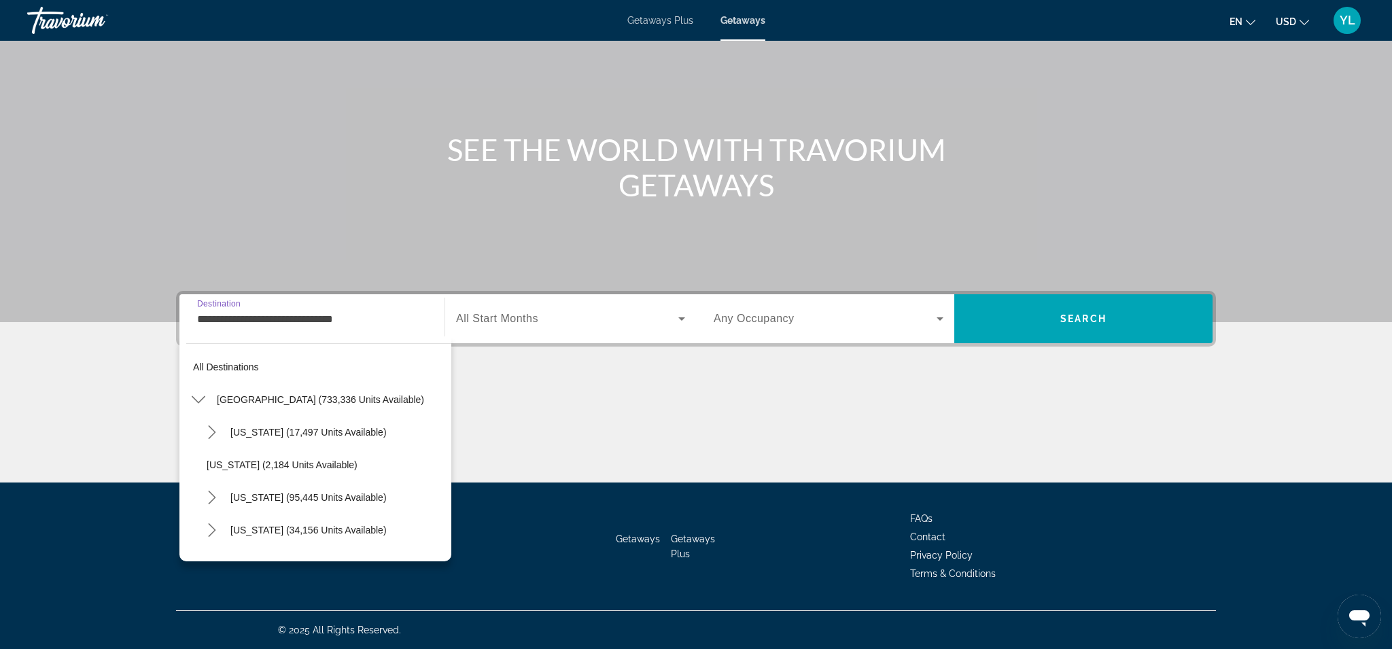
scroll to position [179, 0]
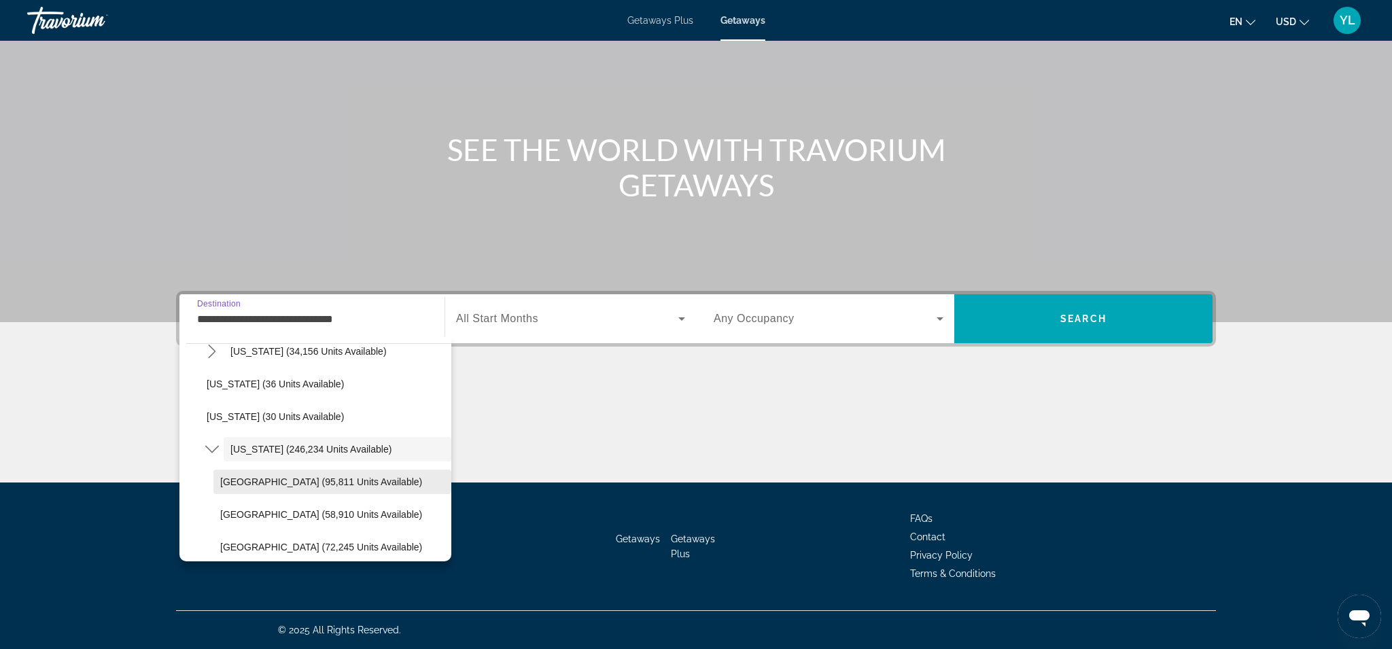
click at [260, 477] on span "[GEOGRAPHIC_DATA] (95,811 units available)" at bounding box center [321, 481] width 202 height 11
type input "**********"
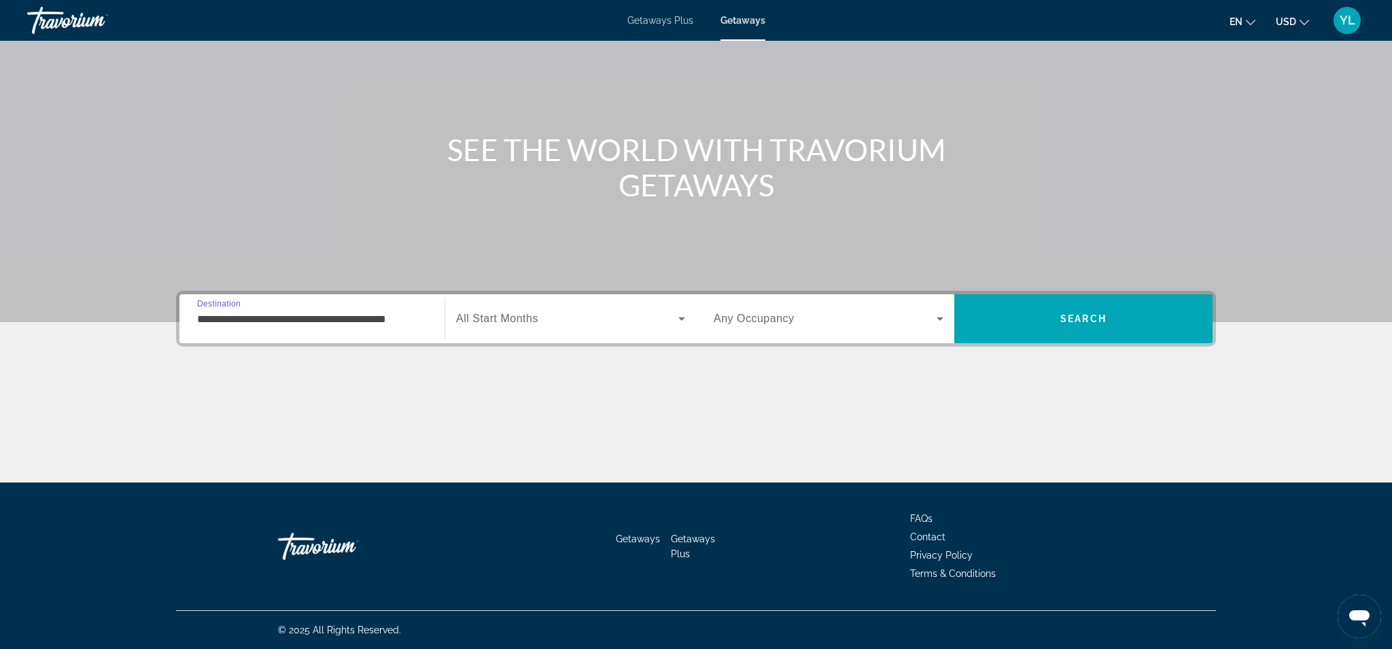
click at [491, 329] on div "Search widget" at bounding box center [570, 319] width 229 height 38
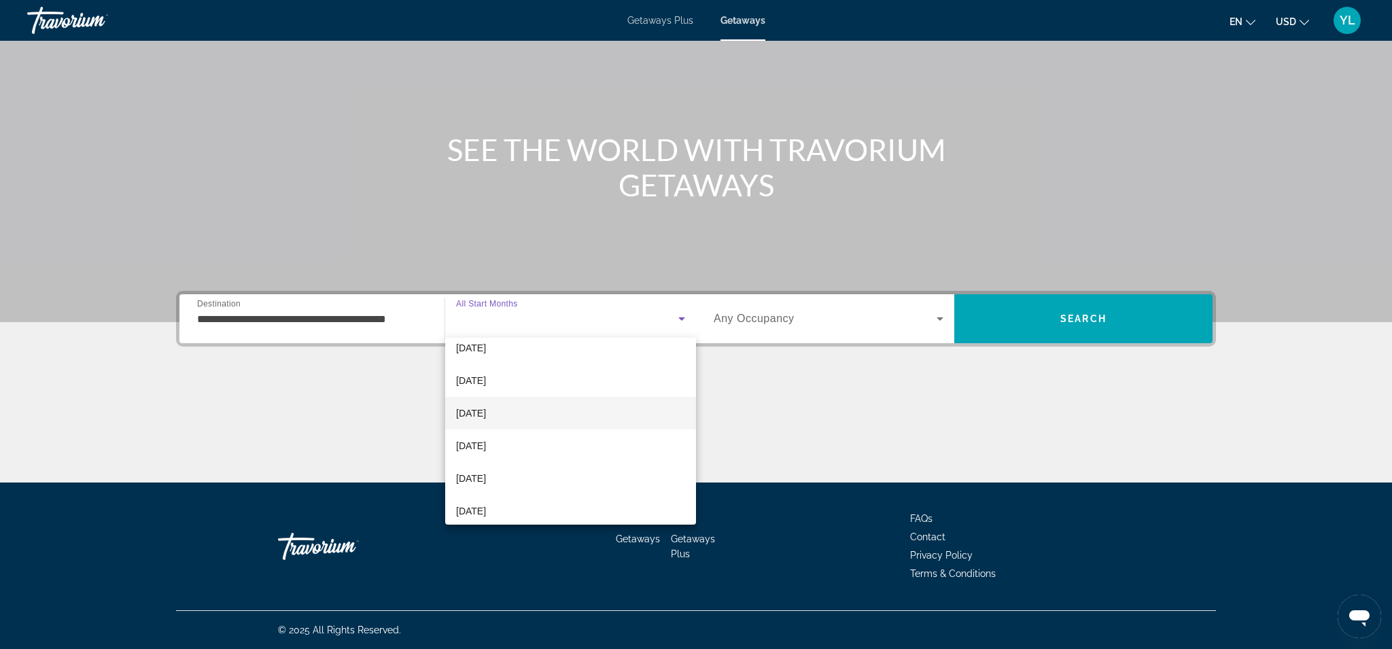
scroll to position [54, 0]
click at [486, 468] on span "[DATE]" at bounding box center [471, 469] width 30 height 16
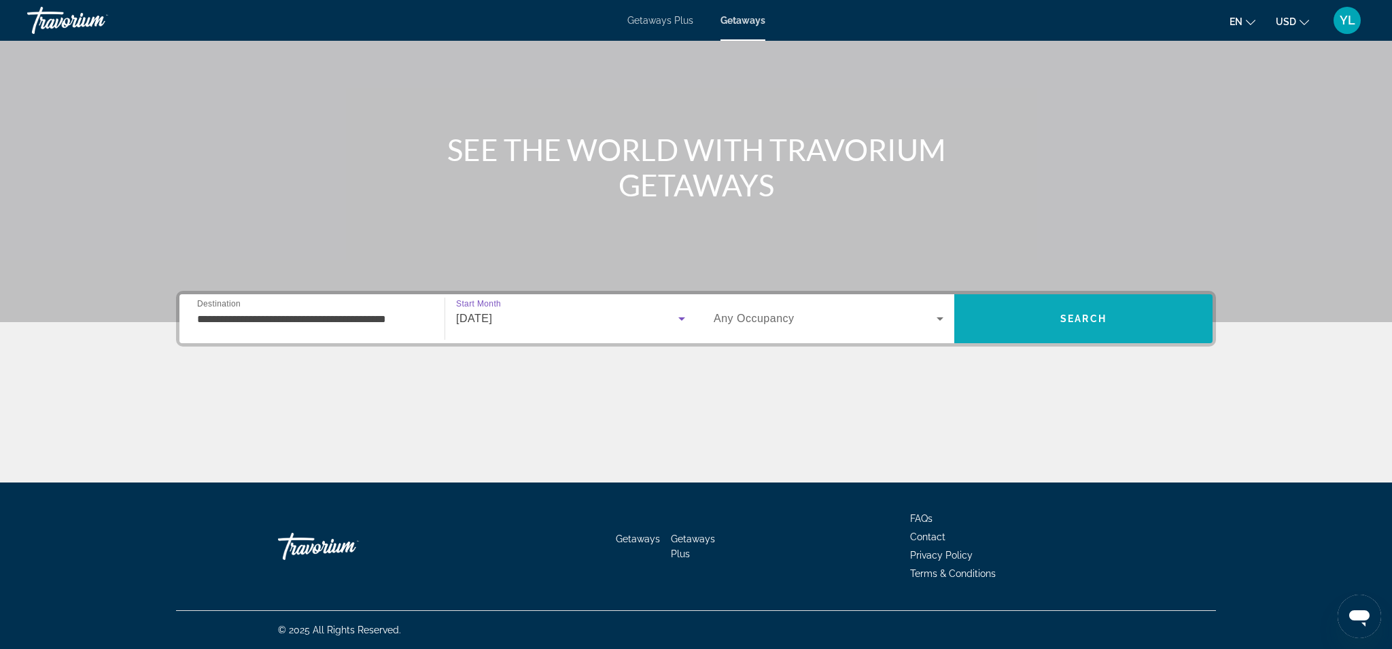
click at [1090, 322] on span "Search" at bounding box center [1083, 318] width 46 height 11
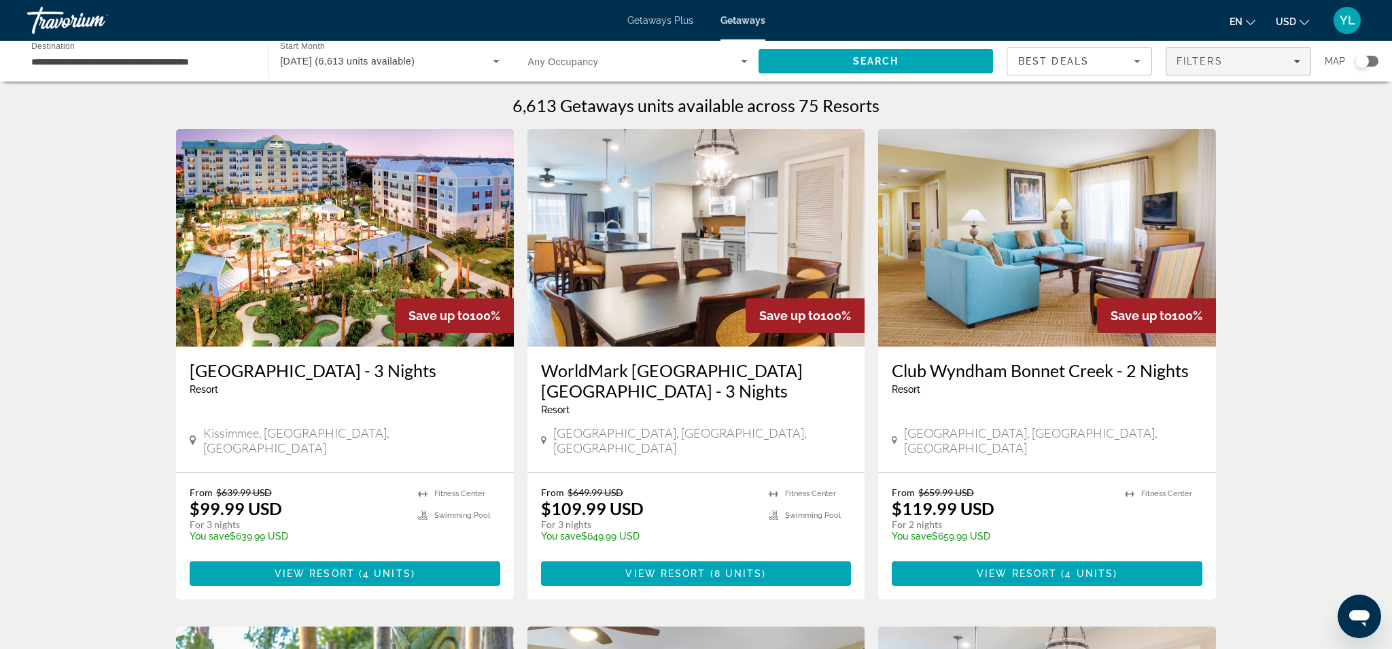
click at [1188, 70] on span "Filters" at bounding box center [1238, 61] width 144 height 33
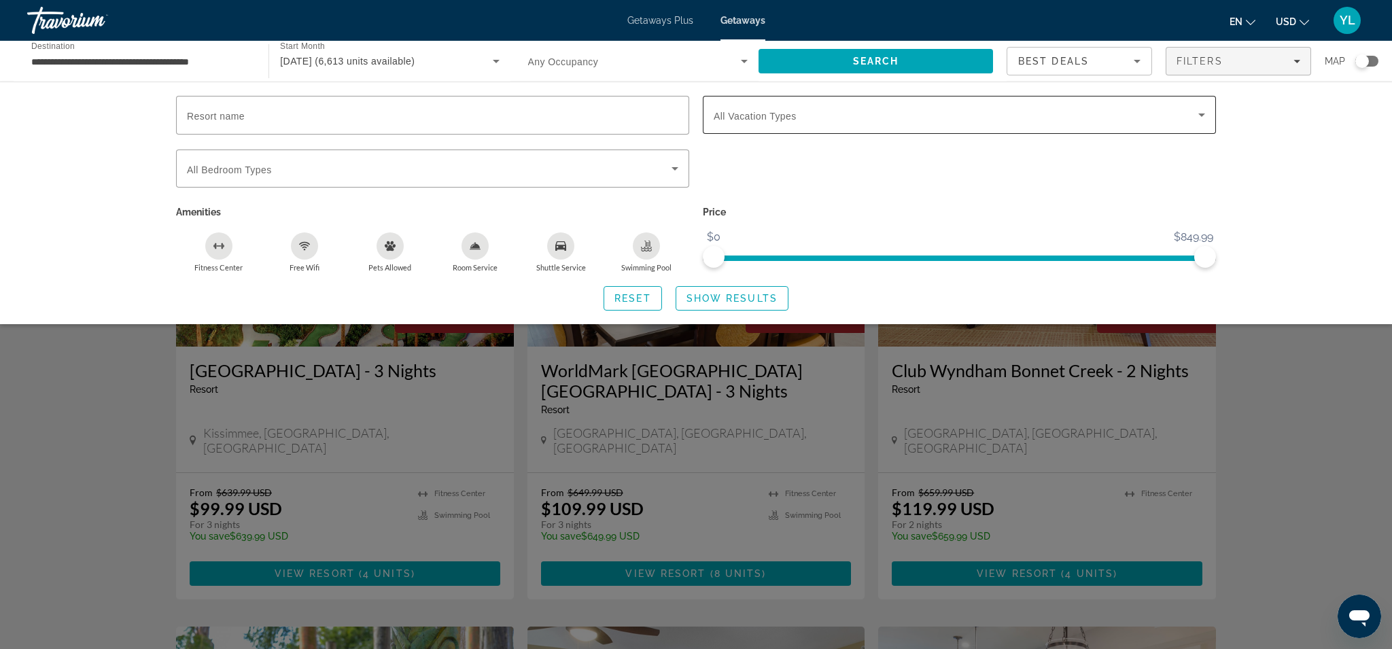
click at [1045, 109] on span "Search widget" at bounding box center [956, 115] width 485 height 16
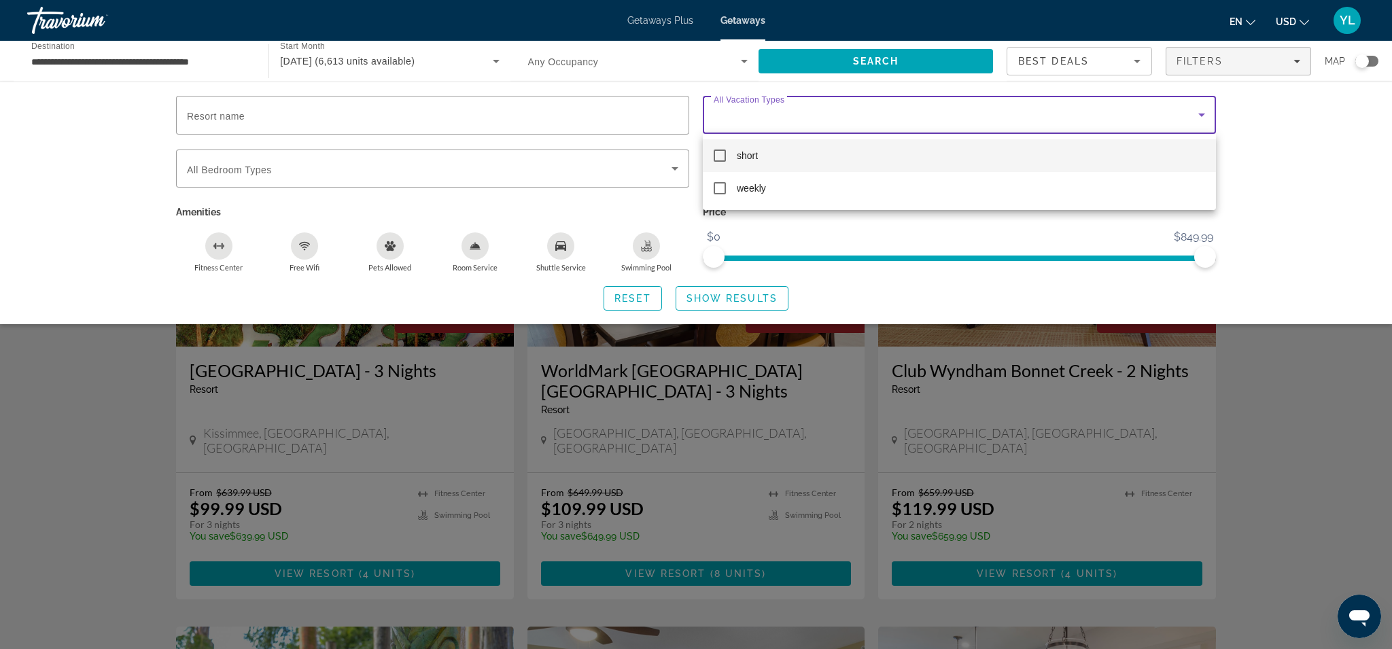
click at [721, 154] on mat-pseudo-checkbox at bounding box center [720, 156] width 12 height 12
click at [667, 169] on div at bounding box center [696, 324] width 1392 height 649
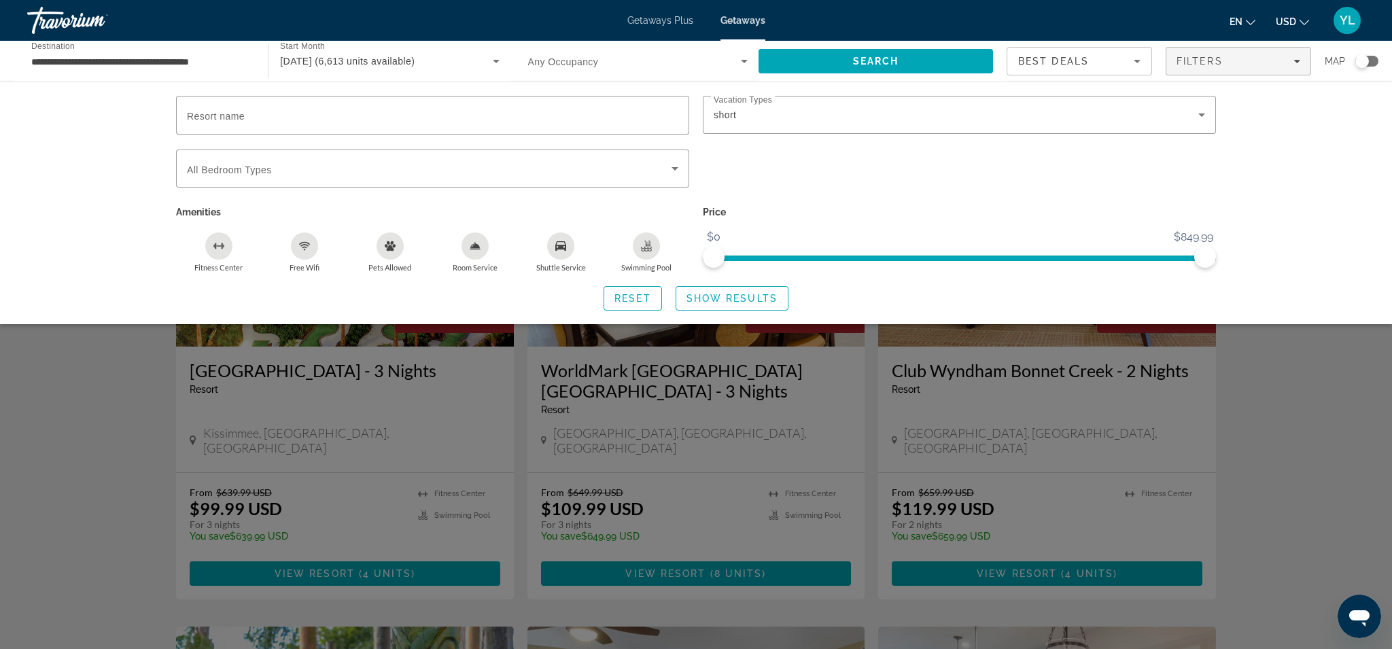
click at [667, 169] on icon "Search widget" at bounding box center [675, 168] width 16 height 16
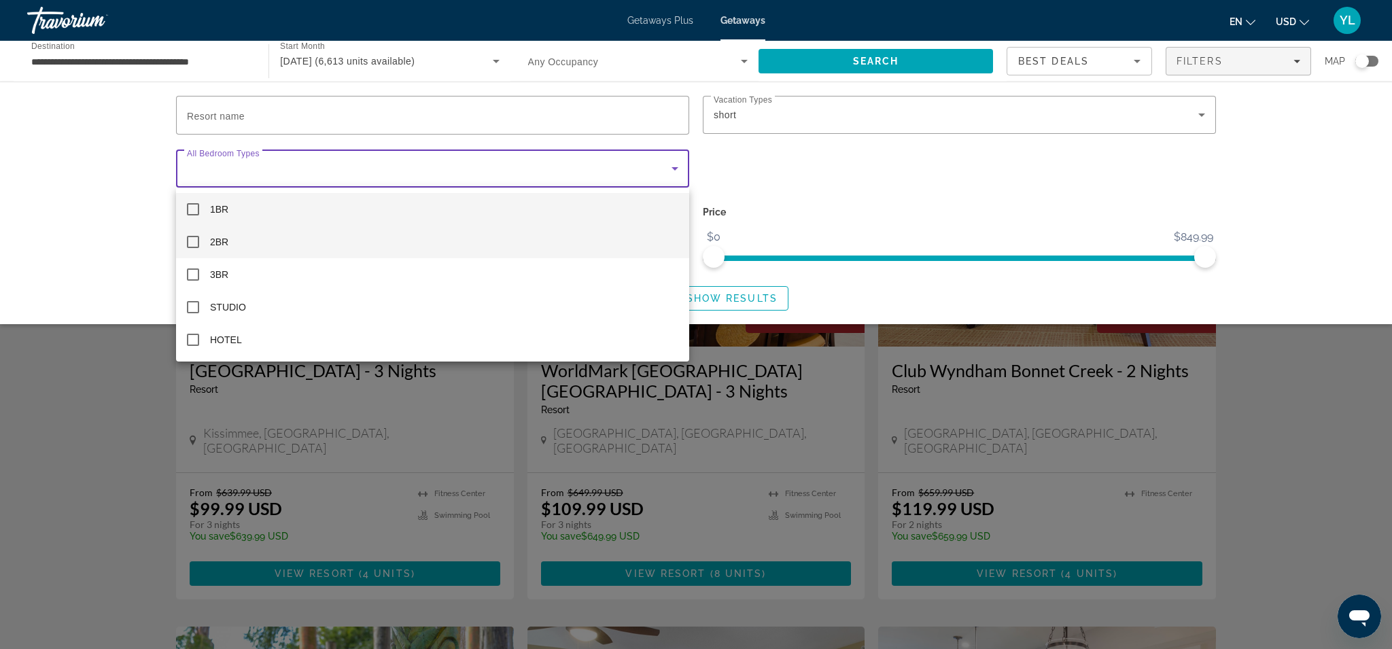
click at [194, 245] on mat-pseudo-checkbox at bounding box center [193, 242] width 12 height 12
click at [856, 291] on div at bounding box center [696, 324] width 1392 height 649
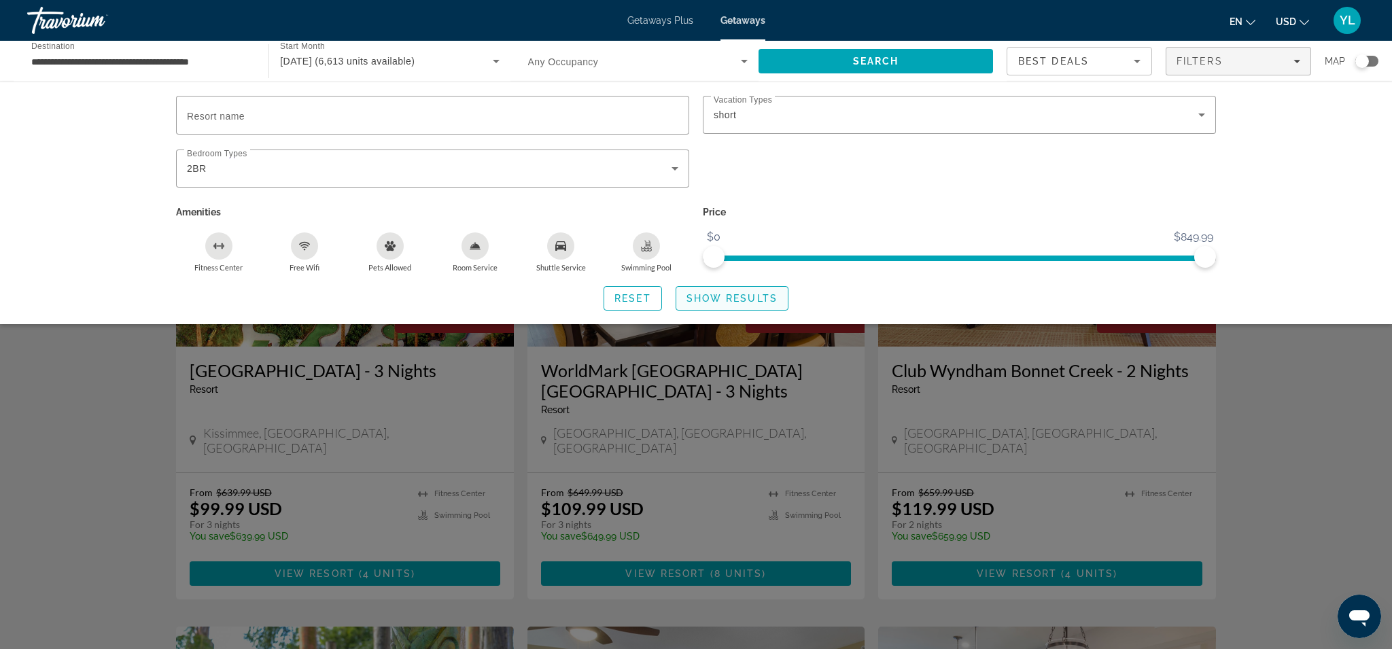
click at [729, 296] on span "Show Results" at bounding box center [732, 298] width 91 height 11
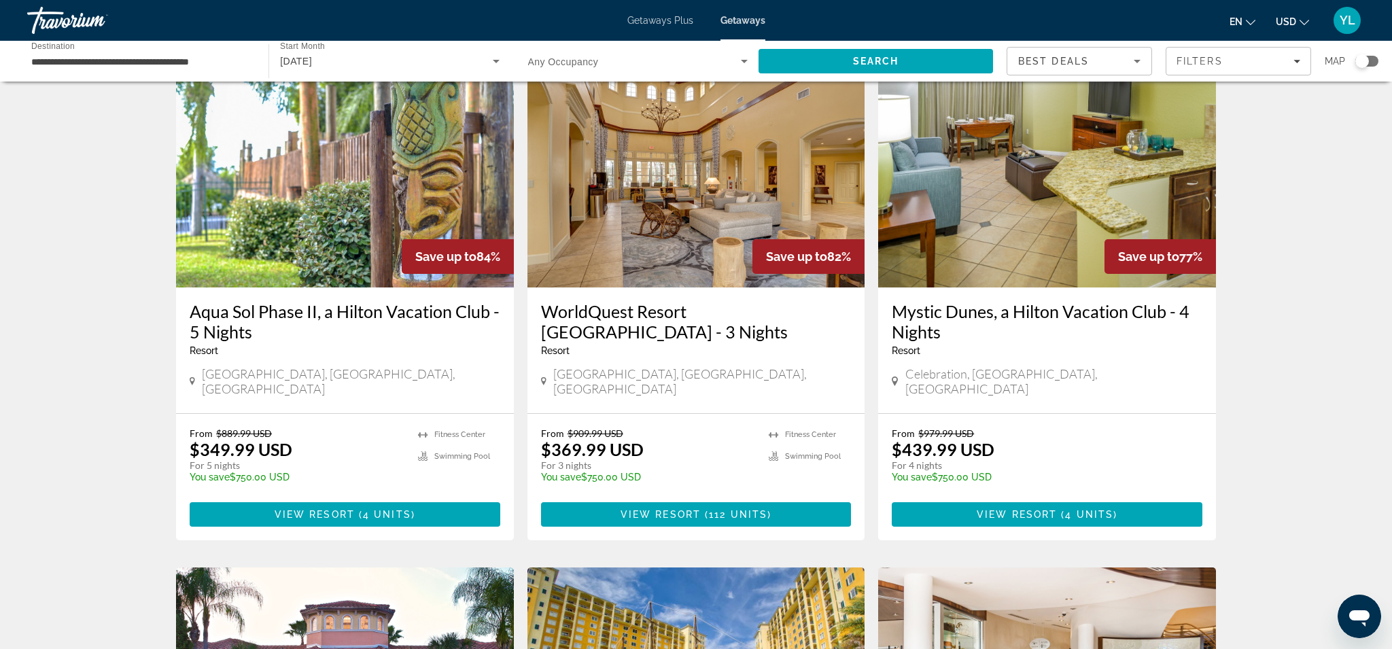
scroll to position [1051, 0]
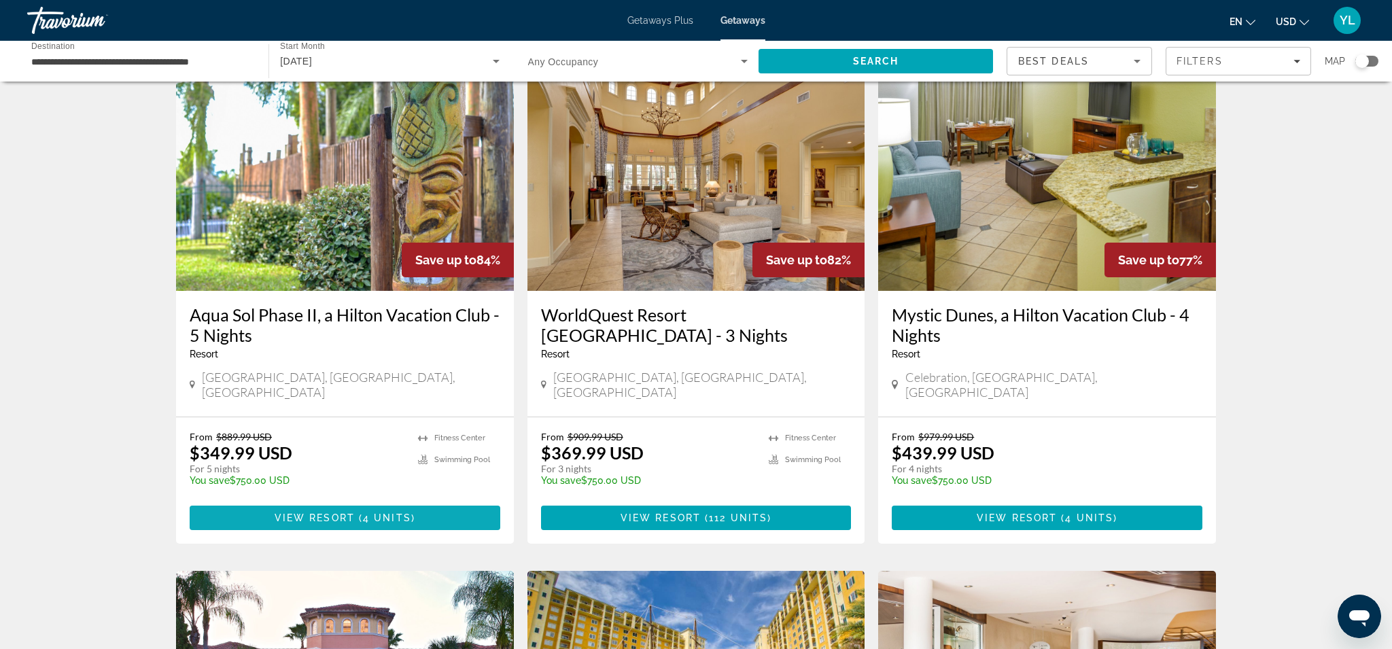
click at [362, 512] on span "( 4 units )" at bounding box center [385, 517] width 60 height 11
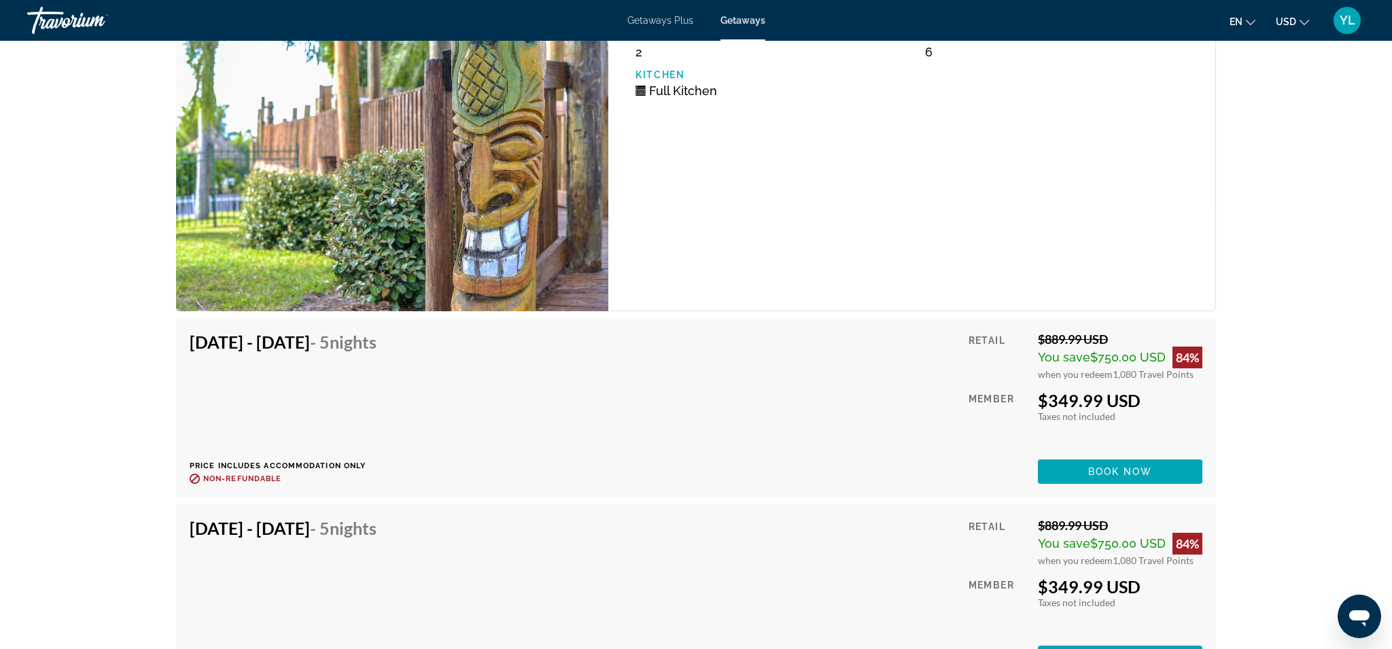
scroll to position [3222, 0]
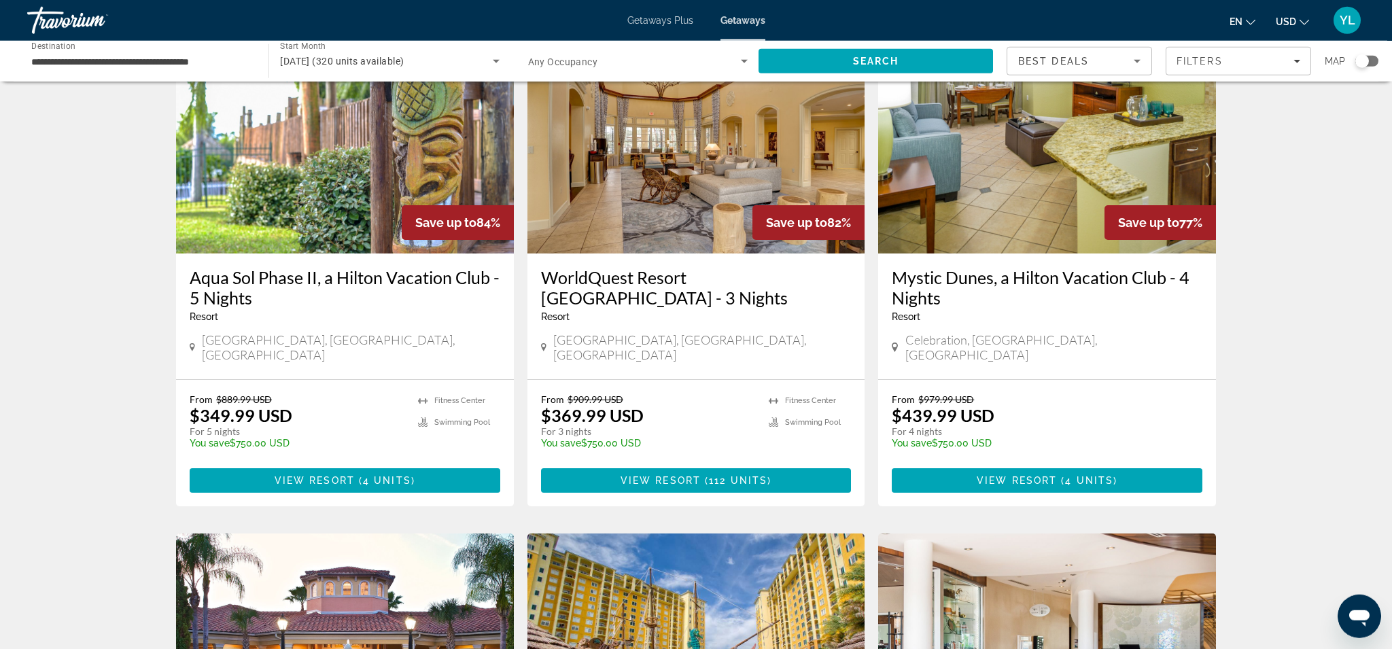
scroll to position [1059, 0]
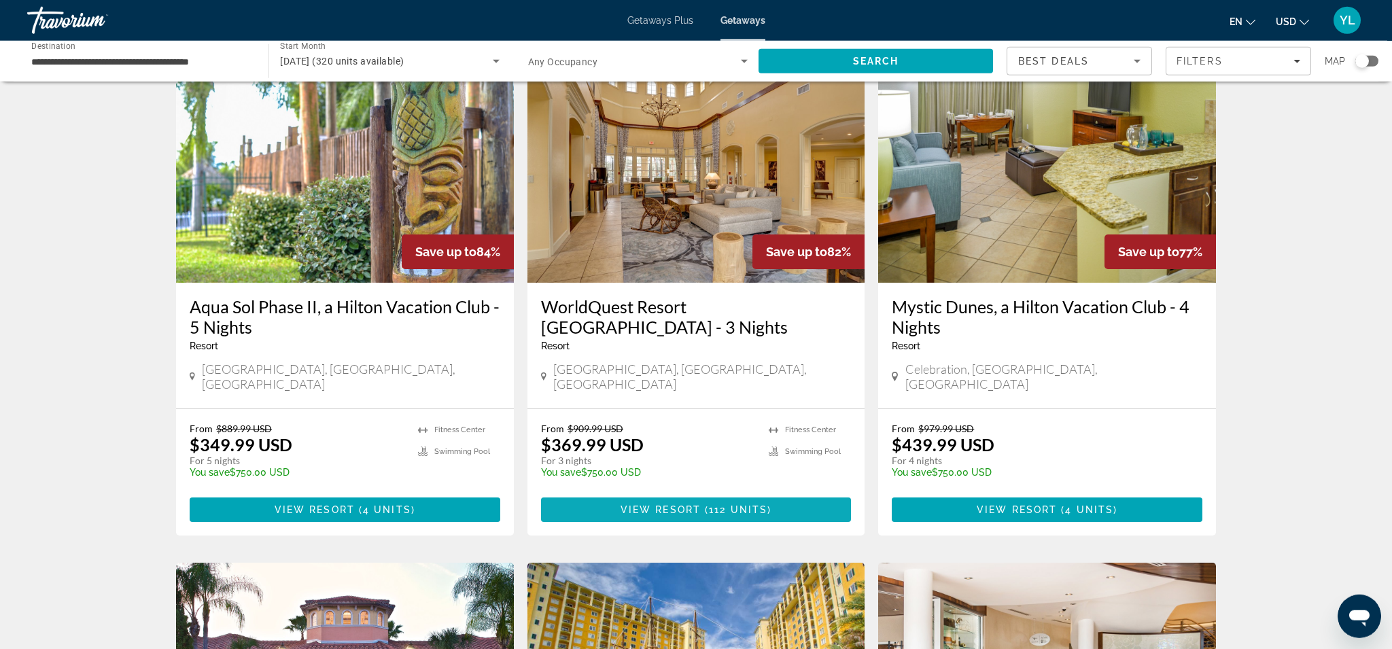
click at [688, 504] on span "View Resort" at bounding box center [661, 509] width 80 height 11
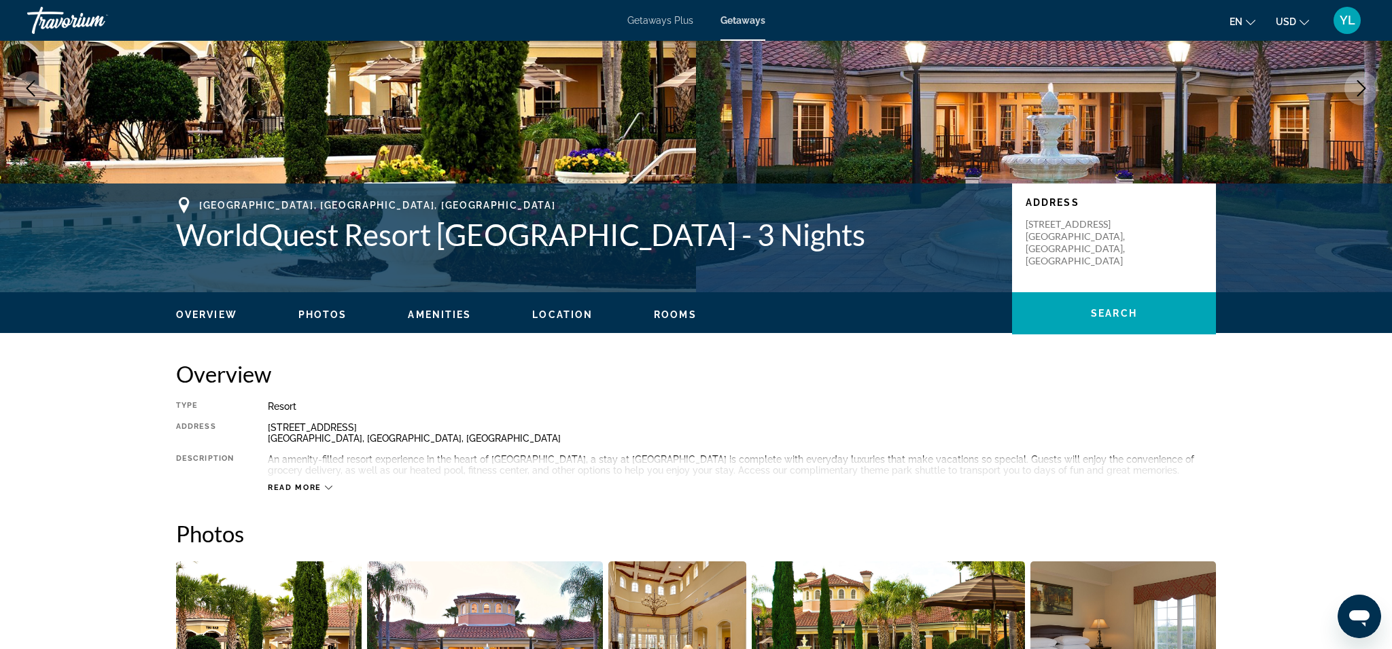
scroll to position [154, 0]
